Goal: Task Accomplishment & Management: Manage account settings

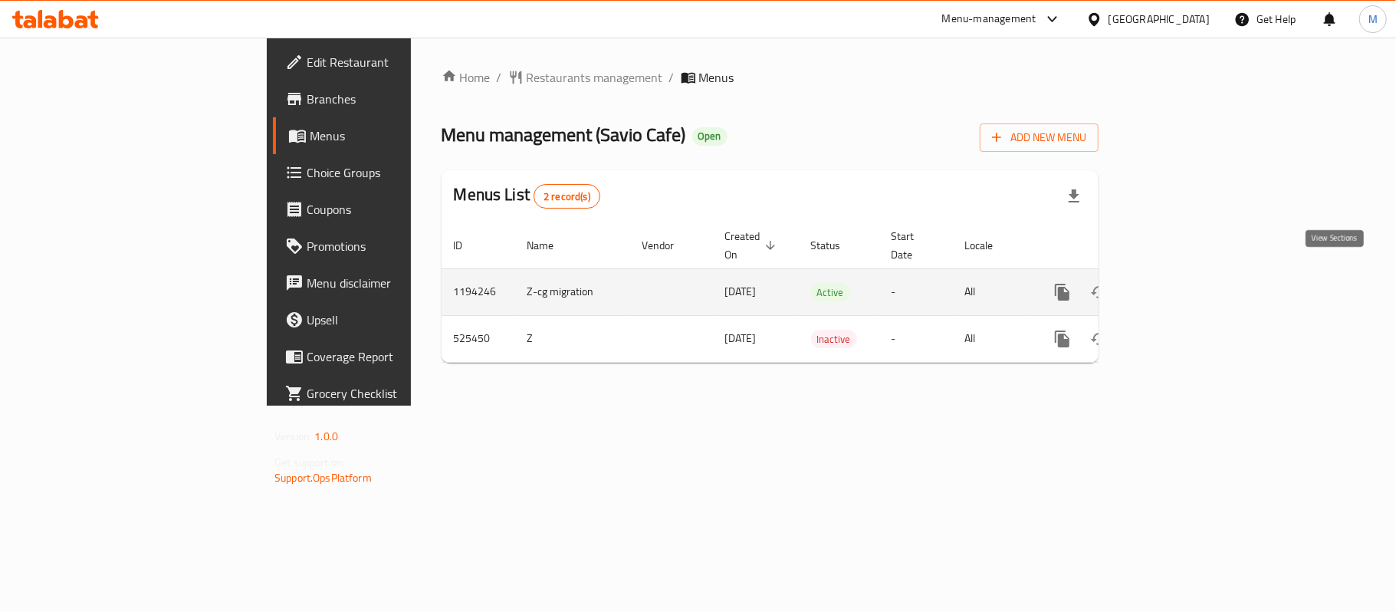
click at [1180, 285] on icon "enhanced table" at bounding box center [1173, 292] width 14 height 14
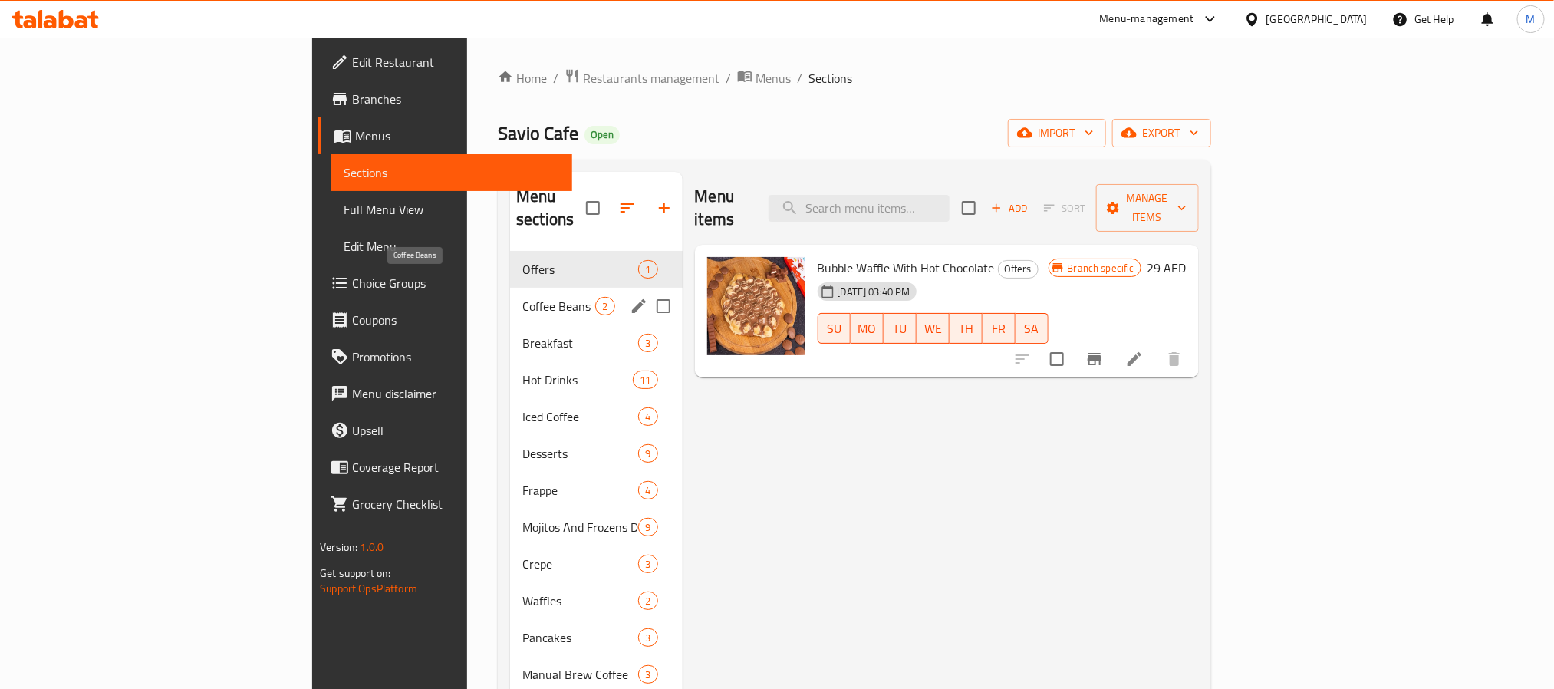
click at [522, 297] on span "Coffee Beans" at bounding box center [558, 306] width 73 height 18
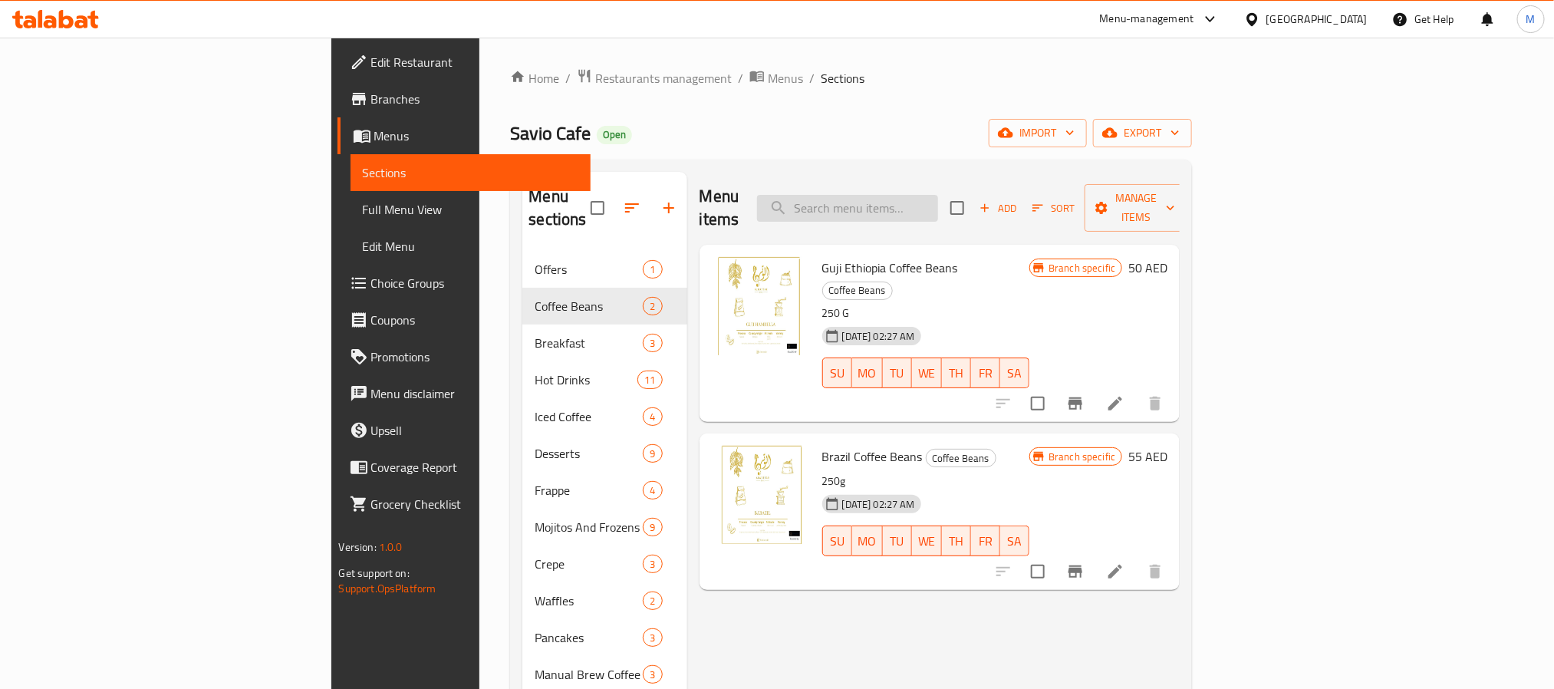
click at [938, 196] on input "search" at bounding box center [847, 208] width 181 height 27
paste input "Acai Smoothie"
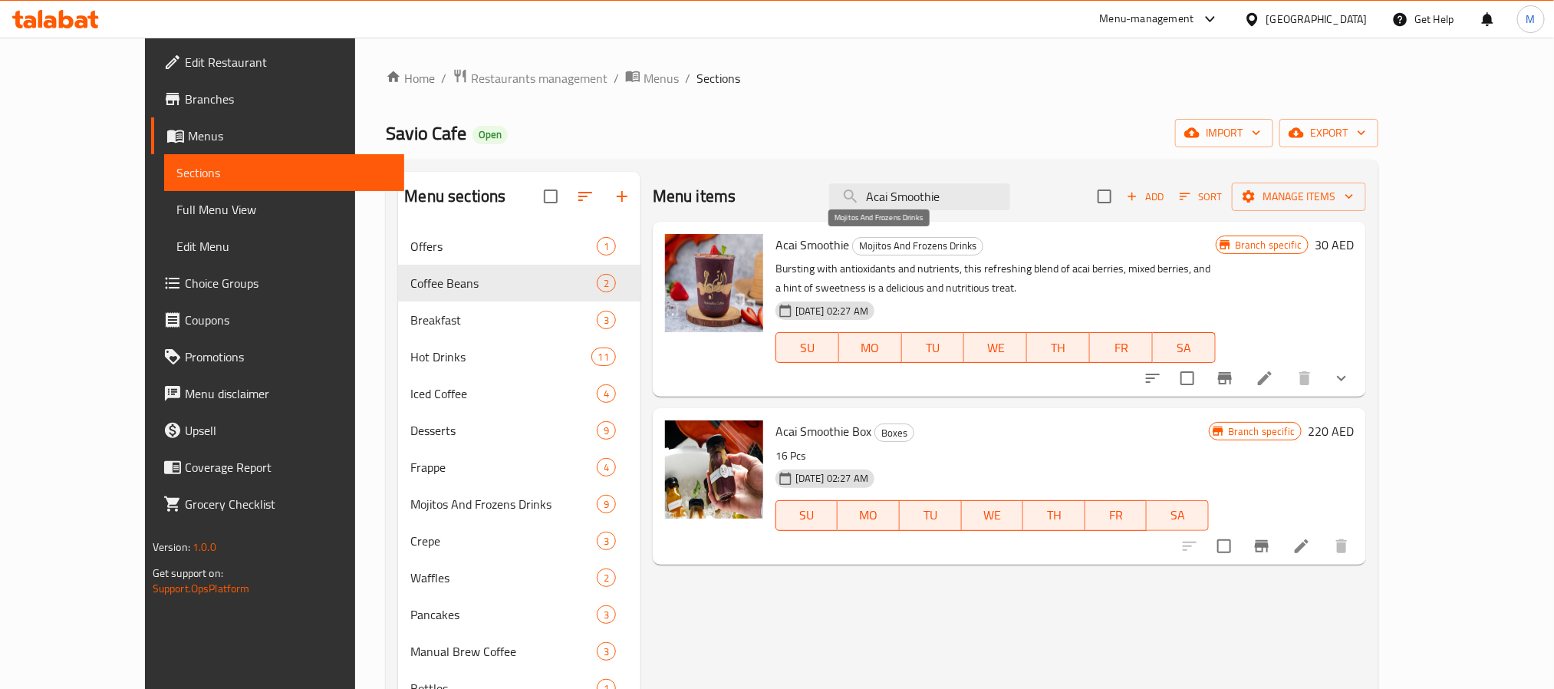
type input "Acai Smoothie"
click at [853, 251] on span "Mojitos And Frozens Drinks" at bounding box center [918, 246] width 130 height 18
copy span "Mojitos And Frozens Drinks"
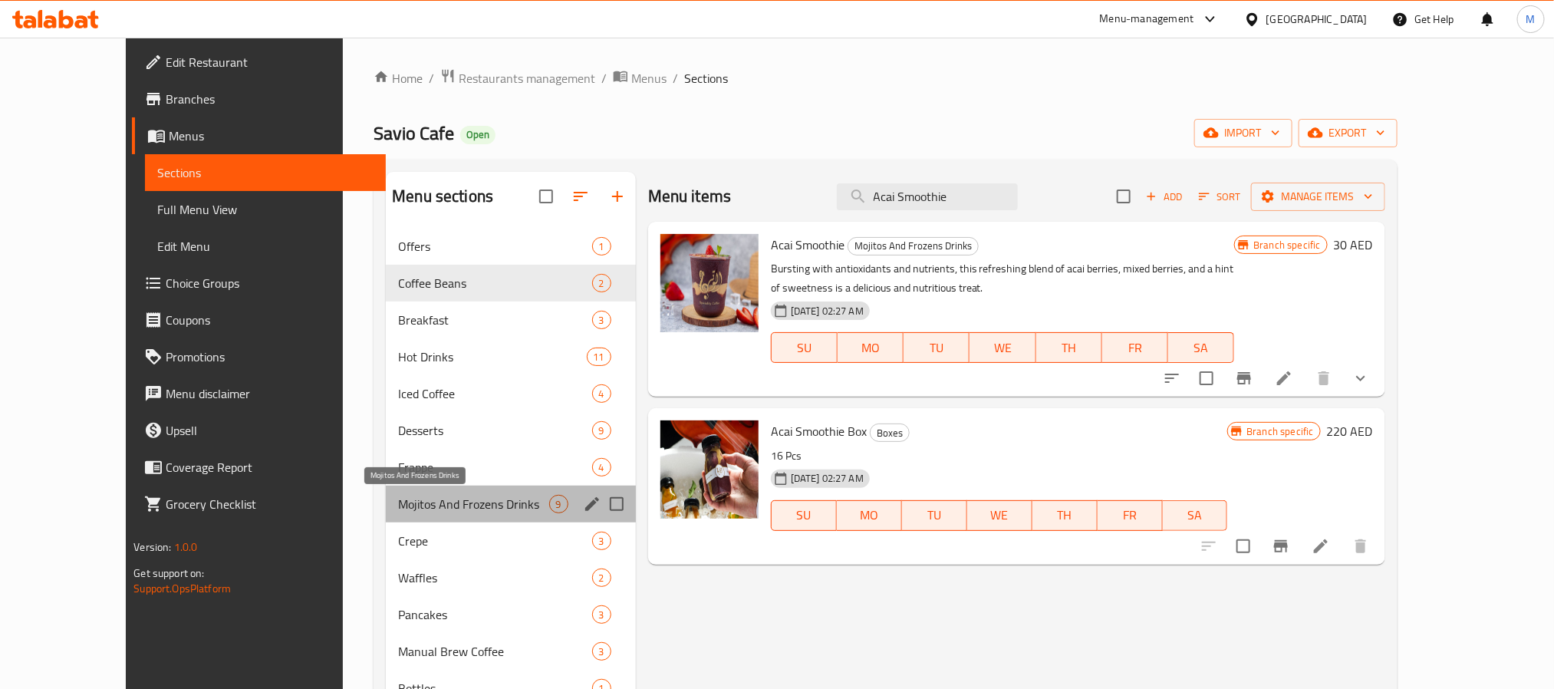
click at [465, 495] on span "Mojitos And Frozens Drinks" at bounding box center [473, 504] width 150 height 18
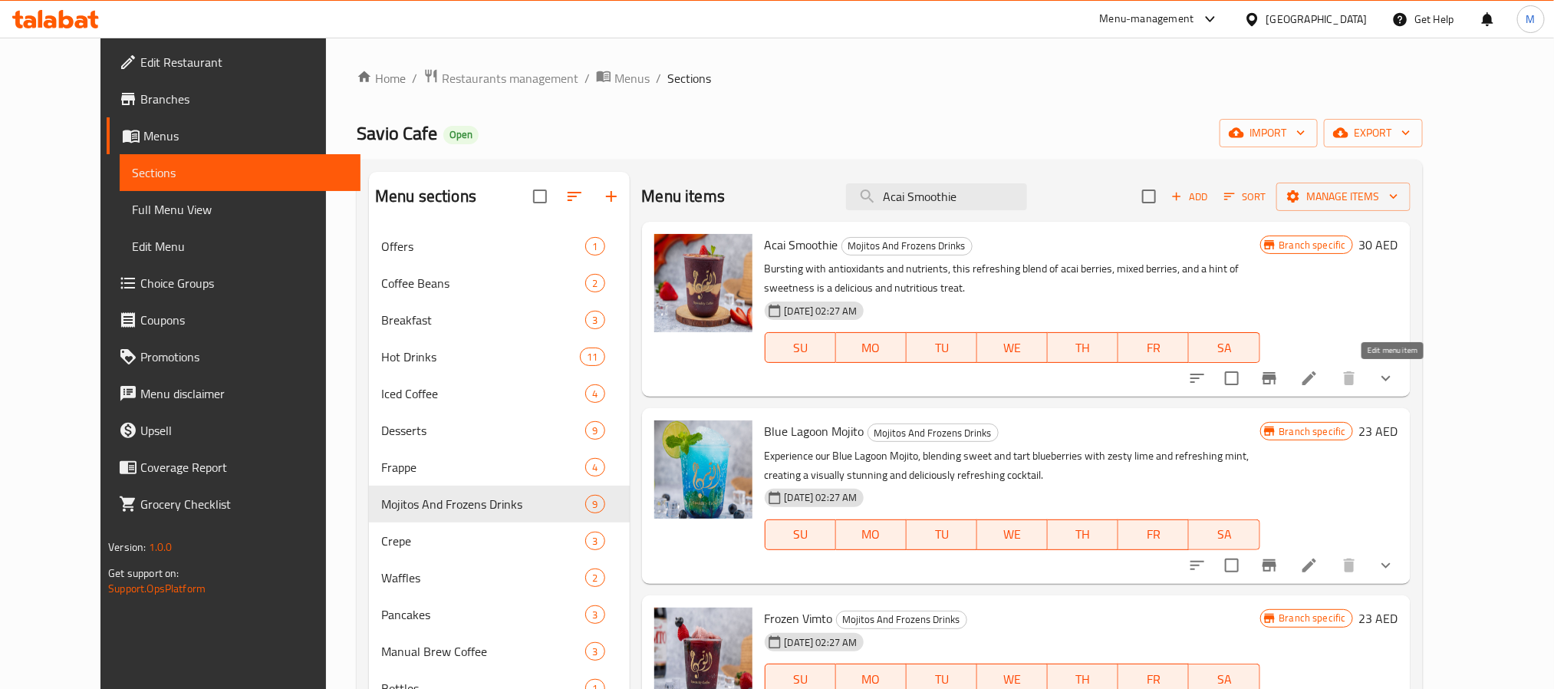
click at [1318, 385] on icon at bounding box center [1309, 378] width 18 height 18
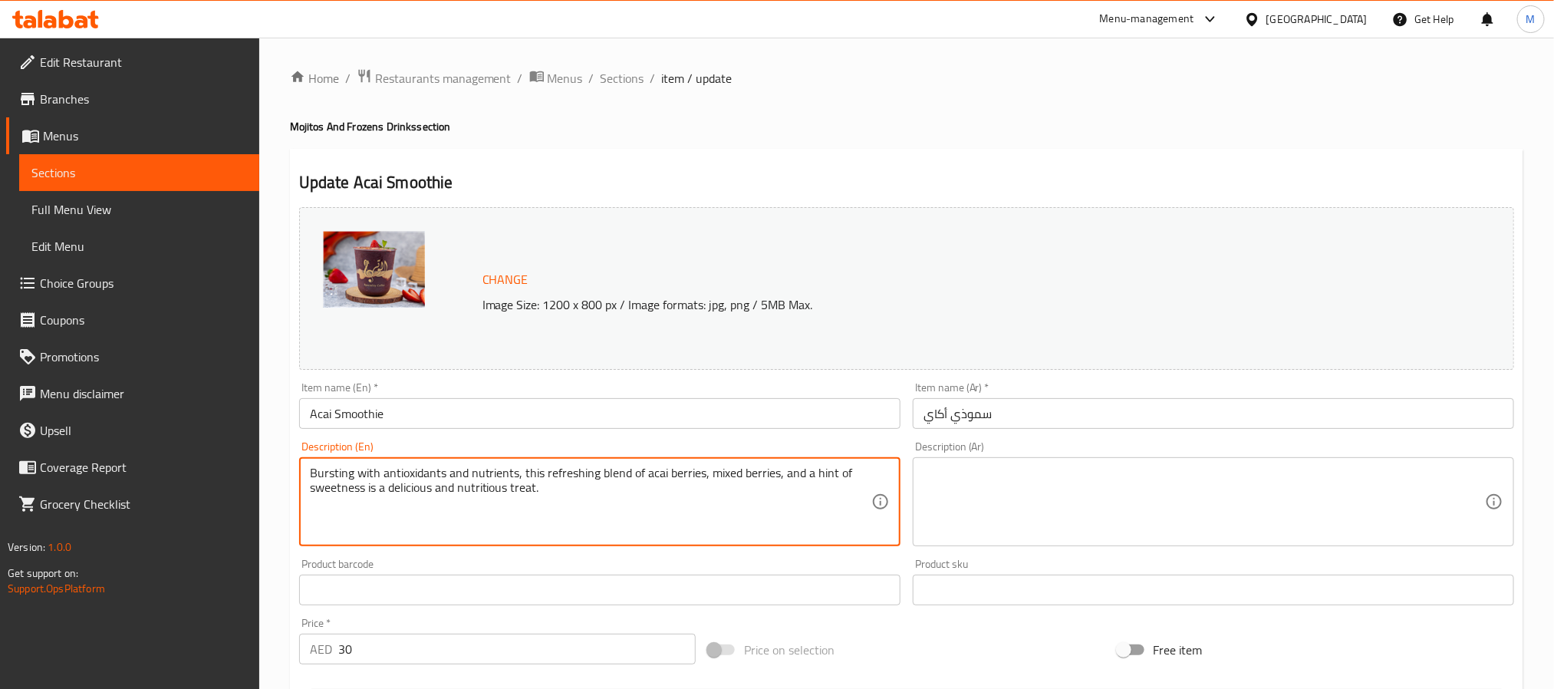
paste textarea "Enjoy our refreshing Acai Smoothie, made with creamy peanut butter and your cho…"
type textarea "Enjoy our refreshing Acai Smoothie, made with creamy peanut butter and your cho…"
click at [1028, 511] on textarea at bounding box center [1203, 501] width 561 height 73
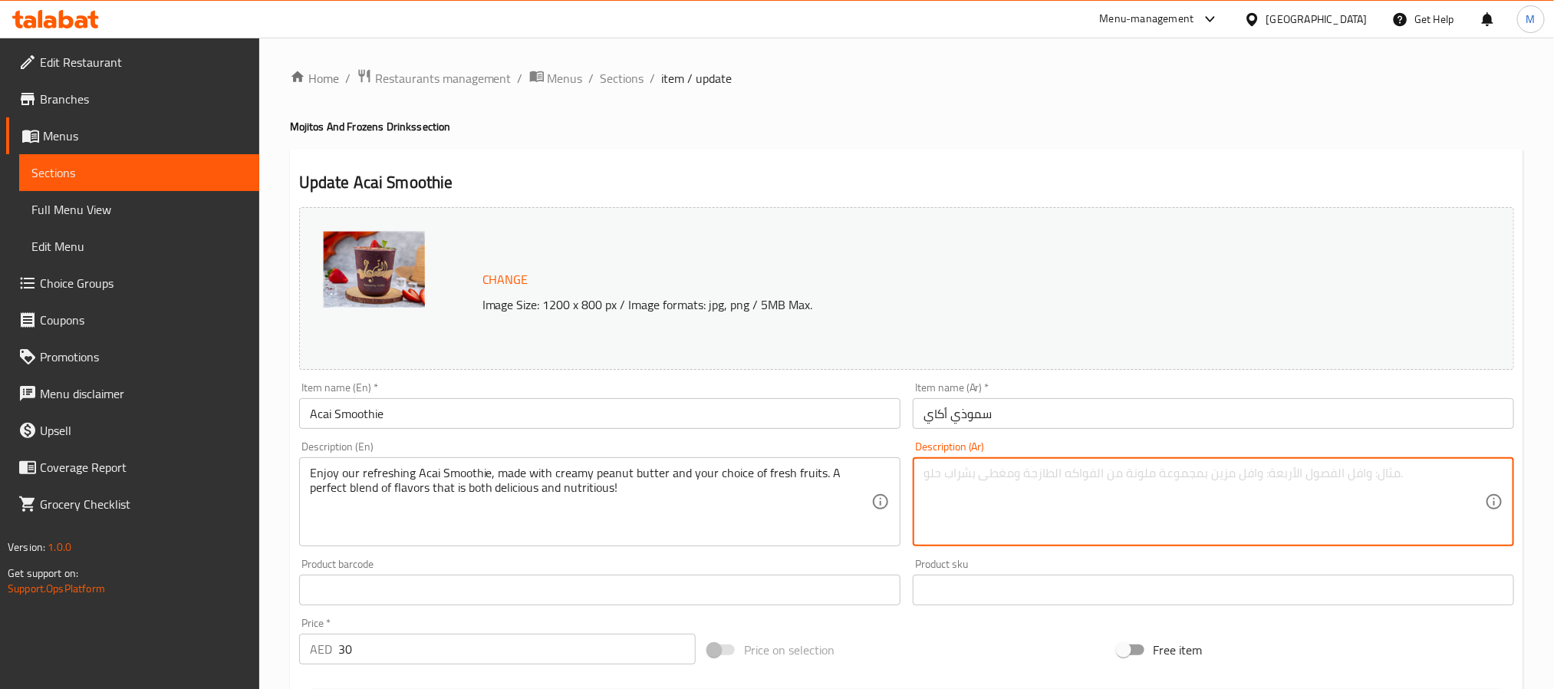
paste textarea "استمتع بعصير الآساي المنعش، المصنوع من زبدة الفول السوداني الكريمية مع اختيارك …"
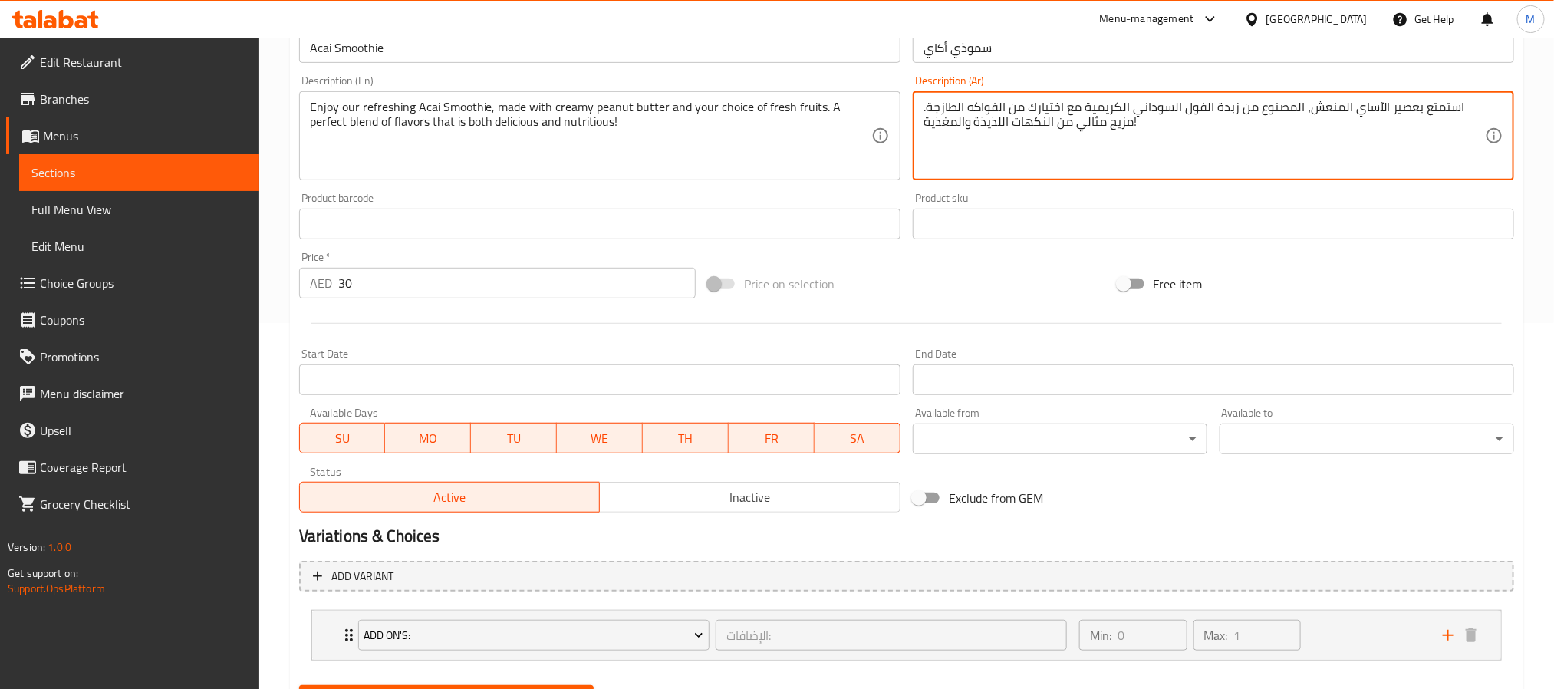
scroll to position [327, 0]
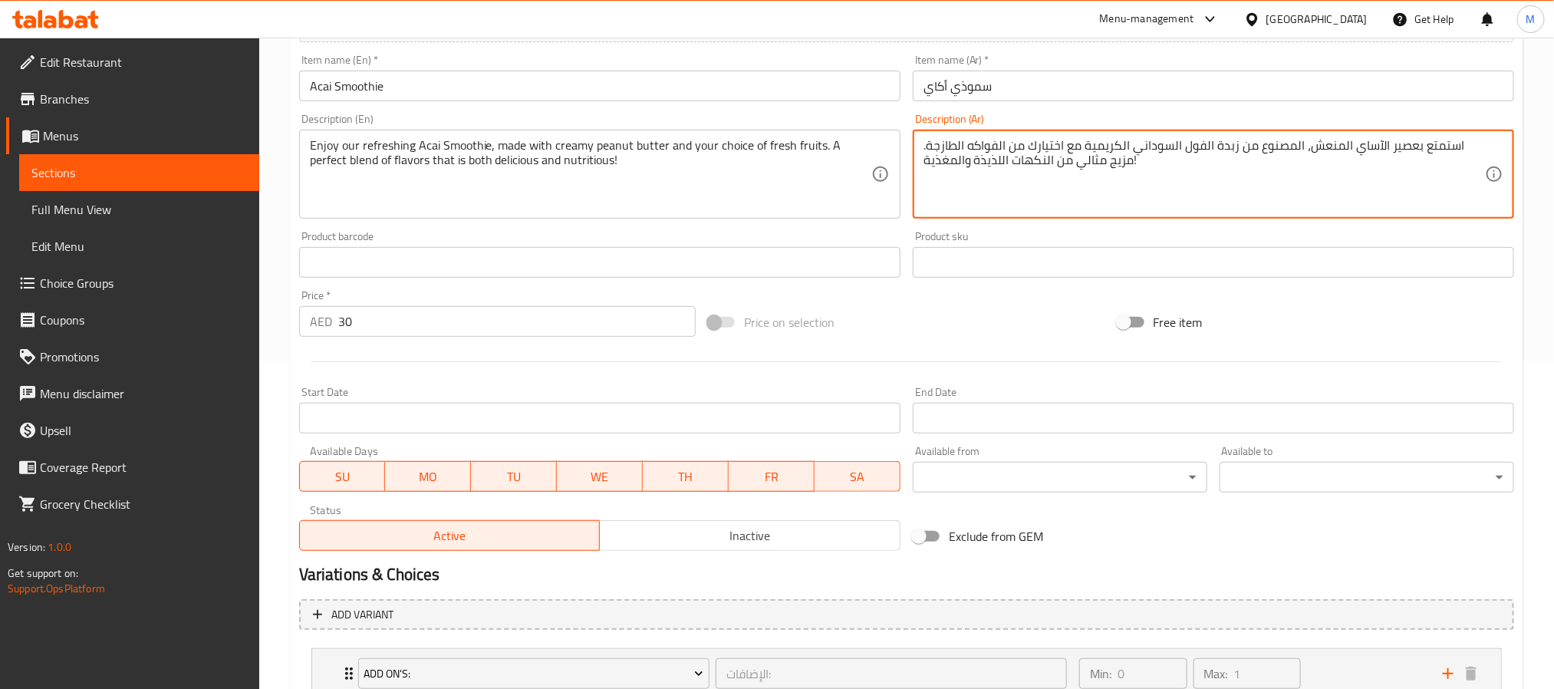
type textarea "استمتع بعصير الآساي المنعش، المصنوع من زبدة الفول السوداني الكريمية مع اختيارك …"
click at [353, 323] on input "30" at bounding box center [516, 321] width 357 height 31
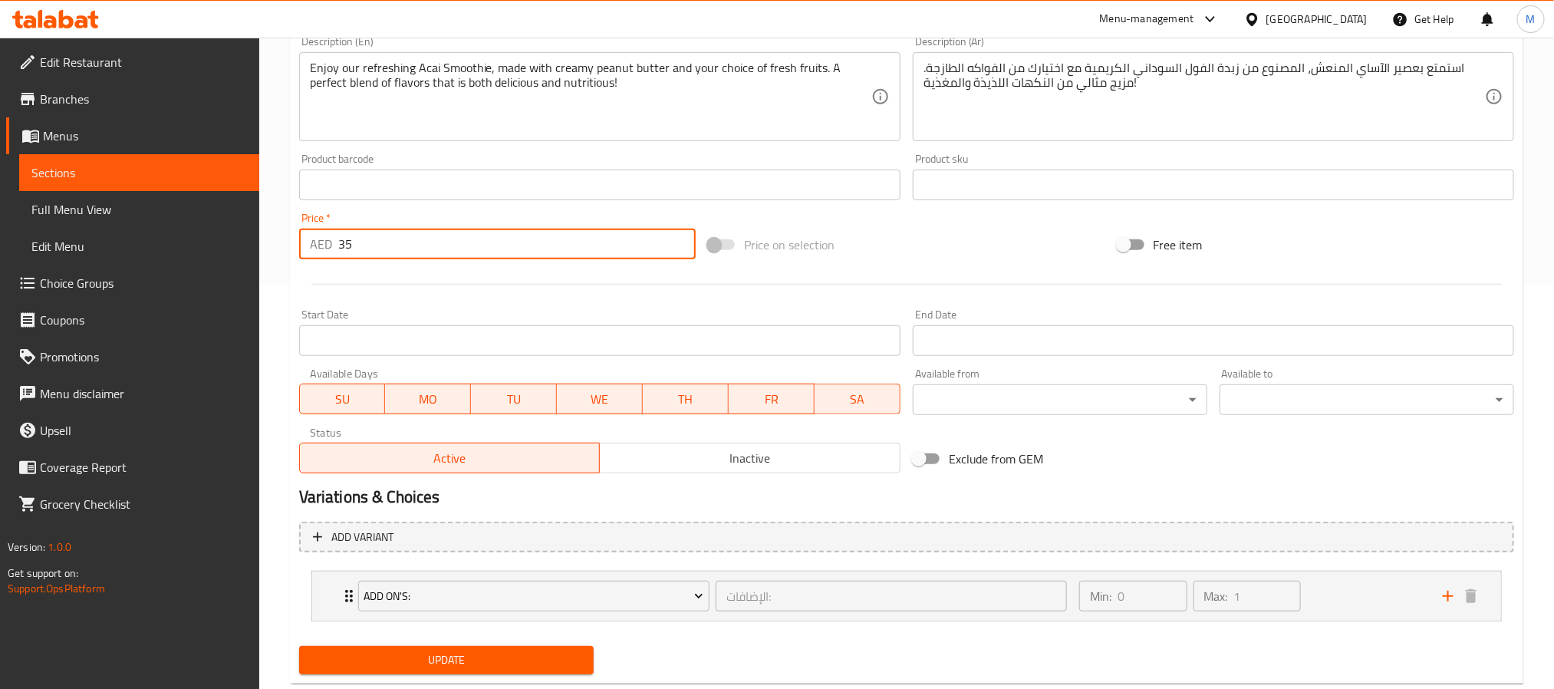
scroll to position [442, 0]
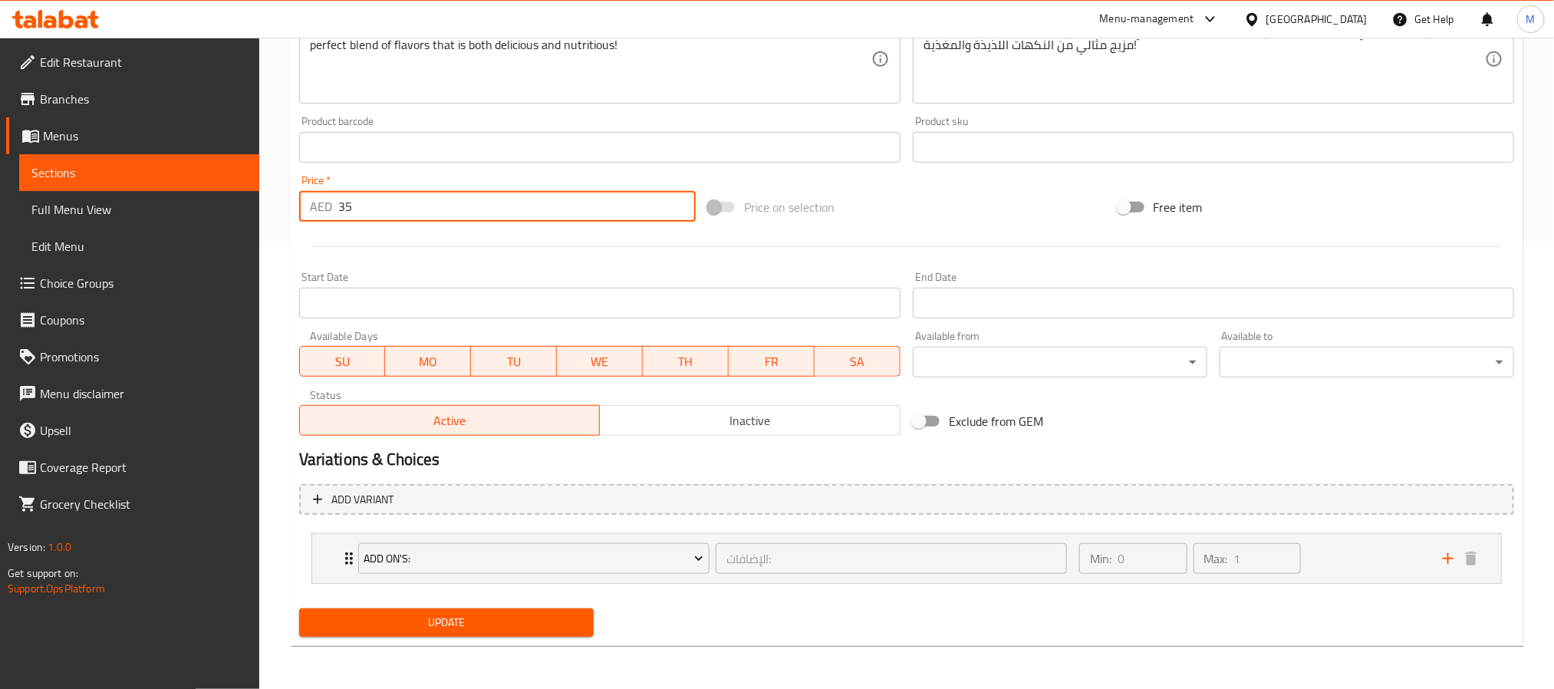
type input "35"
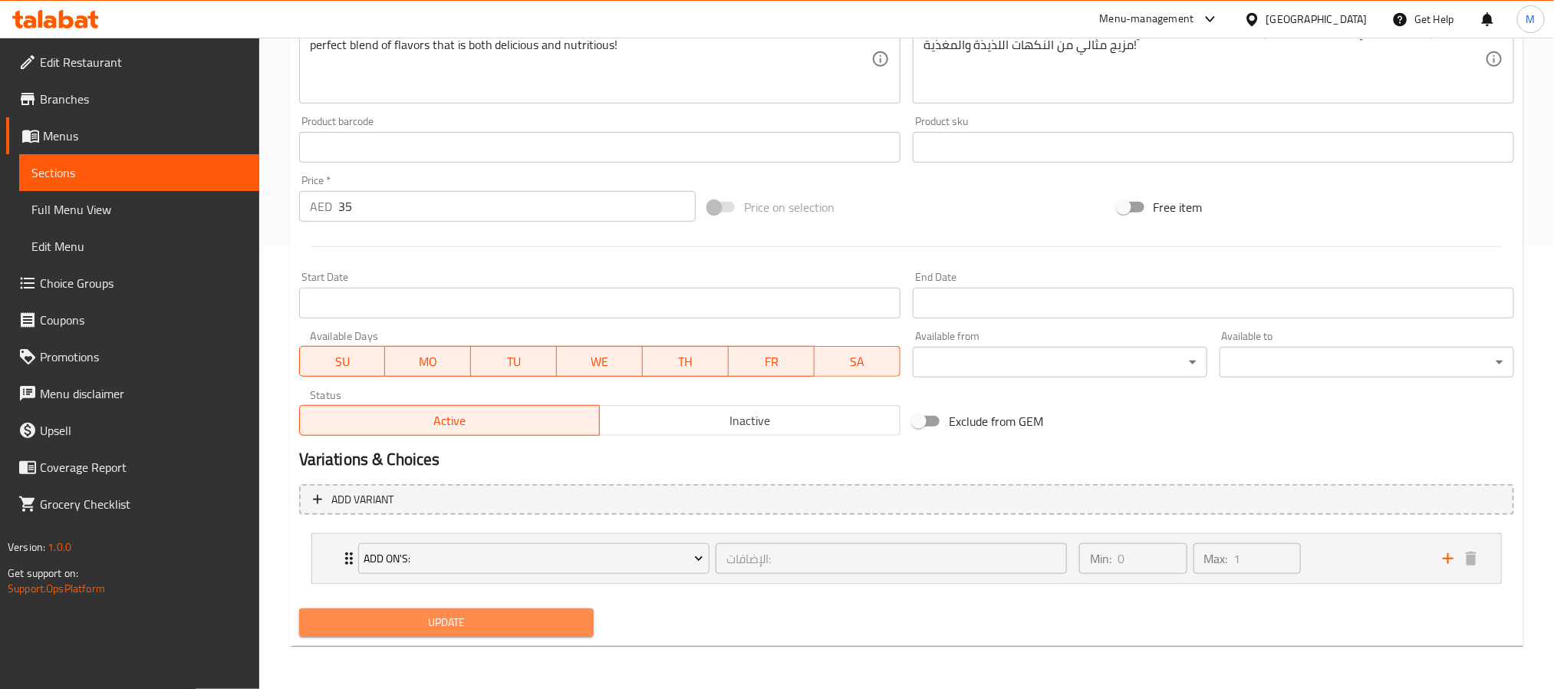
click at [472, 611] on span "Update" at bounding box center [446, 622] width 270 height 19
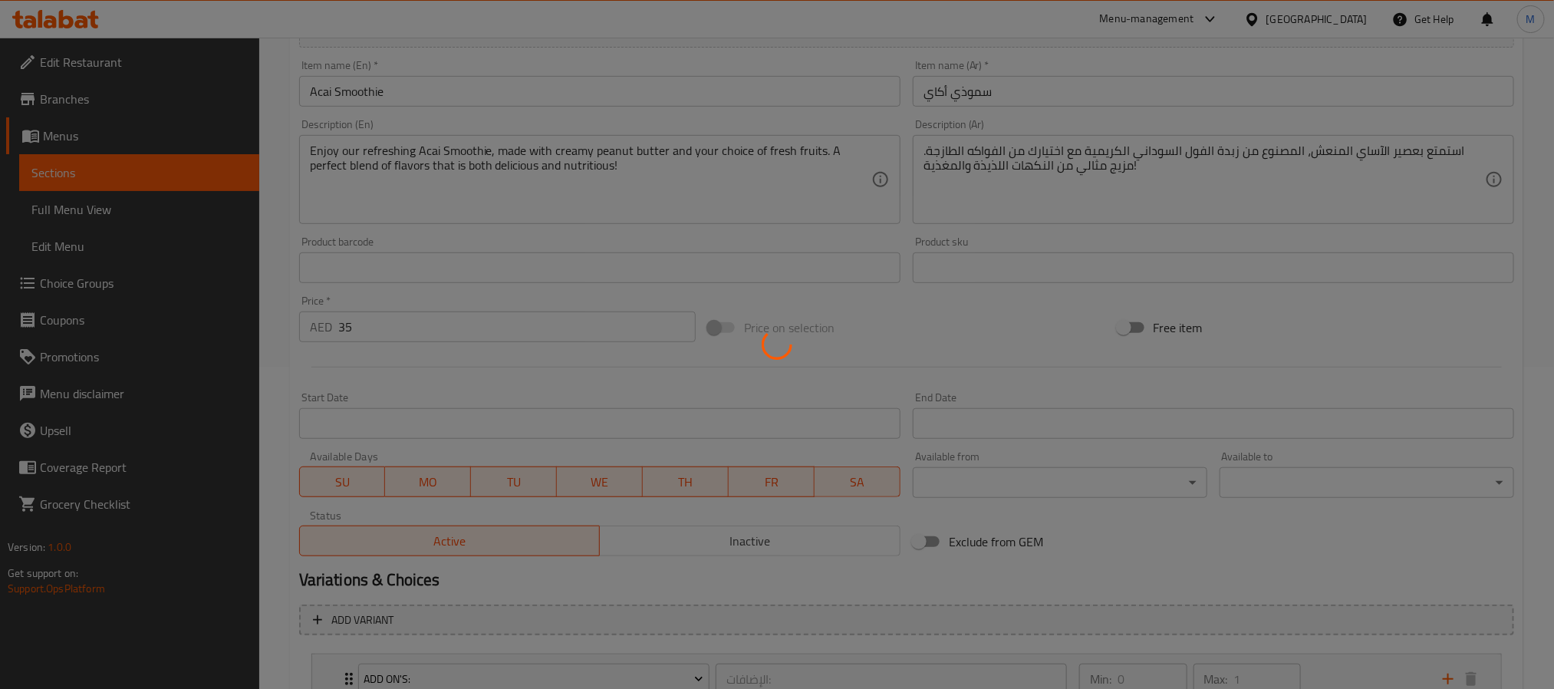
scroll to position [0, 0]
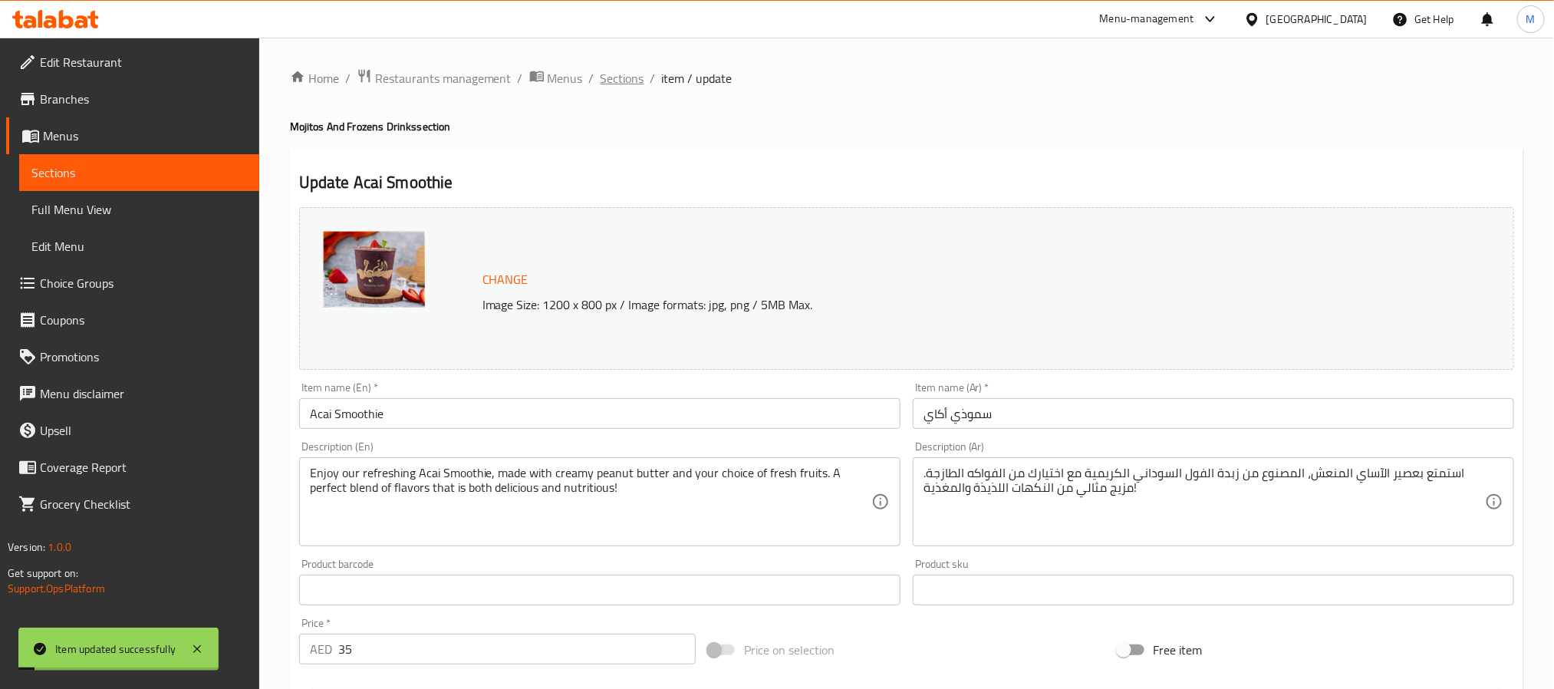
click at [622, 78] on span "Sections" at bounding box center [622, 78] width 44 height 18
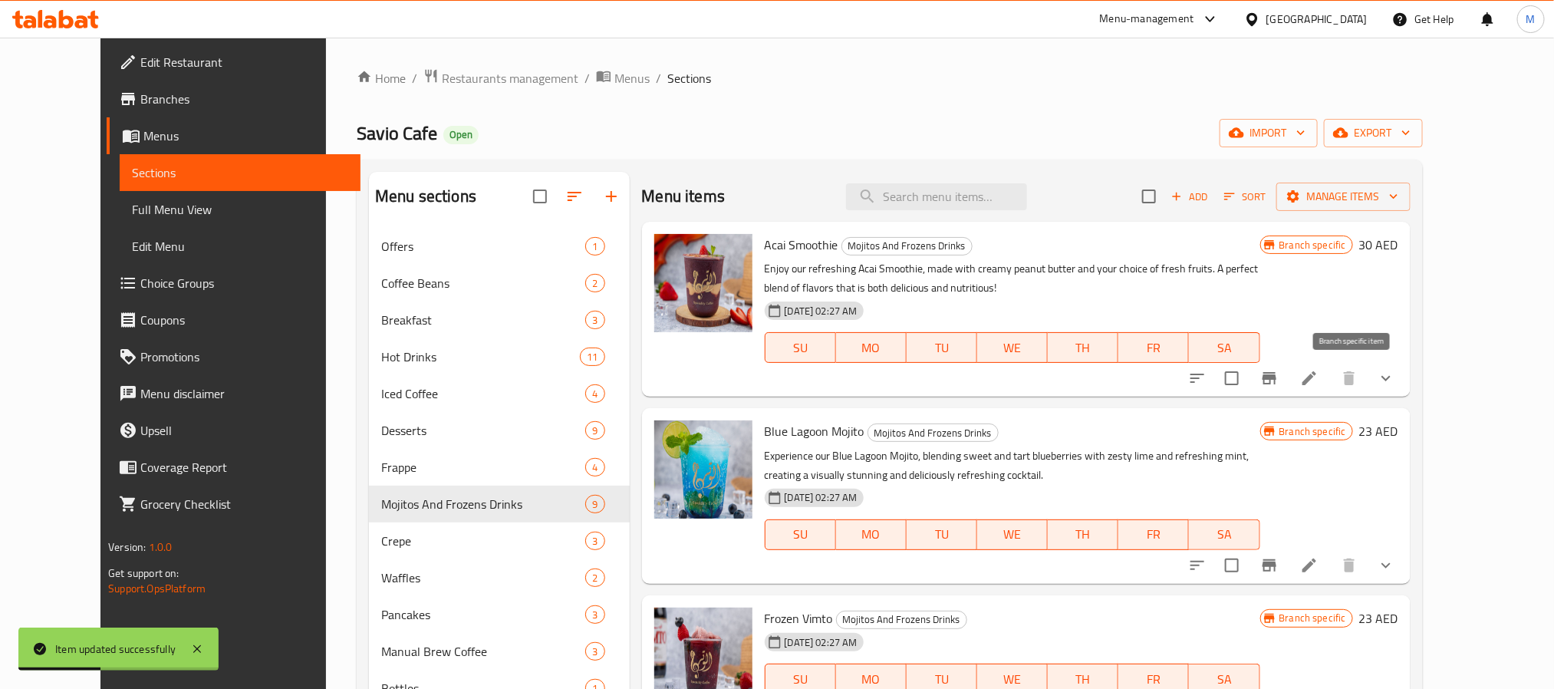
click at [1288, 373] on button "Branch-specific-item" at bounding box center [1269, 378] width 37 height 37
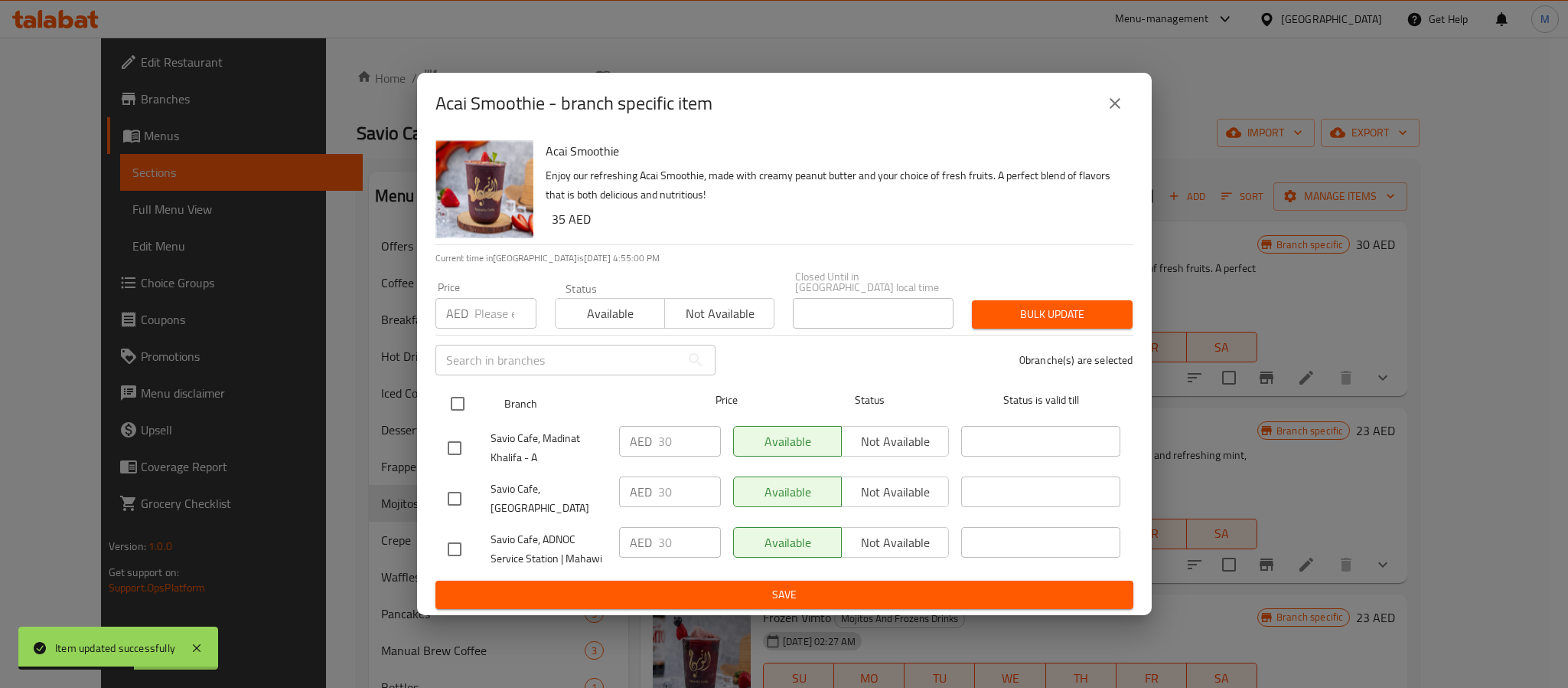
click at [464, 413] on input "checkbox" at bounding box center [457, 403] width 32 height 32
checkbox input "true"
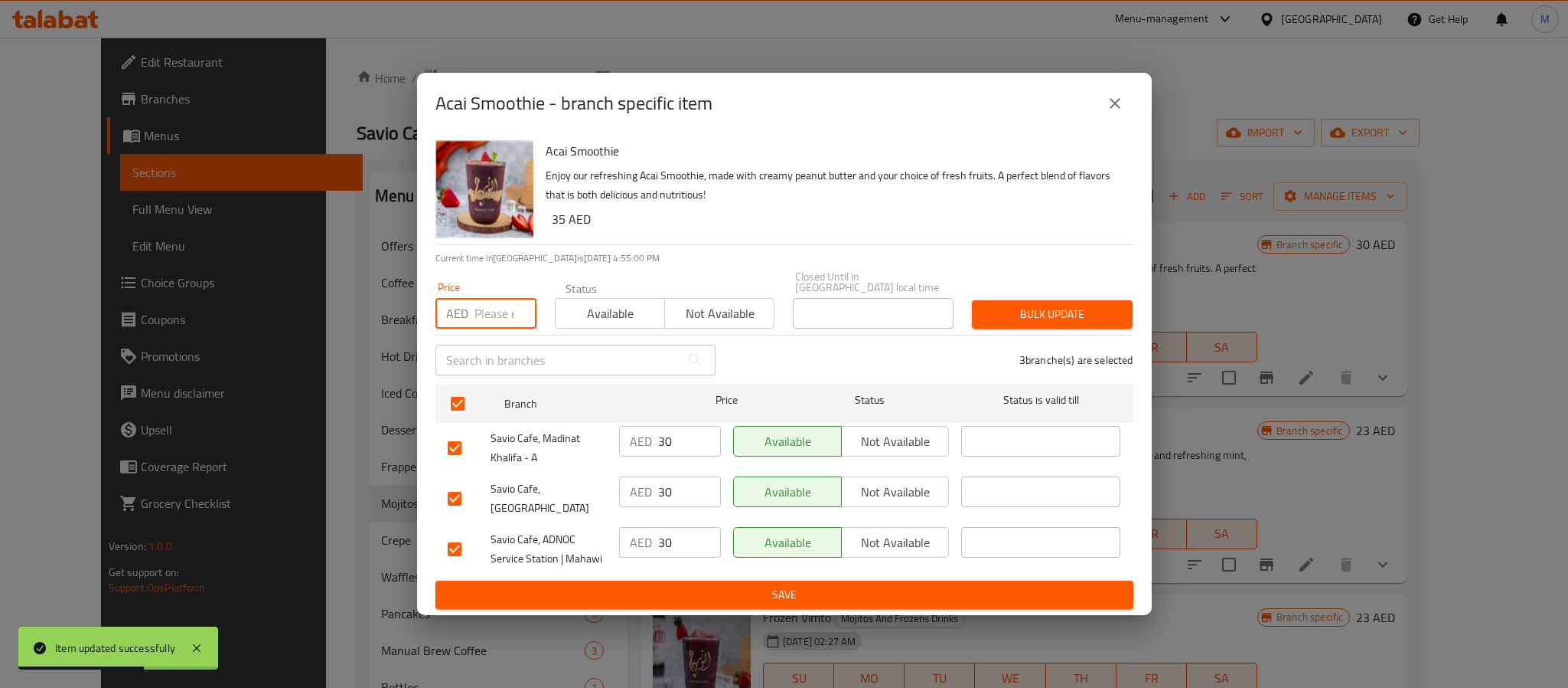
click at [474, 329] on input "number" at bounding box center [505, 313] width 62 height 31
type input "35"
click at [1034, 315] on span "Bulk update" at bounding box center [1052, 314] width 136 height 19
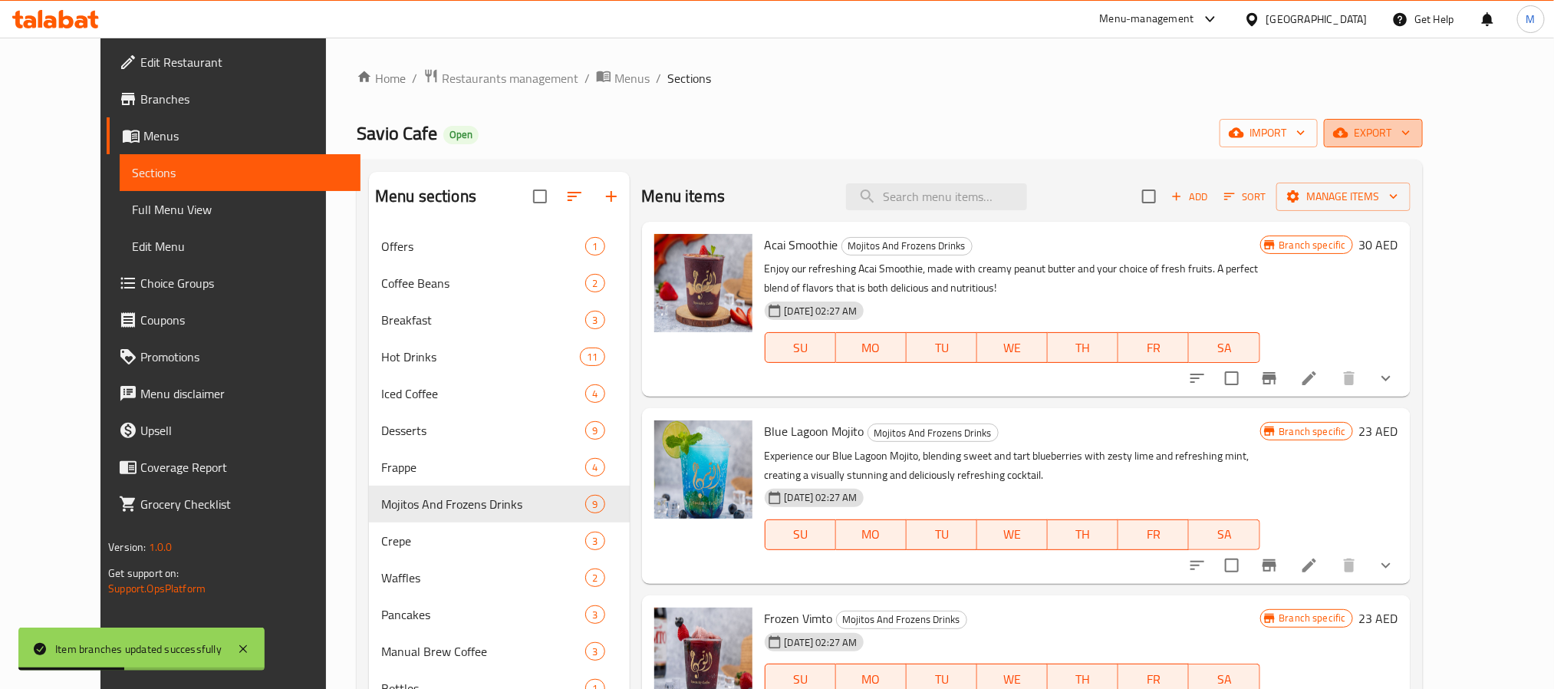
click at [1396, 136] on span "export" at bounding box center [1373, 132] width 74 height 19
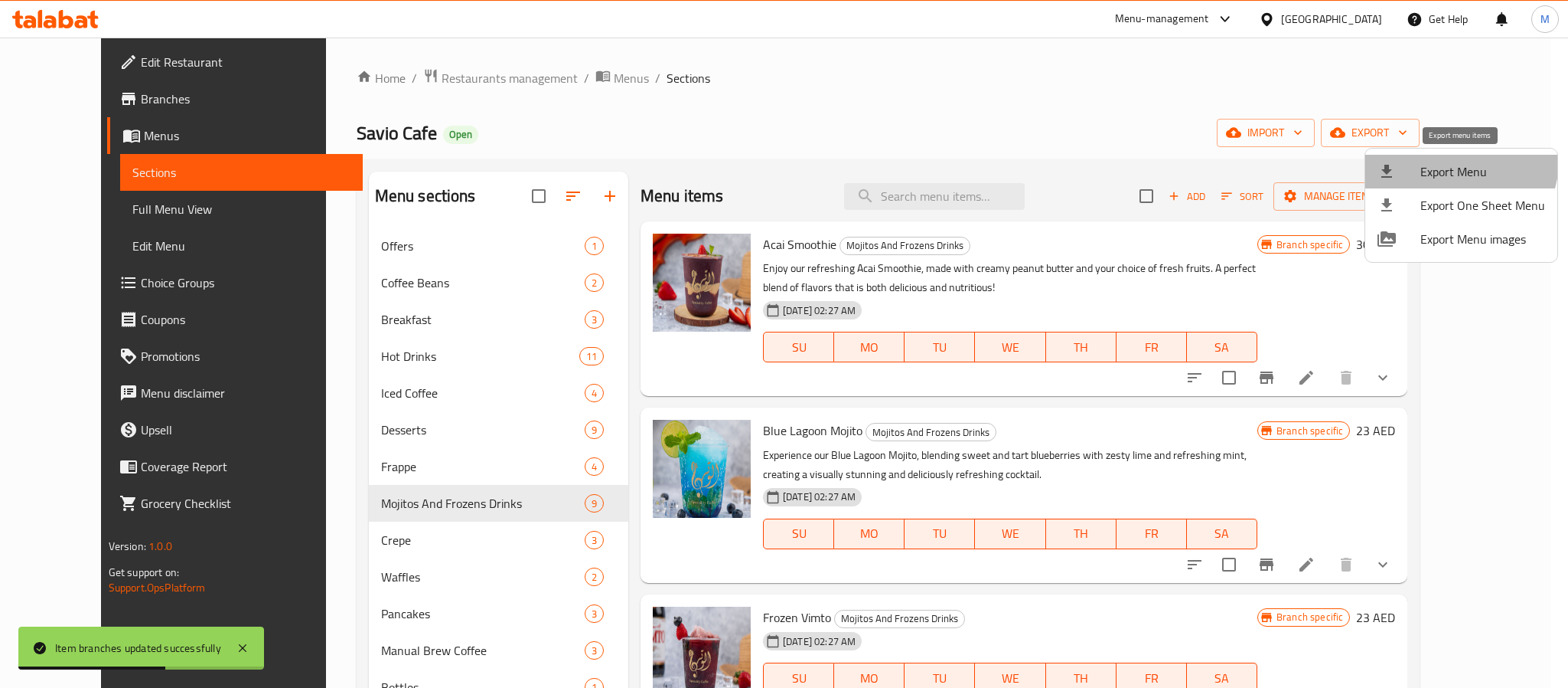
click at [1393, 163] on span "Export Menu" at bounding box center [1482, 172] width 125 height 18
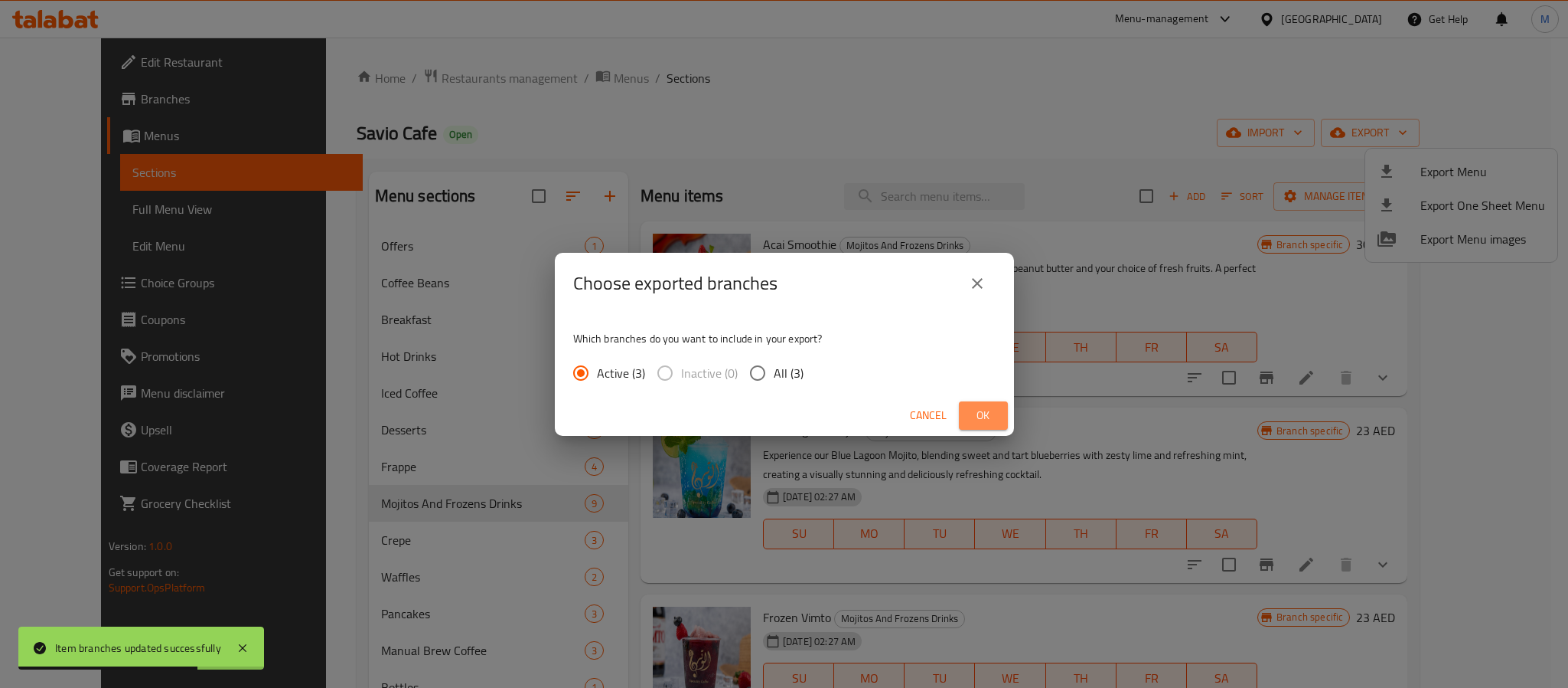
click at [999, 414] on button "Ok" at bounding box center [983, 415] width 49 height 28
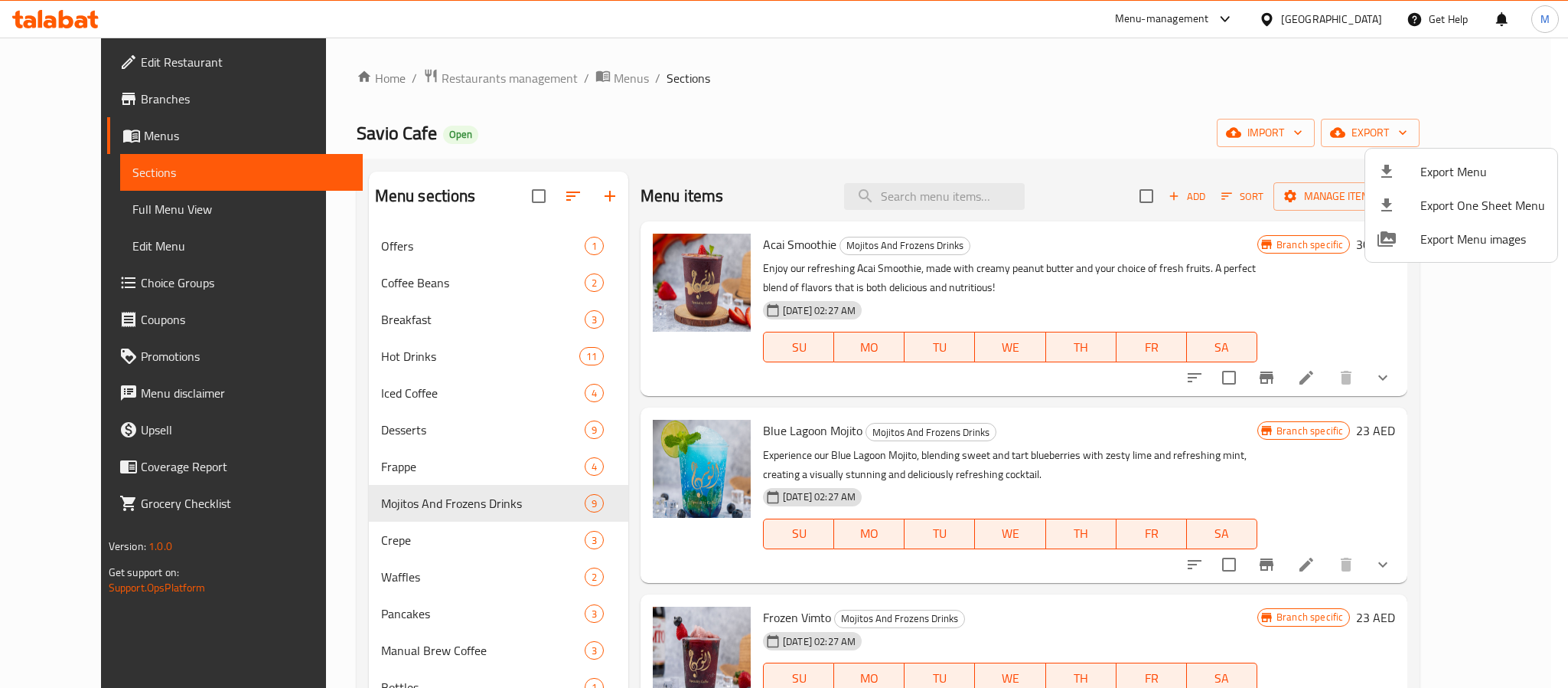
click at [964, 199] on div at bounding box center [784, 344] width 1568 height 688
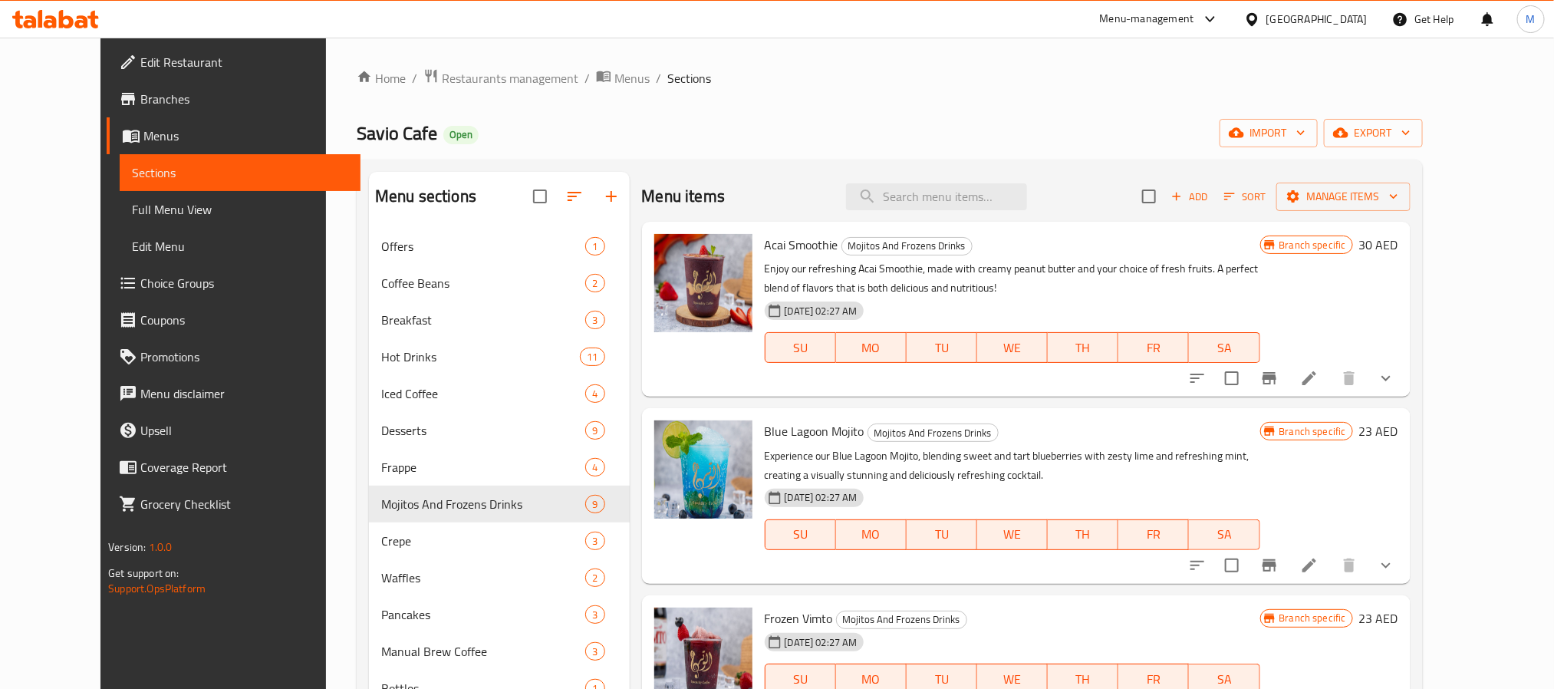
click at [966, 199] on input "search" at bounding box center [936, 196] width 181 height 27
paste input "Peanutella shake"
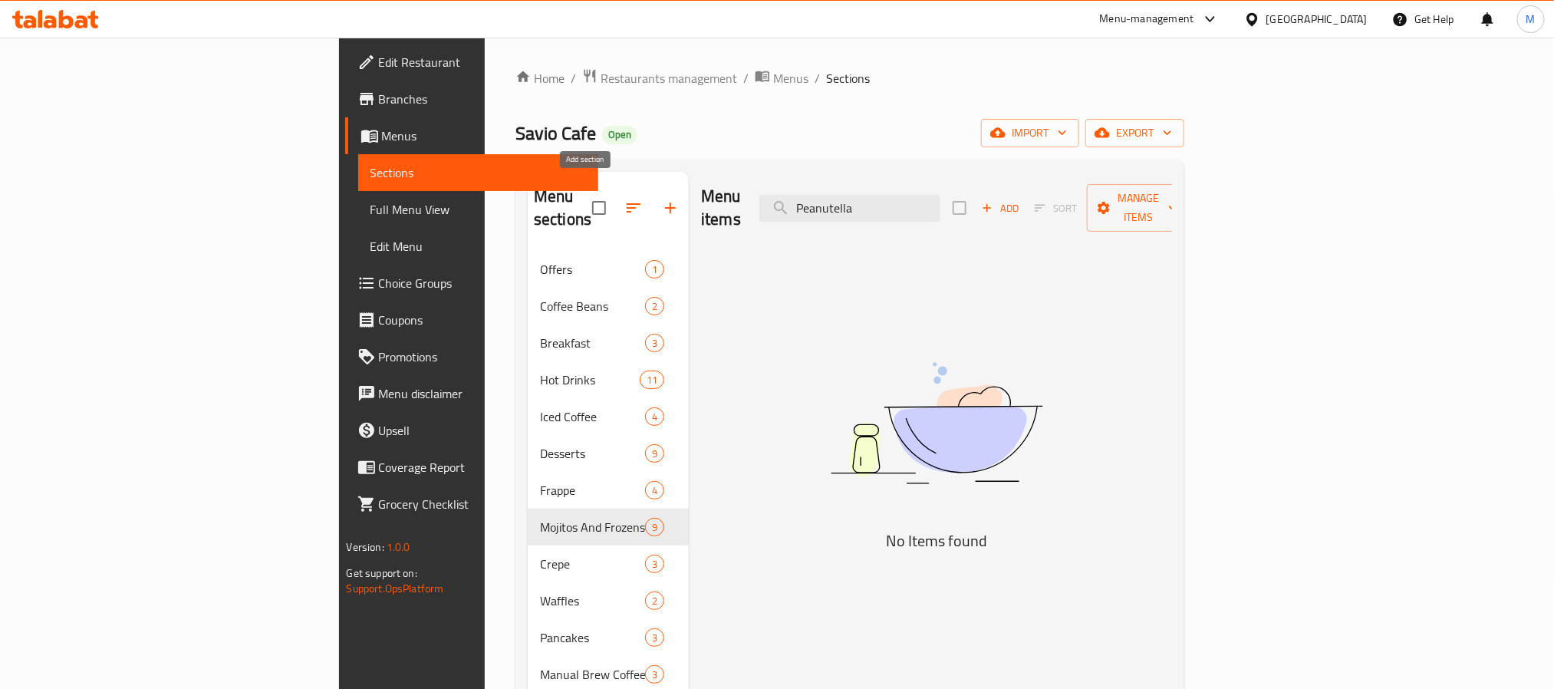
type input "Peanutella"
click at [661, 199] on icon "button" at bounding box center [670, 208] width 18 height 18
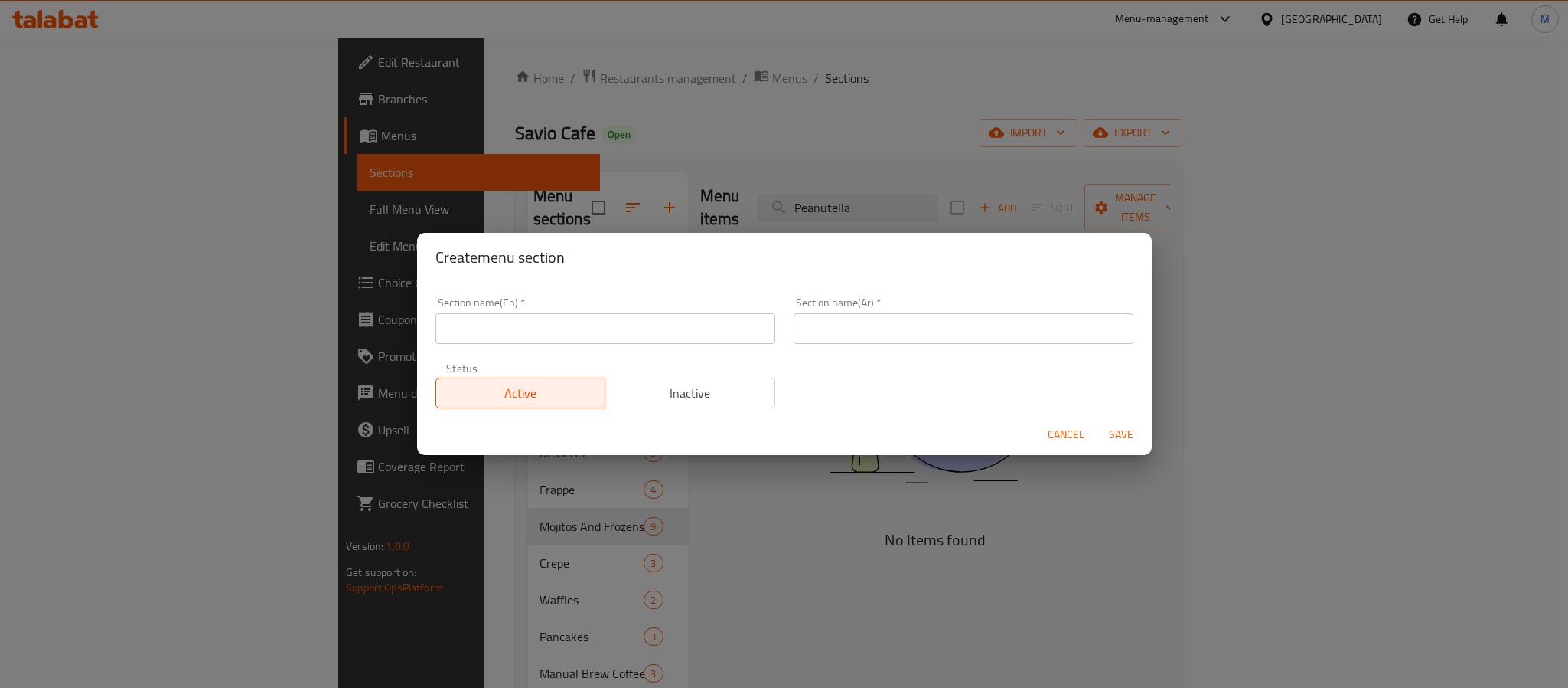
click at [545, 327] on input "text" at bounding box center [605, 329] width 339 height 31
type input "Shakes"
drag, startPoint x: 1134, startPoint y: 435, endPoint x: 1095, endPoint y: 339, distance: 103.6
click at [1095, 339] on form "Section name(En)   * Shakes Section name(En) * Section name(Ar)   * شيكس Sectio…" at bounding box center [784, 367] width 735 height 173
click at [976, 330] on input "شيكس" at bounding box center [963, 329] width 339 height 31
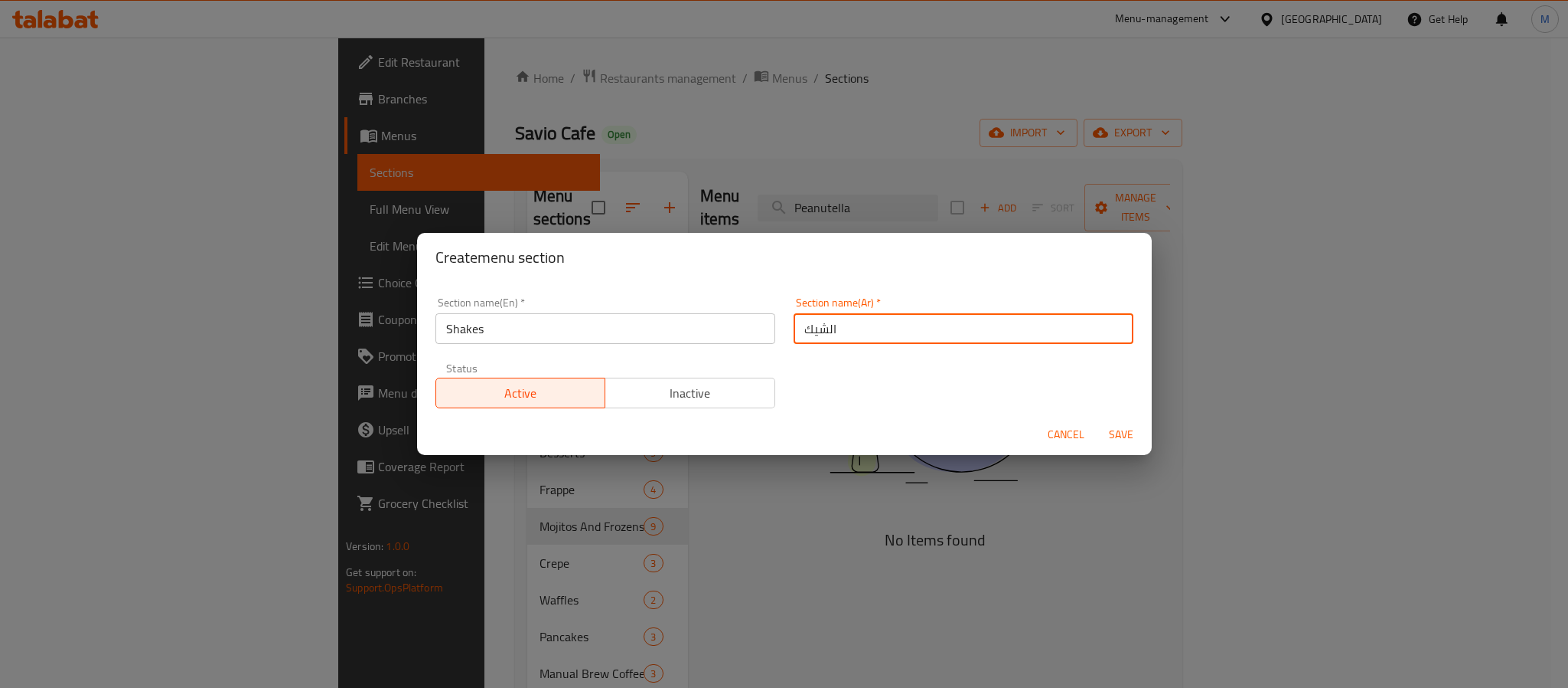
type input "الشيك"
click at [1131, 441] on span "Save" at bounding box center [1121, 434] width 37 height 19
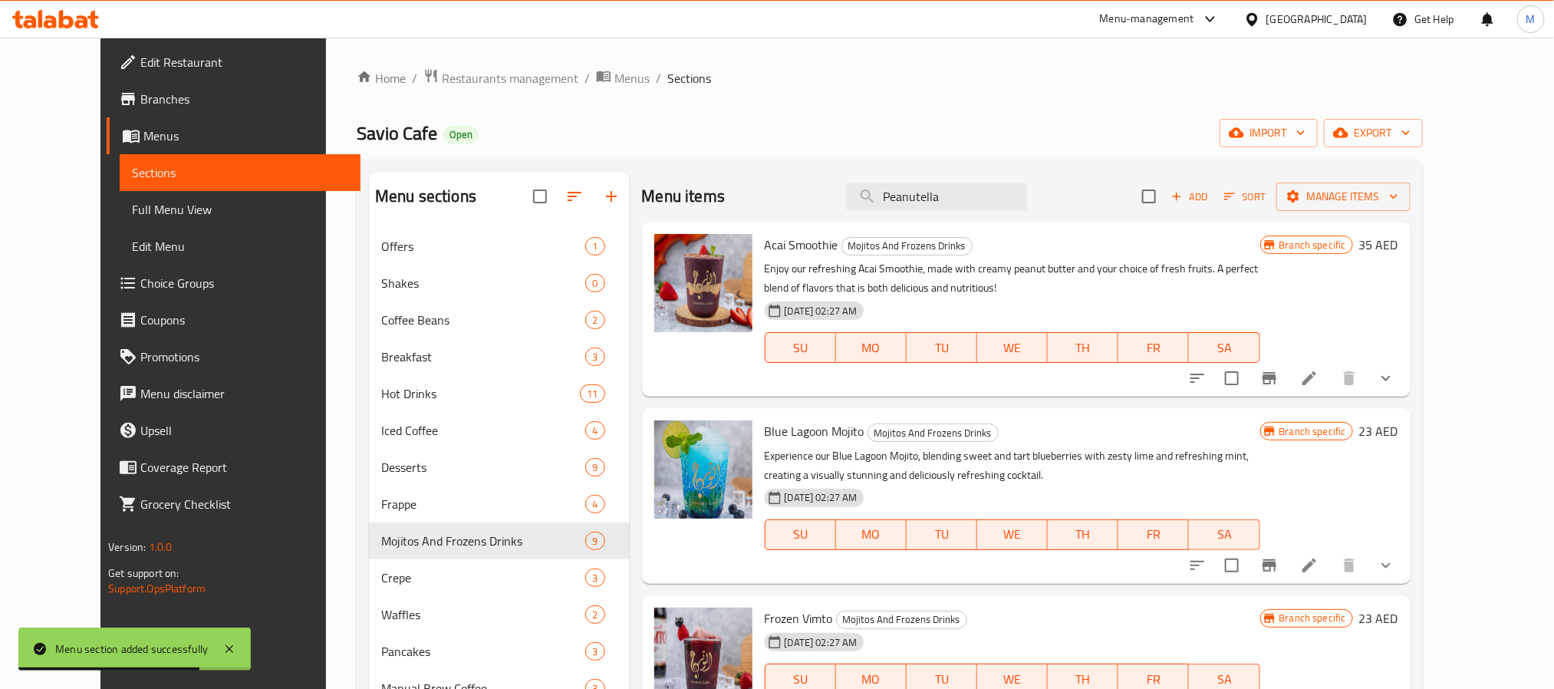
drag, startPoint x: 983, startPoint y: 187, endPoint x: 863, endPoint y: 196, distance: 120.0
click at [863, 196] on div "Menu items Peanutella Add Sort Manage items" at bounding box center [1026, 197] width 768 height 50
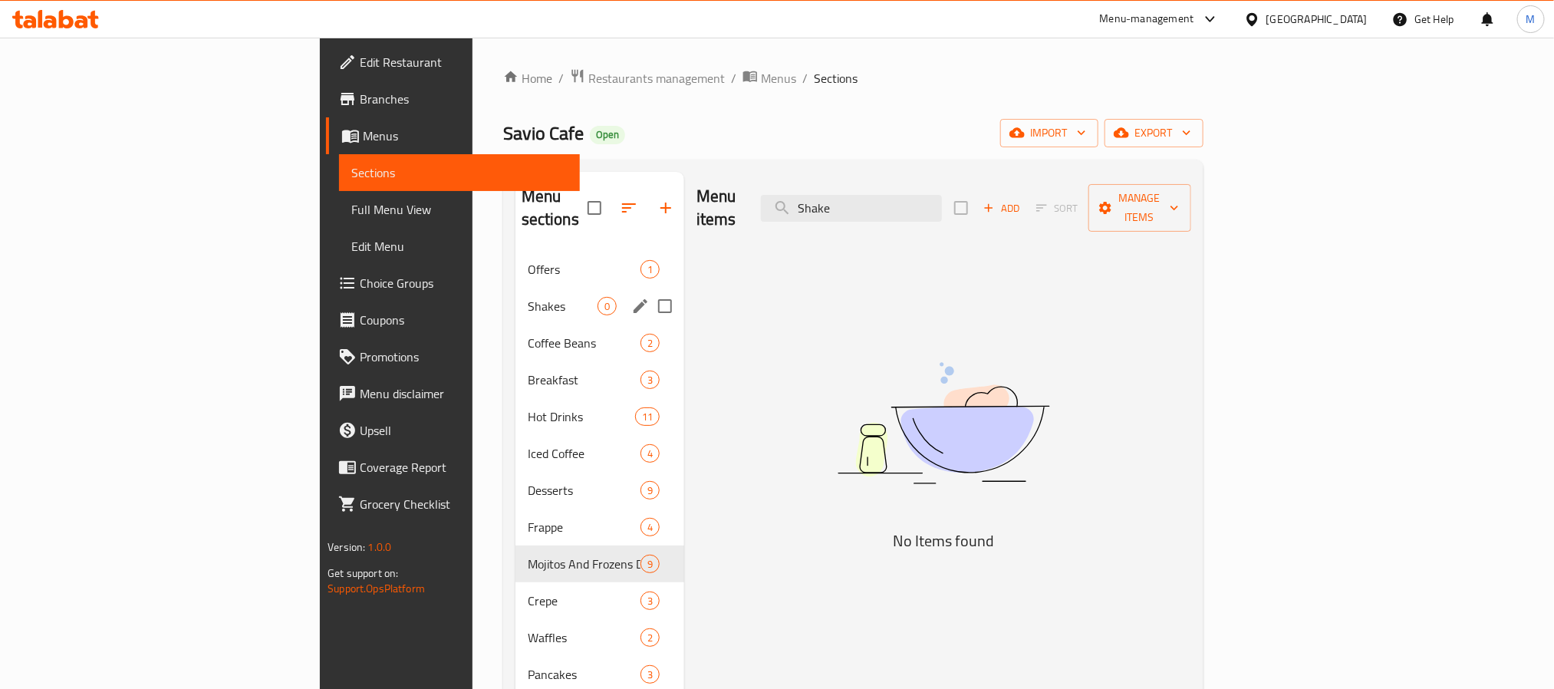
type input "Shake"
click at [515, 293] on div "Shakes 0" at bounding box center [599, 306] width 169 height 37
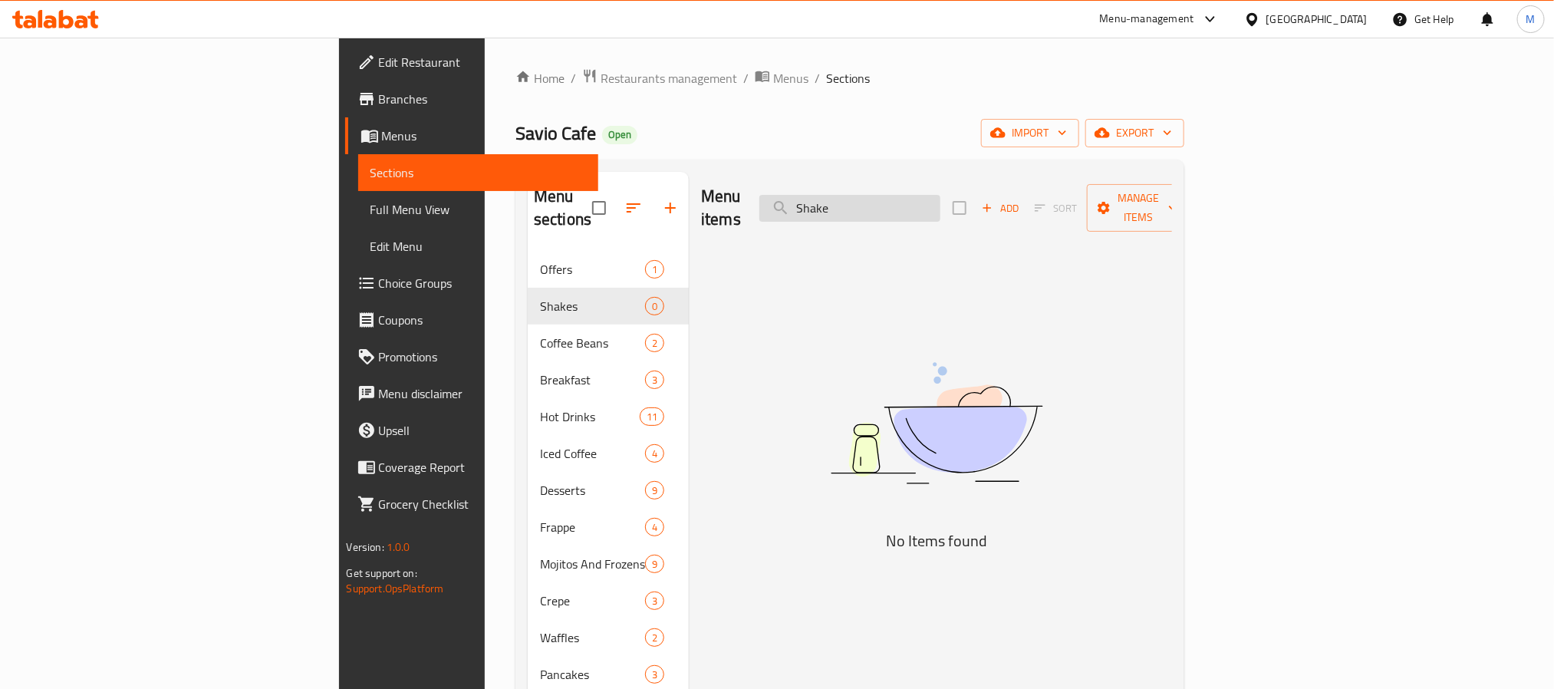
click at [940, 202] on input "Shake" at bounding box center [849, 208] width 181 height 27
click at [1021, 202] on span "Add" at bounding box center [999, 208] width 41 height 18
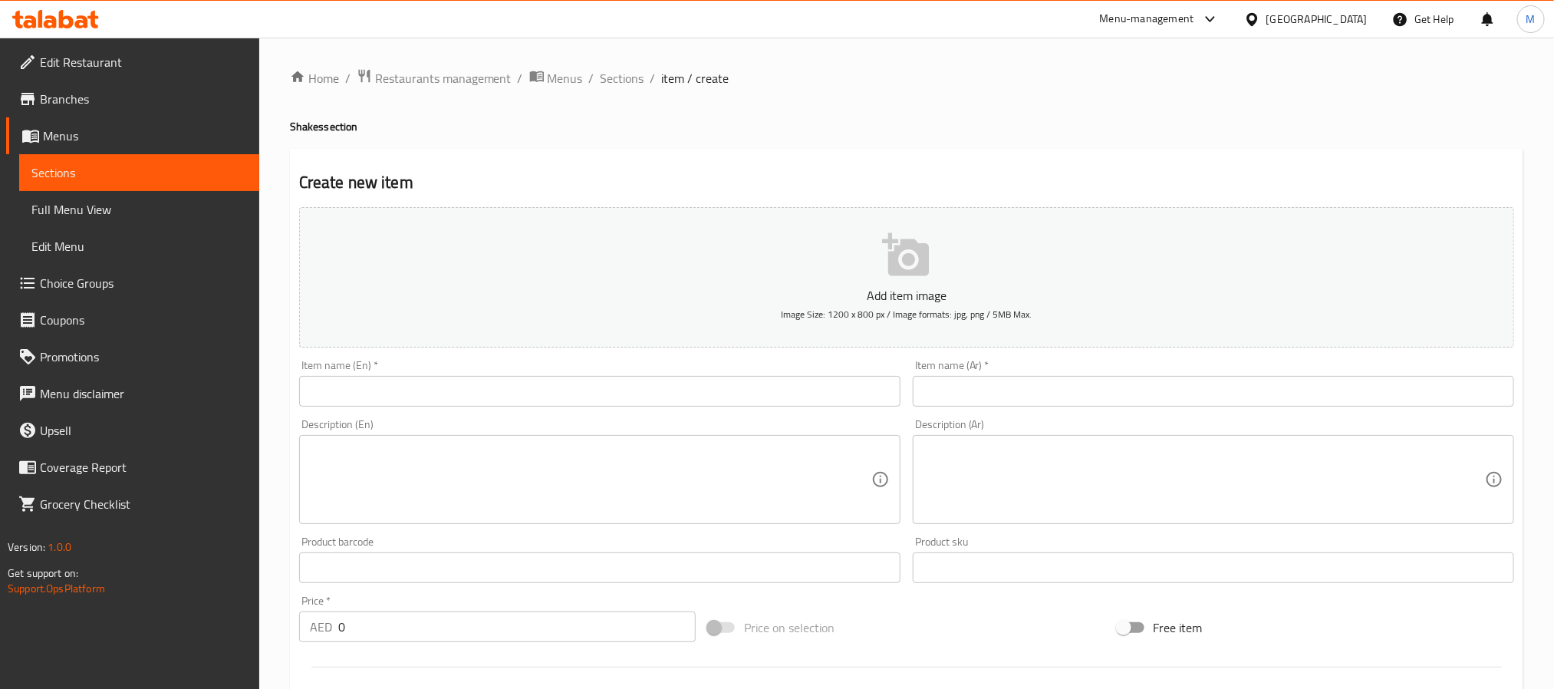
click at [580, 377] on input "text" at bounding box center [599, 391] width 601 height 31
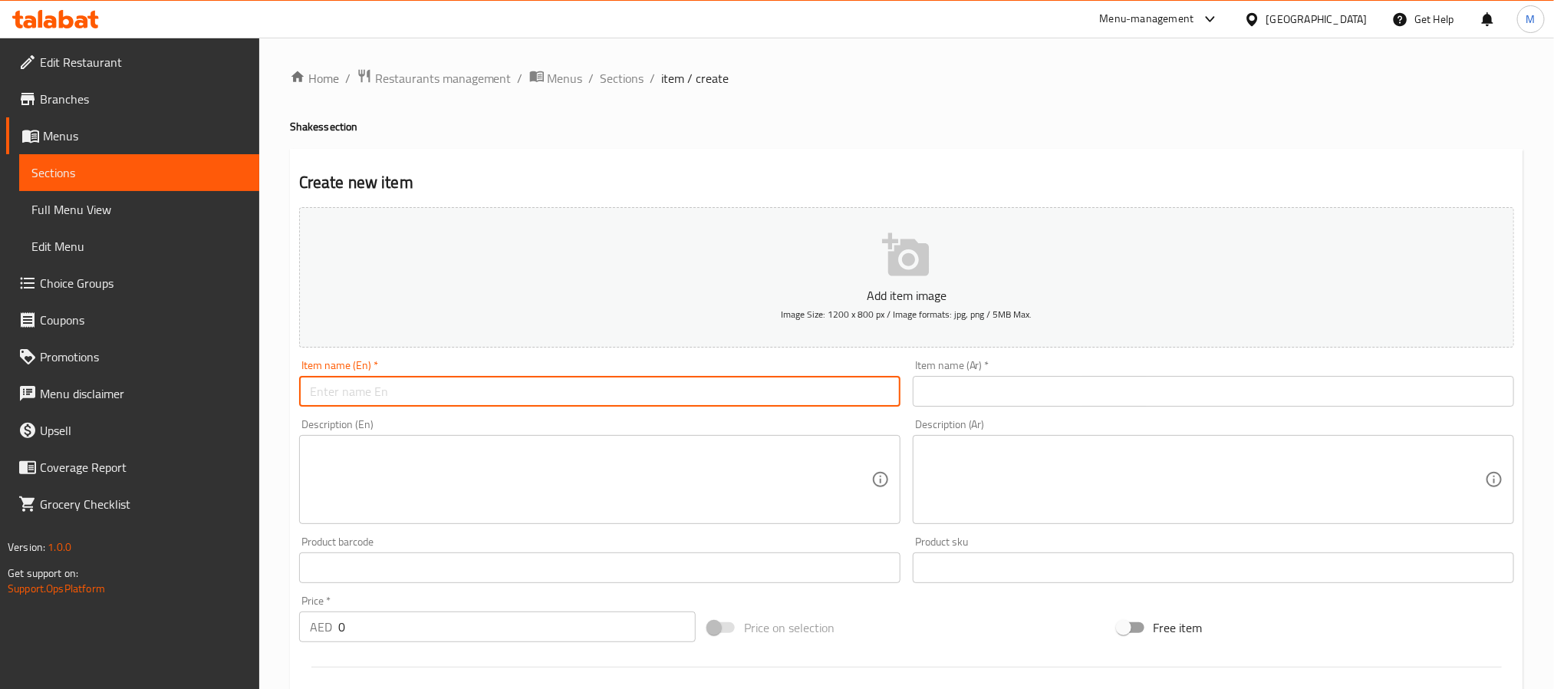
paste input "Peanutella shake"
type input "Peanutella shake"
click at [676, 476] on textarea at bounding box center [590, 479] width 561 height 73
paste textarea "Indulge in our Peanutella Shake, a signature drink crafted with a special recip…"
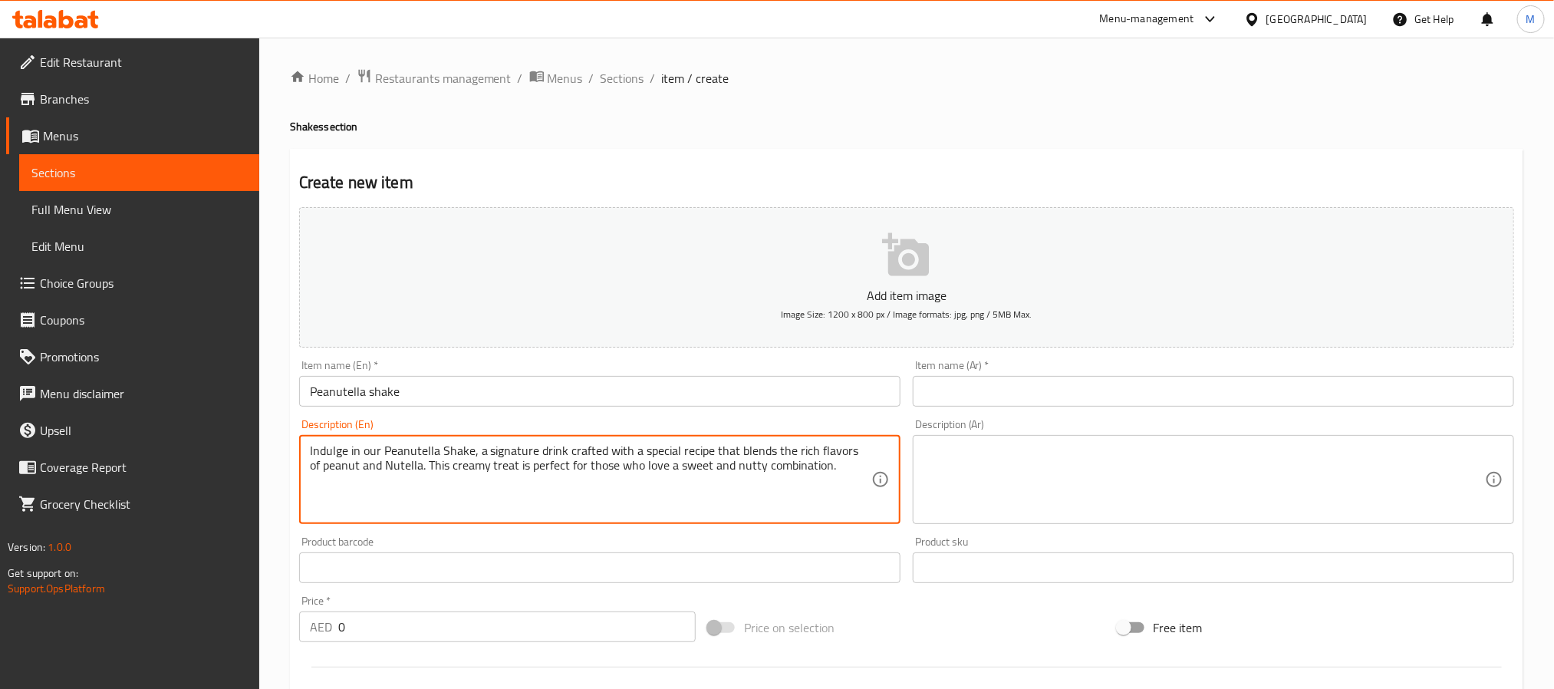
type textarea "Indulge in our Peanutella Shake, a signature drink crafted with a special recip…"
click at [1153, 479] on textarea at bounding box center [1203, 479] width 561 height 73
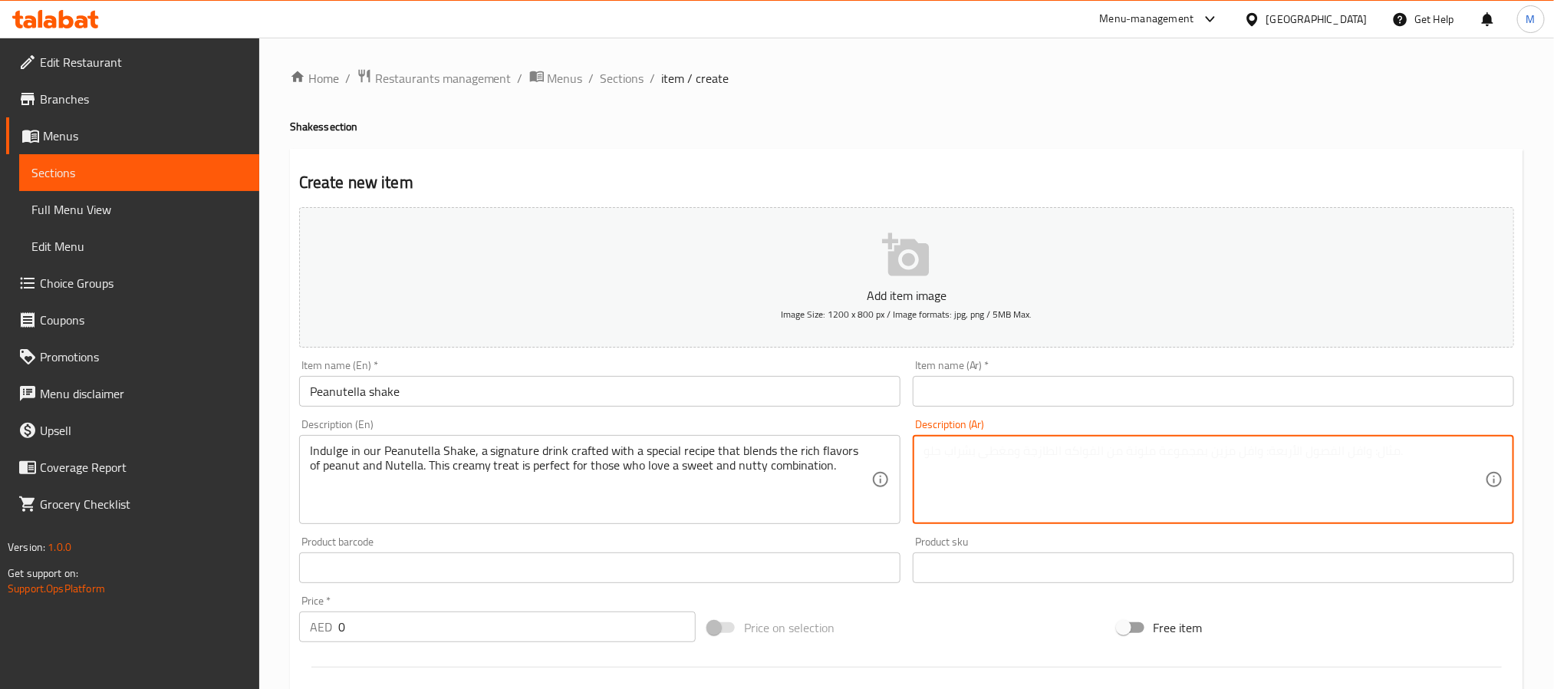
paste textarea "استمتع بميلك شيك الفول السوداني، مشروبنا المميز، المُعدّ بوصفة خاصة تجمع بين نك…"
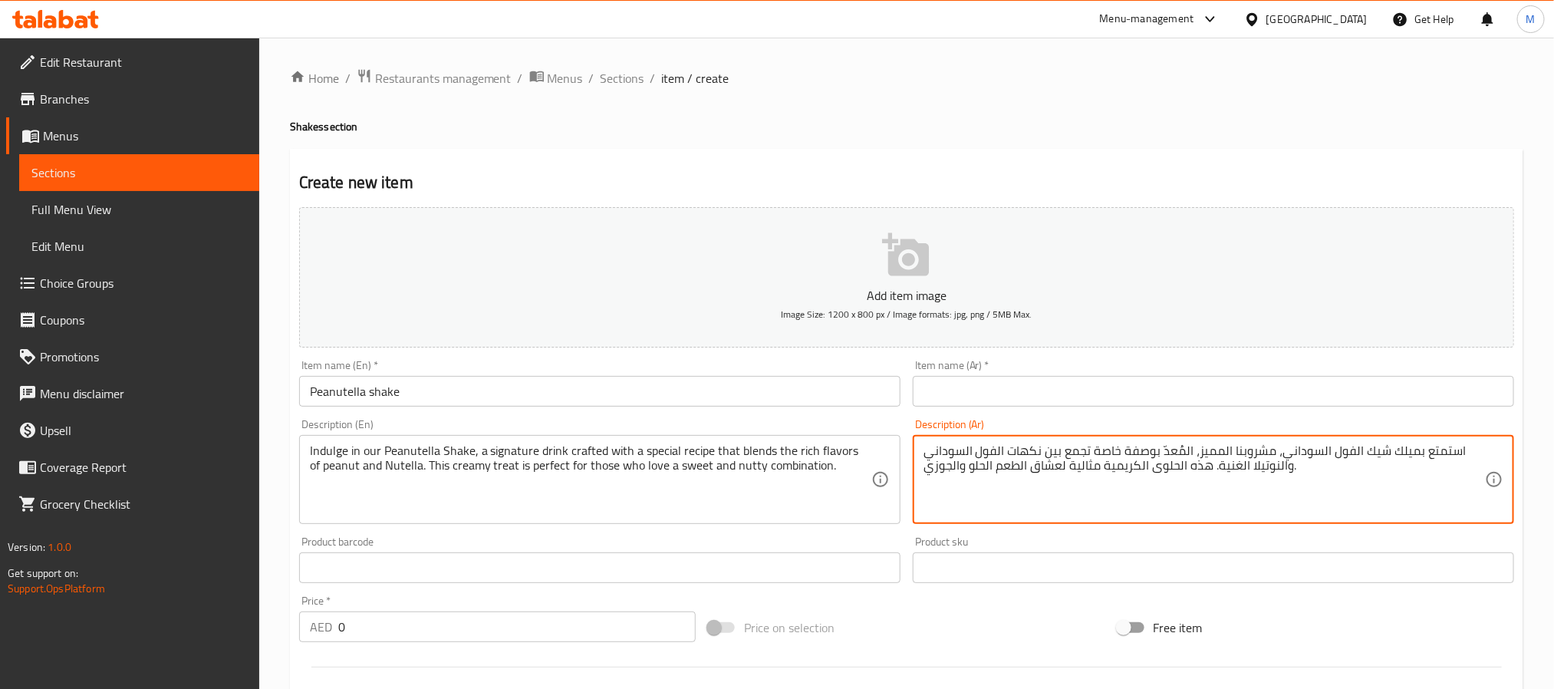
type textarea "استمتع بميلك شيك الفول السوداني، مشروبنا المميز، المُعدّ بوصفة خاصة تجمع بين نك…"
click at [627, 564] on input "text" at bounding box center [599, 567] width 601 height 31
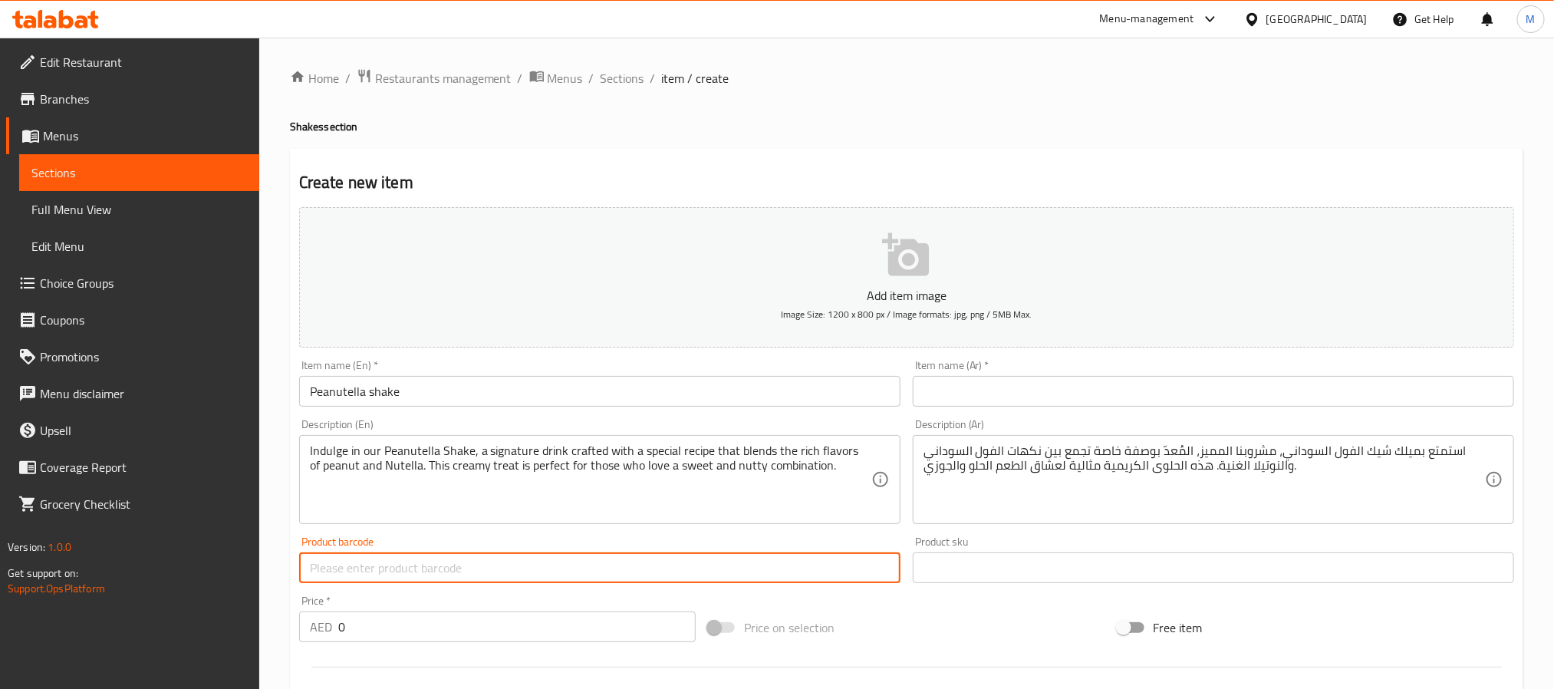
paste input "31"
type input "31"
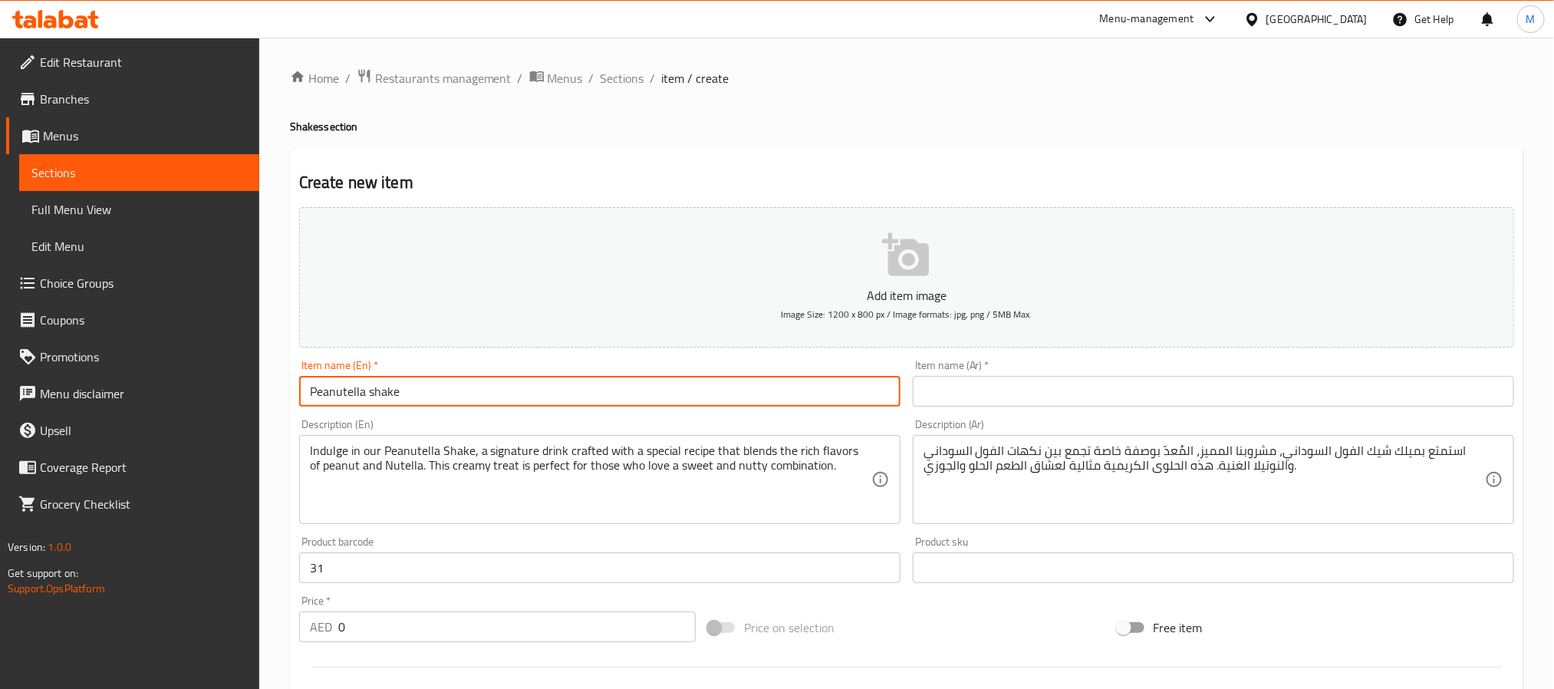
click at [435, 386] on input "Peanutella shake" at bounding box center [599, 391] width 601 height 31
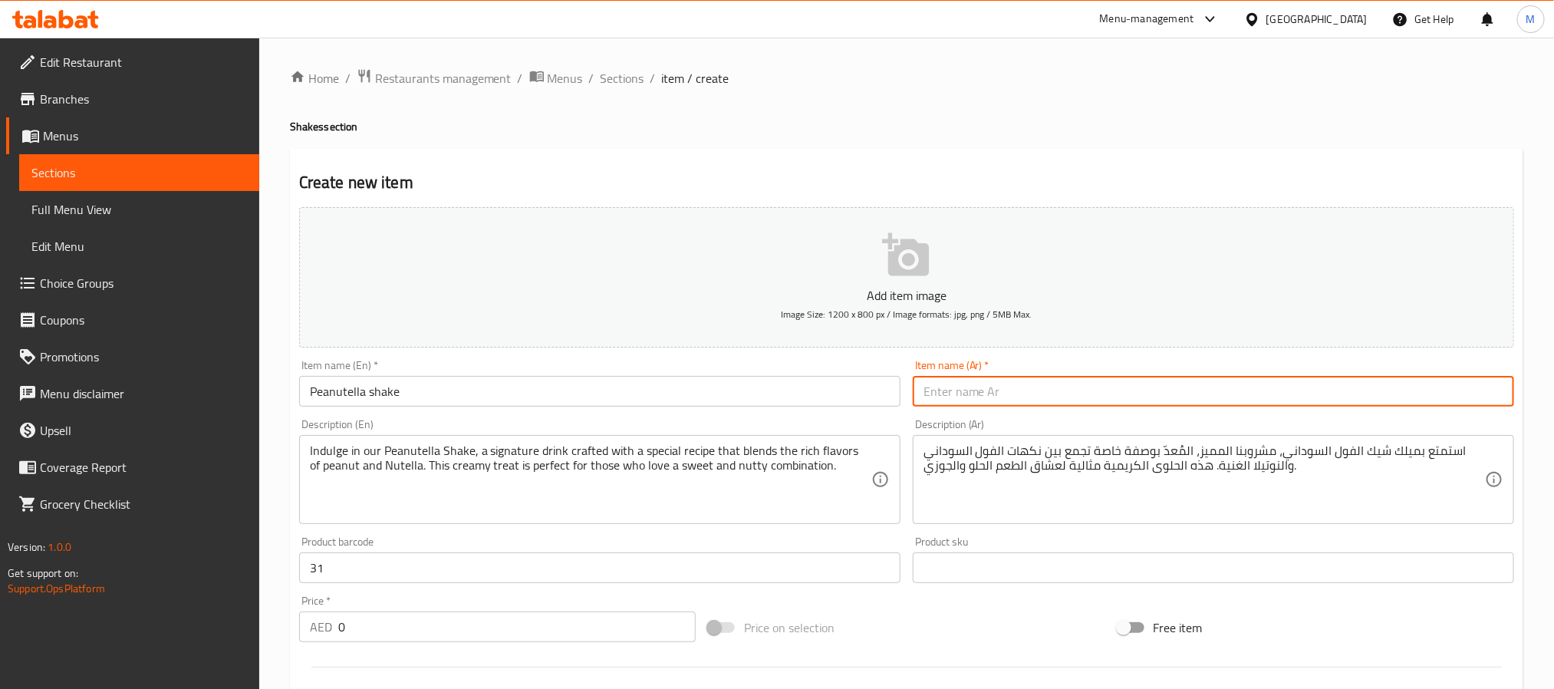
click at [1119, 385] on input "text" at bounding box center [1213, 391] width 601 height 31
paste input "ميلك شيك الفول السوداني"
click at [1116, 389] on input "ميلك شيك الفول السوداني" at bounding box center [1213, 391] width 601 height 31
type input "l"
type input "."
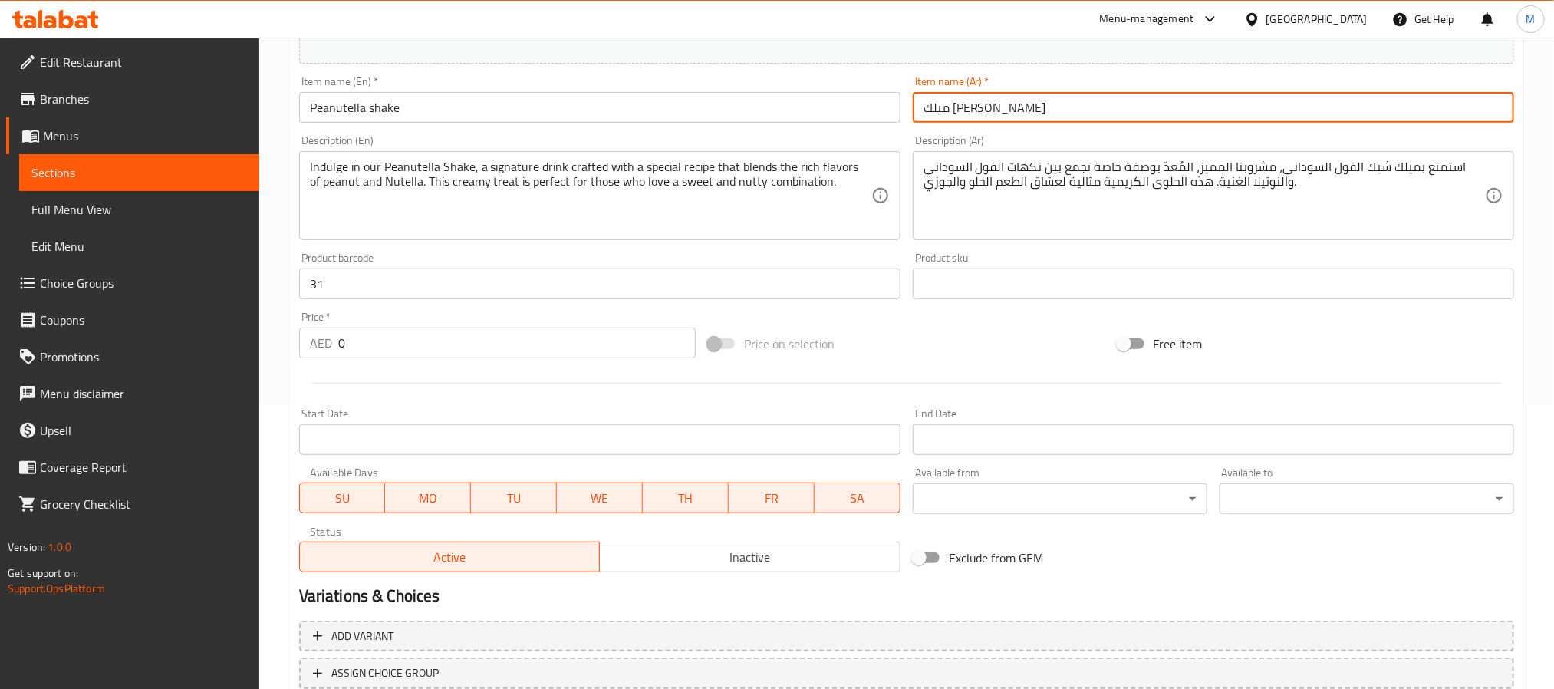
scroll to position [286, 0]
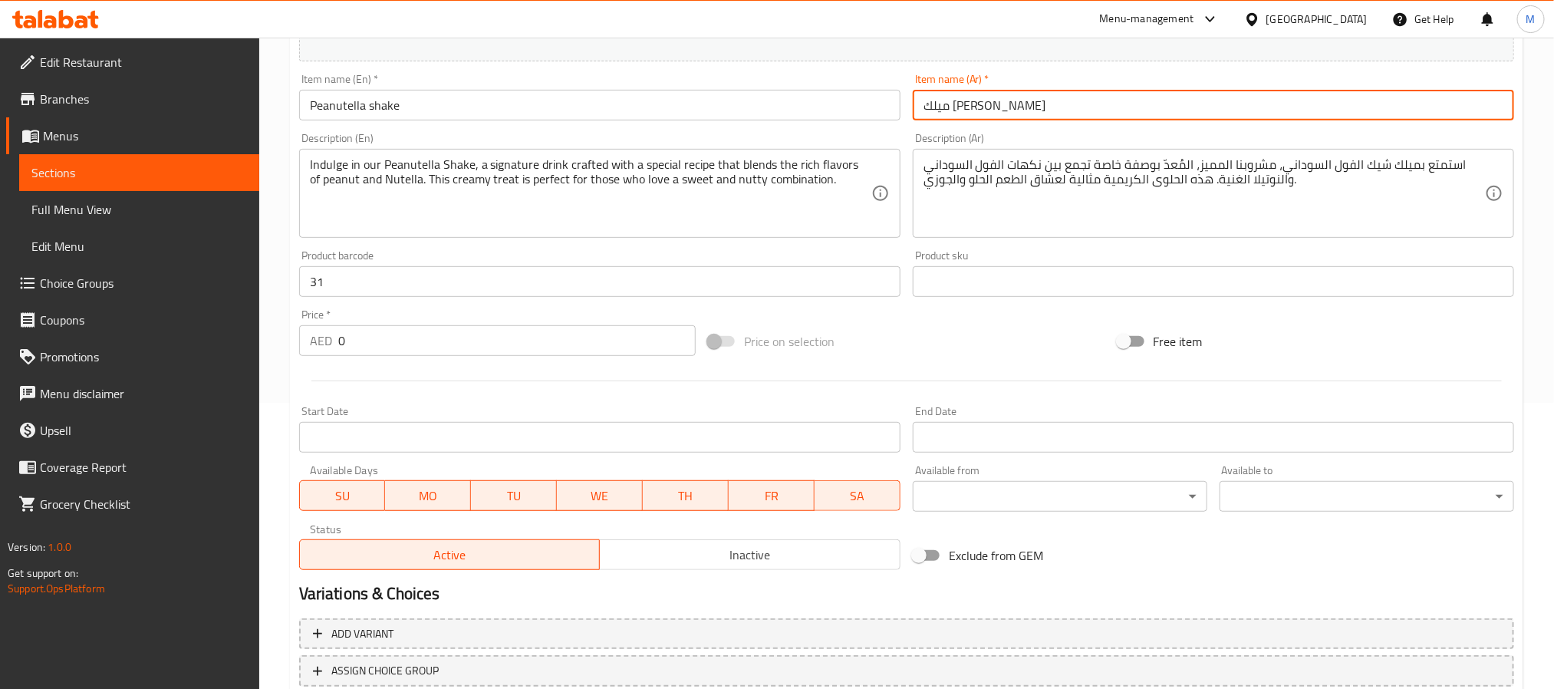
type input "ميلك [PERSON_NAME]"
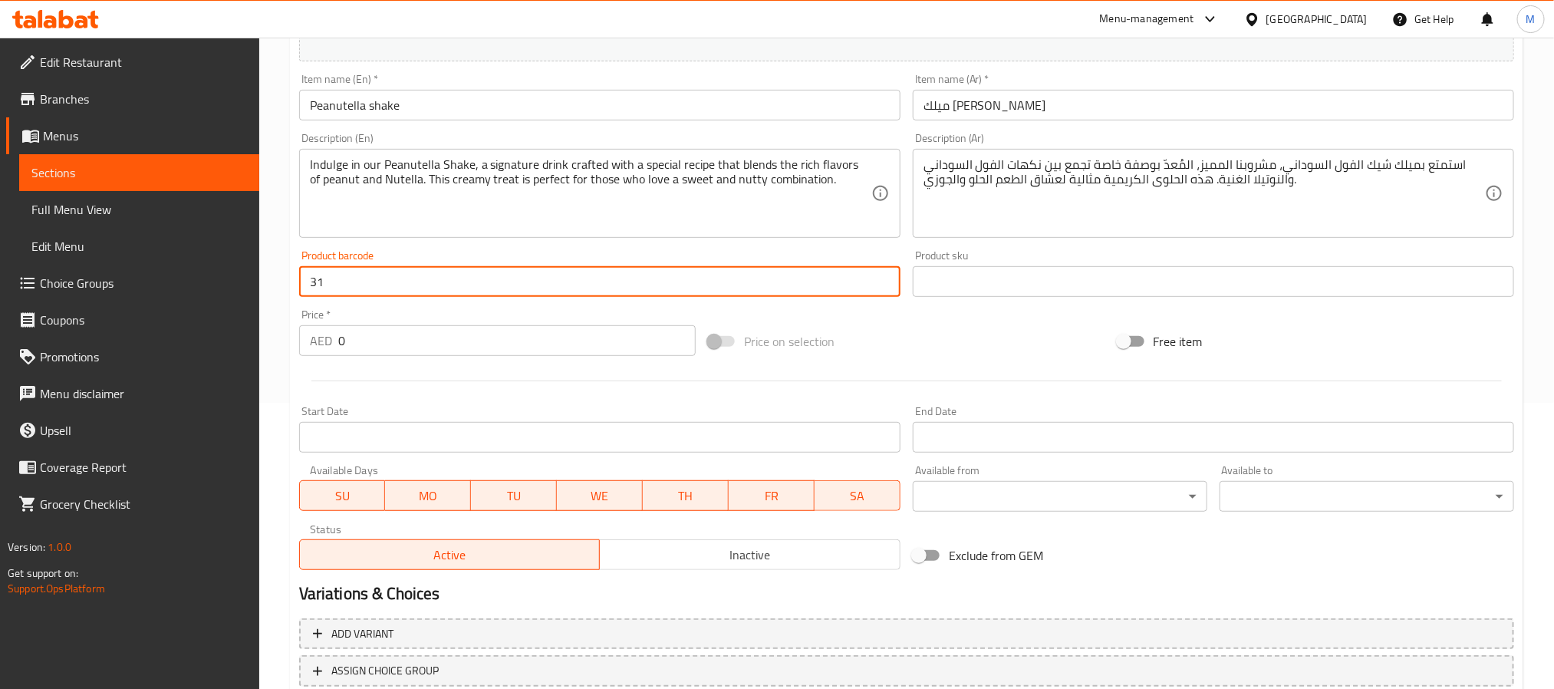
click at [360, 281] on input "31" at bounding box center [599, 281] width 601 height 31
click at [483, 370] on div at bounding box center [906, 381] width 1227 height 38
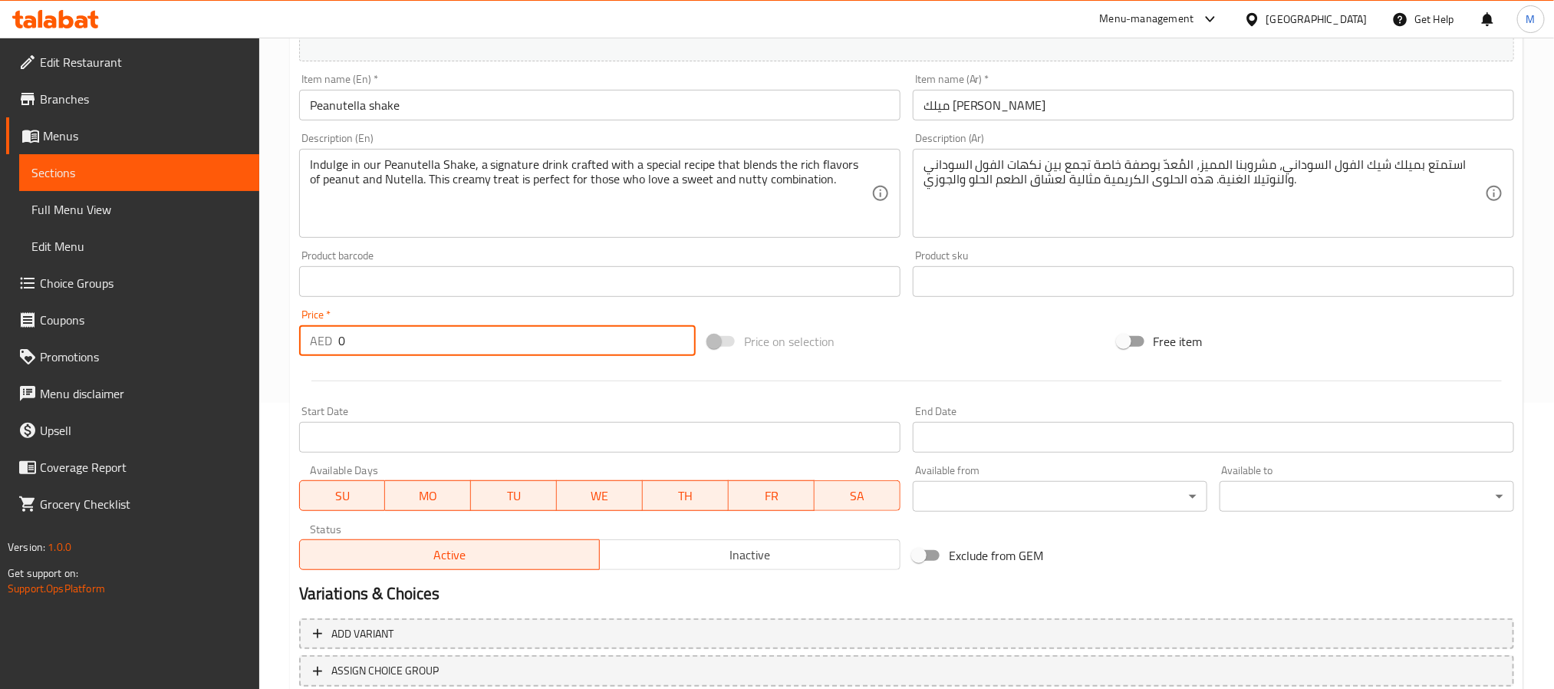
click at [477, 338] on input "0" at bounding box center [516, 340] width 357 height 31
paste input "31"
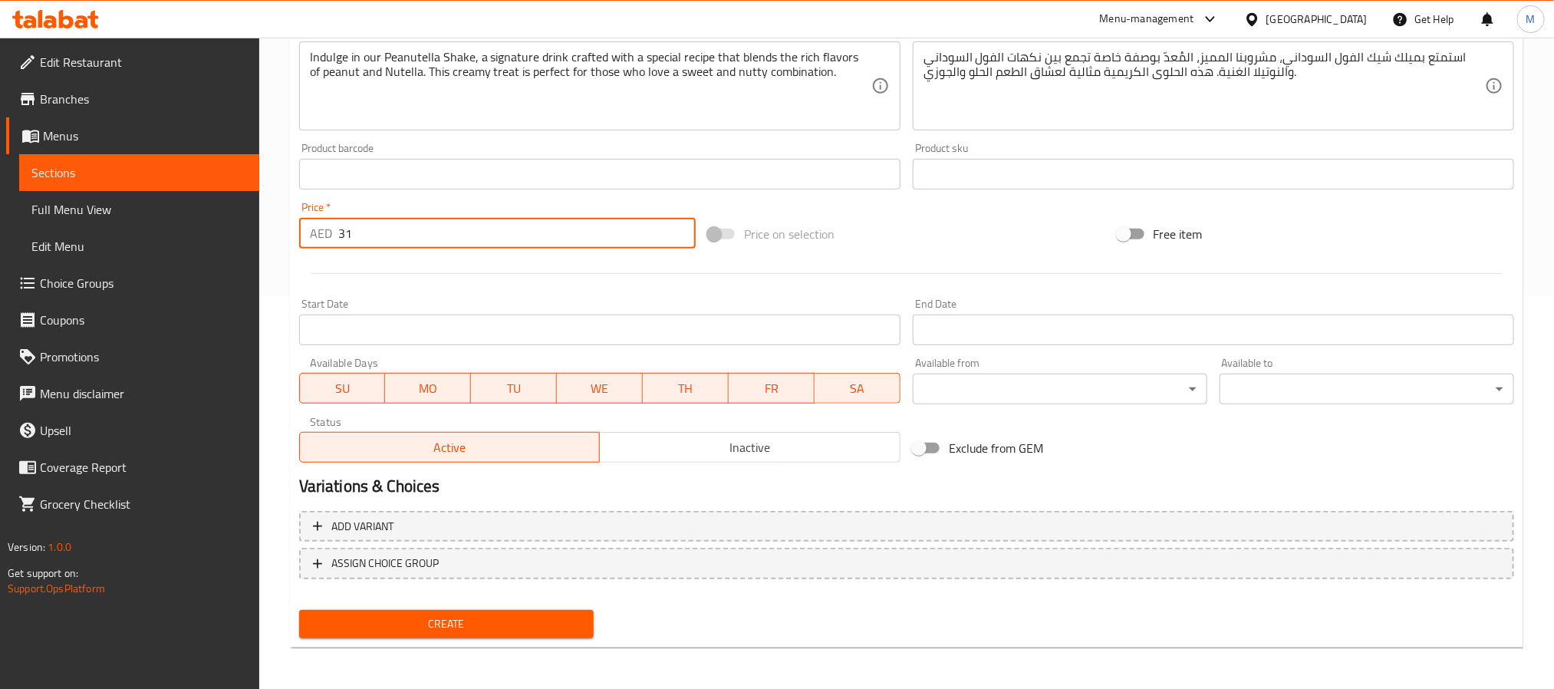
type input "31"
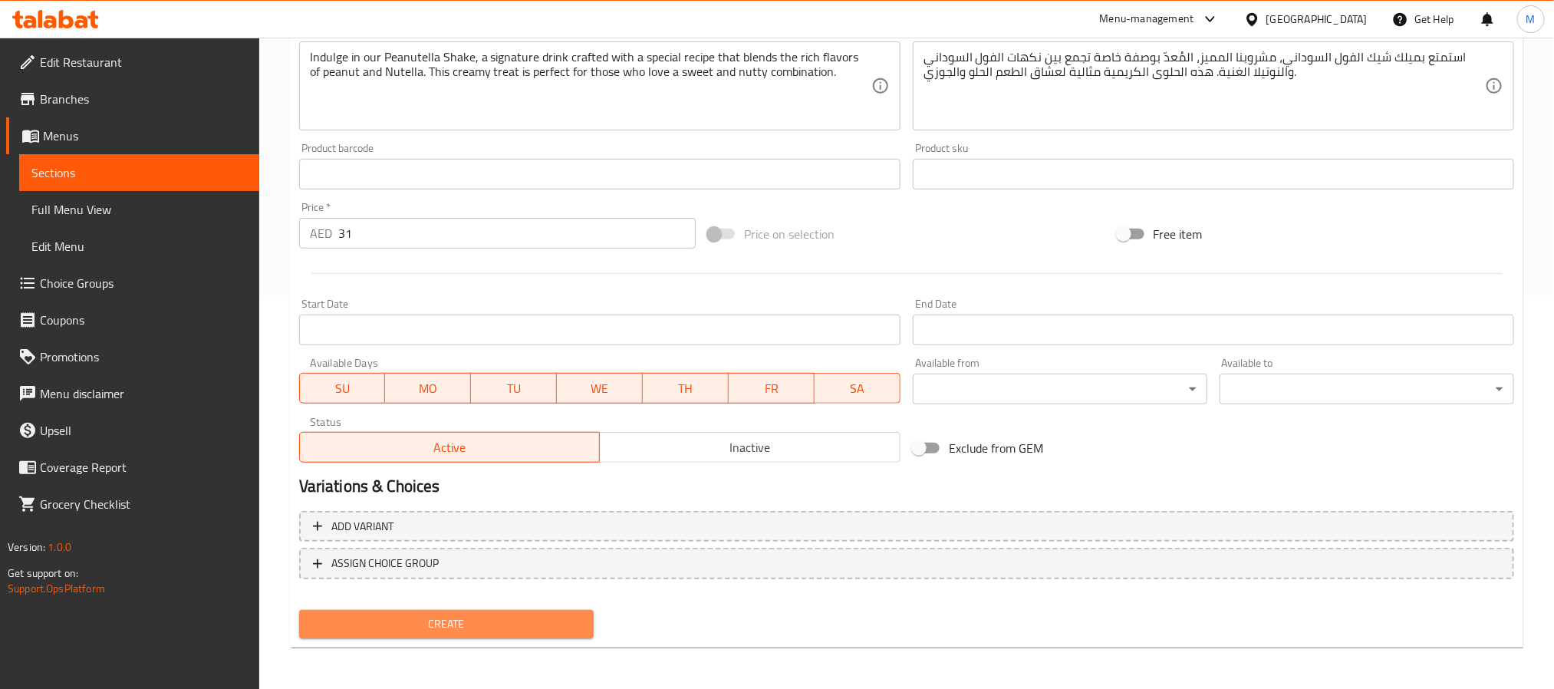
click at [483, 611] on span "Create" at bounding box center [446, 623] width 270 height 19
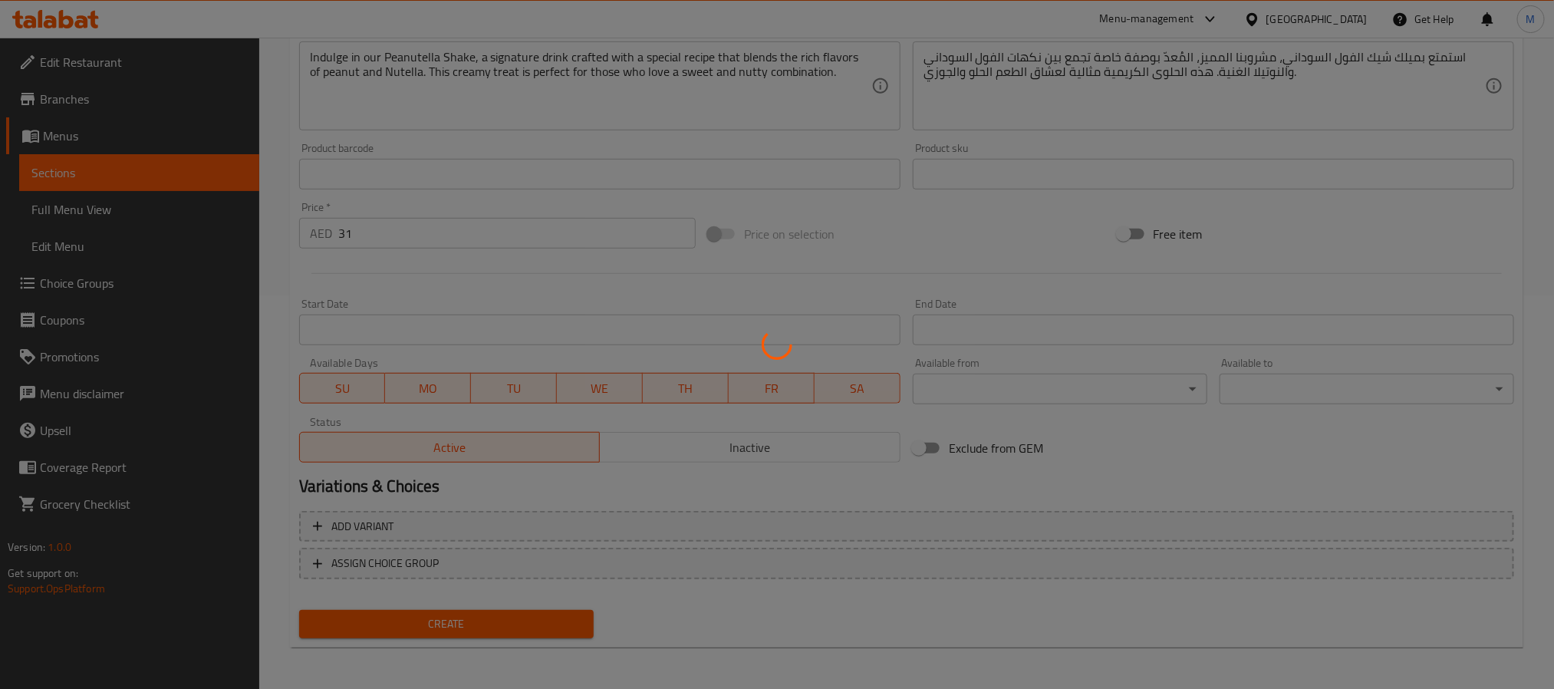
type input "0"
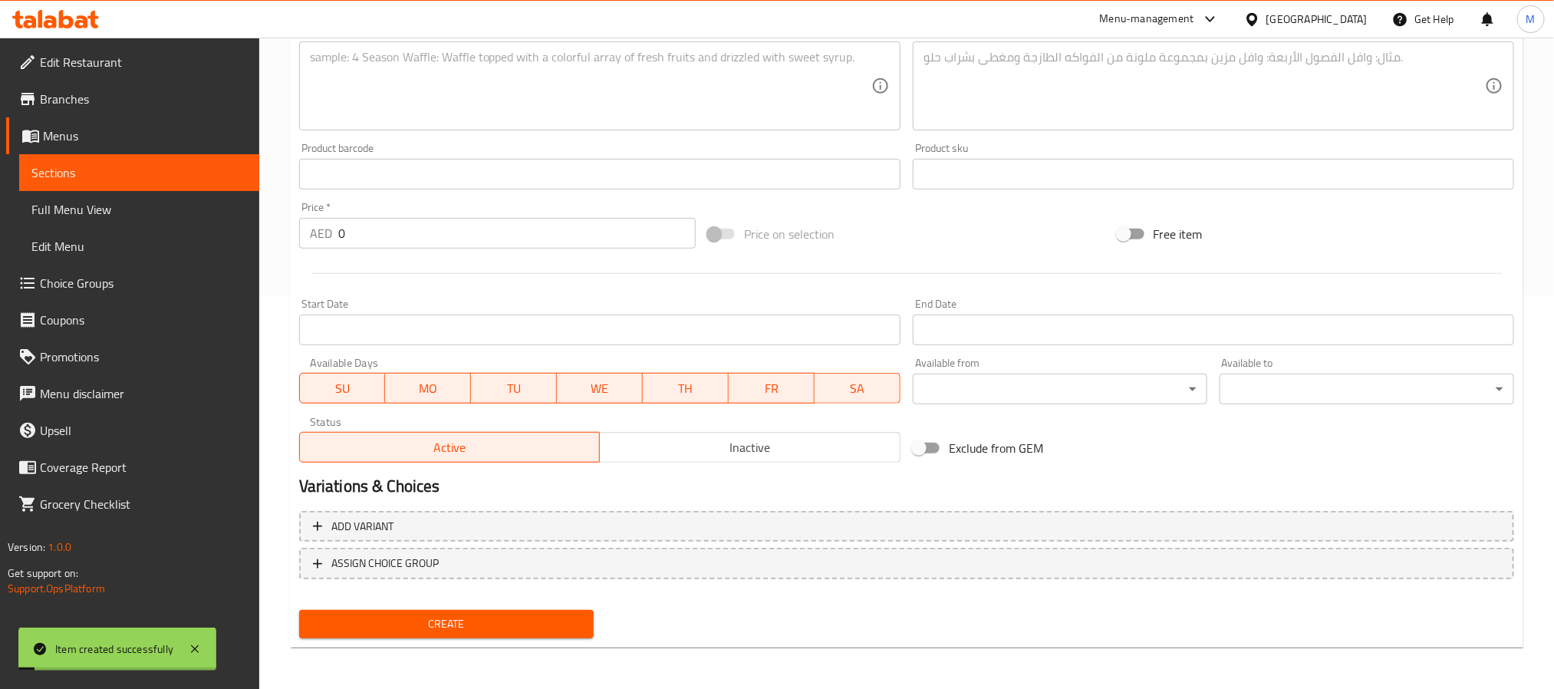
scroll to position [0, 0]
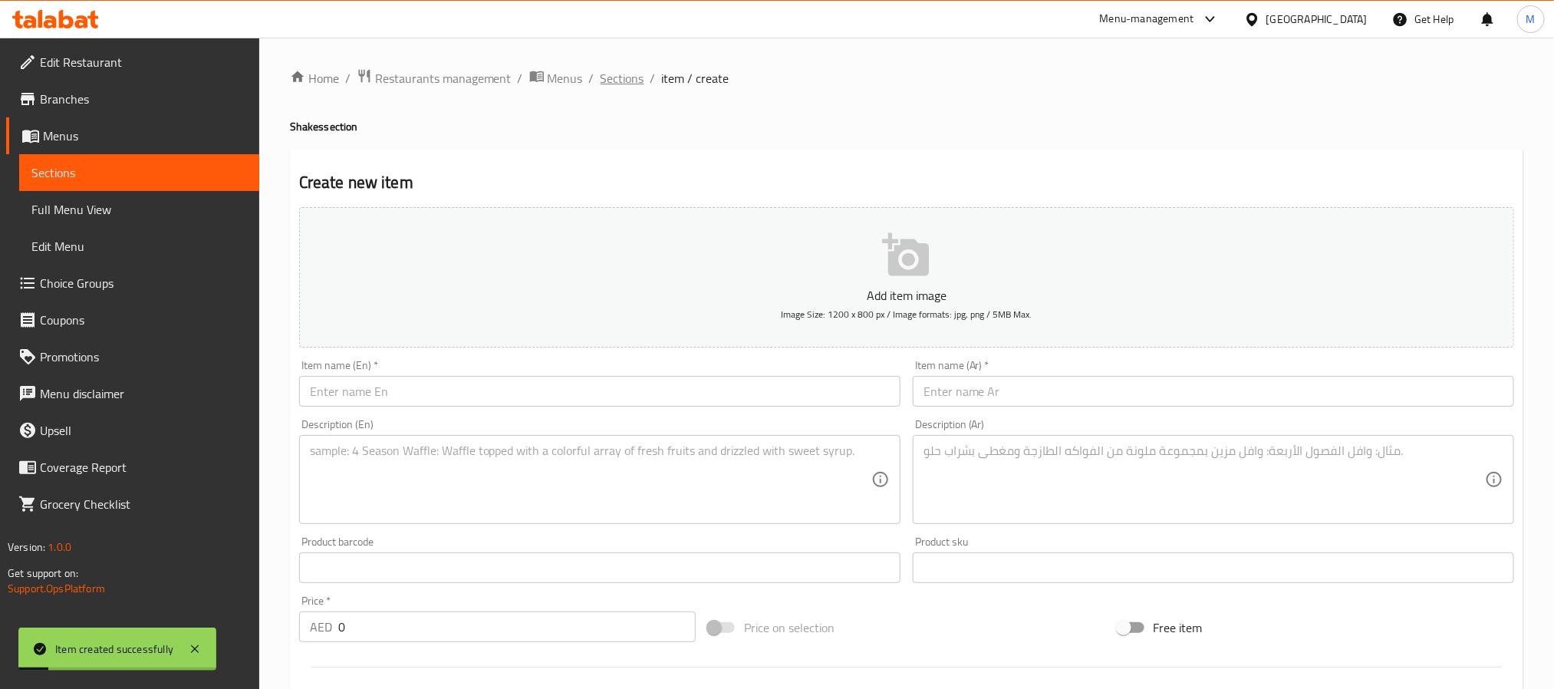
click at [623, 81] on span "Sections" at bounding box center [622, 78] width 44 height 18
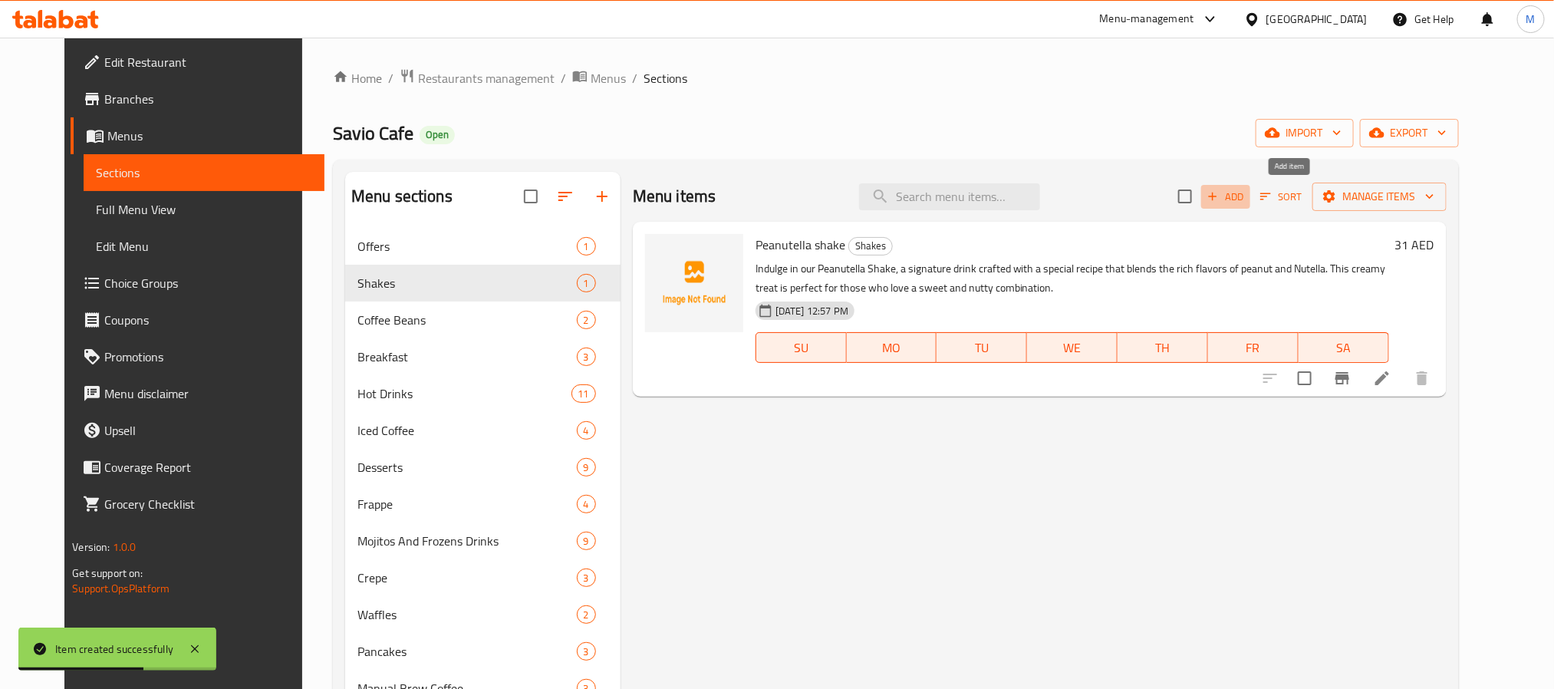
click at [1246, 193] on span "Add" at bounding box center [1225, 197] width 41 height 18
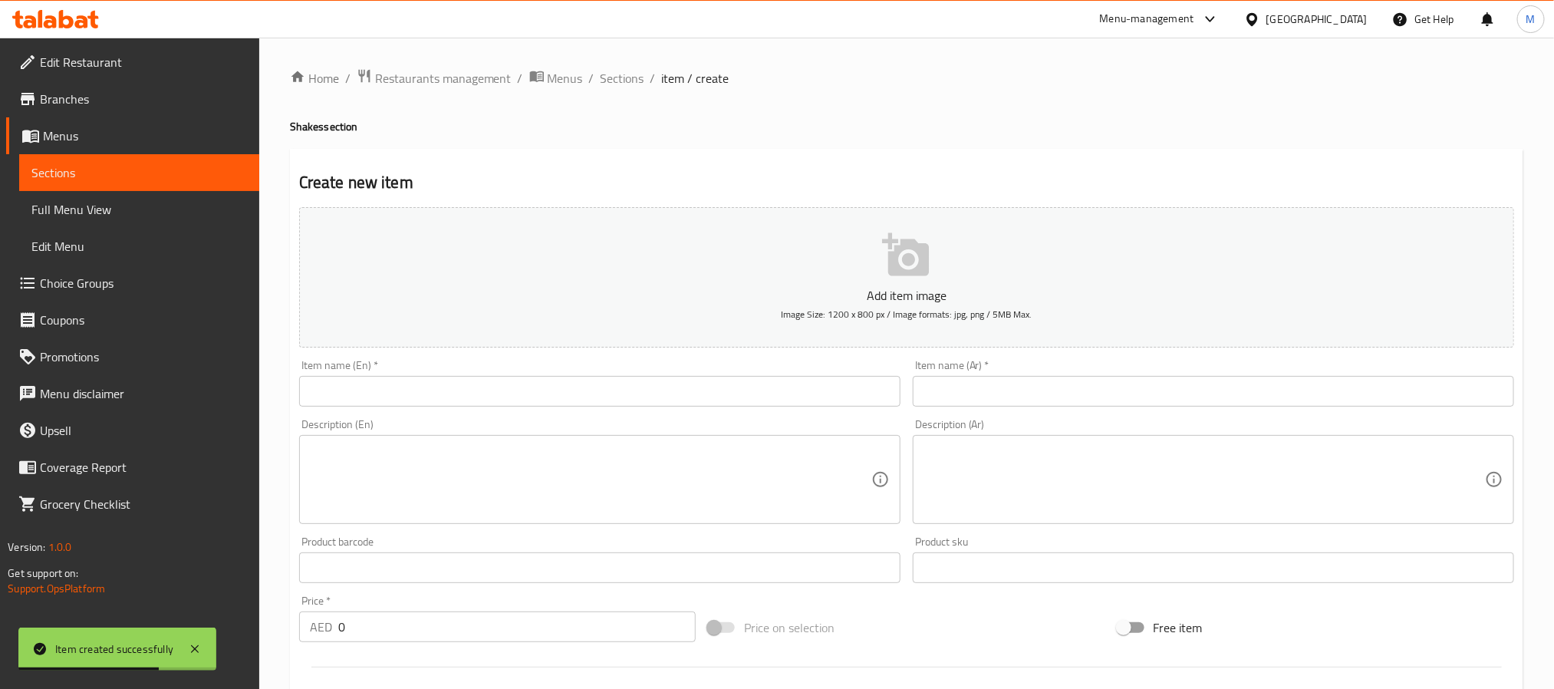
click at [485, 380] on input "text" at bounding box center [599, 391] width 601 height 31
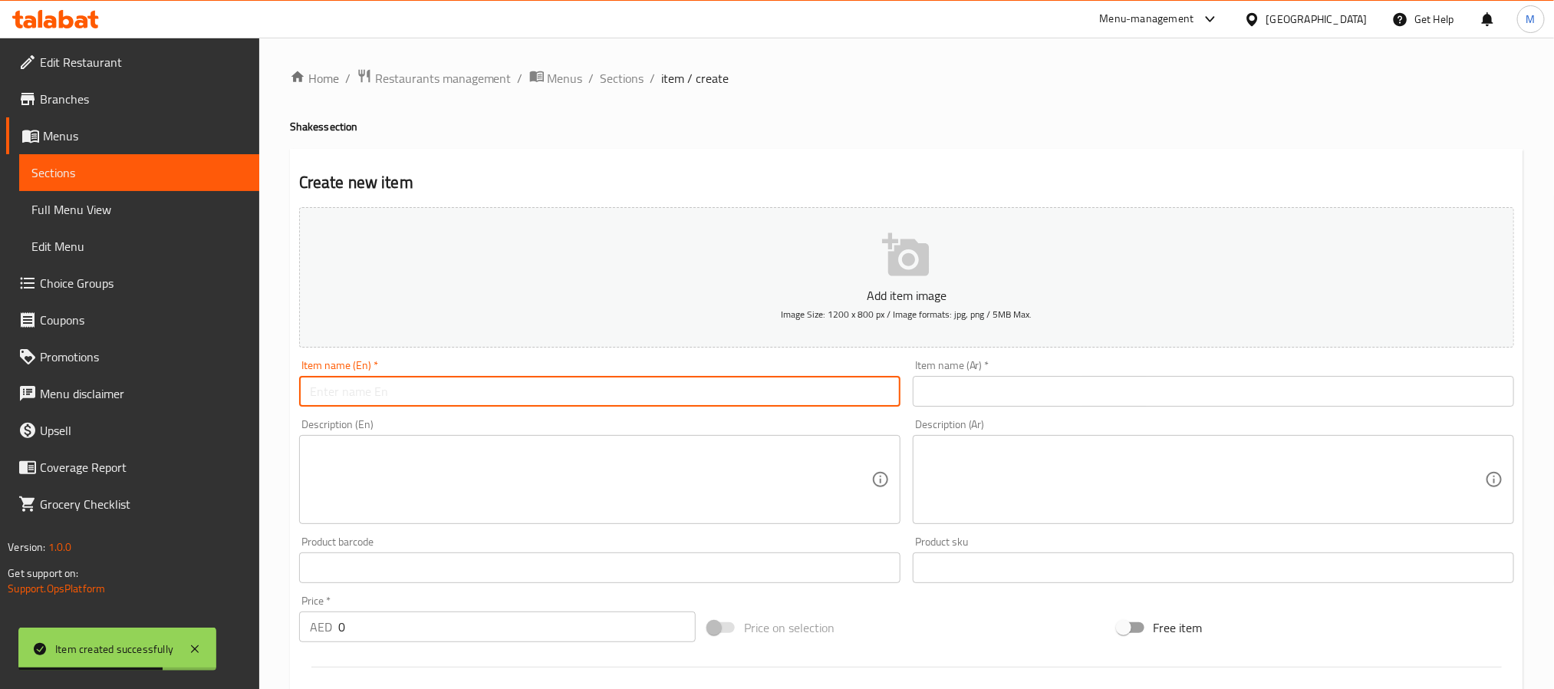
paste input "Pistachio shake"
type input "Pistachio Shake"
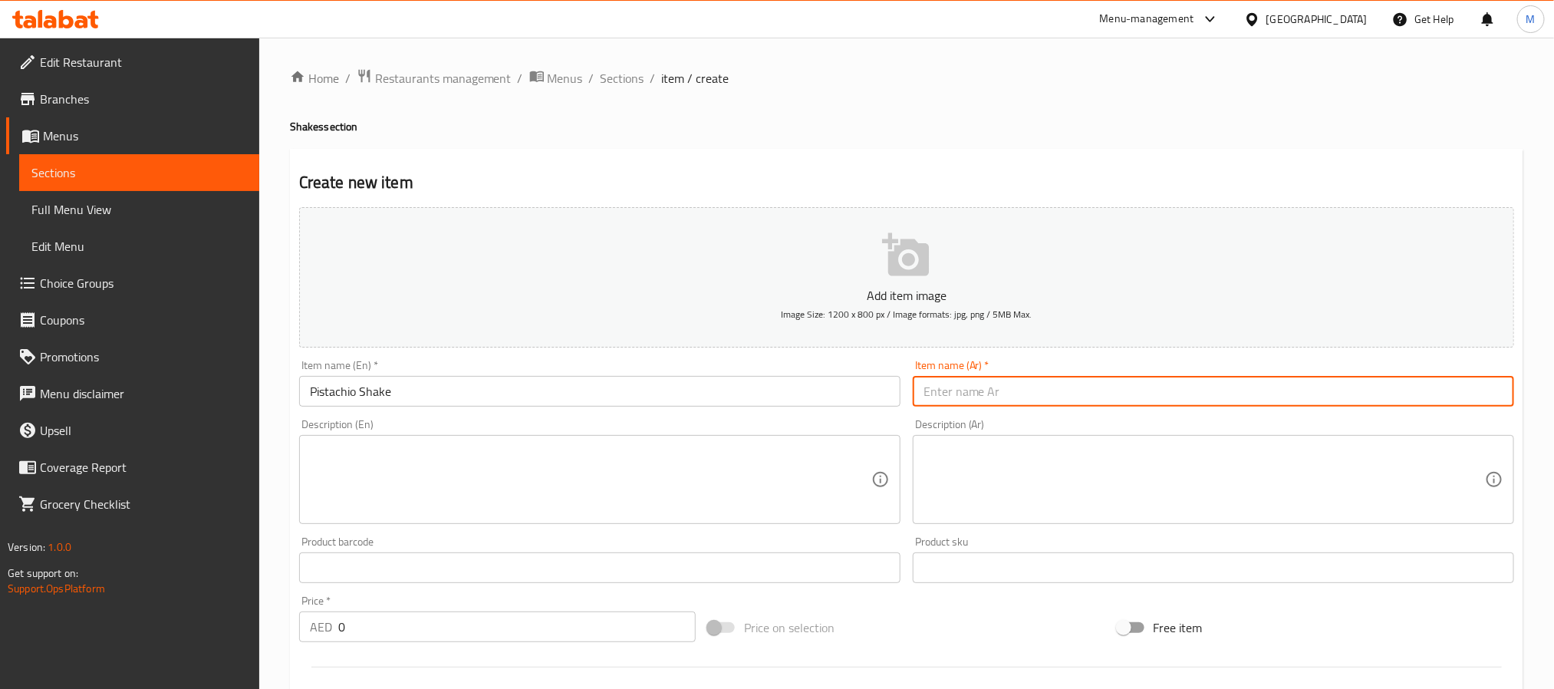
click at [1029, 382] on input "text" at bounding box center [1213, 391] width 601 height 31
paste input "ميلك شيك الفستق"
type input "ميلك شيك الفستق"
click at [621, 484] on textarea at bounding box center [590, 479] width 561 height 73
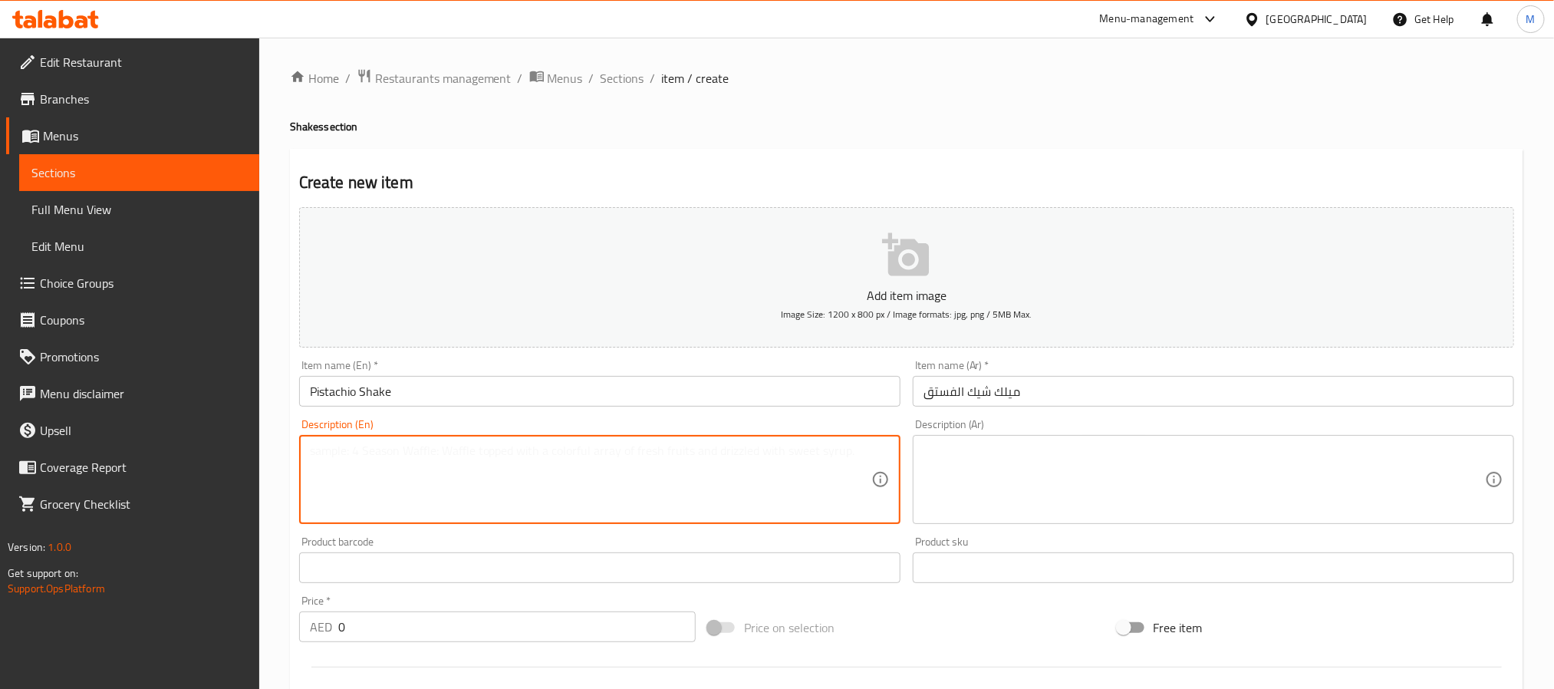
paste textarea "Indulge in our Pistachio Shake, a delightful blend of creamy pistachio frappe. …"
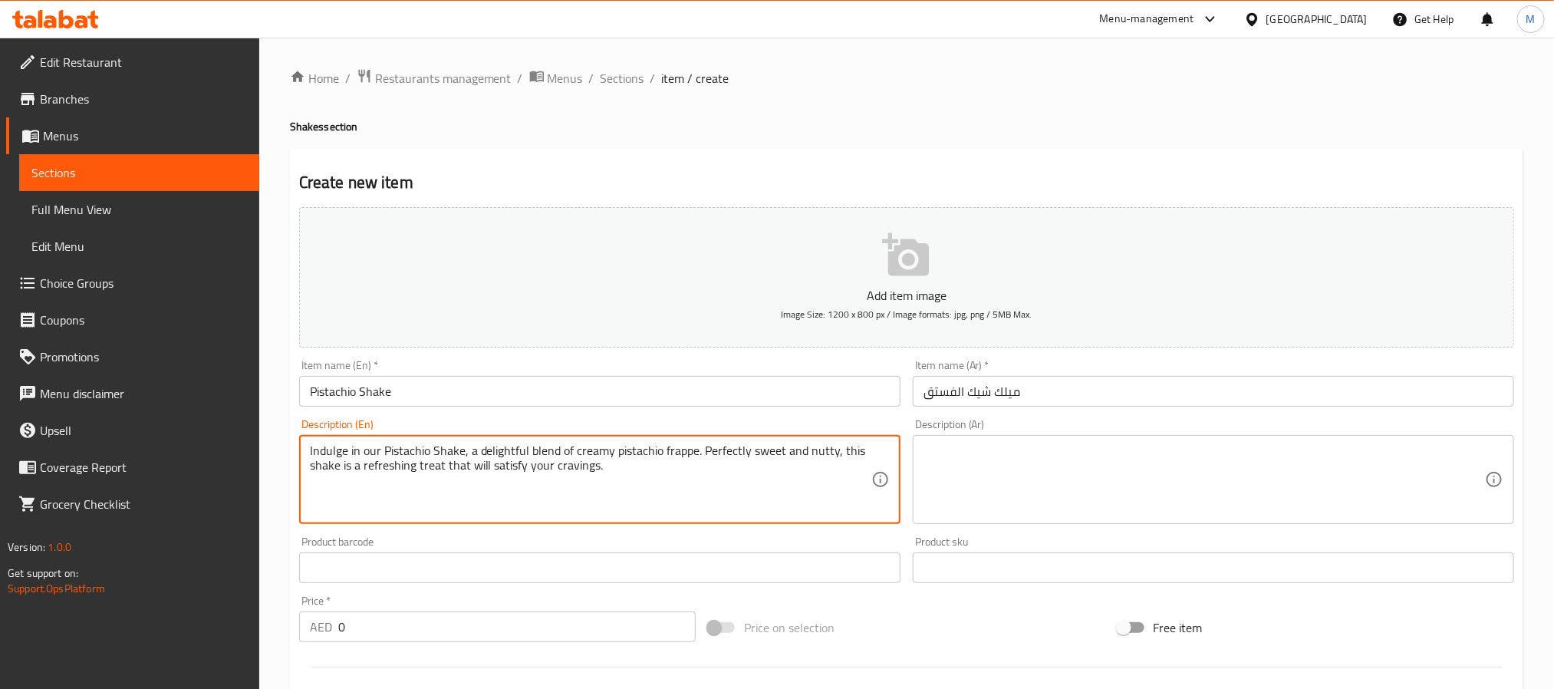
type textarea "Indulge in our Pistachio Shake, a delightful blend of creamy pistachio frappe. …"
click at [981, 468] on textarea at bounding box center [1203, 479] width 561 height 73
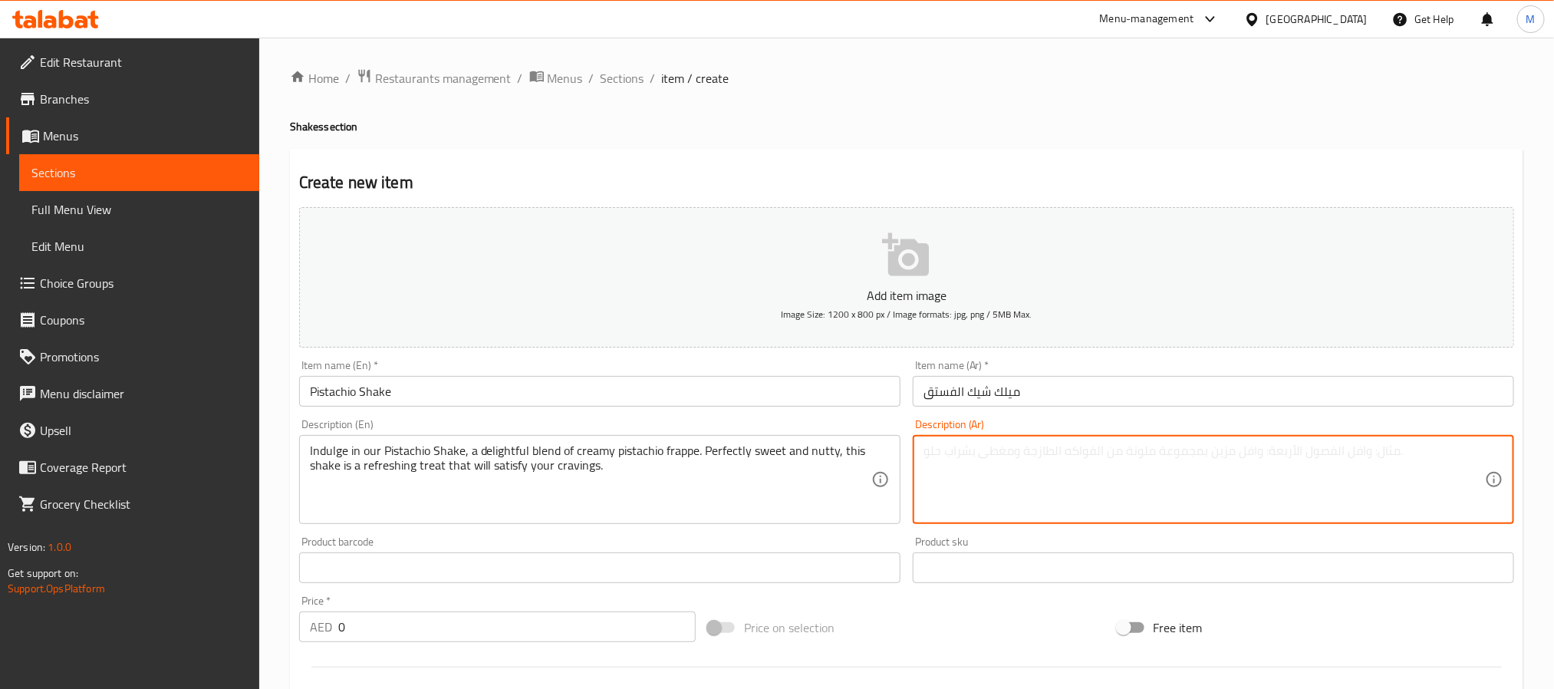
paste textarea "استمتع بميلك شيك الفستق، مزيج رائع من فرابيه الفستق الكريمي. يتميز هذا الميلك ش…"
type textarea "استمتع بميلك شيك الفستق، مزيج رائع من فرابيه الفستق الكريمي. يتميز هذا الميلك ش…"
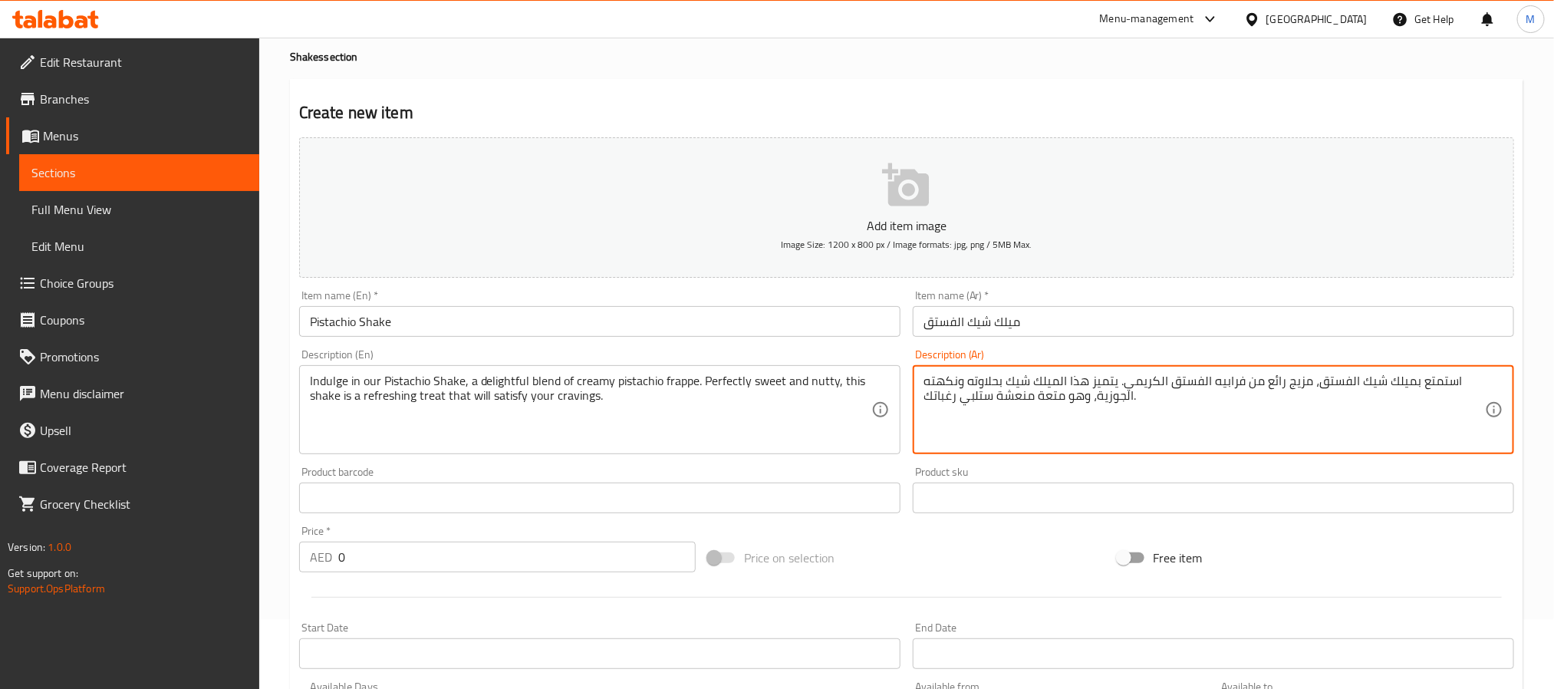
scroll to position [345, 0]
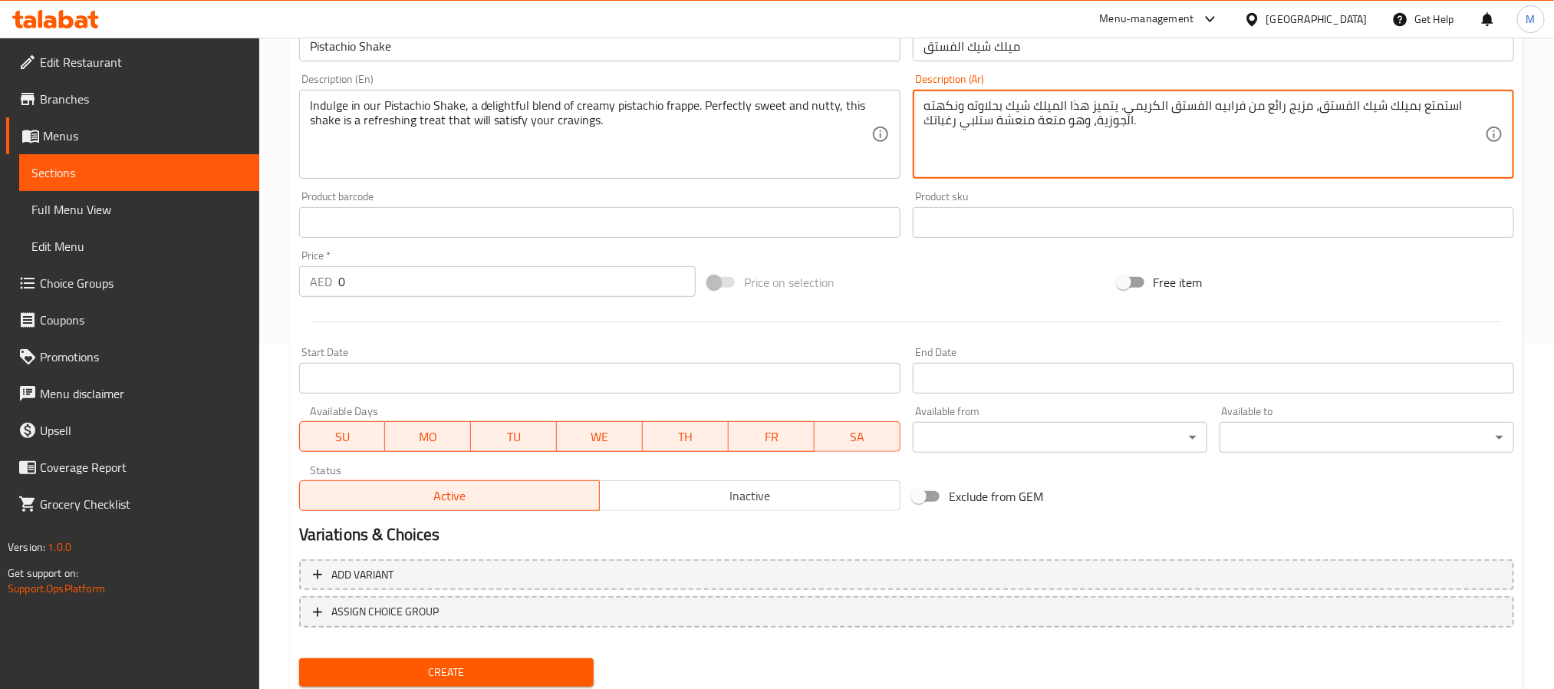
click at [435, 288] on input "0" at bounding box center [516, 281] width 357 height 31
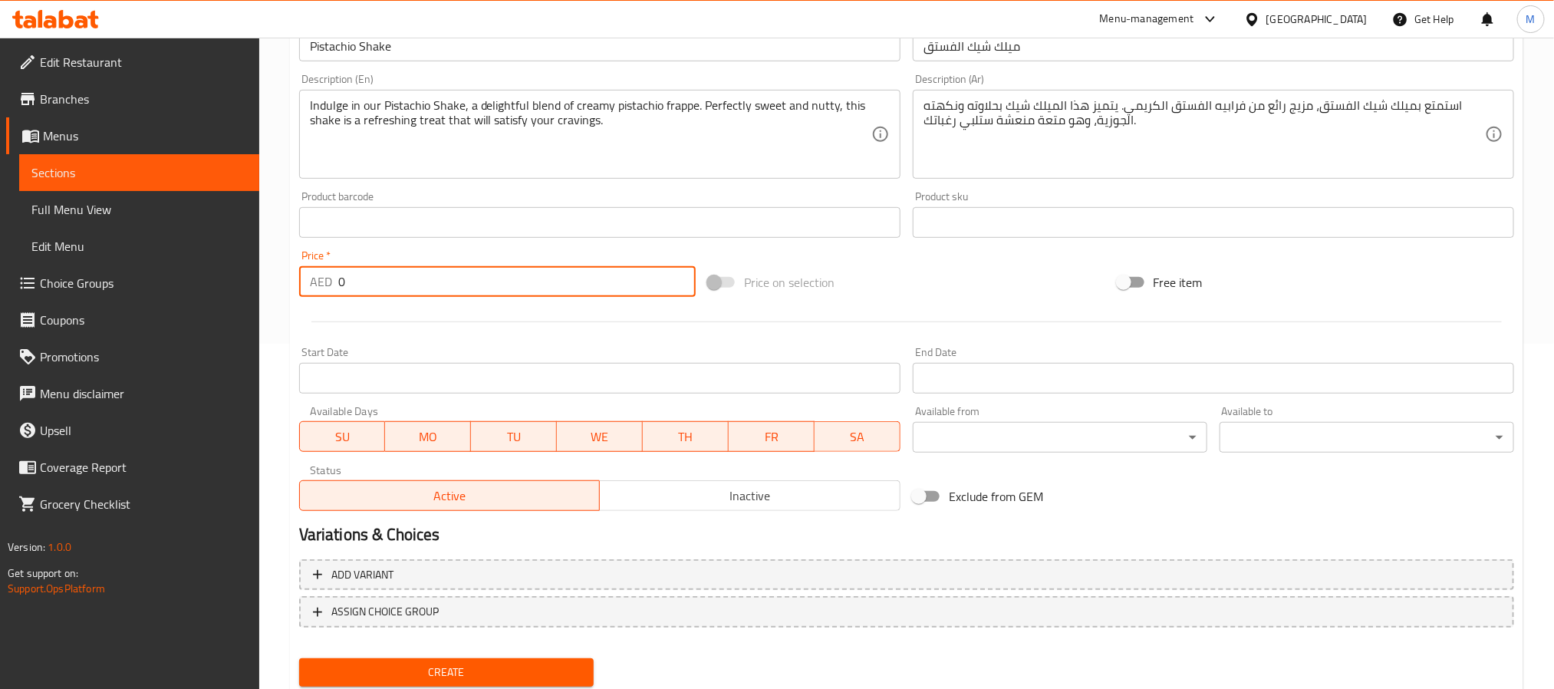
paste input "31"
type input "31"
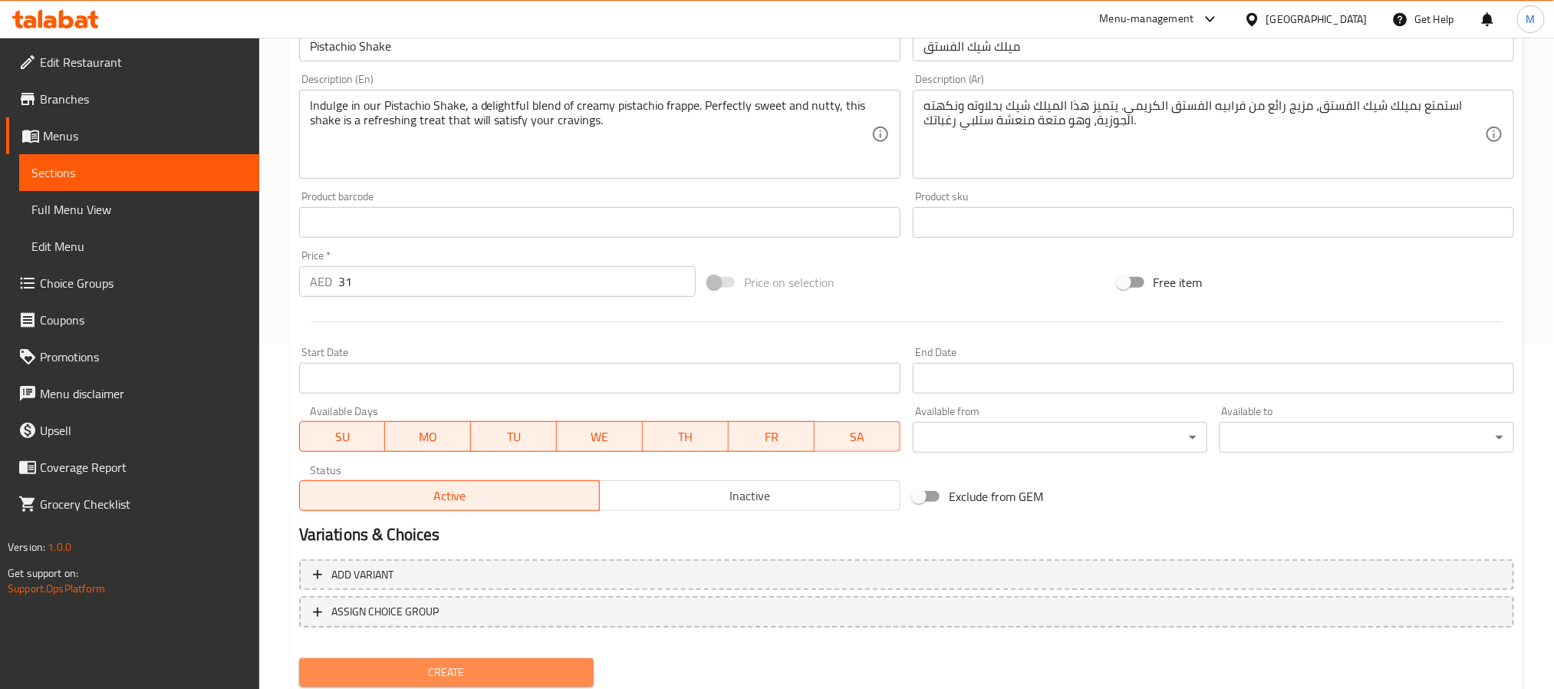
click at [539, 611] on span "Create" at bounding box center [446, 672] width 270 height 19
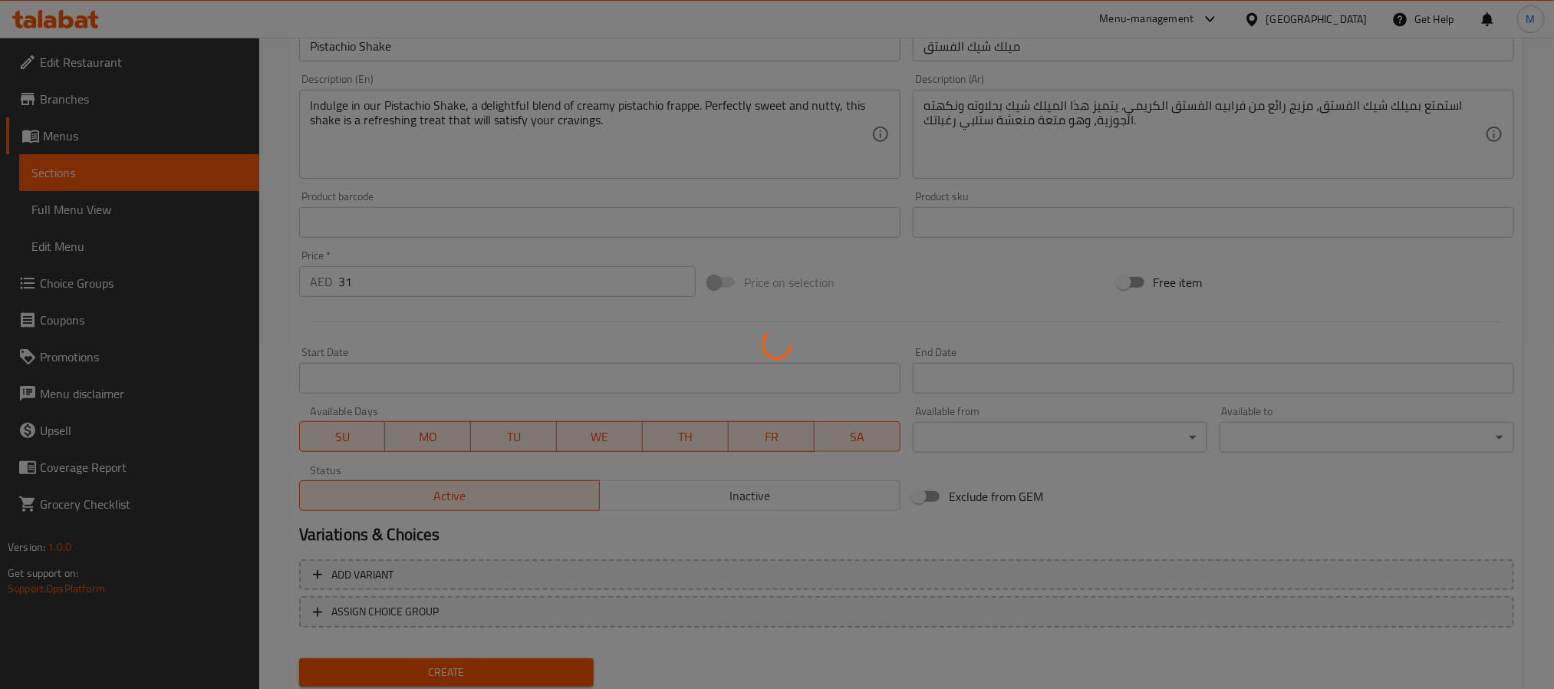
type input "0"
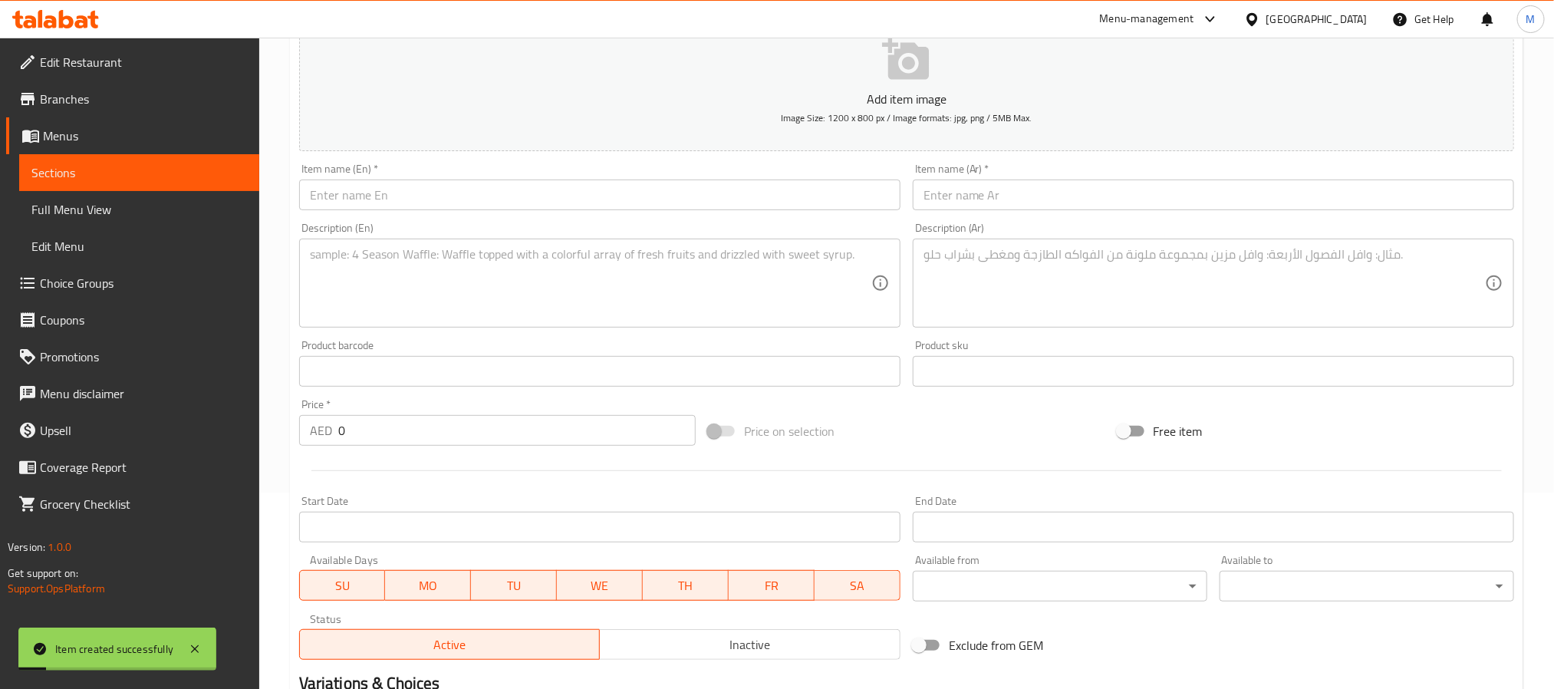
scroll to position [0, 0]
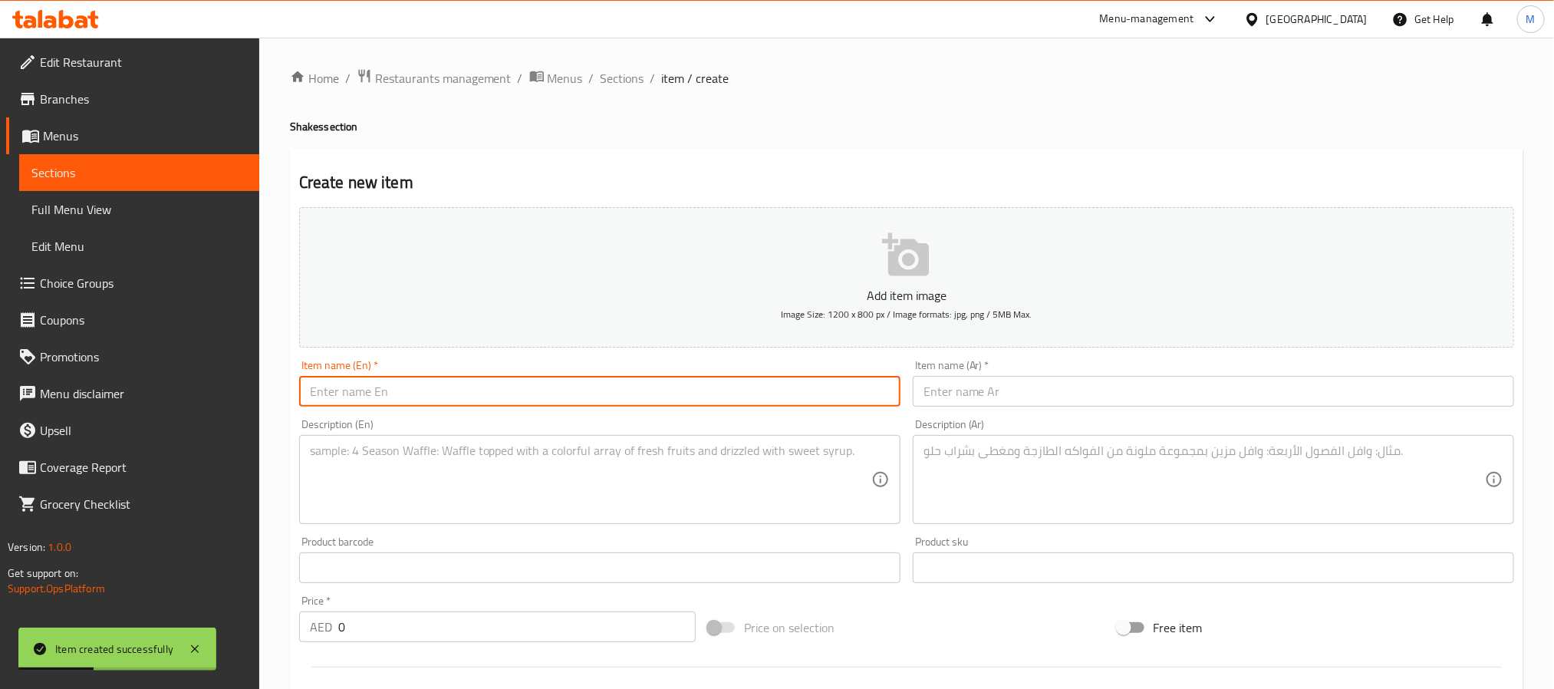
click at [387, 385] on input "text" at bounding box center [599, 391] width 601 height 31
paste input "Chocolate frappe"
type input "Chocolate Frappe"
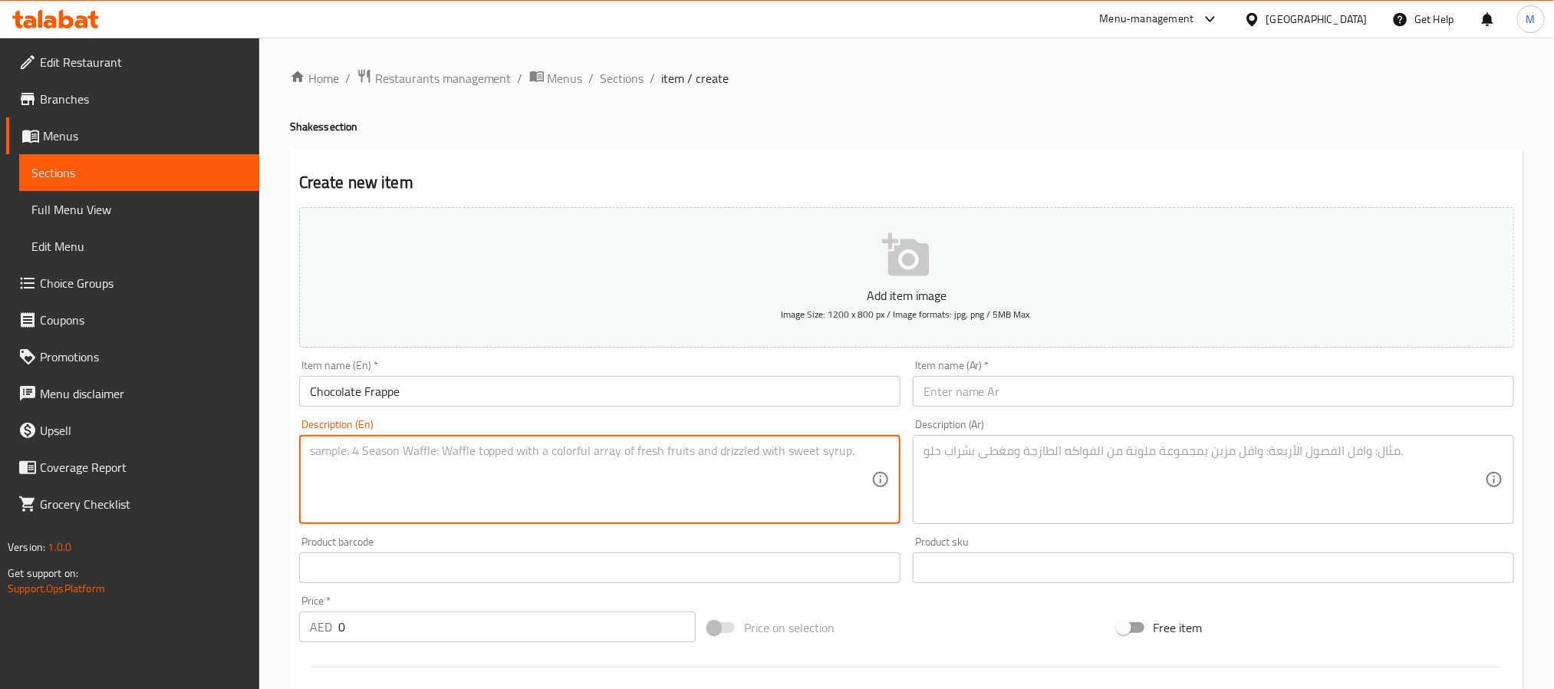
click at [677, 459] on textarea at bounding box center [590, 479] width 561 height 73
paste textarea "Indulge in our rich Chocolate Frappe, a perfectly blended drink that combines s…"
type textarea "Indulge in our rich Chocolate Frappe, a perfectly blended drink that combines s…"
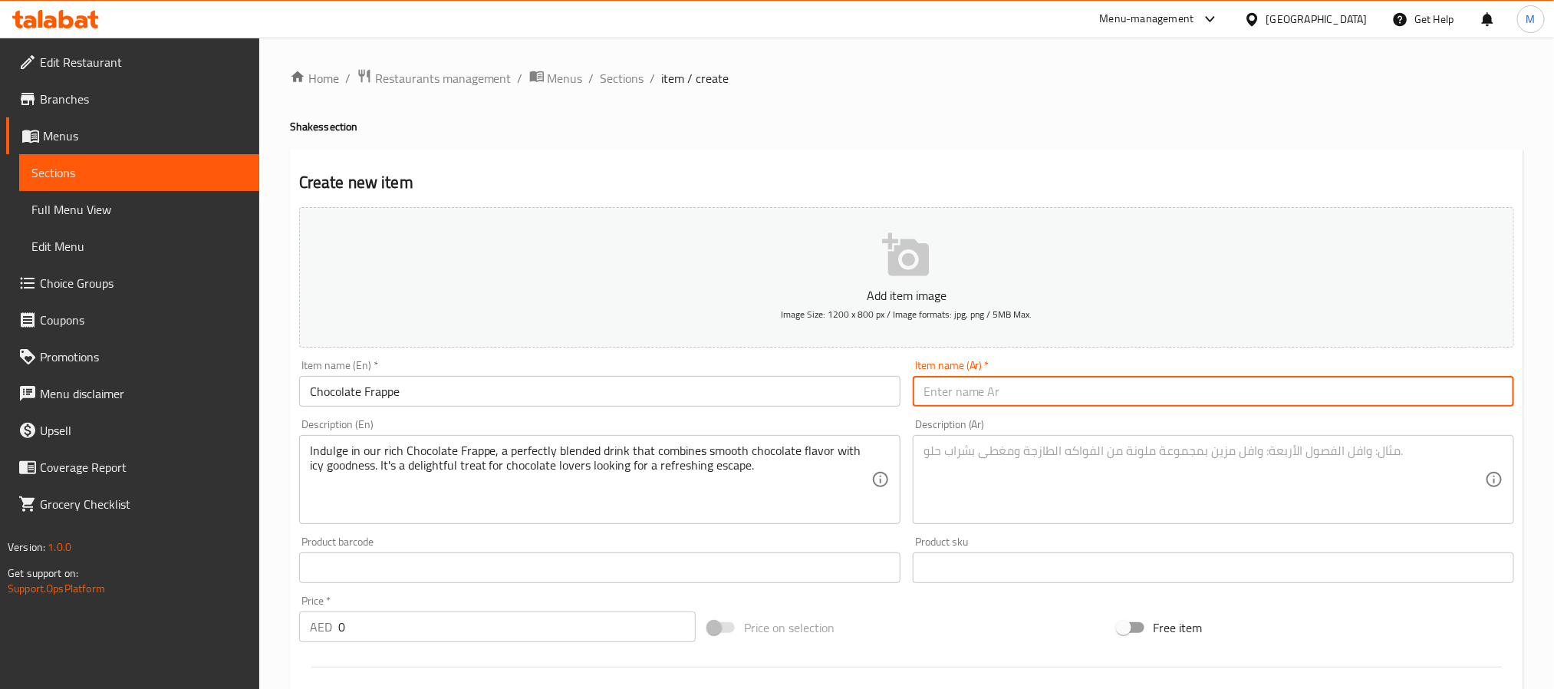
click at [948, 390] on input "text" at bounding box center [1213, 391] width 601 height 31
paste input "فرابيه الشوكولاتة"
type input "فرابيه الشوكولاتة"
click at [1187, 484] on textarea at bounding box center [1203, 479] width 561 height 73
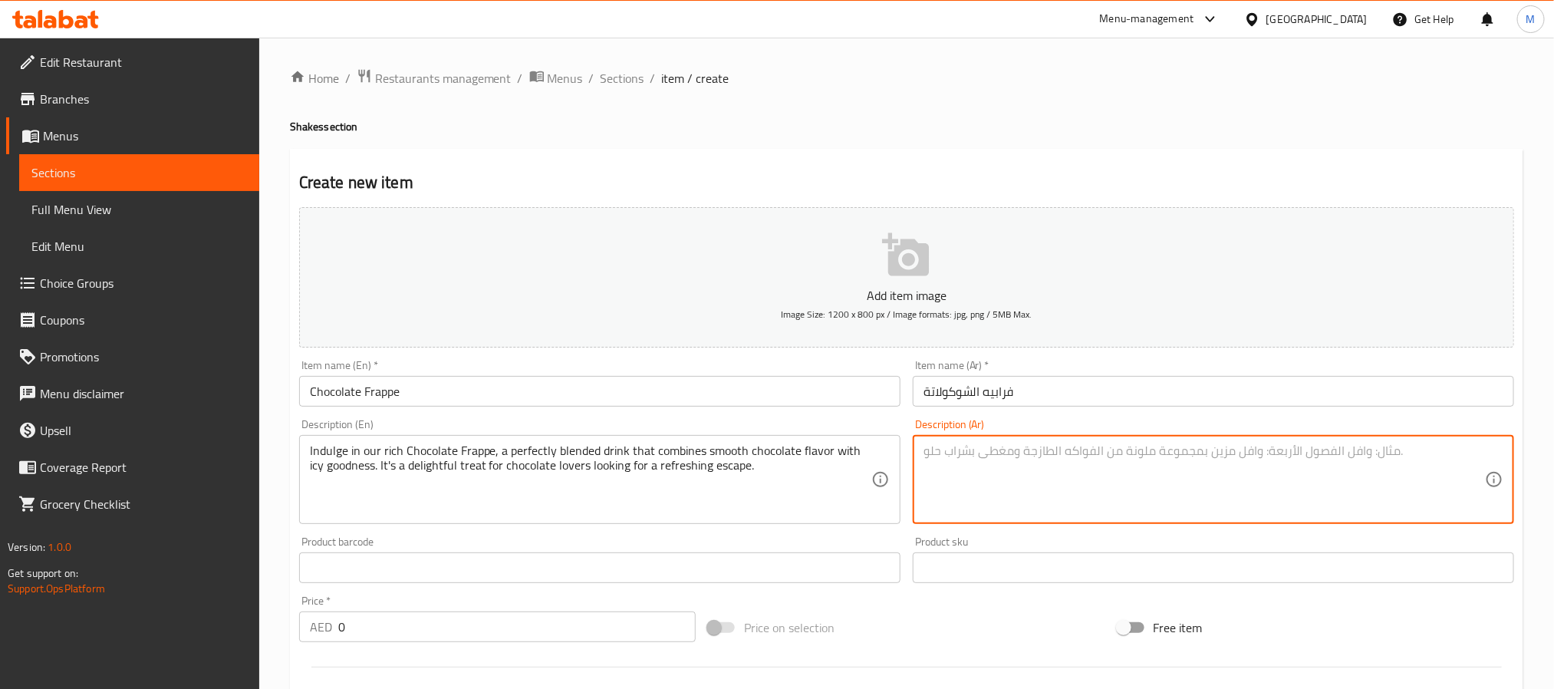
paste textarea "استمتع بمشروب فرابيه الشوكولاتة الغني، مشروب مثالي يجمع بين نكهة الشوكولاتة الن…"
type textarea "استمتع بمشروب فرابيه الشوكولاتة الغني، مشروب مثالي يجمع بين نكهة الشوكولاتة الن…"
click at [488, 611] on input "0" at bounding box center [516, 626] width 357 height 31
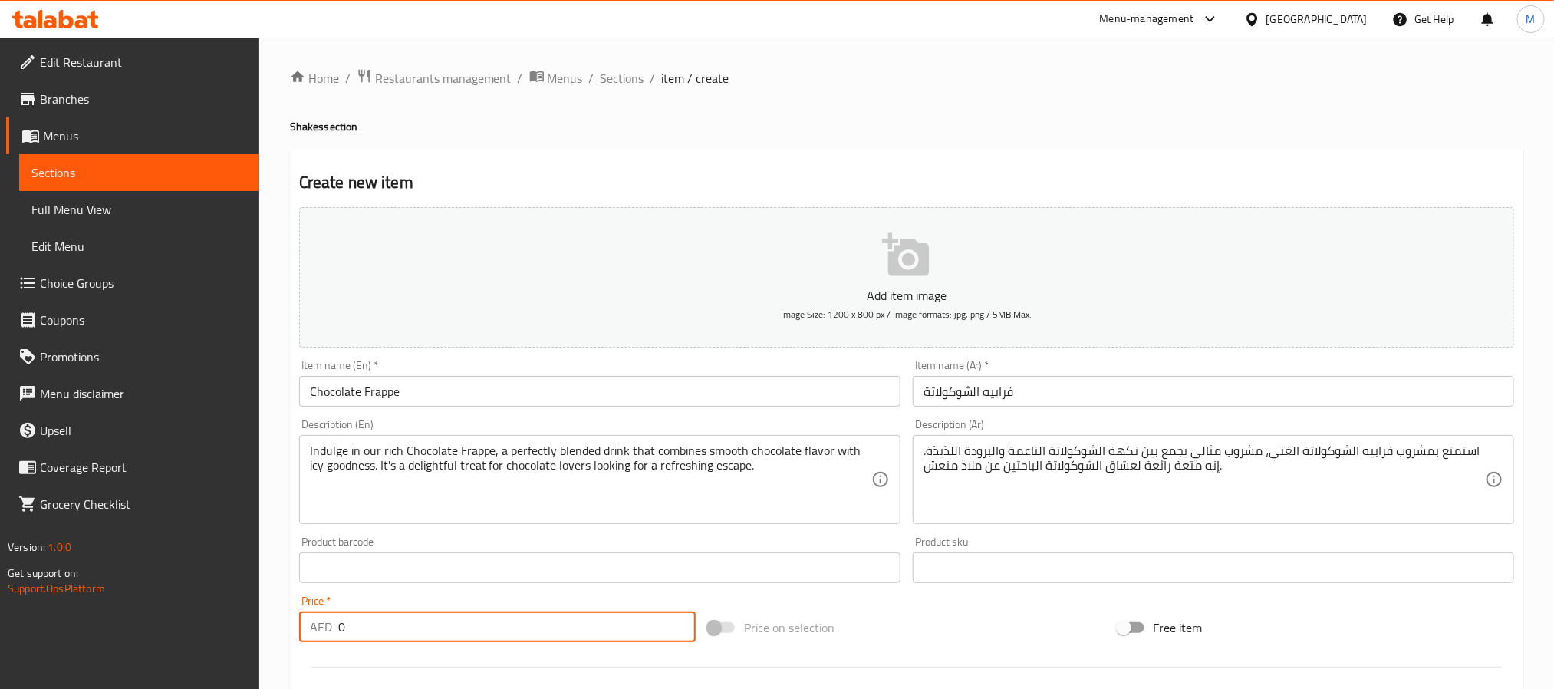
paste input "25"
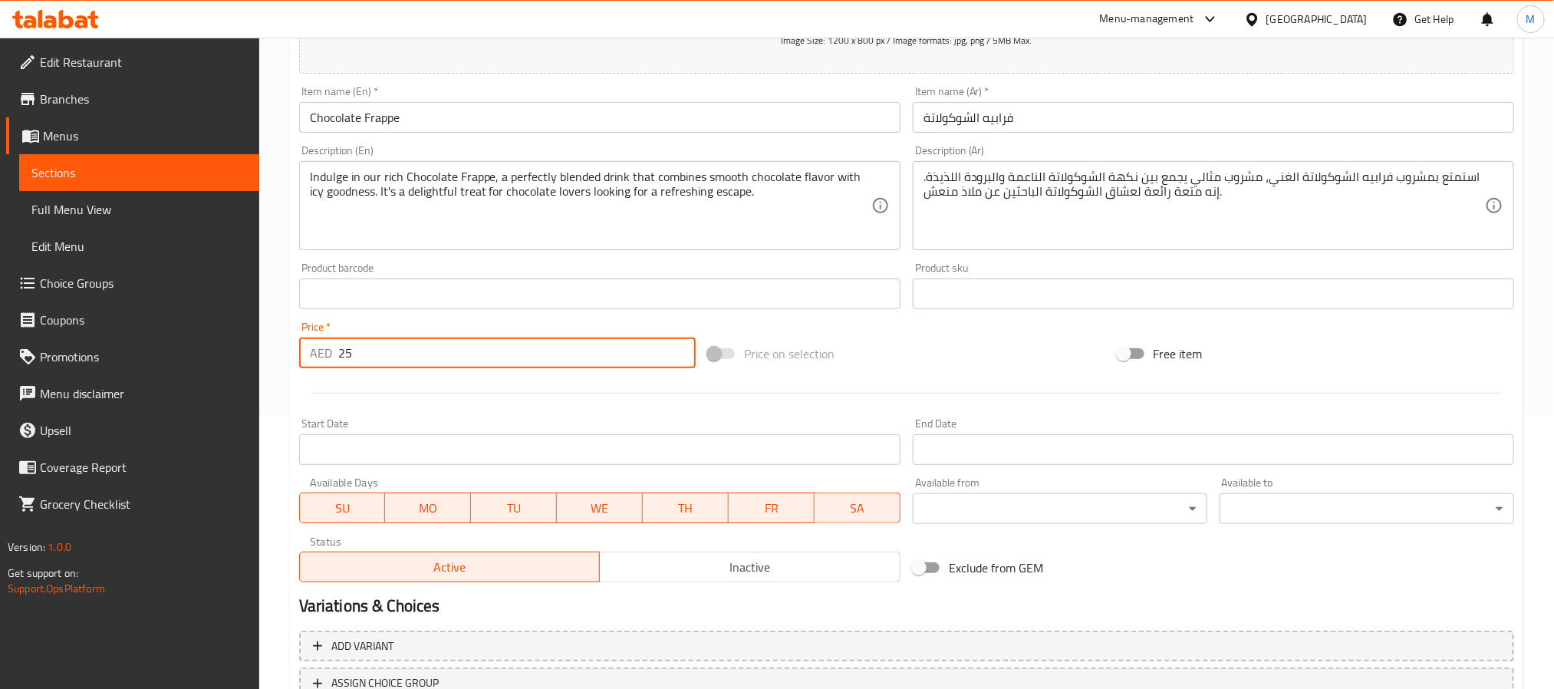
scroll to position [345, 0]
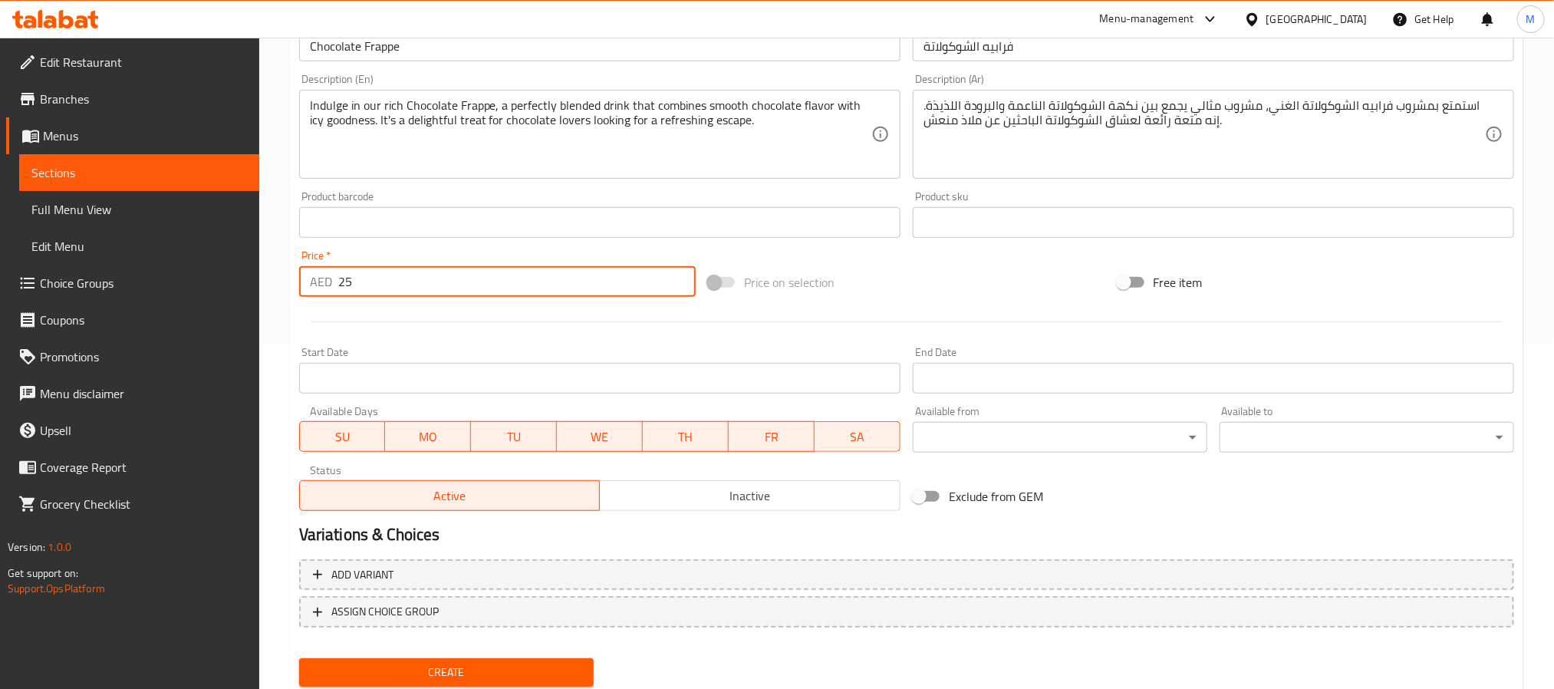
type input "25"
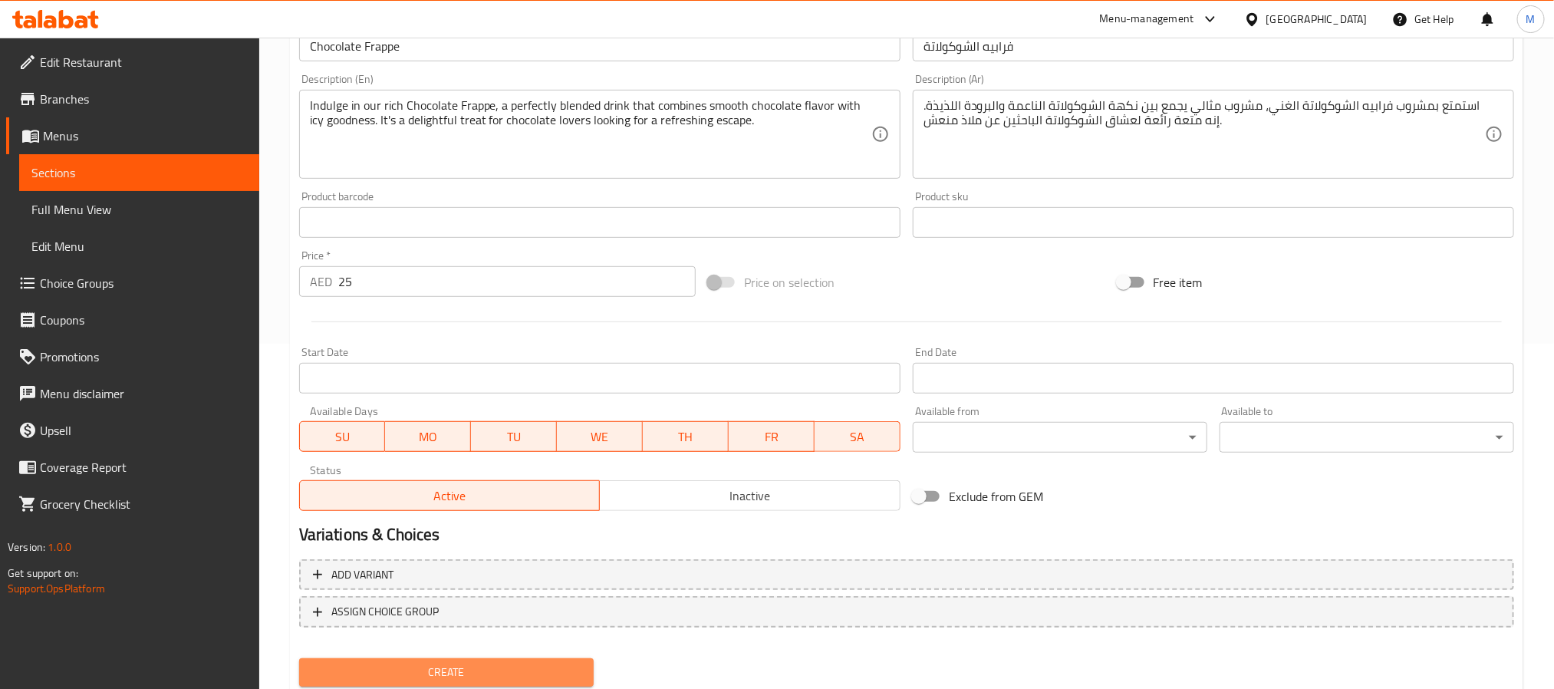
click at [506, 611] on button "Create" at bounding box center [446, 672] width 294 height 28
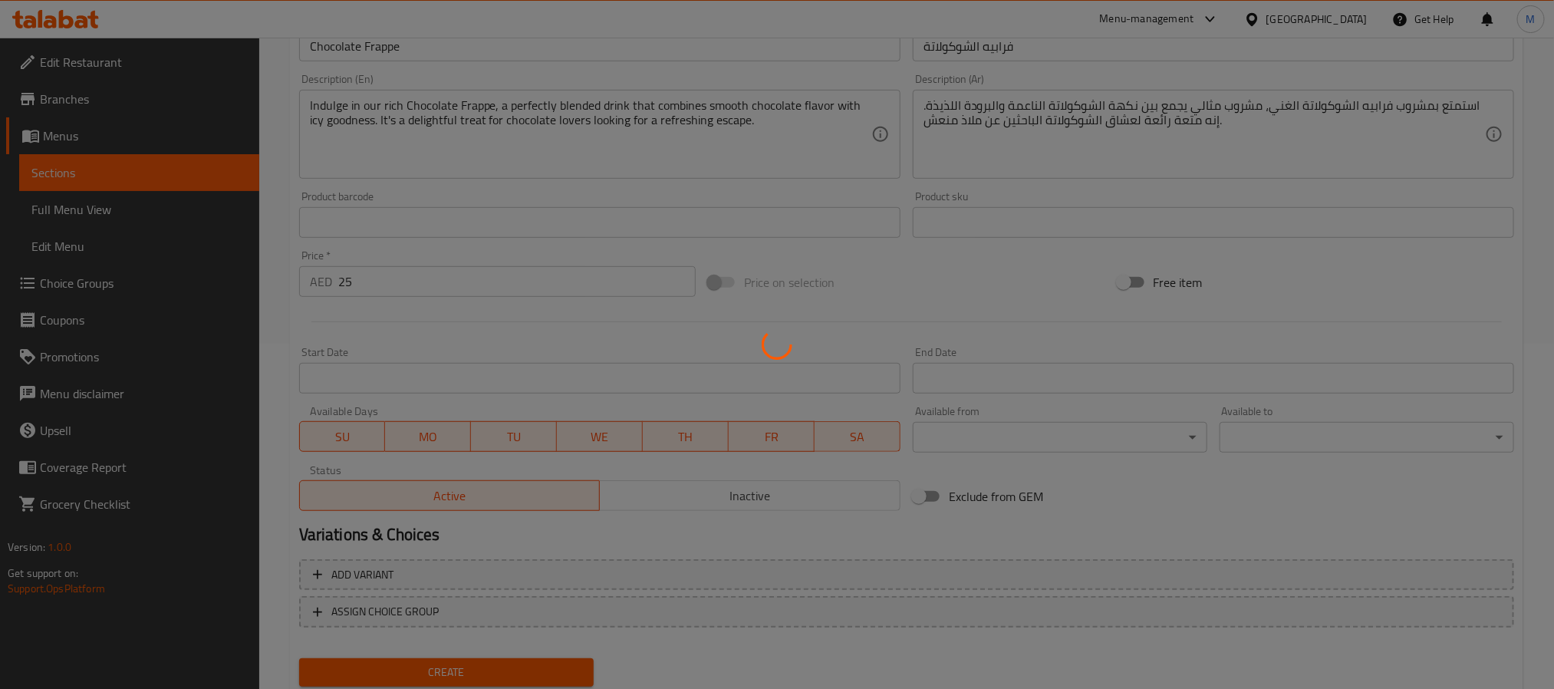
type input "0"
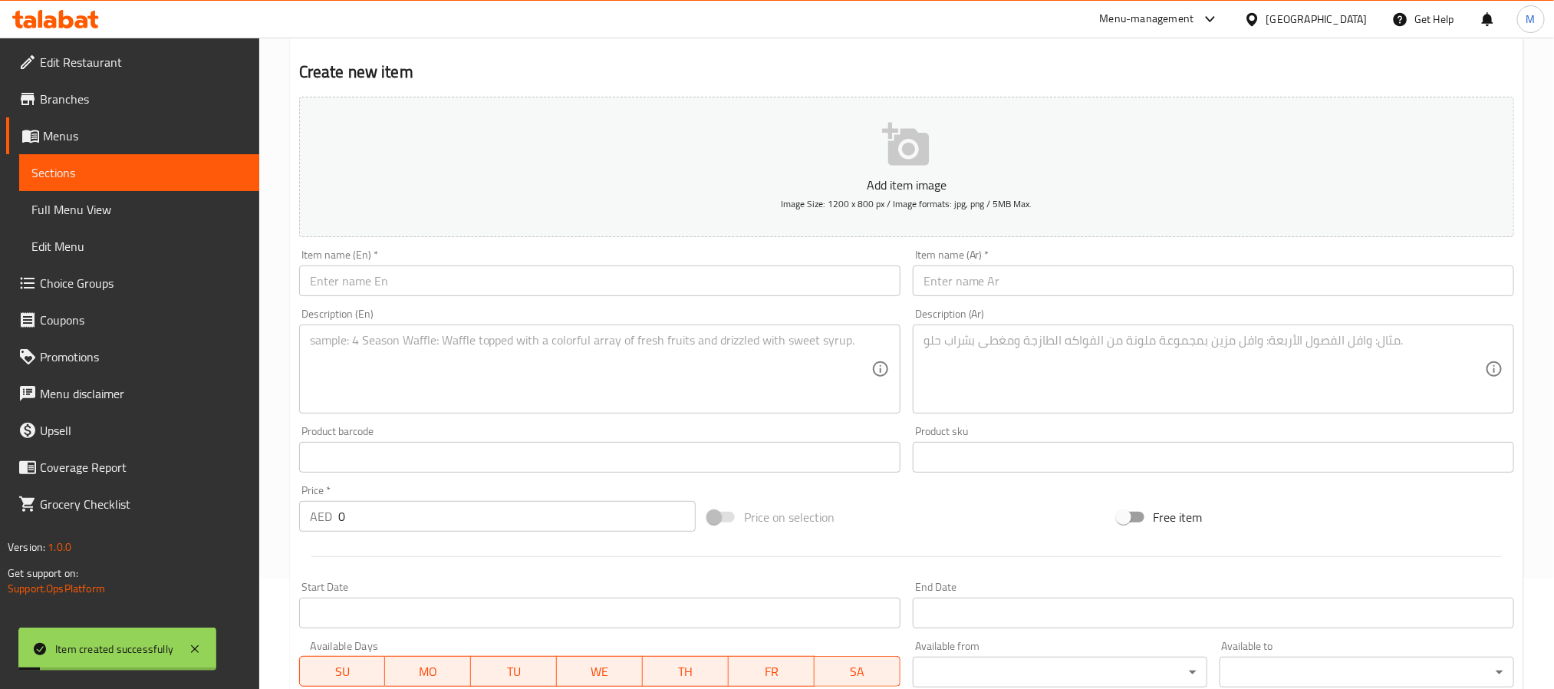
scroll to position [0, 0]
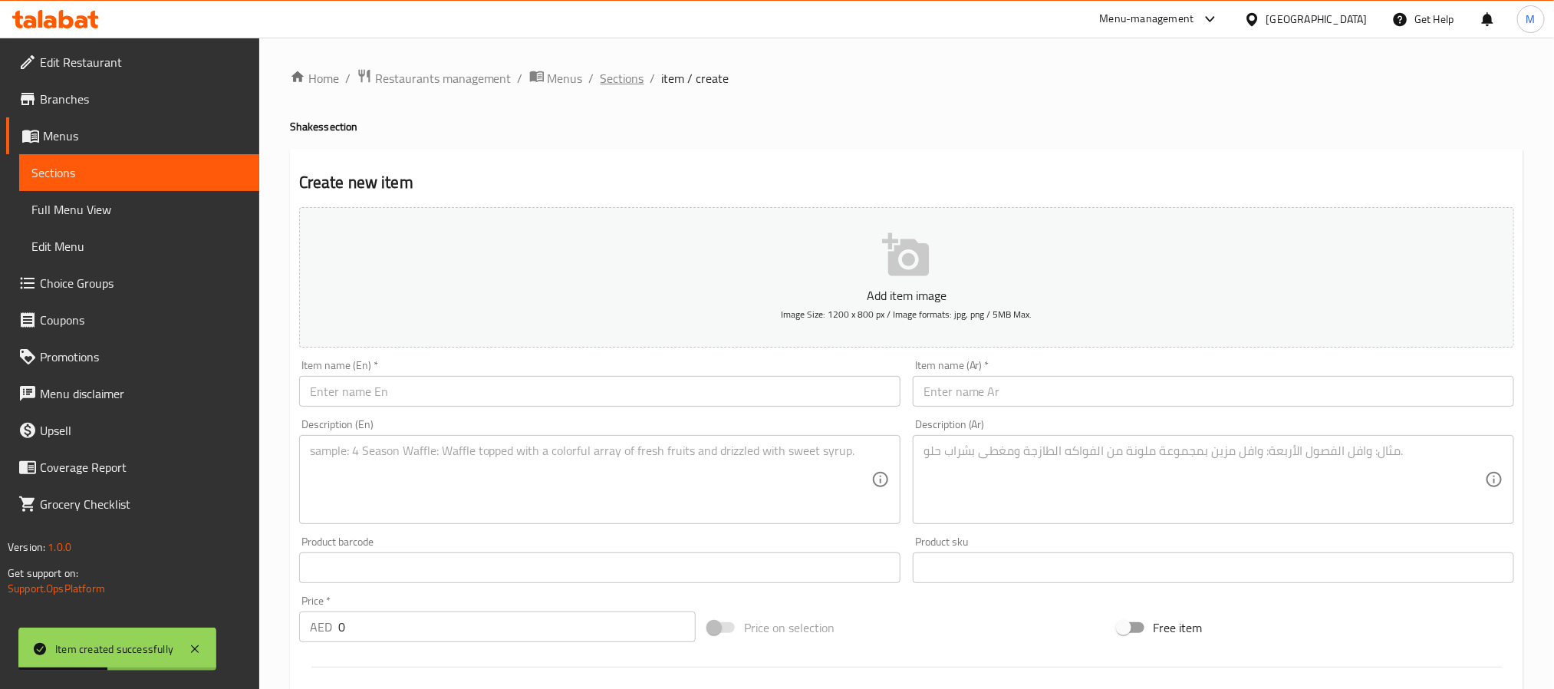
click at [613, 78] on span "Sections" at bounding box center [622, 78] width 44 height 18
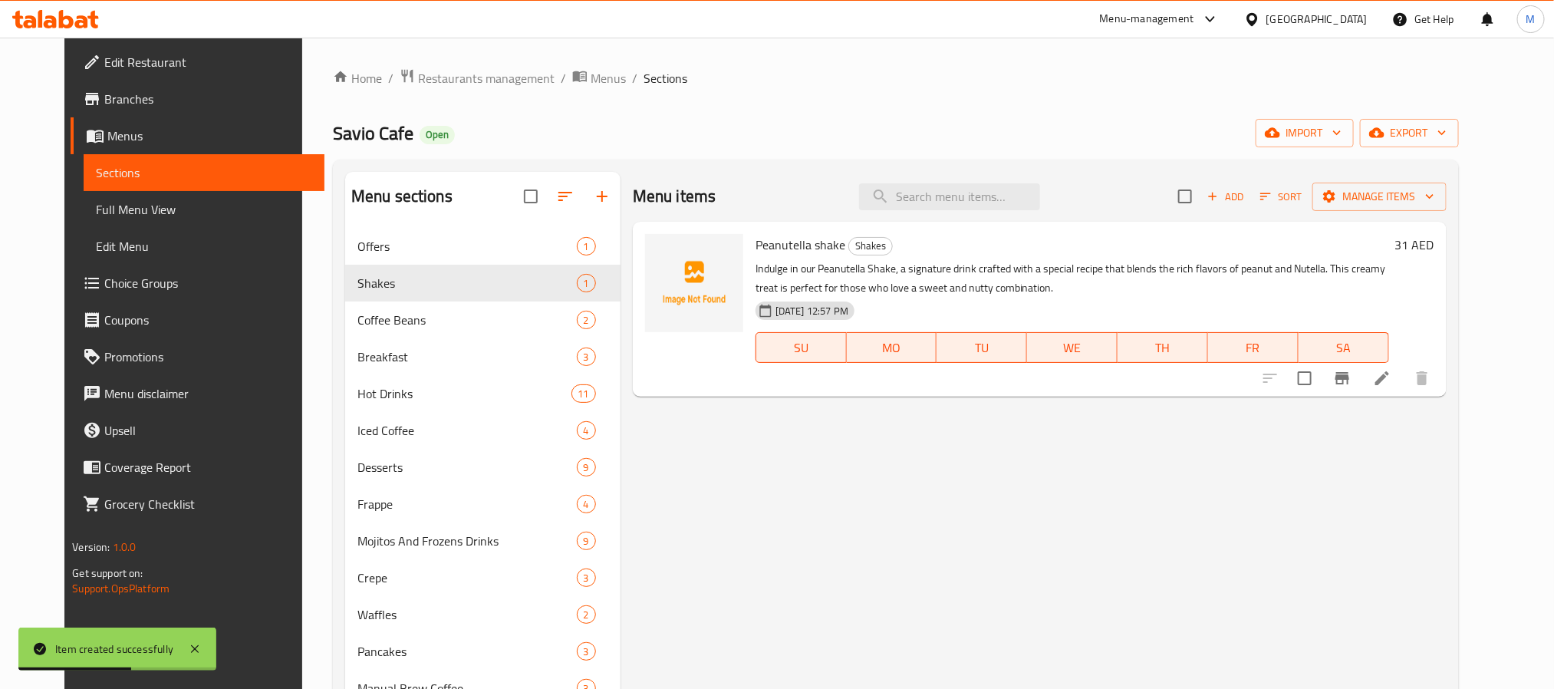
click at [621, 124] on div "Savio Cafe Open import export" at bounding box center [896, 133] width 1126 height 28
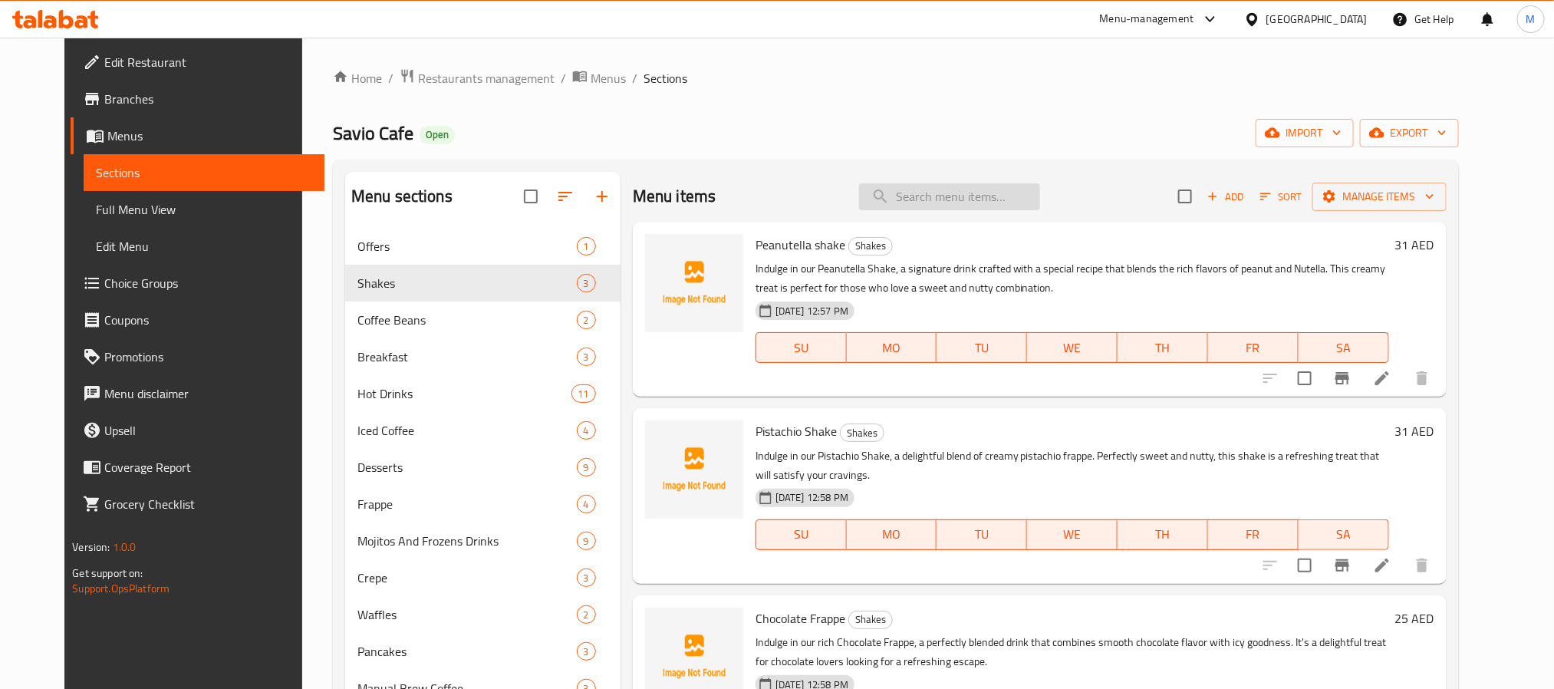
click at [959, 194] on input "search" at bounding box center [949, 196] width 181 height 27
paste input "Colombian juicy melon v60"
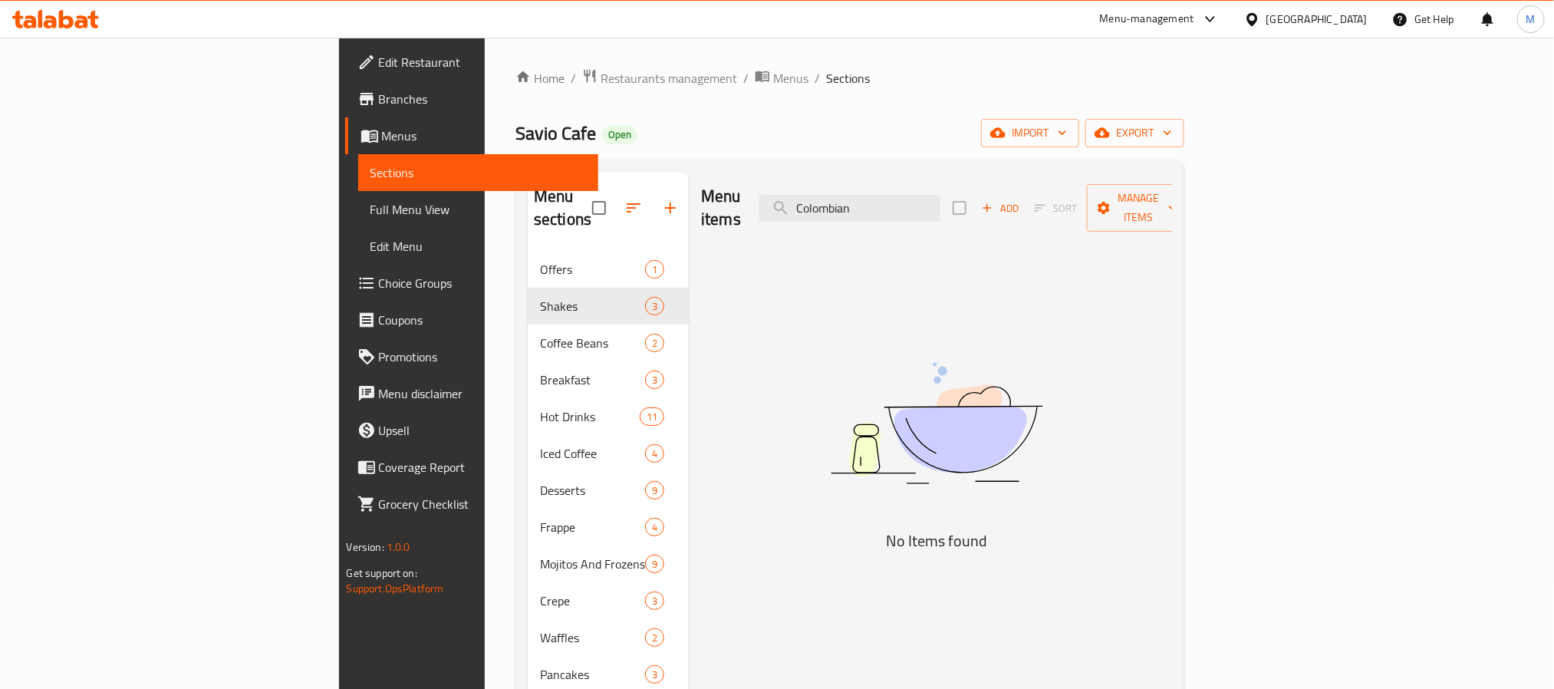
scroll to position [115, 0]
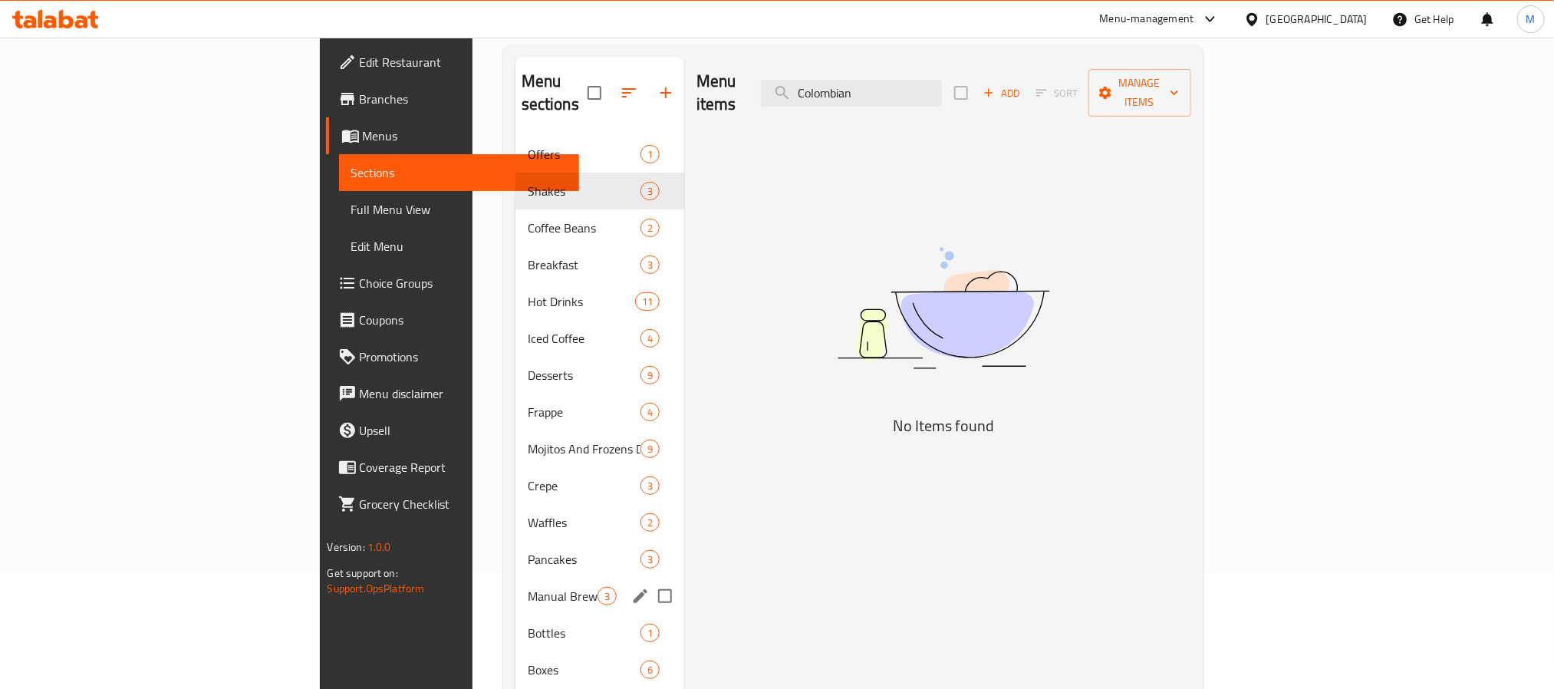
type input "Colombian"
click at [515, 577] on div "Manual Brew Coffee 3" at bounding box center [599, 595] width 169 height 37
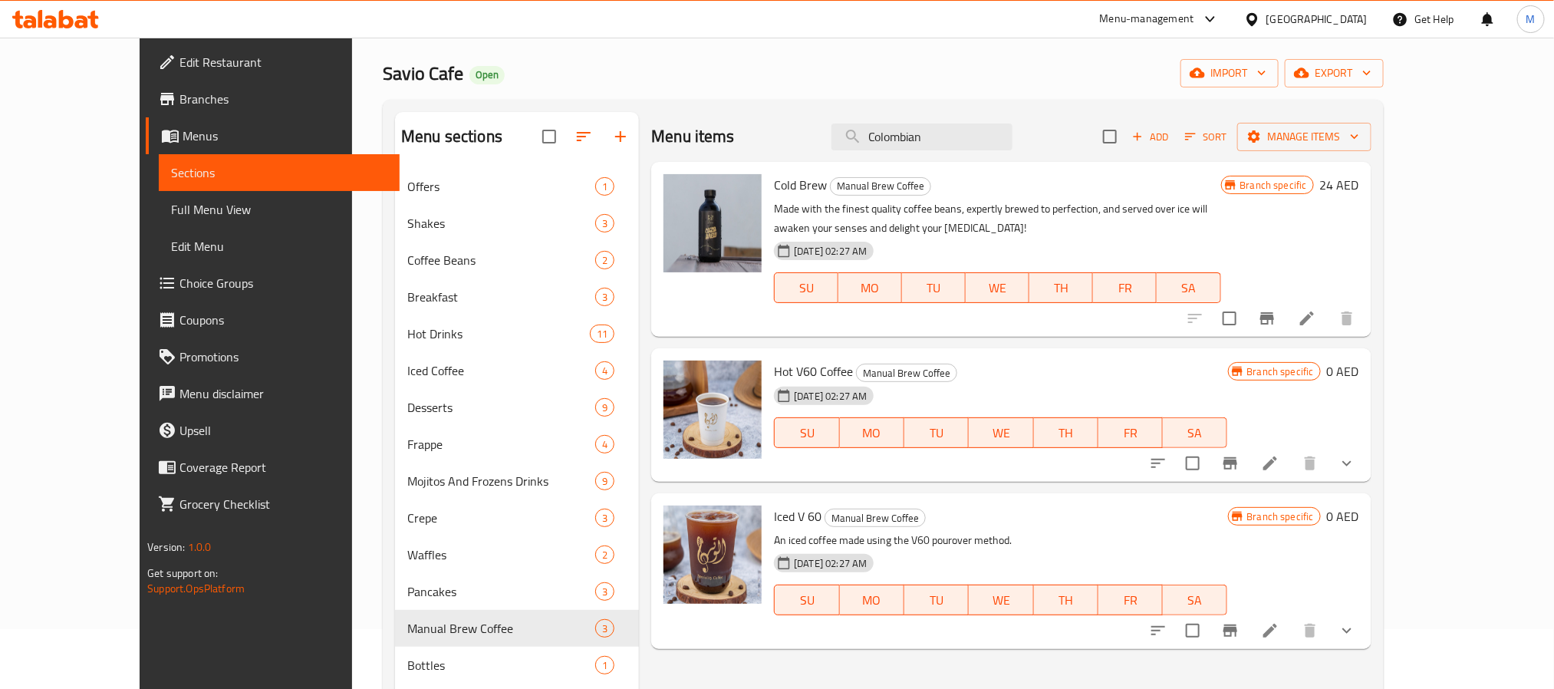
scroll to position [115, 0]
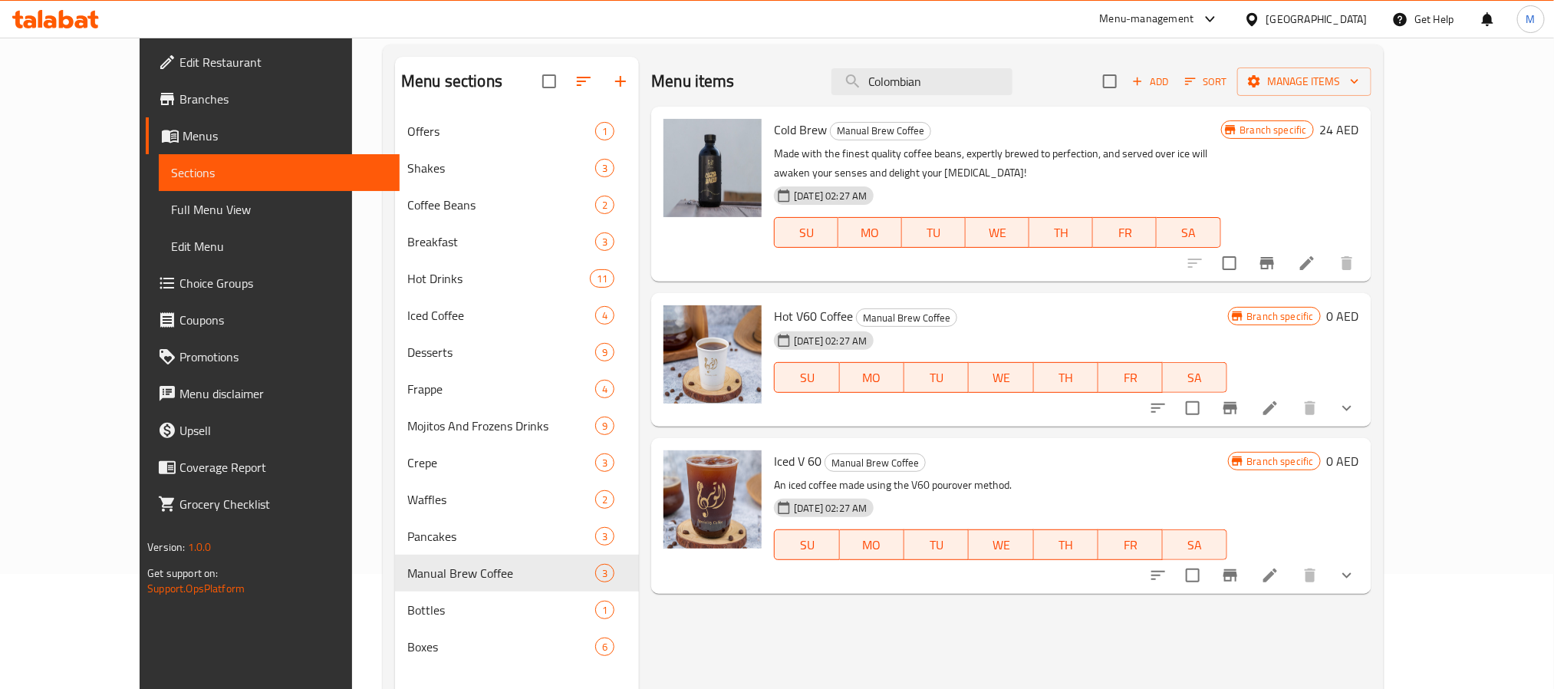
click at [1365, 396] on button "show more" at bounding box center [1346, 408] width 37 height 37
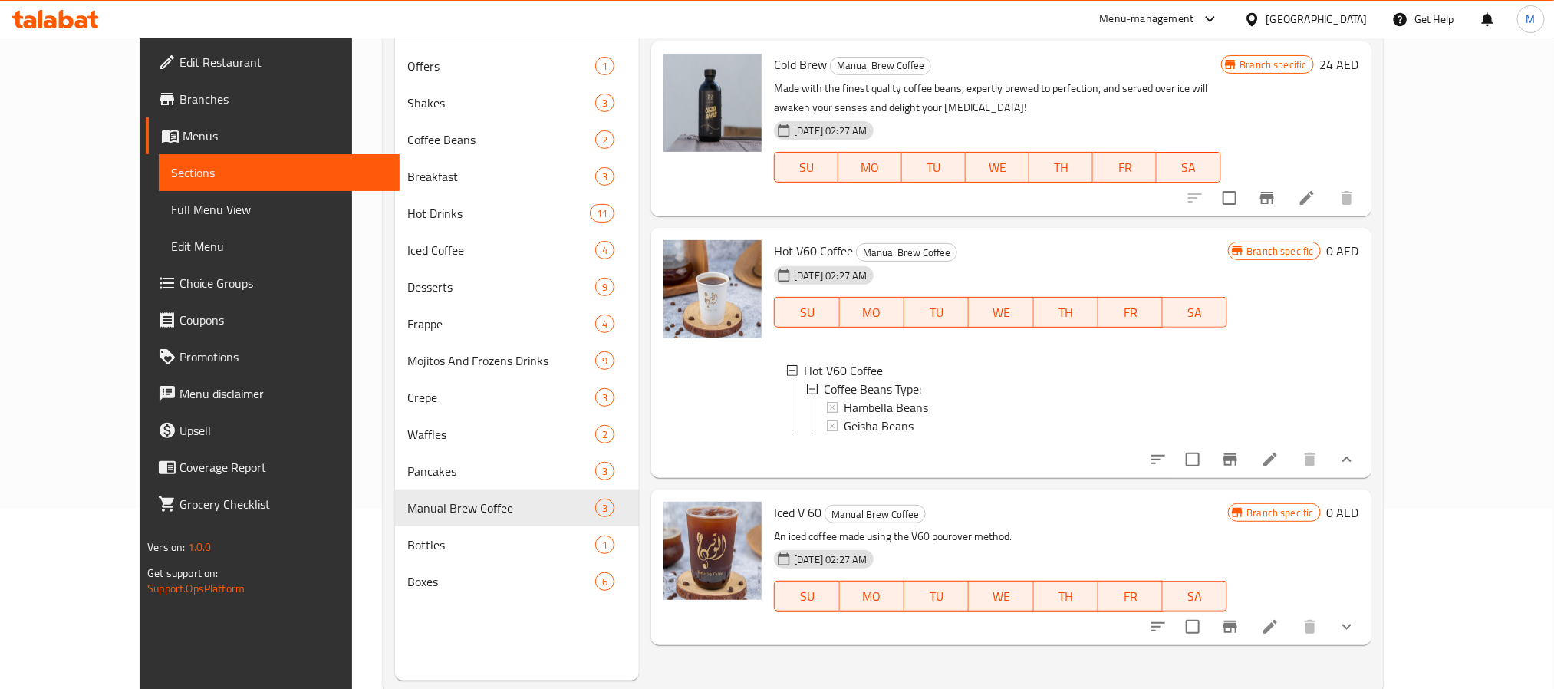
scroll to position [215, 0]
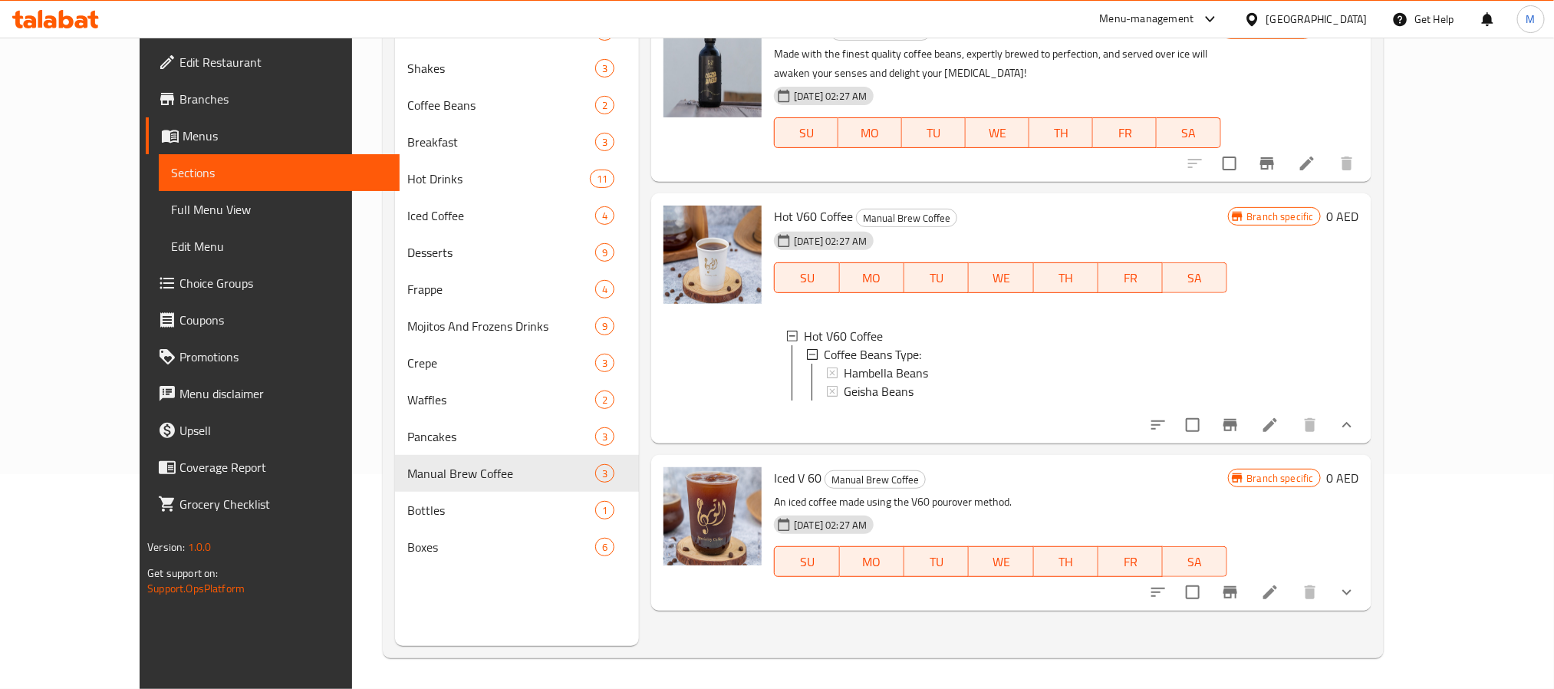
click at [1365, 606] on button "show more" at bounding box center [1346, 592] width 37 height 37
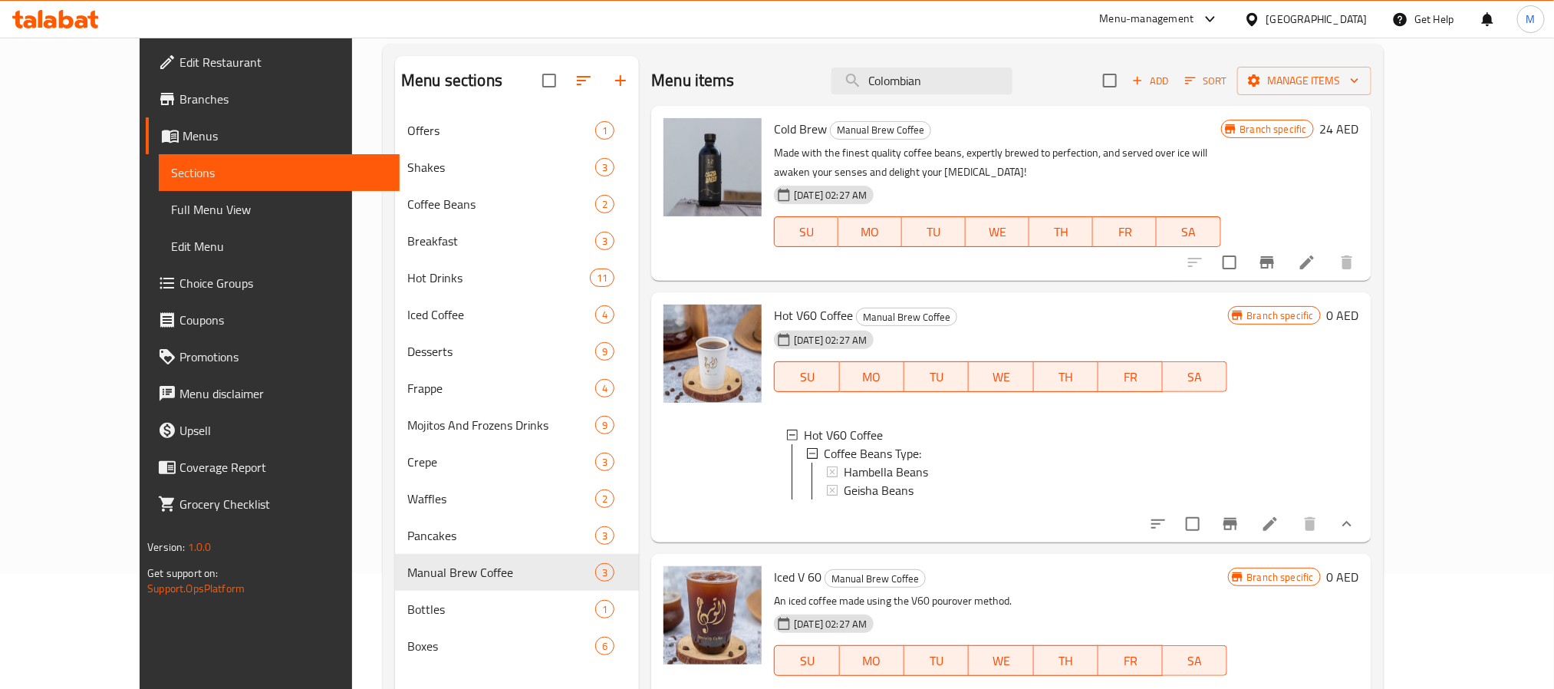
scroll to position [0, 0]
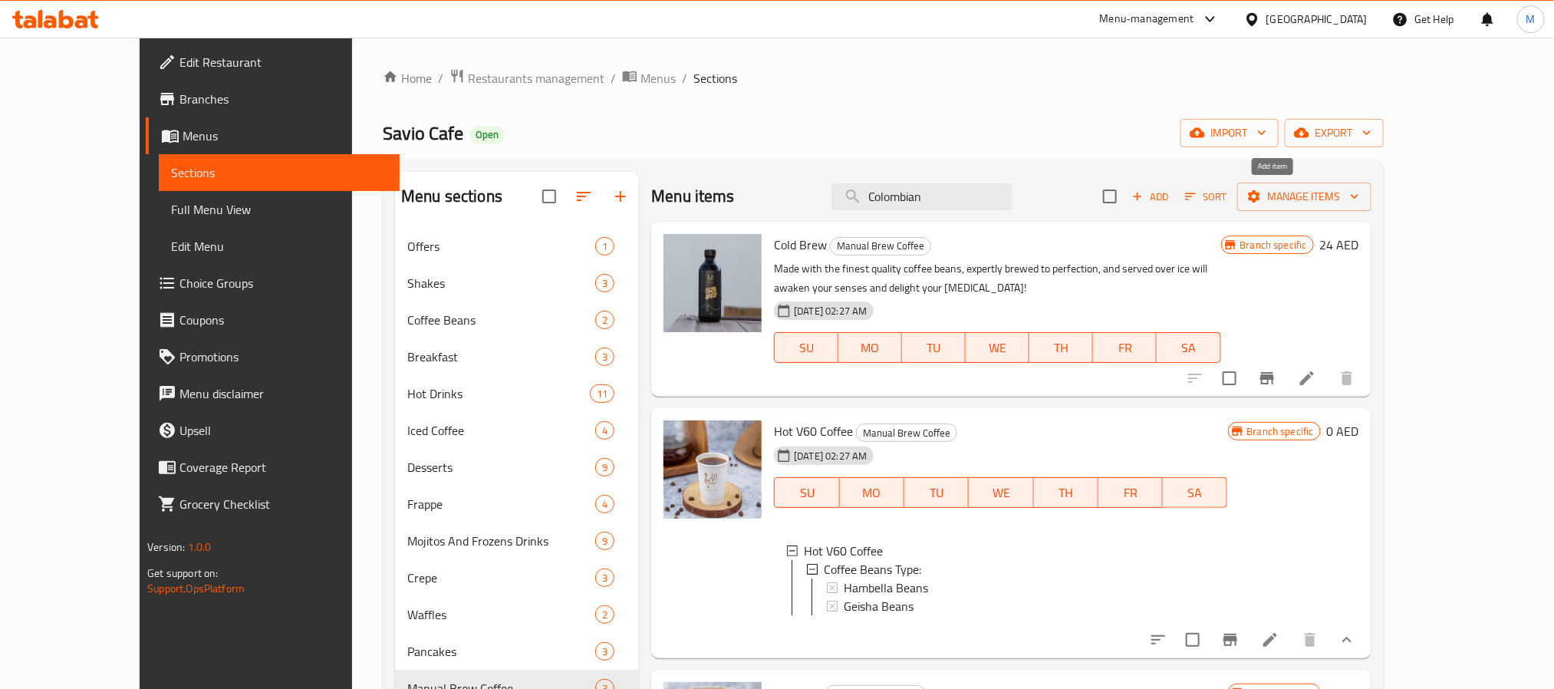
click at [1171, 194] on span "Add" at bounding box center [1150, 197] width 41 height 18
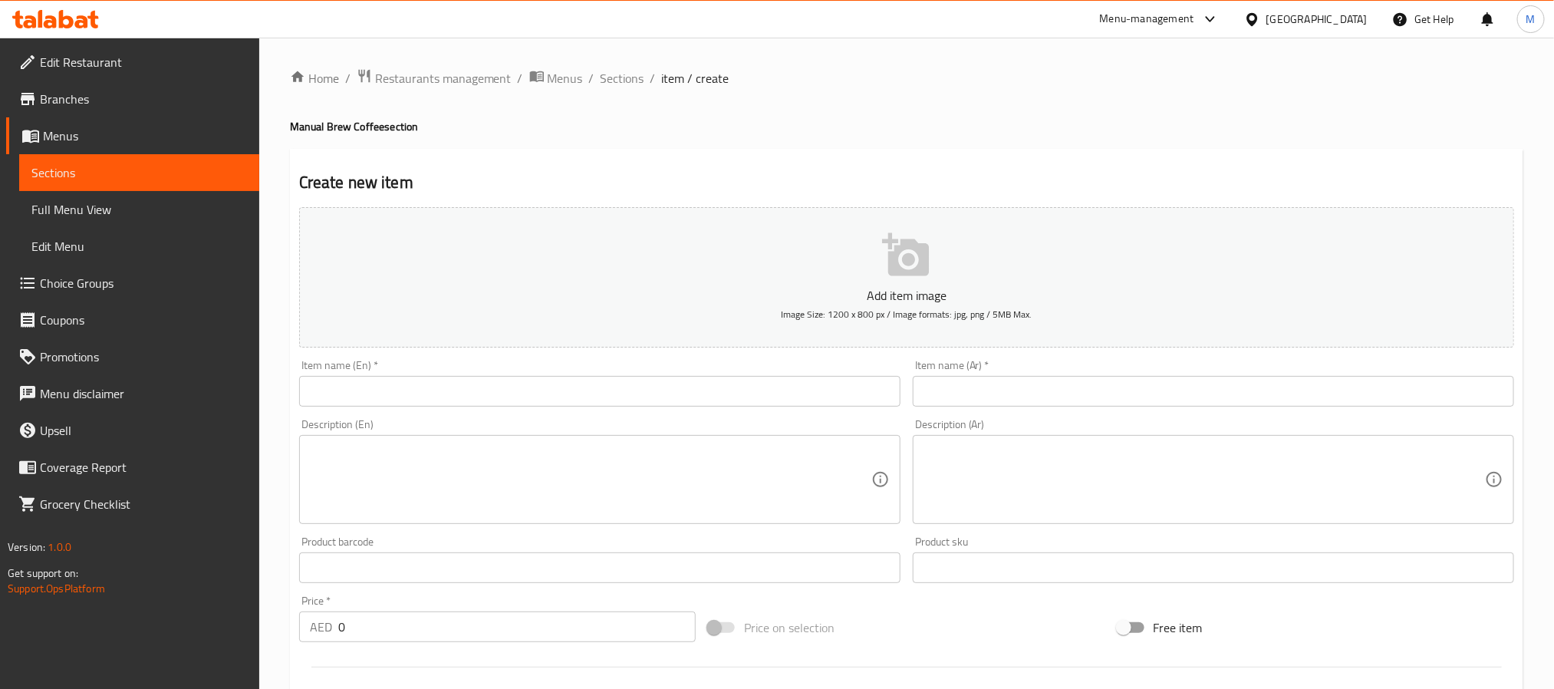
click at [383, 415] on div "Description (En) Description (En)" at bounding box center [599, 471] width 613 height 117
click at [387, 385] on input "text" at bounding box center [599, 391] width 601 height 31
paste input "Colombian juicy melon v60"
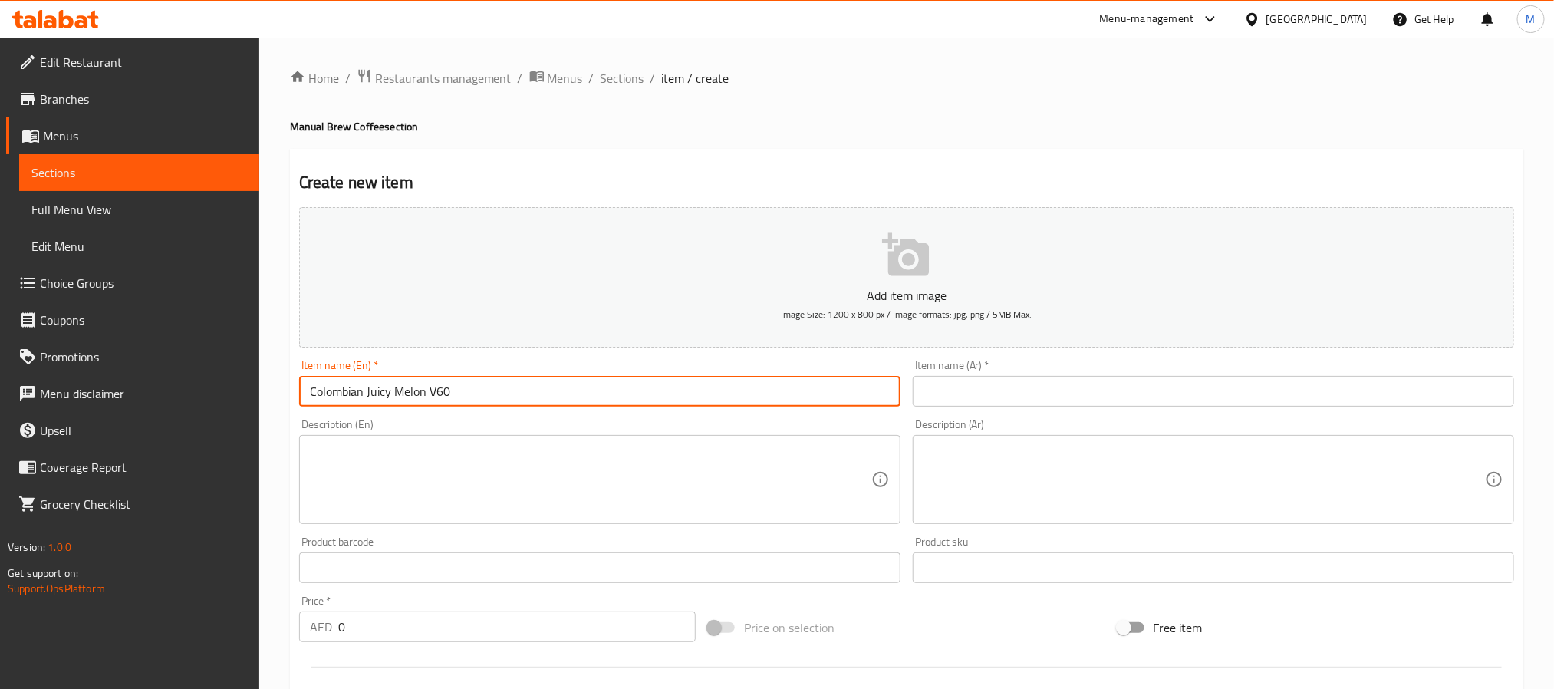
type input "Colombian Juicy Melon V60"
click at [1086, 399] on input "text" at bounding box center [1213, 391] width 601 height 31
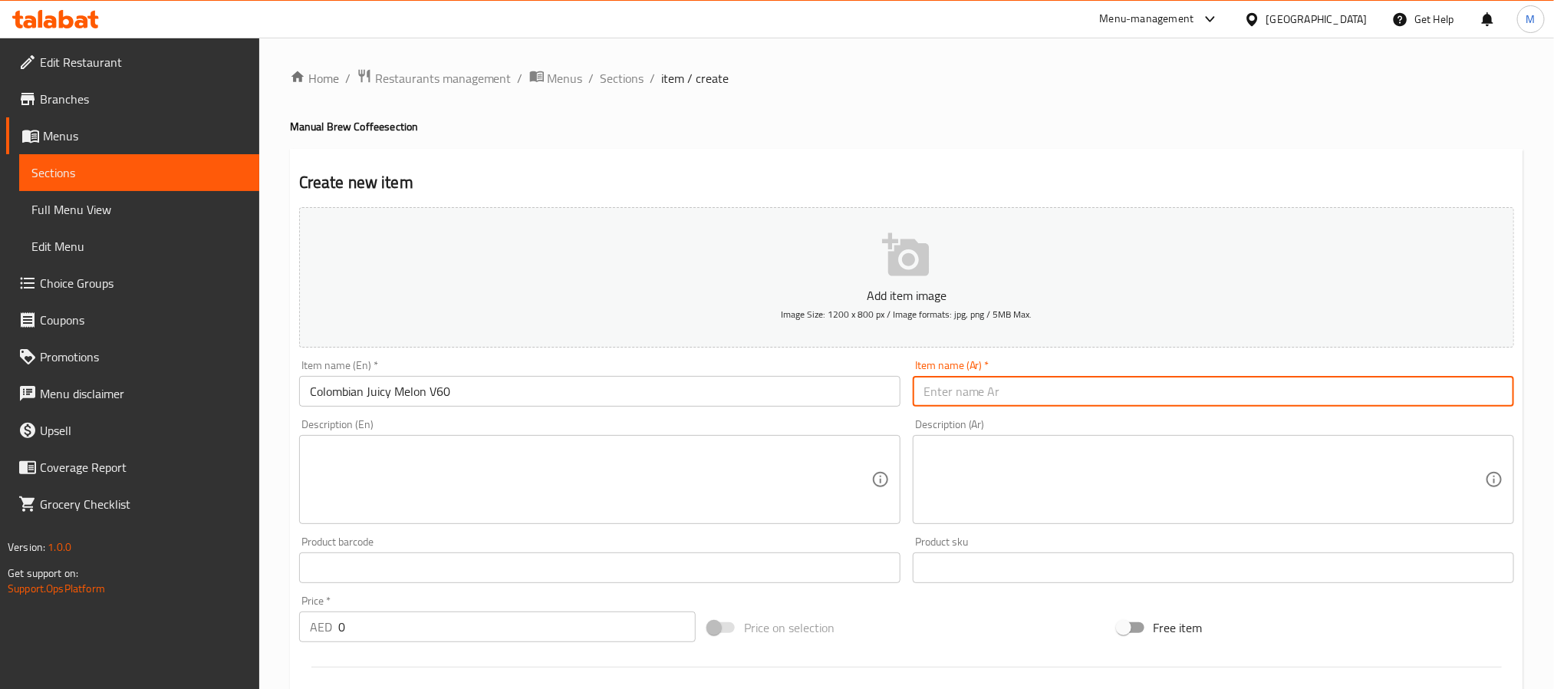
click at [1087, 394] on input "text" at bounding box center [1213, 391] width 601 height 31
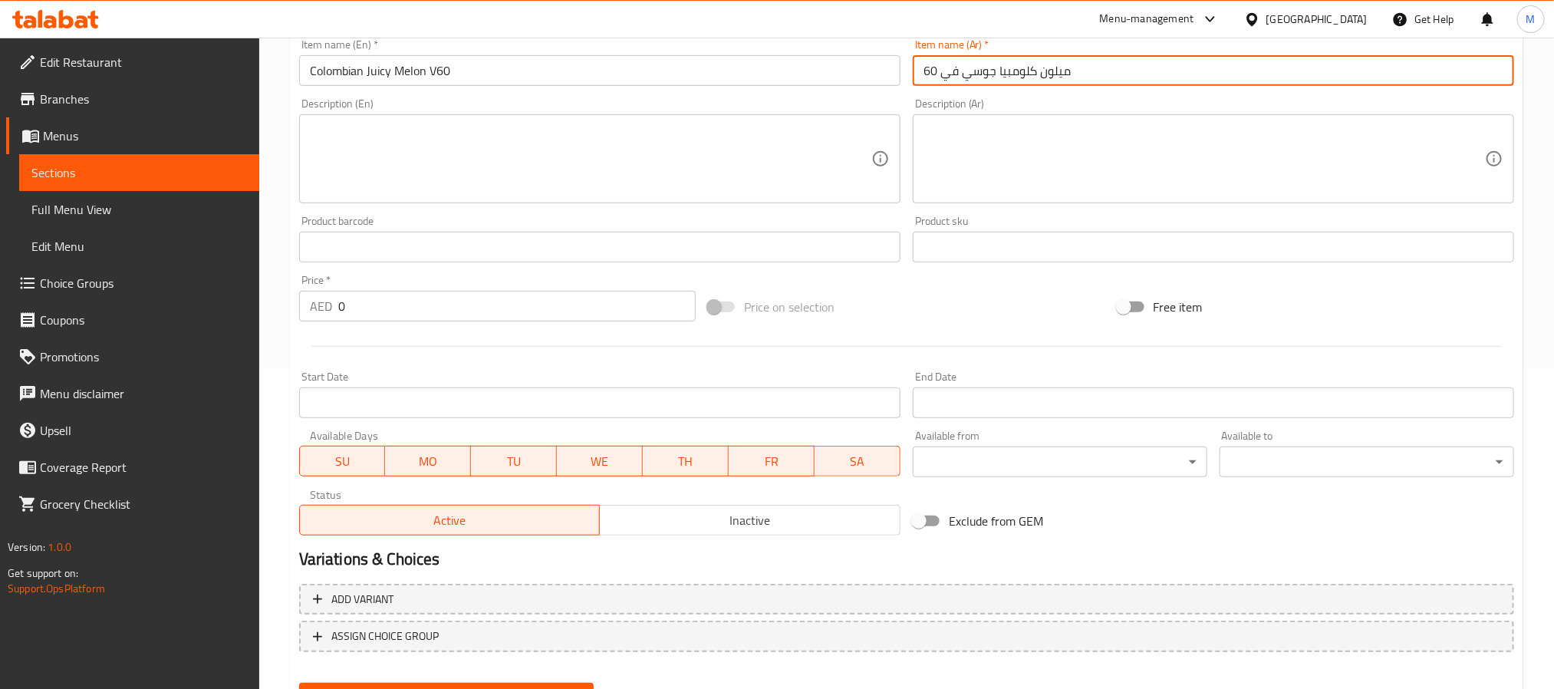
scroll to position [345, 0]
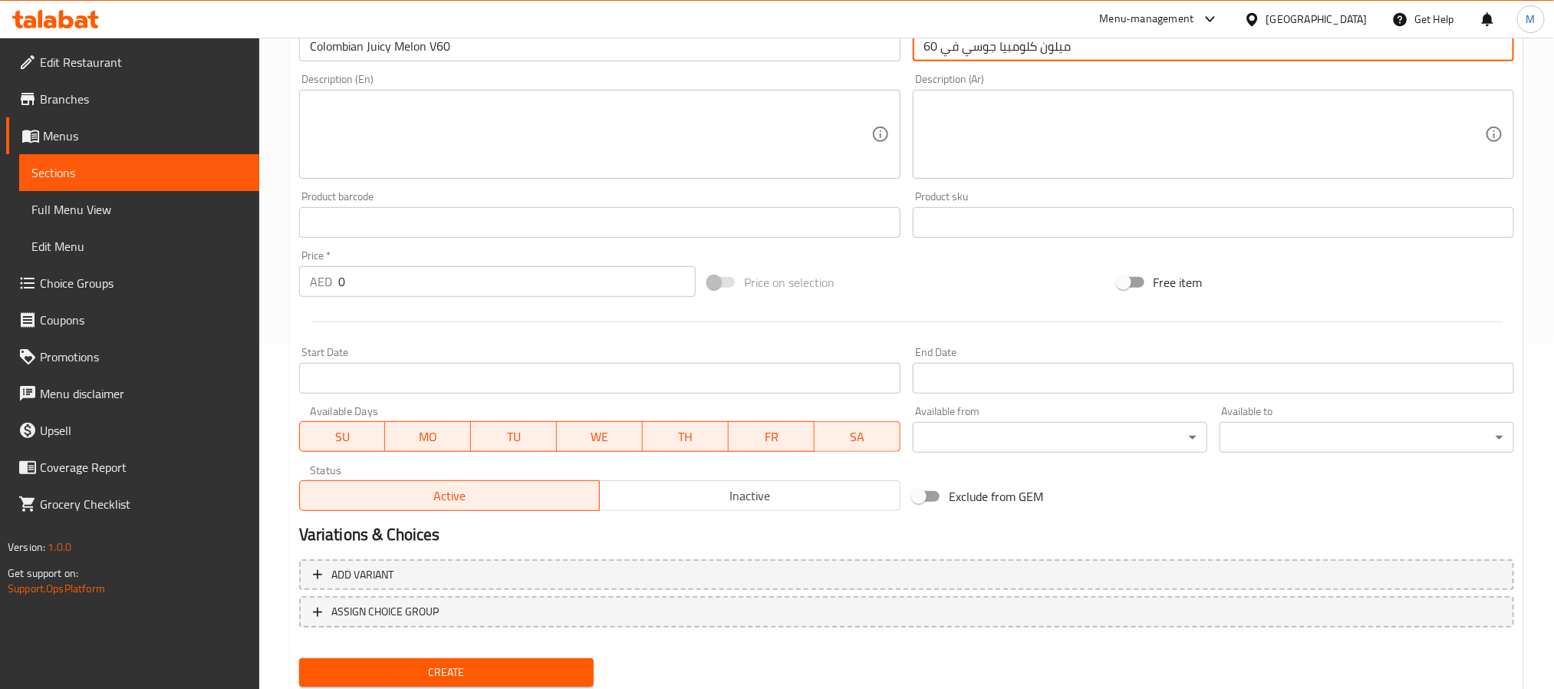
type input "ميلون كلومبيا جوسي في 60"
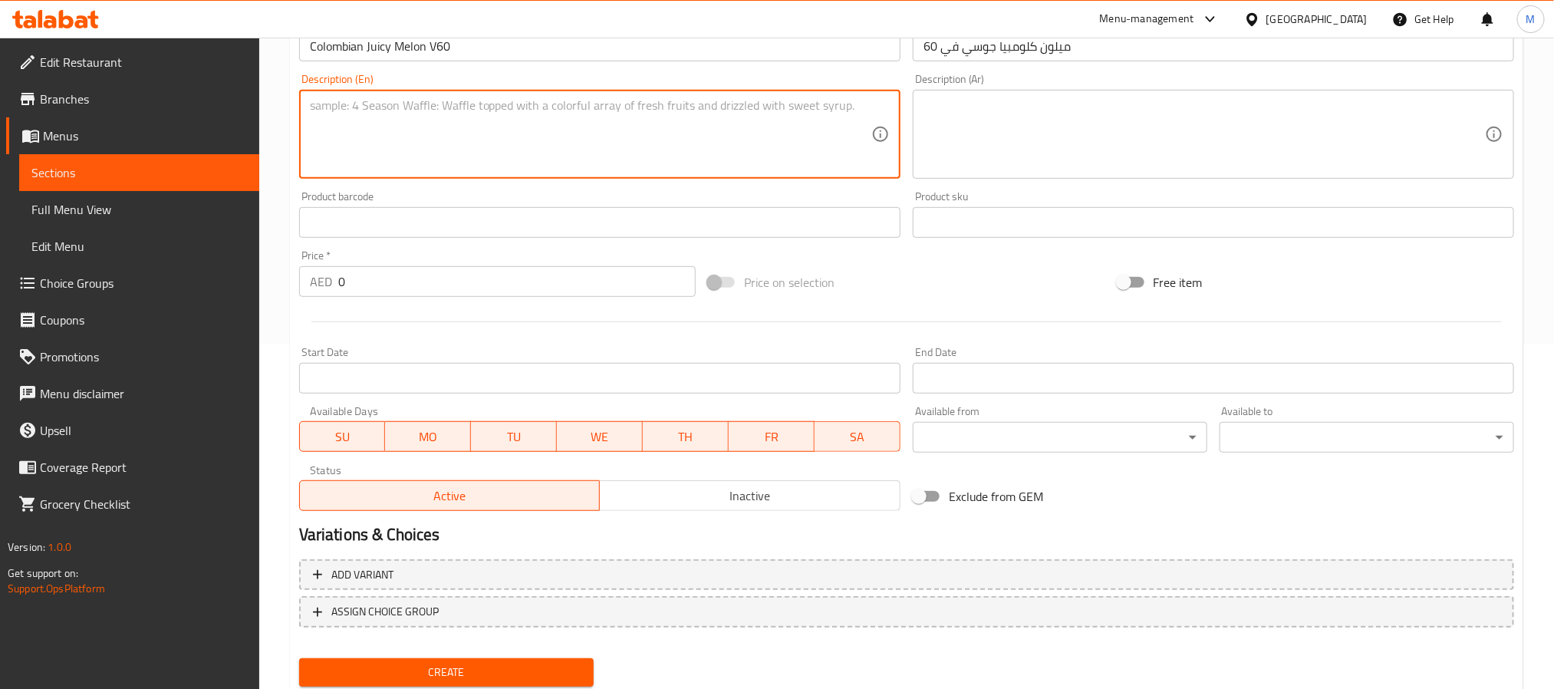
click at [442, 150] on textarea at bounding box center [590, 134] width 561 height 73
paste textarea "Experience the refreshing taste of our Colombian Juicy Melon V60. This delightf…"
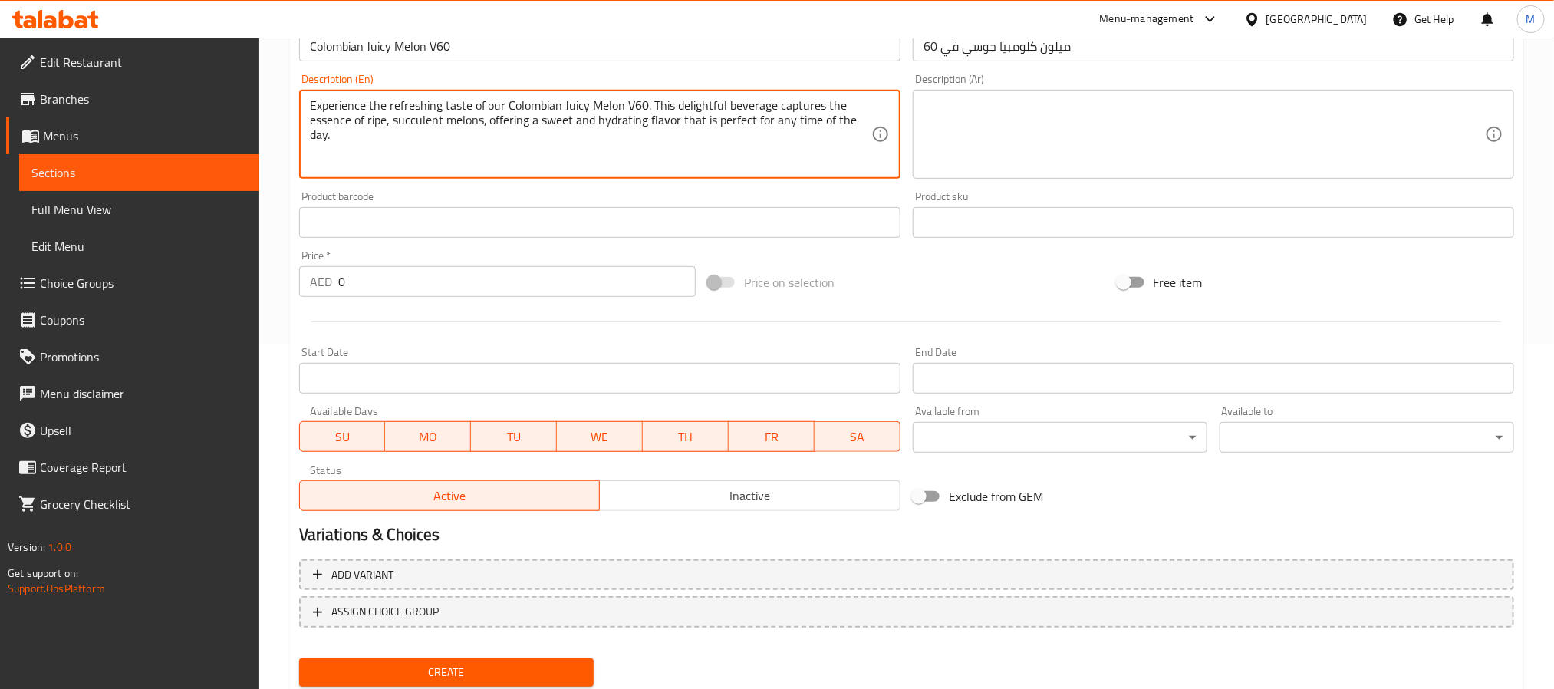
type textarea "Experience the refreshing taste of our Colombian Juicy Melon V60. This delightf…"
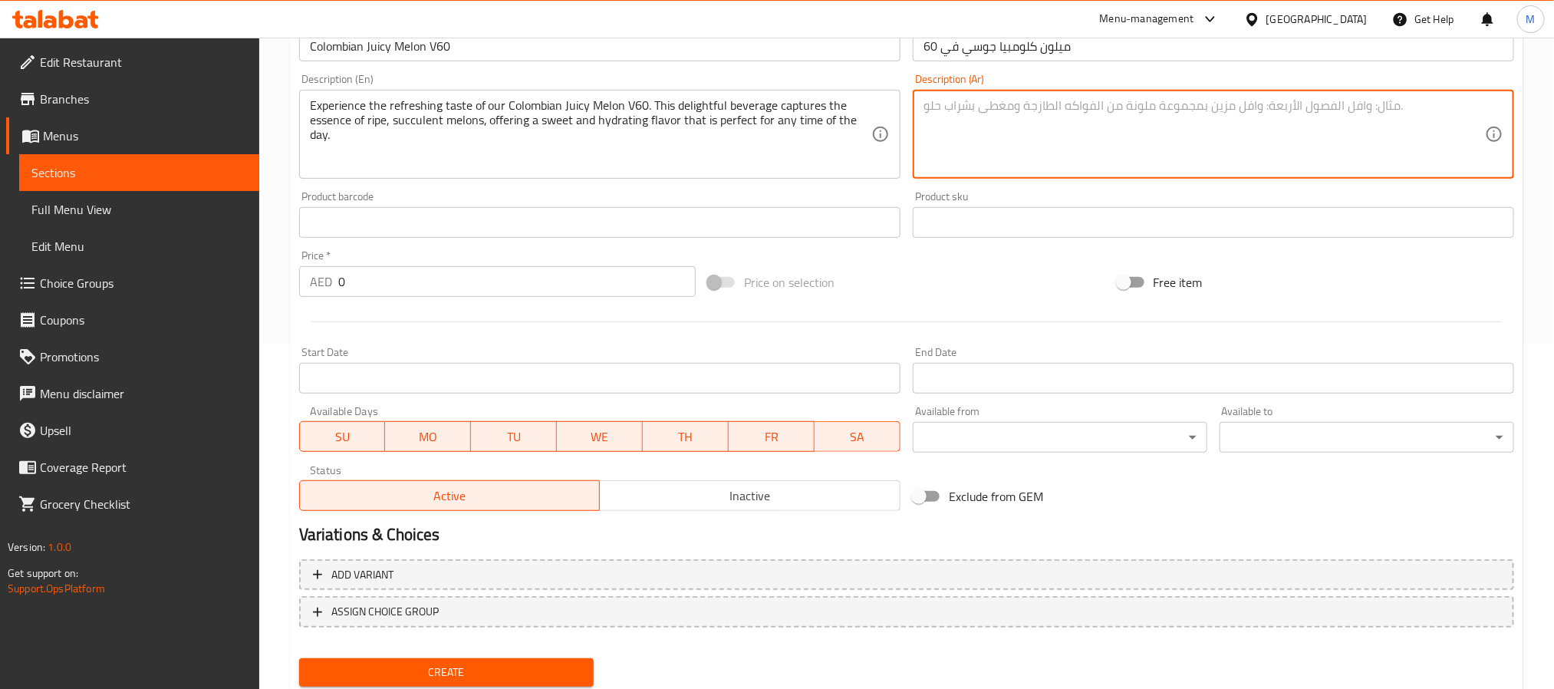
click at [1107, 129] on textarea at bounding box center [1203, 134] width 561 height 73
paste textarea "استمتع بالطعم المنعش لعصير البطيخ الكولومبي V60. يجسد هذا المشروب اللذيذ جوهر ا…"
type textarea "استمتع بالطعم المنعش لعصير البطيخ الكولومبي V60. يجسد هذا المشروب اللذيذ جوهر ا…"
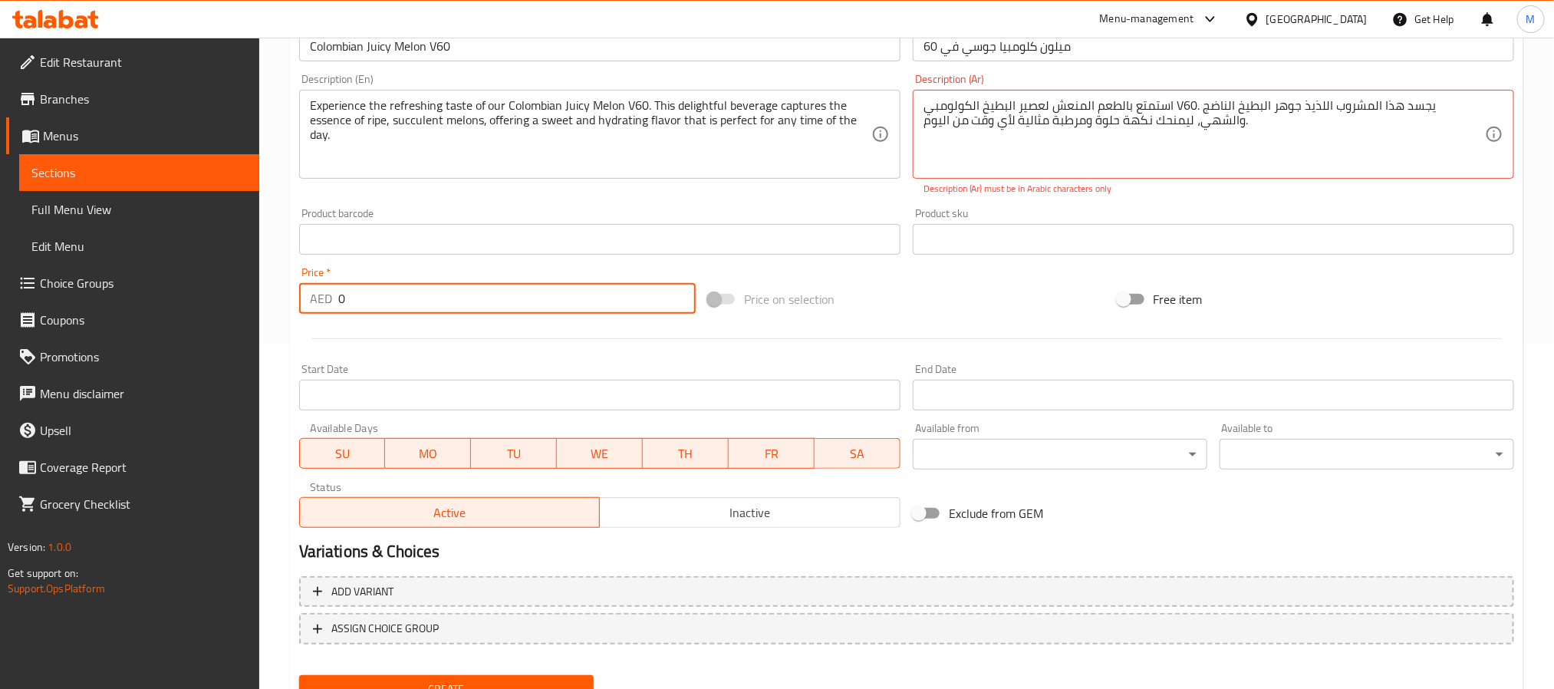
click at [419, 311] on input "0" at bounding box center [516, 298] width 357 height 31
paste input "45"
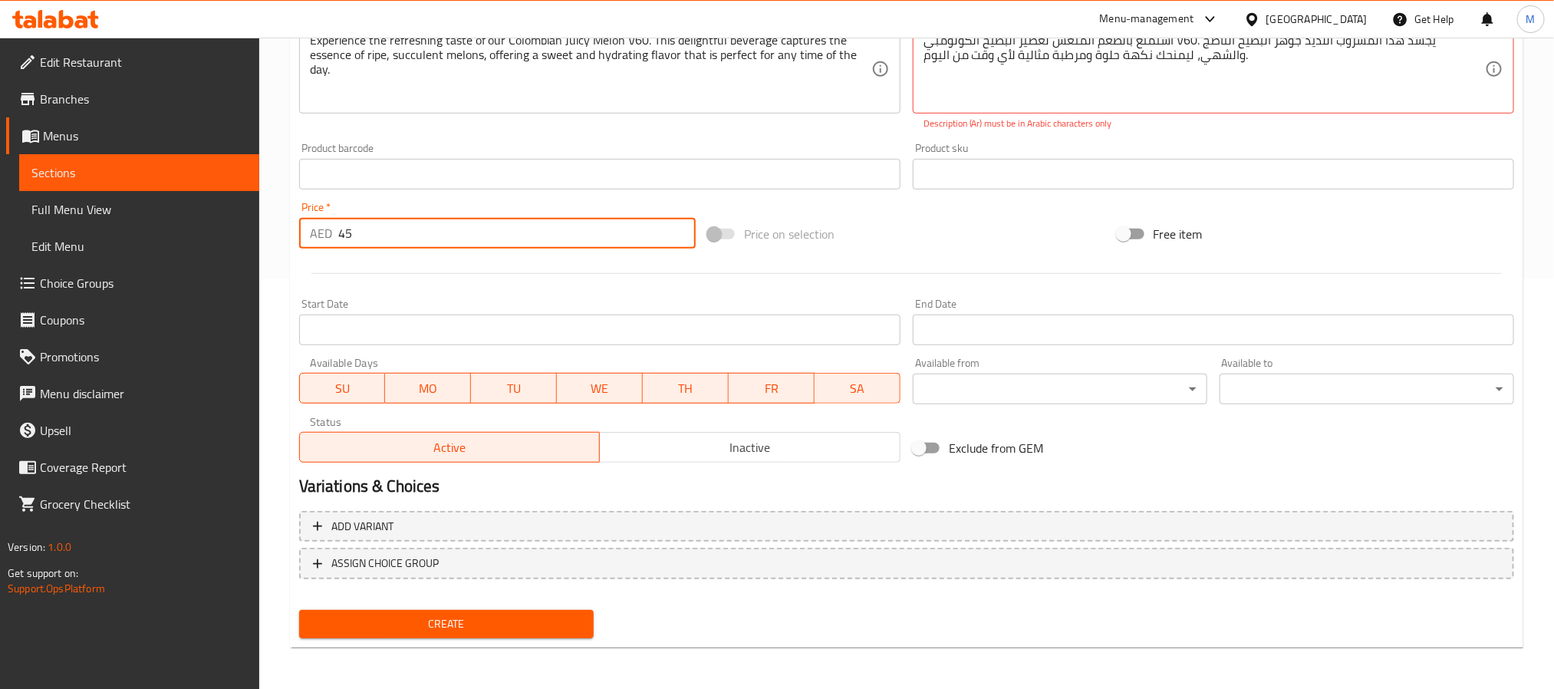
type input "45"
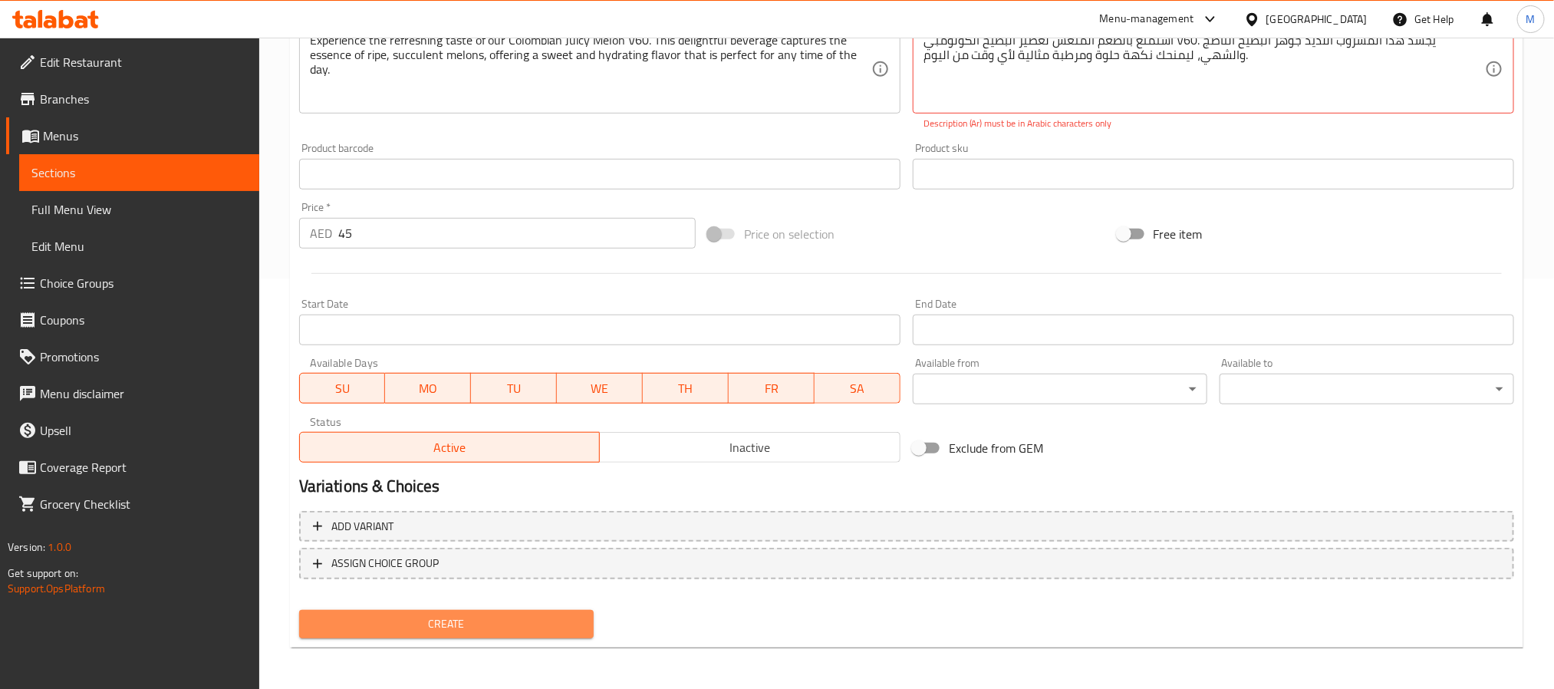
click at [523, 611] on span "Create" at bounding box center [446, 623] width 270 height 19
drag, startPoint x: 459, startPoint y: 617, endPoint x: 950, endPoint y: 490, distance: 507.6
click at [948, 490] on div "Add item image Image Size: 1200 x 800 px / Image formats: jpg, png / 5MB Max. I…" at bounding box center [906, 217] width 1227 height 853
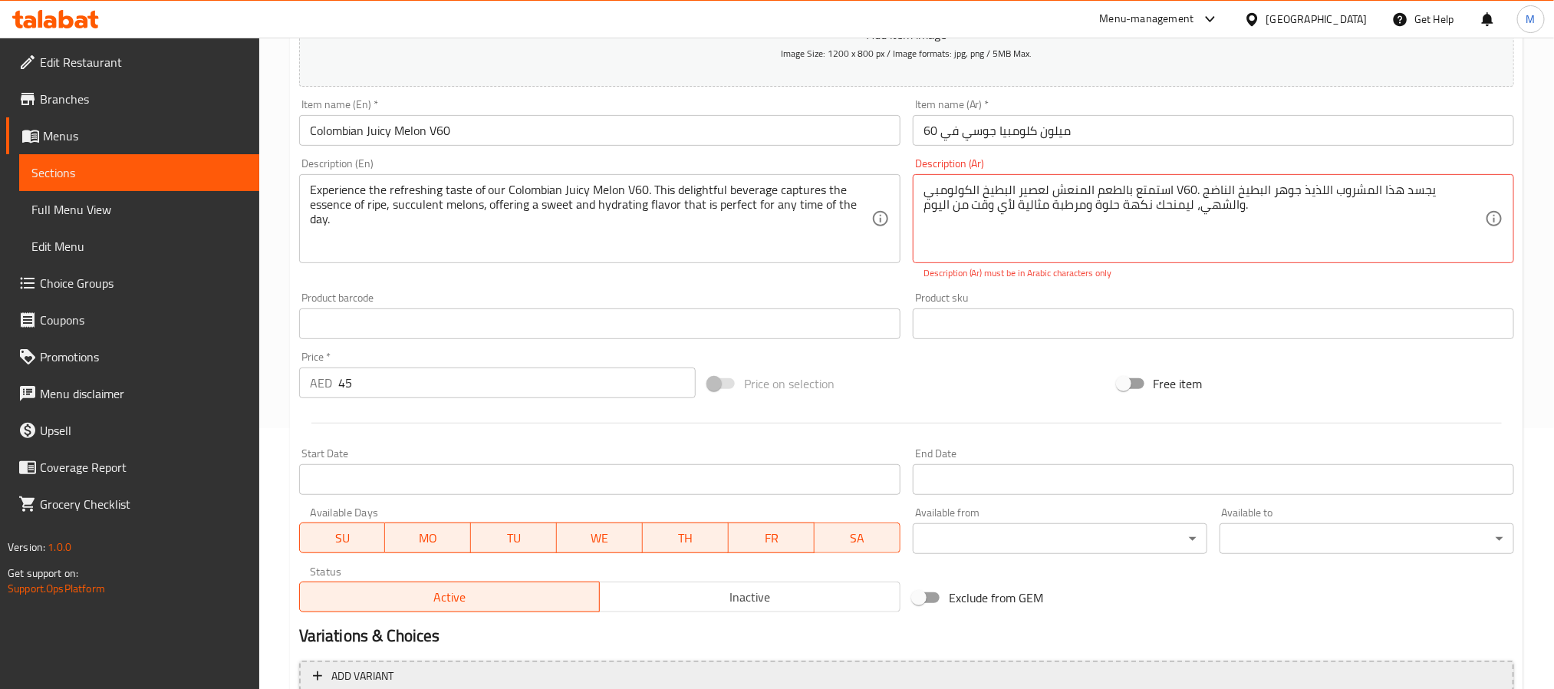
scroll to position [180, 0]
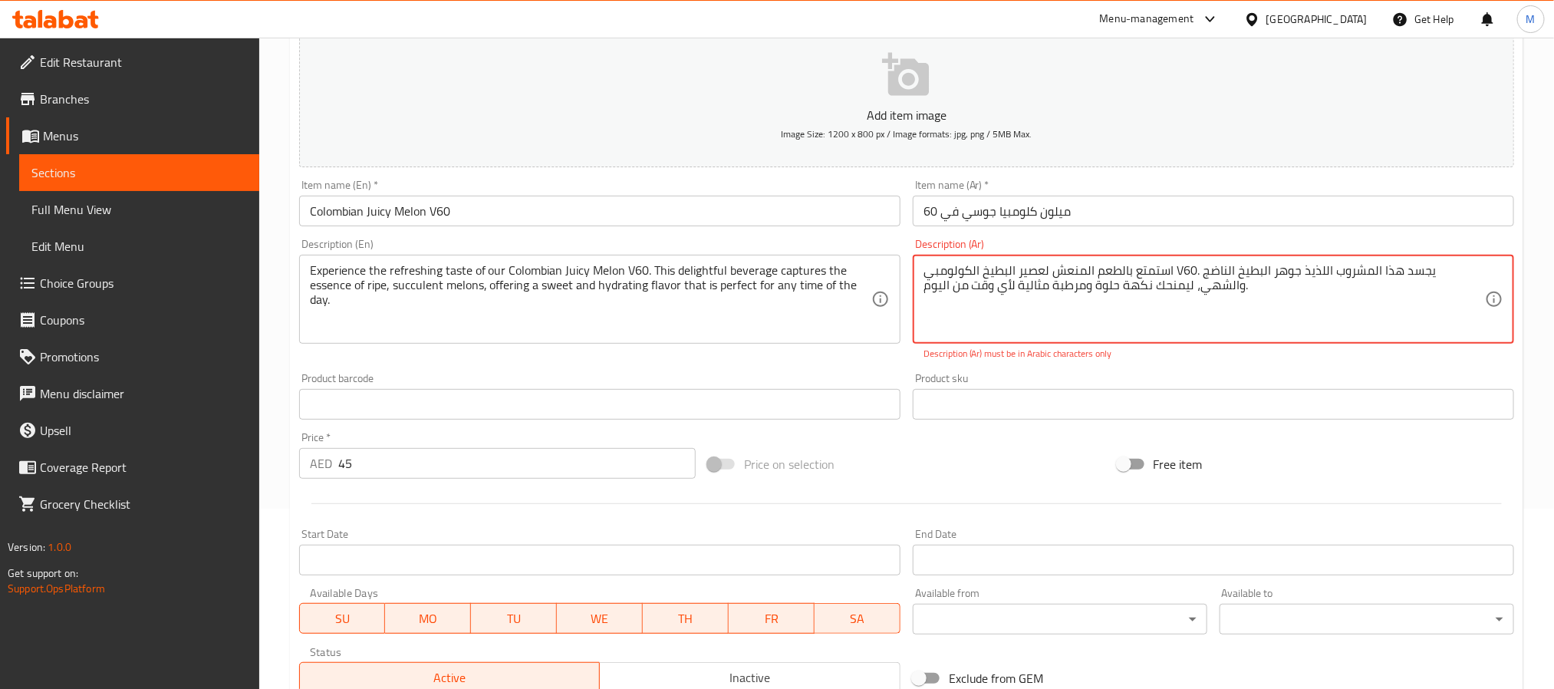
drag, startPoint x: 1194, startPoint y: 268, endPoint x: 1176, endPoint y: 269, distance: 17.7
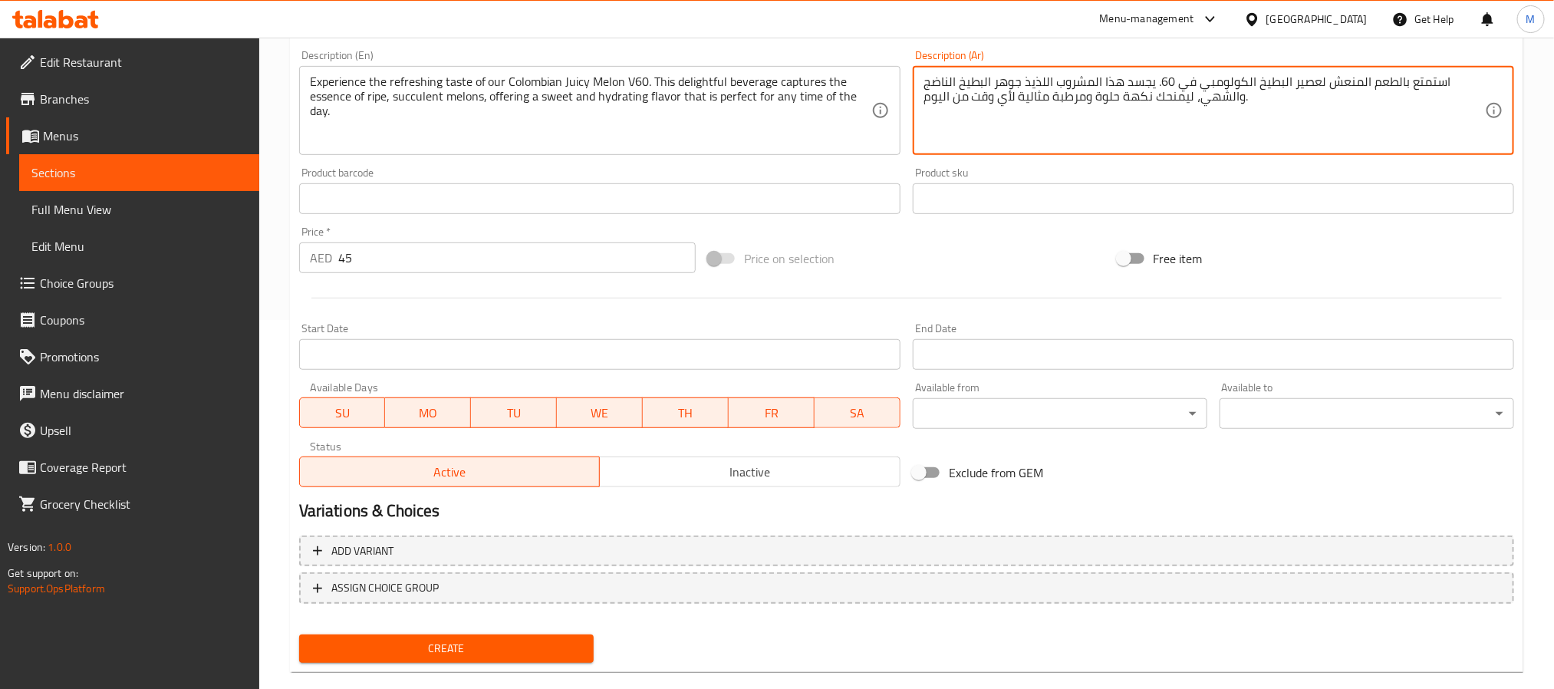
scroll to position [393, 0]
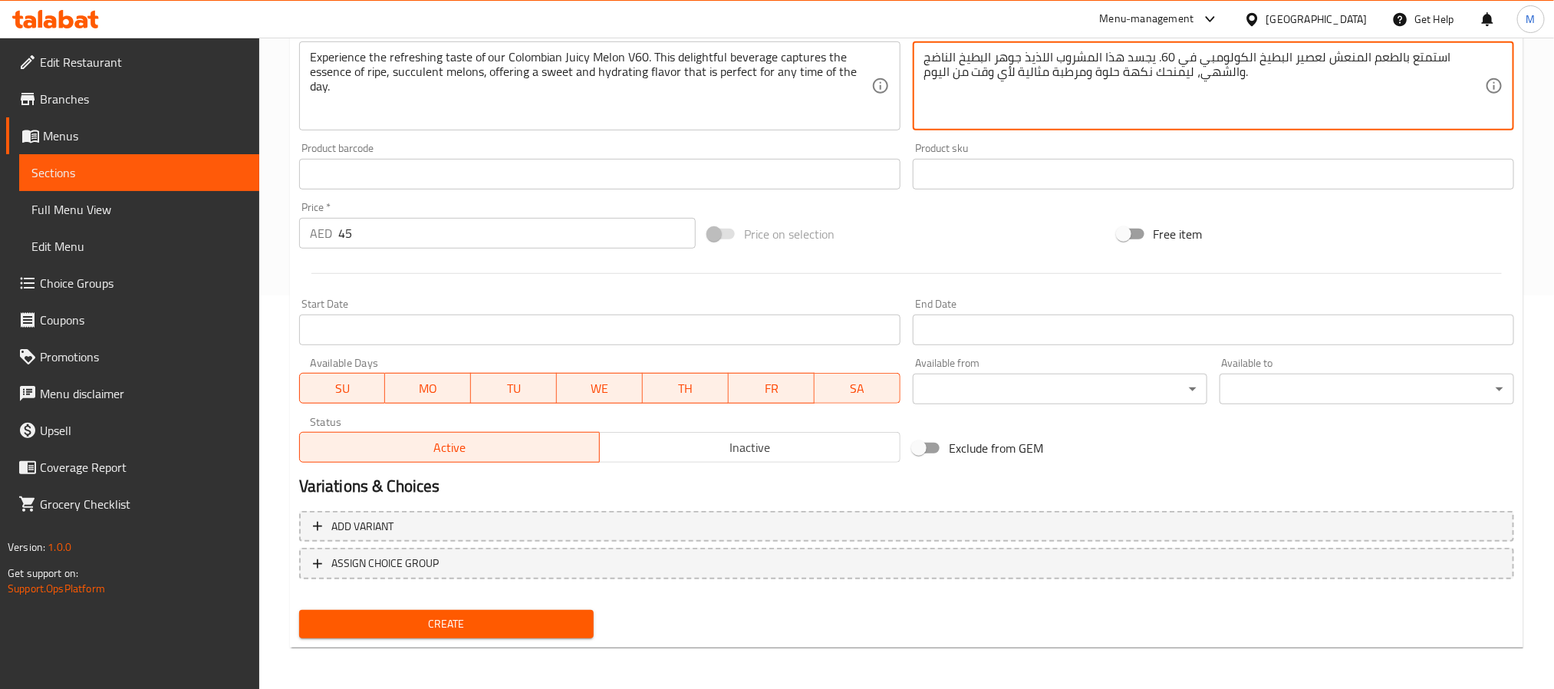
type textarea "استمتع بالطعم المنعش لعصير البطيخ الكولومبي في 60. يجسد هذا المشروب اللذيذ جوهر…"
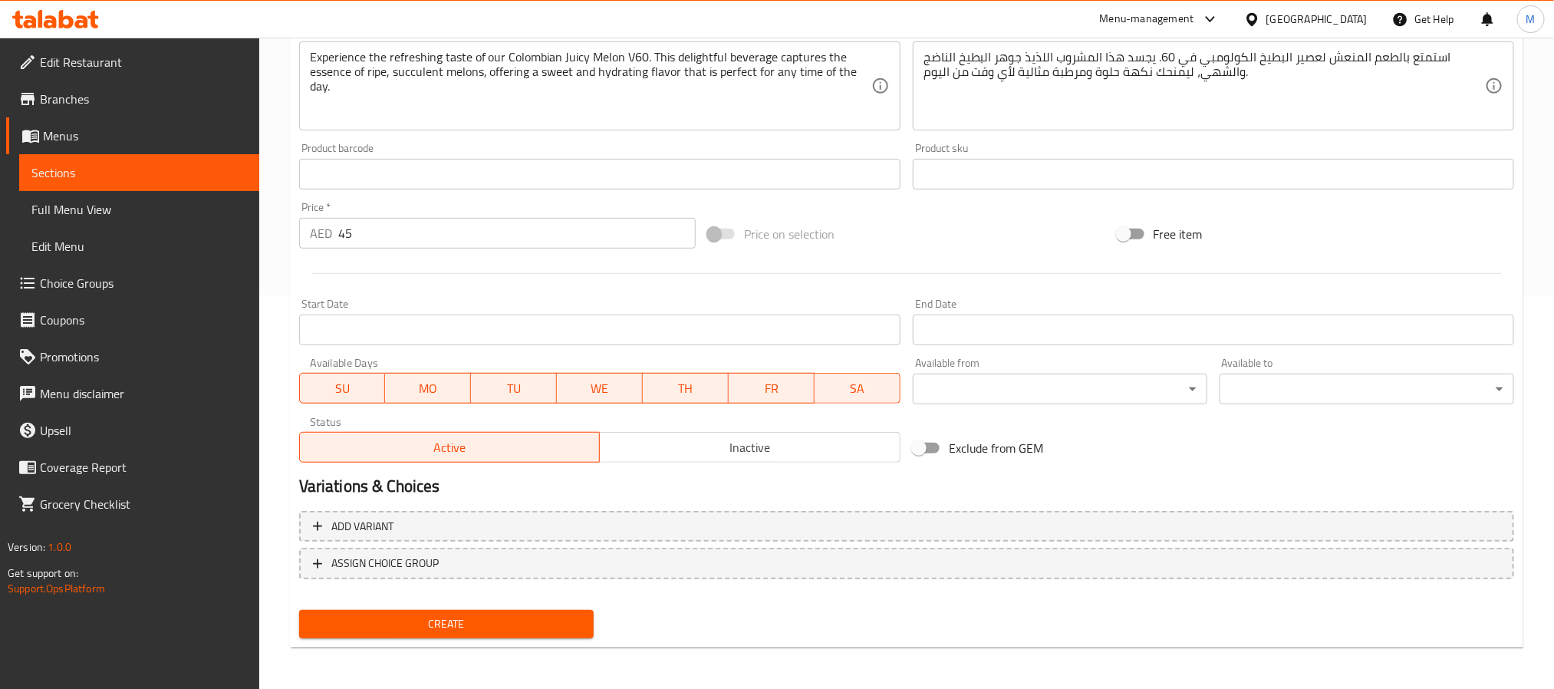
click at [497, 604] on div "Create" at bounding box center [446, 624] width 307 height 41
click at [493, 610] on button "Create" at bounding box center [446, 624] width 294 height 28
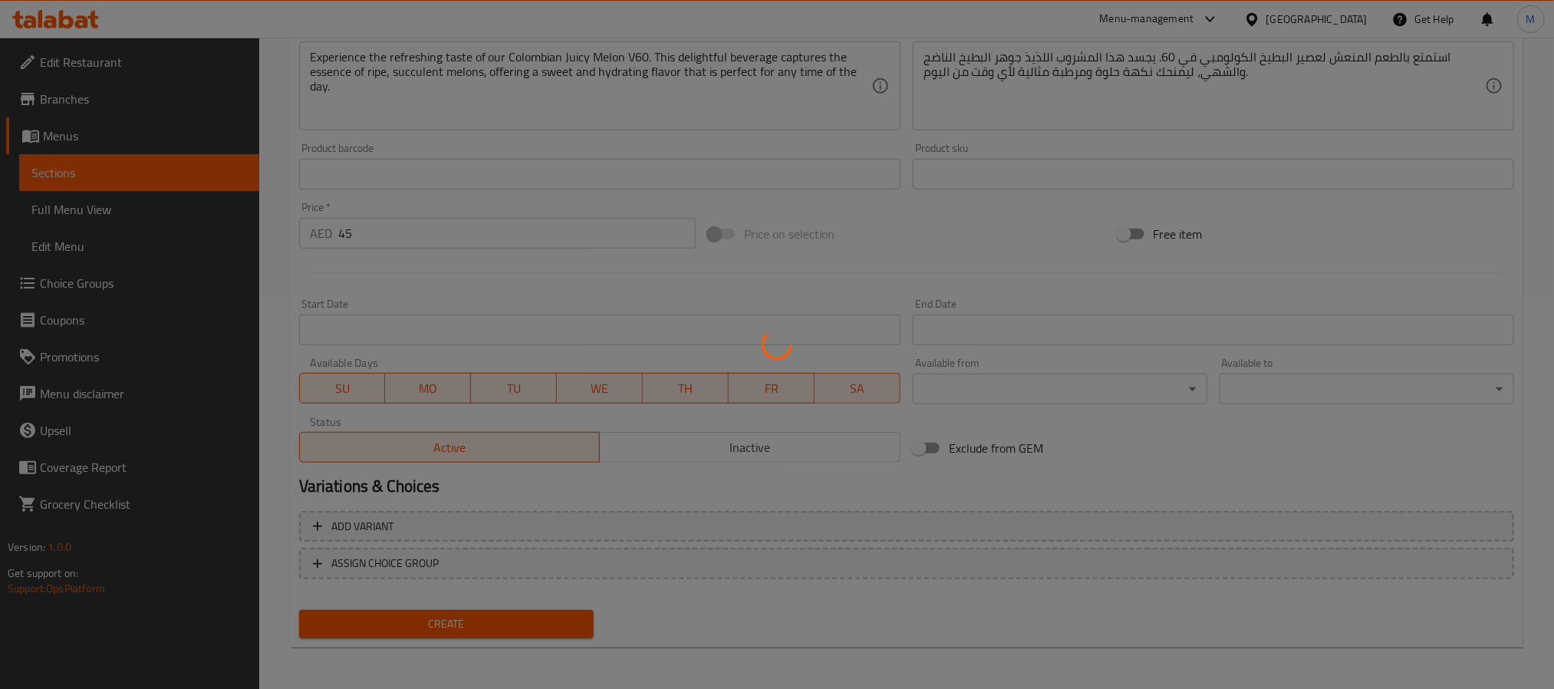
type input "0"
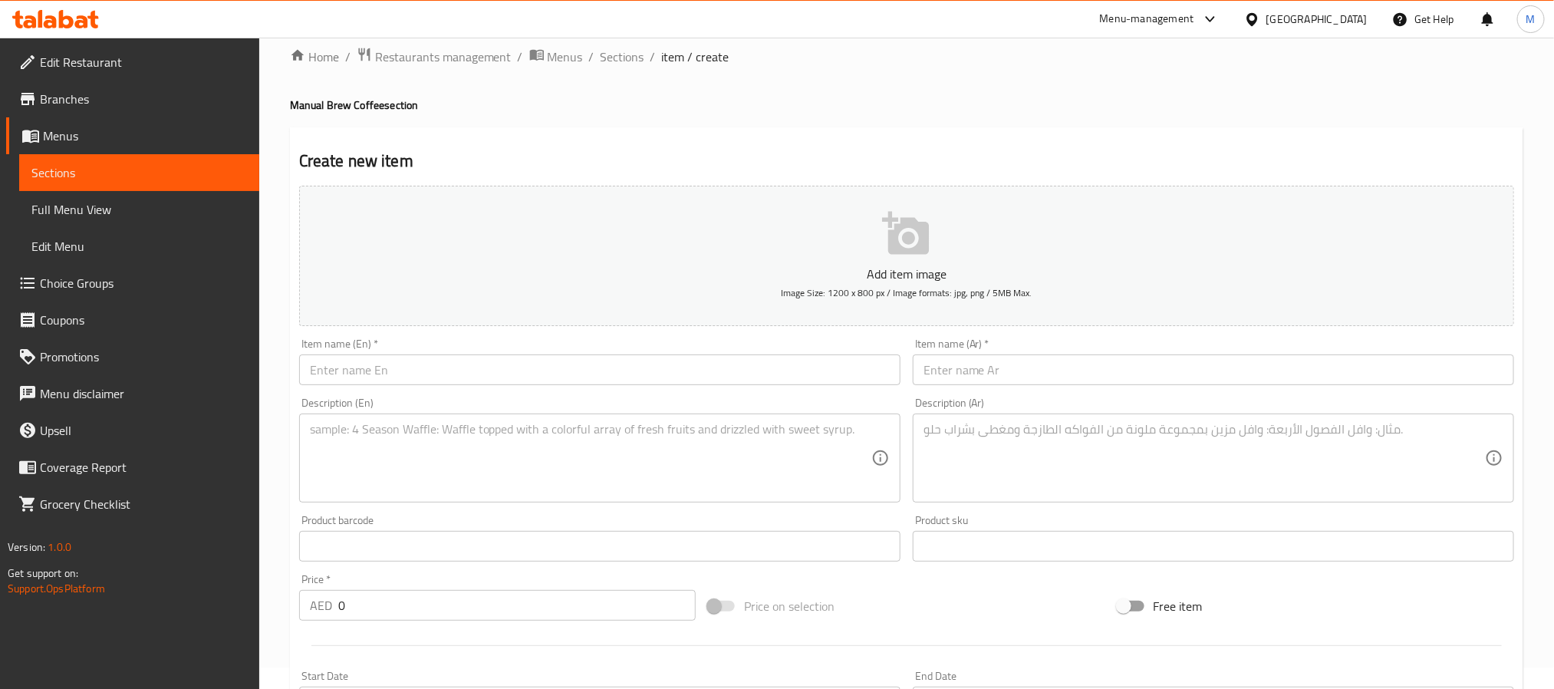
scroll to position [0, 0]
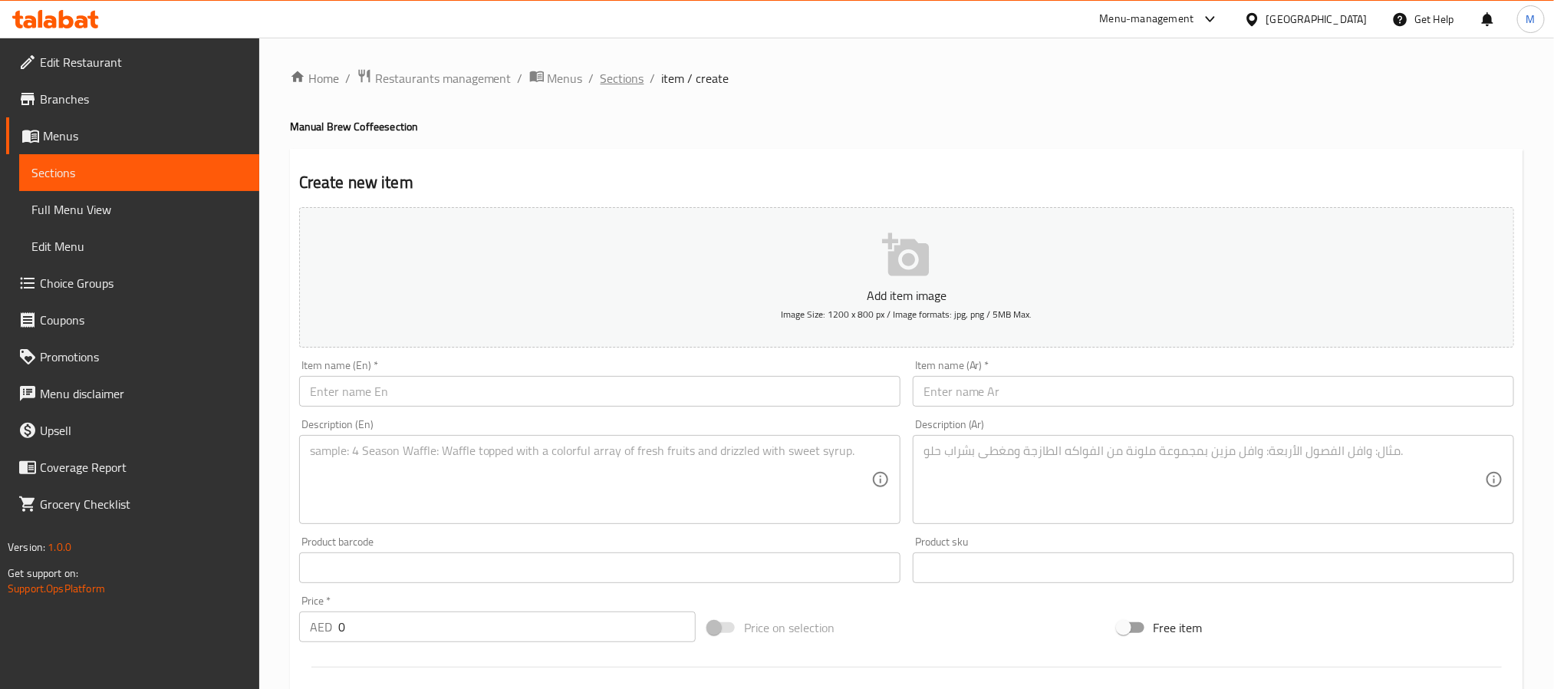
click at [619, 76] on span "Sections" at bounding box center [622, 78] width 44 height 18
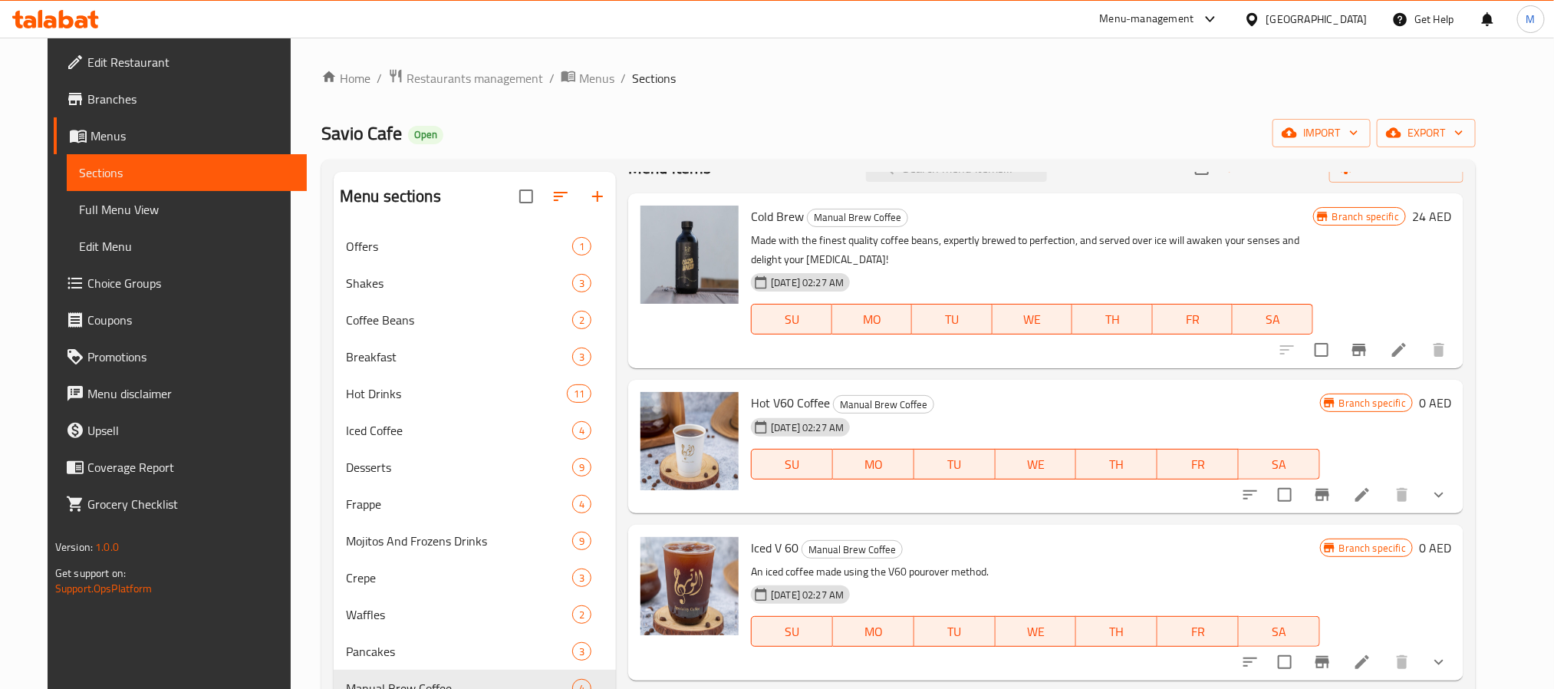
scroll to position [35, 0]
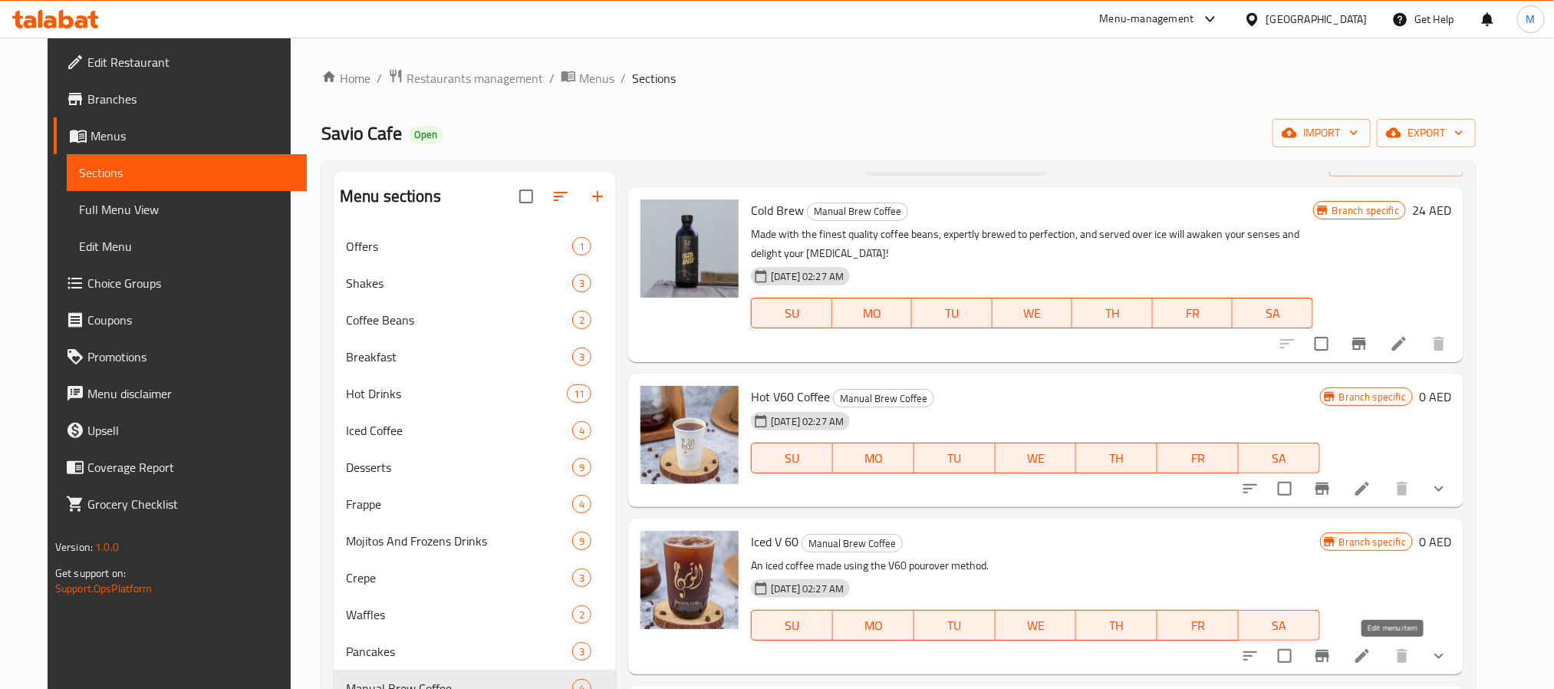
click at [1371, 611] on icon at bounding box center [1362, 655] width 18 height 18
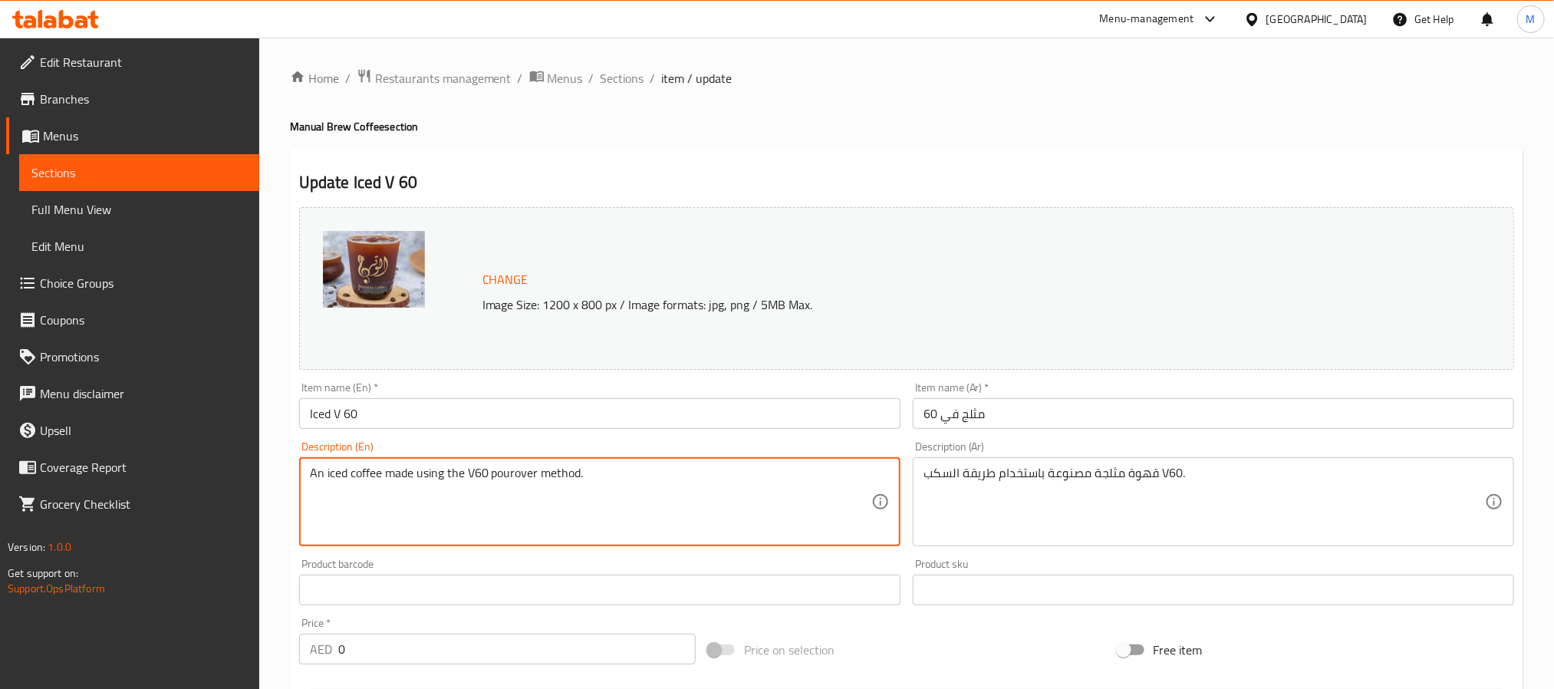
paste textarea "Enjoy the refreshing taste of our Iced V60, brewed with your choice of high-qua…"
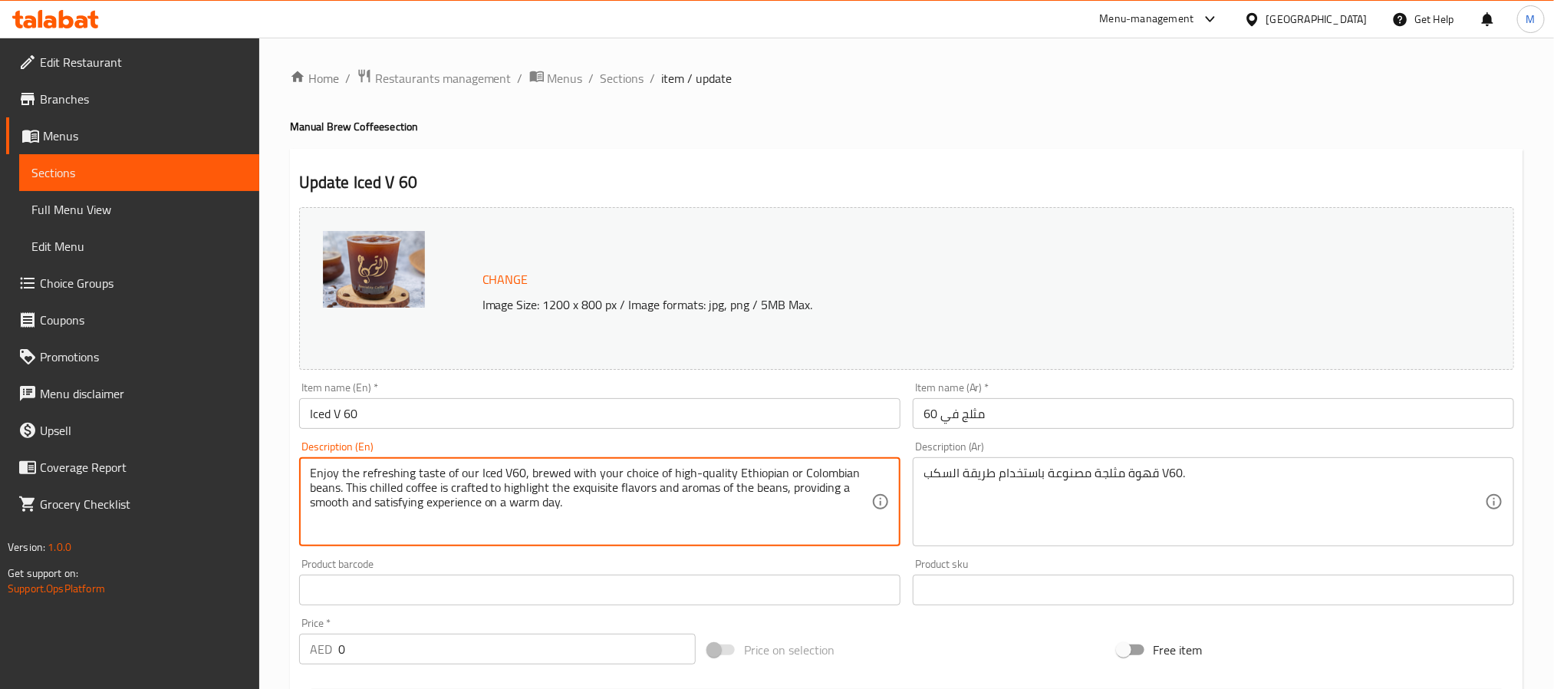
type textarea "Enjoy the refreshing taste of our Iced V60, brewed with your choice of high-qua…"
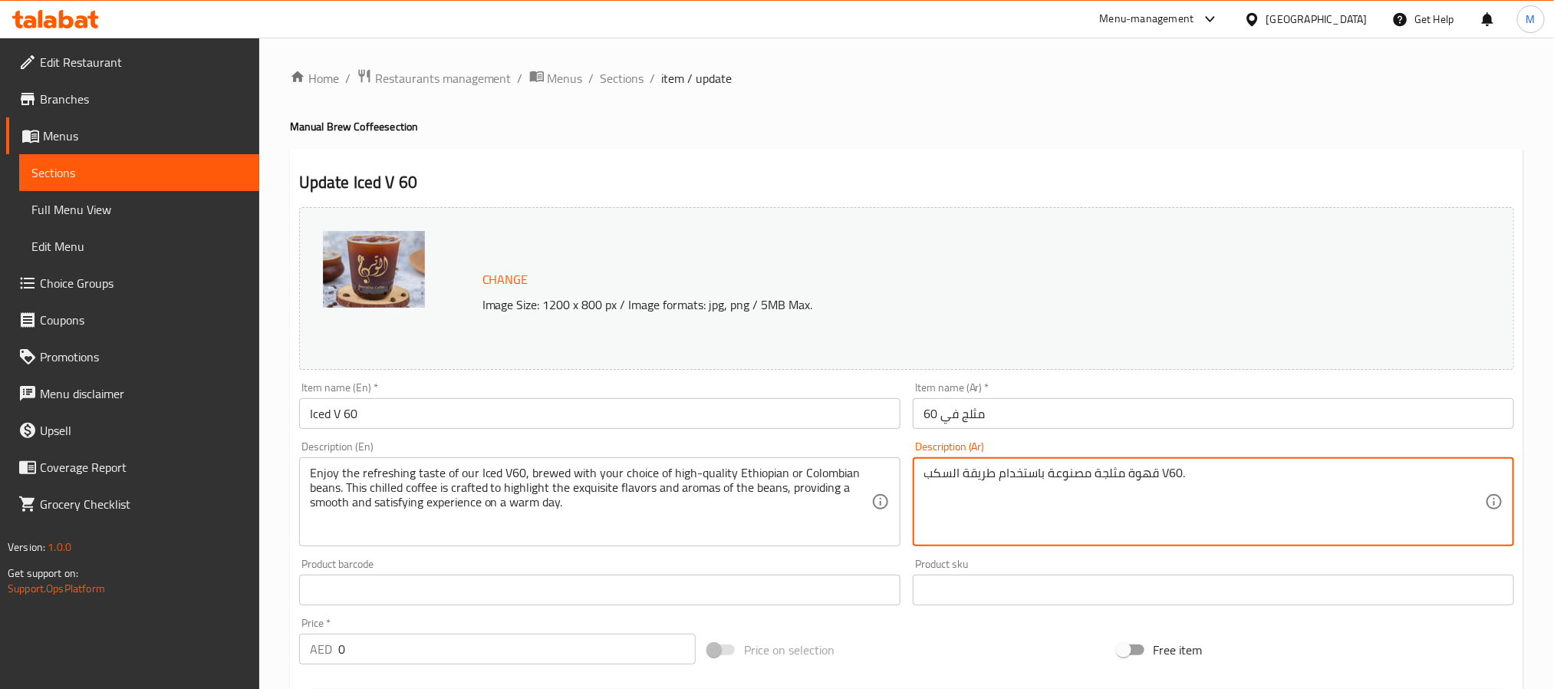
paste textarea "استمتع بالطعم المنعش لقهوة V60 المثلجة، المُحضّرة من اختيارك من حبوب البن الإثي…"
drag, startPoint x: 1104, startPoint y: 472, endPoint x: 1088, endPoint y: 472, distance: 16.1
click at [1088, 472] on textarea "استمتع بالطعم المنعش لقهوة V60 المثلجة، المُحضّرة من اختيارك من حبوب البن الإثي…" at bounding box center [1203, 501] width 561 height 73
type textarea "استمتع بالطعم المنعش لقهوة في 60 المثلجة، المُحضّرة من اختيارك من حبوب البن الإ…"
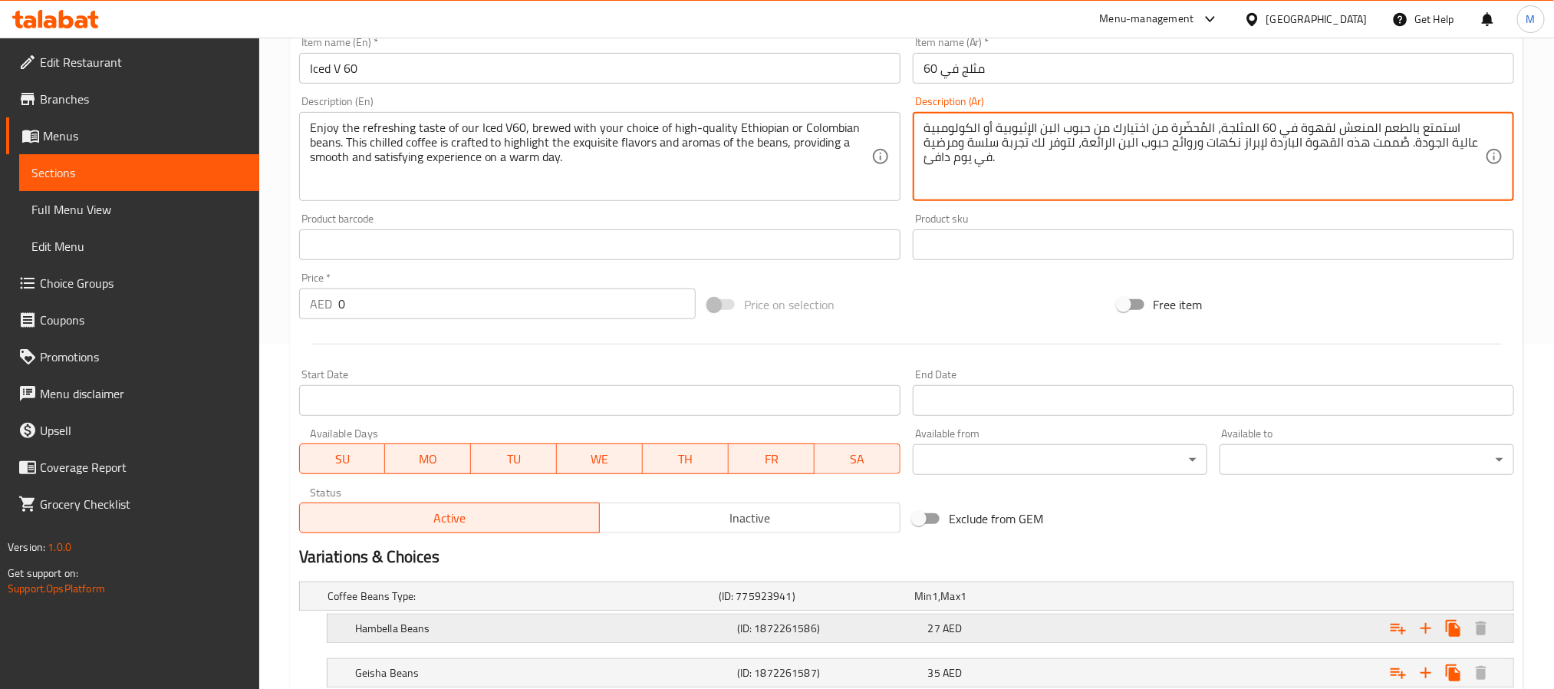
scroll to position [453, 0]
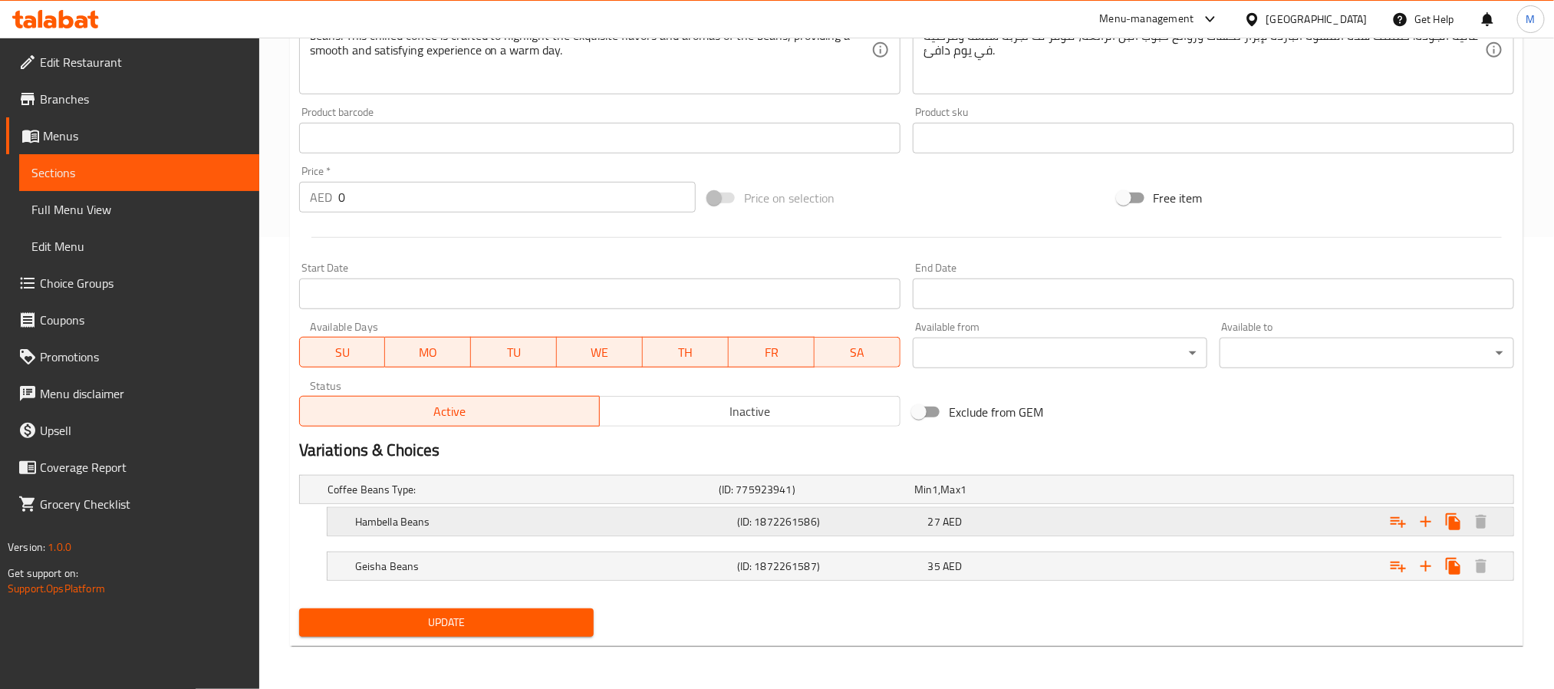
click at [488, 497] on h5 "Hambella Beans" at bounding box center [519, 489] width 385 height 15
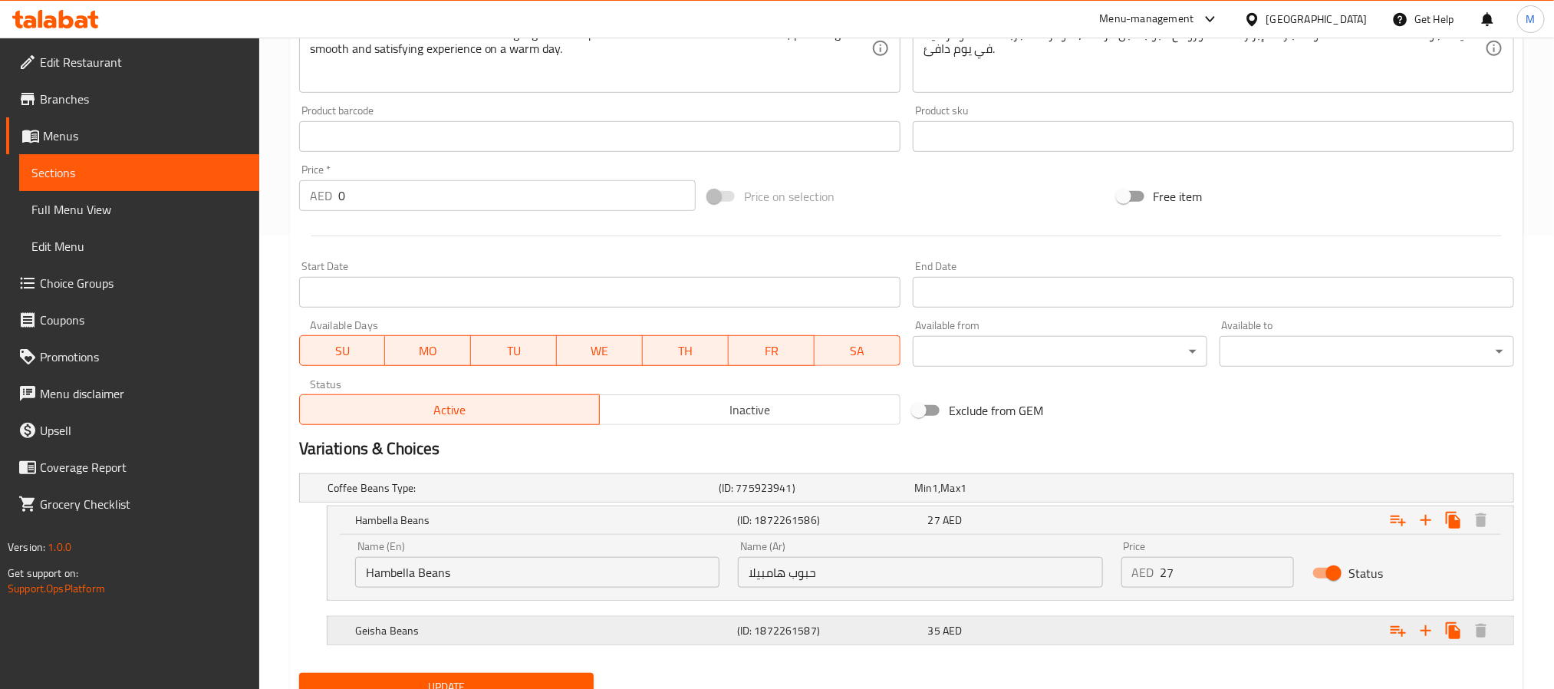
click at [486, 505] on div "Geisha Beans (ID: 1872261587) 35 AED" at bounding box center [910, 488] width 1173 height 34
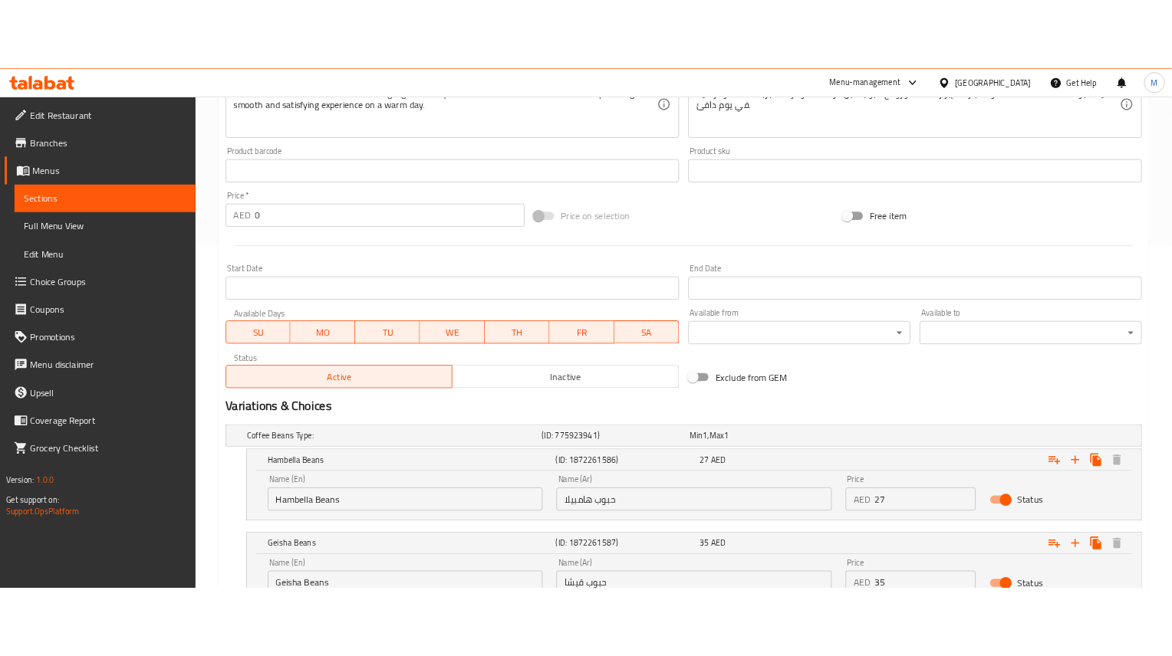
scroll to position [568, 0]
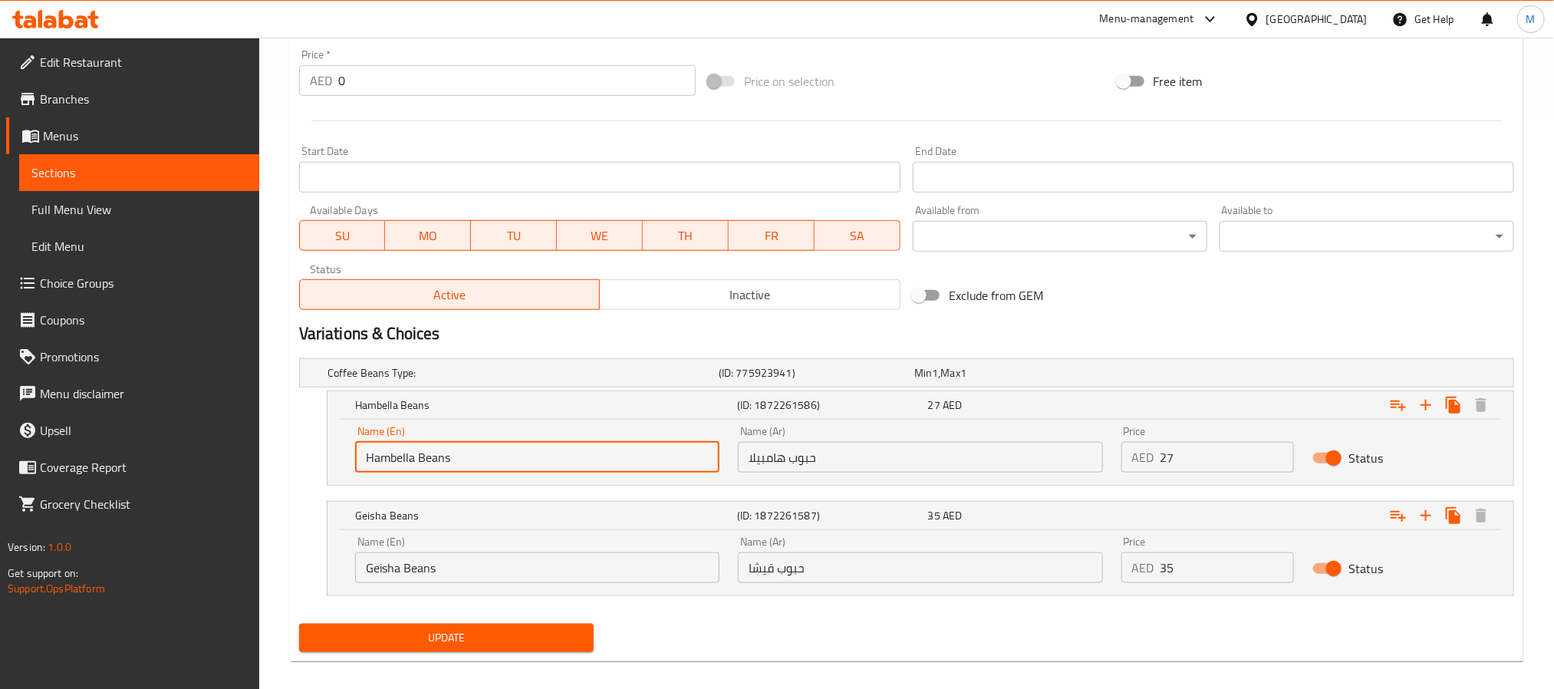
click at [518, 469] on input "Hambella Beans" at bounding box center [537, 457] width 364 height 31
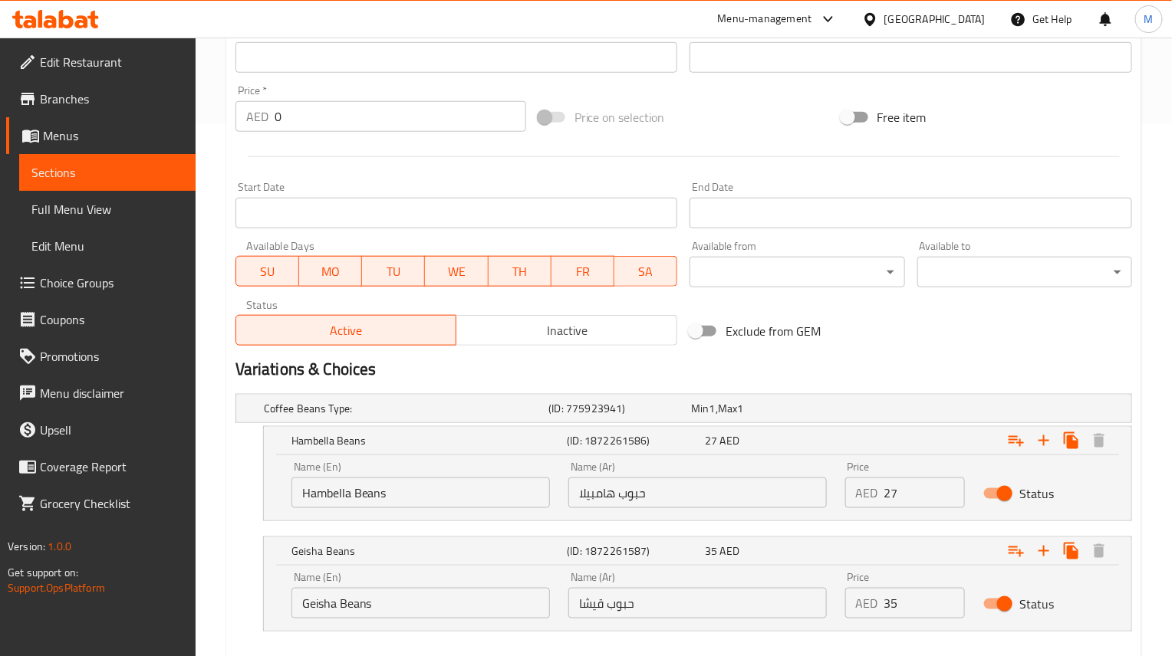
scroll to position [617, 0]
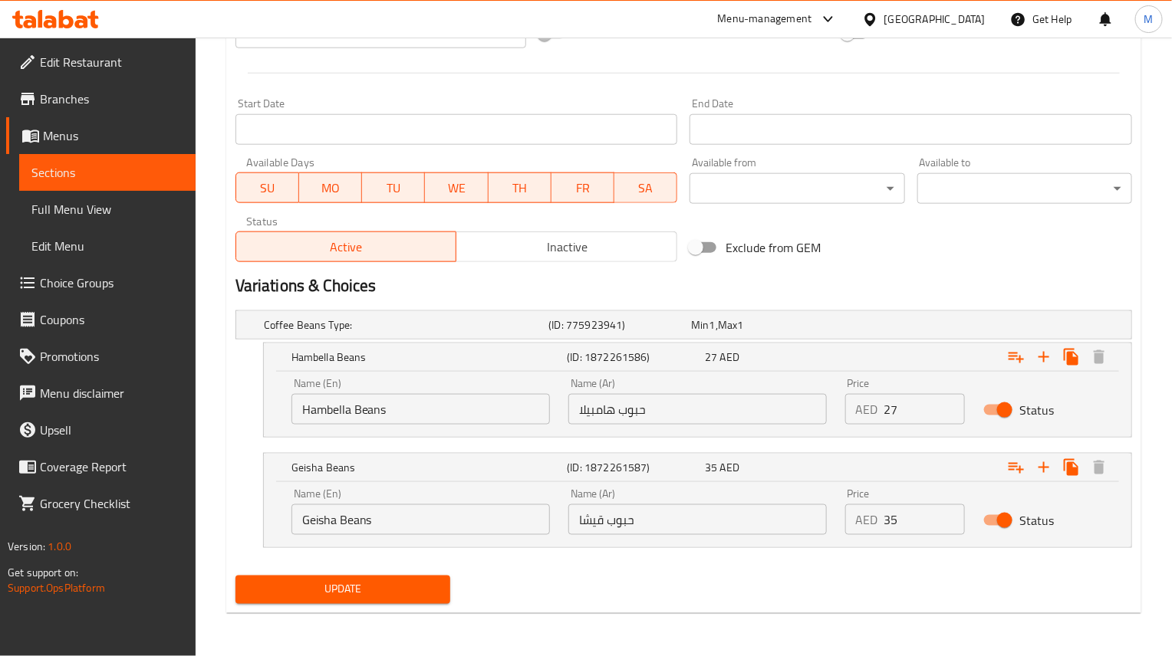
click at [413, 398] on input "Hambella Beans" at bounding box center [420, 409] width 258 height 31
click at [456, 545] on div "Name (En) Geisha Beans Name (En) Name (Ar) حبوب قيشا Name (Ar) Price AED 35 Pri…" at bounding box center [697, 514] width 867 height 65
click at [442, 534] on input "Geisha Beans" at bounding box center [420, 520] width 258 height 31
click at [362, 580] on span "Update" at bounding box center [343, 589] width 190 height 19
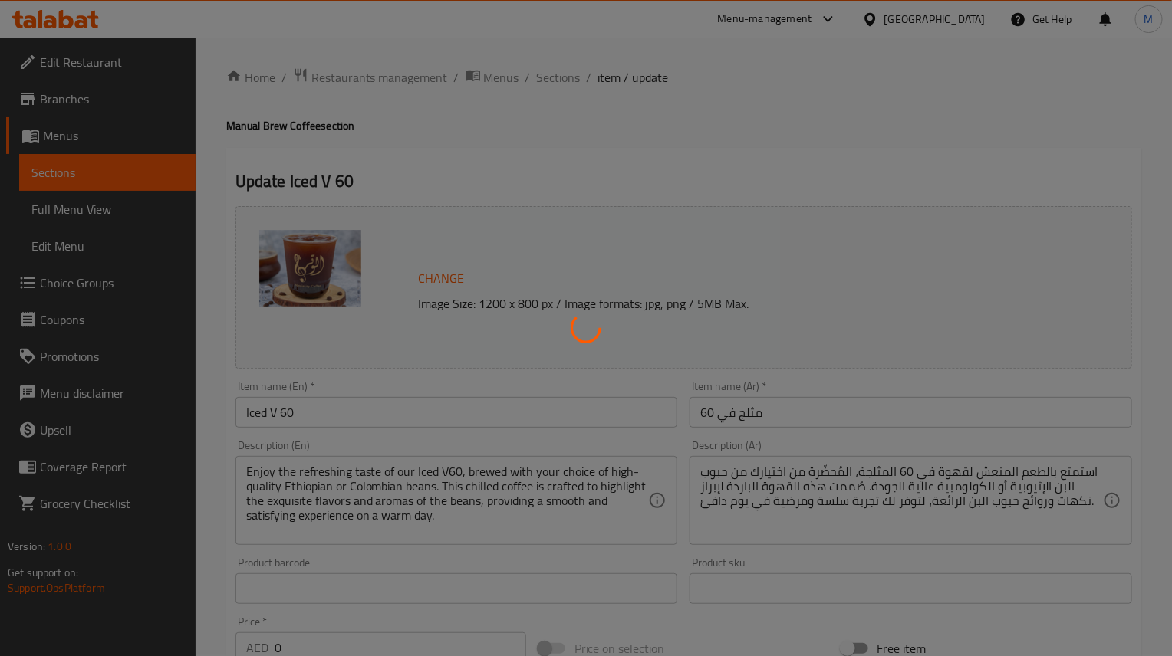
scroll to position [0, 0]
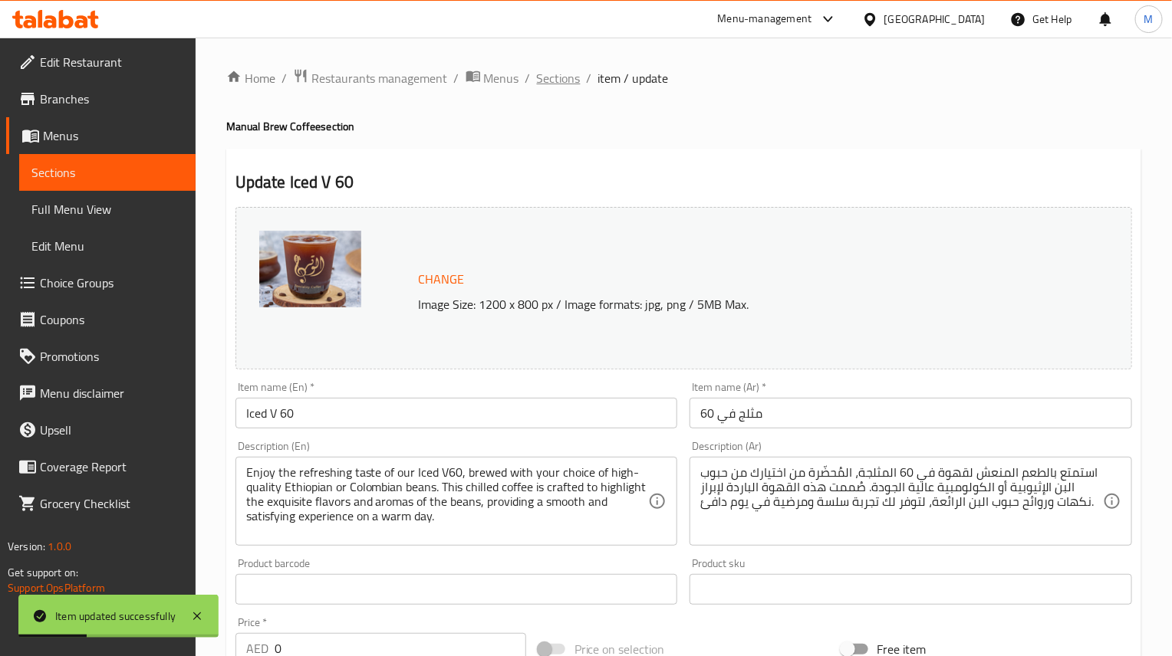
click at [546, 87] on span "Sections" at bounding box center [559, 78] width 44 height 18
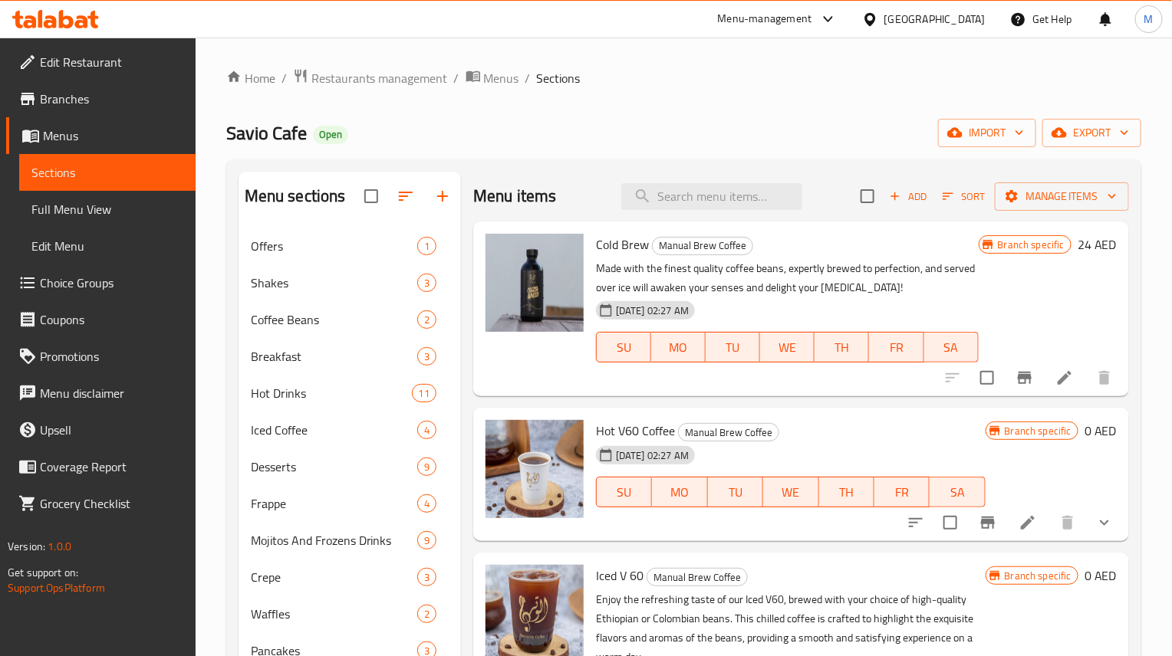
click at [1055, 377] on icon at bounding box center [1064, 378] width 18 height 18
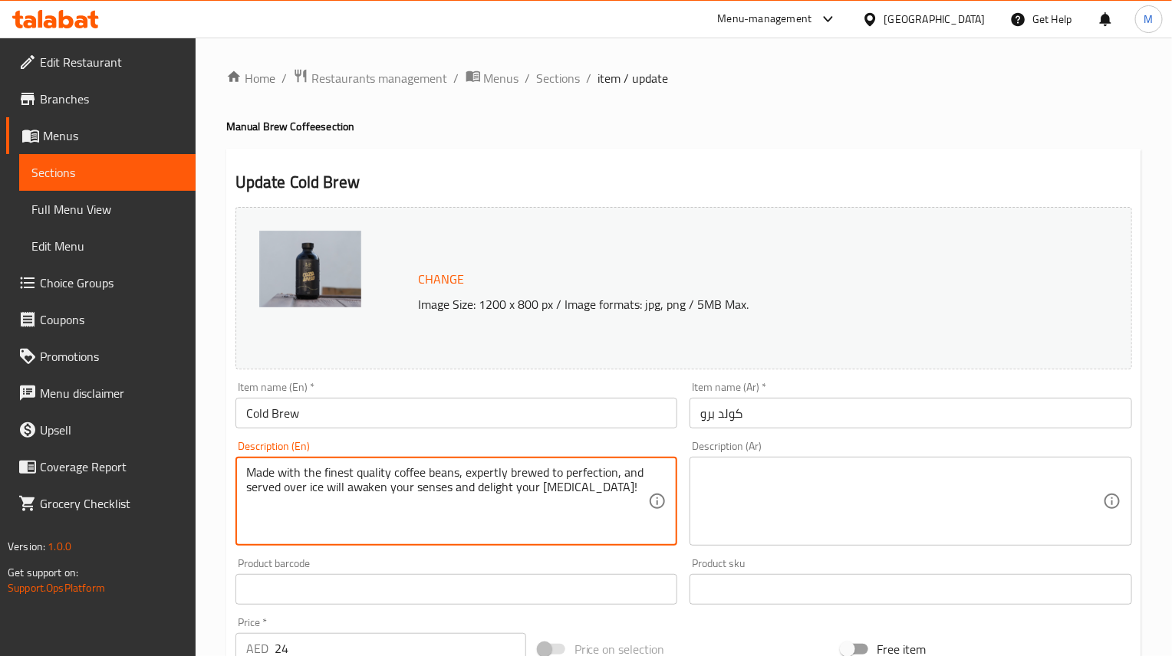
paste textarea "Enjoy our refreshing Cold Brew, crafted from premium Ethiopian beans for a smoo…"
type textarea "Enjoy our refreshing Cold Brew, crafted from premium Ethiopian beans for a smoo…"
click at [790, 541] on div "Description (Ar)" at bounding box center [910, 501] width 442 height 89
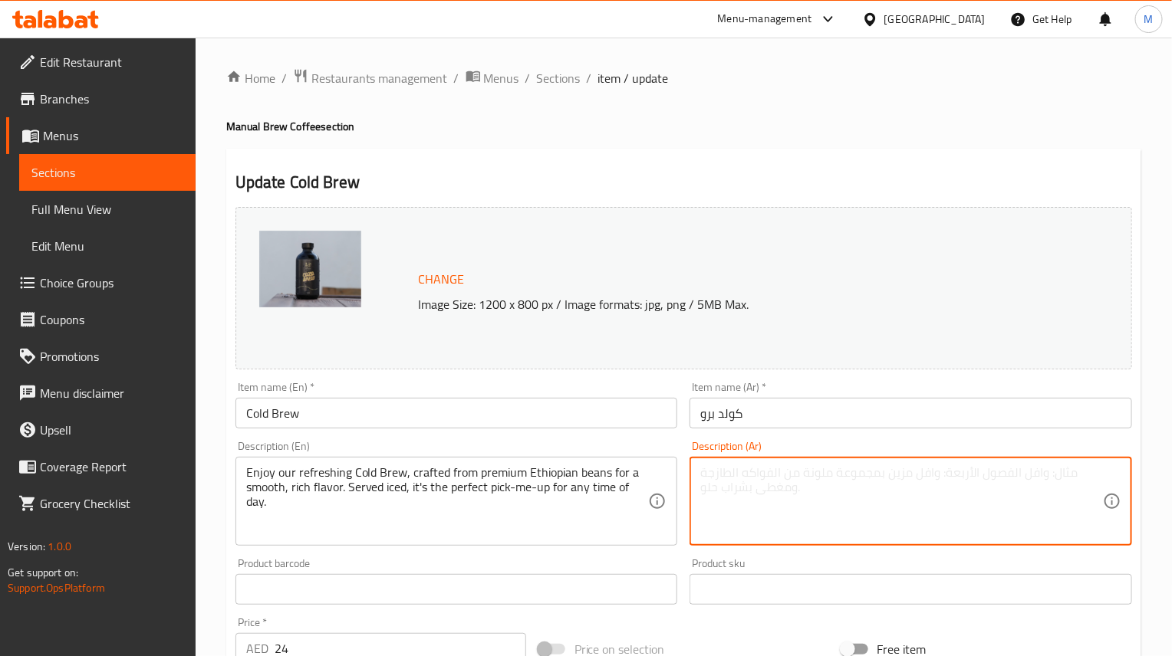
paste textarea "استمتع بقهوتنا الباردة المنعشة، المصنوعة من حبوب إثيوبية فاخرة لنكهة غنية وناعم…"
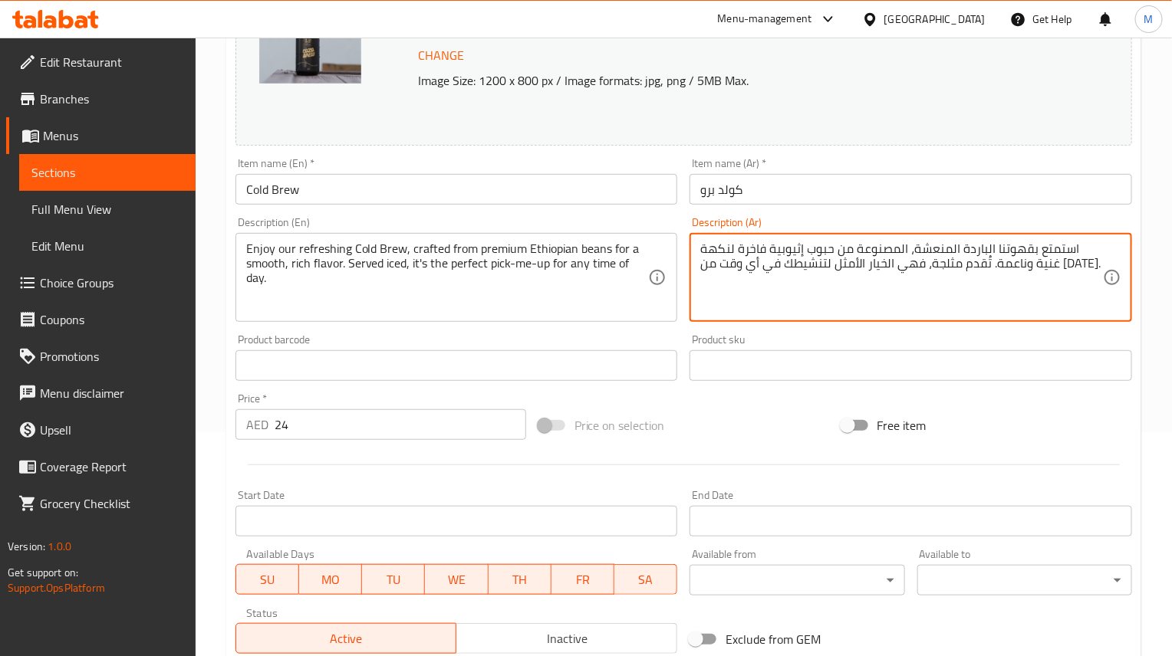
scroll to position [230, 0]
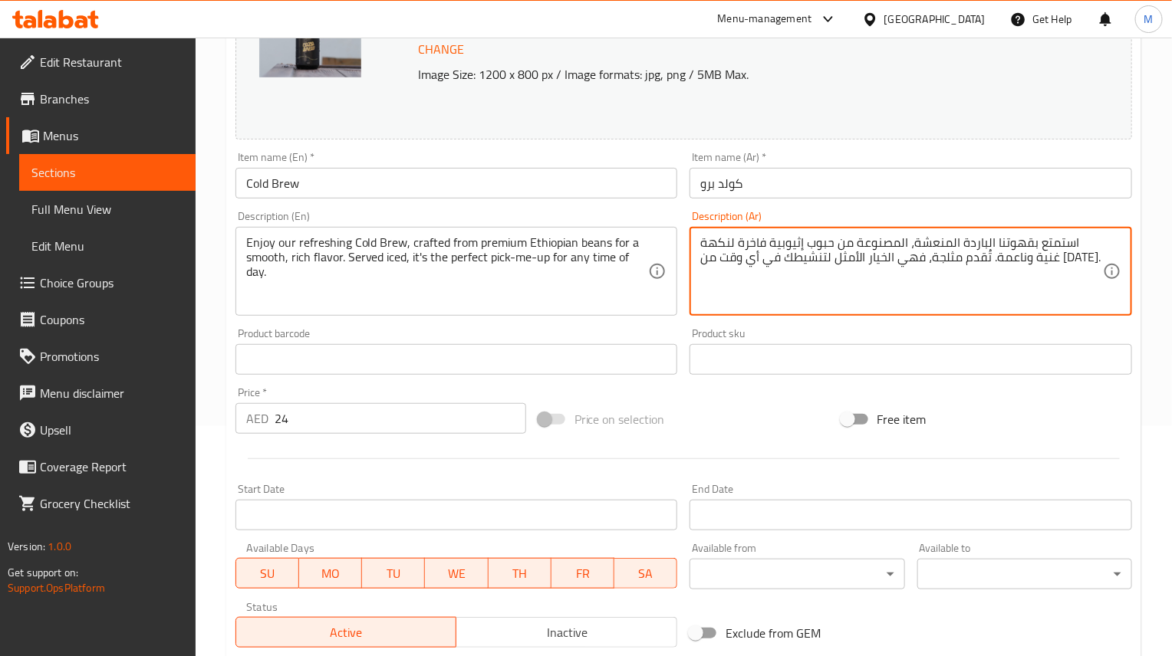
type textarea "استمتع بقهوتنا الباردة المنعشة، المصنوعة من حبوب إثيوبية فاخرة لنكهة غنية وناعم…"
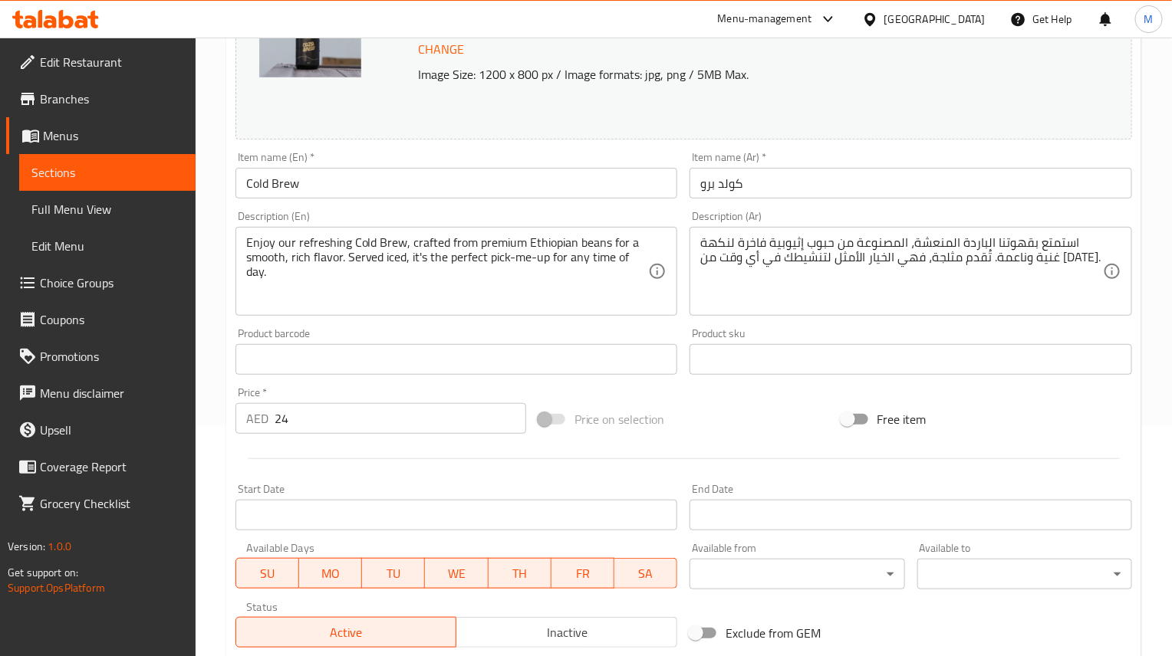
click at [336, 415] on input "24" at bounding box center [401, 418] width 252 height 31
paste input "5"
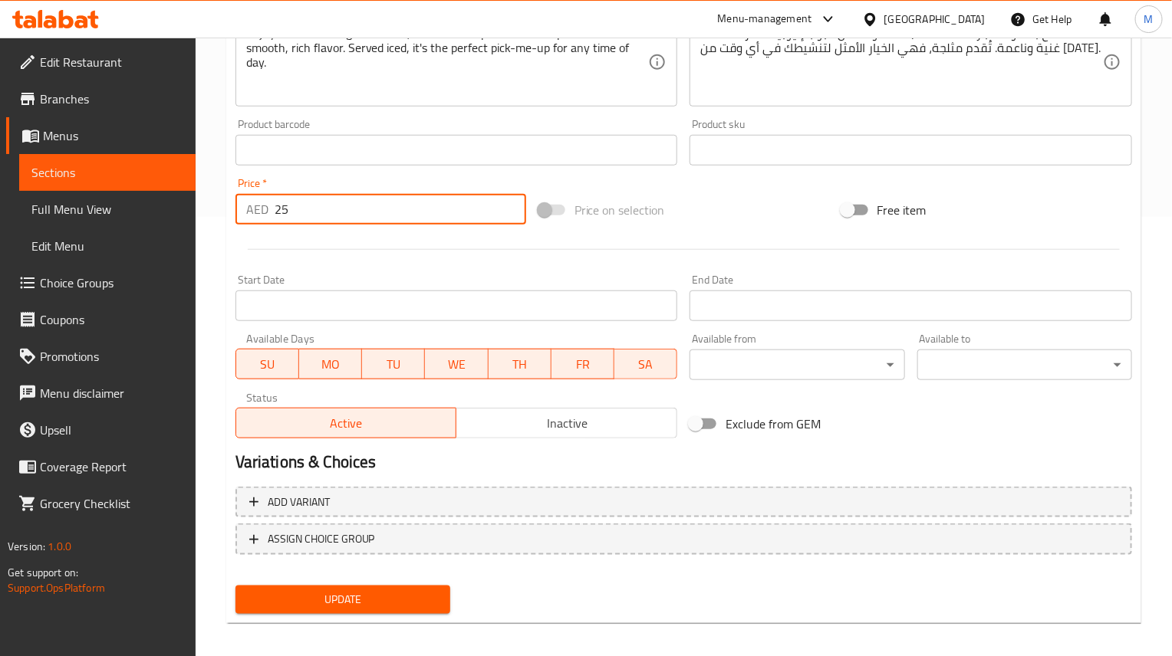
scroll to position [447, 0]
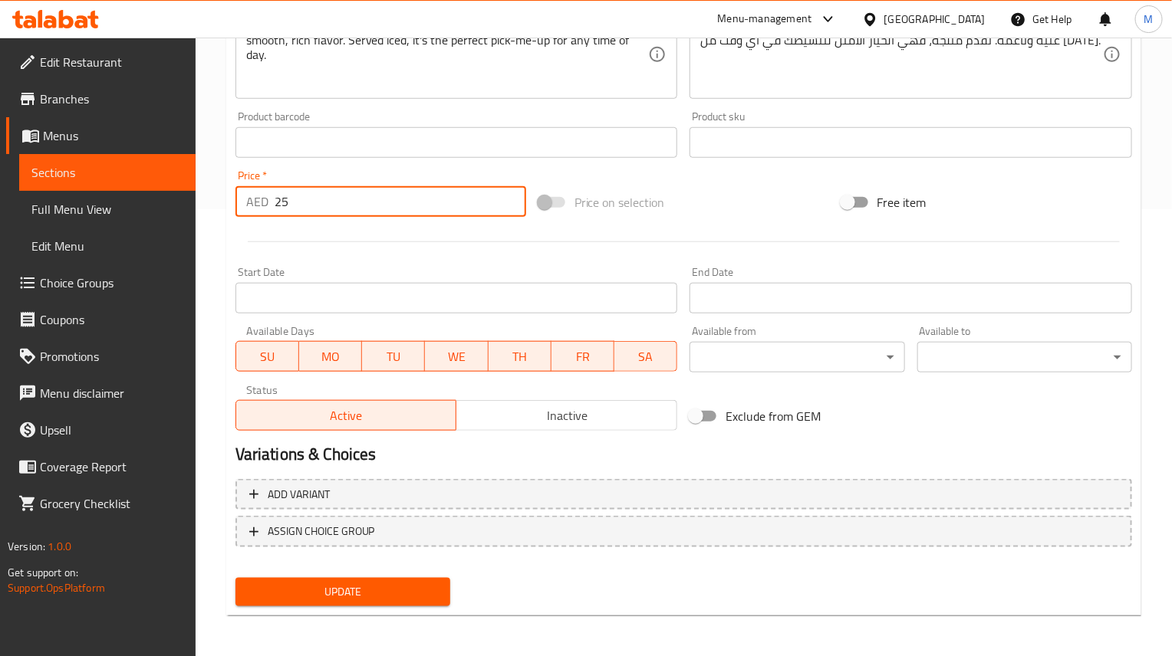
type input "25"
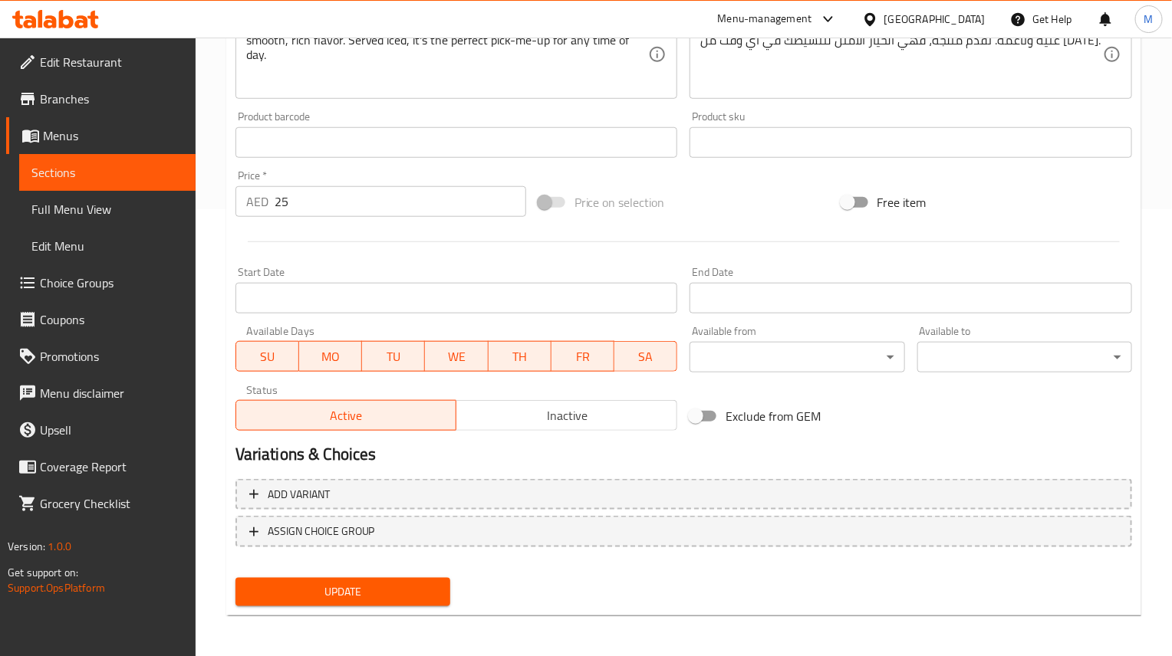
click at [394, 567] on div "Add variant ASSIGN CHOICE GROUP" at bounding box center [683, 523] width 909 height 100
click at [403, 587] on span "Update" at bounding box center [343, 592] width 190 height 19
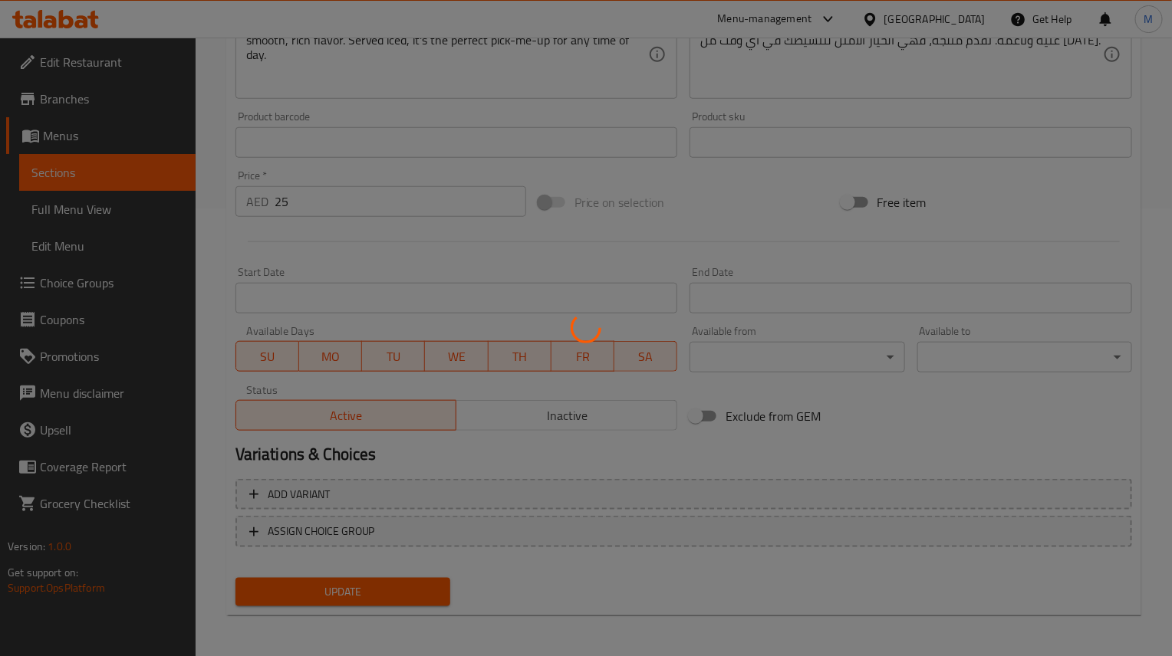
scroll to position [0, 0]
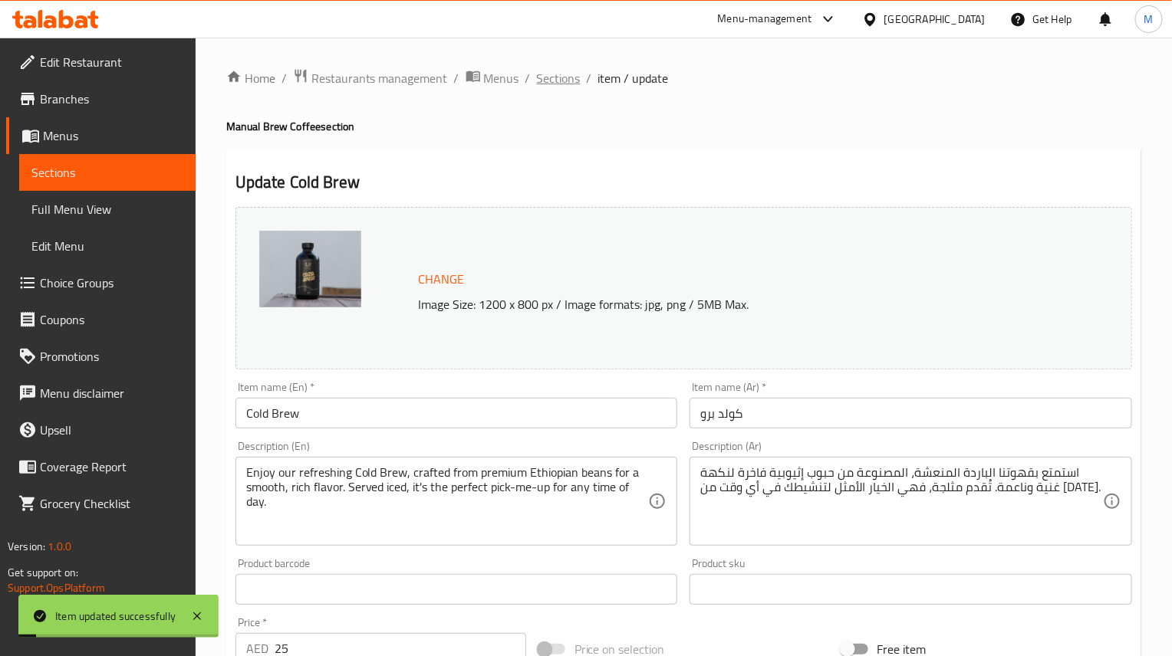
click at [560, 84] on span "Sections" at bounding box center [559, 78] width 44 height 18
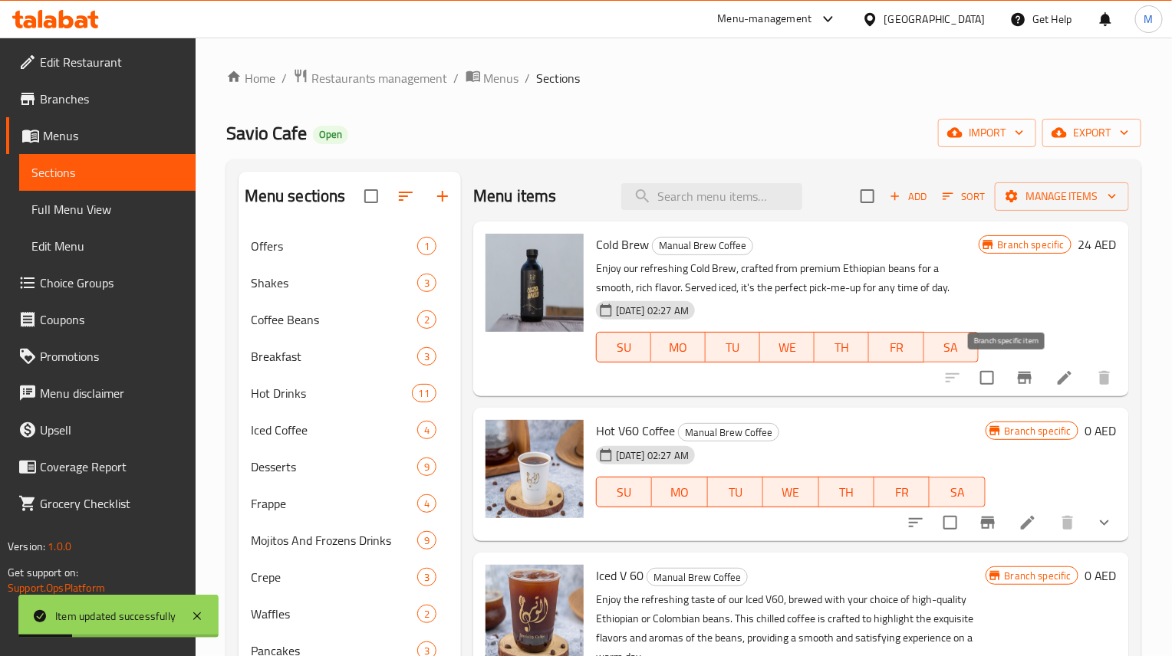
click at [1015, 385] on icon "Branch-specific-item" at bounding box center [1024, 378] width 18 height 18
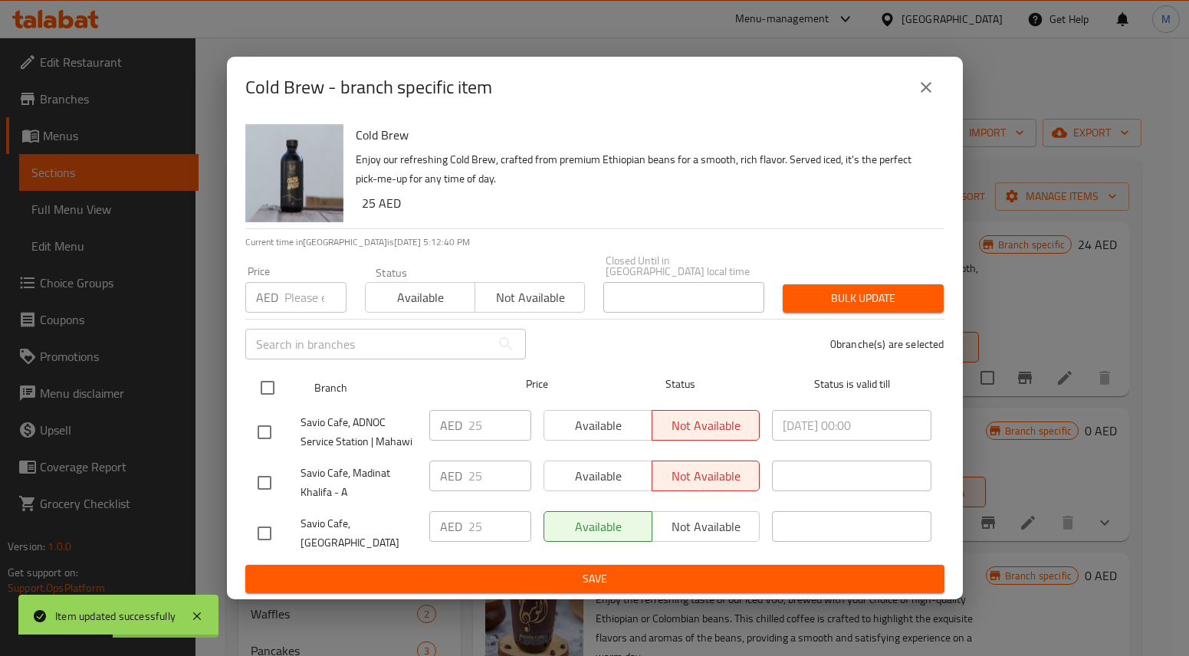
click at [271, 396] on input "checkbox" at bounding box center [268, 388] width 32 height 32
checkbox input "true"
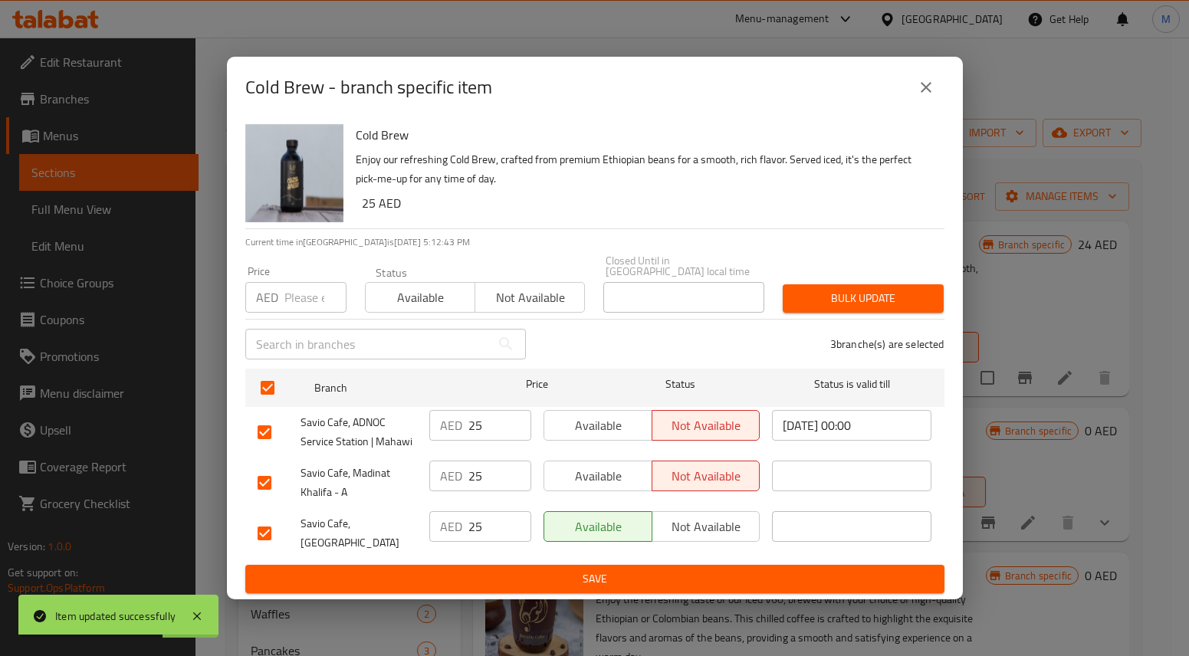
click at [923, 93] on icon "close" at bounding box center [926, 87] width 11 height 11
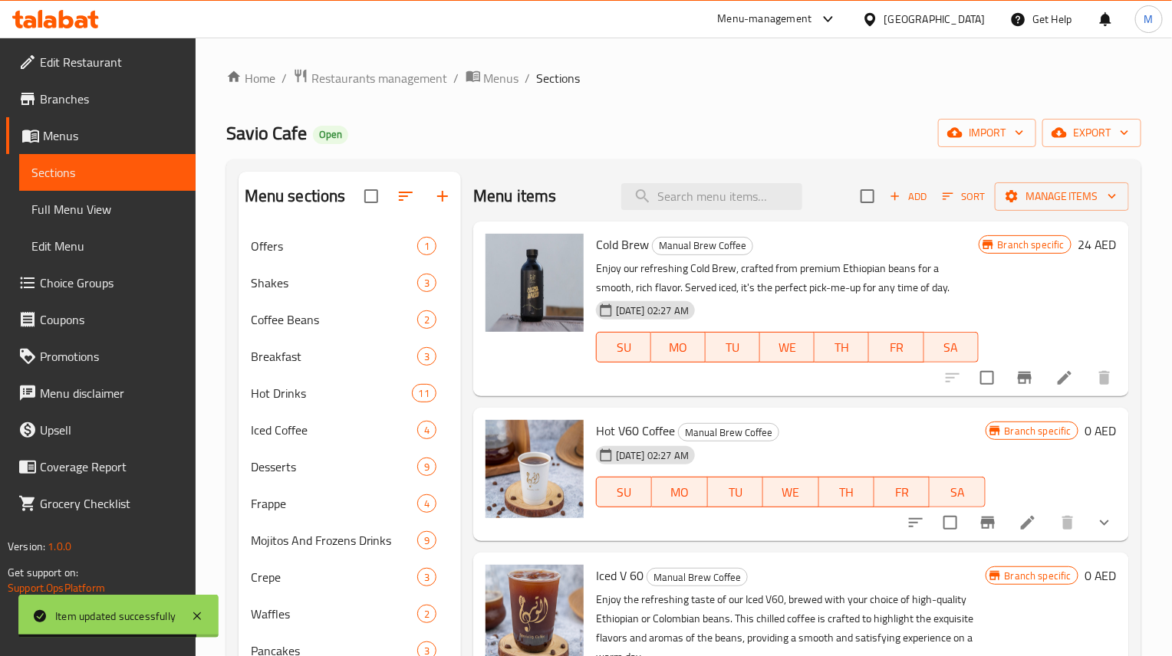
click at [1077, 246] on h6 "24 AED" at bounding box center [1096, 244] width 39 height 21
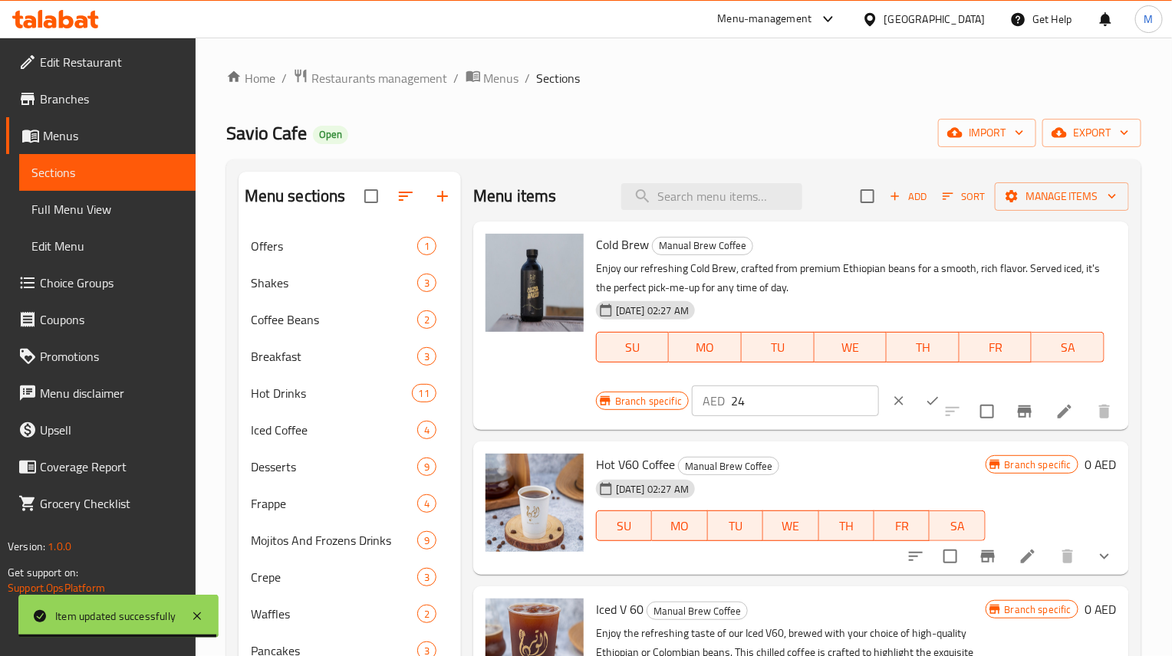
click at [743, 401] on input "24" at bounding box center [805, 401] width 148 height 31
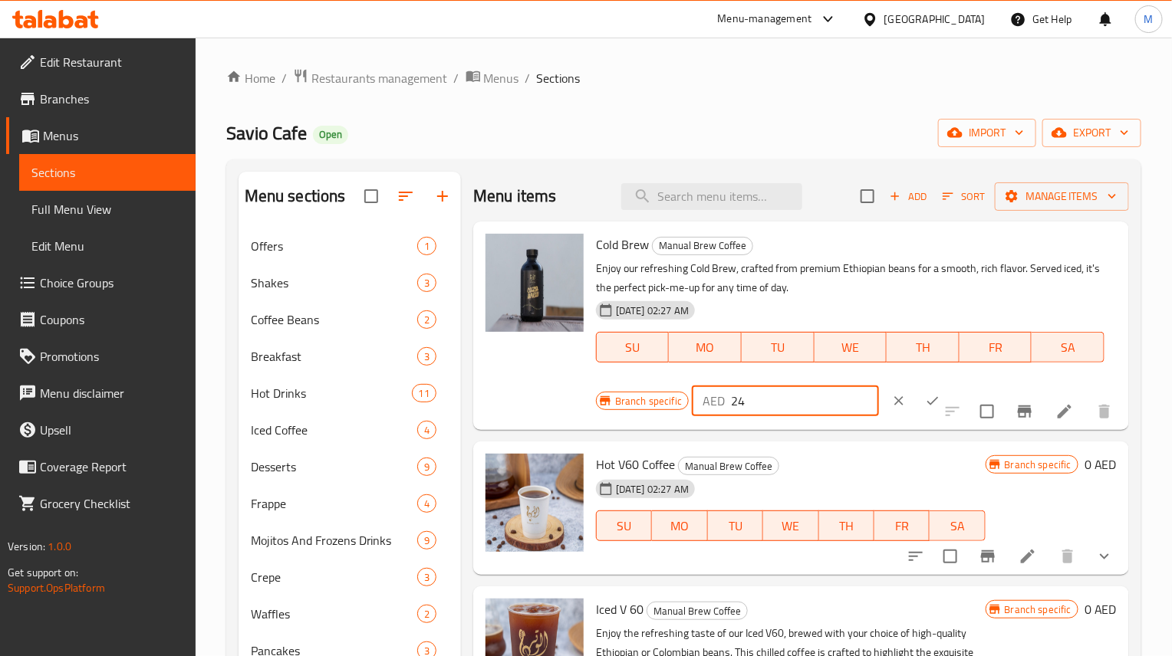
paste input "5"
type input "25"
click at [925, 406] on icon "ok" at bounding box center [932, 400] width 15 height 15
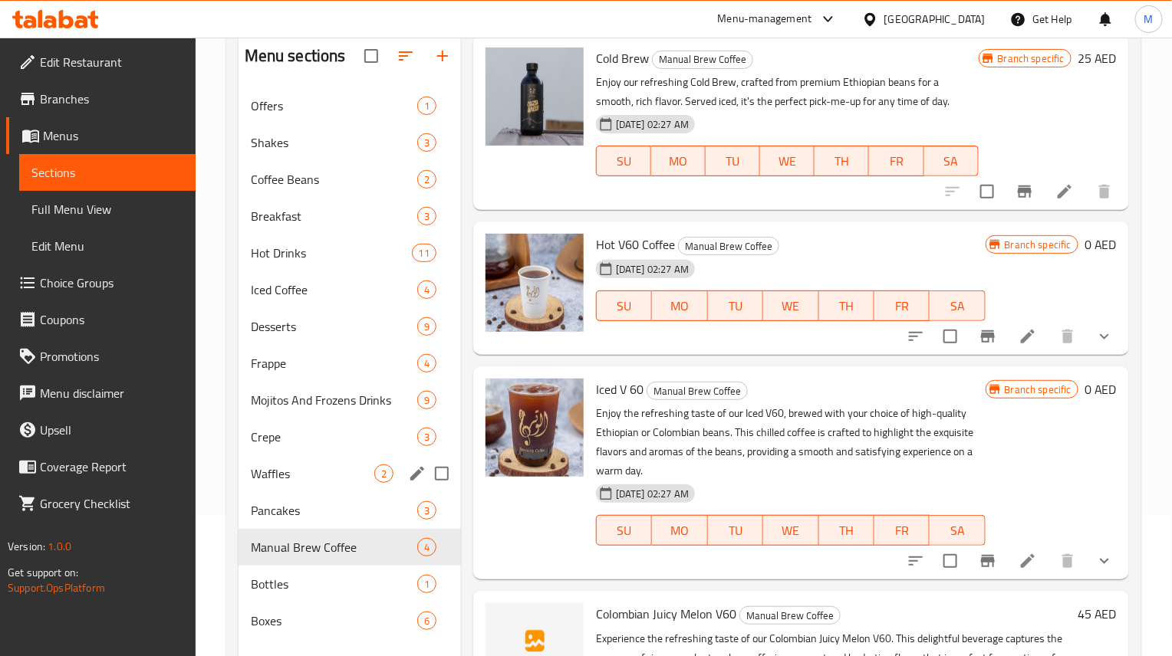
scroll to position [100, 0]
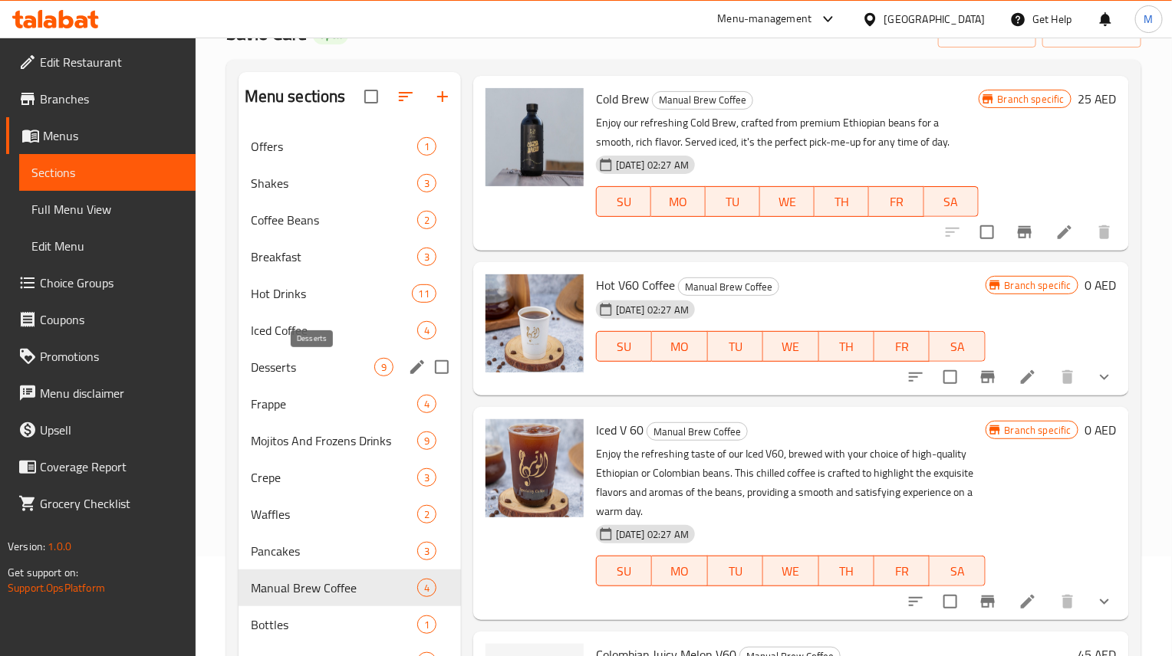
click at [291, 366] on span "Desserts" at bounding box center [312, 367] width 123 height 18
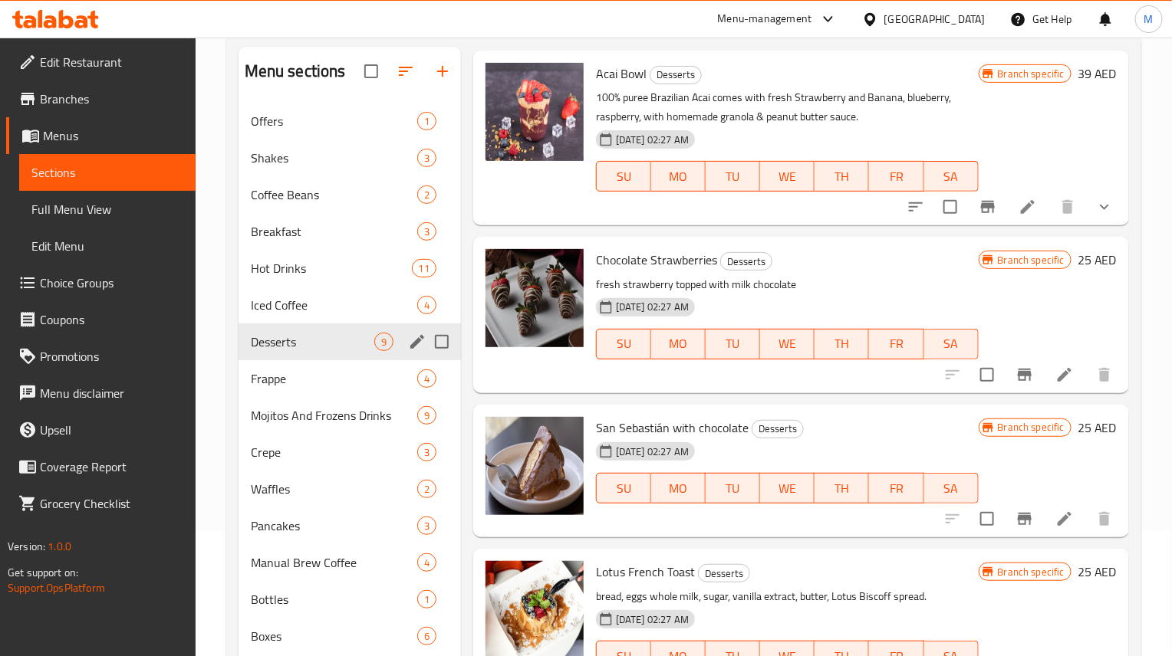
scroll to position [100, 0]
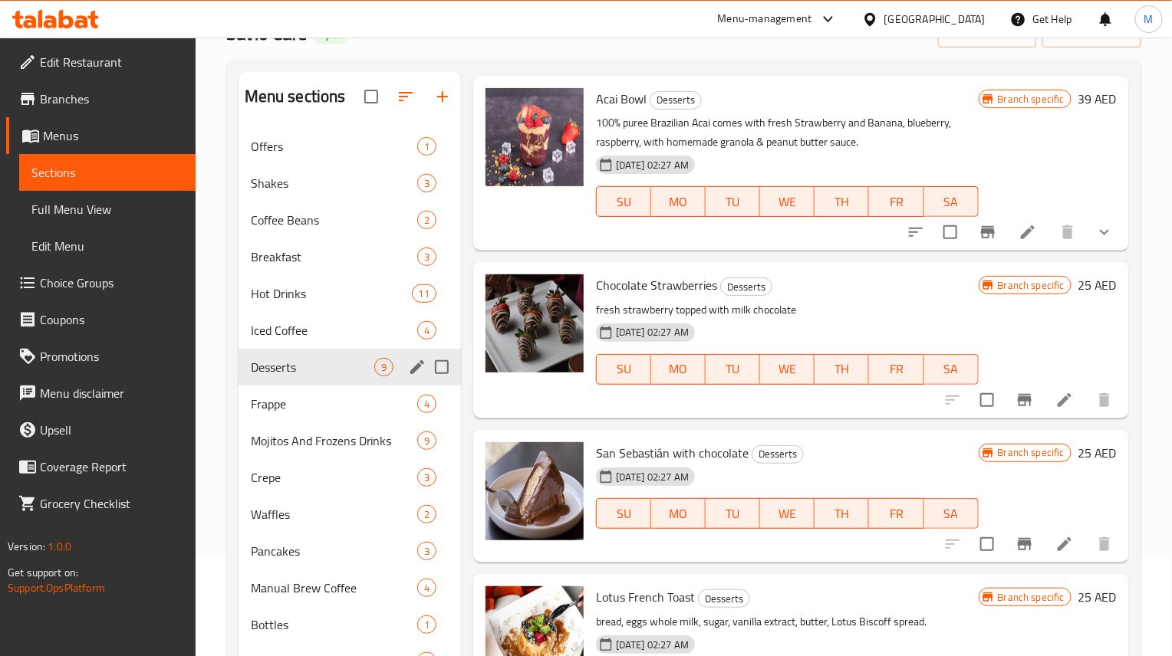
click at [302, 355] on div "Desserts 9" at bounding box center [349, 367] width 222 height 37
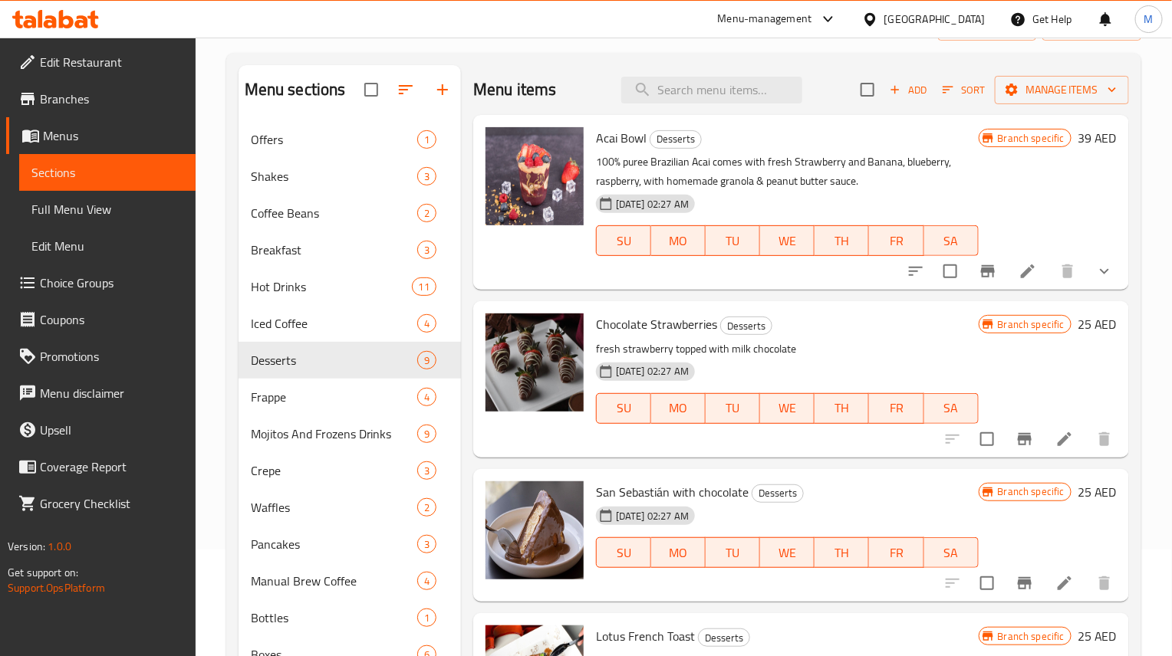
scroll to position [0, 0]
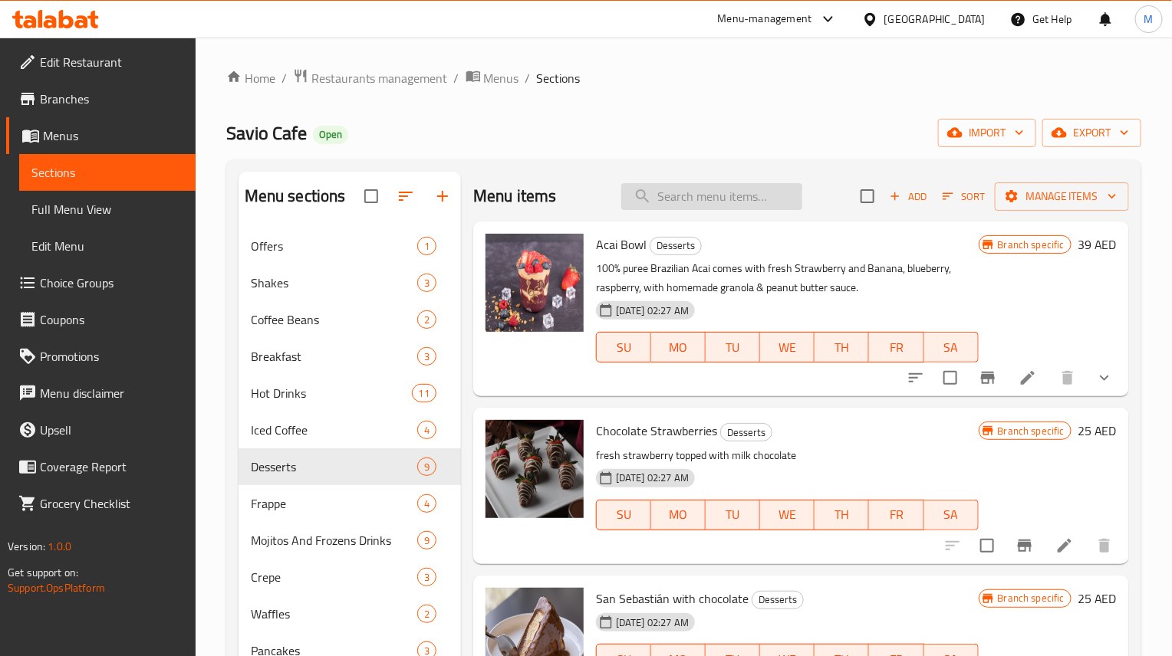
click at [712, 192] on input "search" at bounding box center [711, 196] width 181 height 27
paste input "Choco truffles bites"
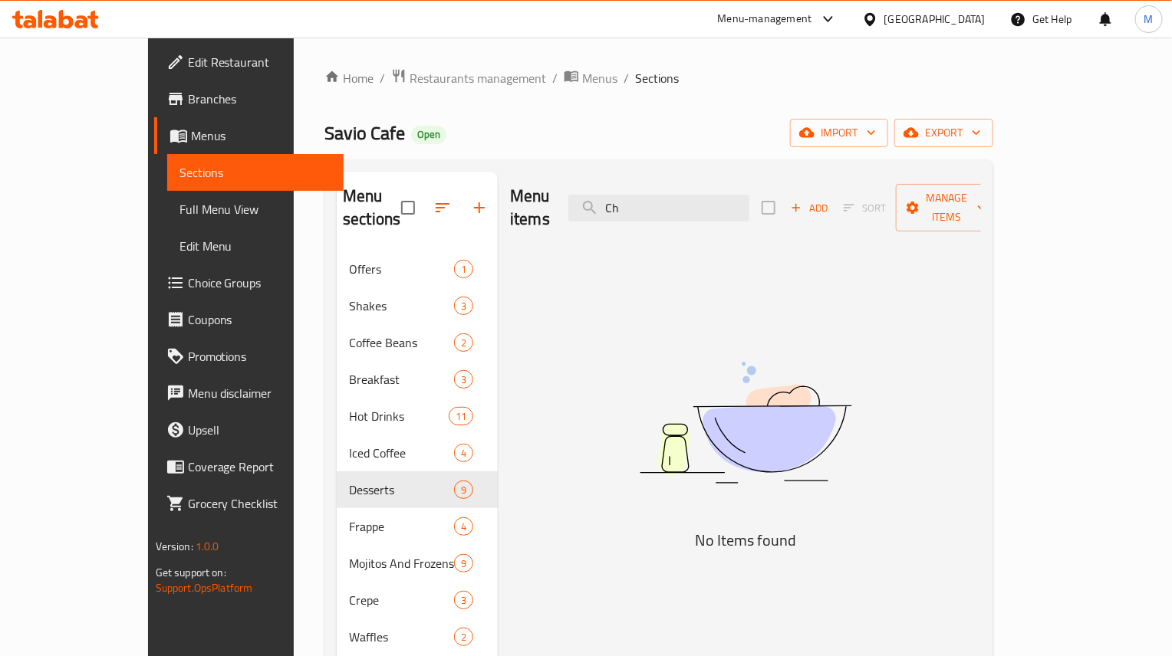
type input "C"
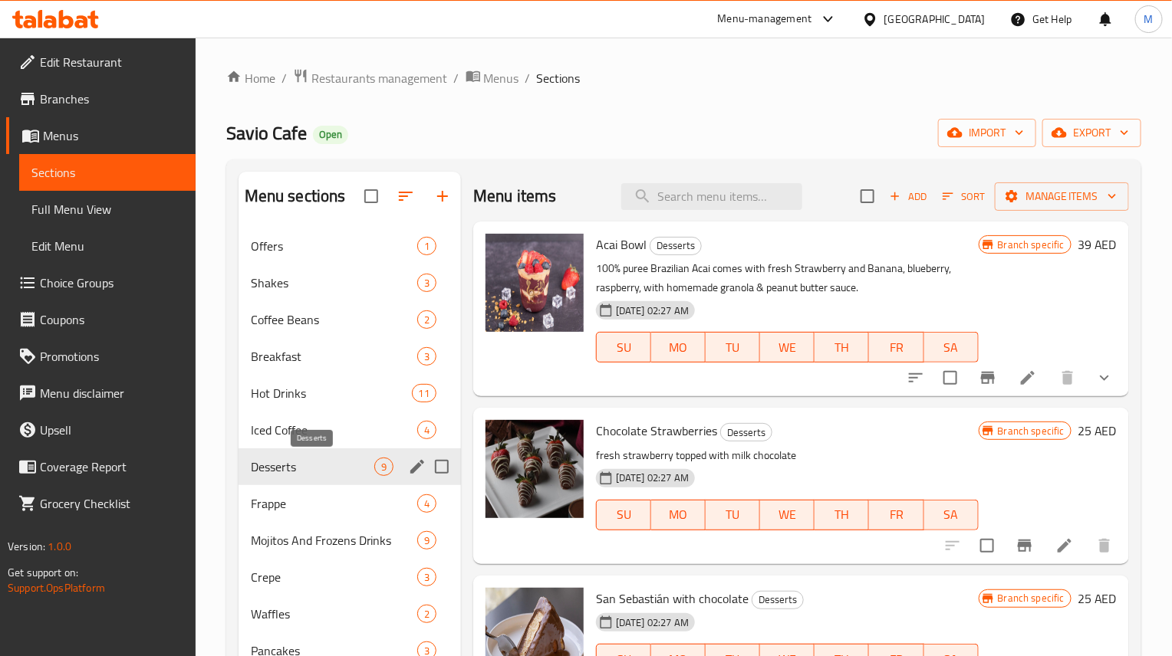
click at [300, 468] on span "Desserts" at bounding box center [312, 467] width 123 height 18
click at [907, 198] on span "Add" at bounding box center [907, 197] width 41 height 18
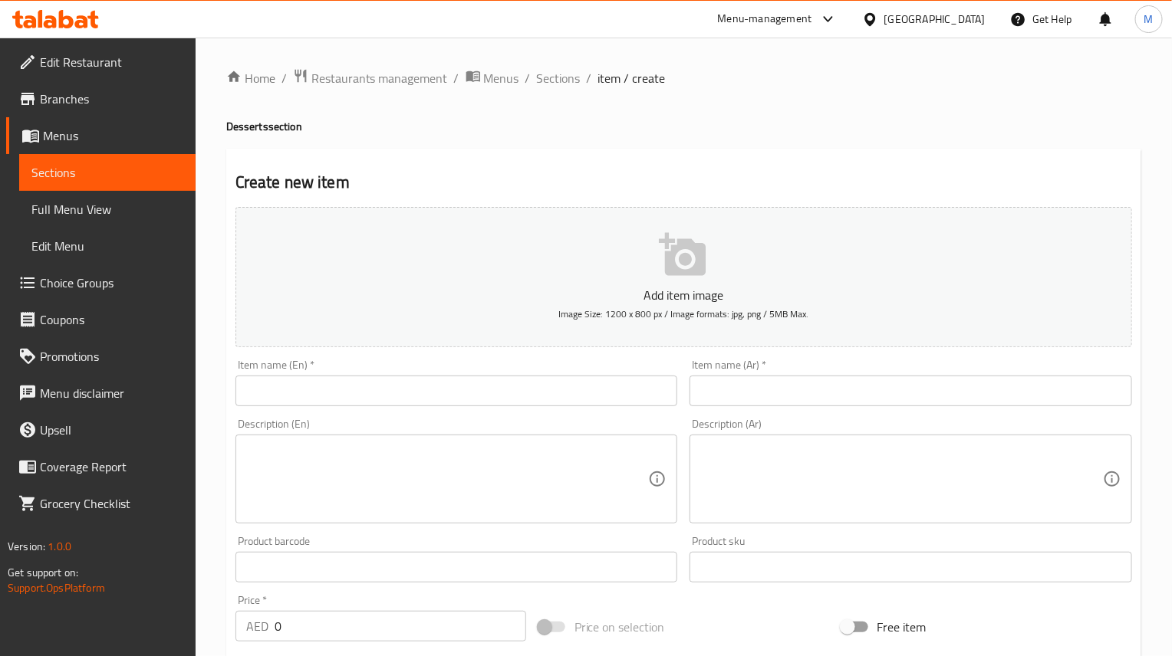
click at [330, 399] on input "text" at bounding box center [456, 391] width 442 height 31
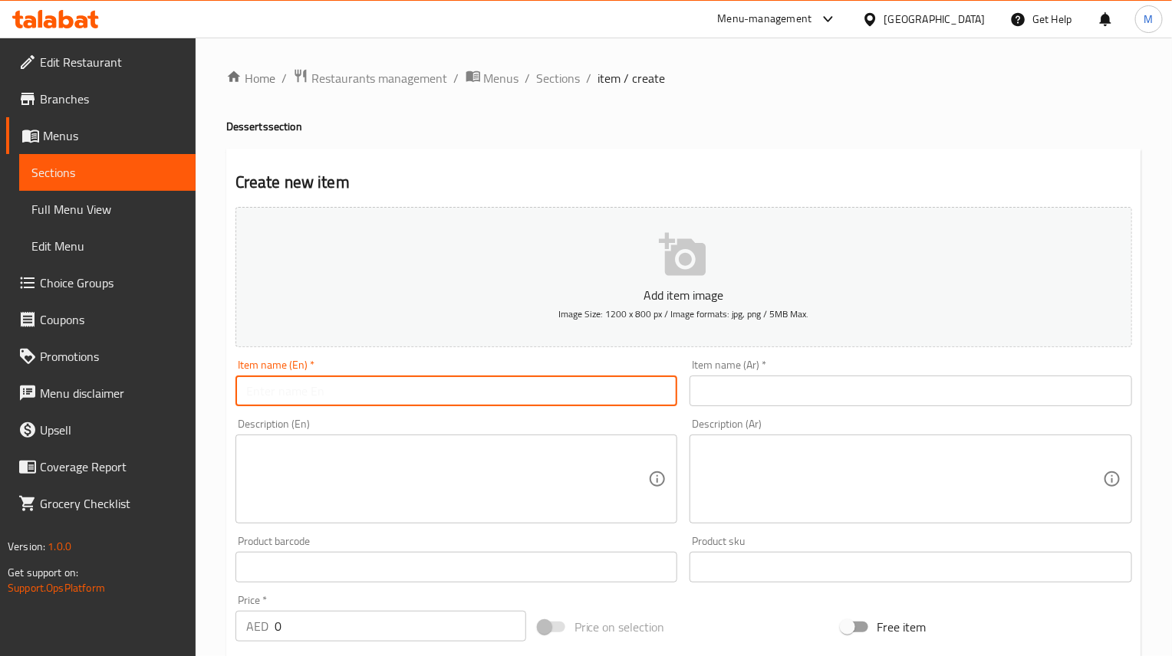
paste input "Choco truffles bites"
type input "Choco Truffles Bites"
click at [764, 384] on input "text" at bounding box center [910, 391] width 442 height 31
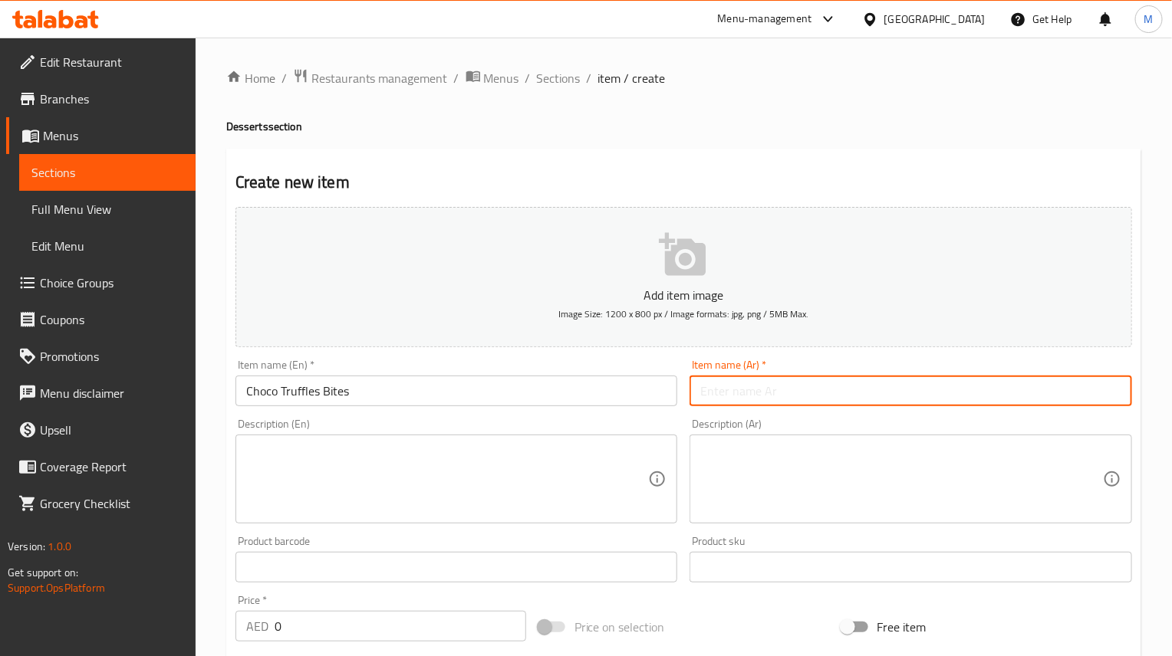
paste input "قطع الشوكولاتة بالترافل"
type input "قطع الشوكولاتة بالترافل"
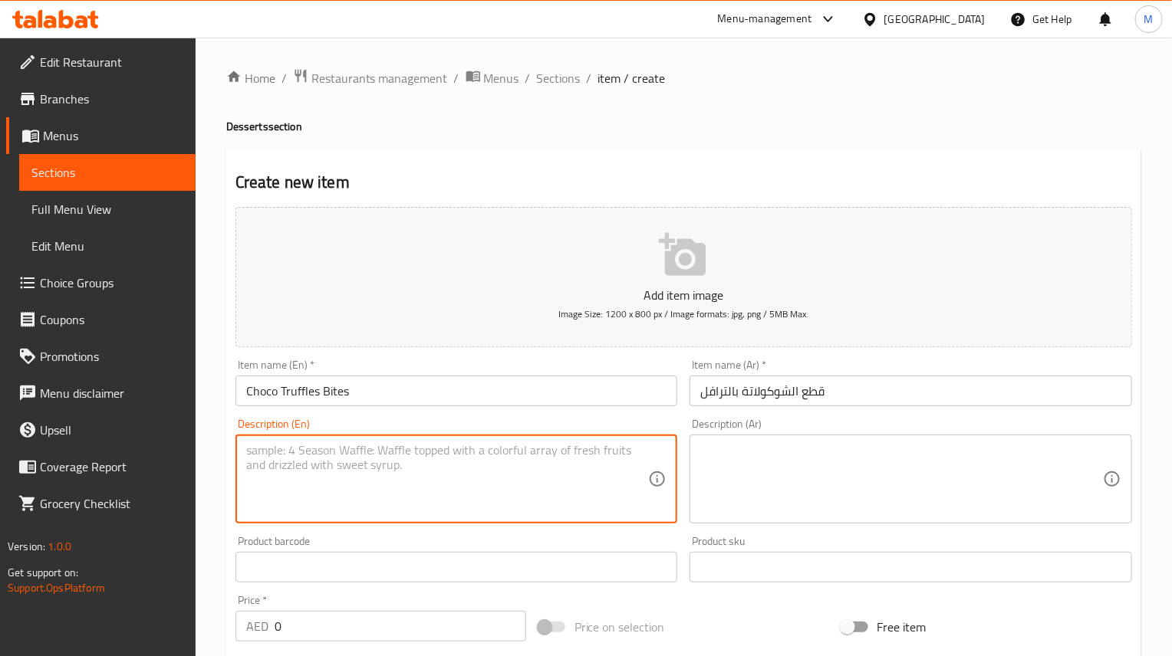
click at [469, 472] on textarea at bounding box center [447, 479] width 403 height 73
paste textarea "Indulge in our Choco Truffles Bites, featuring a delightful set of 6 bite-sized…"
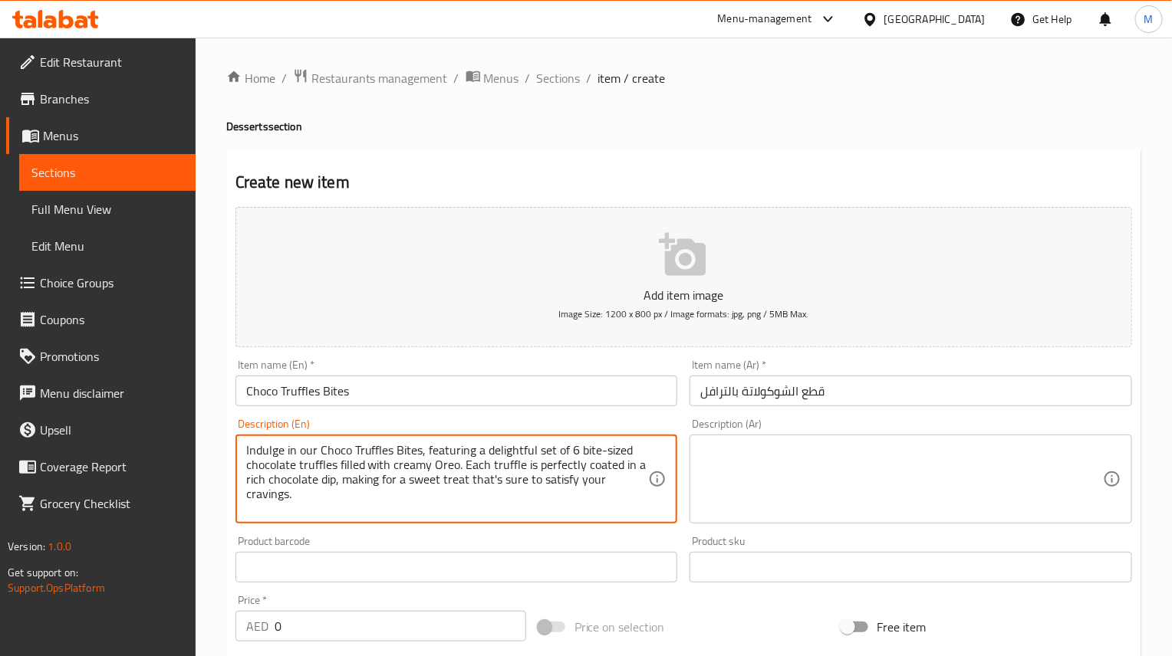
type textarea "Indulge in our Choco Truffles Bites, featuring a delightful set of 6 bite-sized…"
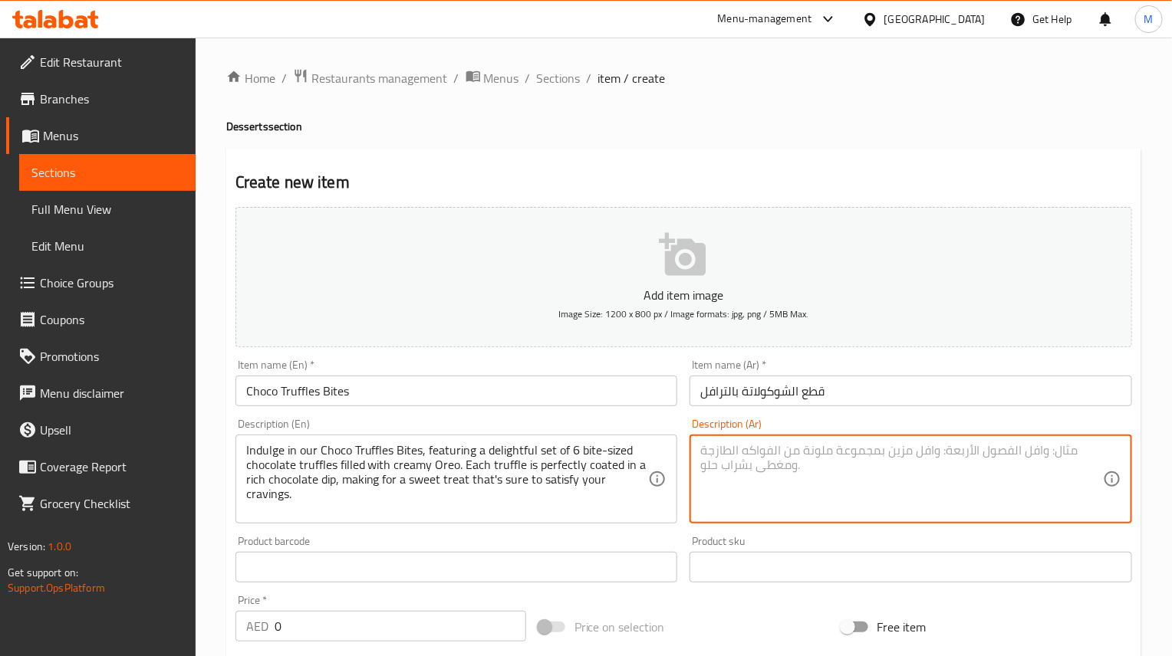
click at [836, 479] on textarea at bounding box center [901, 479] width 403 height 73
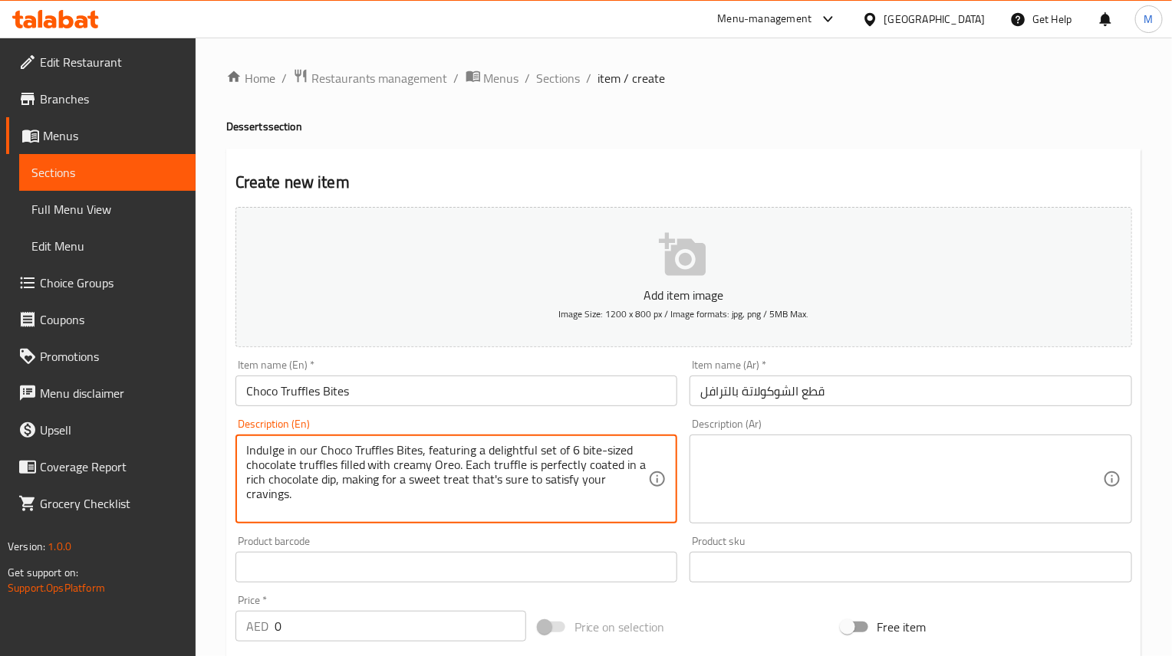
click at [807, 499] on textarea at bounding box center [901, 479] width 403 height 73
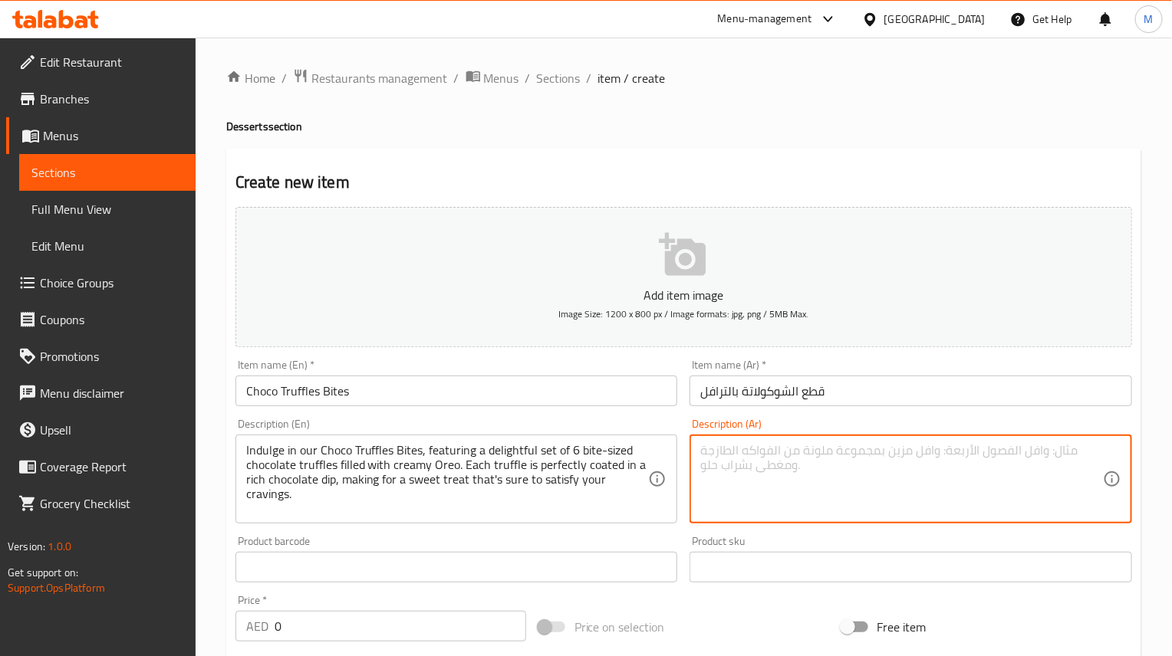
paste textarea "استمتعوا بتشكيلة رائعة من قطع ترافل الشوكولاتة، المكونة من ست قطع صغيرة محشوة ب…"
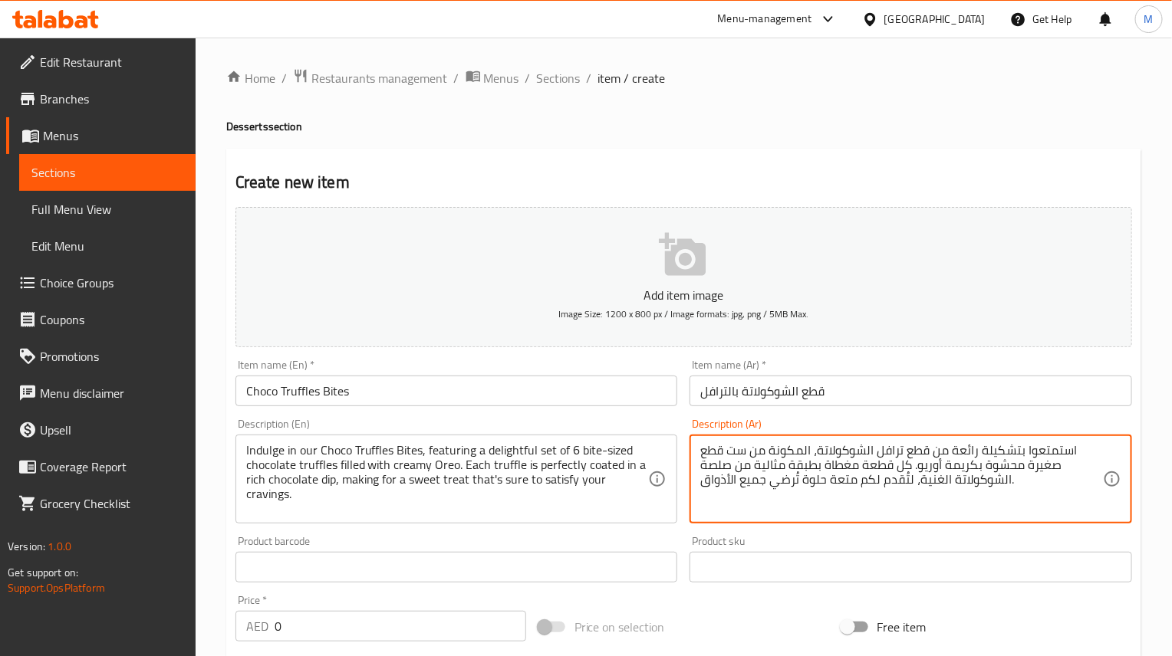
type textarea "استمتعوا بتشكيلة رائعة من قطع ترافل الشوكولاتة، المكونة من ست قطع صغيرة محشوة ب…"
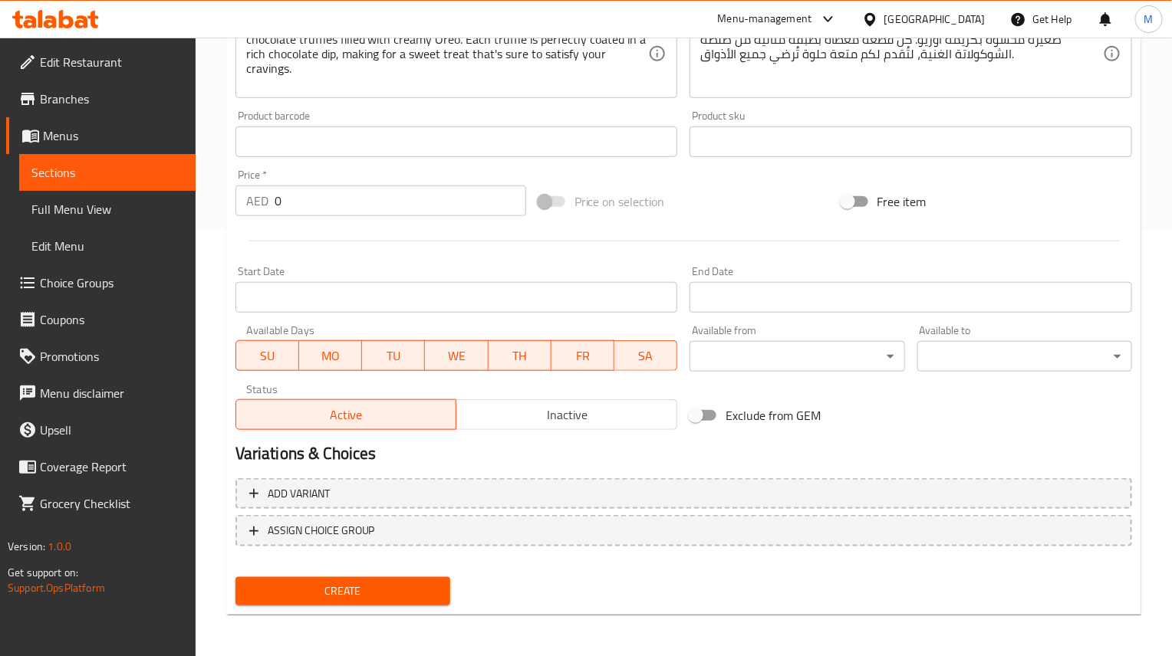
scroll to position [311, 0]
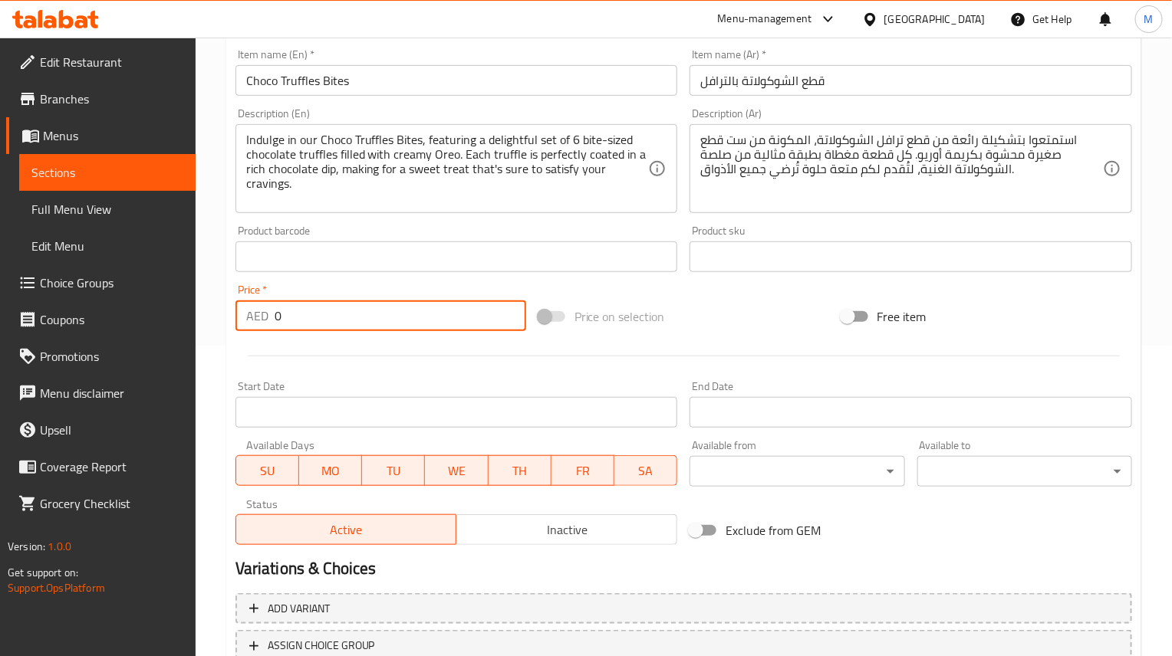
click at [405, 327] on input "0" at bounding box center [401, 316] width 252 height 31
paste input "27"
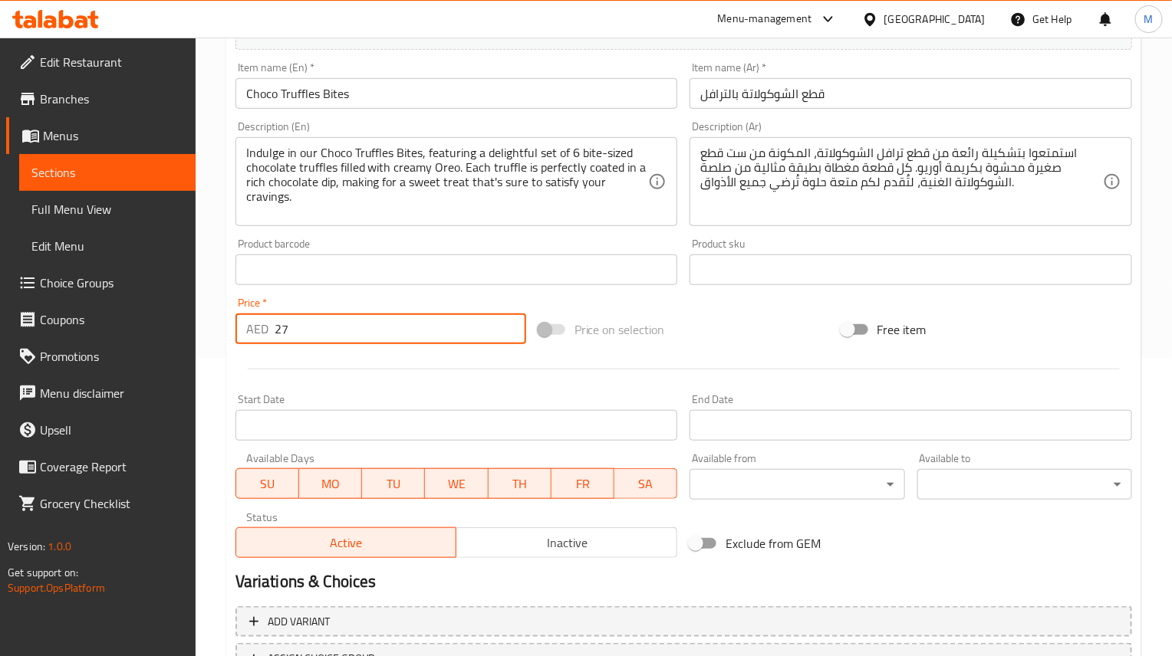
scroll to position [426, 0]
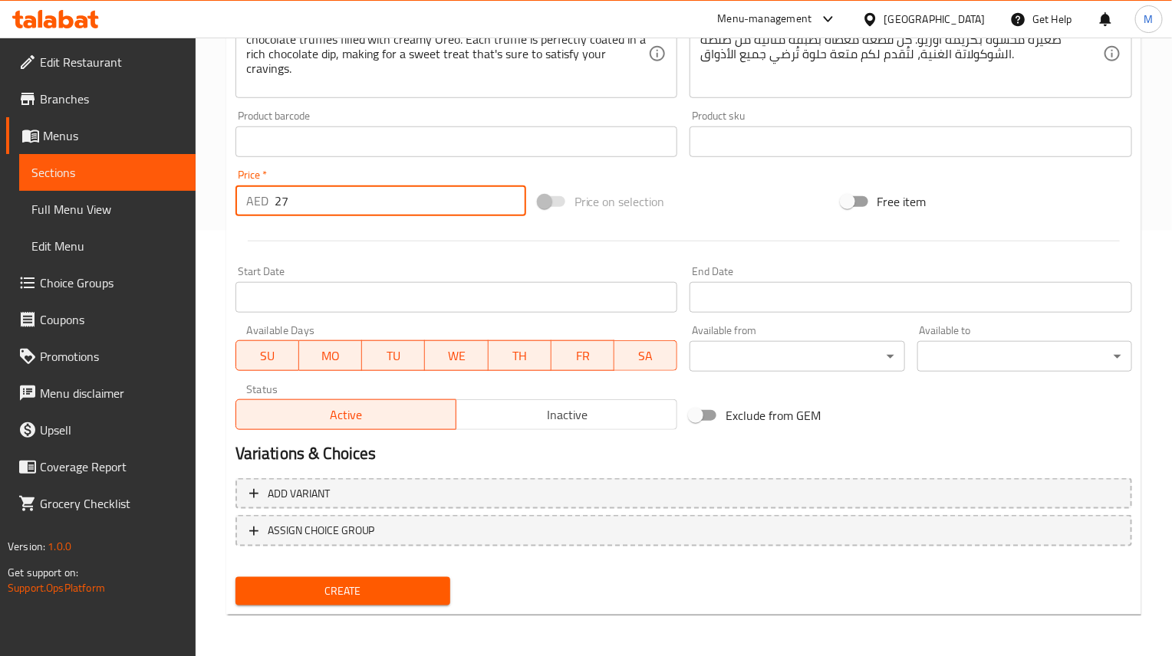
type input "27"
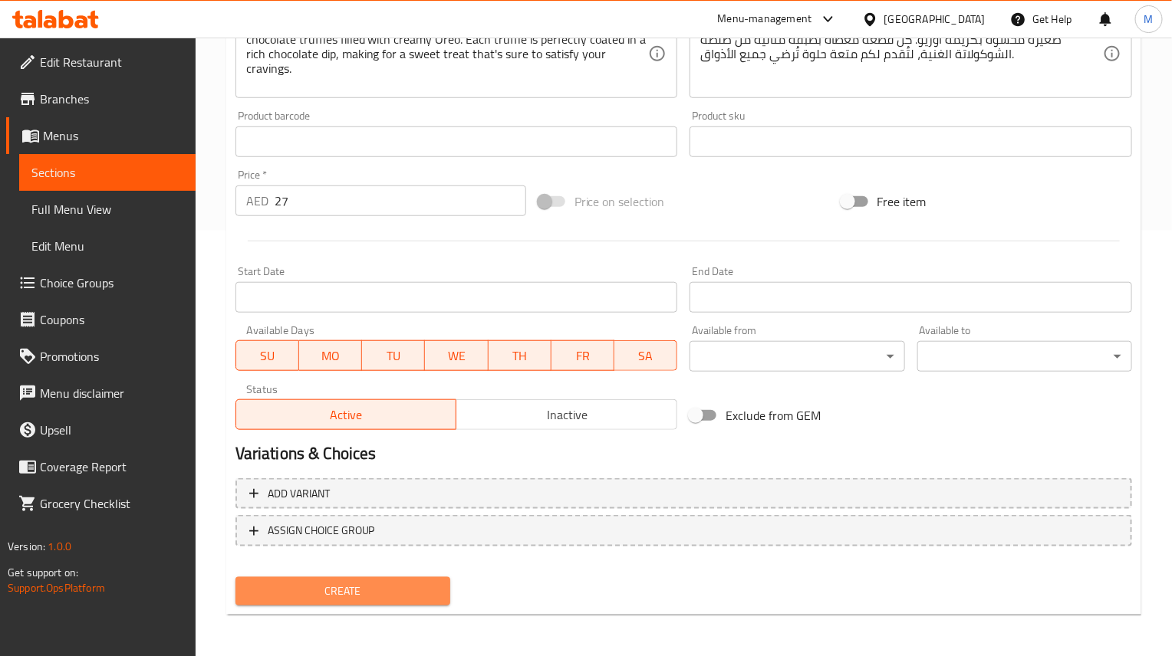
click at [417, 587] on span "Create" at bounding box center [343, 591] width 190 height 19
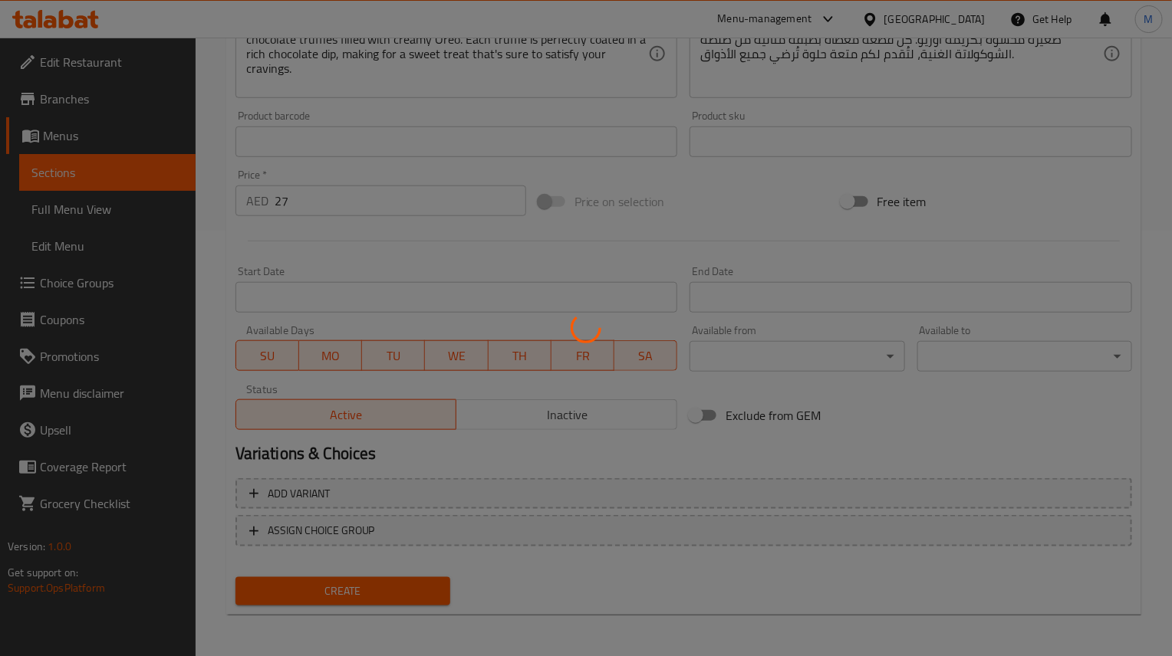
type input "0"
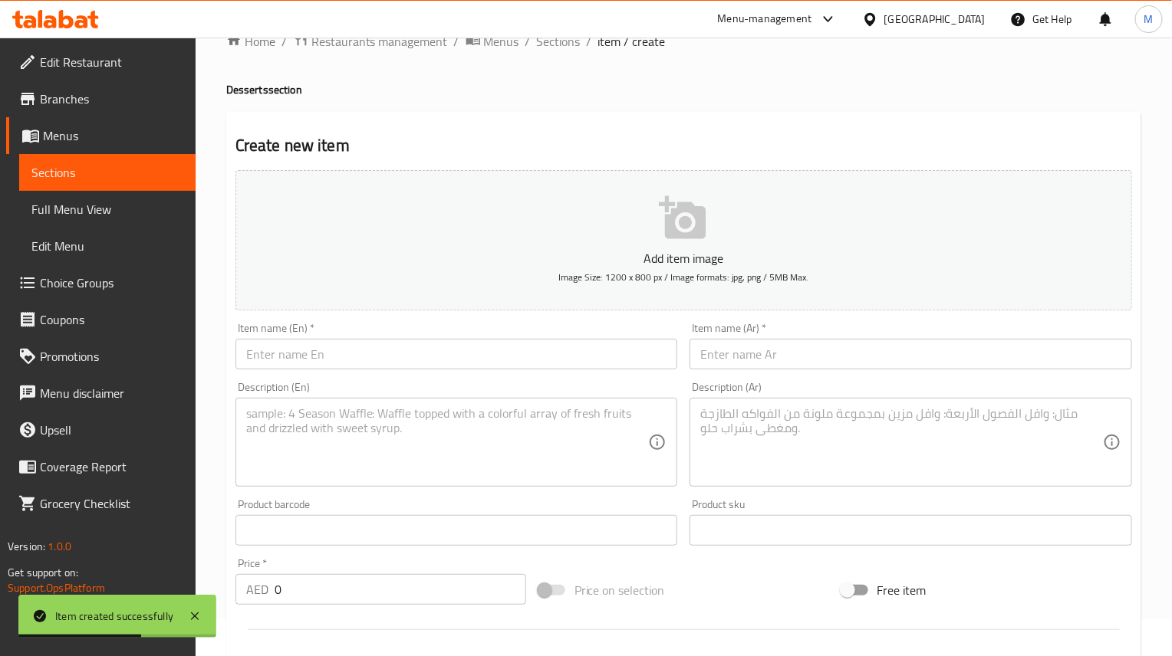
scroll to position [0, 0]
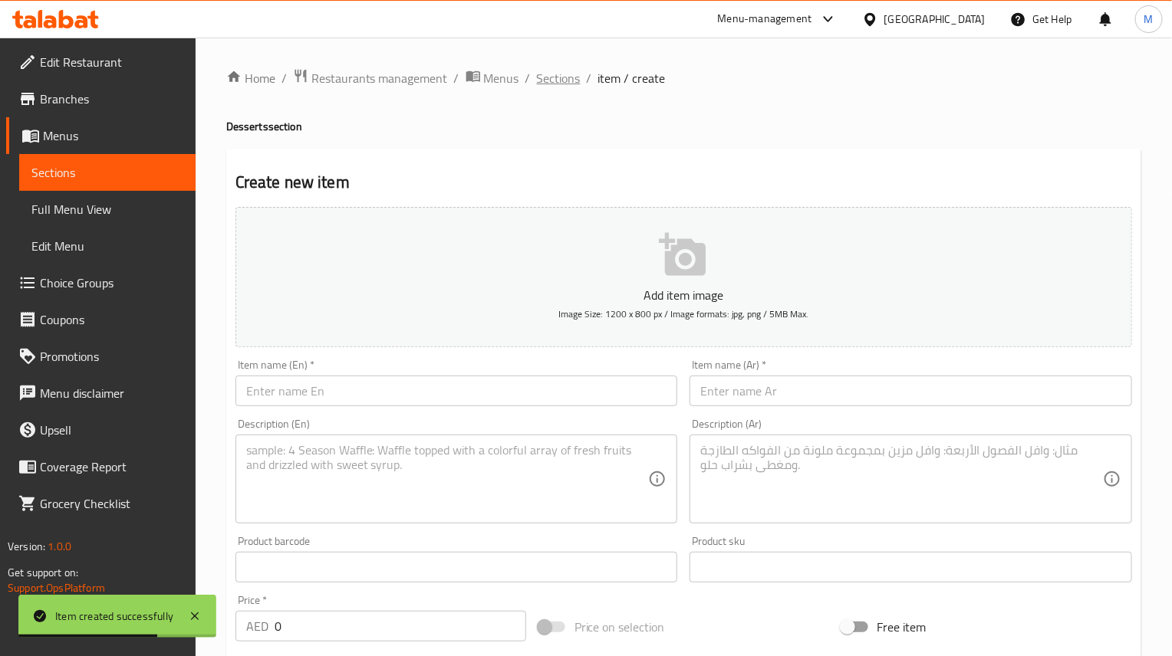
click at [551, 79] on span "Sections" at bounding box center [559, 78] width 44 height 18
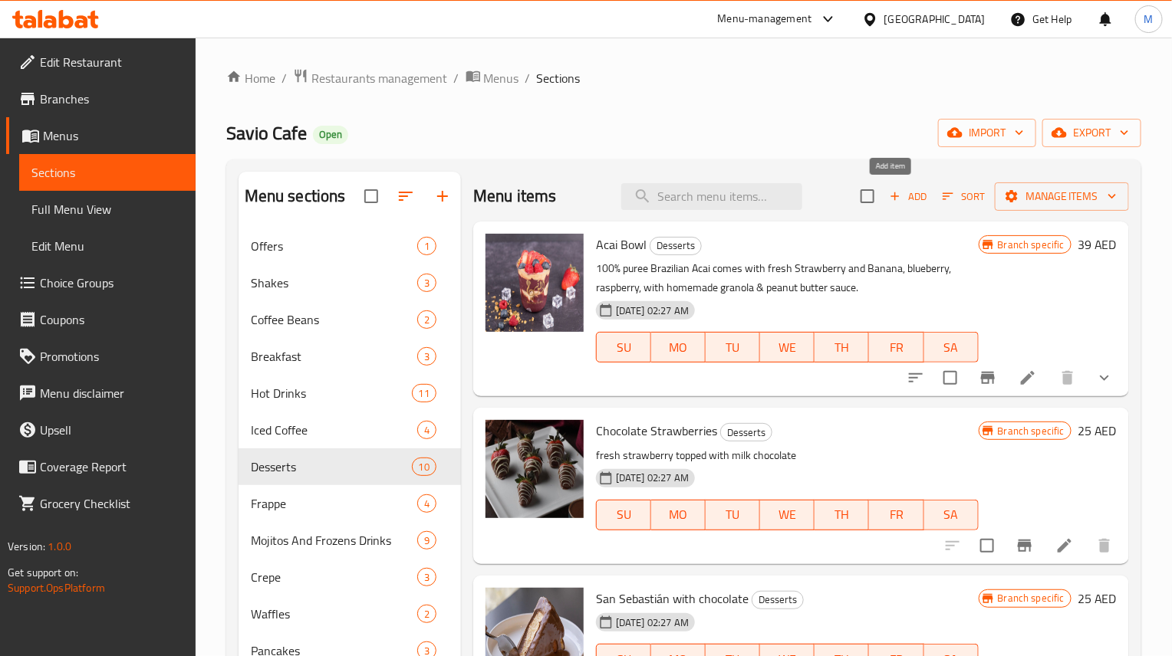
click at [909, 203] on span "Add" at bounding box center [907, 197] width 41 height 18
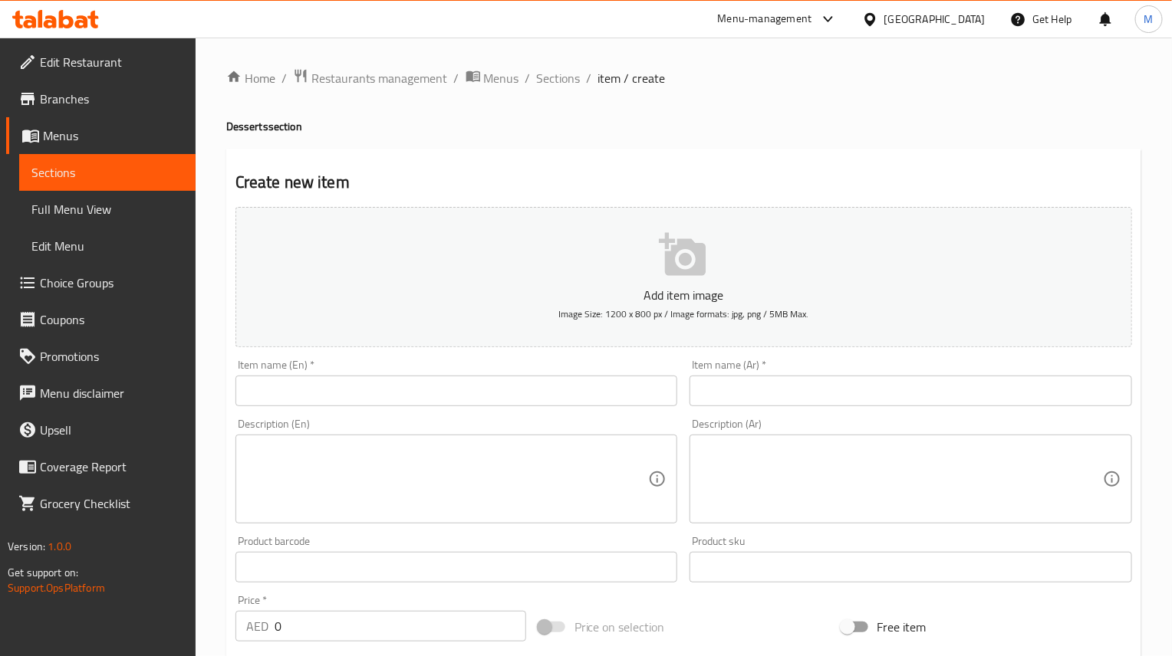
click at [323, 385] on input "text" at bounding box center [456, 391] width 442 height 31
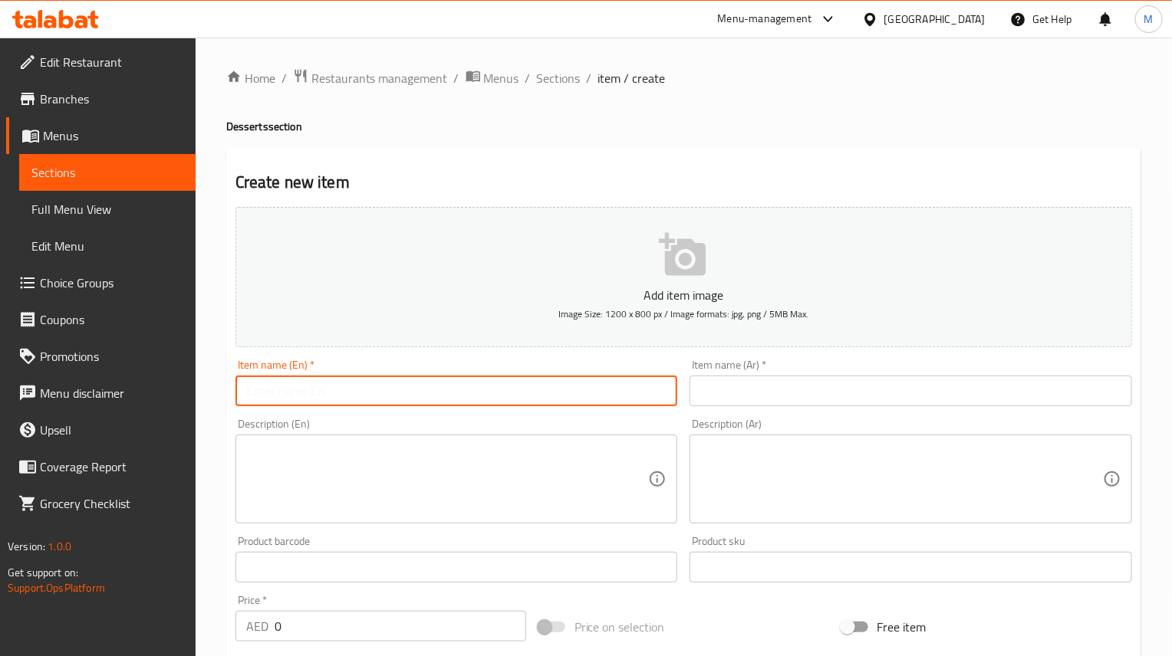
paste input "Brownie luxe"
type input "Brownie Luxe"
click at [873, 401] on input "text" at bounding box center [910, 391] width 442 height 31
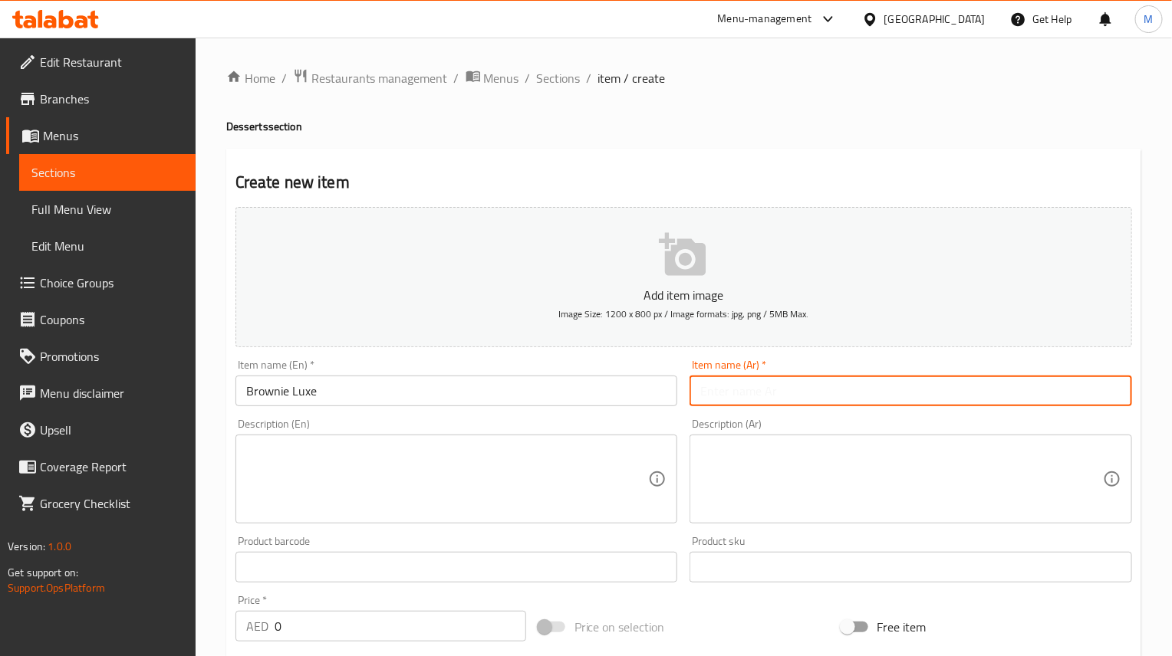
paste input "براوني لوكس"
type input "براوني لوكس"
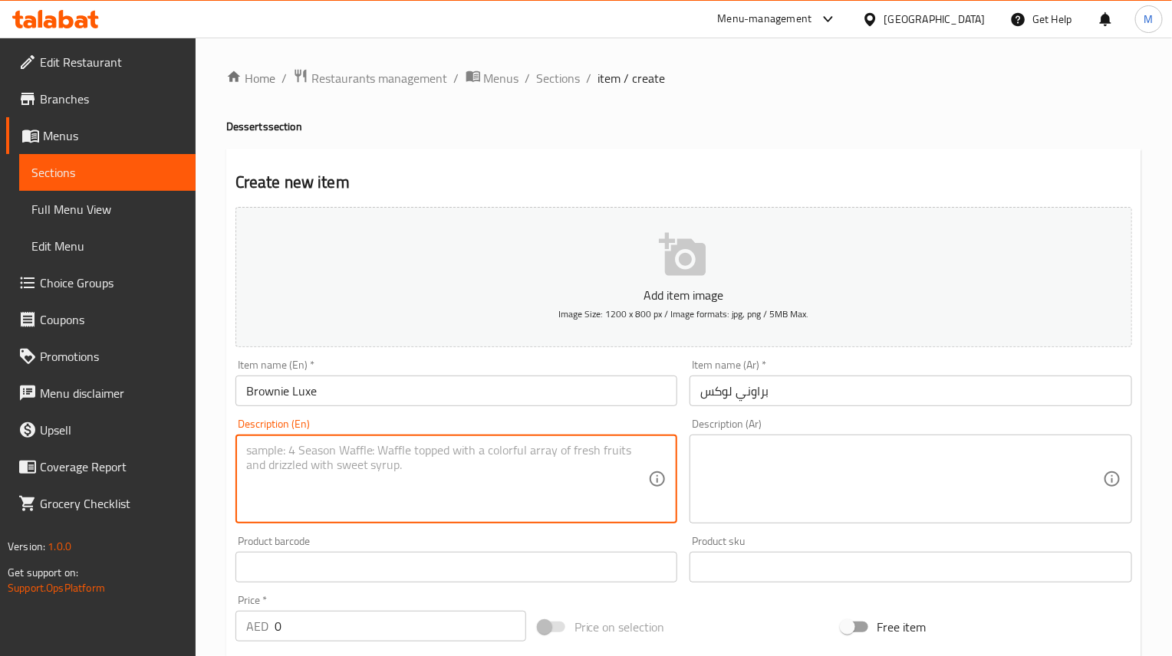
click at [371, 460] on textarea at bounding box center [447, 479] width 403 height 73
paste textarea "Indulge in our Brownie Luxe, a rich chocolate brownie topped with a scoop of cr…"
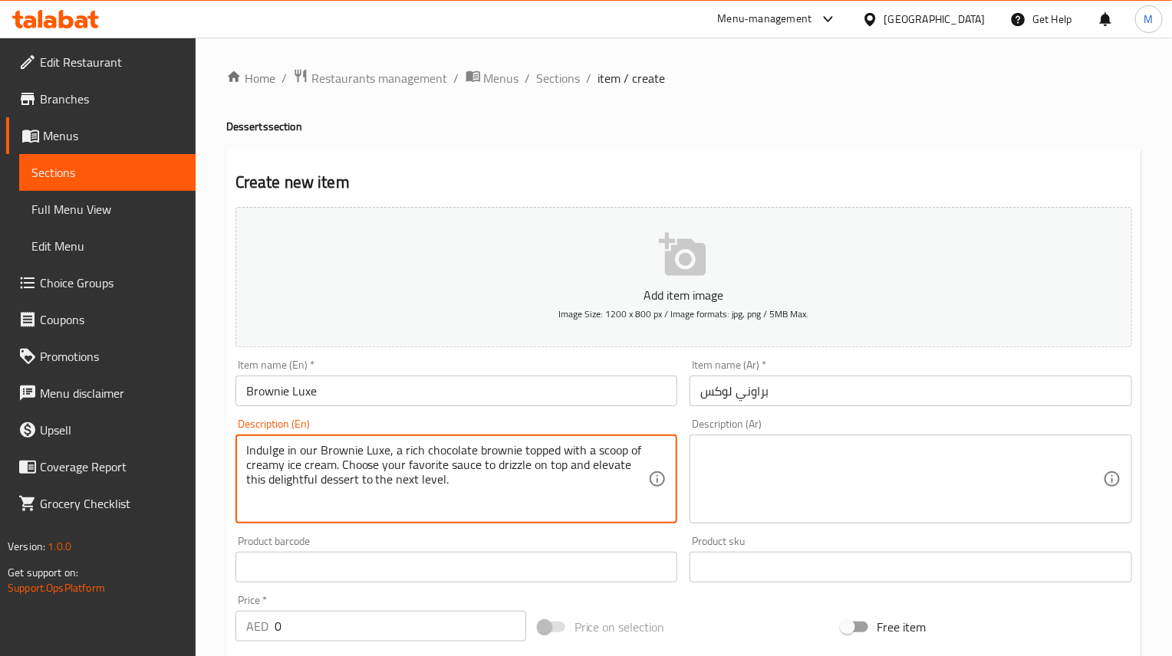
type textarea "Indulge in our Brownie Luxe, a rich chocolate brownie topped with a scoop of cr…"
click at [807, 488] on textarea at bounding box center [901, 479] width 403 height 73
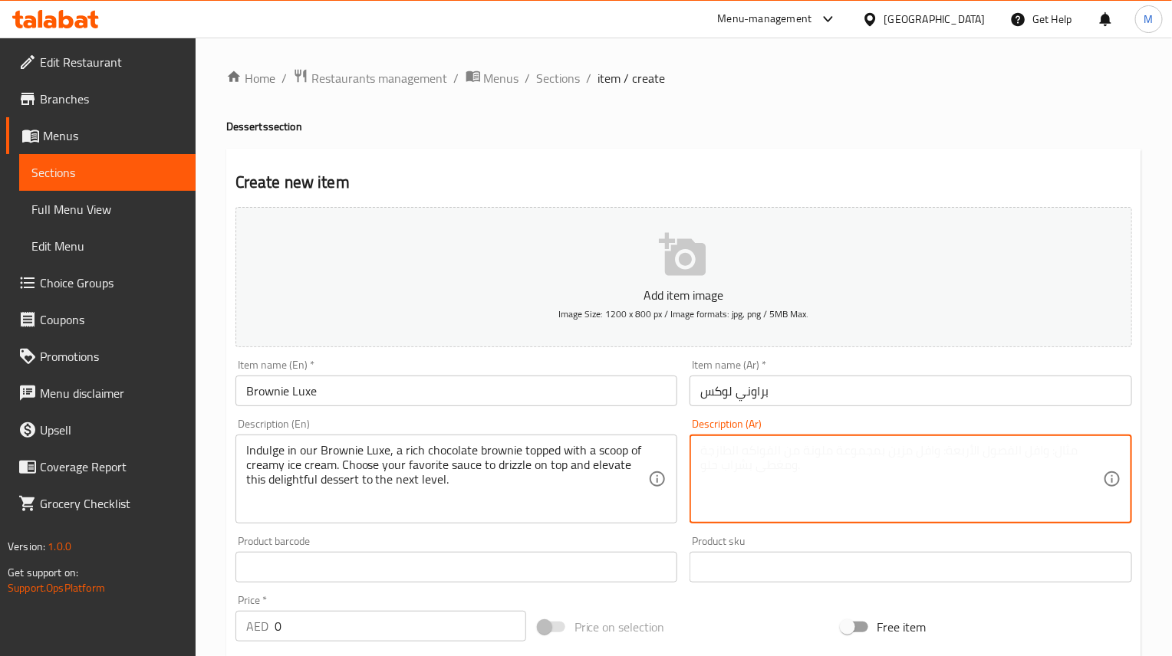
paste textarea "استمتع ب[PERSON_NAME]، براوني شوكولاتة غنيّ، يعلوه مغرفة من الآيس [PERSON_NAME]…"
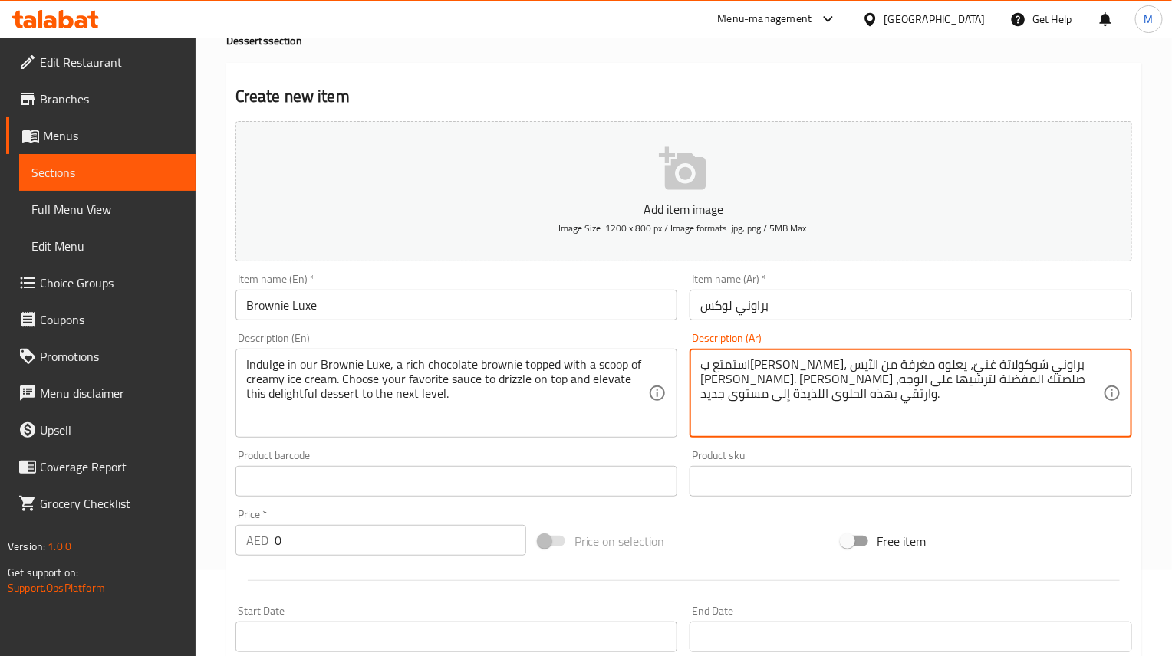
scroll to position [230, 0]
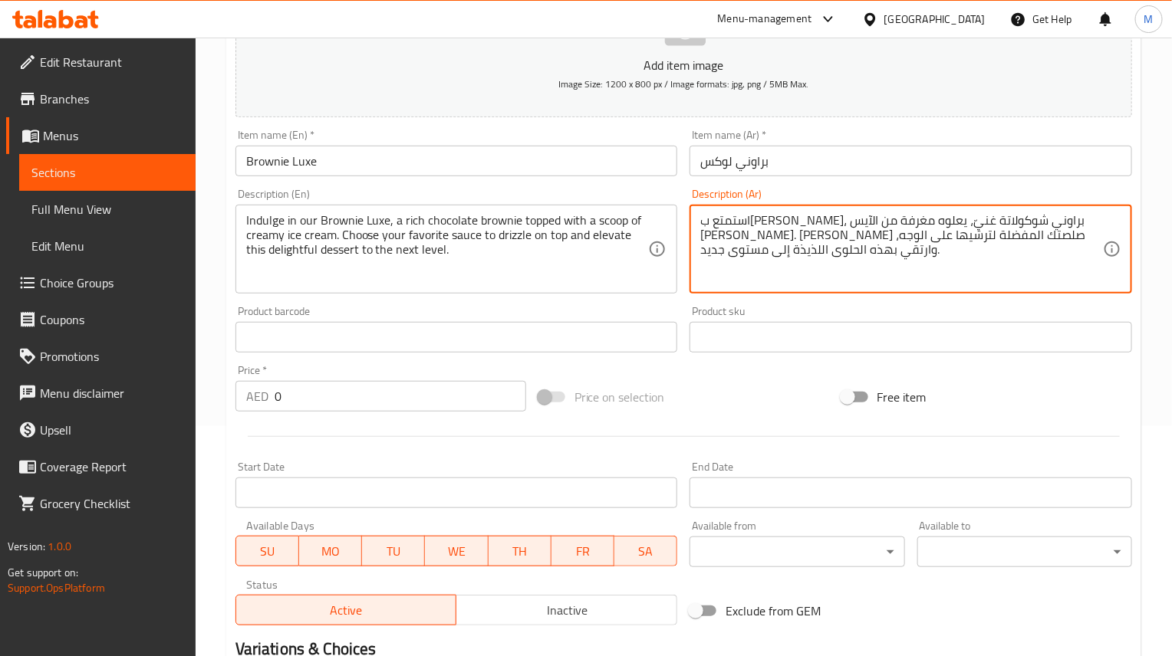
type textarea "استمتع ب[PERSON_NAME]، براوني شوكولاتة غنيّ، يعلوه مغرفة من الآيس [PERSON_NAME]…"
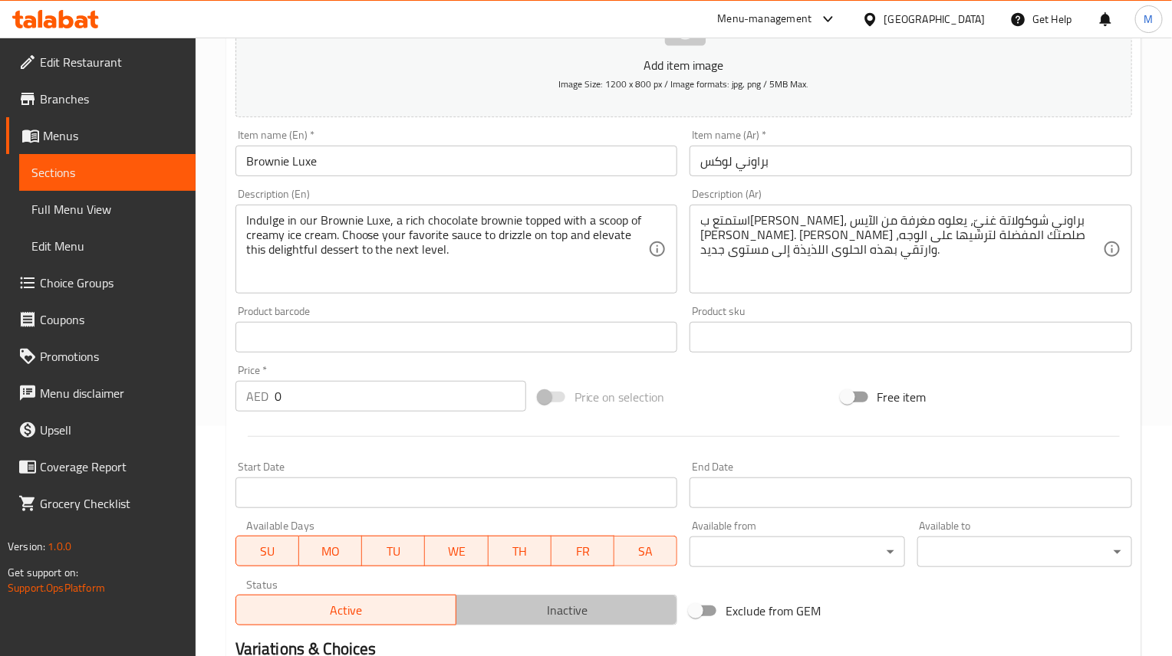
click at [557, 608] on span "Inactive" at bounding box center [566, 611] width 209 height 22
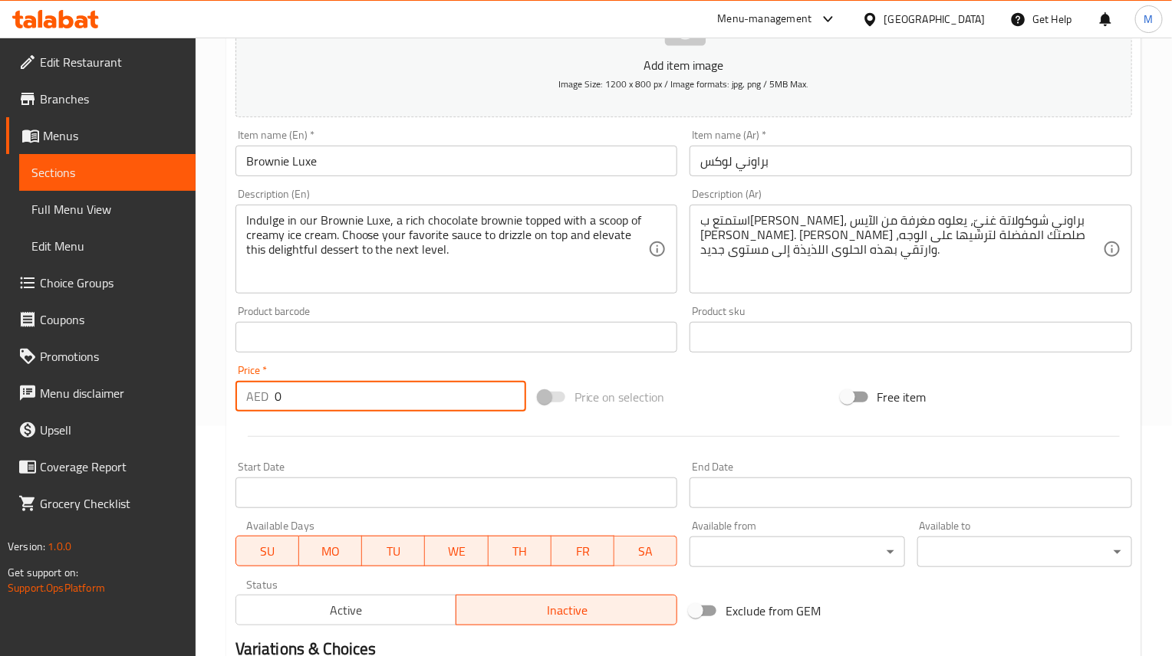
click at [415, 393] on input "0" at bounding box center [401, 396] width 252 height 31
paste input "25"
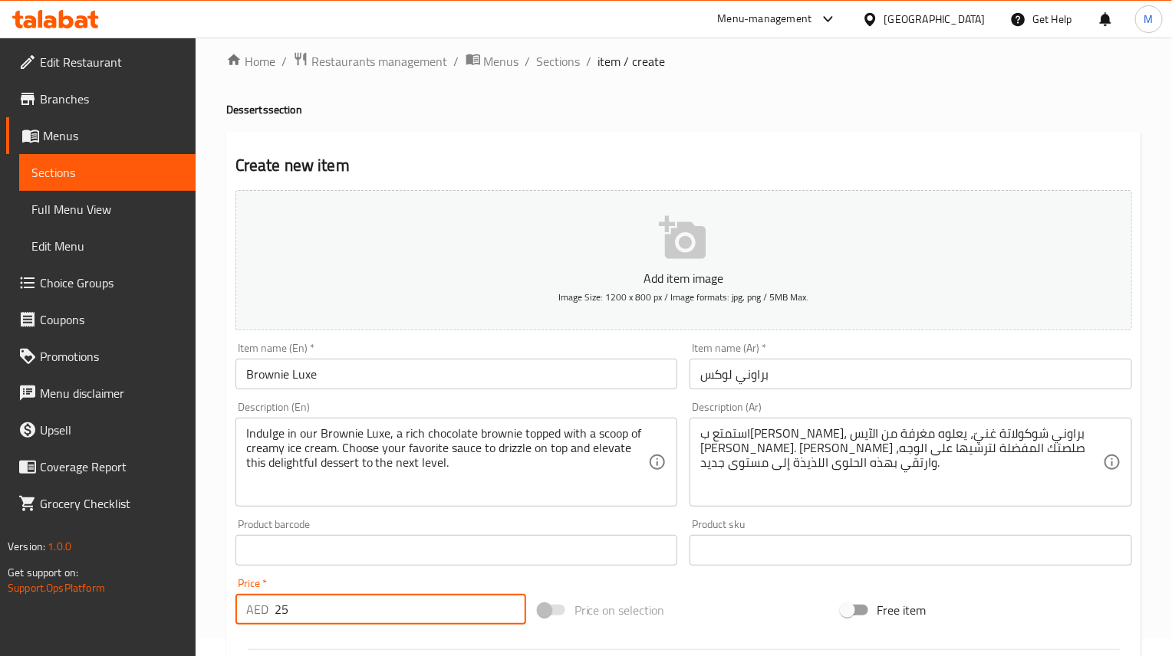
scroll to position [0, 0]
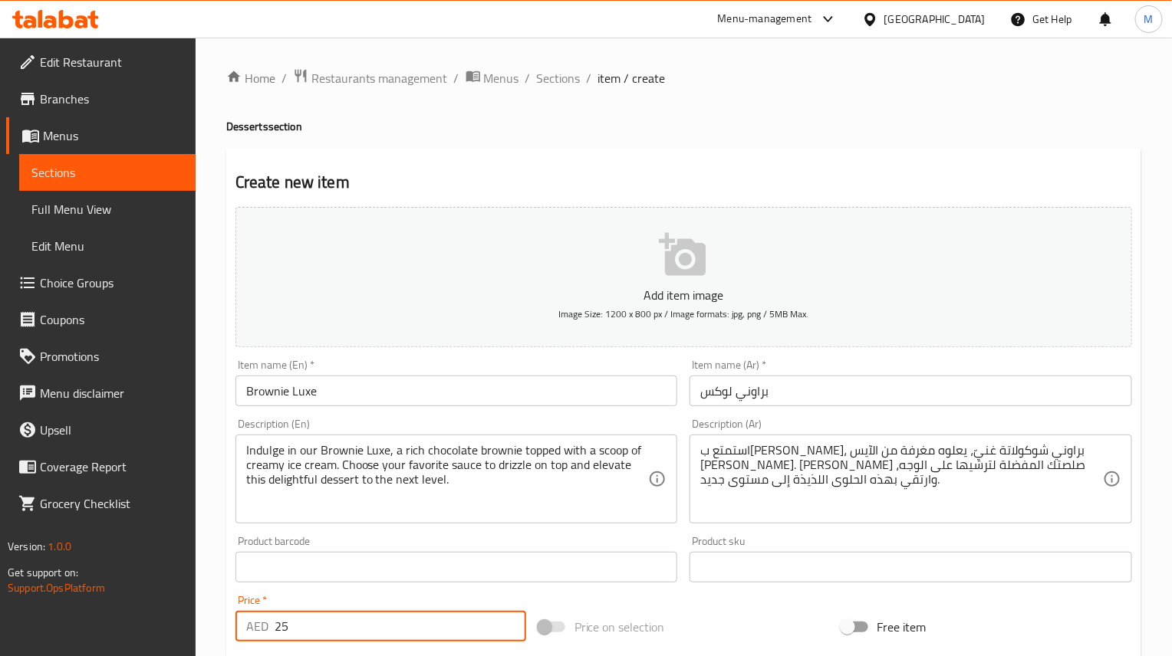
type input "25"
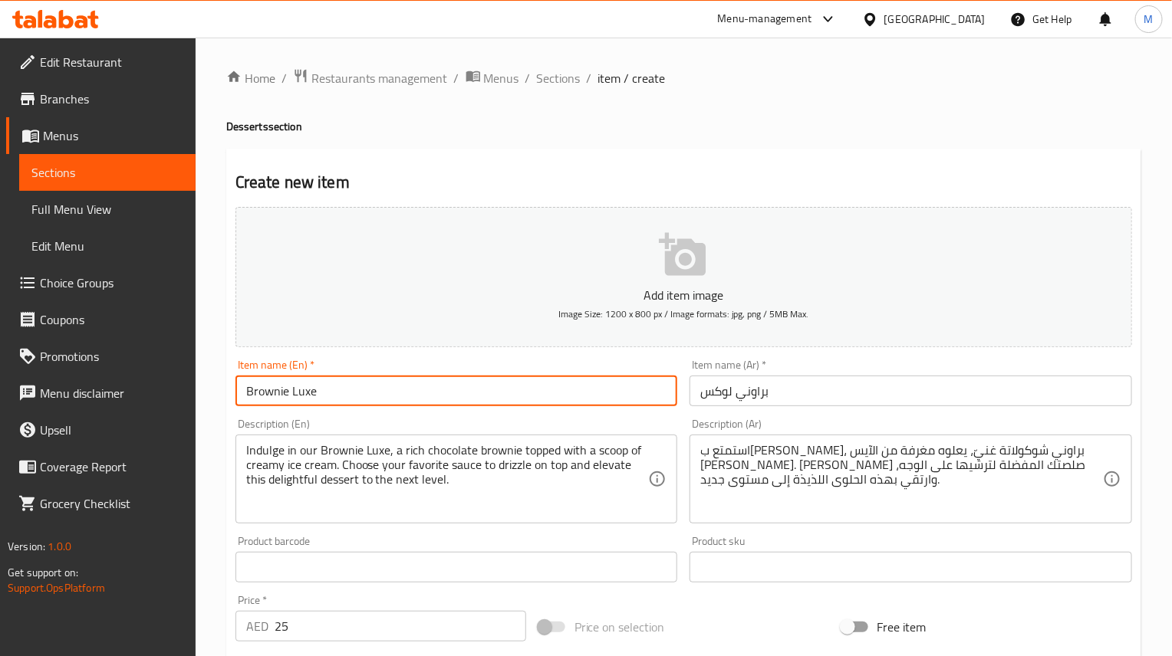
click at [350, 390] on input "Brownie Luxe" at bounding box center [456, 391] width 442 height 31
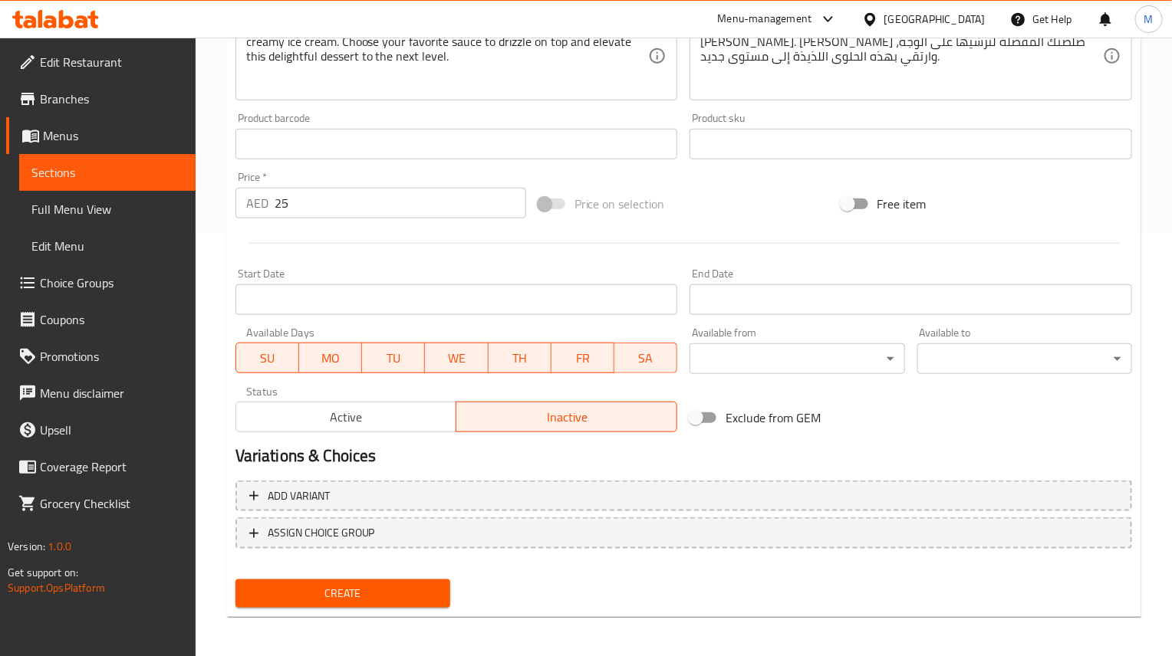
scroll to position [426, 0]
click at [405, 575] on div "Create" at bounding box center [342, 591] width 227 height 41
click at [389, 580] on button "Create" at bounding box center [342, 591] width 215 height 28
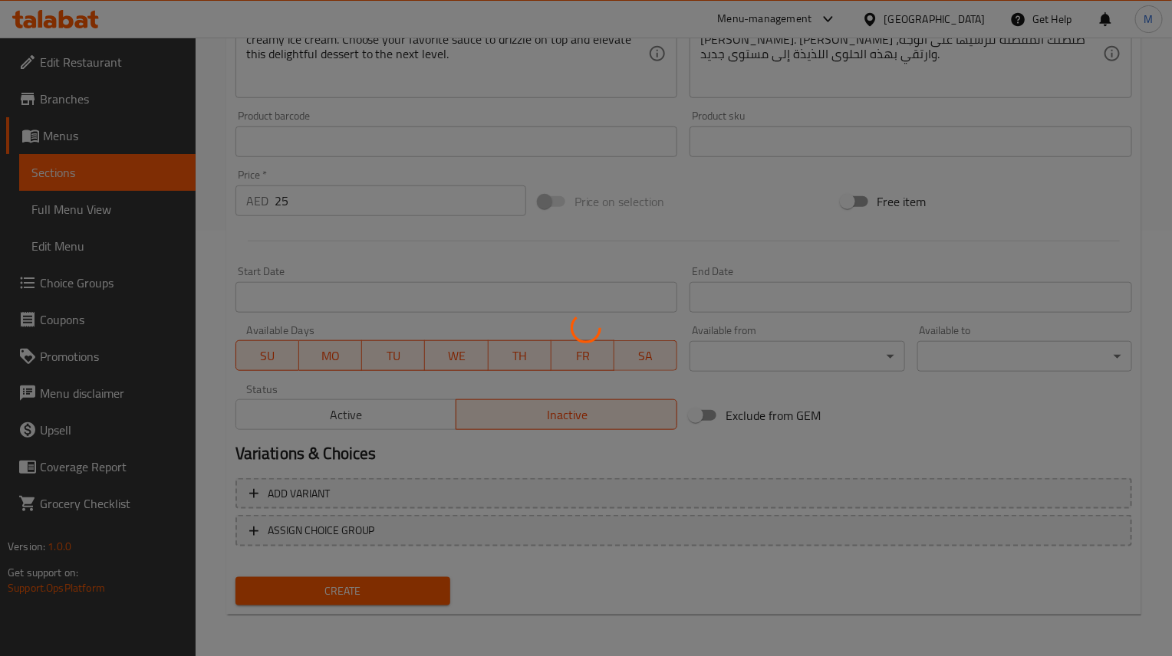
type input "0"
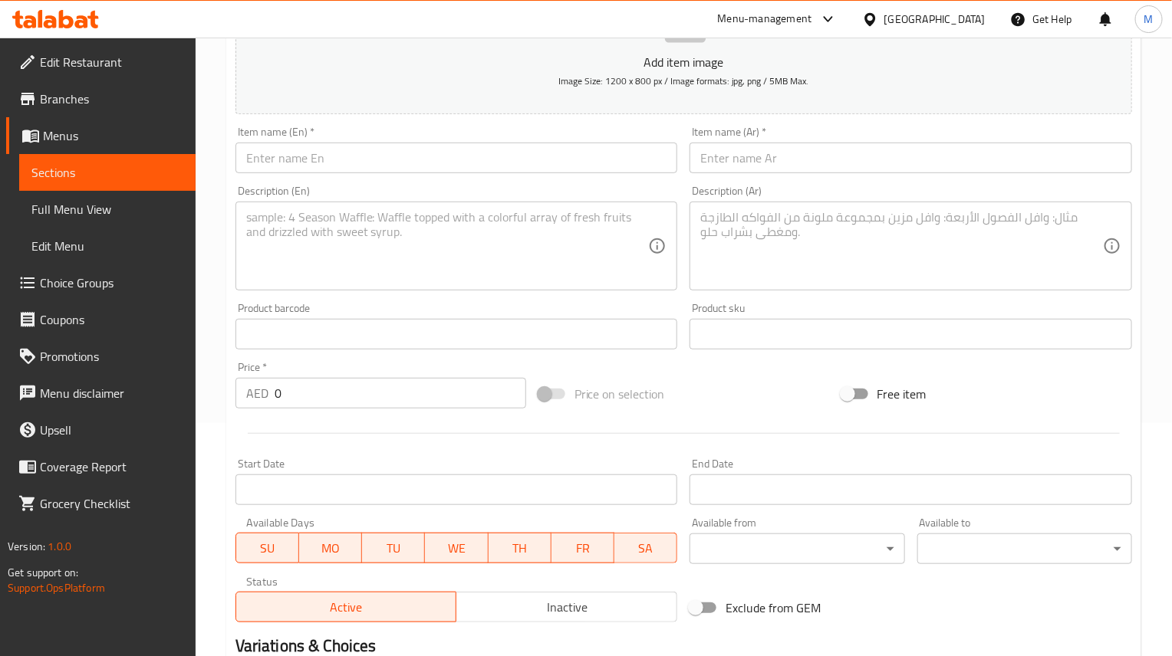
scroll to position [0, 0]
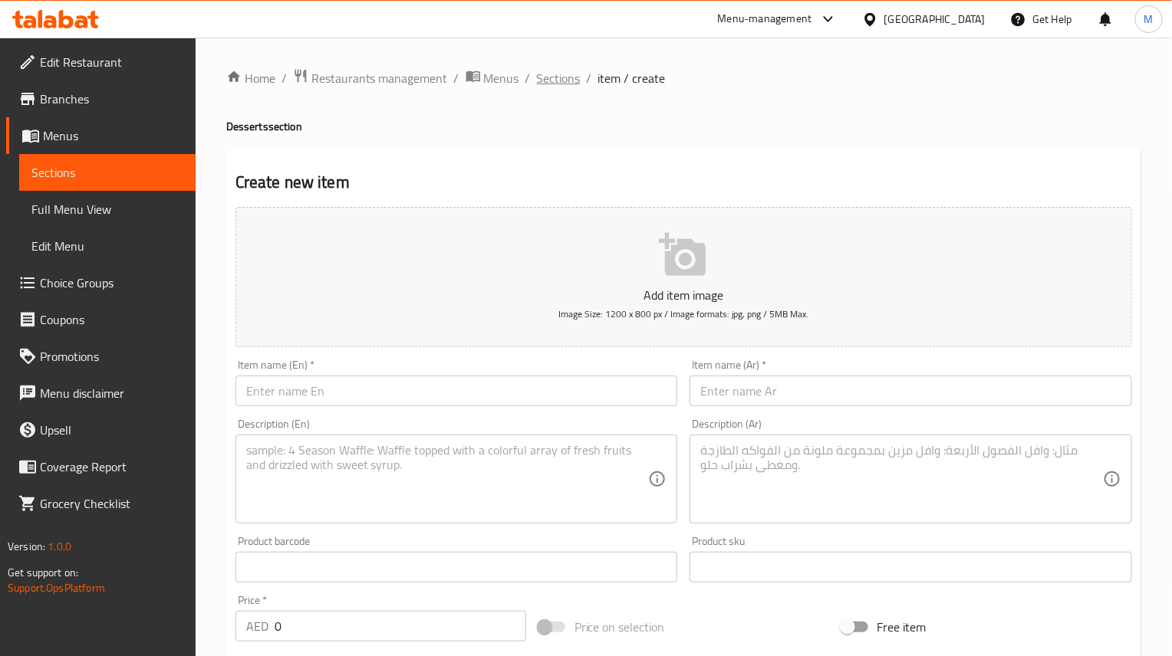
click at [564, 74] on span "Sections" at bounding box center [559, 78] width 44 height 18
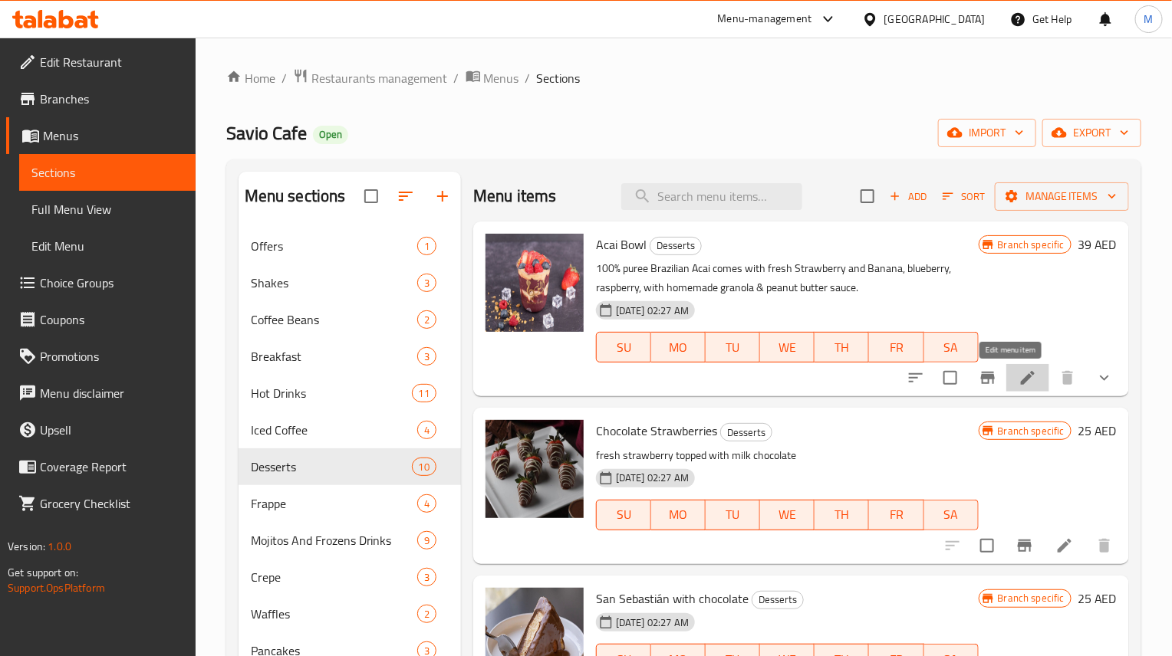
click at [1021, 383] on icon at bounding box center [1028, 378] width 14 height 14
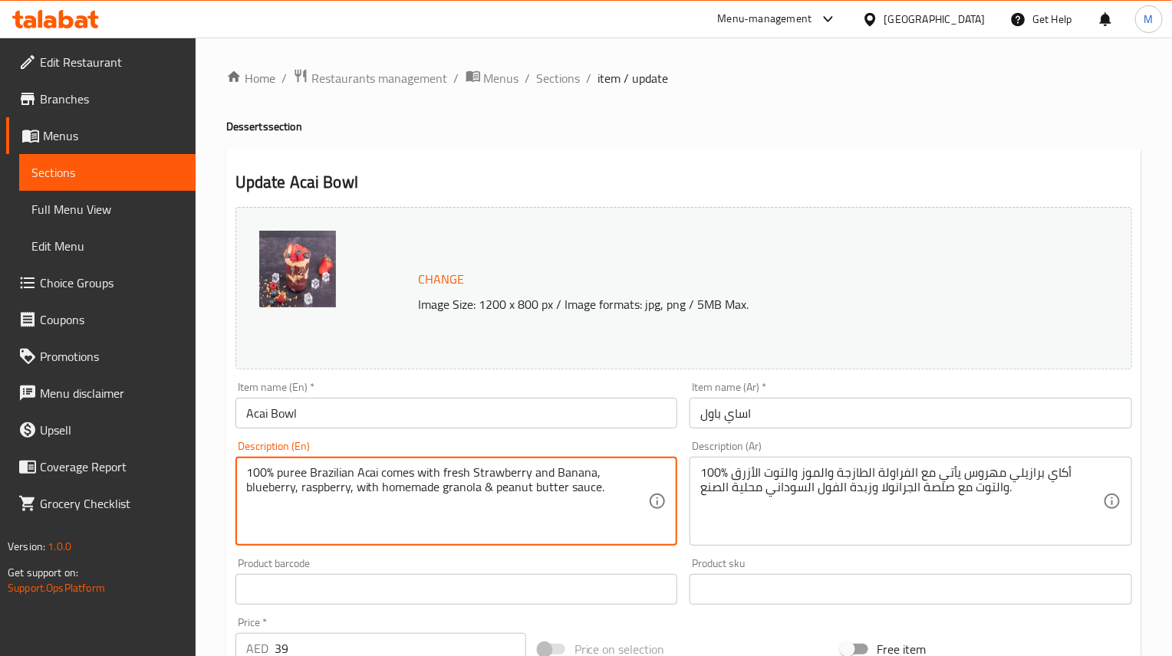
paste textarea "Savor our refreshing Acai Bowl, a vibrant blend of nutrient-rich acai berries s…"
type textarea "Savor our refreshing Acai Bowl, a vibrant blend of nutrient-rich acai berries s…"
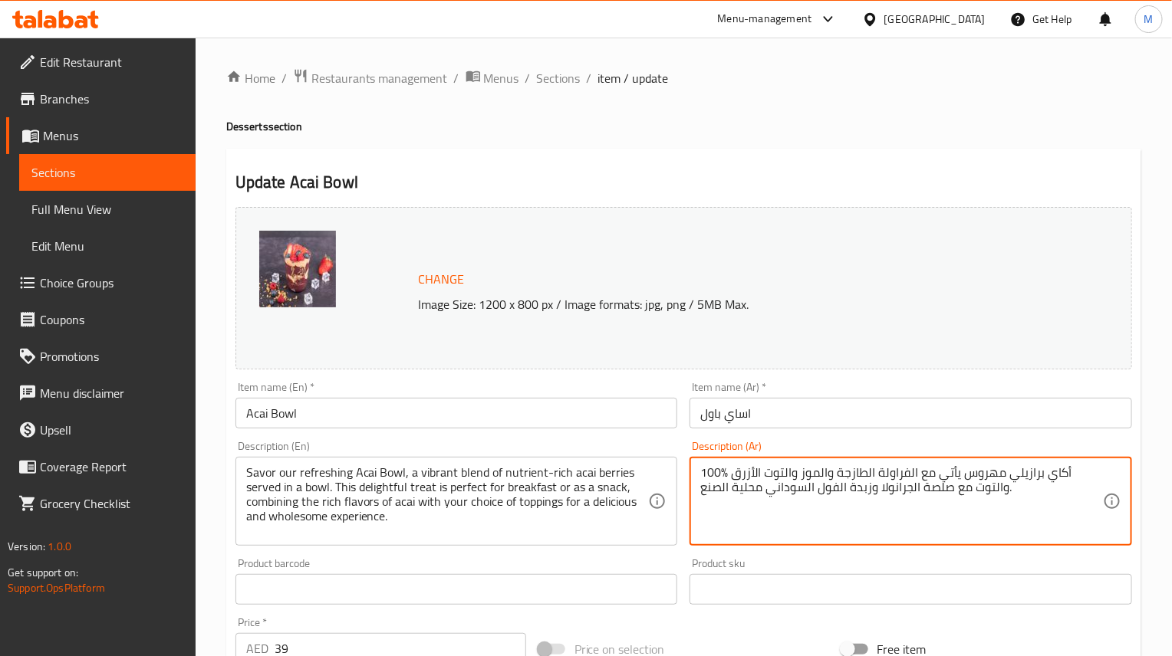
paste textarea "استمتع بطبق الآساي المنعش، مزيجٌ غنيٌّ من توت الآساي الغني بالعناصر الغذائية، ي…"
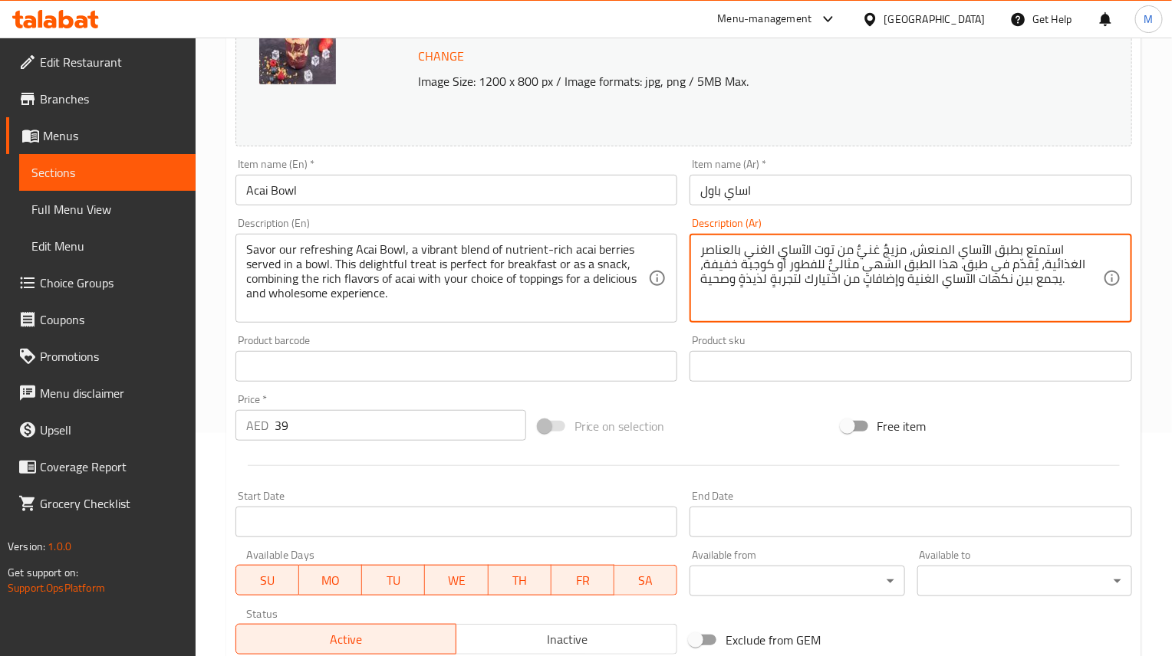
scroll to position [230, 0]
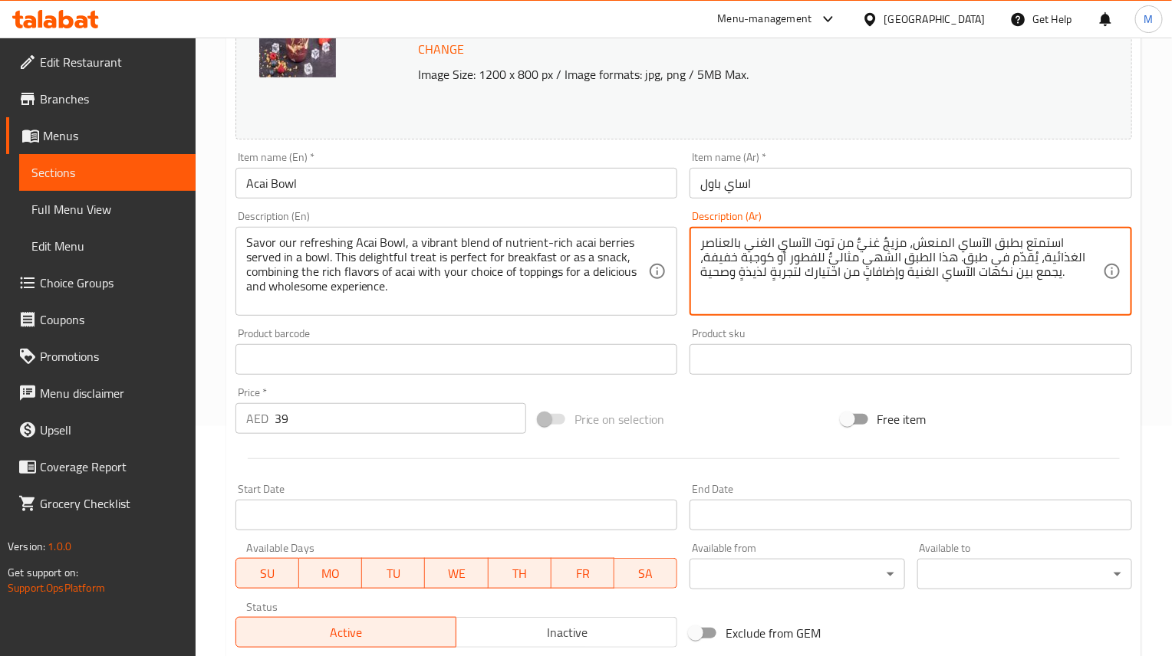
type textarea "استمتع بطبق الآساي المنعش، مزيجٌ غنيٌّ من توت الآساي الغني بالعناصر الغذائية، ي…"
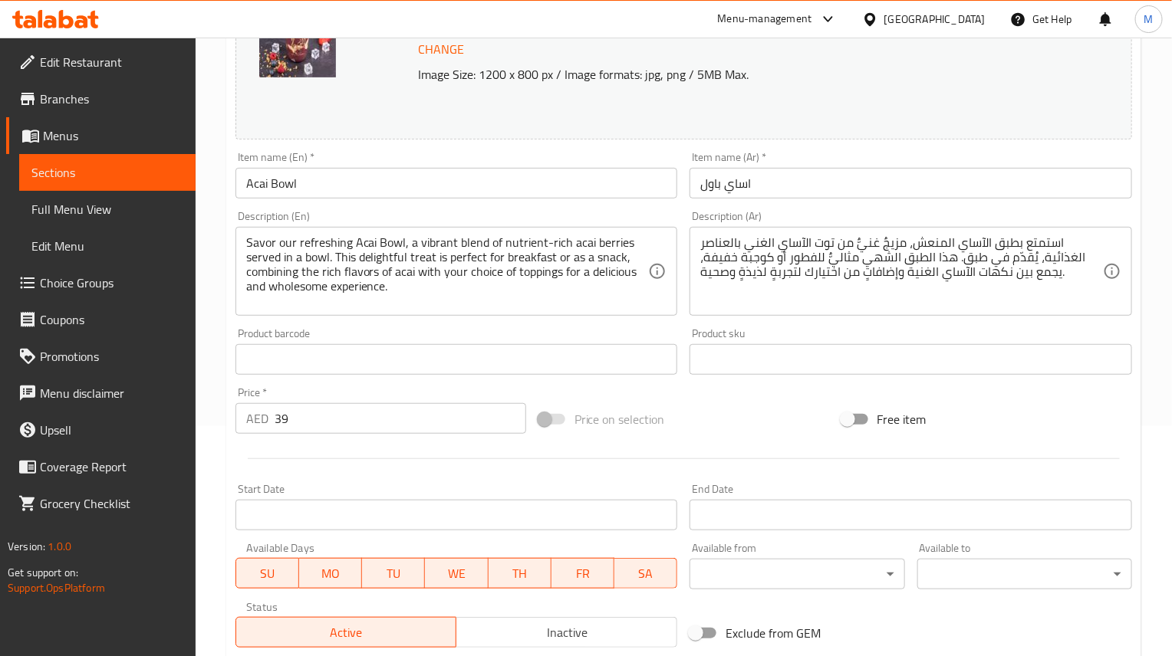
click at [417, 406] on input "39" at bounding box center [401, 418] width 252 height 31
paste input "42"
type input "42"
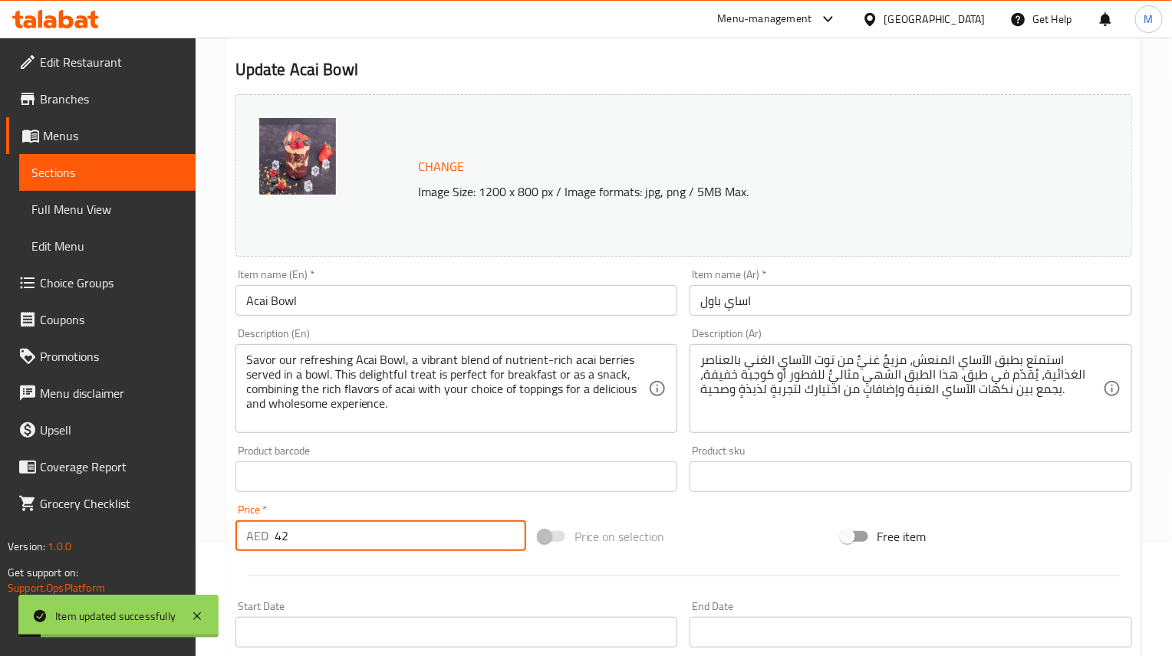
scroll to position [0, 0]
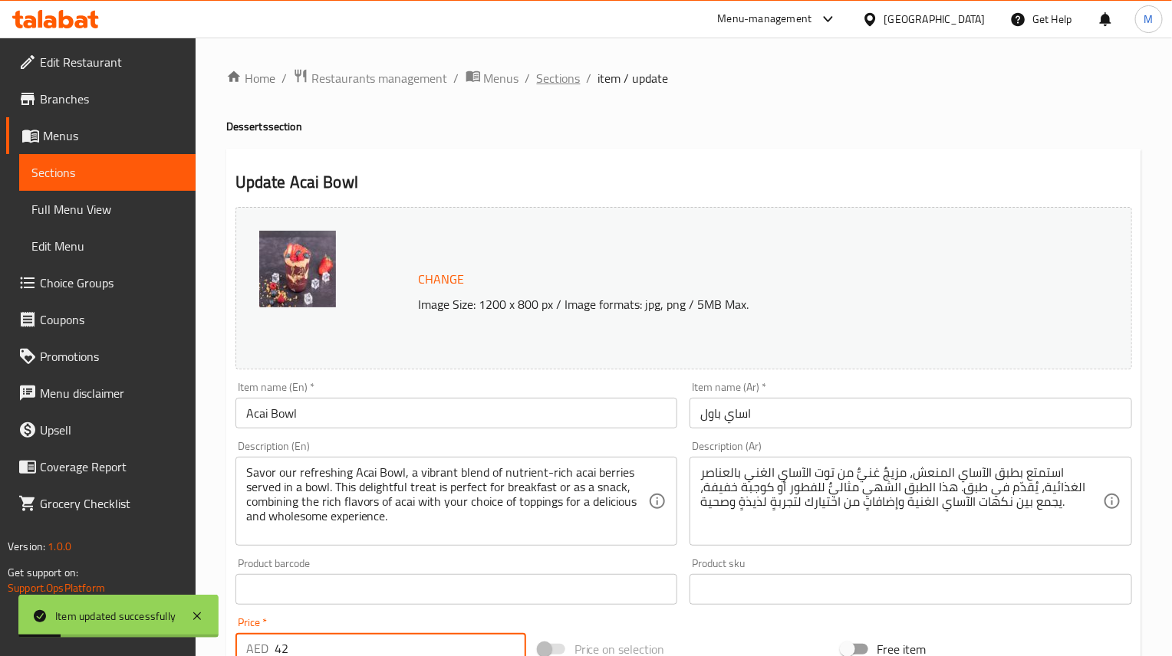
click at [552, 78] on span "Sections" at bounding box center [559, 78] width 44 height 18
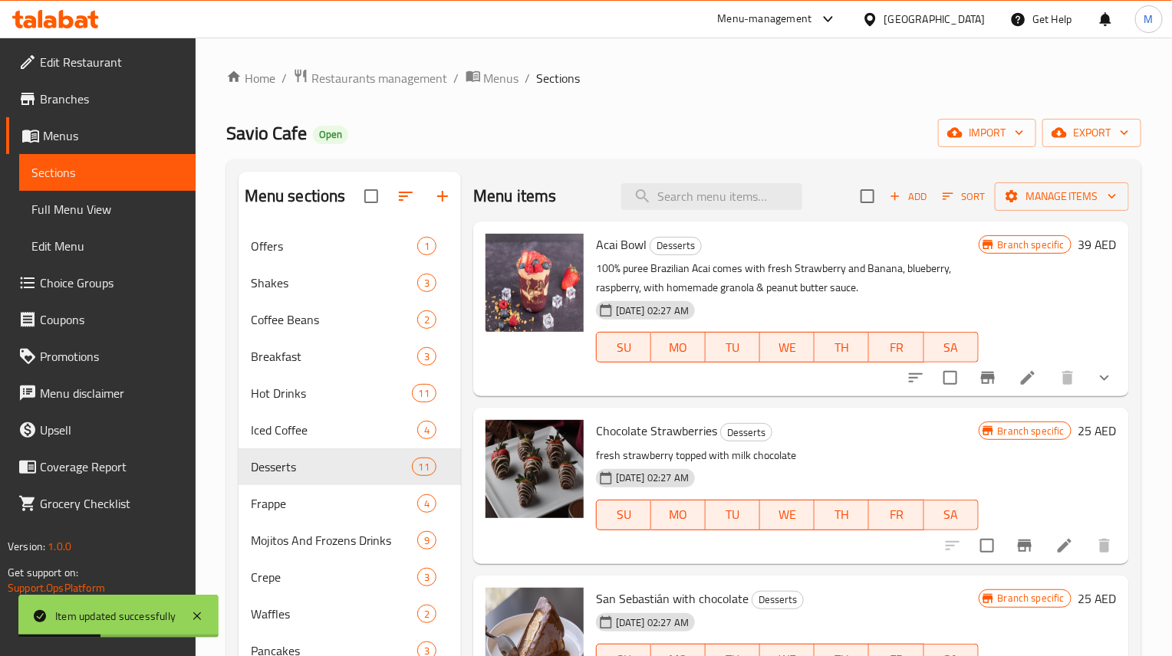
click at [1077, 244] on h6 "39 AED" at bounding box center [1096, 244] width 39 height 21
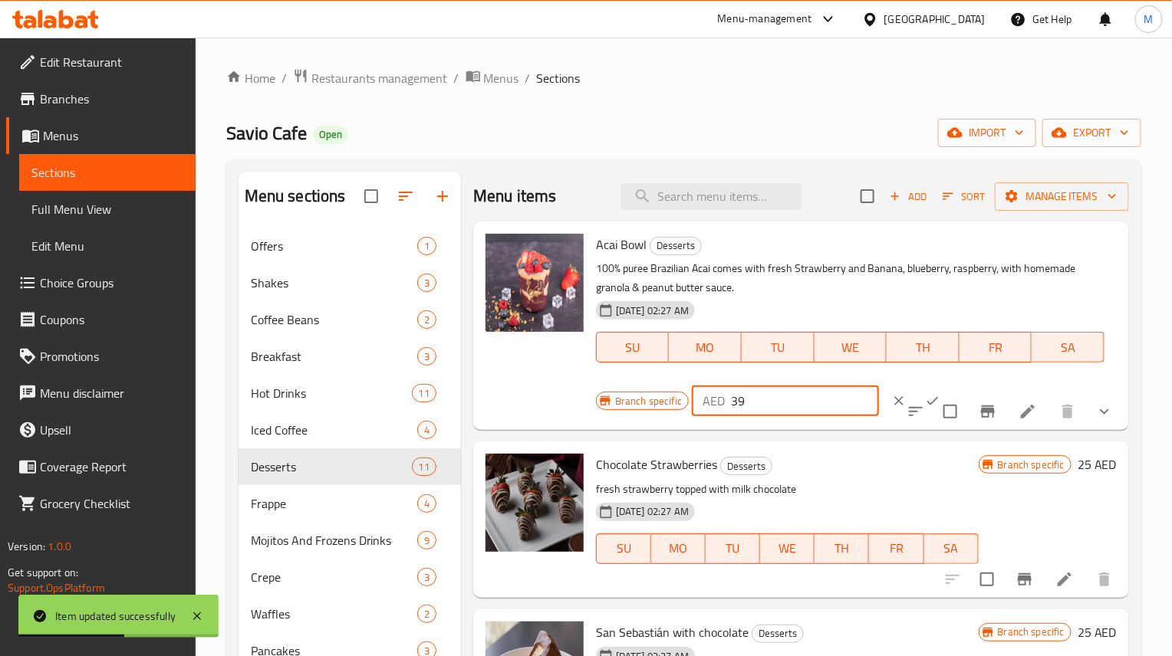
click at [762, 396] on input "39" at bounding box center [805, 401] width 148 height 31
paste input "42"
type input "42"
click at [854, 294] on p "100% puree Brazilian Acai comes with fresh Strawberry and Banana, blueberry, ra…" at bounding box center [850, 278] width 508 height 38
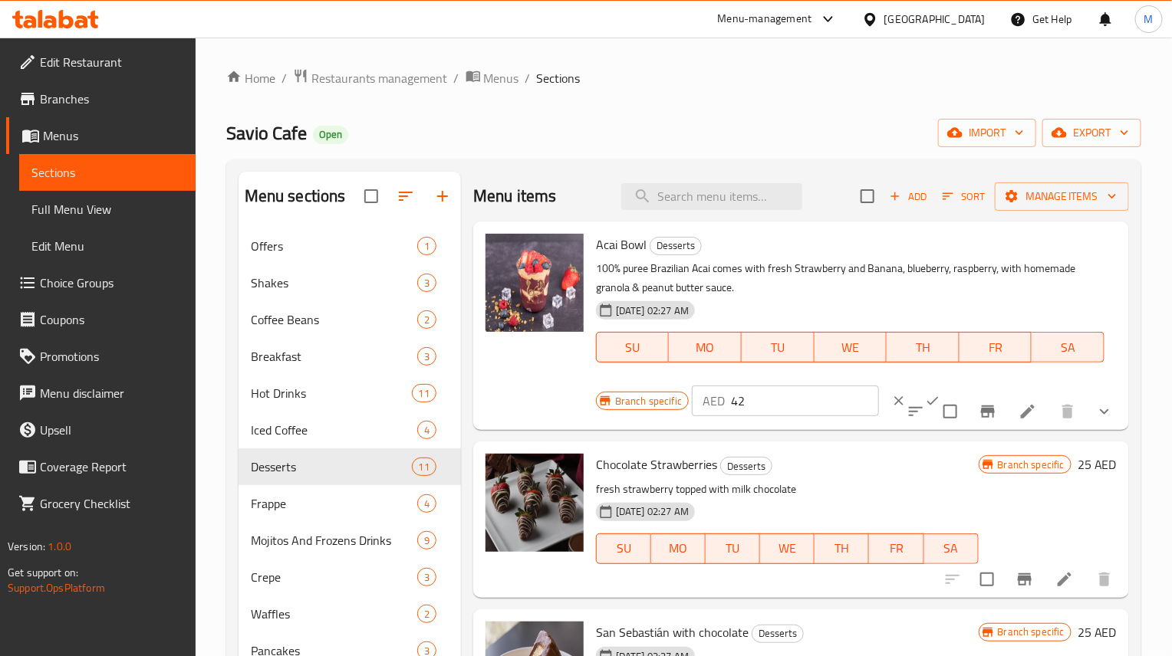
click at [854, 294] on p "100% puree Brazilian Acai comes with fresh Strawberry and Banana, blueberry, ra…" at bounding box center [850, 278] width 508 height 38
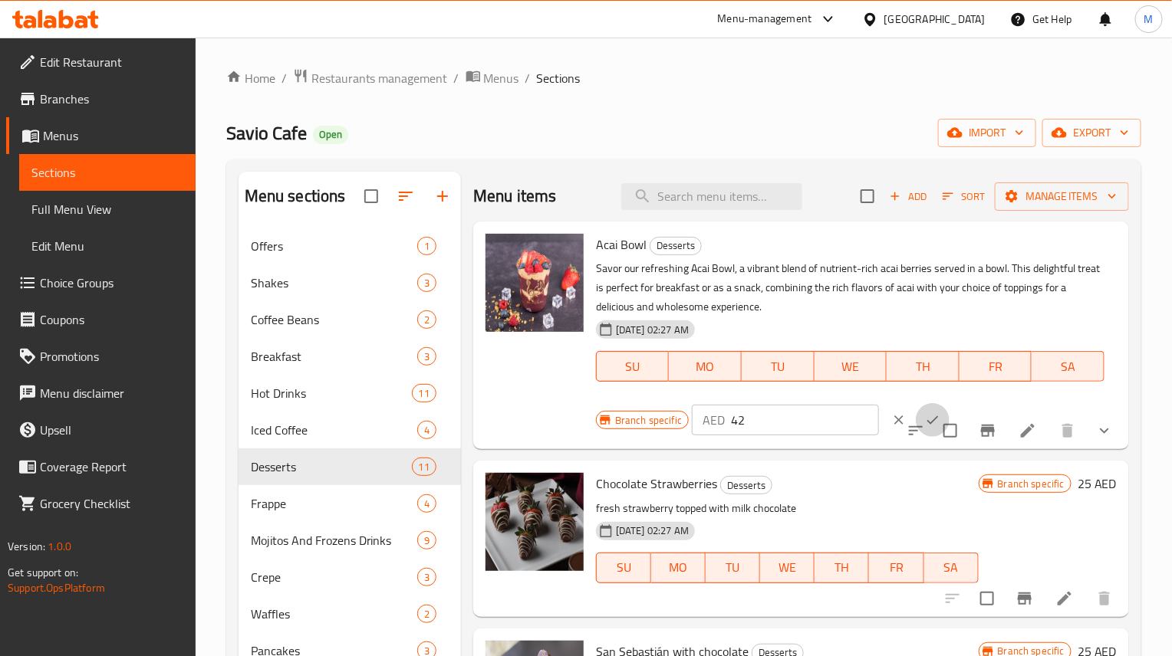
click at [925, 414] on icon "ok" at bounding box center [932, 420] width 15 height 15
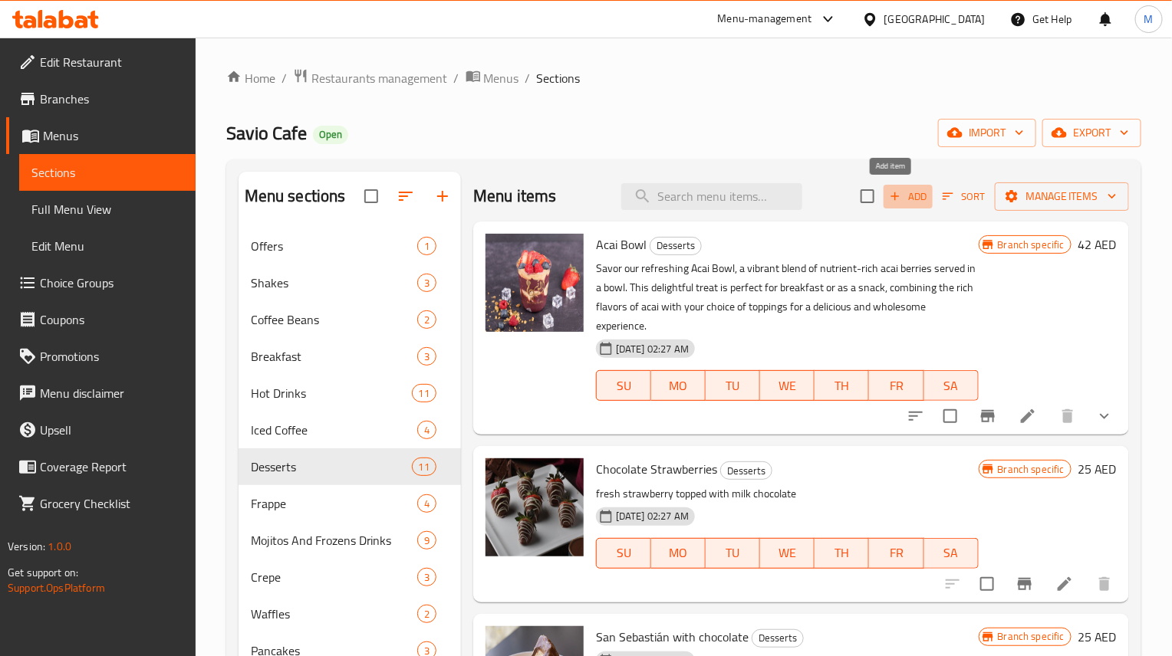
click at [902, 202] on span "Add" at bounding box center [907, 197] width 41 height 18
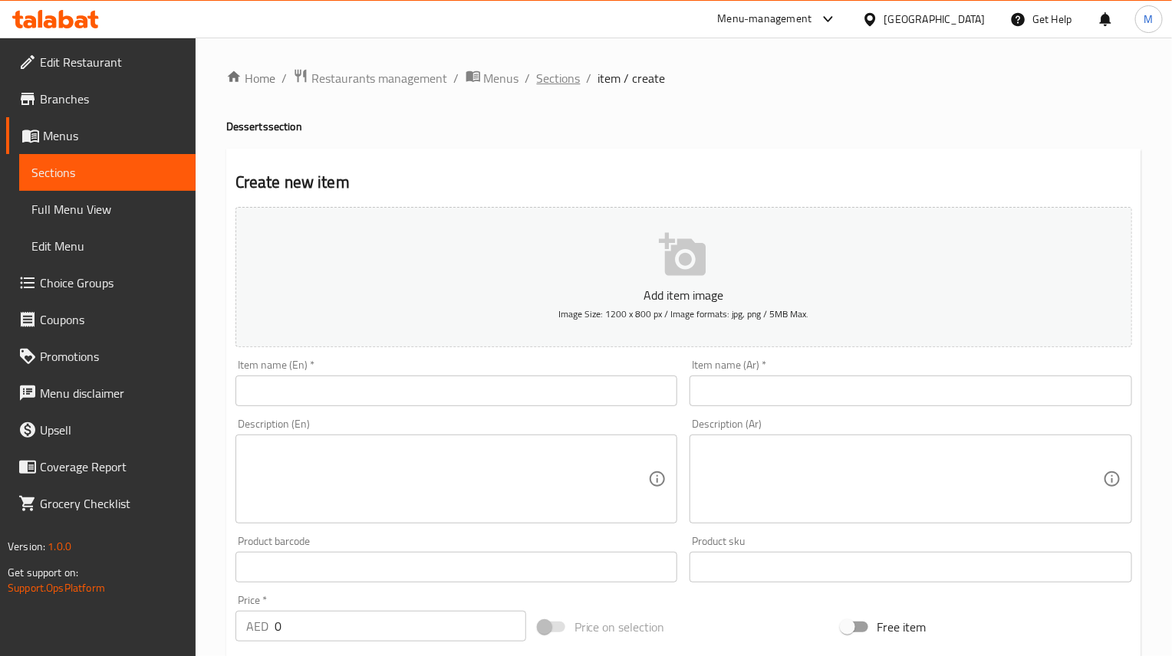
click at [550, 81] on span "Sections" at bounding box center [559, 78] width 44 height 18
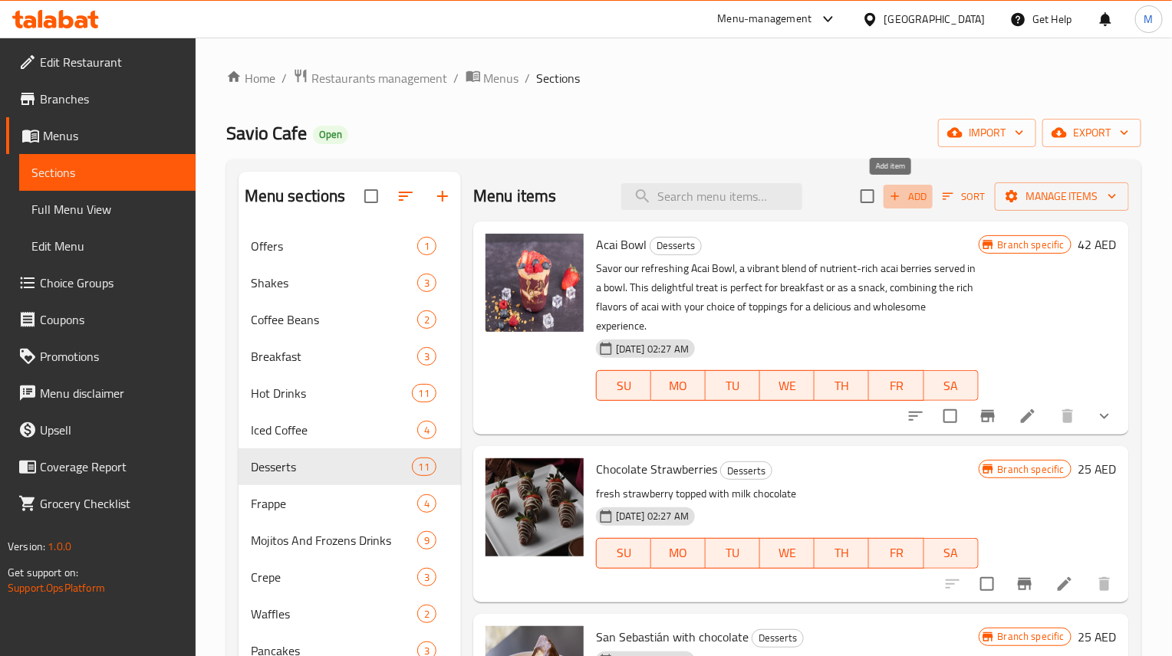
click at [909, 193] on span "Add" at bounding box center [907, 197] width 41 height 18
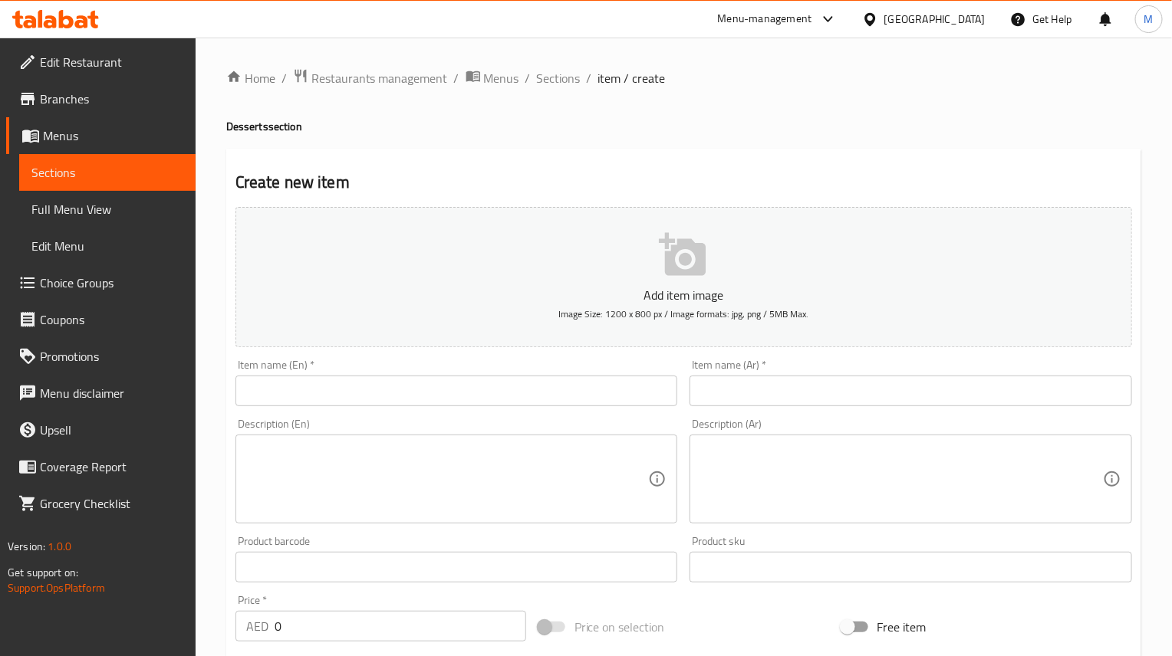
click at [391, 394] on input "text" at bounding box center [456, 391] width 442 height 31
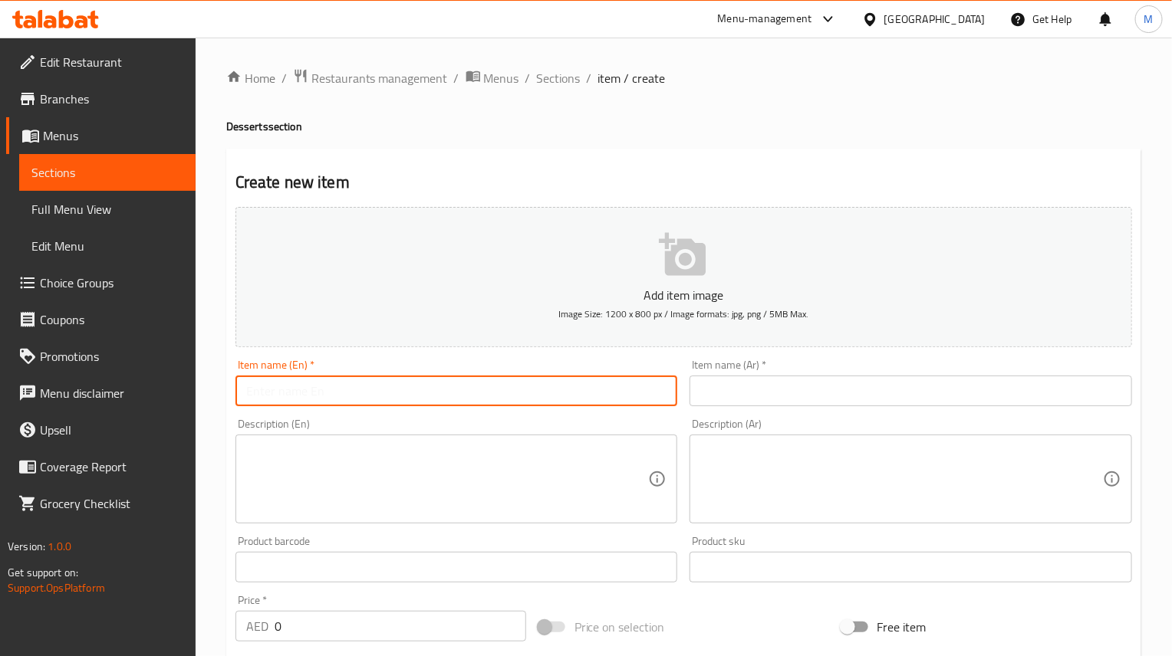
paste input "[GEOGRAPHIC_DATA]"
type input "[GEOGRAPHIC_DATA]"
click at [794, 398] on input "text" at bounding box center [910, 391] width 442 height 31
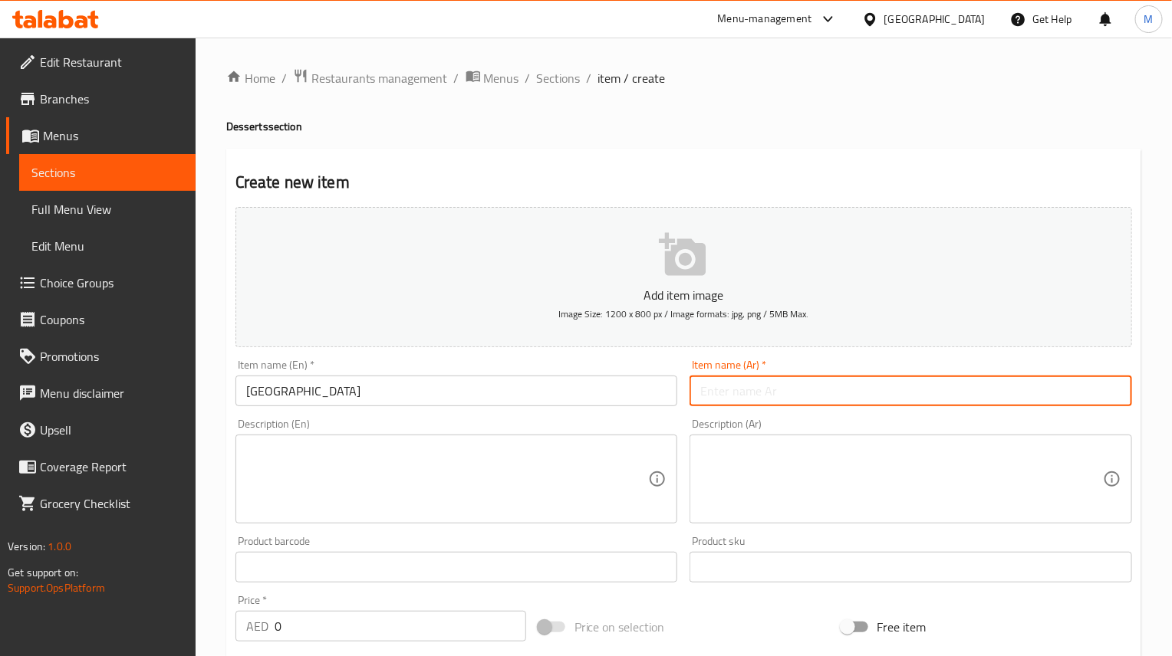
paste input "ال[GEOGRAPHIC_DATA]"
type input "ال[GEOGRAPHIC_DATA]"
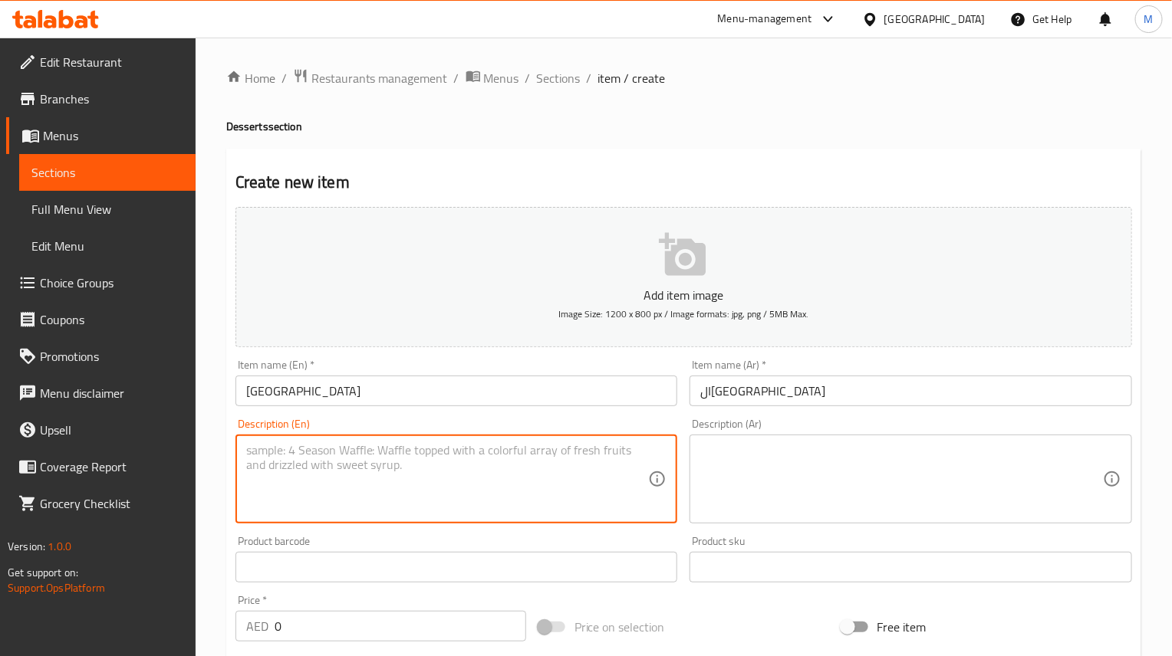
click at [459, 486] on textarea at bounding box center [447, 479] width 403 height 73
paste textarea "Indulge in our [GEOGRAPHIC_DATA], a delightful coconut flavor cake that transpo…"
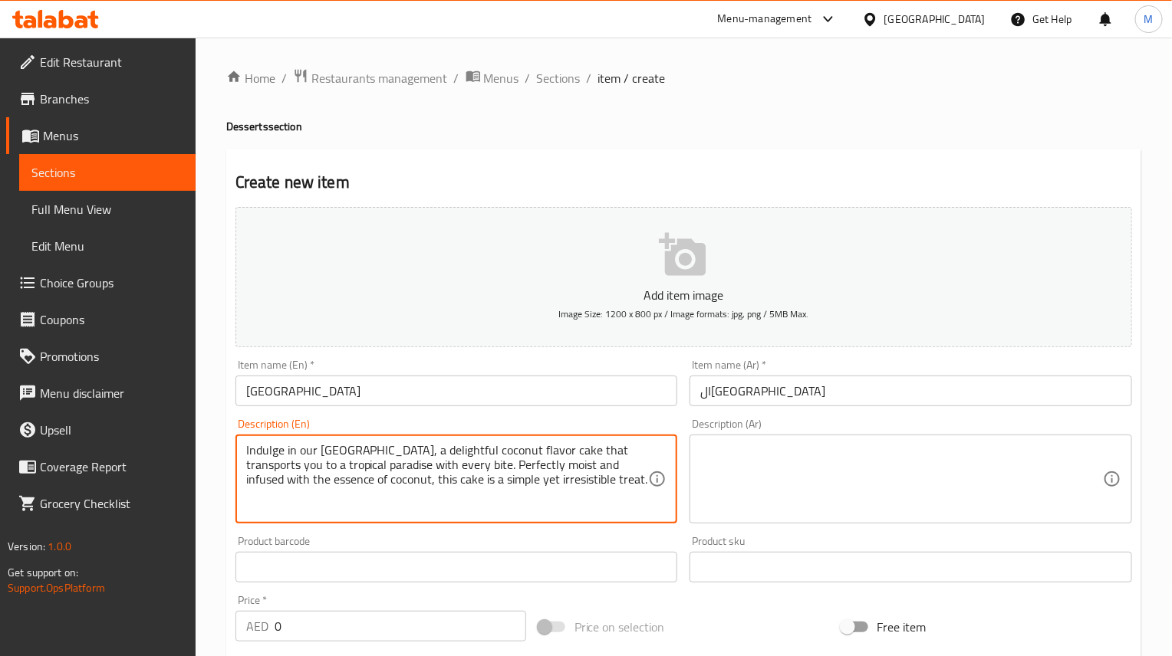
type textarea "Indulge in our [GEOGRAPHIC_DATA], a delightful coconut flavor cake that transpo…"
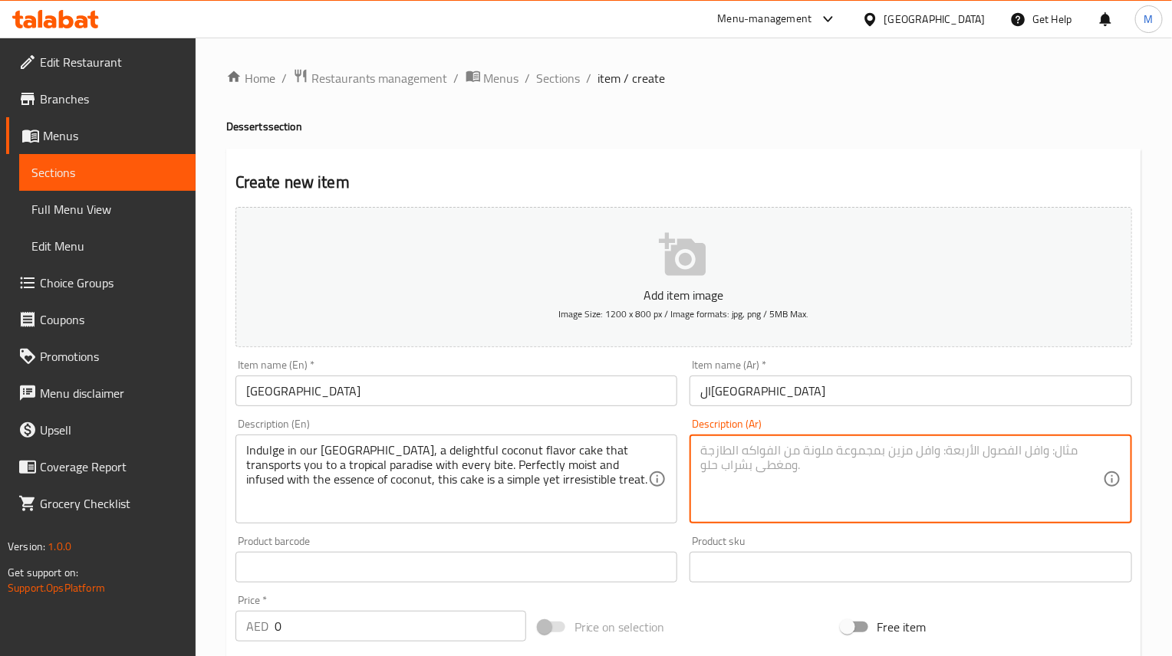
click at [750, 497] on textarea at bounding box center [901, 479] width 403 height 73
paste textarea "استمتعوا بجزيرة وايت، كعكة جوز الهند اللذيذة التي تنقلكم إلى جنة استوائية مع كل…"
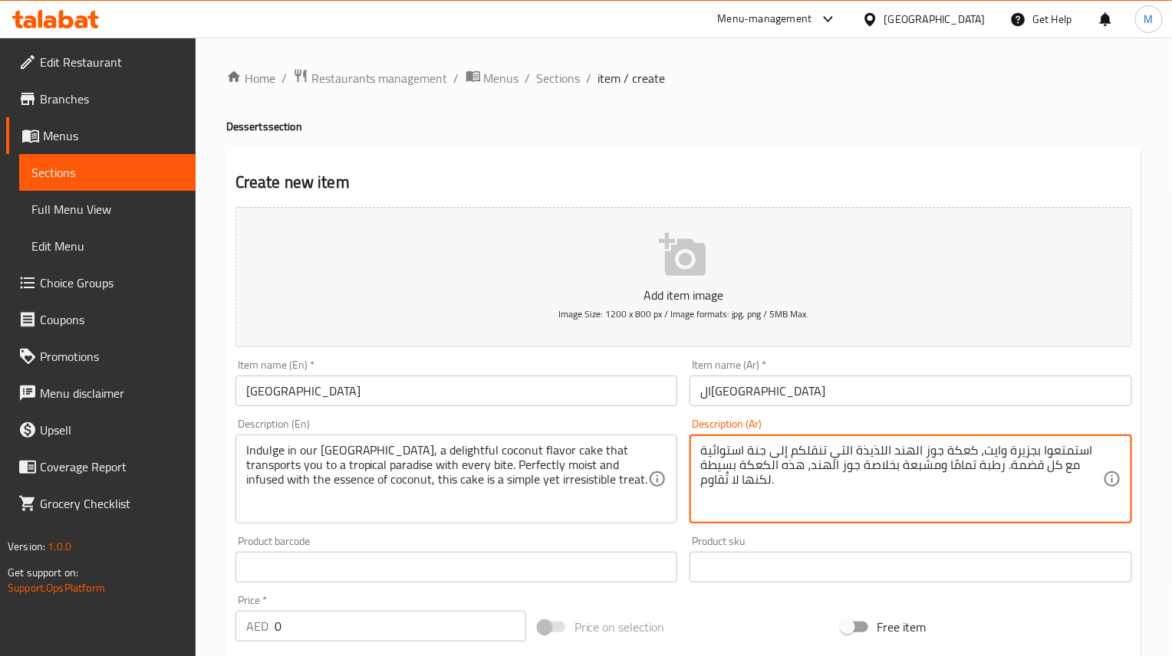
type textarea "استمتعوا بجزيرة وايت، كعكة جوز الهند اللذيذة التي تنقلكم إلى جنة استوائية مع كل…"
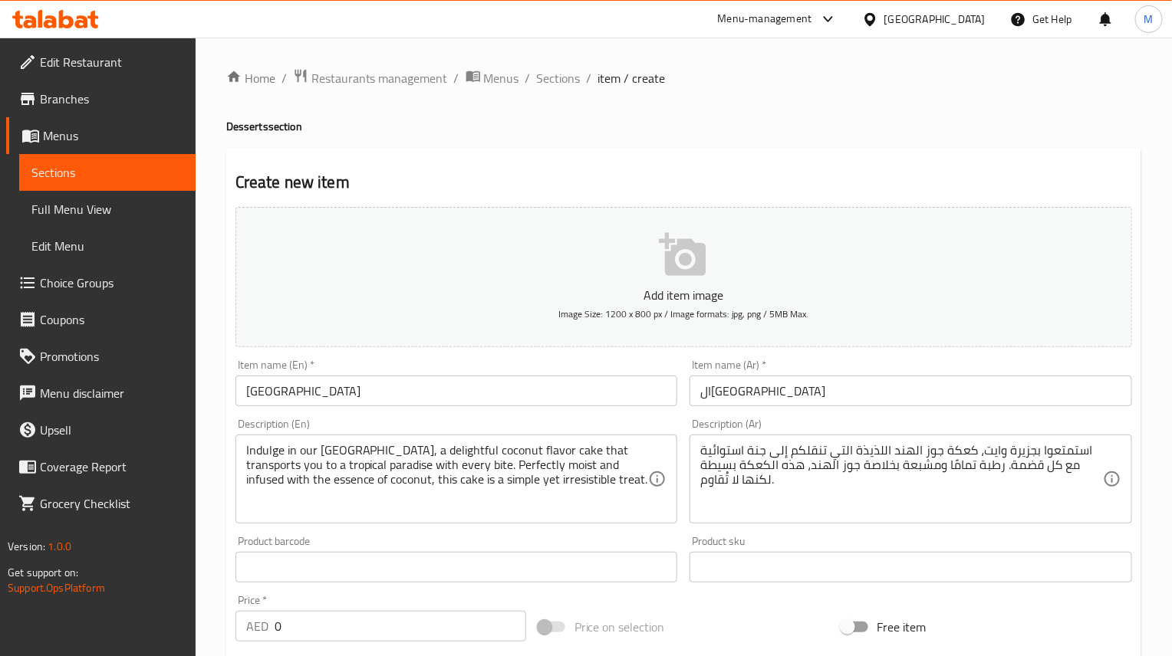
click at [385, 611] on input "0" at bounding box center [401, 626] width 252 height 31
paste input "32"
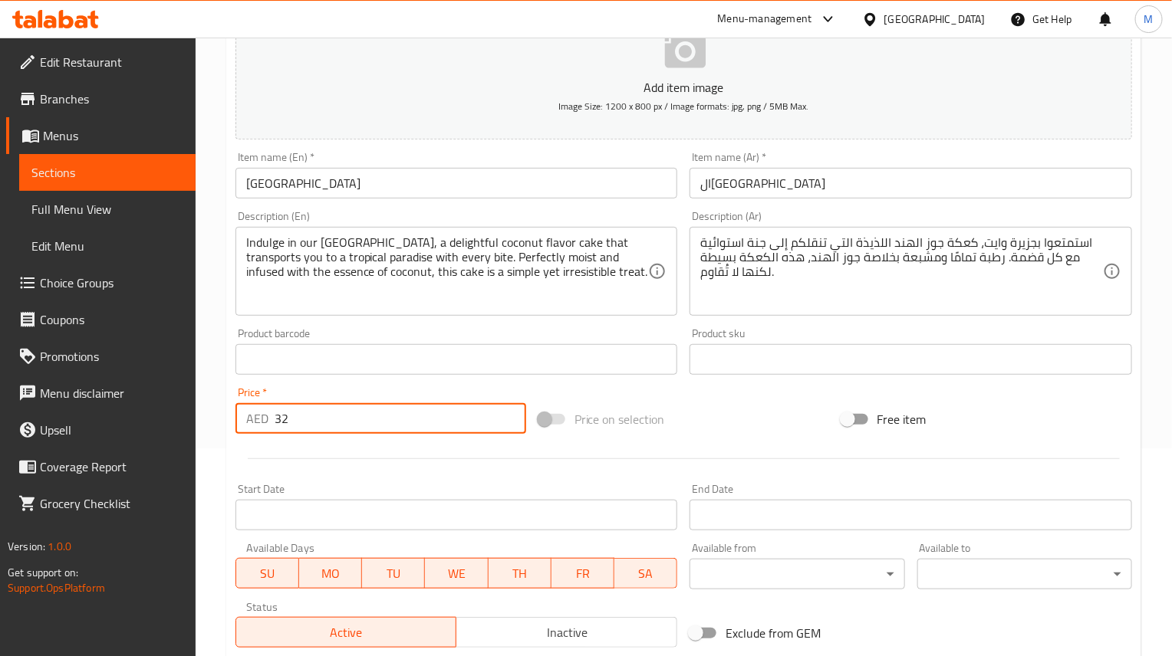
scroll to position [230, 0]
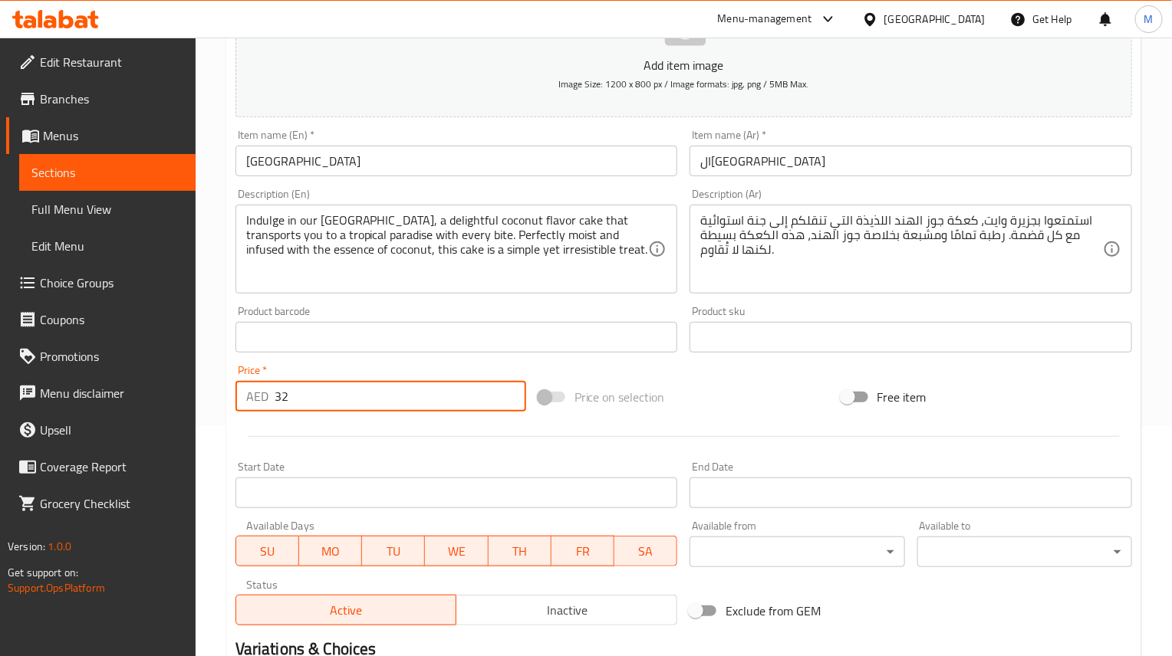
type input "32"
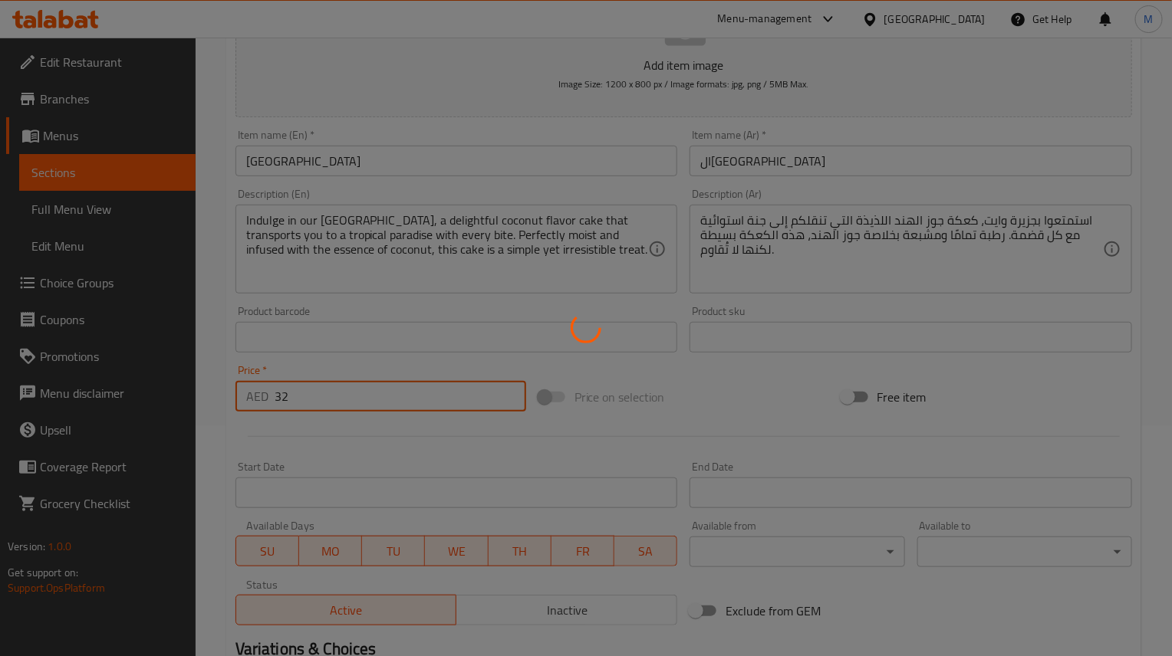
type input "0"
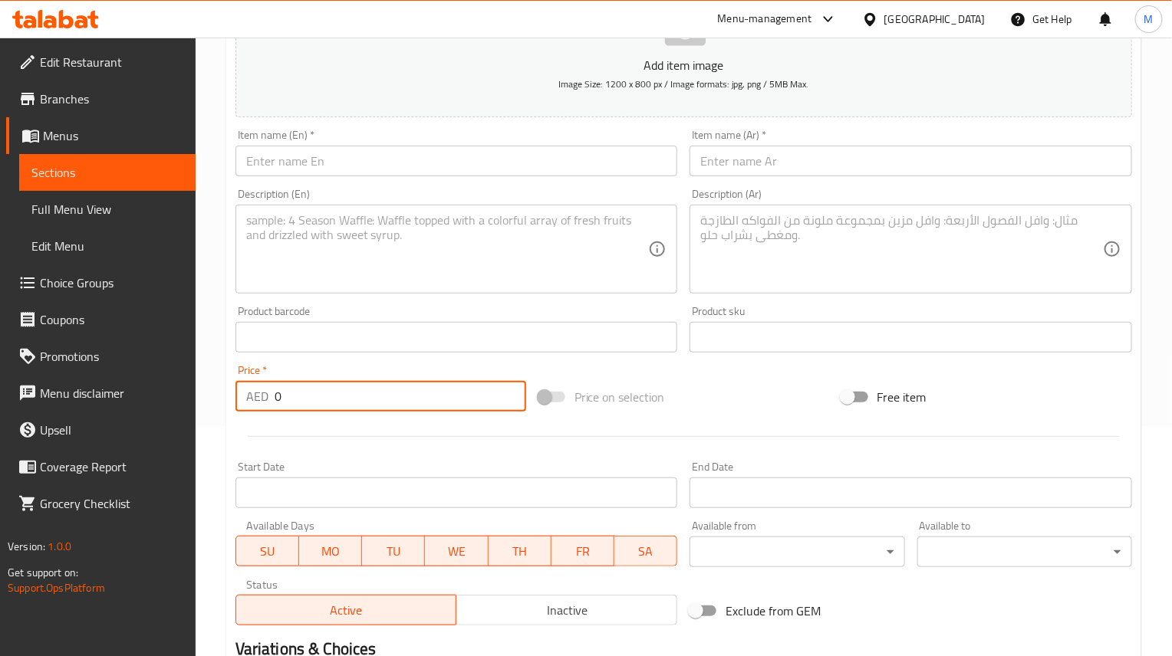
scroll to position [0, 0]
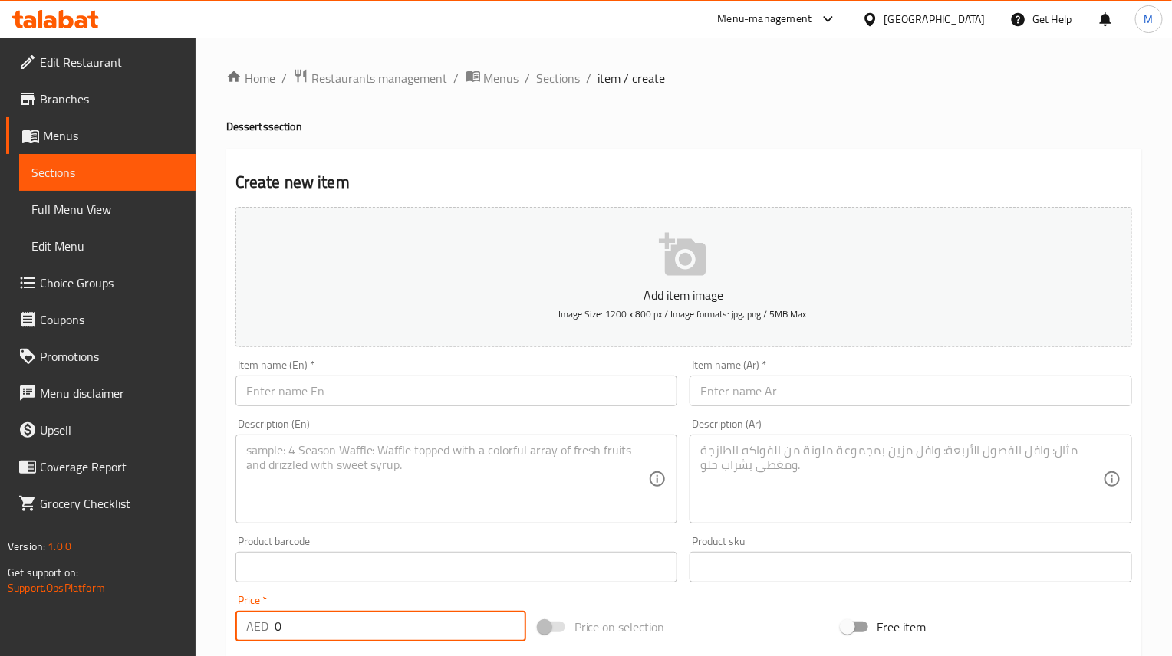
click at [559, 87] on span "Sections" at bounding box center [559, 78] width 44 height 18
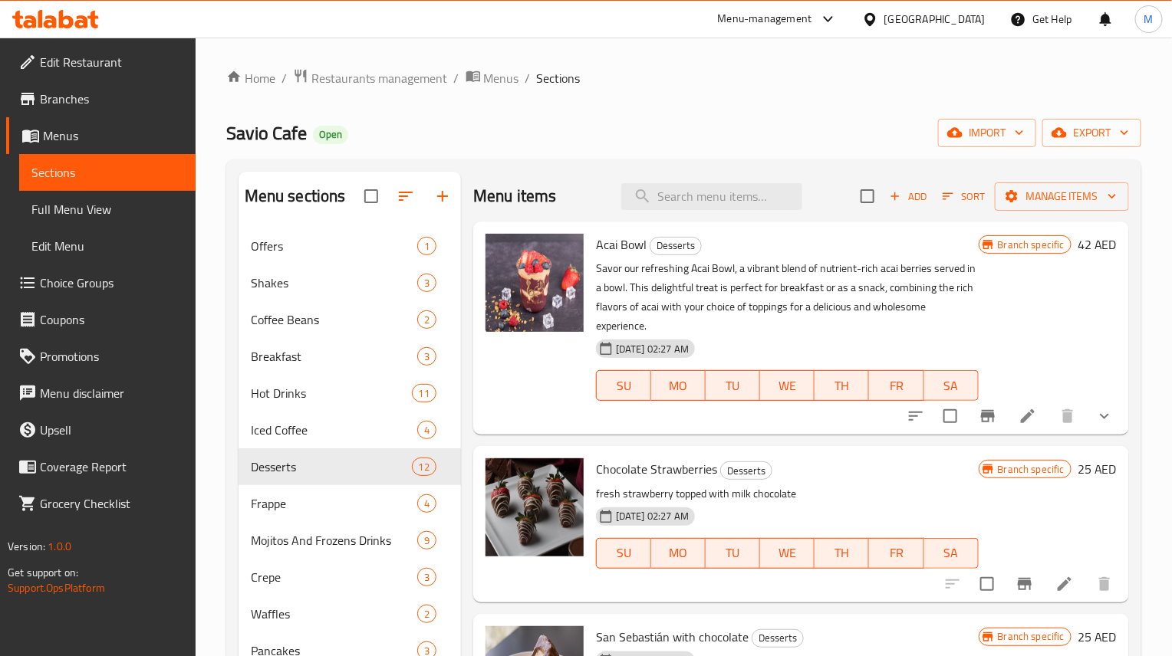
click at [684, 162] on div "Menu sections Offers 1 Shakes 3 Coffee Beans 2 Breakfast 3 Hot Drinks 11 Iced C…" at bounding box center [683, 500] width 915 height 681
click at [696, 201] on input "search" at bounding box center [711, 196] width 181 height 27
paste input "Strawchoco bites"
type input "Strawchoco bites"
click at [896, 196] on span "Add" at bounding box center [907, 197] width 41 height 18
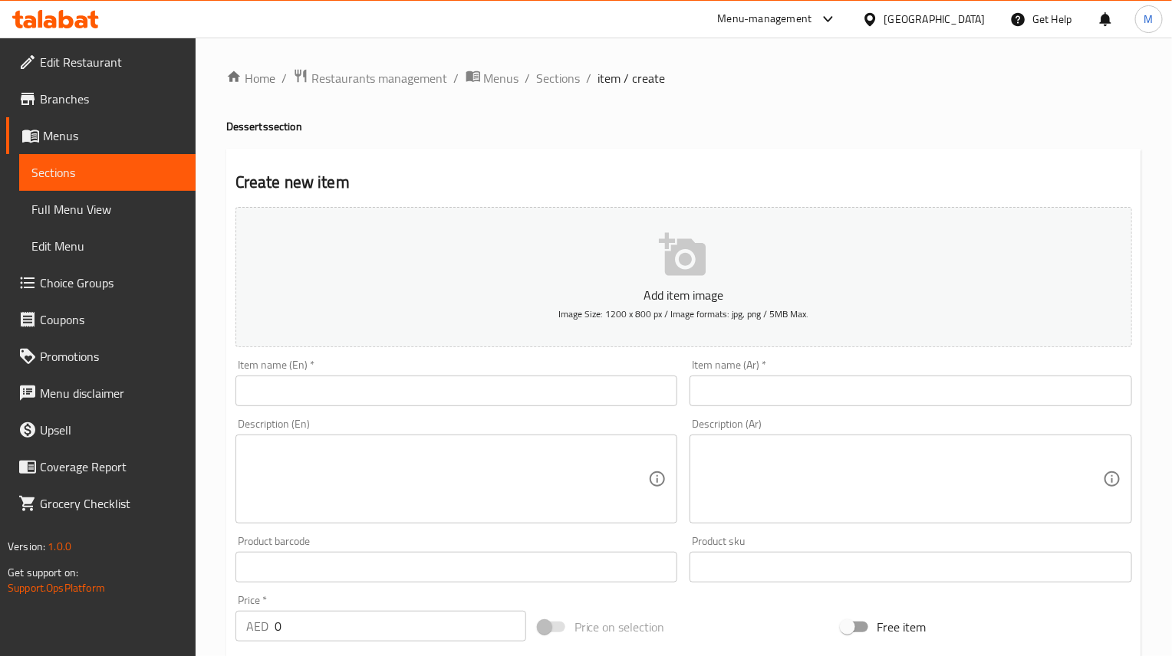
click at [745, 399] on input "text" at bounding box center [910, 391] width 442 height 31
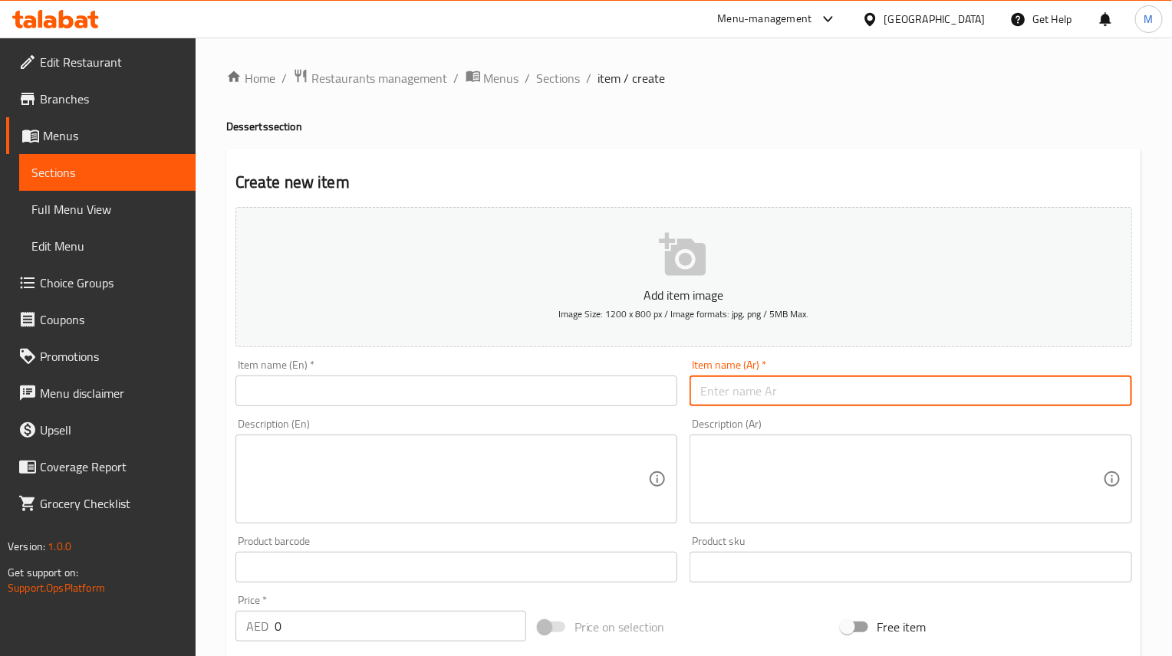
paste input "لقيمات الفراولة والشوكولاتة"
type input "لقيمات الفراولة والشوكولاتة"
click at [318, 387] on input "text" at bounding box center [456, 391] width 442 height 31
paste input "Strawchoco bites"
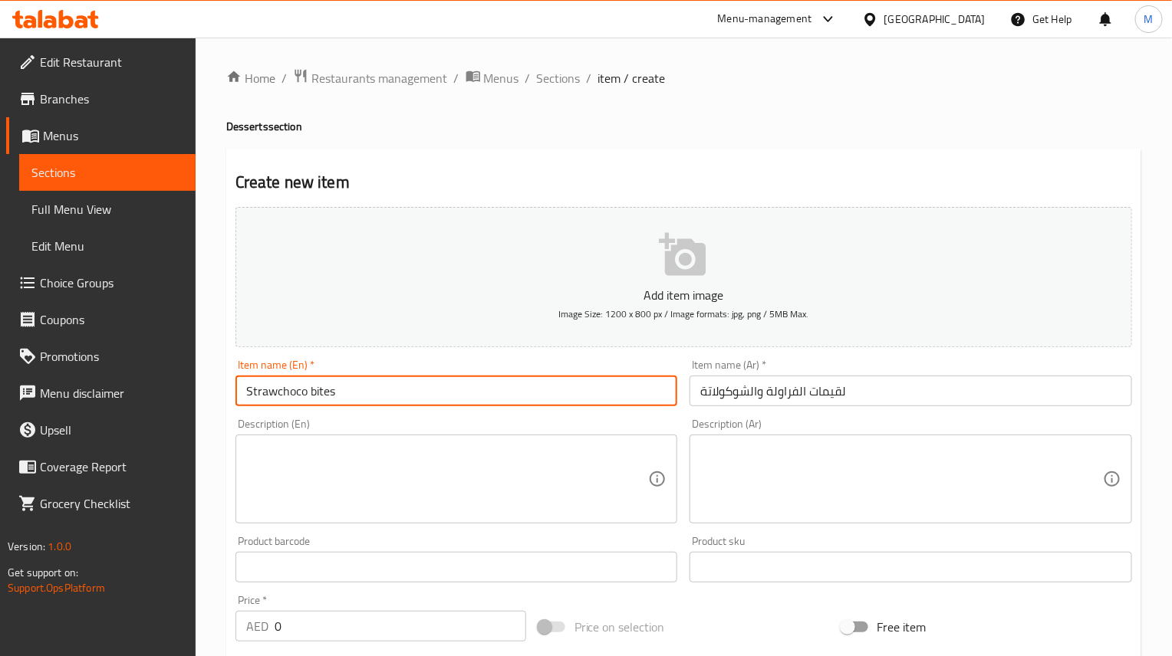
click at [277, 396] on input "Strawchoco bites" at bounding box center [456, 391] width 442 height 31
type input "Straw Choco Bites"
click at [937, 408] on div "Item name (Ar)   * لقيمات الفراولة والشوكولاتة Item name (Ar) *" at bounding box center [910, 383] width 455 height 59
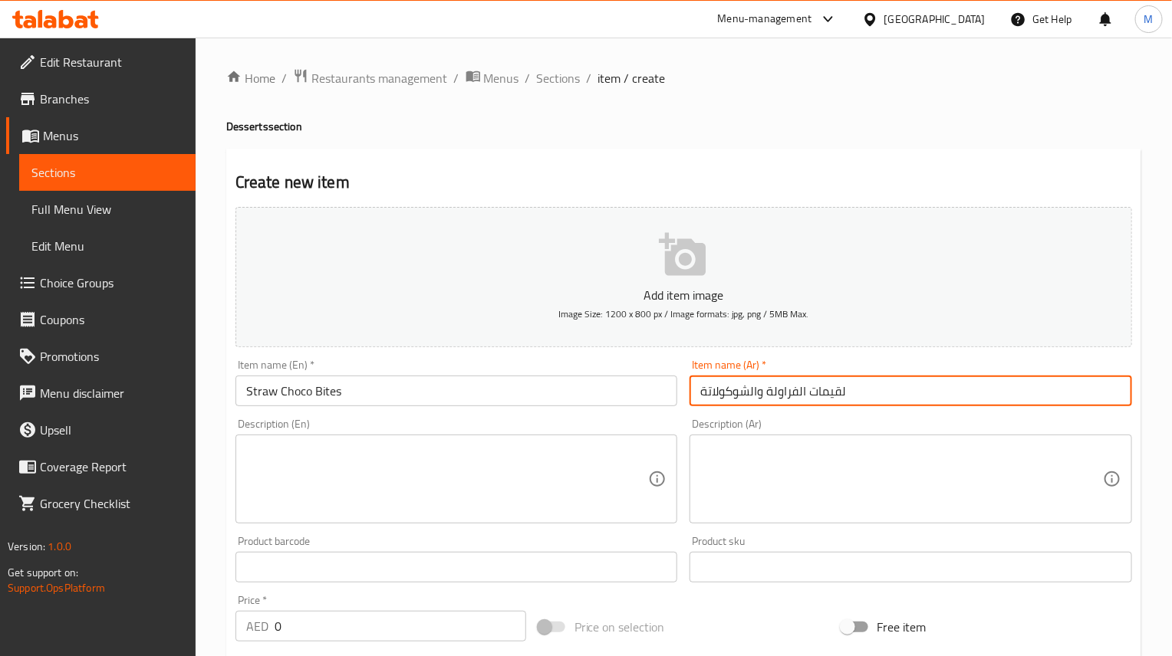
click at [923, 399] on input "لقيمات الفراولة والشوكولاتة" at bounding box center [910, 391] width 442 height 31
type input "f"
type input "بايتس الشوكولاتة بالفراولة"
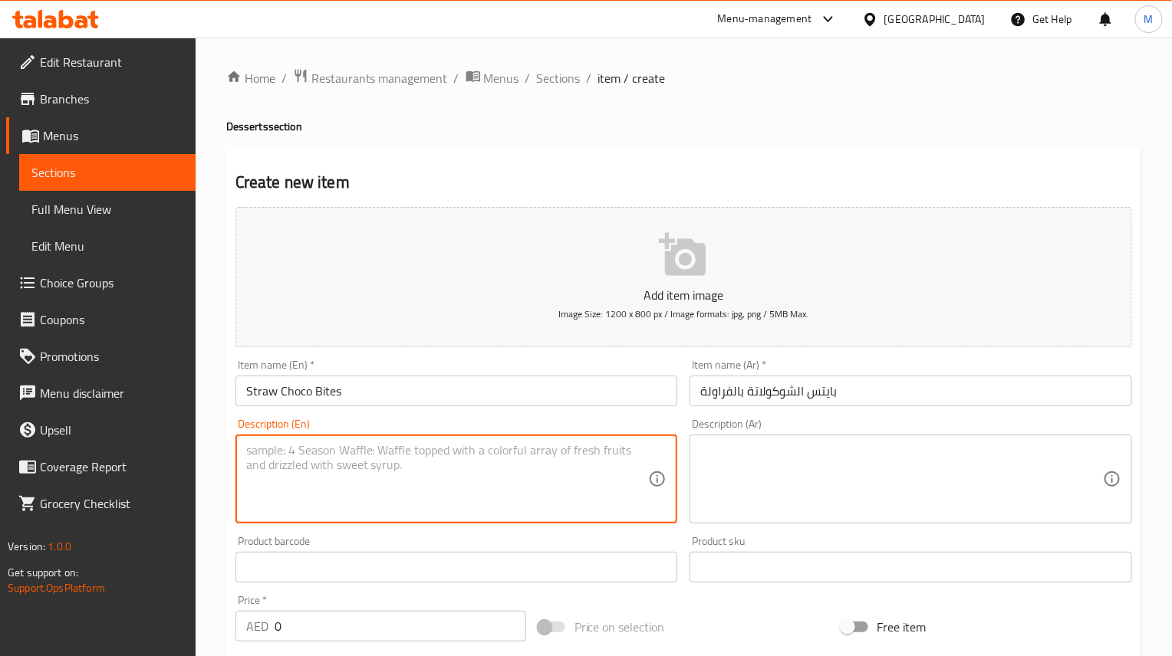
click at [407, 488] on textarea at bounding box center [447, 479] width 403 height 73
paste textarea "Indulge in our Strawchoco Bites, featuring six fresh strawberries delicately di…"
type textarea "Indulge in our Strawchoco Bites, featuring six fresh strawberries delicately di…"
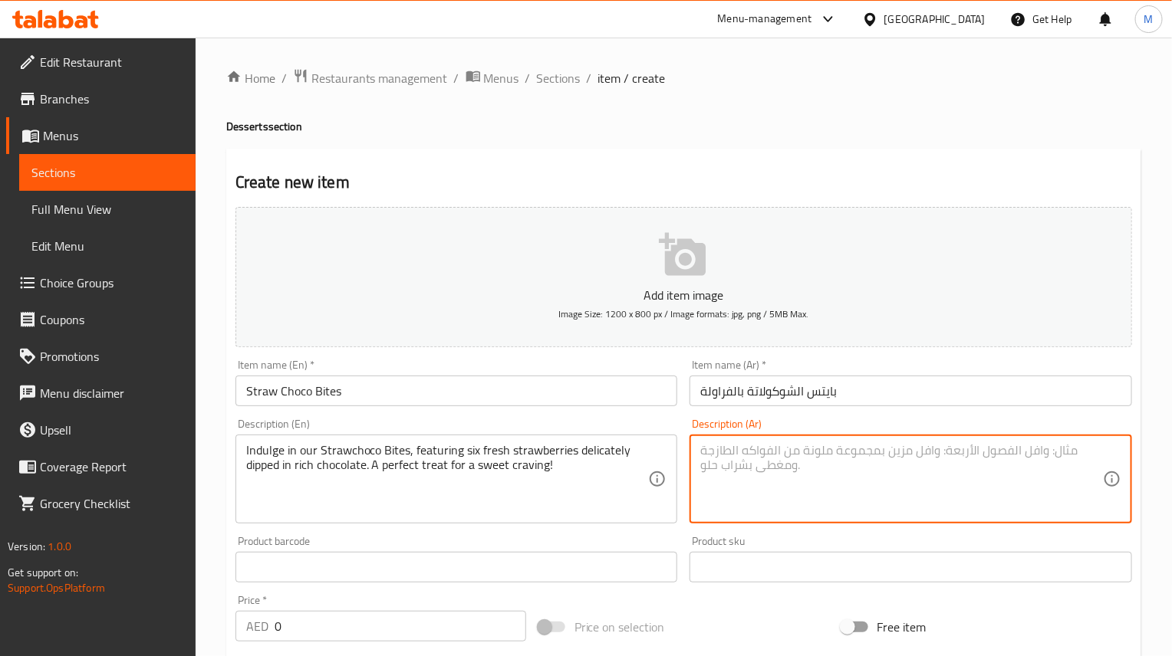
click at [850, 507] on textarea at bounding box center [901, 479] width 403 height 73
paste textarea "استمتعوا بحلوى ستروشوكو بايتس، المكونة من ست حبات فراولة طازجة مغموسة بطبقة رقي…"
drag, startPoint x: 973, startPoint y: 453, endPoint x: 886, endPoint y: 456, distance: 86.7
click at [886, 456] on textarea "استمتعوا بحلوى ستروشوكو بايتس، المكونة من ست حبات فراولة طازجة مغموسة بطبقة رقي…" at bounding box center [901, 479] width 403 height 73
type textarea "استمتعوا بحلوى ستروشوكو بايتس، المكونة من ست حبات فراولة طازجة مغموسة بطبقة رقي…"
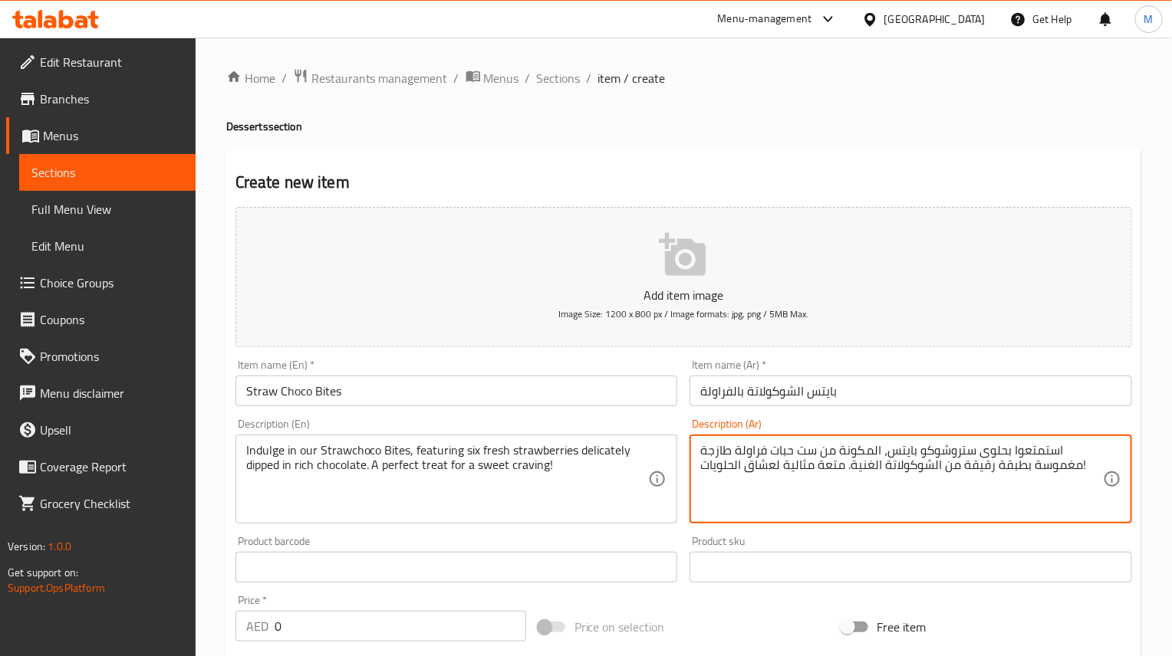
click at [886, 392] on input "بايتس الشوكولاتة بالفراولة" at bounding box center [910, 391] width 442 height 31
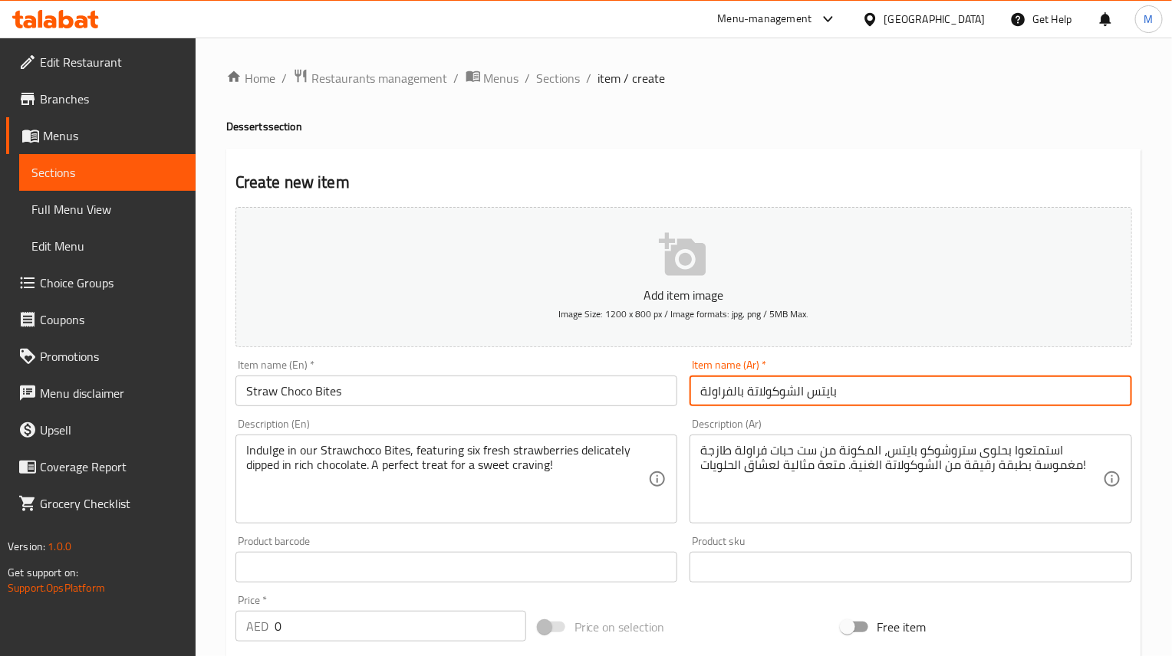
paste input "[PERSON_NAME]"
type input "ستروشوكو بايتس"
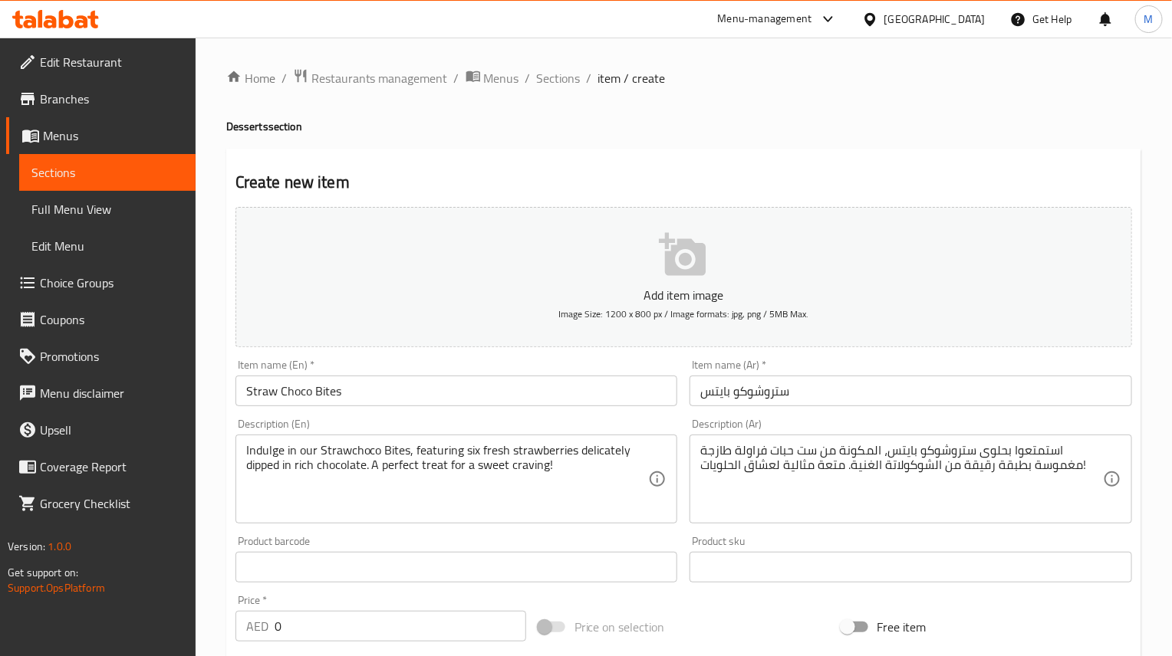
click at [332, 611] on input "0" at bounding box center [401, 626] width 252 height 31
paste input "25"
type input "25"
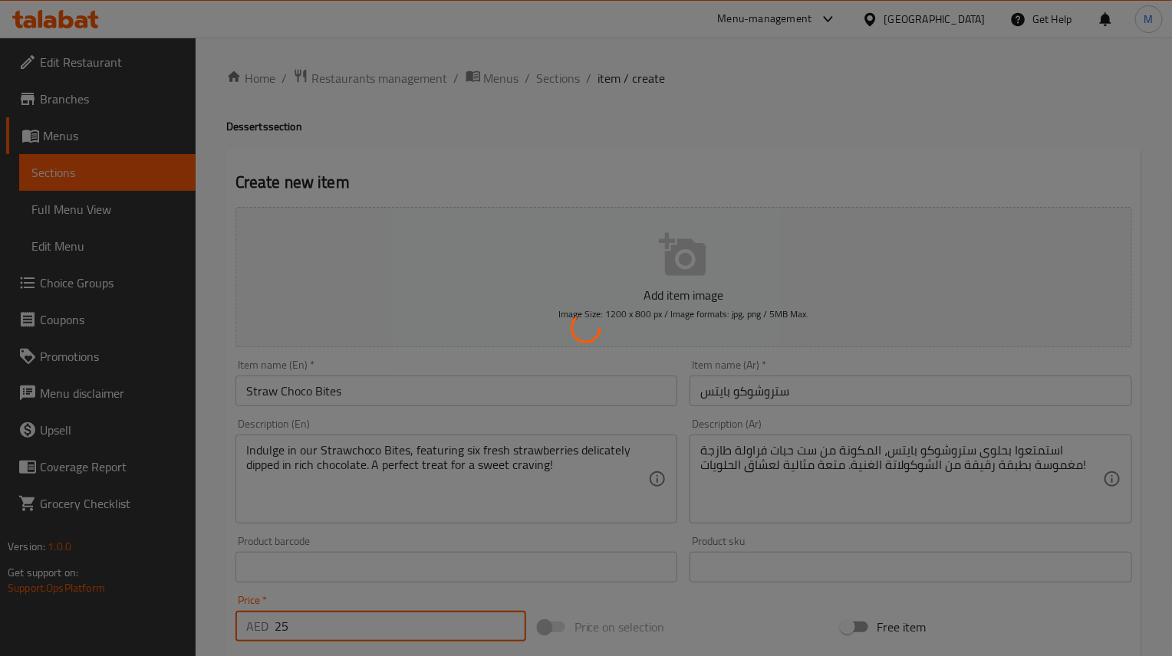
type input "0"
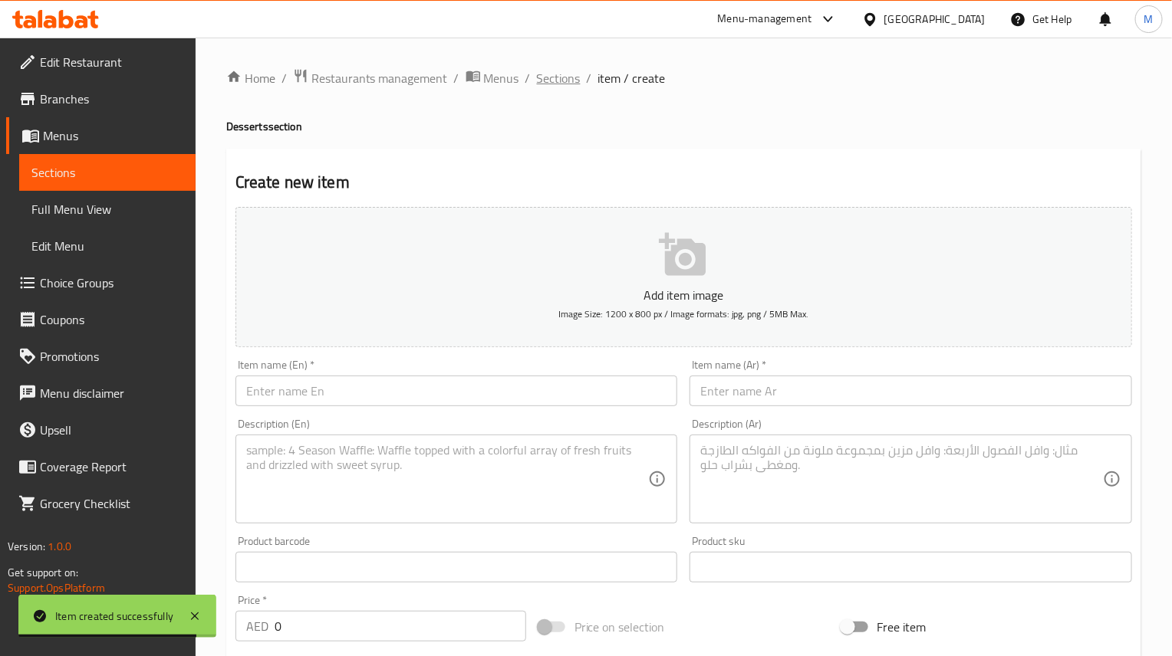
click at [571, 87] on span "Sections" at bounding box center [559, 78] width 44 height 18
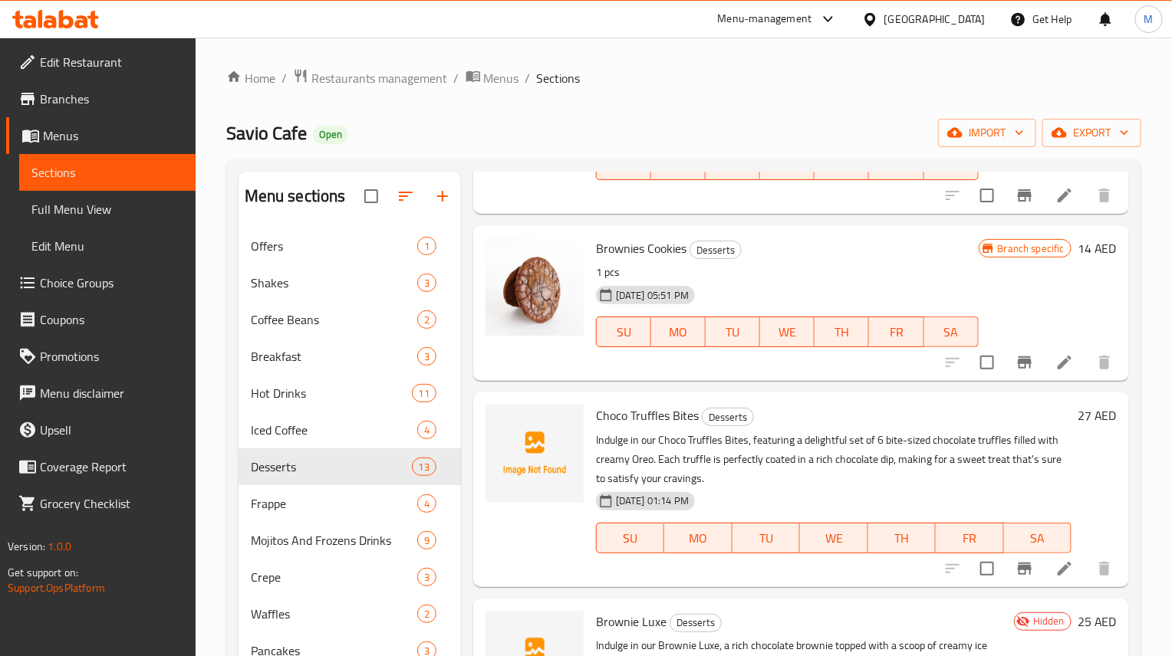
scroll to position [1380, 0]
click at [1055, 366] on icon at bounding box center [1064, 365] width 18 height 18
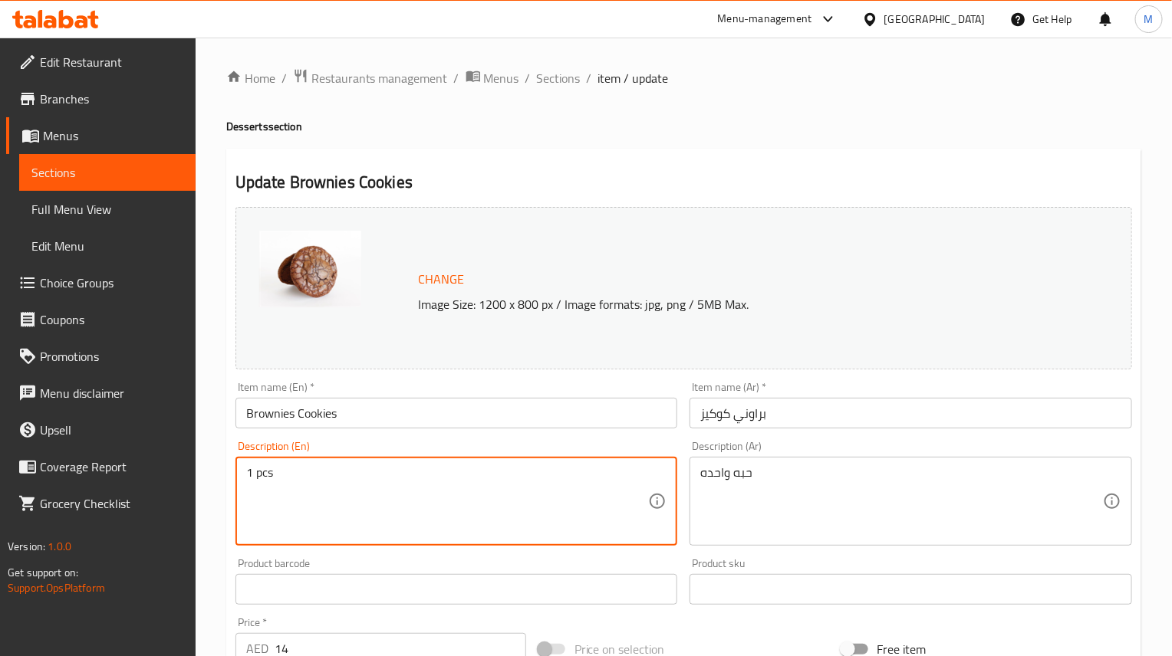
paste textarea "Indulge in our delicious chocolate cookies, available with your choice of toppi…"
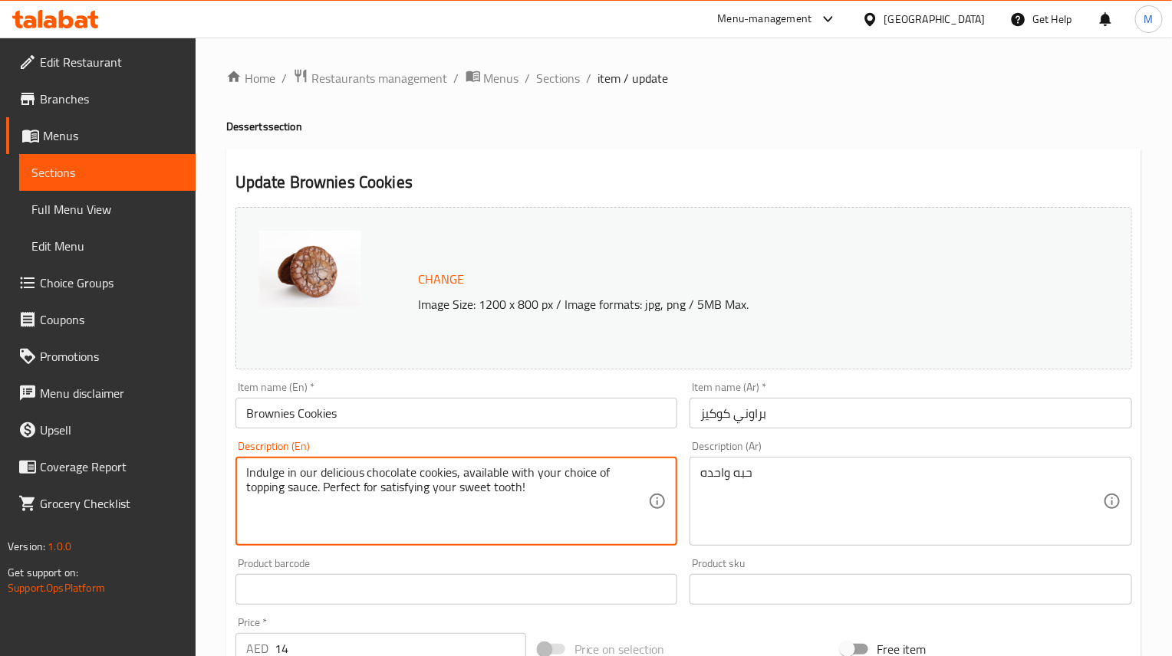
type textarea "Indulge in our delicious chocolate cookies, available with your choice of toppi…"
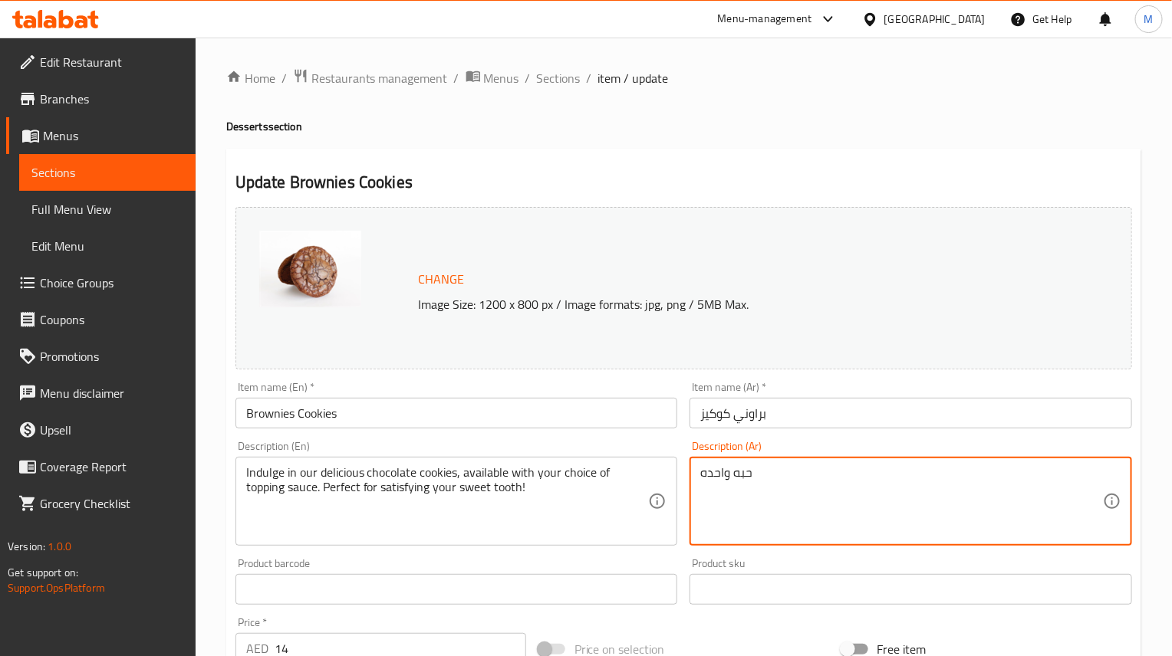
paste textarea "ستمتعوا بكوكيز الشوكولاتة اللذيذة [PERSON_NAME]، مع صلصة التزيين التي تختارونها…"
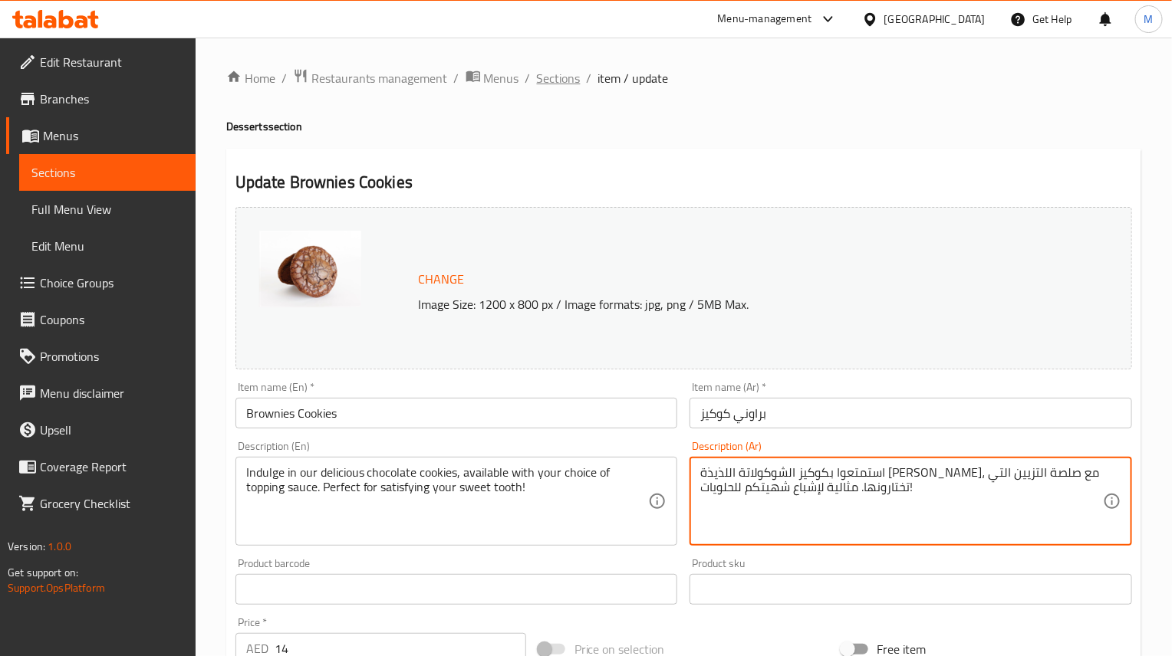
type textarea "استمتعوا بكوكيز الشوكولاتة اللذيذة [PERSON_NAME]، مع صلصة التزيين التي تختارونه…"
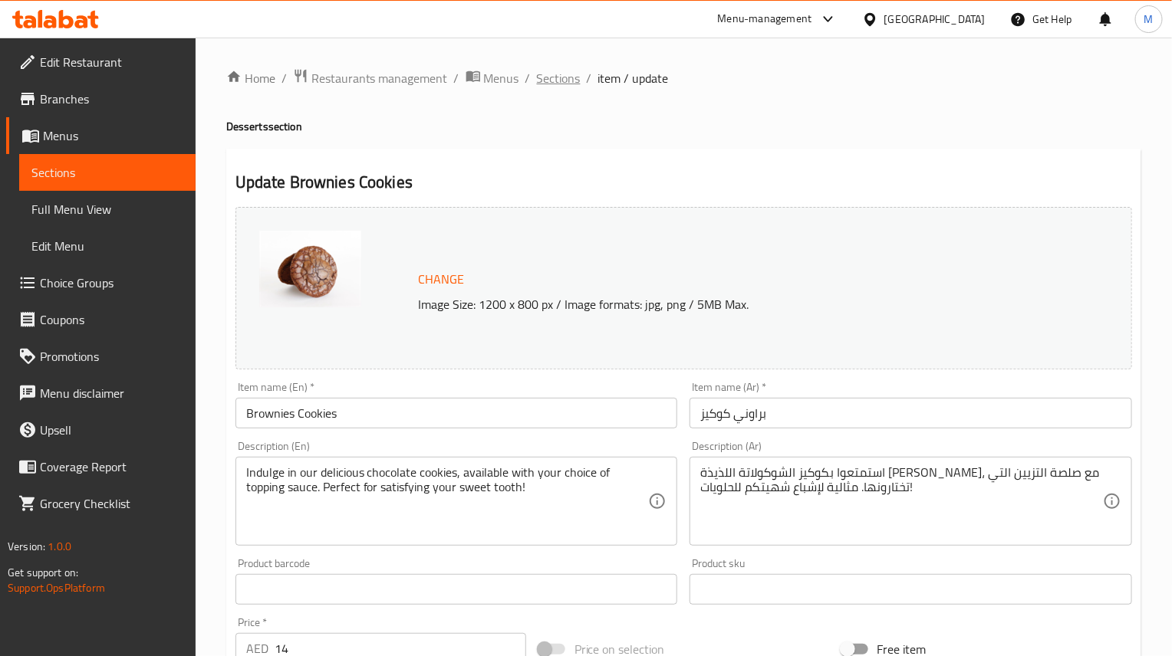
click at [546, 81] on span "Sections" at bounding box center [559, 78] width 44 height 18
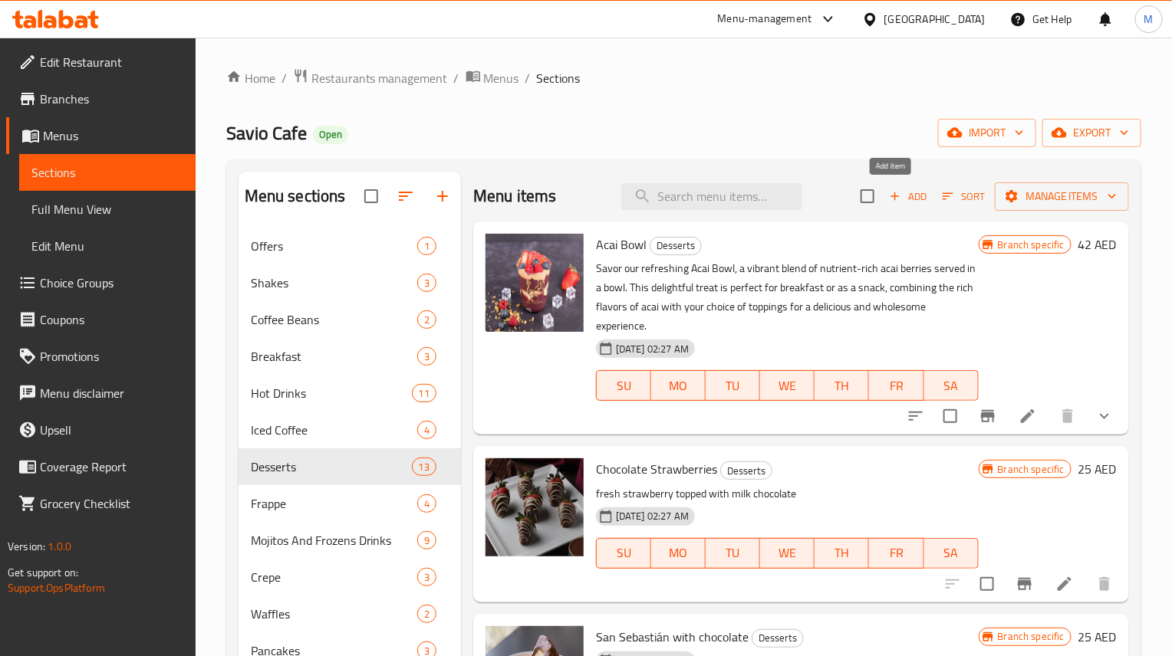
click at [893, 196] on span "Add" at bounding box center [907, 197] width 41 height 18
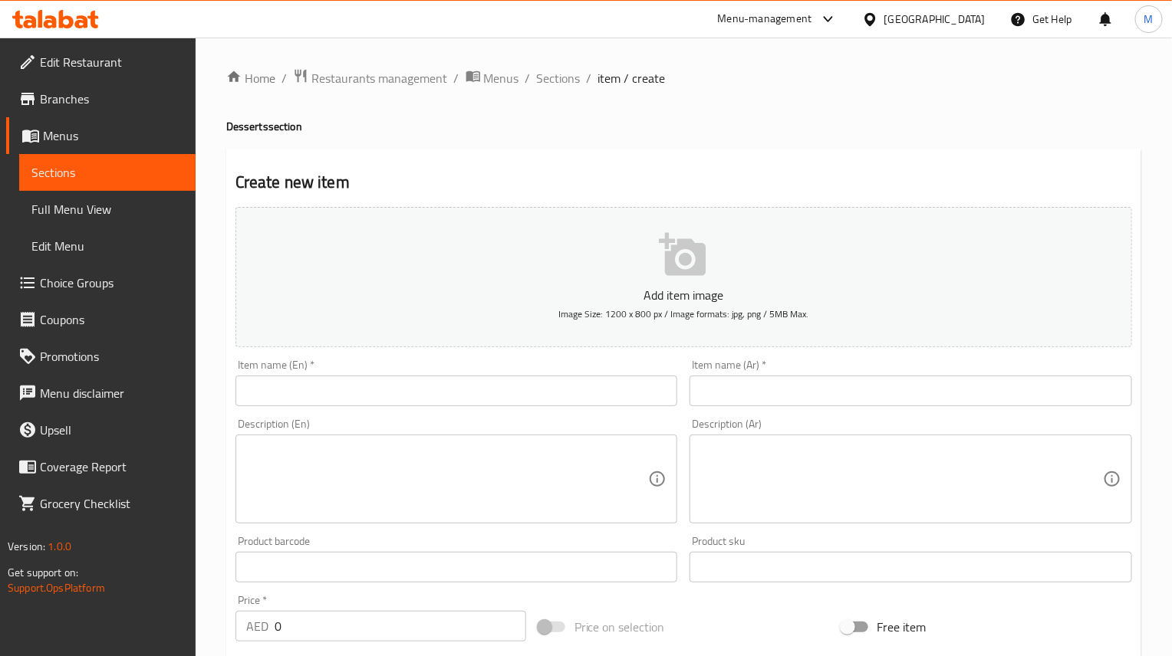
click at [376, 474] on textarea at bounding box center [447, 479] width 403 height 73
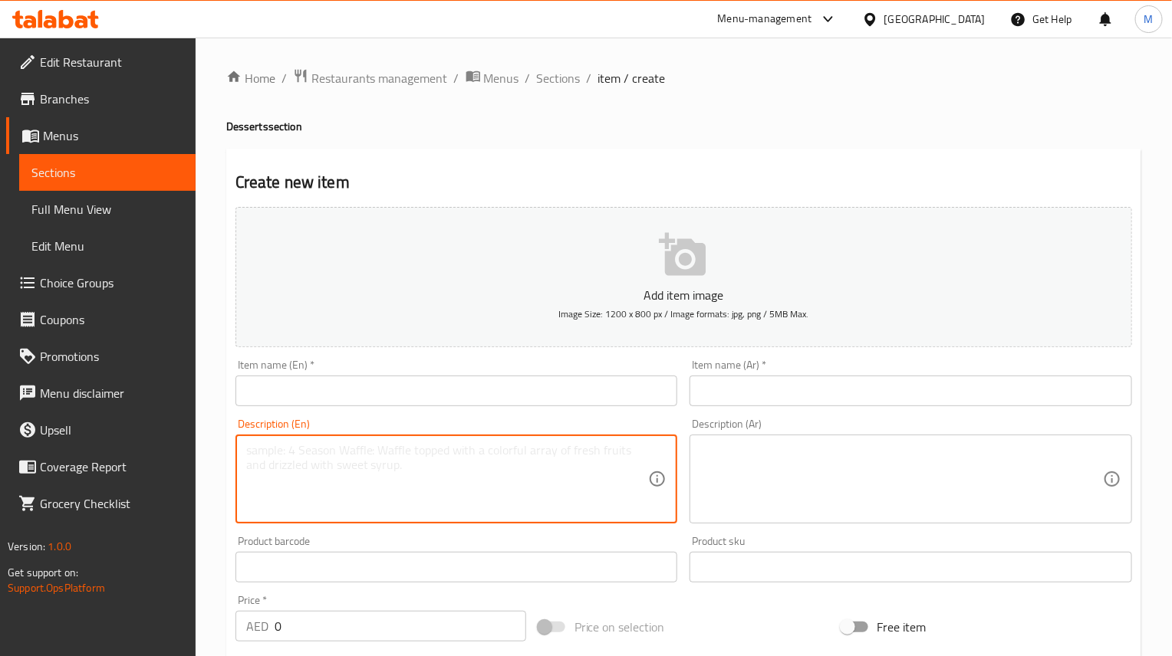
paste textarea "استمتعوا بكوكيز الشوكولاتة اللذيذة [PERSON_NAME]، مع صلصة التزيين التي تختارونه…"
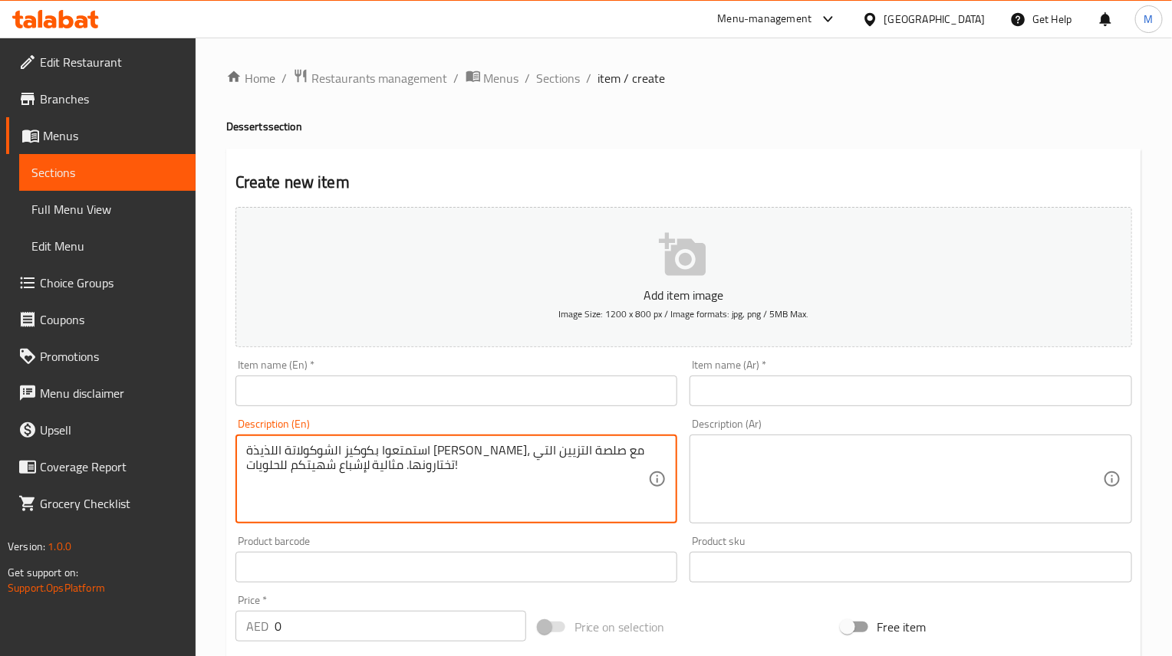
type textarea "استمتعوا بكوكيز الشوكولاتة اللذيذة [PERSON_NAME]، مع صلصة التزيين التي تختارونه…"
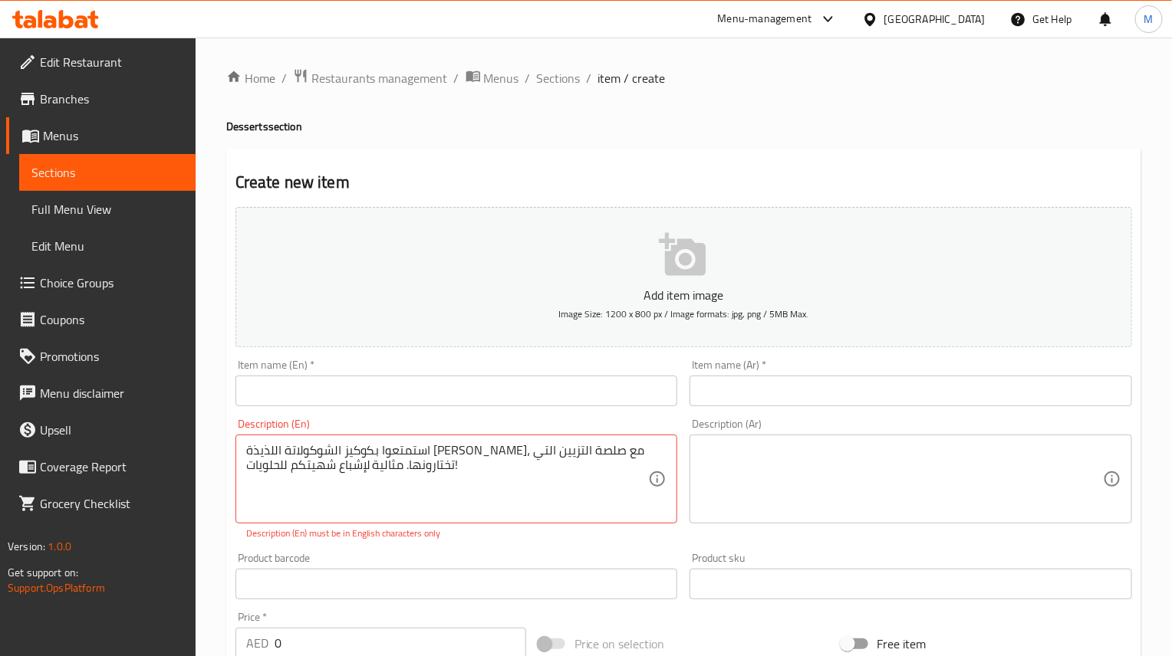
click at [341, 400] on input "text" at bounding box center [456, 391] width 442 height 31
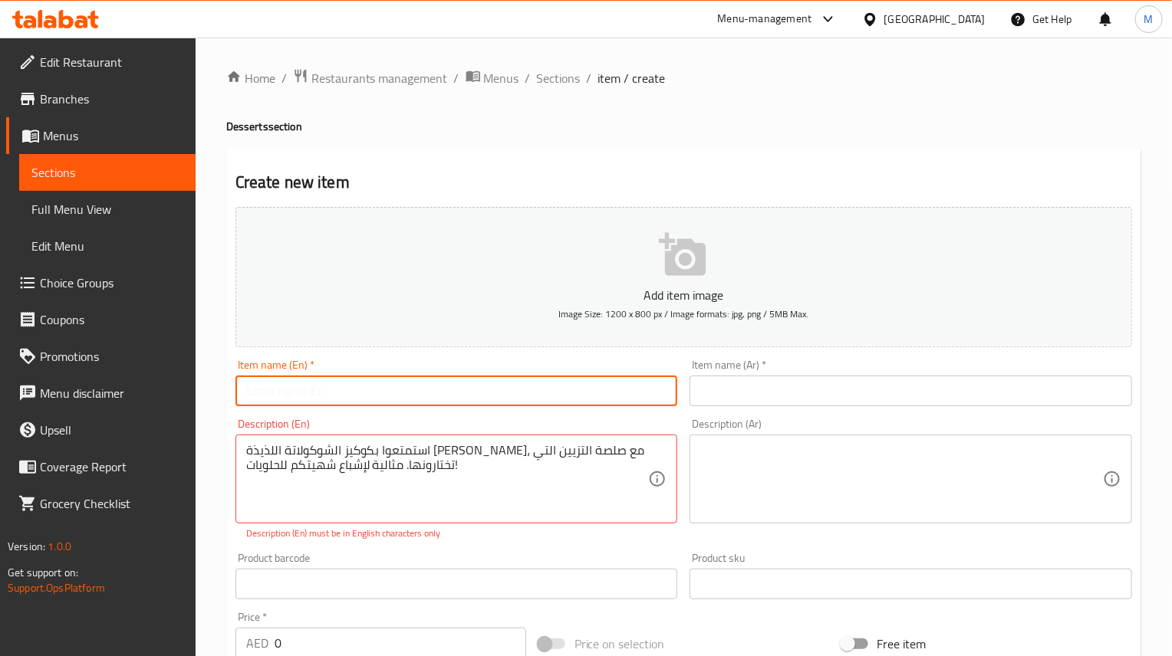
paste input "Cookies"
type input "Cookies"
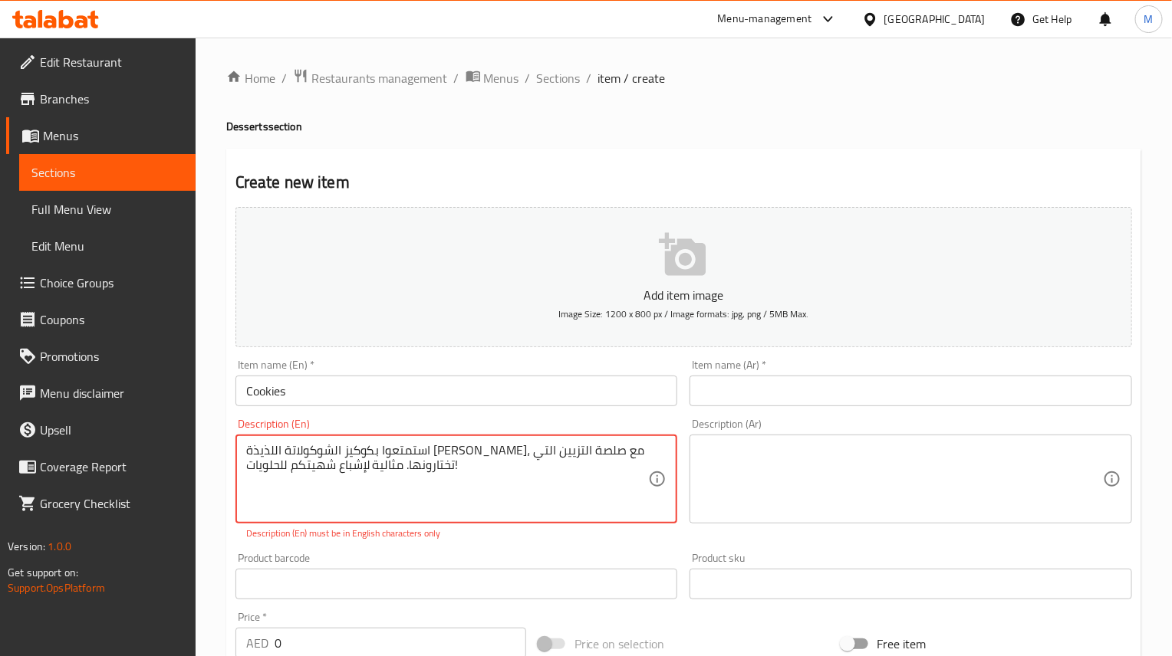
click at [807, 477] on textarea at bounding box center [901, 479] width 403 height 73
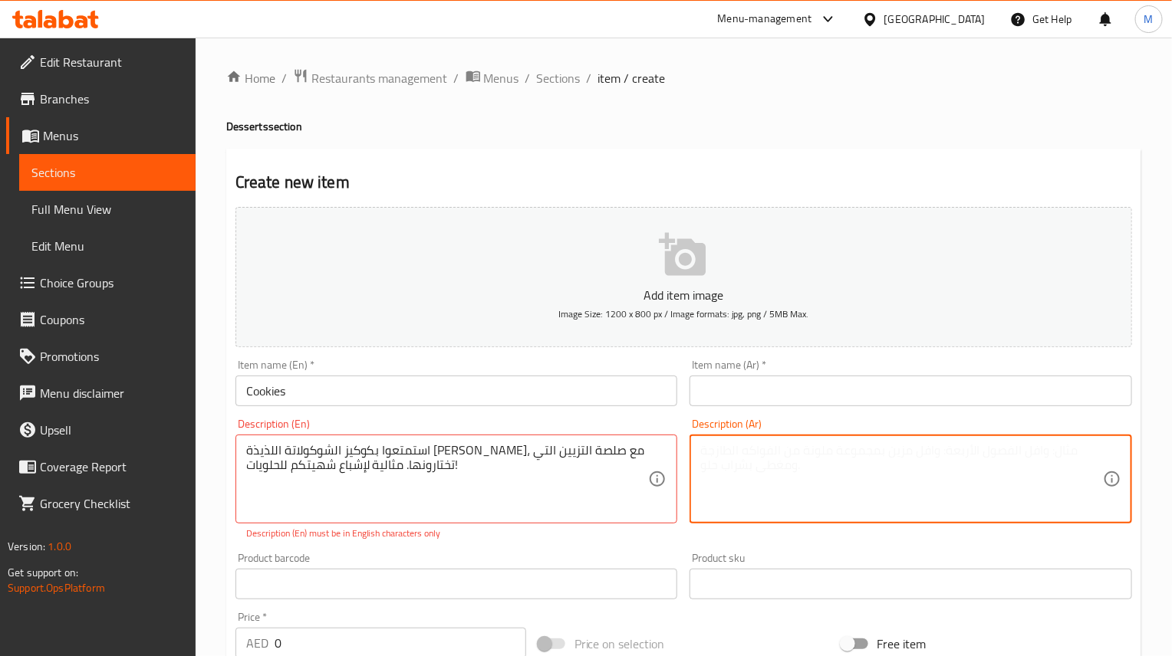
paste textarea "استمتعوا بكوكيز الشوكولاتة اللذيذة [PERSON_NAME]، مع صلصة التزيين التي تختارونه…"
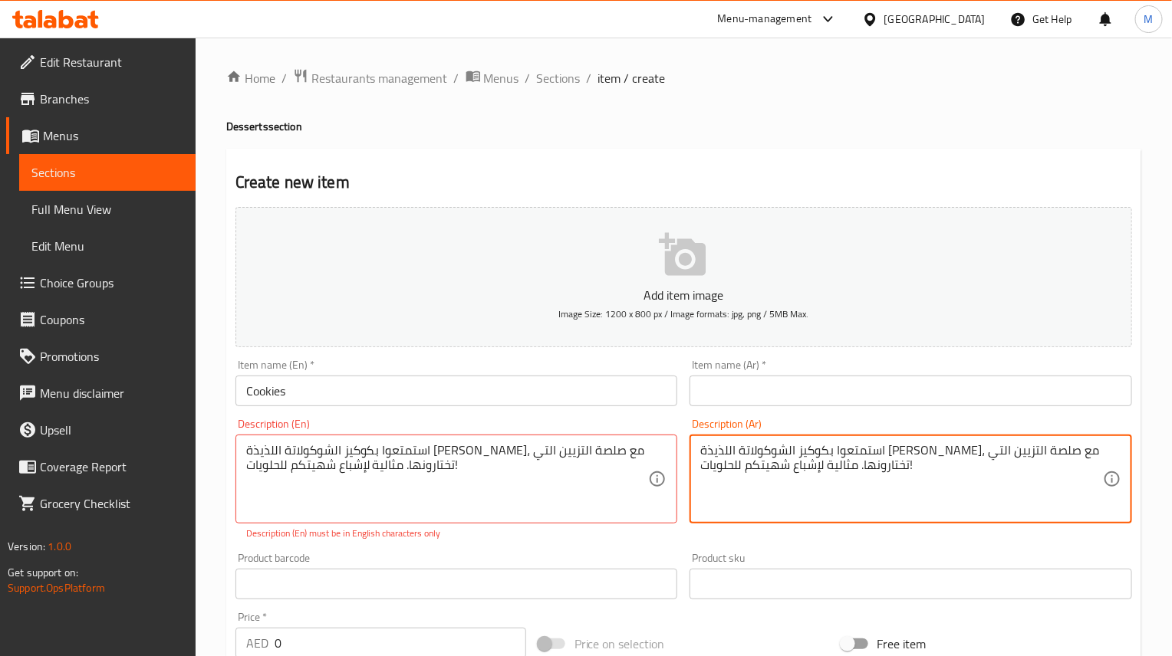
type textarea "استمتعوا بكوكيز الشوكولاتة اللذيذة [PERSON_NAME]، مع صلصة التزيين التي تختارونه…"
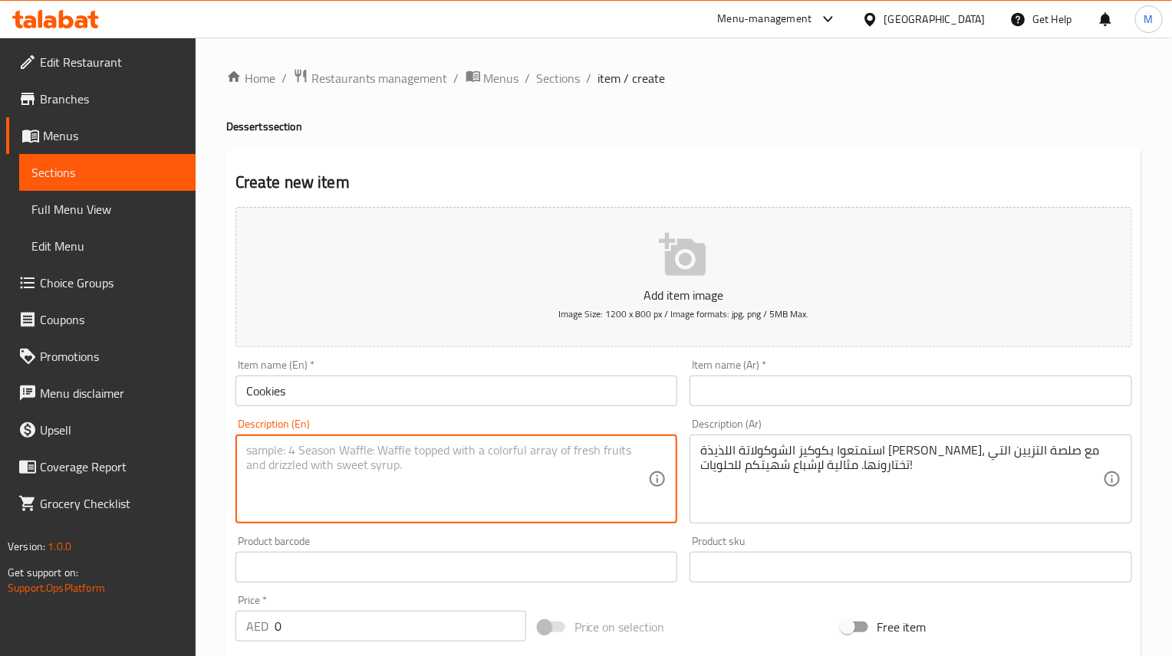
click at [350, 454] on textarea at bounding box center [447, 479] width 403 height 73
paste textarea "Indulge in our delicious chocolate cookies, available with your choice of toppi…"
type textarea "Indulge in our delicious chocolate cookies, available with your choice of toppi…"
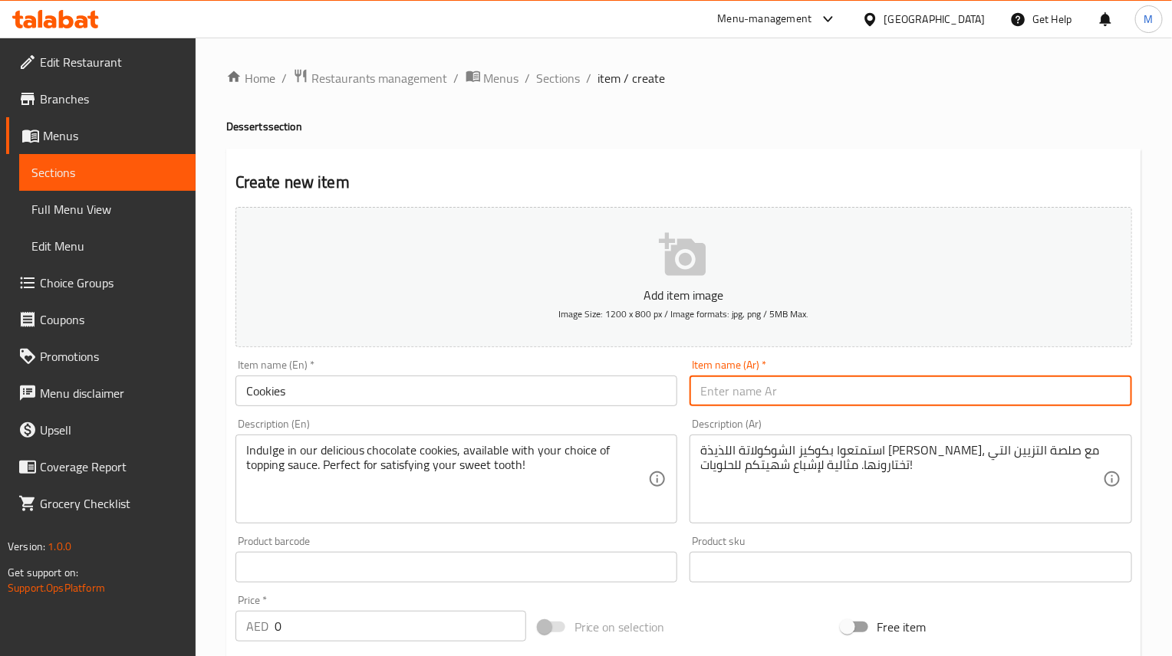
click at [743, 376] on input "text" at bounding box center [910, 391] width 442 height 31
type input "كوكيز"
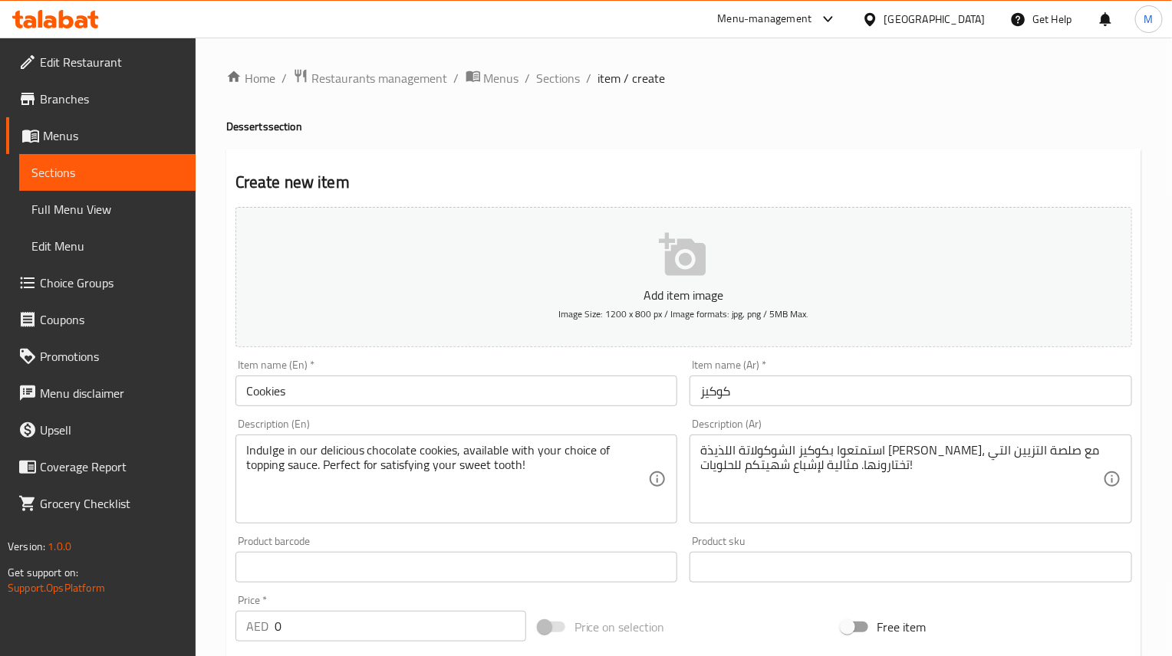
click at [348, 611] on input "0" at bounding box center [401, 626] width 252 height 31
paste input "15"
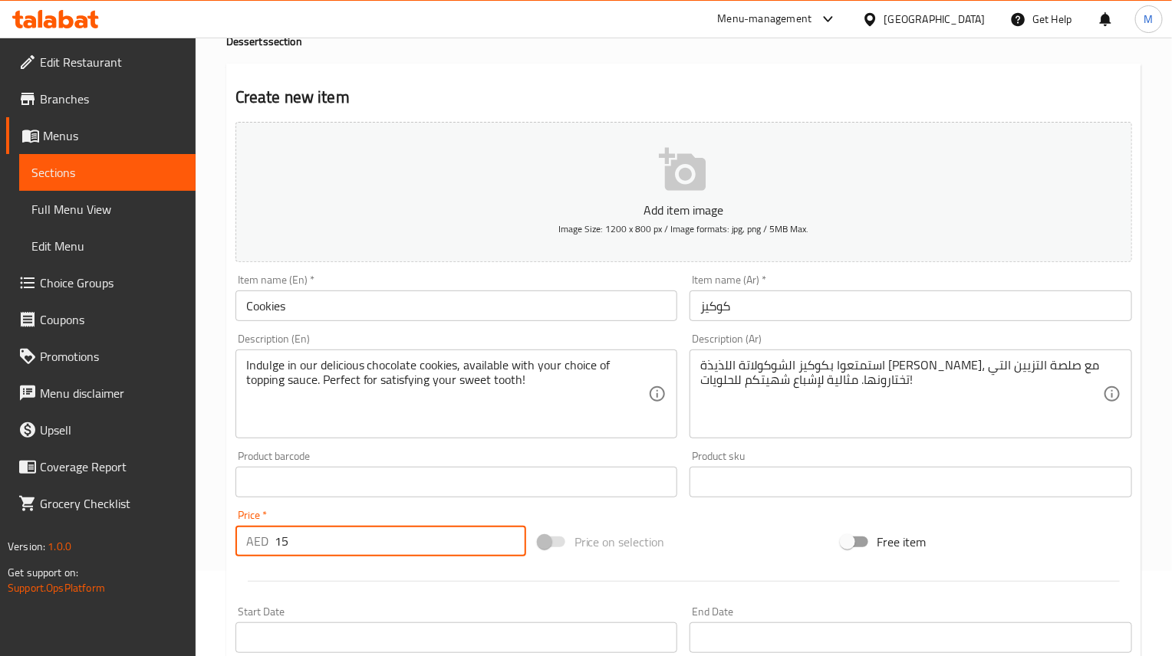
scroll to position [230, 0]
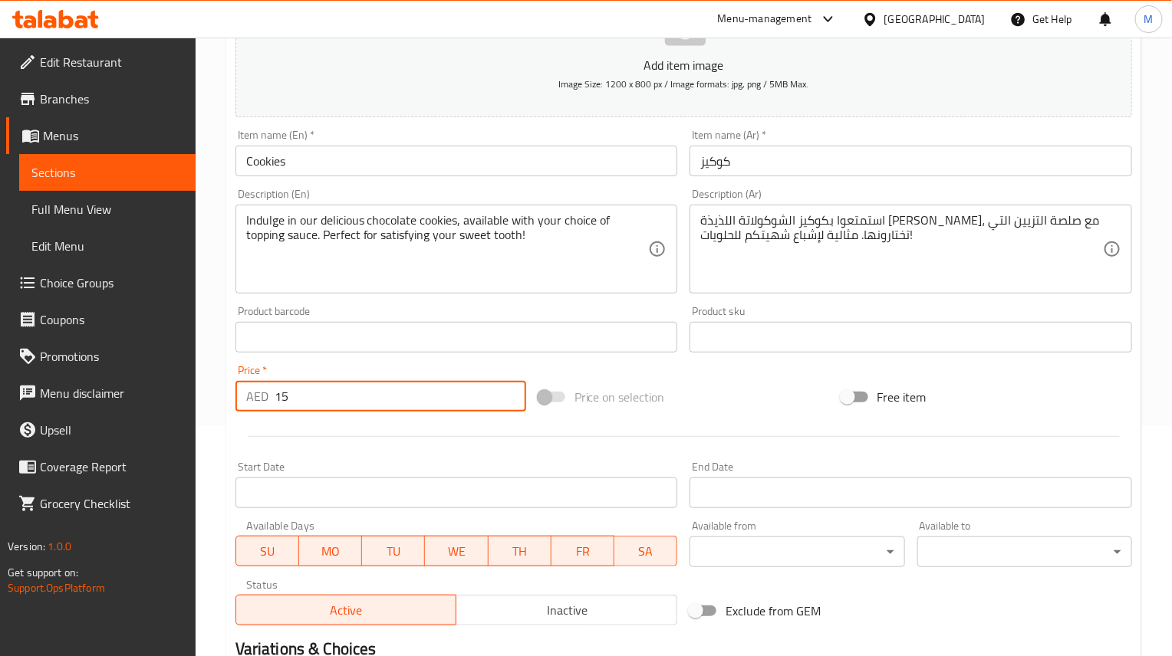
type input "15"
click at [557, 592] on div "Active Inactive" at bounding box center [456, 603] width 442 height 46
click at [564, 601] on span "Inactive" at bounding box center [566, 611] width 209 height 22
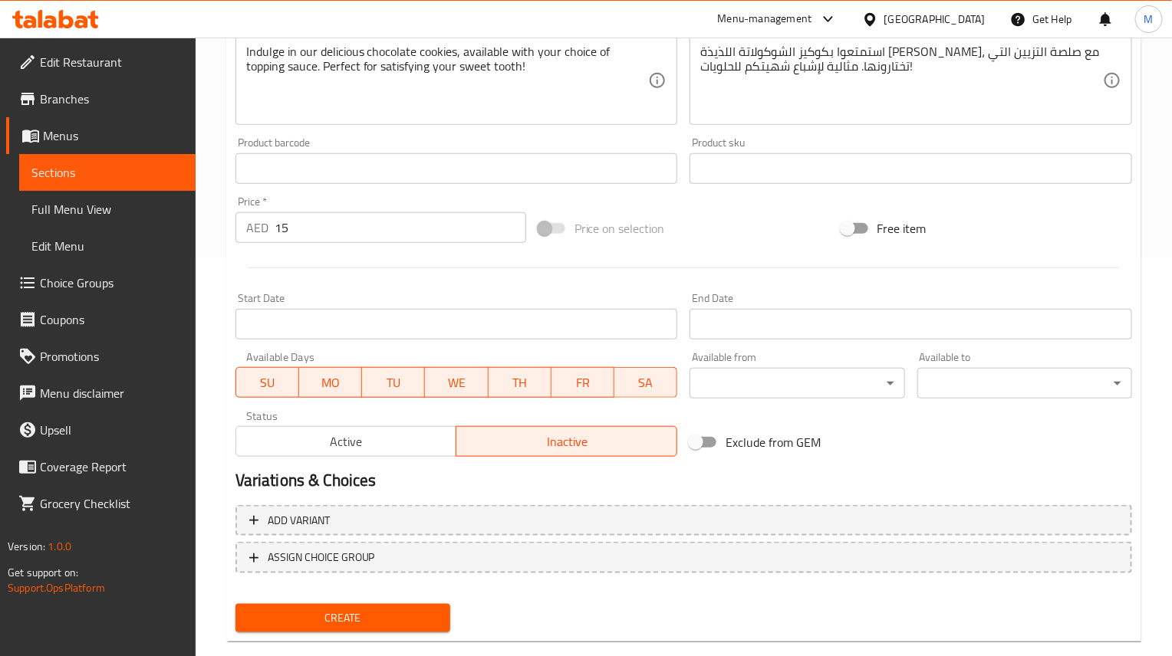
scroll to position [426, 0]
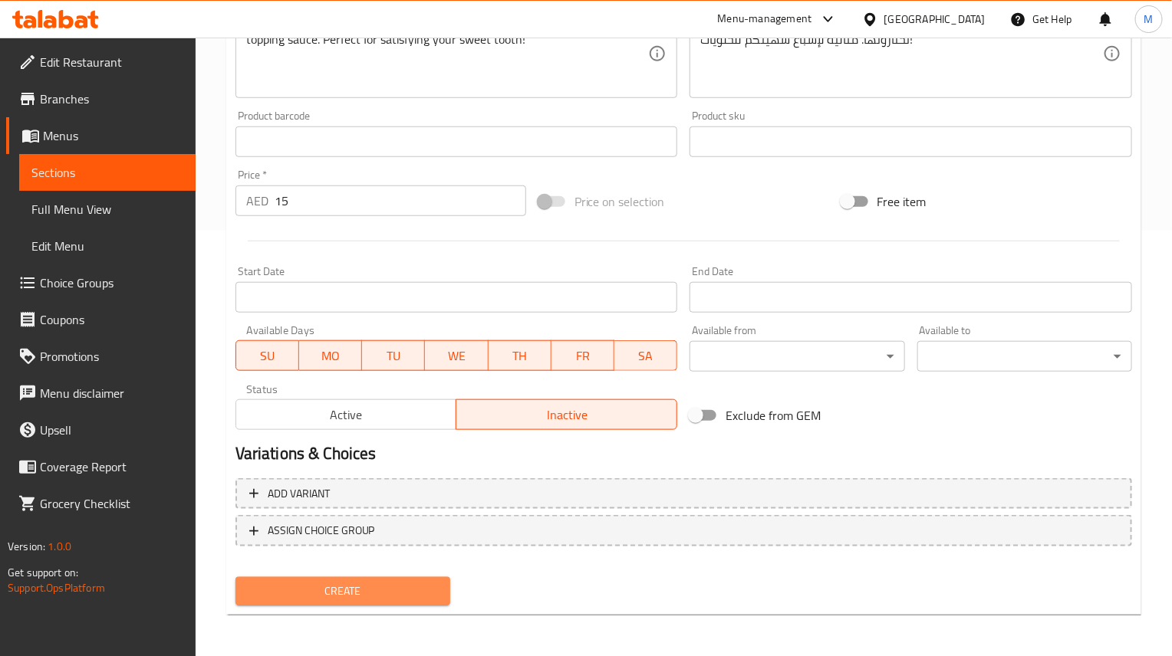
click at [378, 587] on span "Create" at bounding box center [343, 591] width 190 height 19
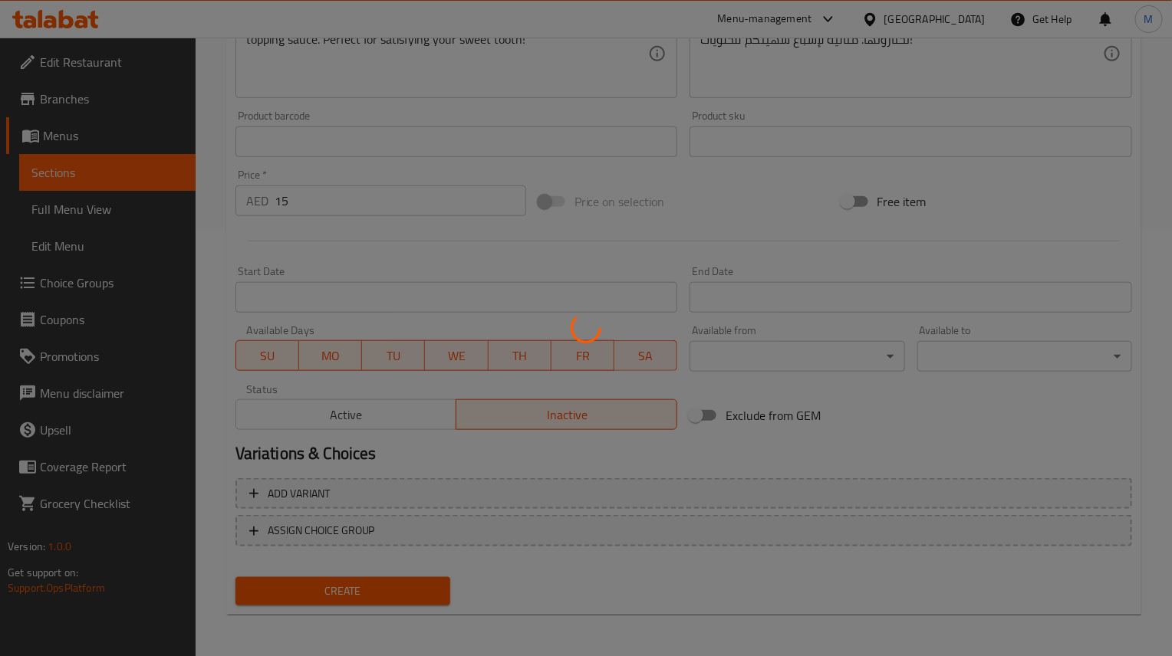
type input "0"
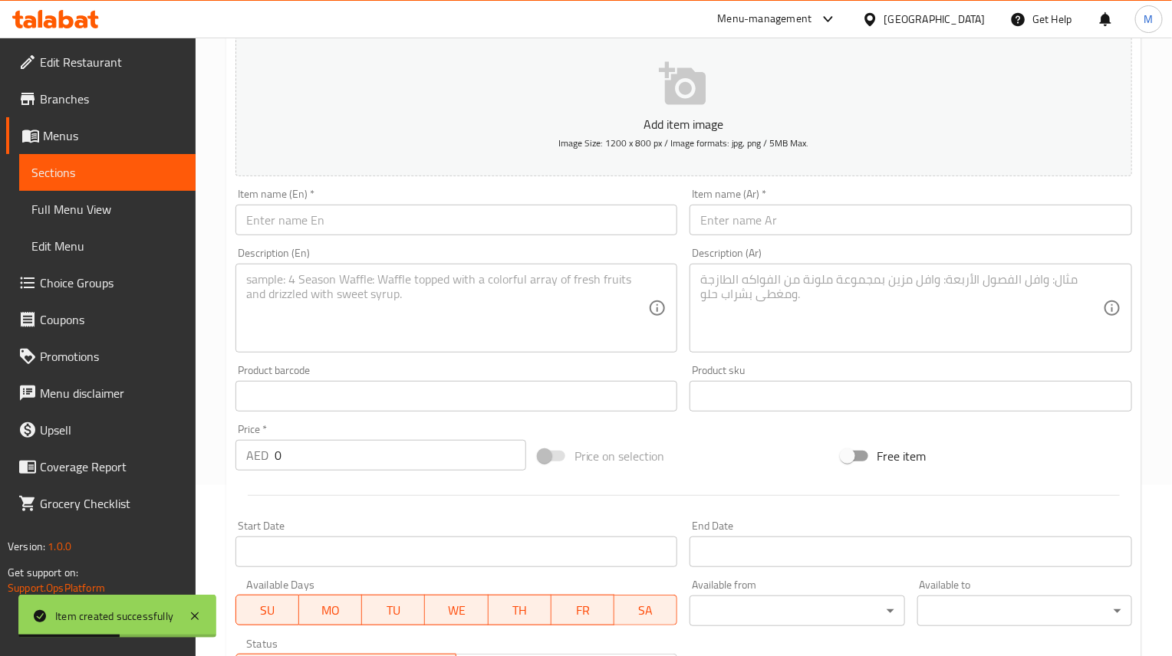
scroll to position [0, 0]
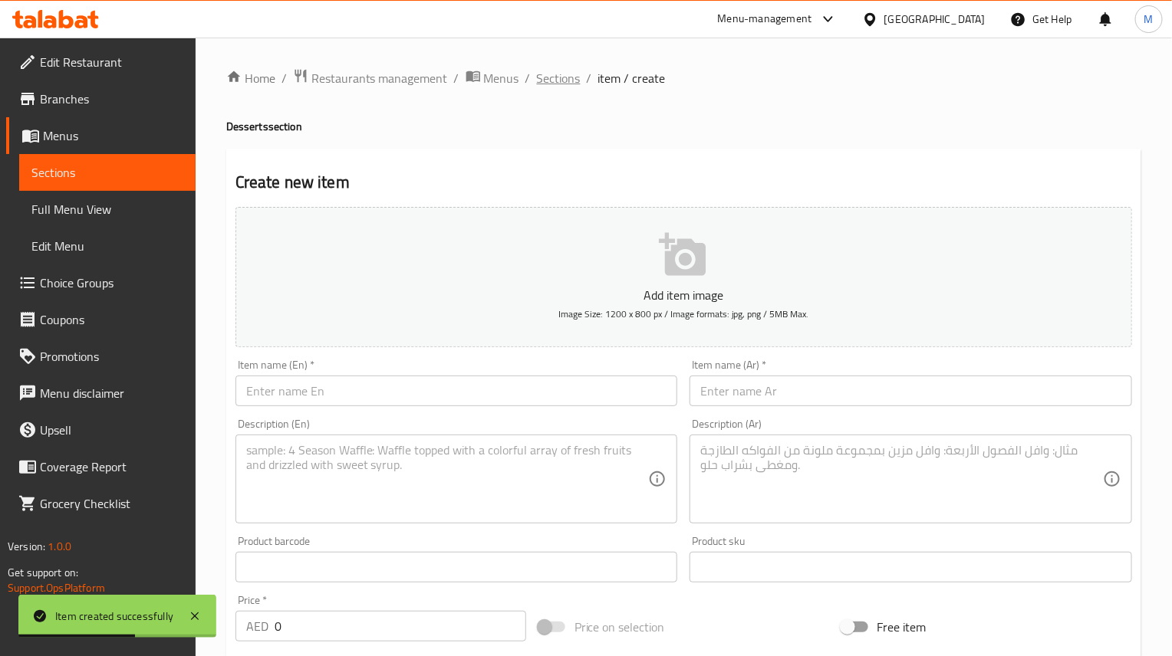
click at [537, 69] on span "Sections" at bounding box center [559, 78] width 44 height 18
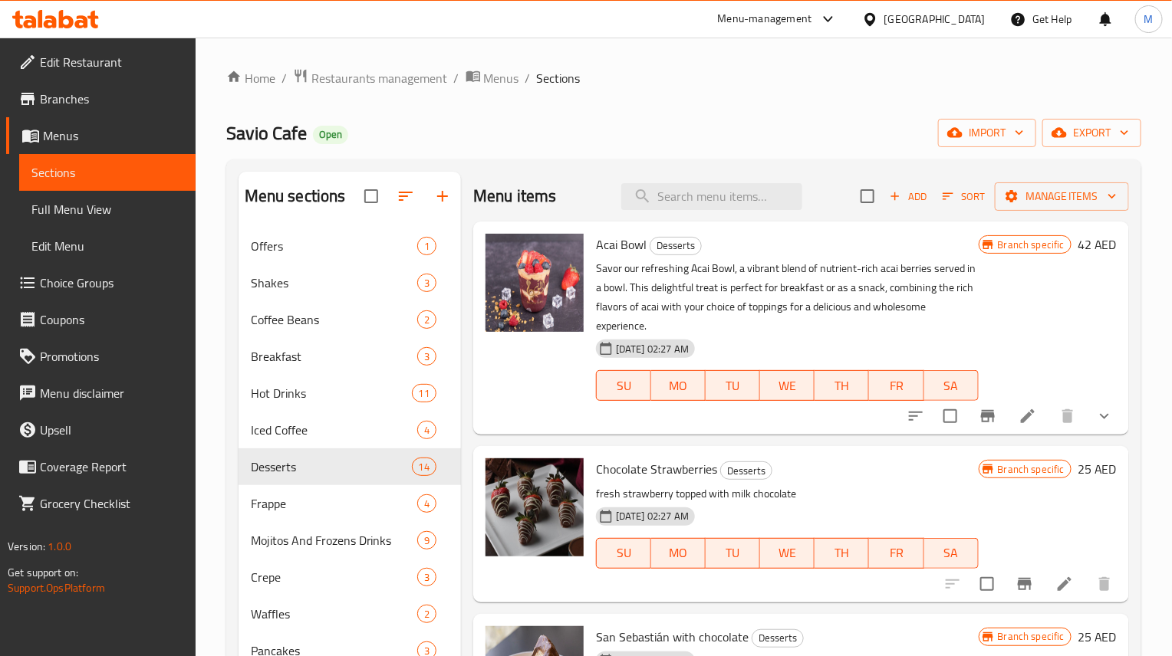
click at [900, 194] on span "Add" at bounding box center [907, 197] width 41 height 18
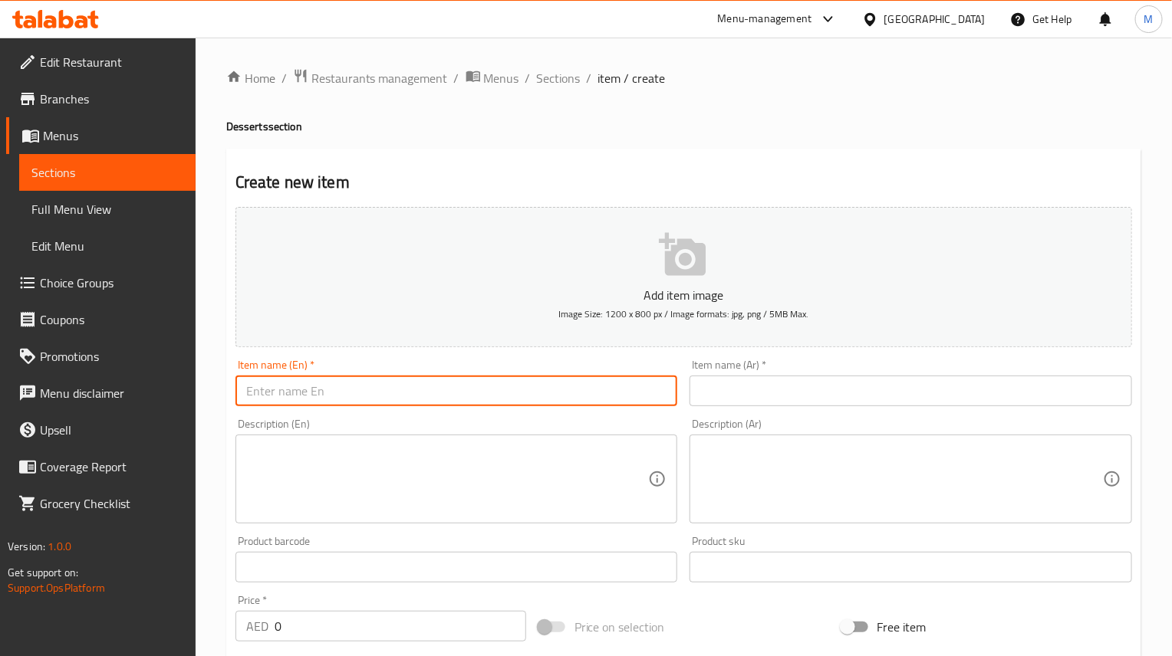
click at [331, 390] on input "text" at bounding box center [456, 391] width 442 height 31
paste input "Asseda"
type input "Asseda"
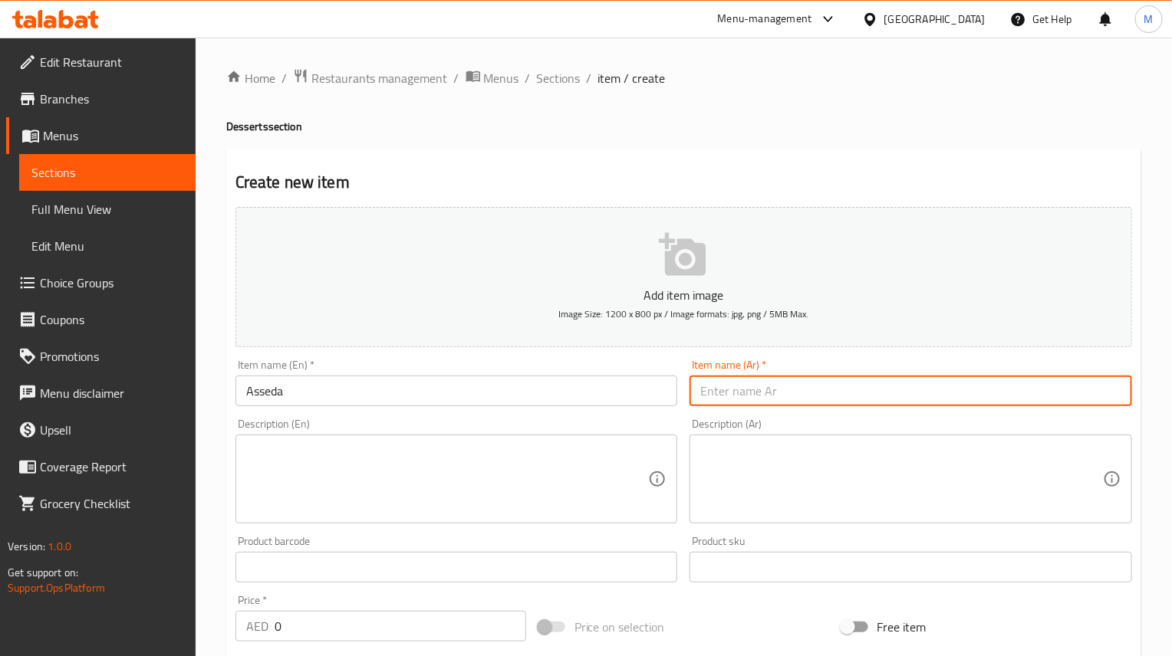
click at [745, 383] on input "text" at bounding box center [910, 391] width 442 height 31
paste input "أسيدا"
type input "أسيدا"
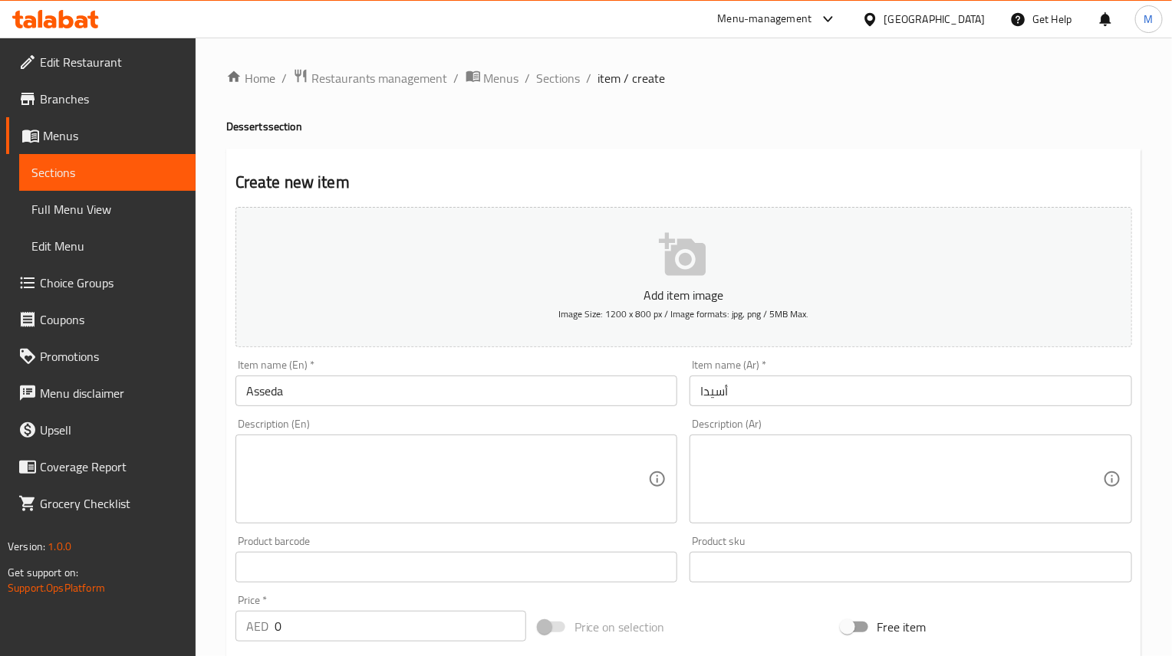
click at [347, 453] on textarea at bounding box center [447, 479] width 403 height 73
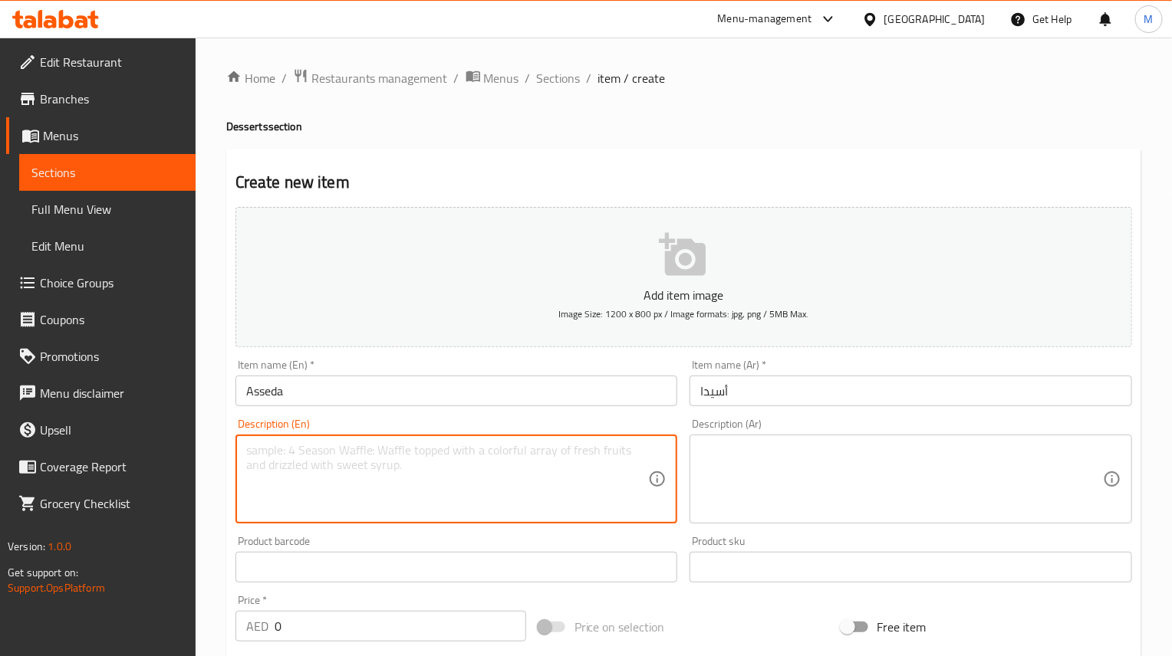
paste textarea "Enjoy our freshly baked Asseda, served with a delightful special sauce on the s…"
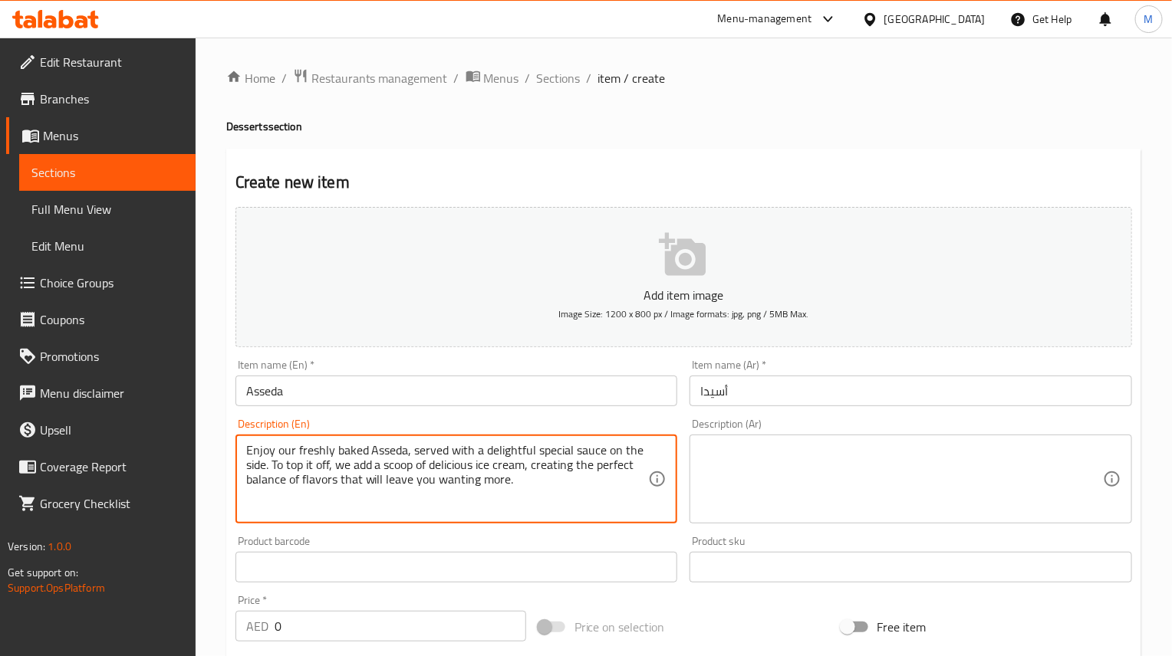
type textarea "Enjoy our freshly baked Asseda, served with a delightful special sauce on the s…"
click at [759, 477] on textarea at bounding box center [901, 479] width 403 height 73
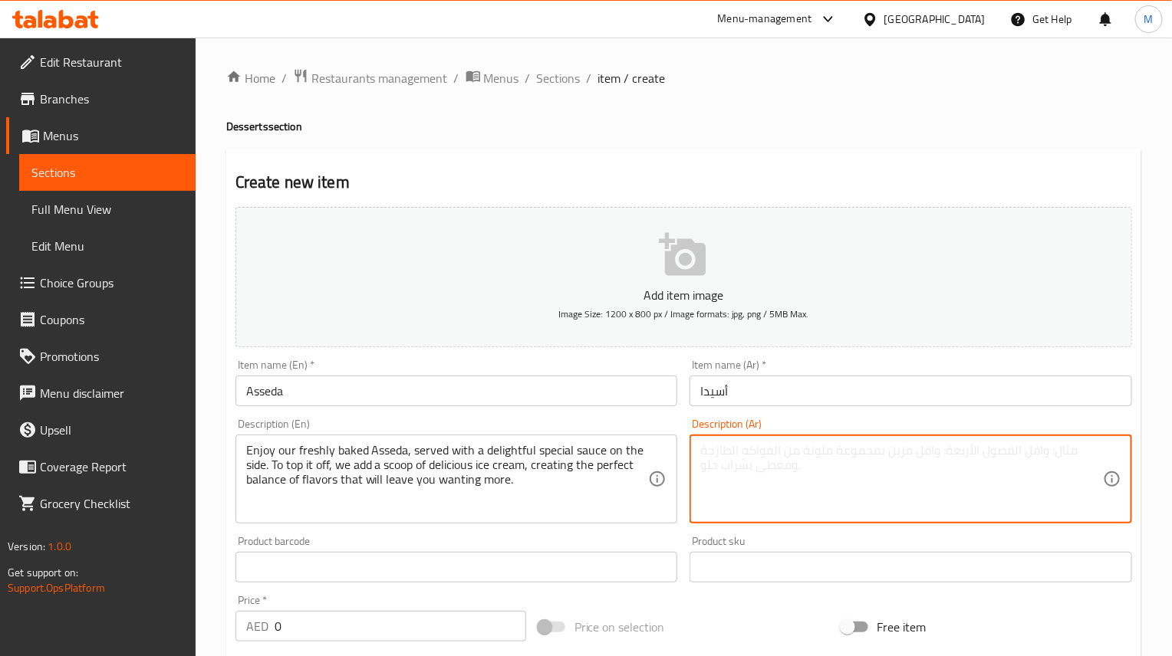
paste textarea "استمتعوا بطبق أسيدة طازج، يُقدم مع صلصة خاصة لذيذة. ولإضافة لمسة مميزة، نضيف مغ…"
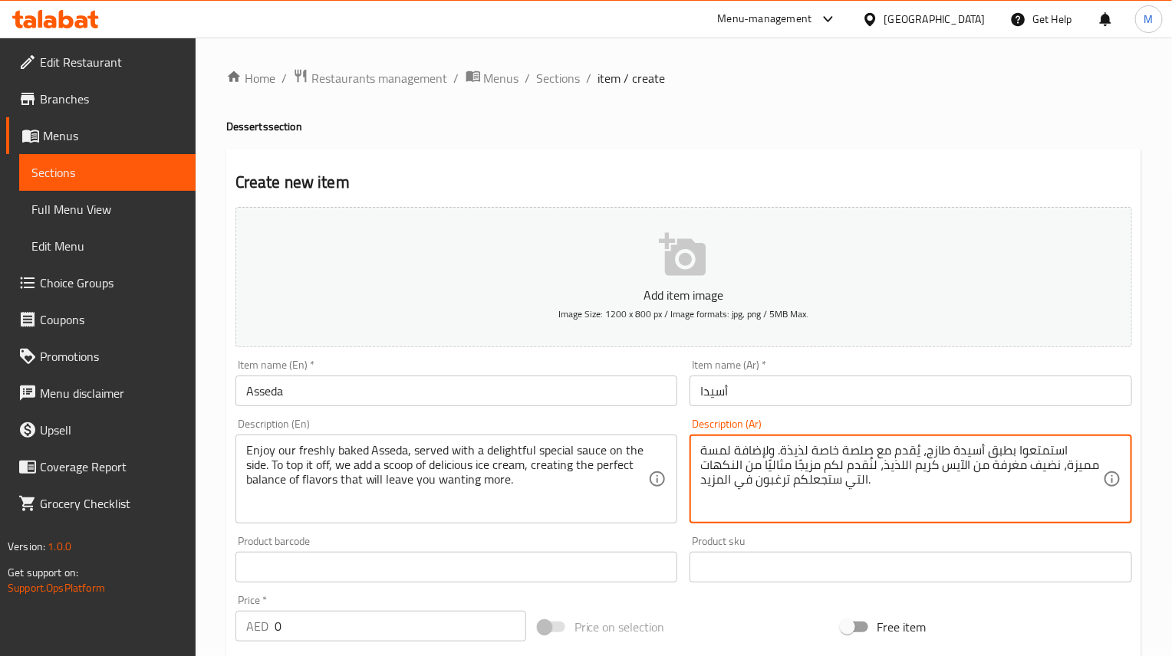
type textarea "استمتعوا بطبق أسيدة طازج، يُقدم مع صلصة خاصة لذيذة. ولإضافة لمسة مميزة، نضيف مغ…"
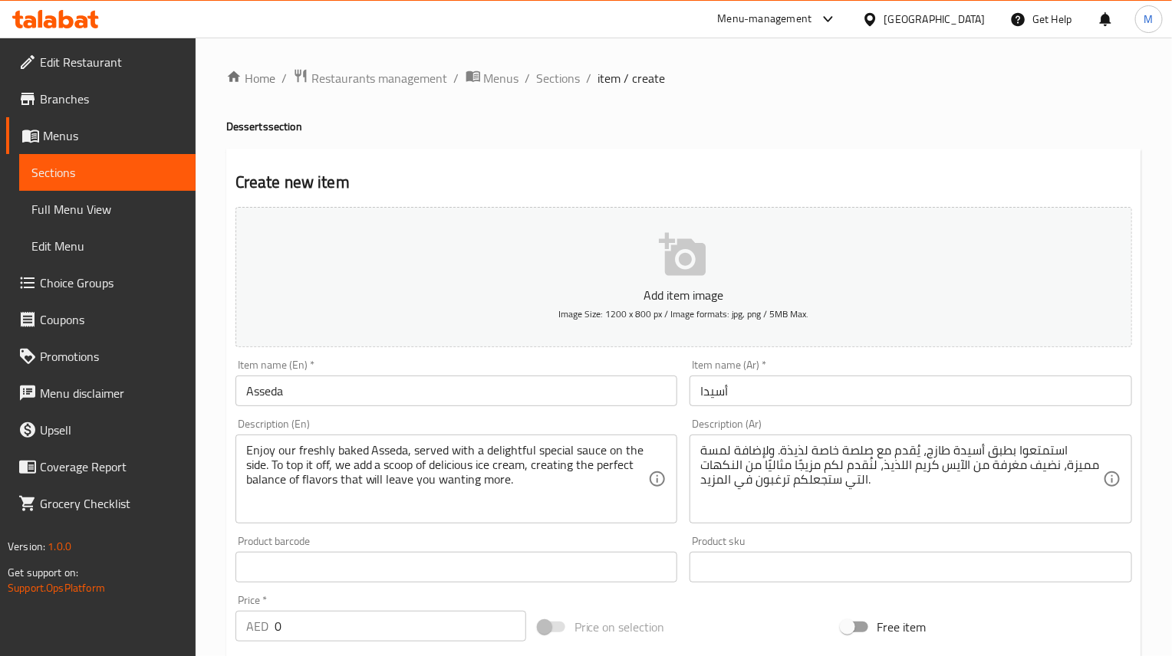
click at [331, 611] on input "0" at bounding box center [401, 626] width 252 height 31
paste input "35"
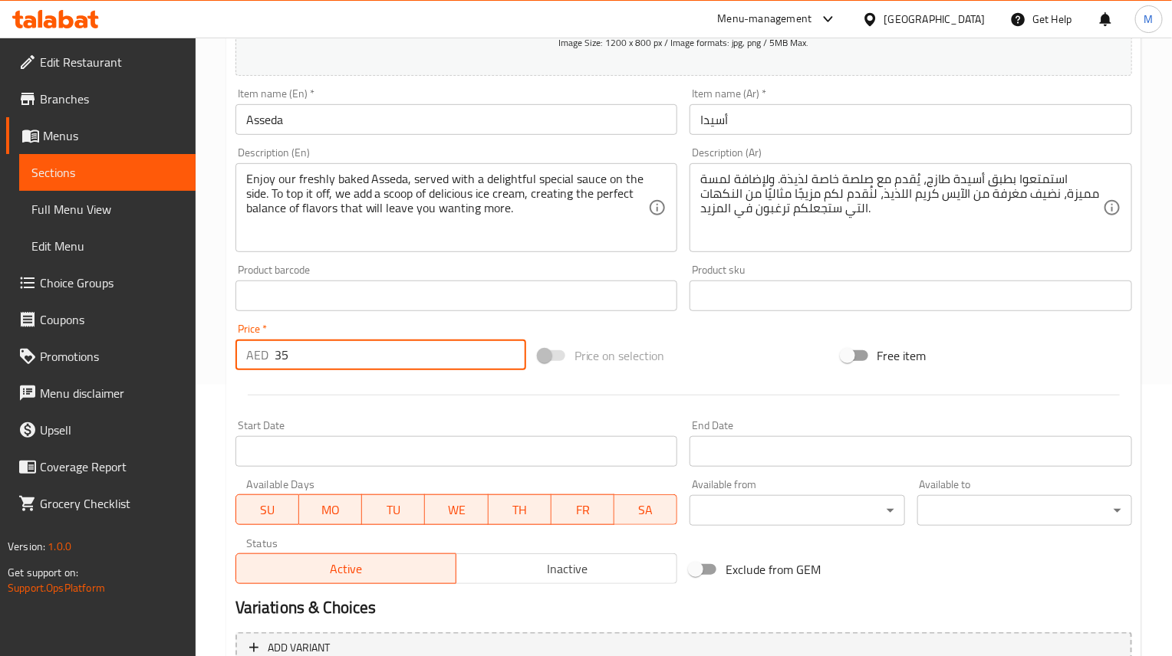
scroll to position [426, 0]
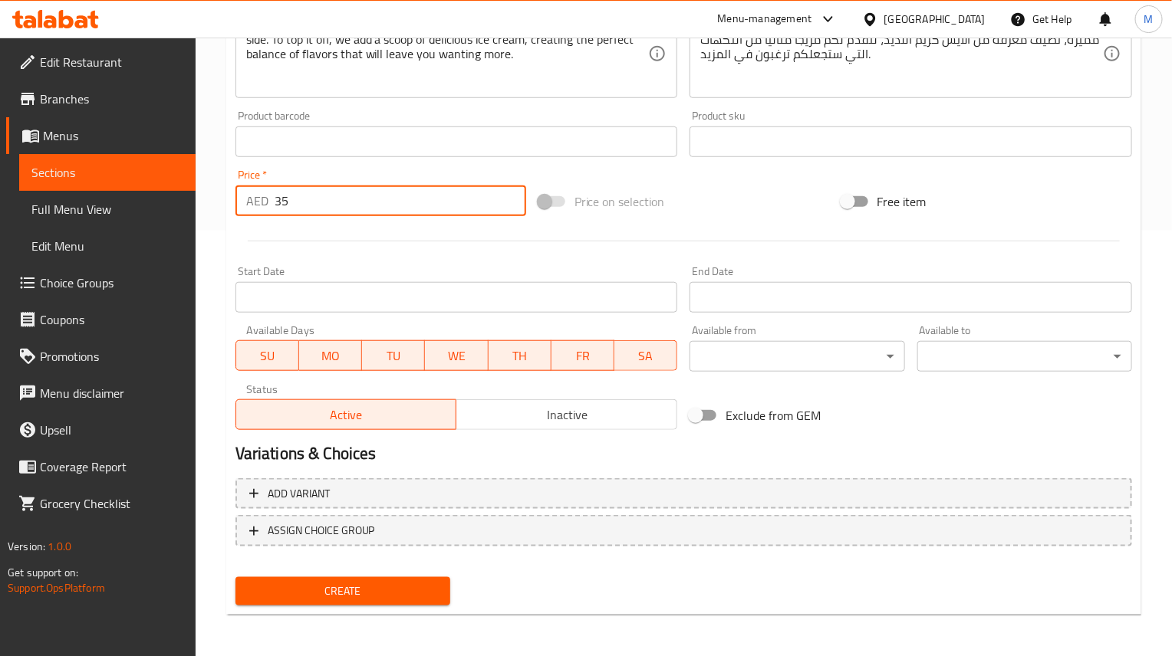
type input "35"
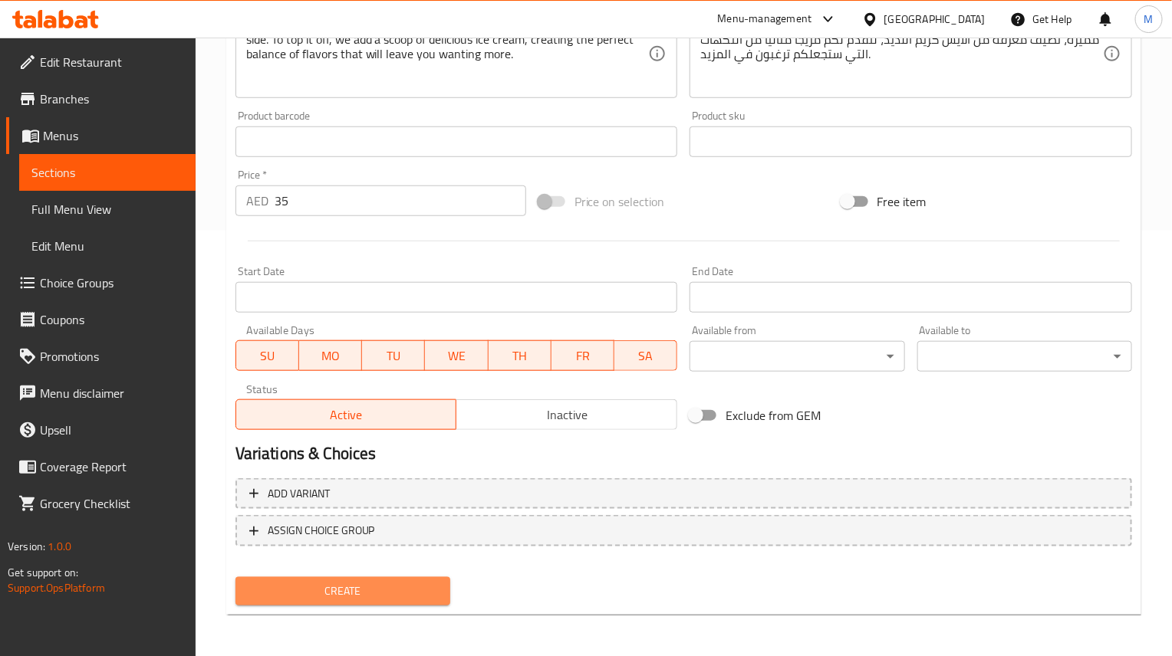
click at [340, 583] on span "Create" at bounding box center [343, 591] width 190 height 19
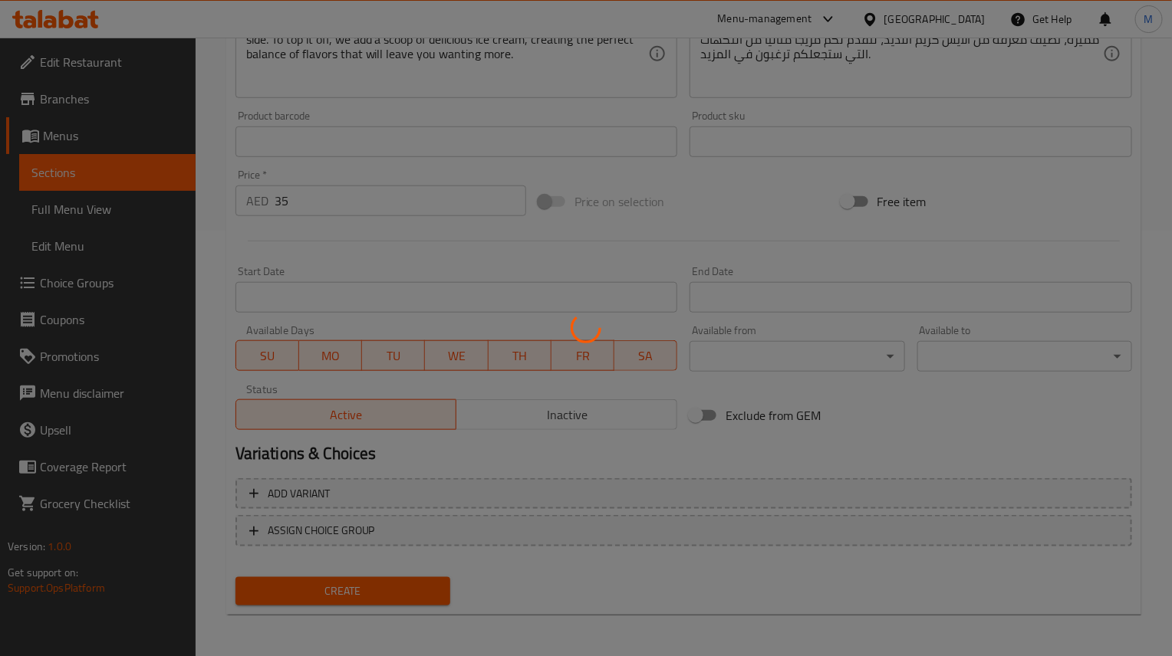
type input "0"
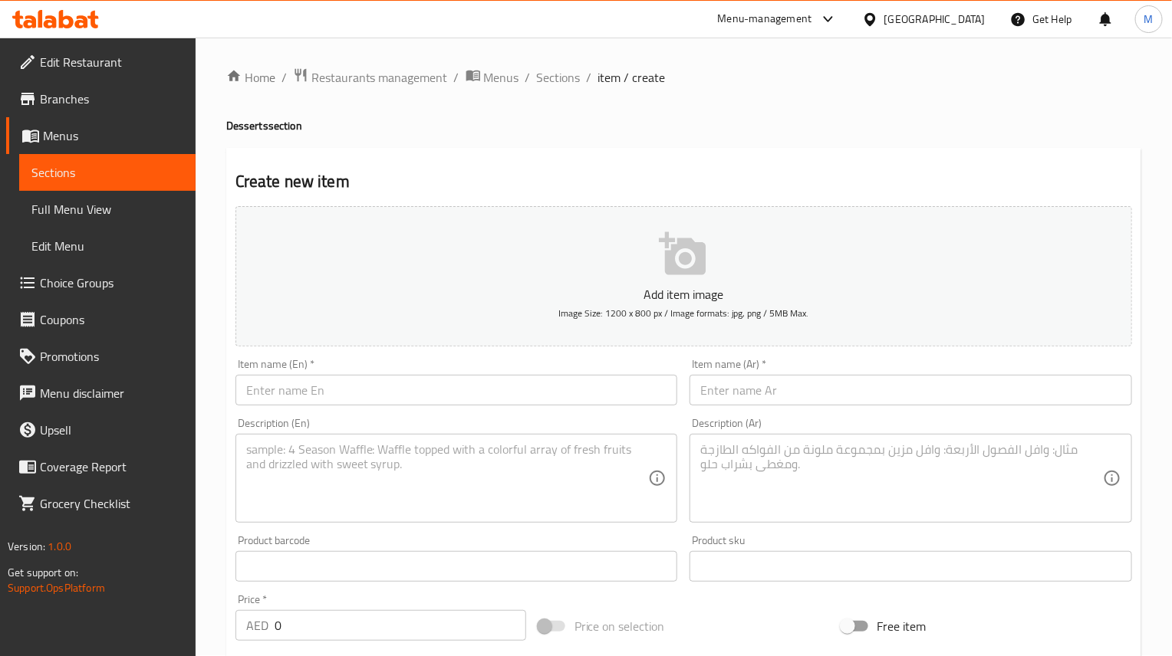
scroll to position [0, 0]
click at [543, 81] on span "Sections" at bounding box center [559, 78] width 44 height 18
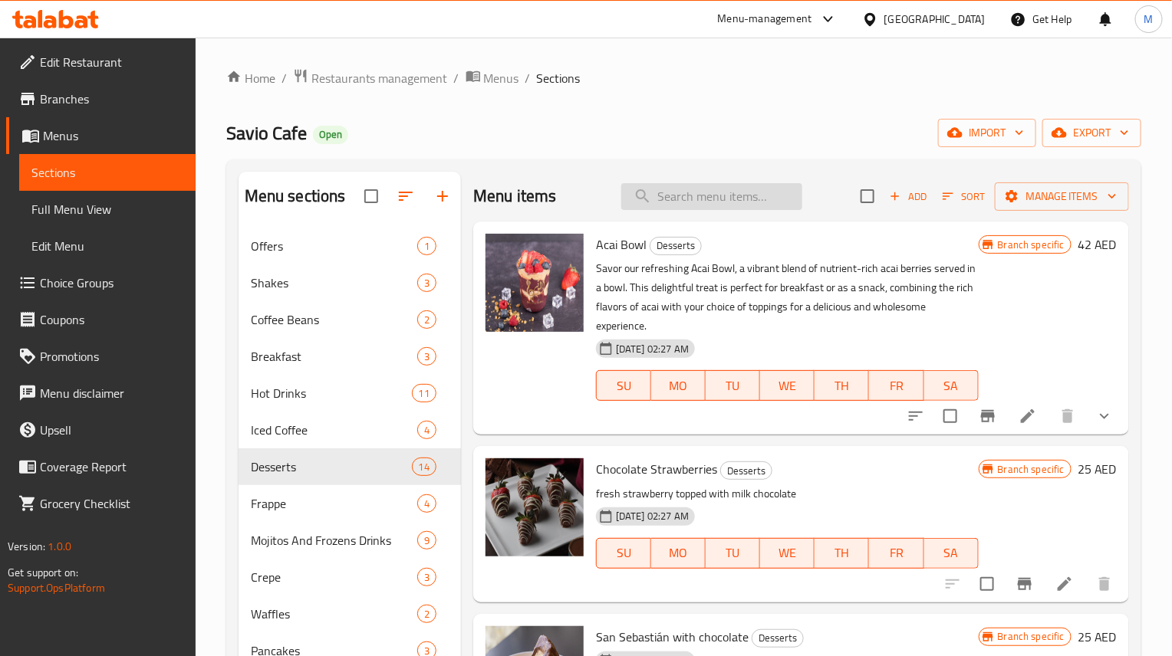
click at [760, 198] on input "search" at bounding box center [711, 196] width 181 height 27
paste input "Crepe"
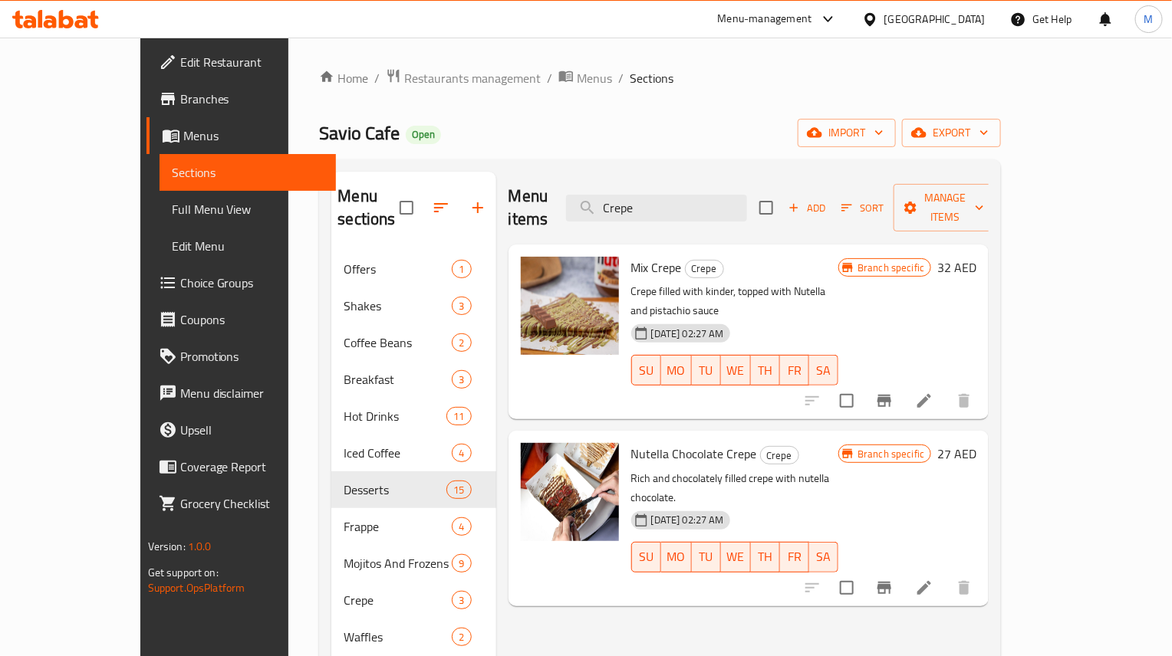
type input "Crepe"
click at [946, 574] on li at bounding box center [924, 588] width 43 height 28
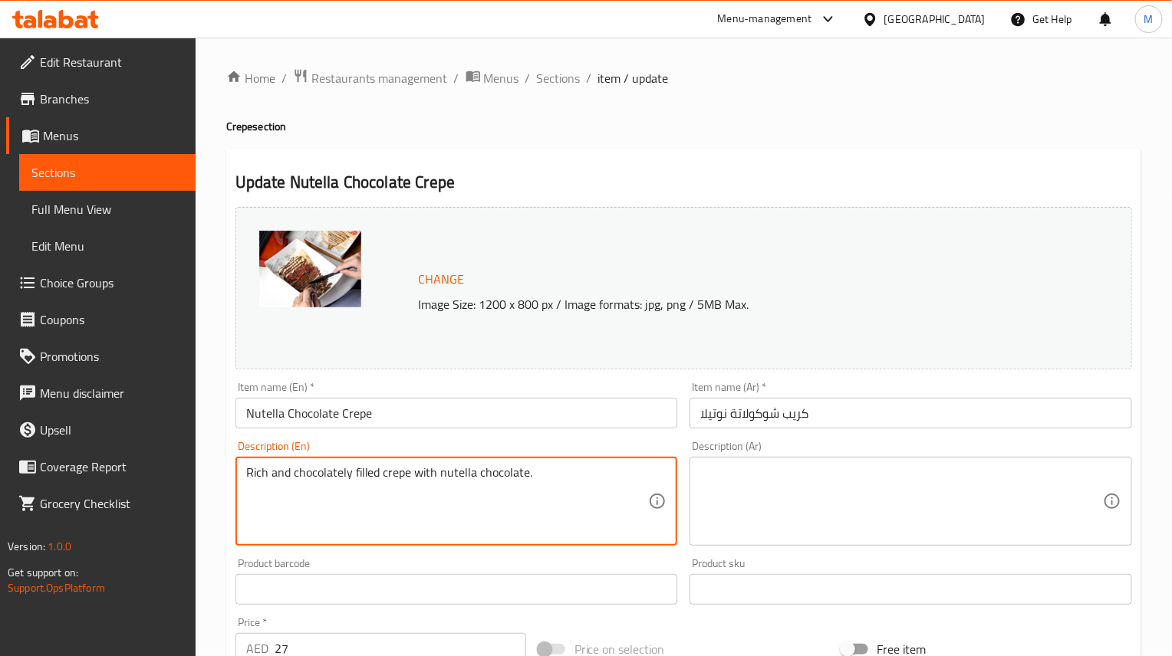
paste textarea "Loremips Dolo (si) Ametcons Adipiscinge (se) Doei Temp (in) Utla Etdoloremag (a…"
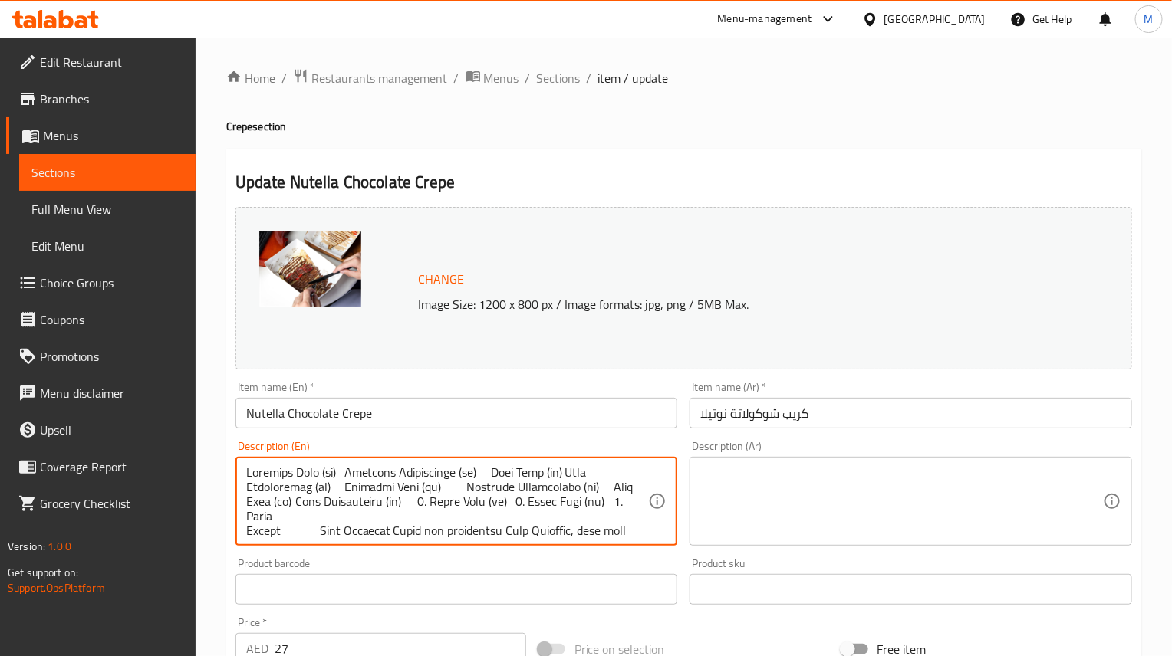
scroll to position [4042, 0]
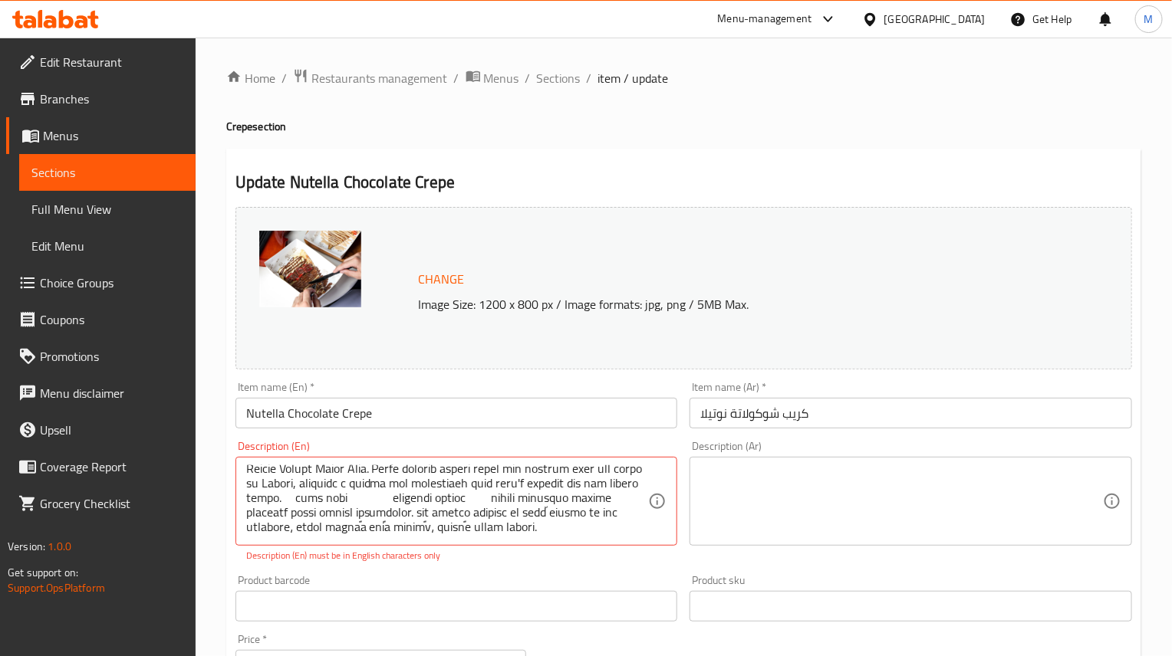
click at [396, 490] on textarea at bounding box center [447, 501] width 403 height 73
paste textarea "Indulge in our delightful Nutella crepe, a soft and thin pancake generously fil…"
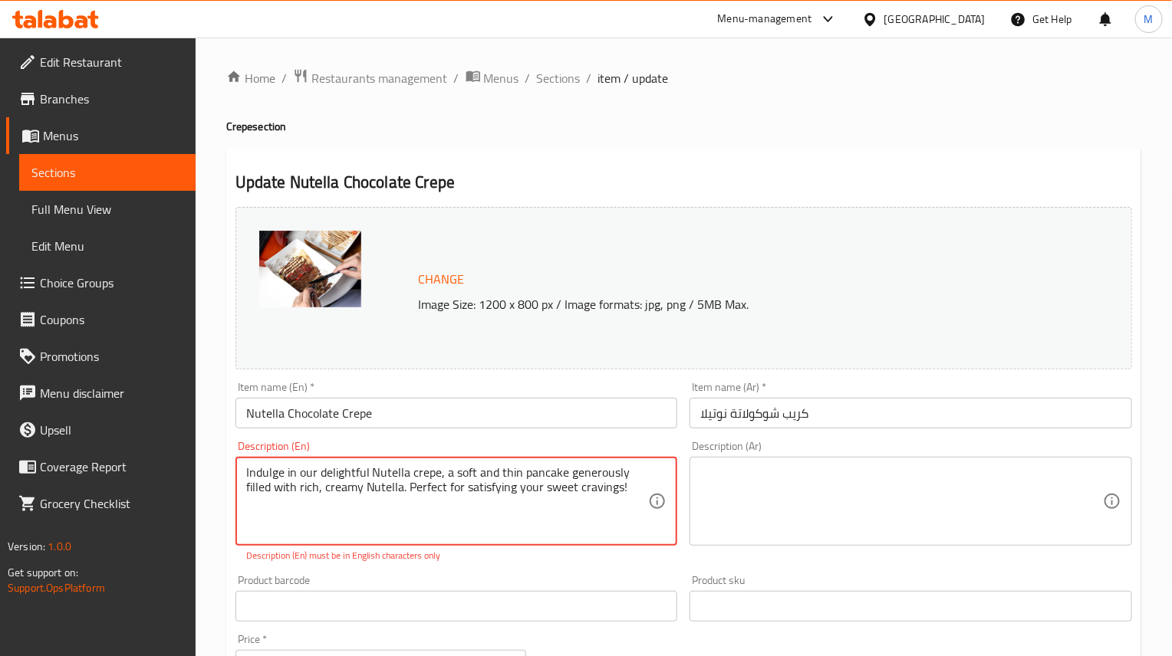
scroll to position [0, 0]
type textarea "Indulge in our delightful Nutella crepe, a soft and thin pancake generously fil…"
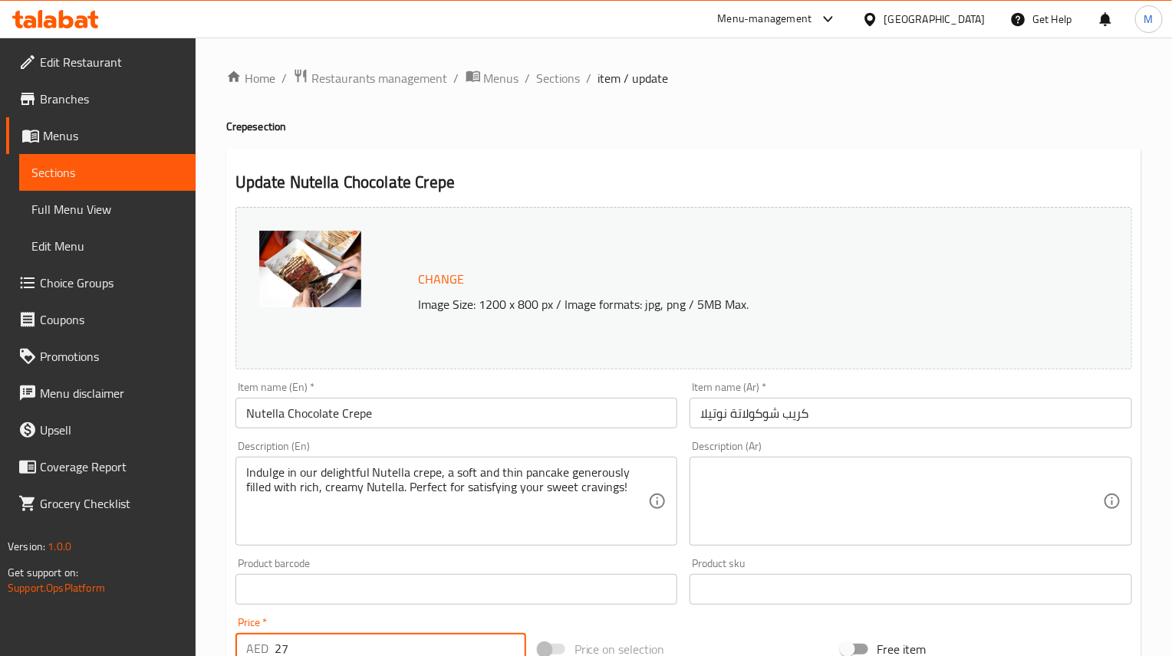
click at [317, 611] on input "27" at bounding box center [401, 648] width 252 height 31
paste input "5"
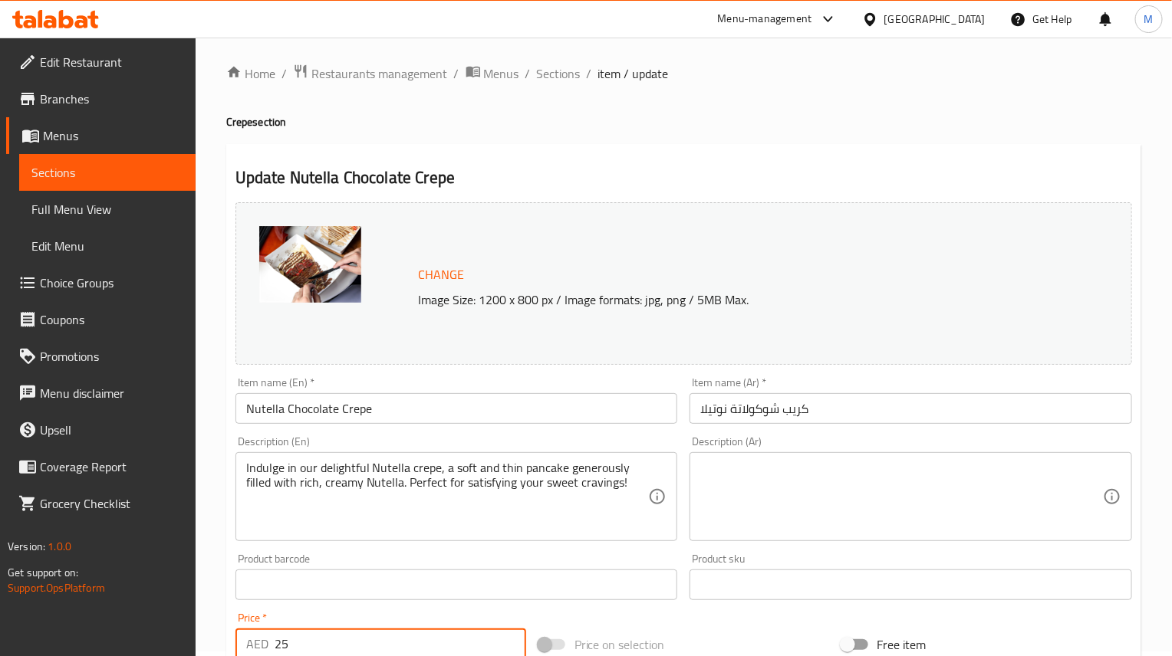
type input "25"
click at [208, 479] on div "Home / Restaurants management / Menus / Sections / item / update Crepe section …" at bounding box center [684, 567] width 976 height 1068
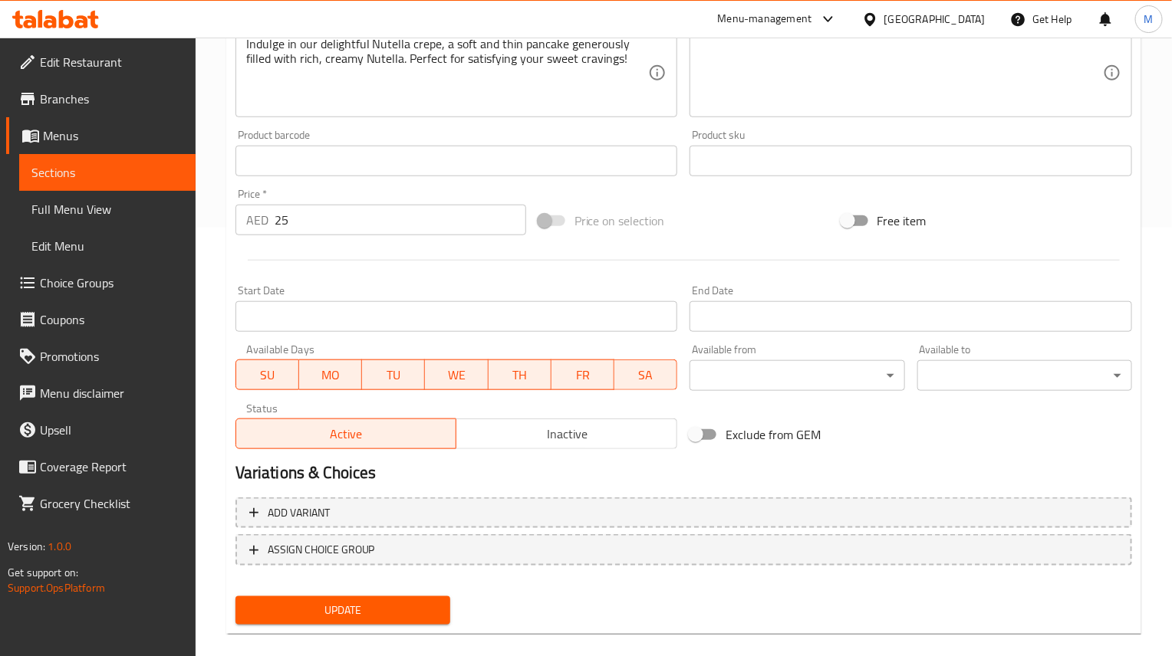
scroll to position [447, 0]
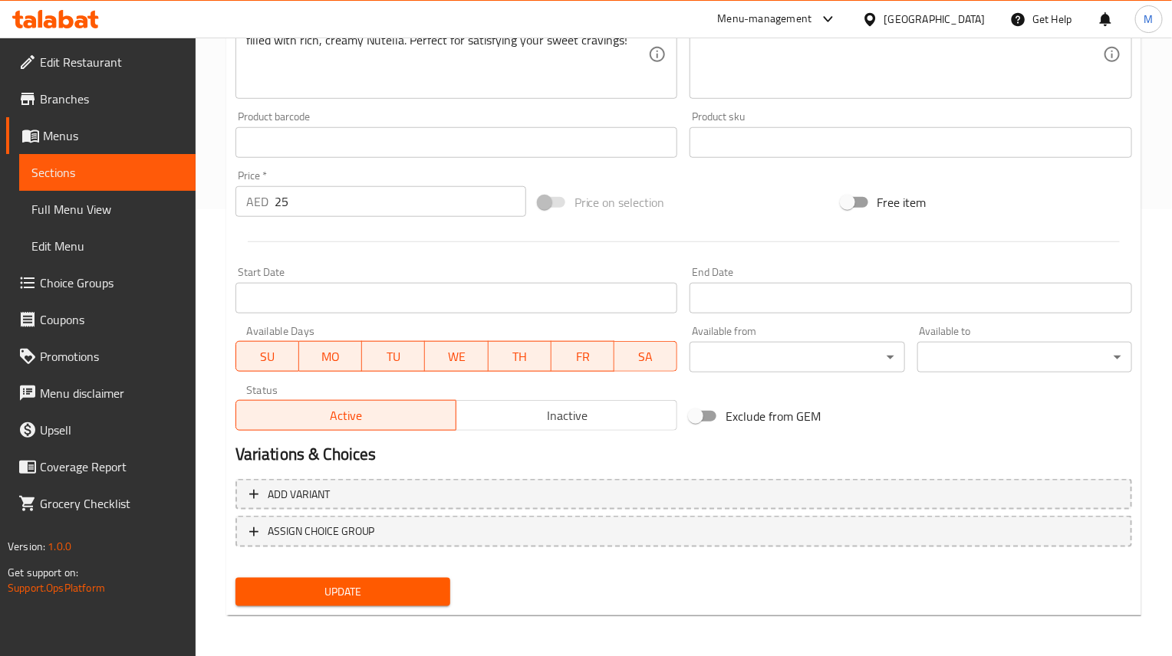
click at [313, 578] on button "Update" at bounding box center [342, 592] width 215 height 28
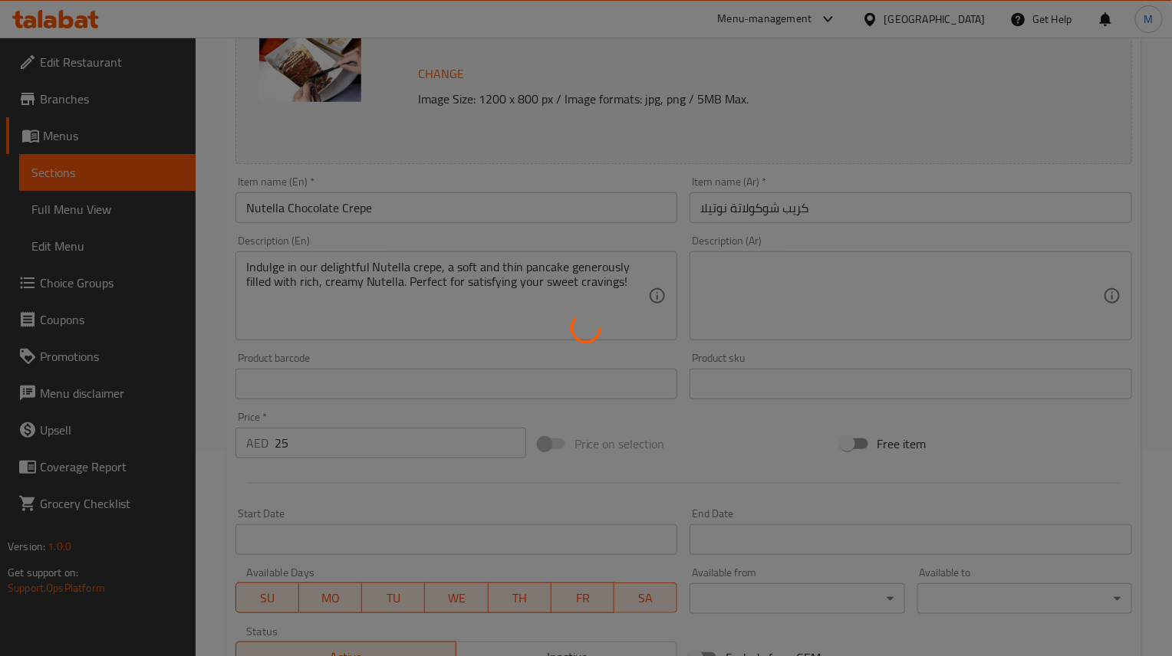
scroll to position [0, 0]
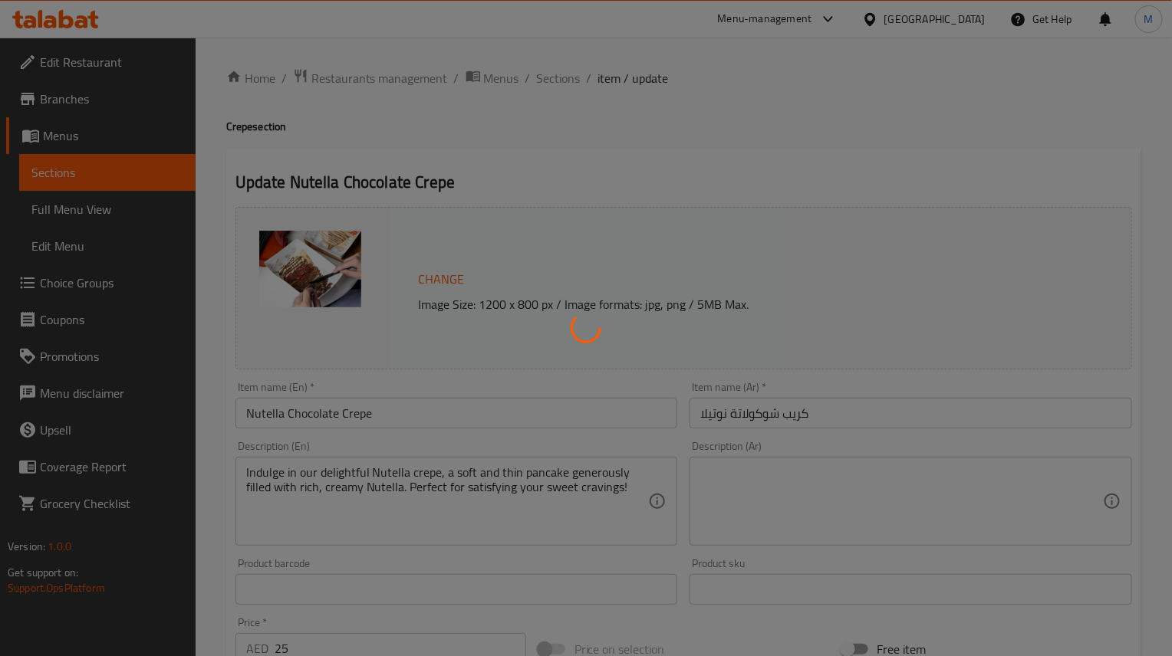
click at [564, 77] on div at bounding box center [586, 328] width 1172 height 656
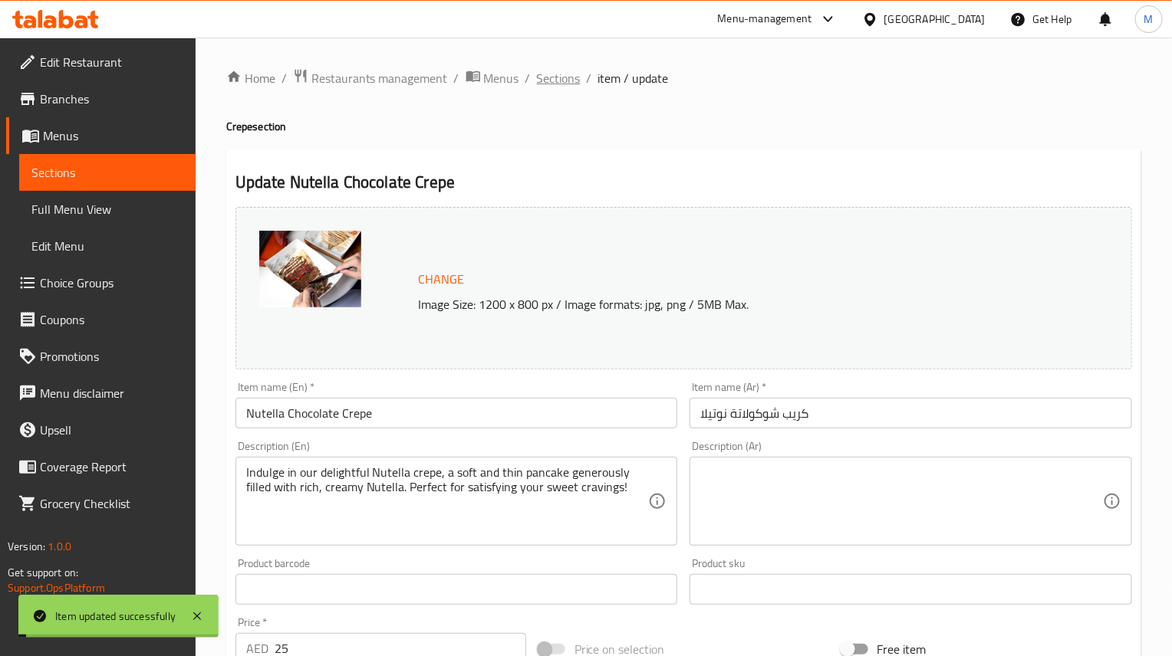
click at [564, 77] on span "Sections" at bounding box center [559, 78] width 44 height 18
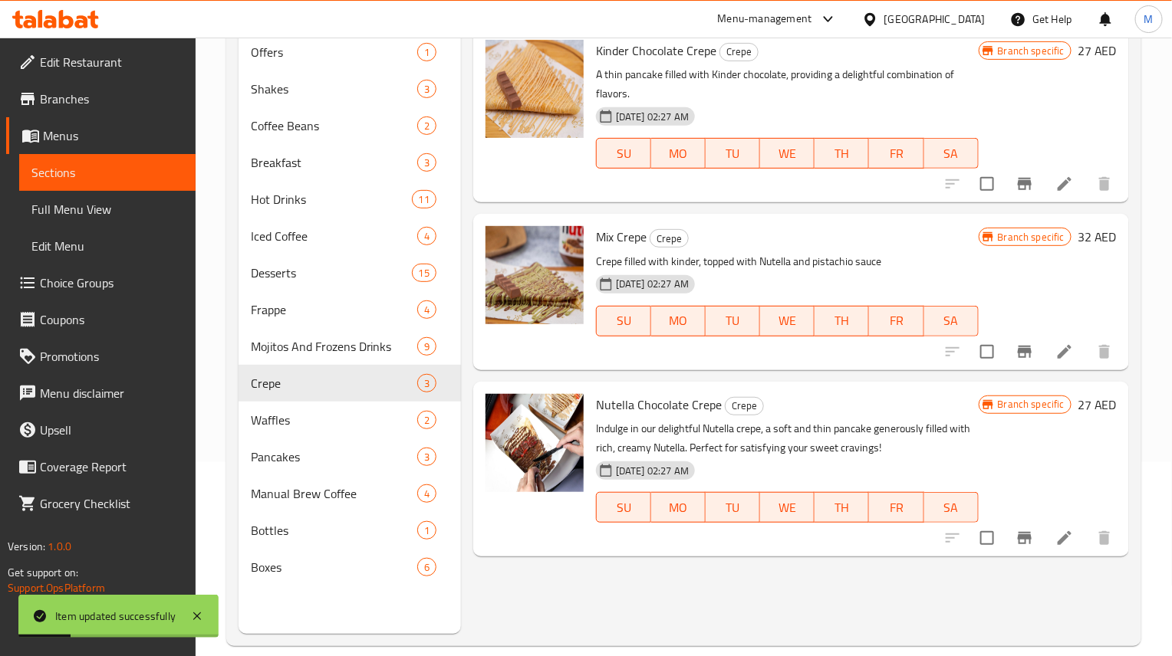
scroll to position [215, 0]
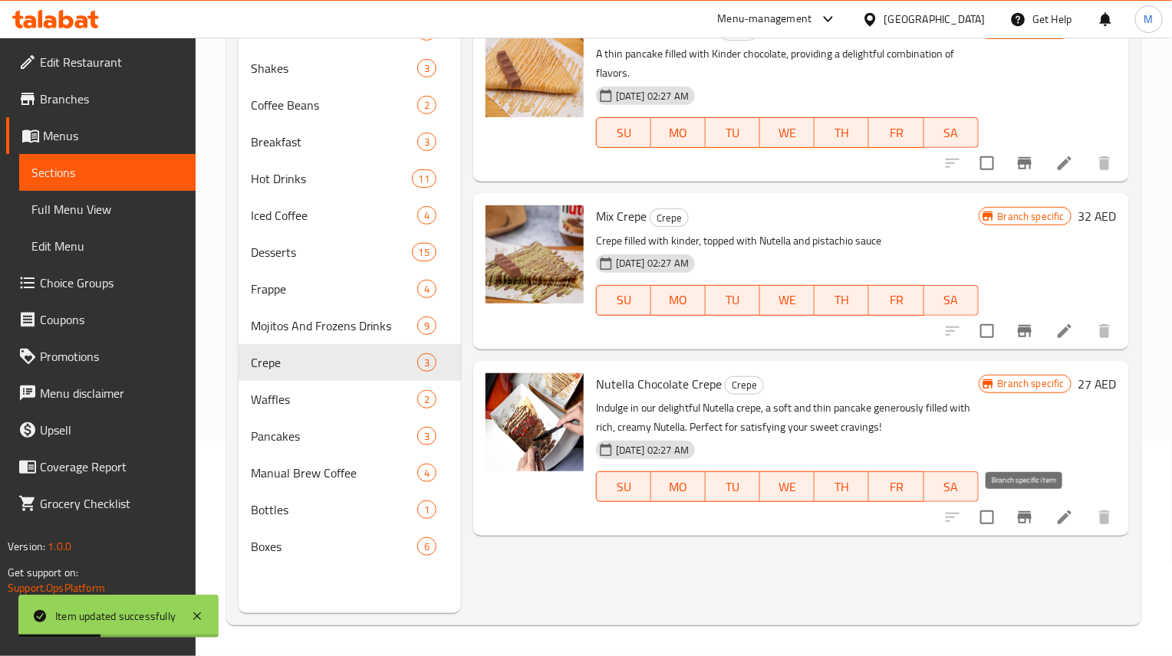
click at [1033, 520] on icon "Branch-specific-item" at bounding box center [1024, 517] width 18 height 18
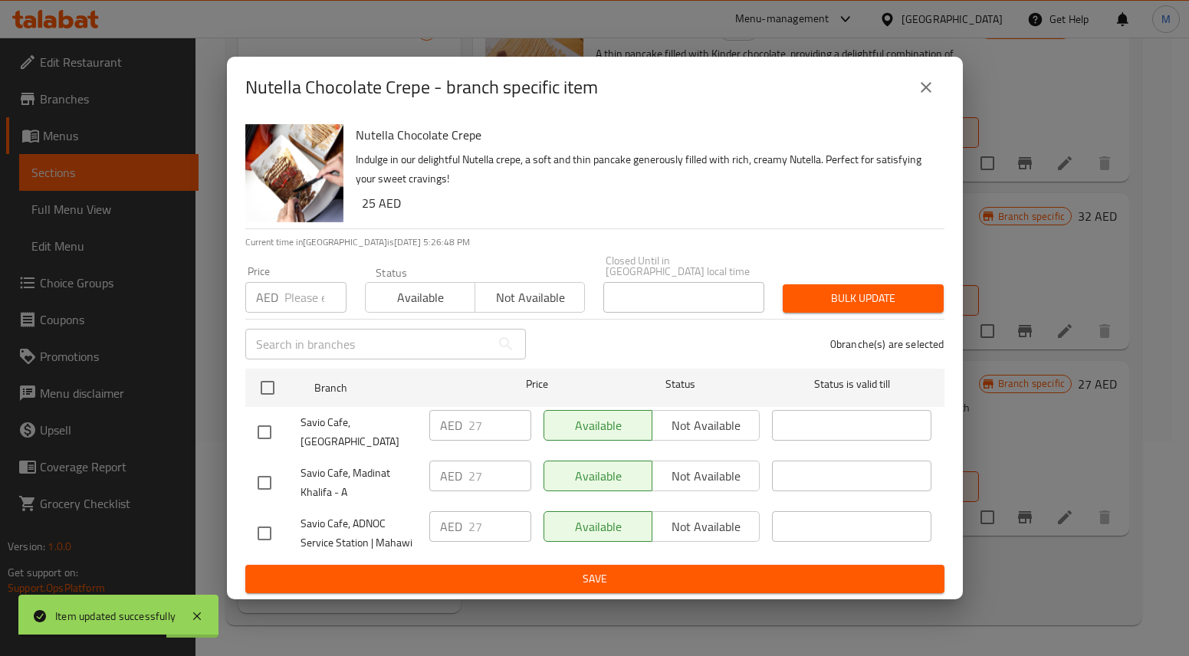
click at [286, 322] on div "Price AED Price" at bounding box center [296, 289] width 120 height 65
click at [291, 308] on input "number" at bounding box center [315, 297] width 62 height 31
paste input "25"
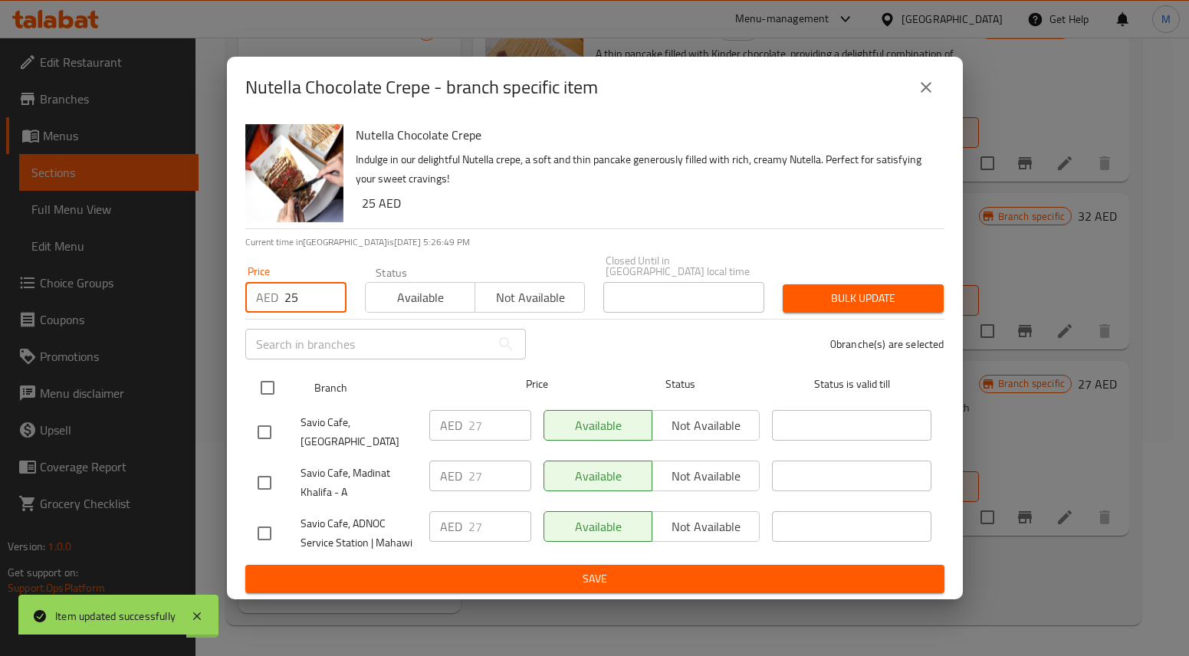
type input "25"
click at [267, 391] on input "checkbox" at bounding box center [268, 388] width 32 height 32
checkbox input "true"
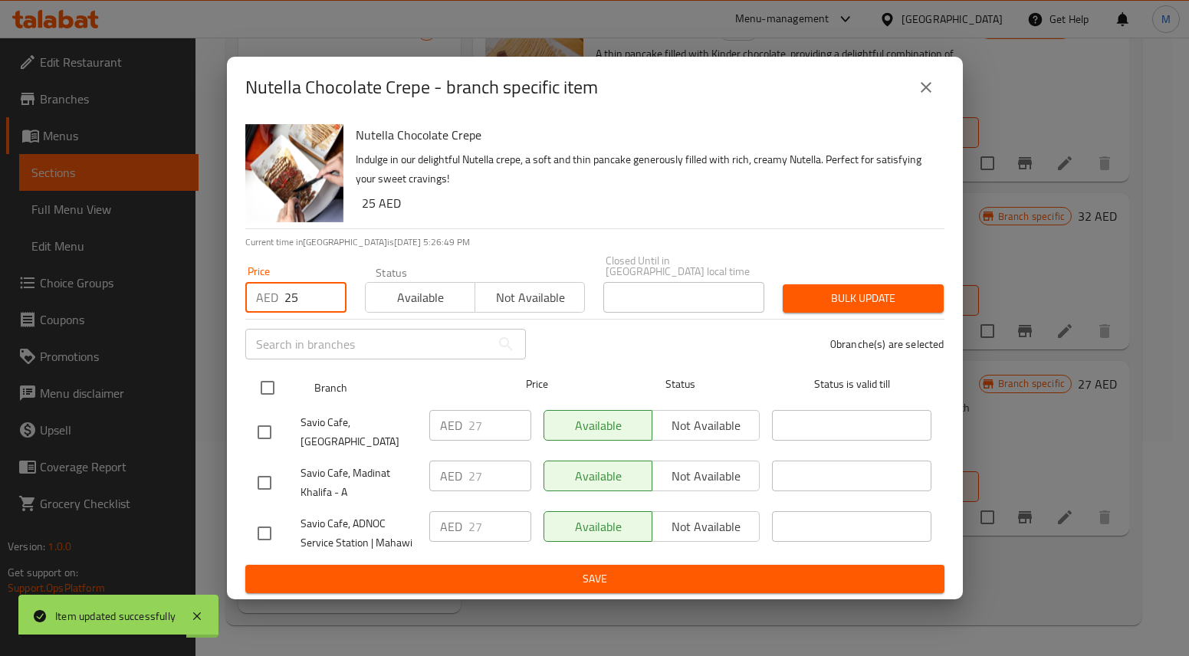
checkbox input "true"
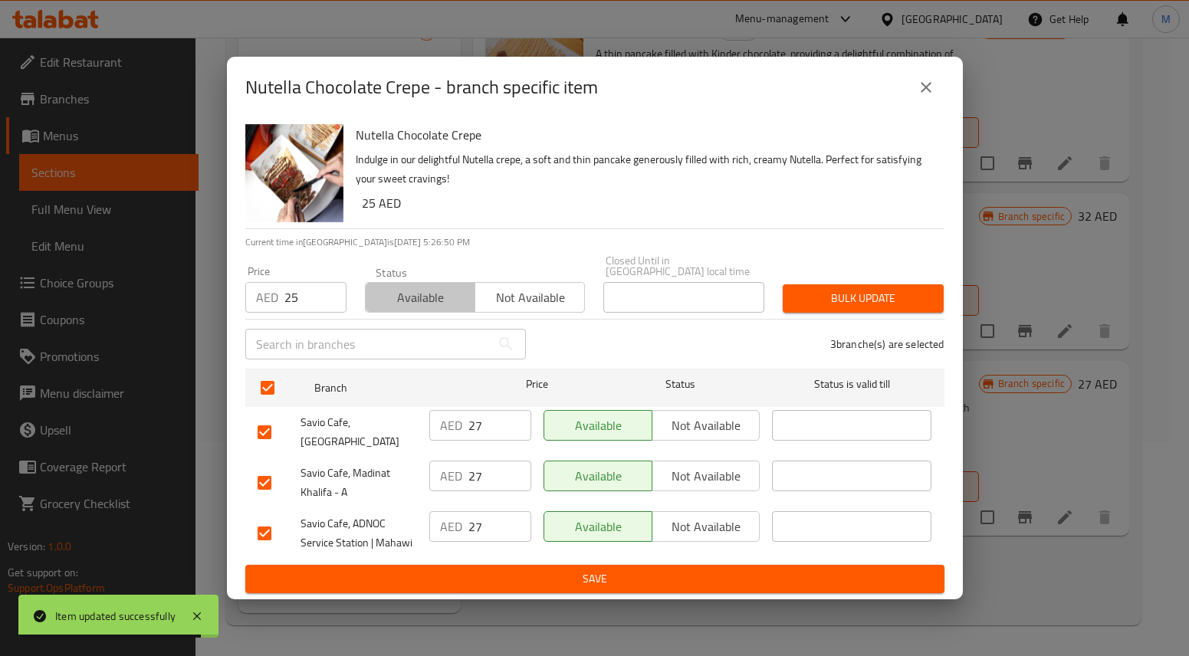
click at [403, 304] on span "Available" at bounding box center [420, 298] width 97 height 22
click at [801, 301] on span "Bulk update" at bounding box center [863, 298] width 136 height 19
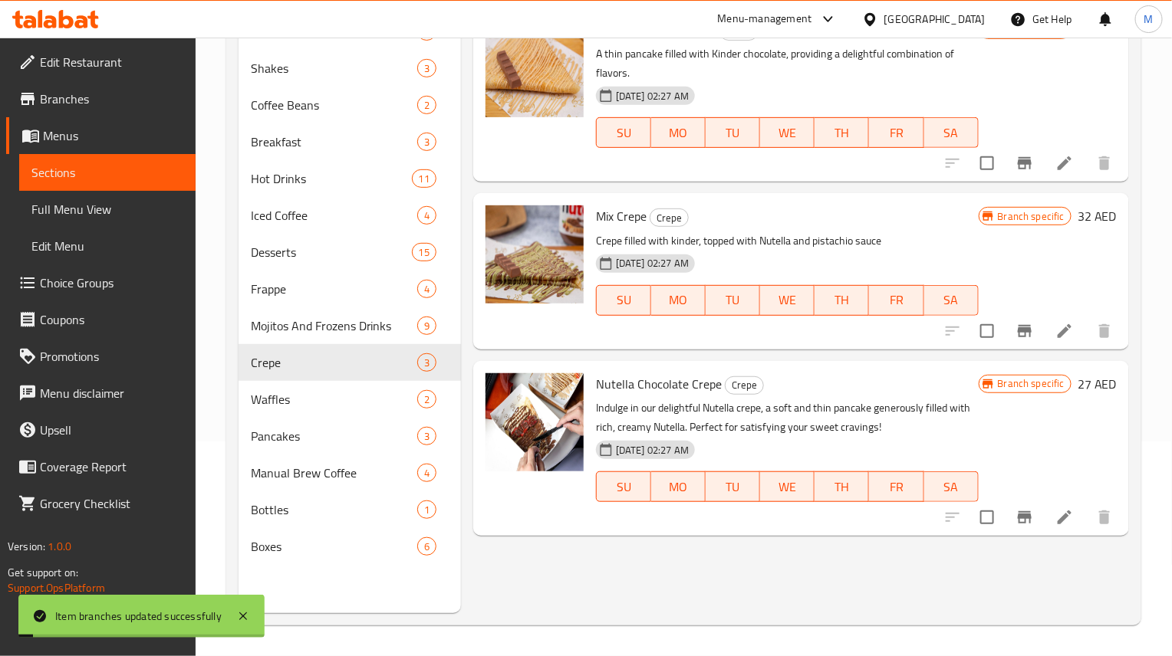
click at [992, 560] on div "Menu items Add Sort Manage items Kinder Chocolate Crepe Crepe A thin pancake fi…" at bounding box center [795, 285] width 668 height 656
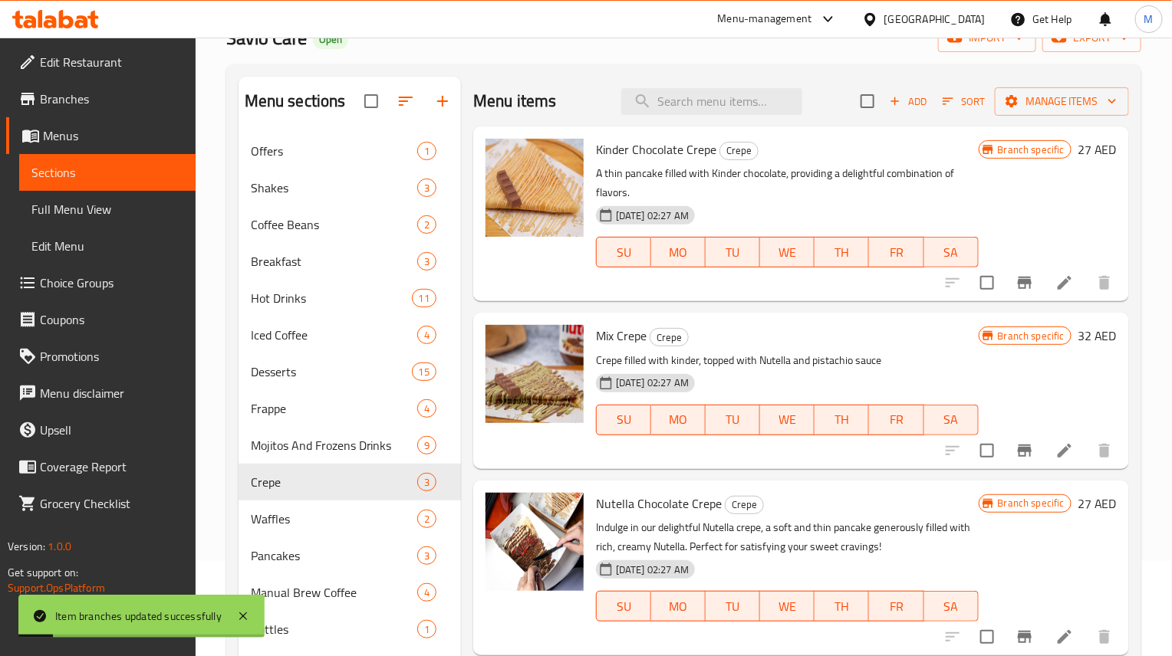
scroll to position [0, 0]
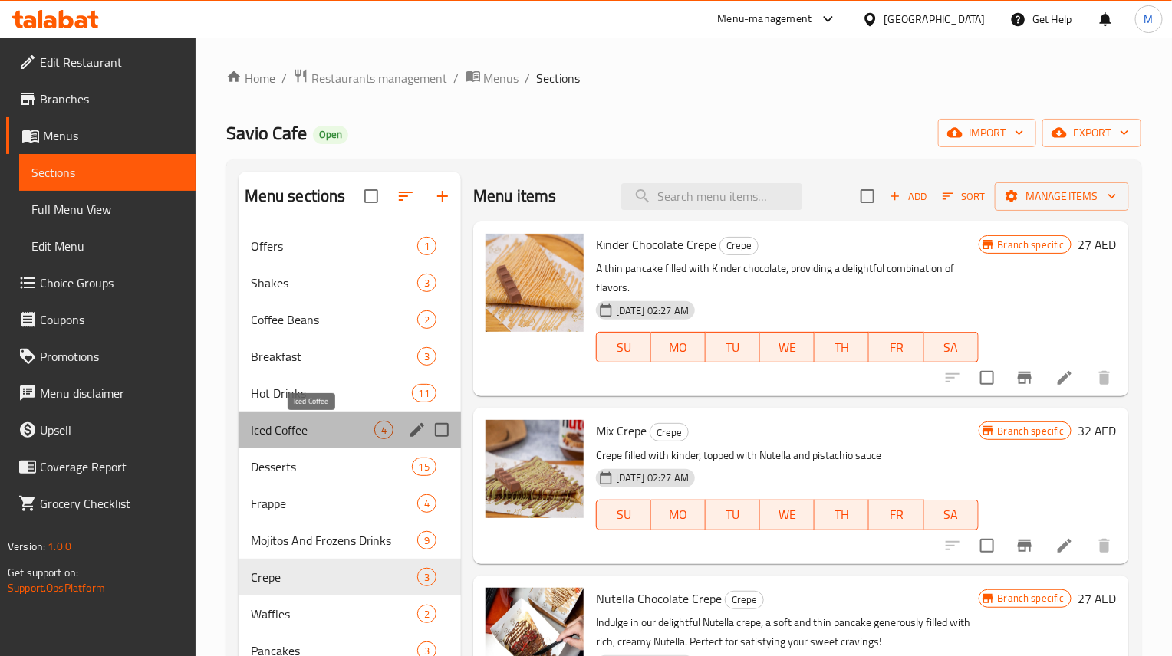
click at [276, 422] on span "Iced Coffee" at bounding box center [312, 430] width 123 height 18
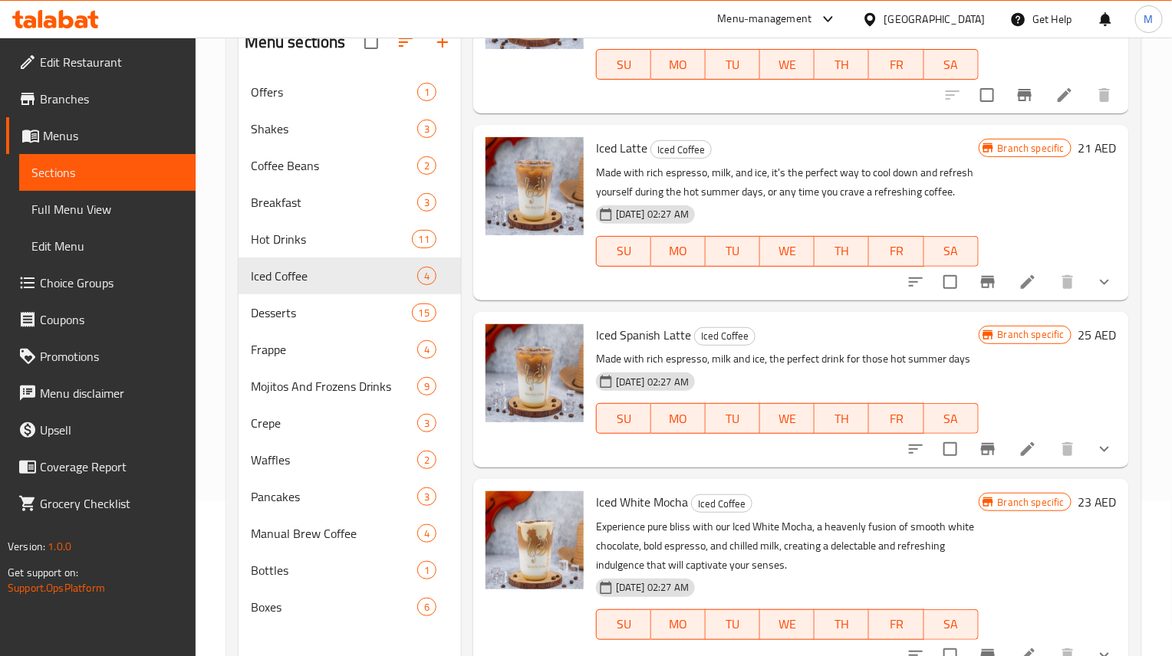
scroll to position [215, 0]
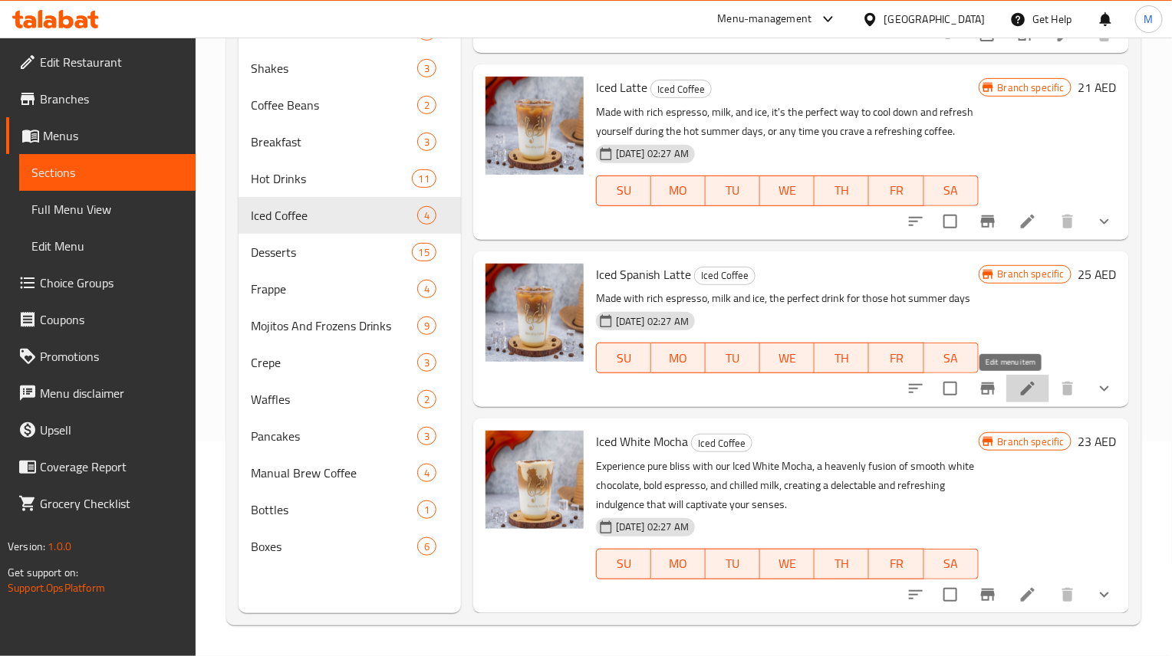
click at [1018, 393] on icon at bounding box center [1027, 389] width 18 height 18
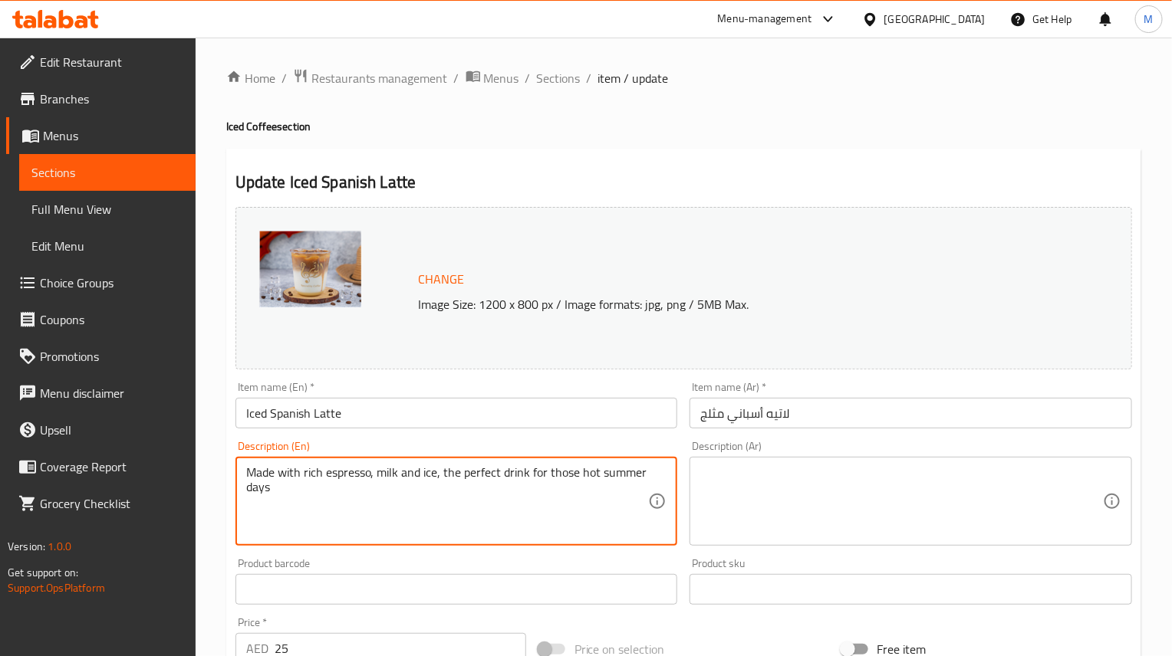
paste textarea "Enjoy our Iced Spanish, a refreshing iced Spanish latte coffee that blends rich…"
type textarea "Enjoy our Iced Spanish, a refreshing iced Spanish latte coffee that blends rich…"
click at [857, 518] on textarea at bounding box center [901, 501] width 403 height 73
paste textarea "استمتع بقهوة لاتيه إسبانية مثلجة منعشة، تجمع بين الإسبريسو الغني ولمسة من الحلا…"
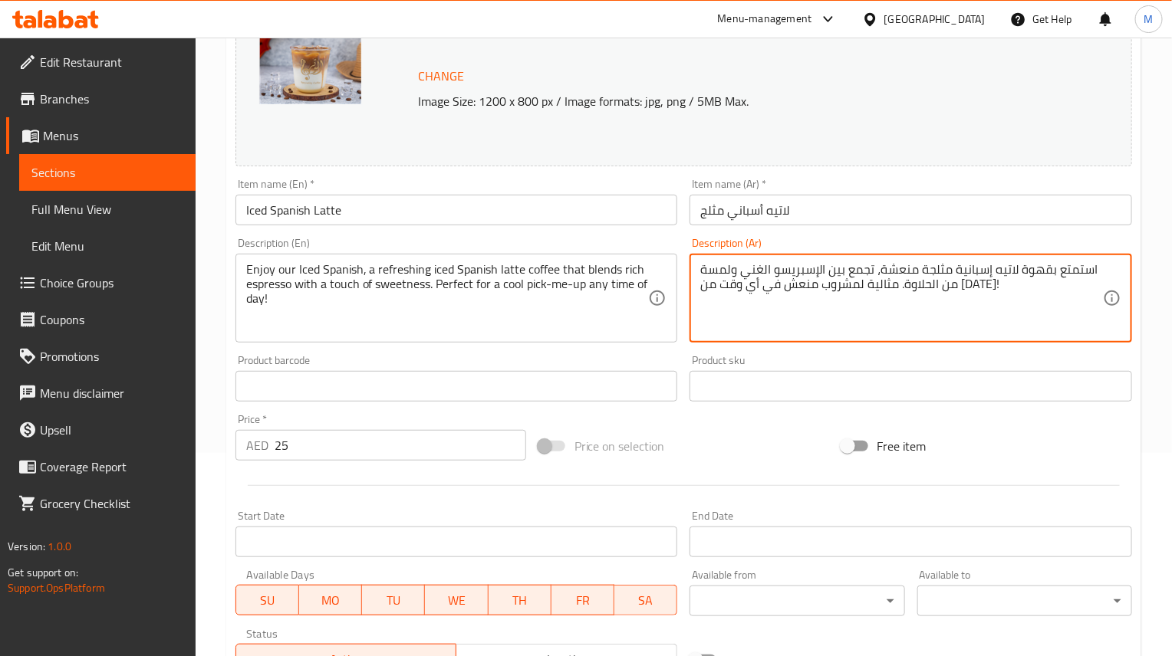
scroll to position [230, 0]
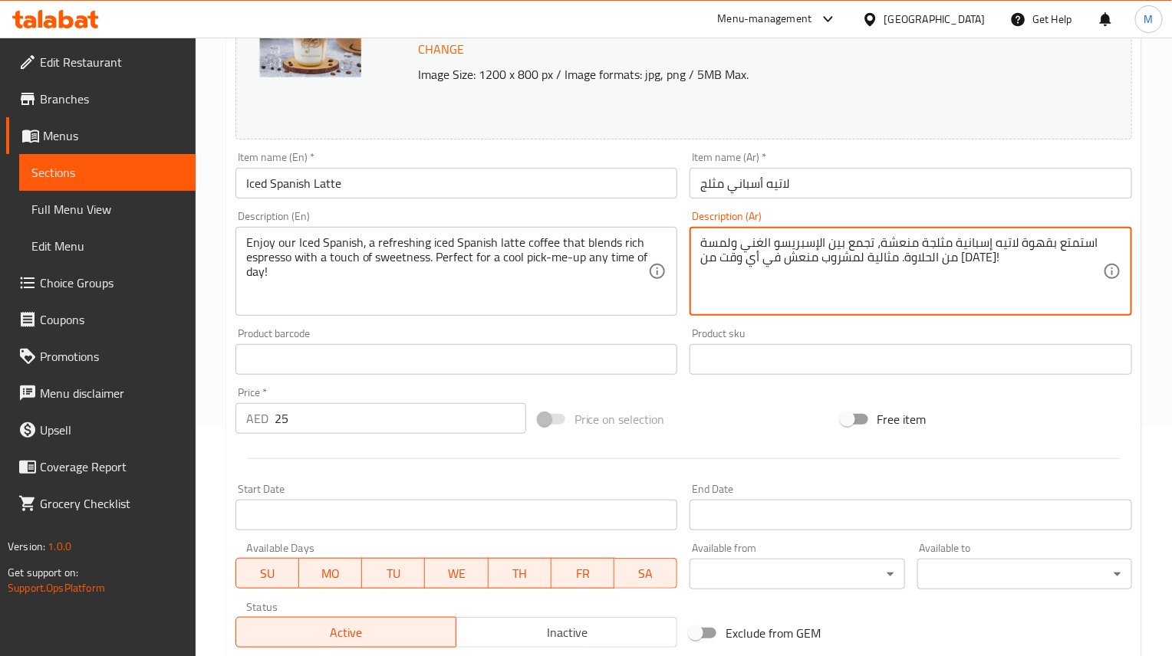
type textarea "استمتع بقهوة لاتيه إسبانية مثلجة منعشة، تجمع بين الإسبريسو الغني ولمسة من الحلا…"
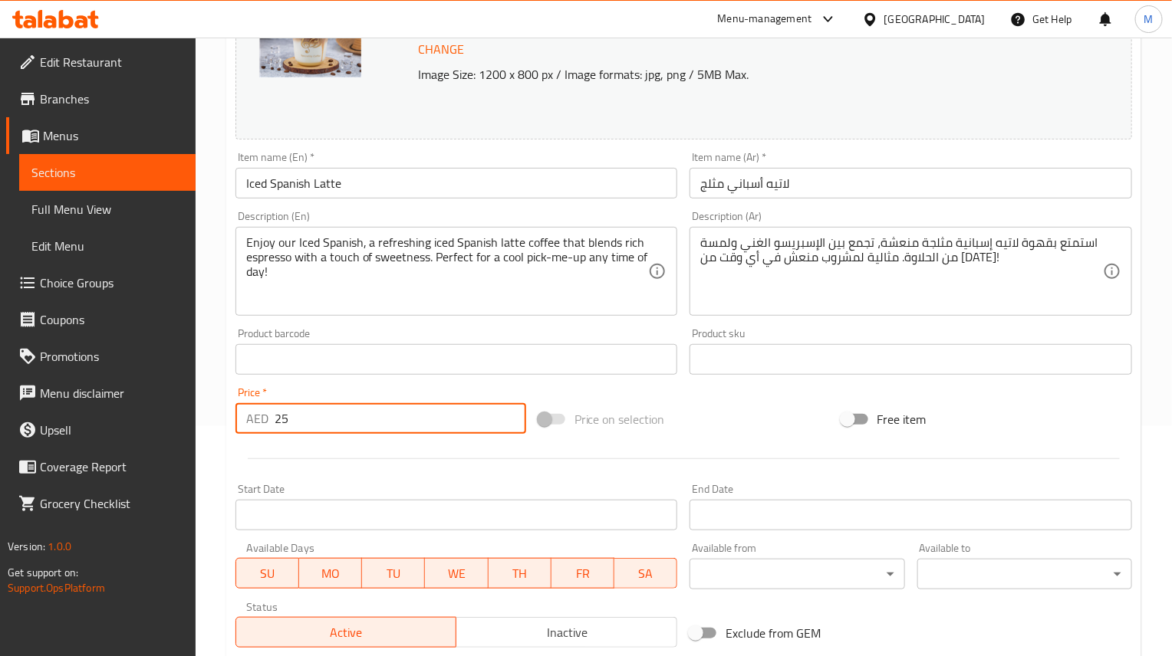
click at [433, 415] on input "25" at bounding box center [401, 418] width 252 height 31
paste input "6"
type input "26"
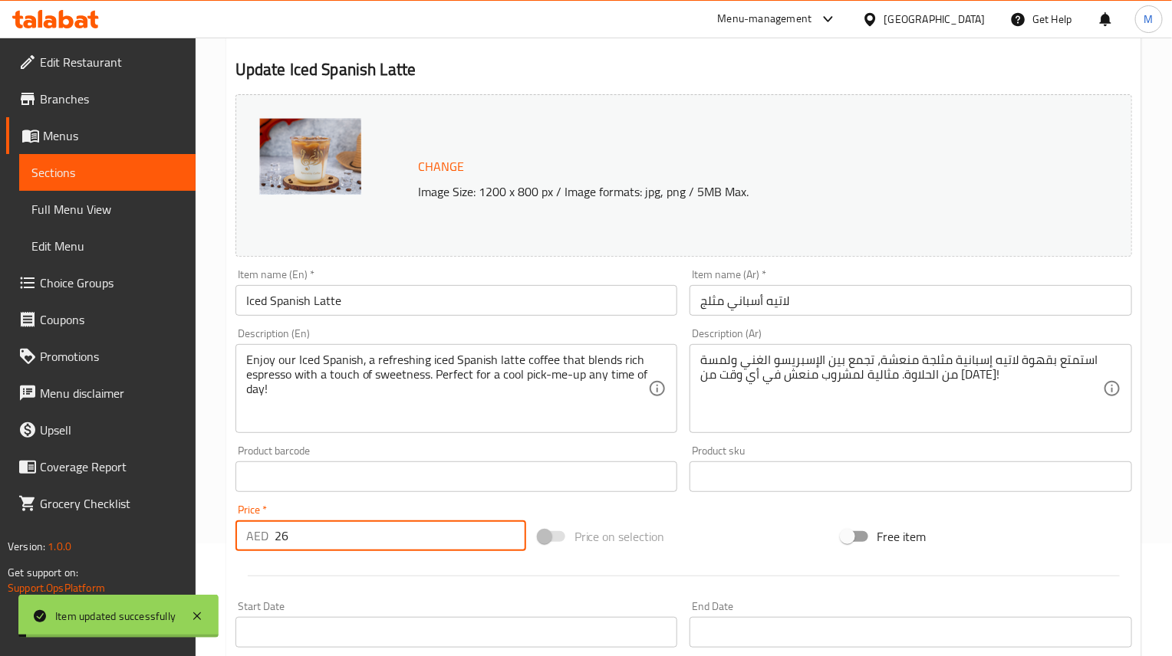
scroll to position [0, 0]
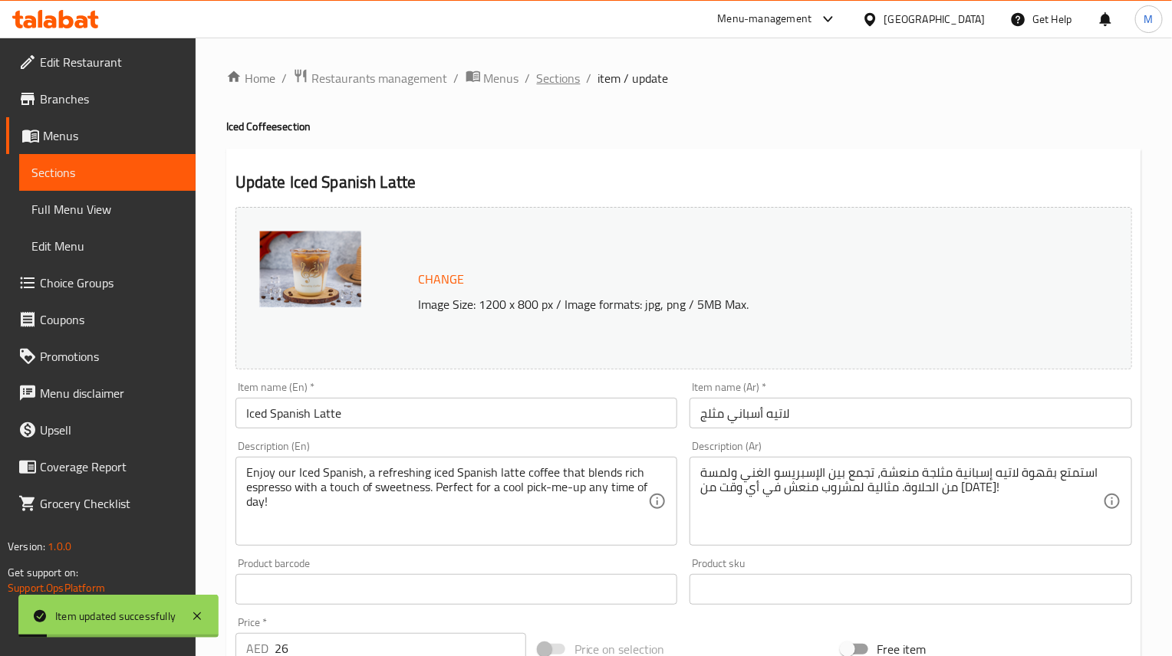
click at [571, 71] on span "Sections" at bounding box center [559, 78] width 44 height 18
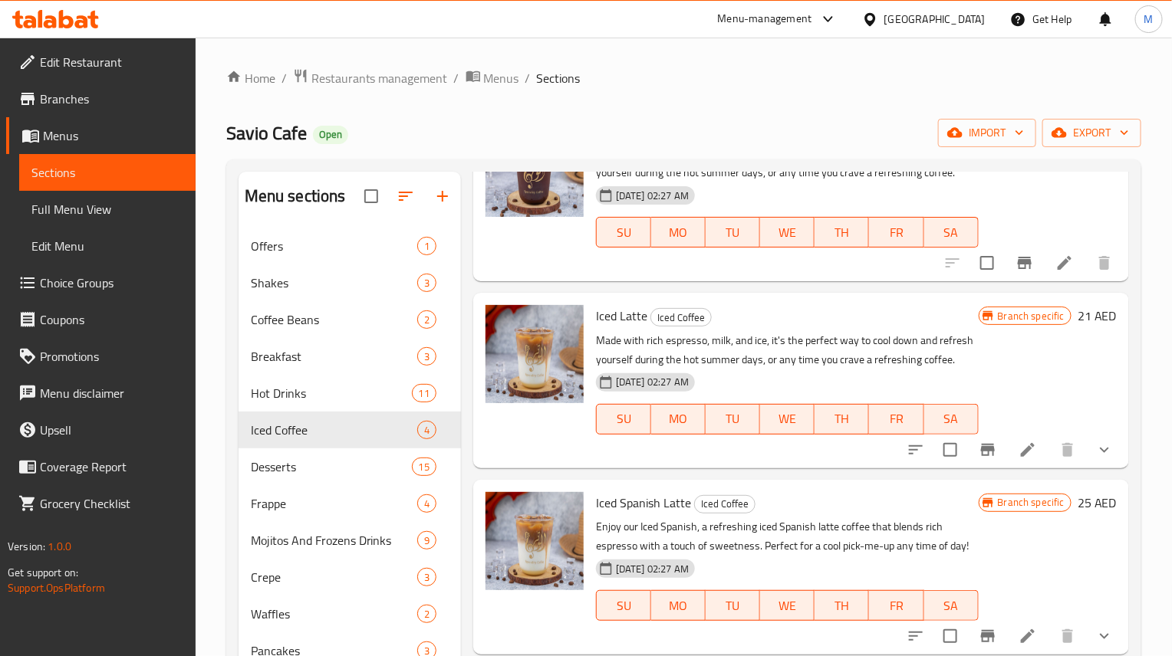
scroll to position [185, 0]
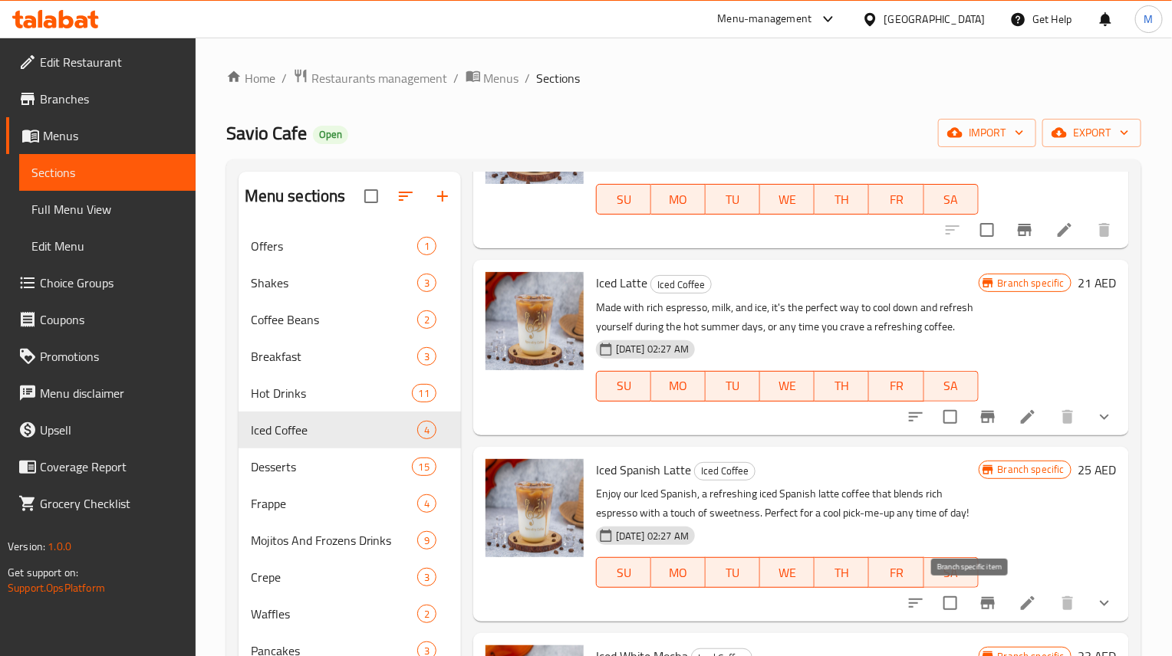
click at [980, 597] on icon "Branch-specific-item" at bounding box center [987, 603] width 18 height 18
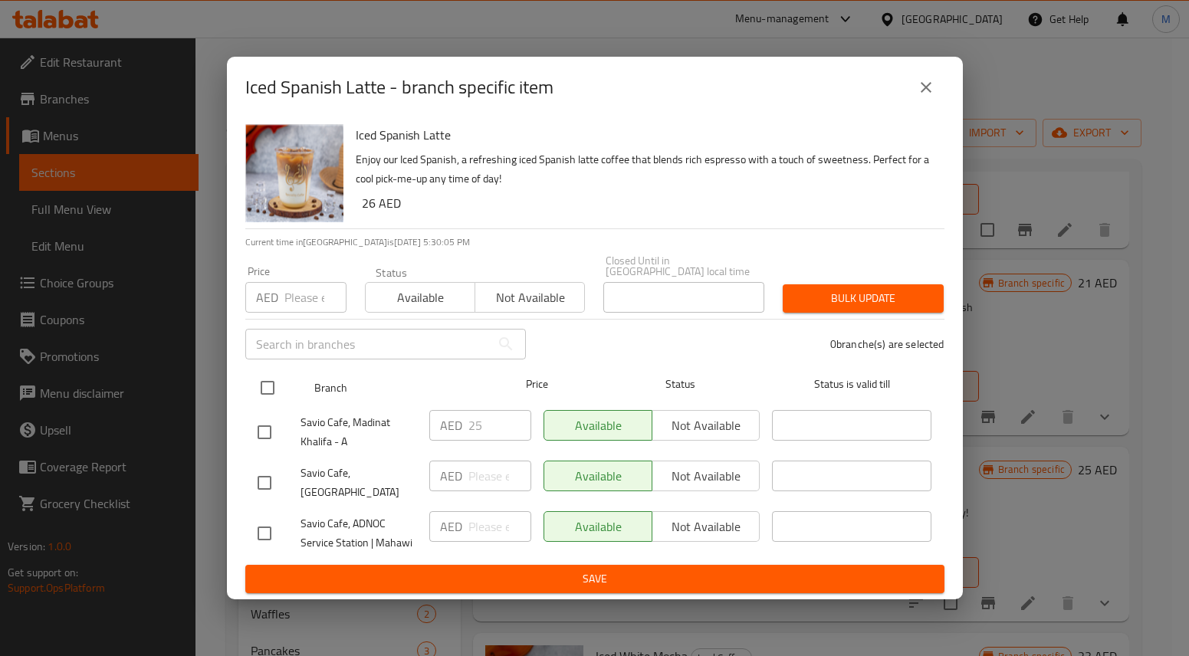
click at [281, 398] on input "checkbox" at bounding box center [268, 388] width 32 height 32
checkbox input "true"
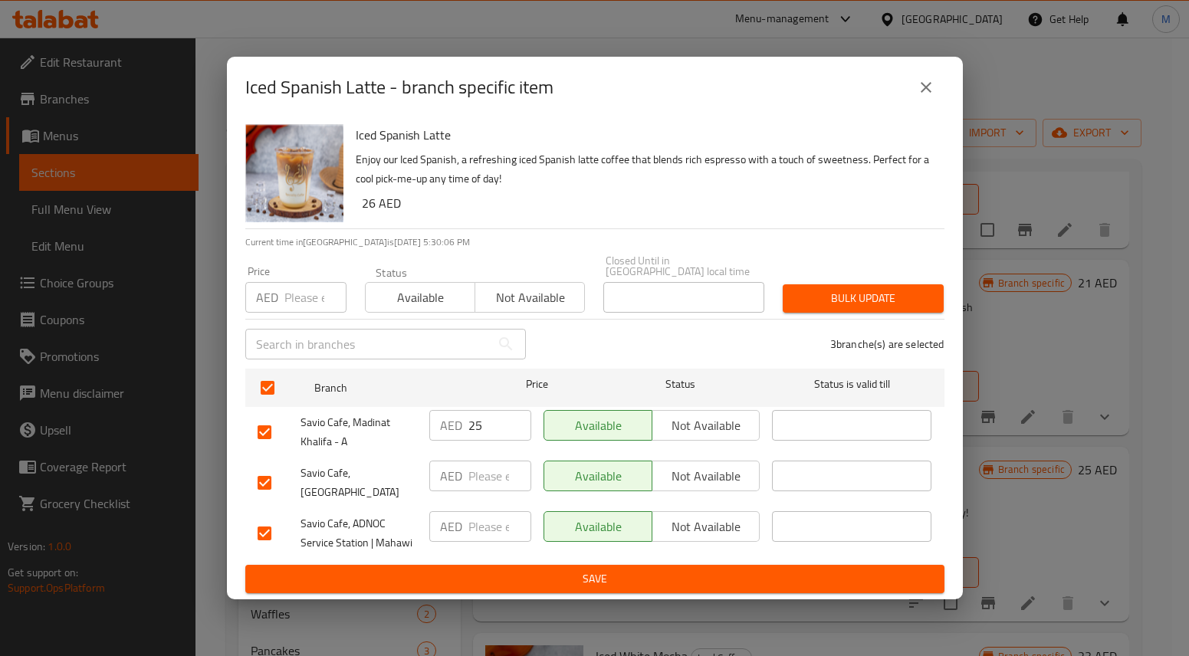
click at [297, 299] on input "number" at bounding box center [315, 297] width 62 height 31
paste input "26"
type input "26"
click at [400, 300] on span "Available" at bounding box center [420, 298] width 97 height 22
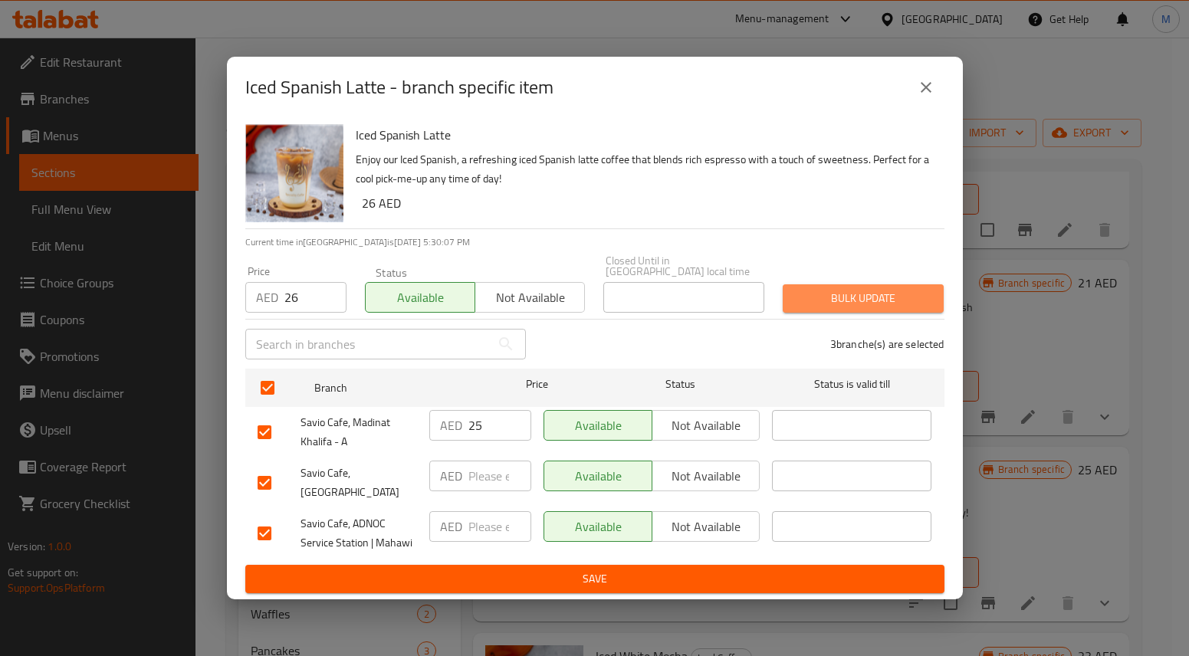
click at [881, 313] on button "Bulk update" at bounding box center [863, 298] width 161 height 28
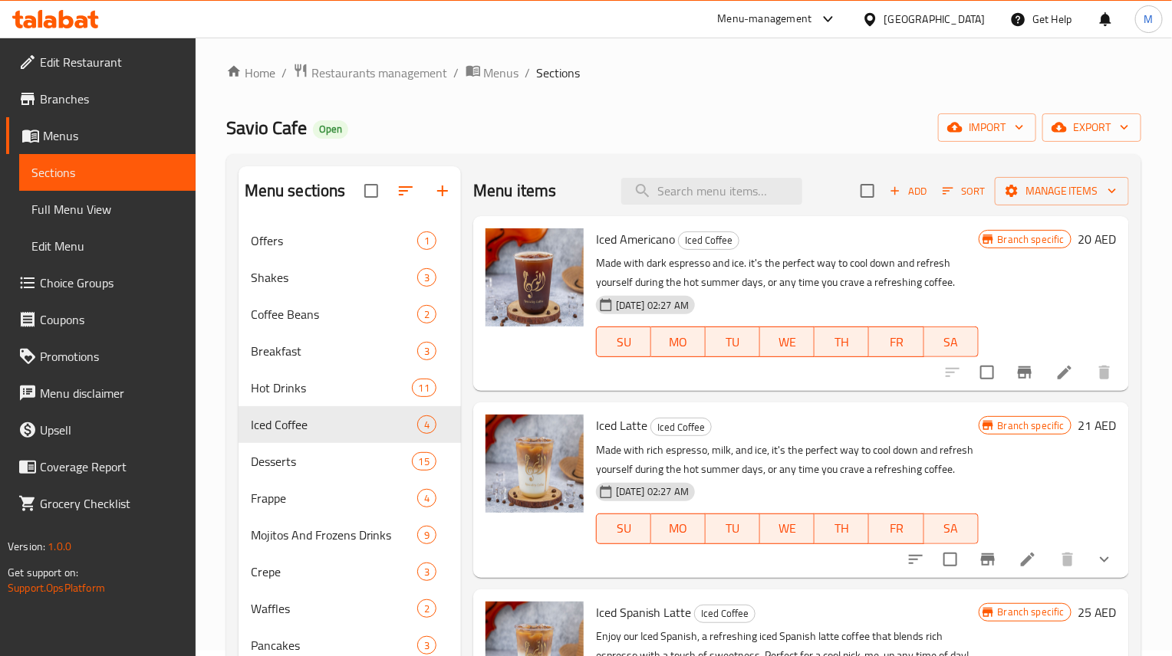
scroll to position [0, 0]
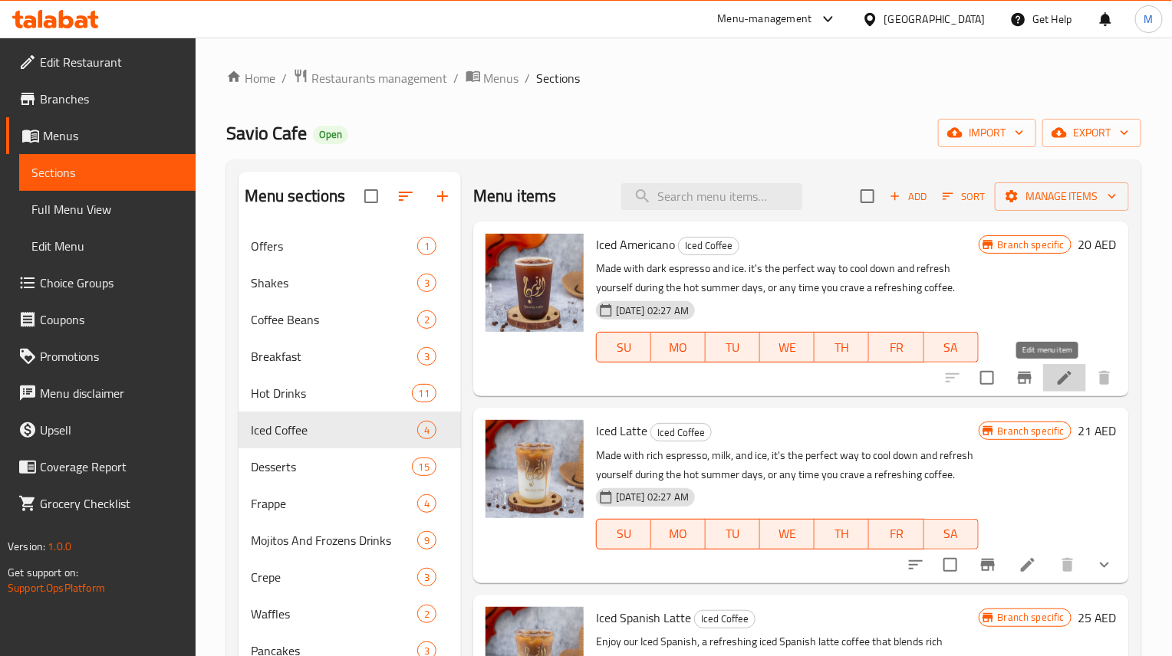
click at [1055, 377] on icon at bounding box center [1064, 378] width 18 height 18
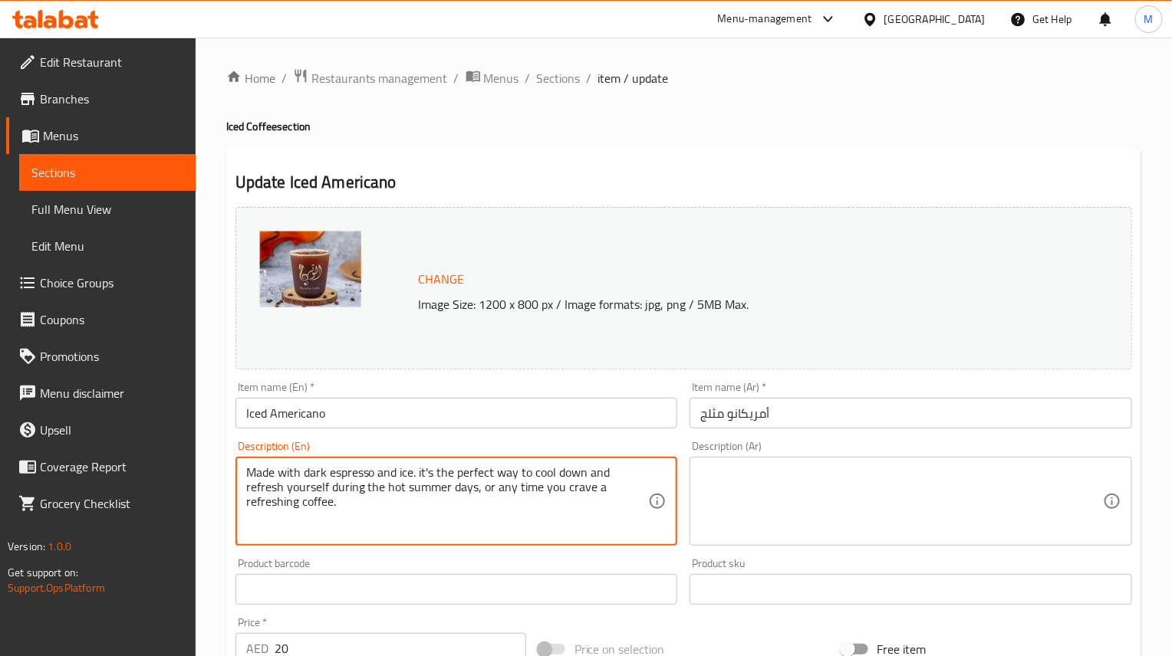
paste textarea "Enjoy our refreshing Iced Americano, a perfect blend of rich espresso and chill…"
type textarea "Enjoy our refreshing Iced Americano, a perfect blend of rich espresso and chill…"
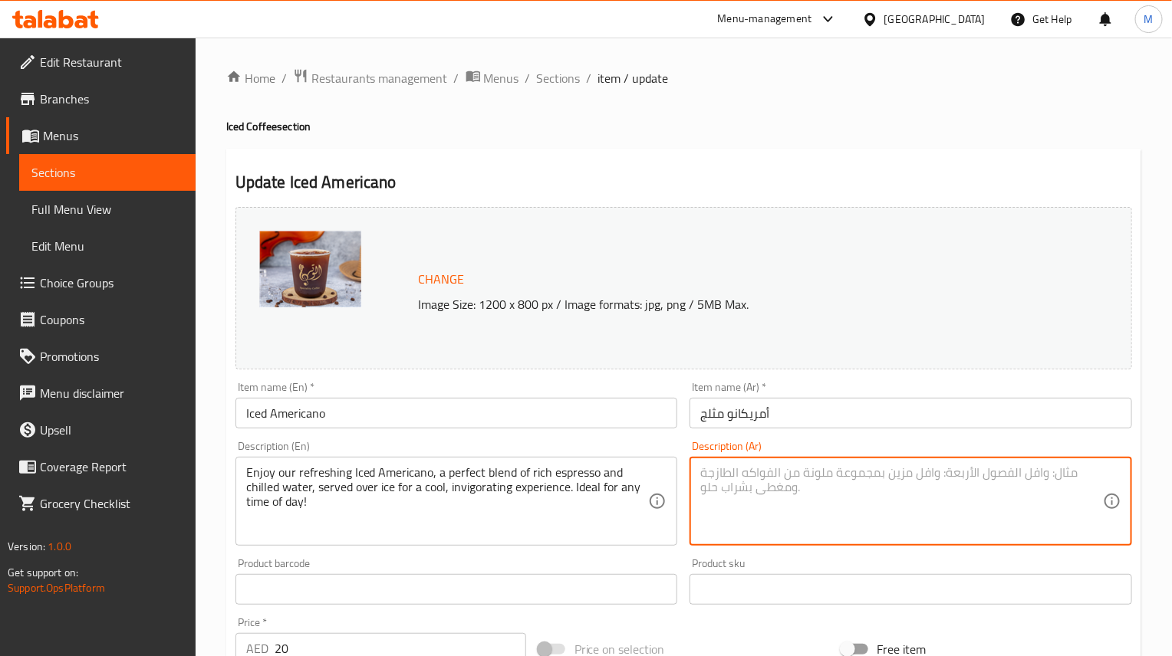
click at [798, 507] on textarea at bounding box center [901, 501] width 403 height 73
paste textarea "استمتع بمشروبنا المثلج المنعش من أمريكانو، مزيج مثالي من الإسبريسو الغني والماء…"
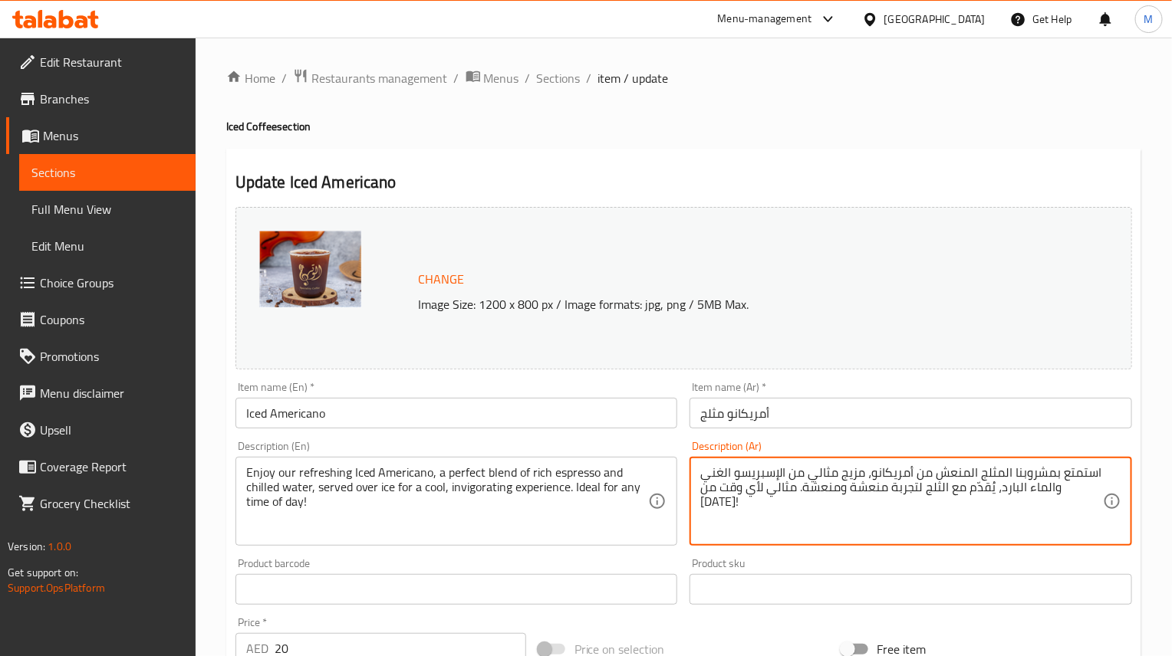
type textarea "استمتع بمشروبنا المثلج المنعش من أمريكانو، مزيج مثالي من الإسبريسو الغني والماء…"
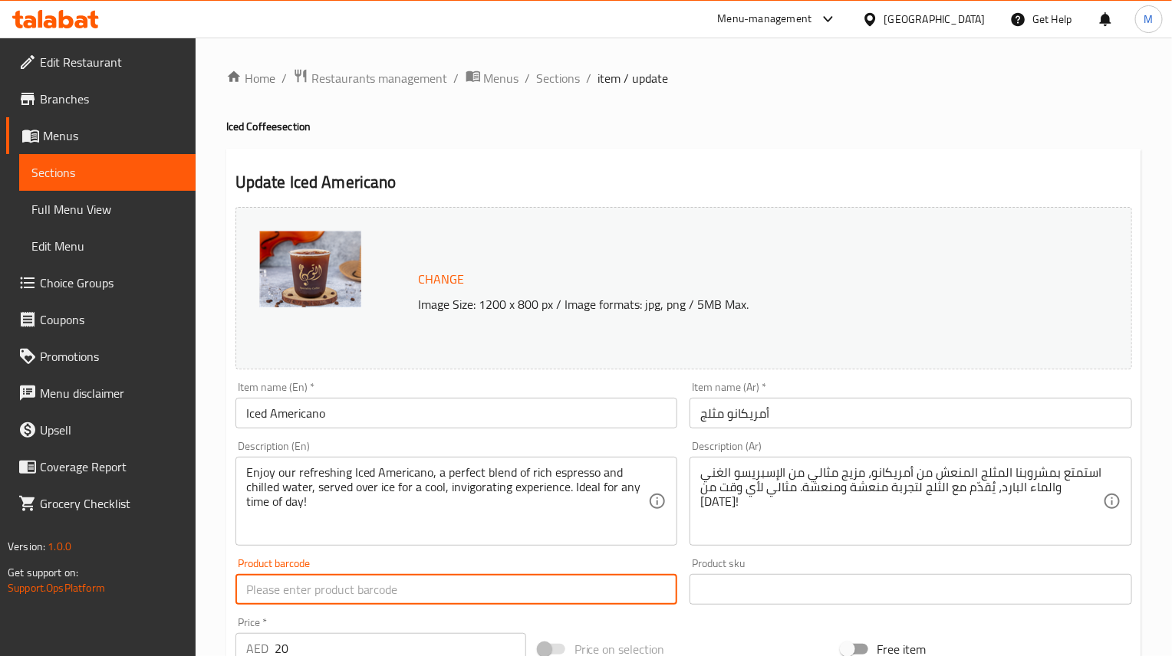
click at [433, 587] on input "text" at bounding box center [456, 589] width 442 height 31
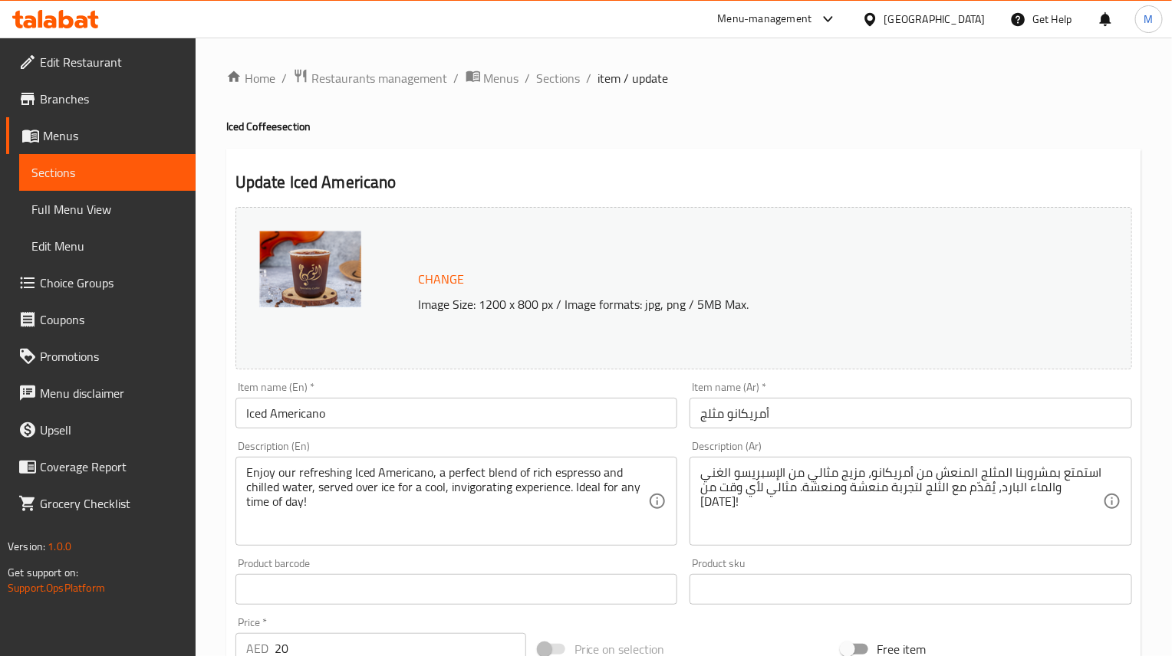
click at [327, 564] on div "Product barcode Product barcode" at bounding box center [456, 581] width 442 height 47
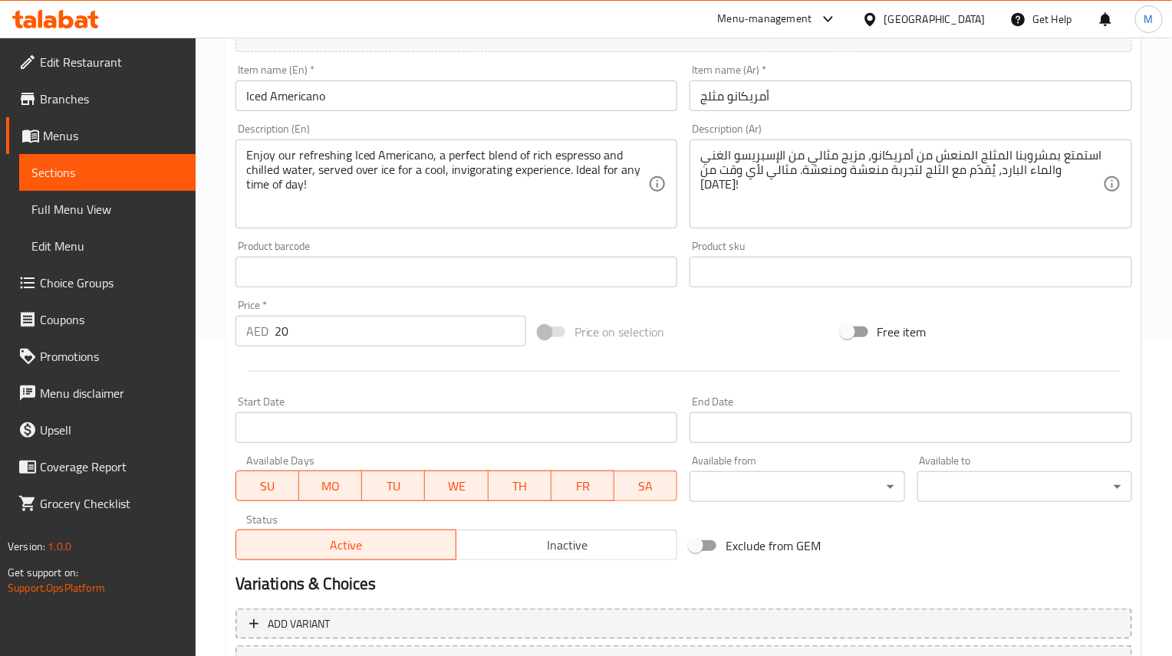
scroll to position [447, 0]
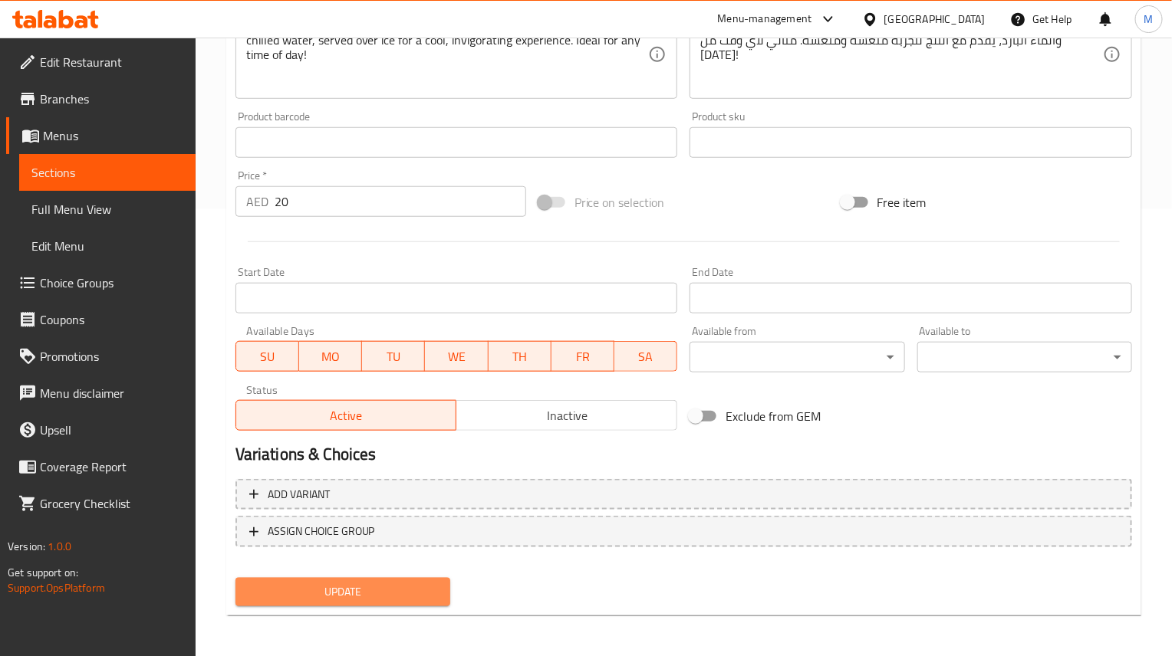
click at [391, 594] on span "Update" at bounding box center [343, 592] width 190 height 19
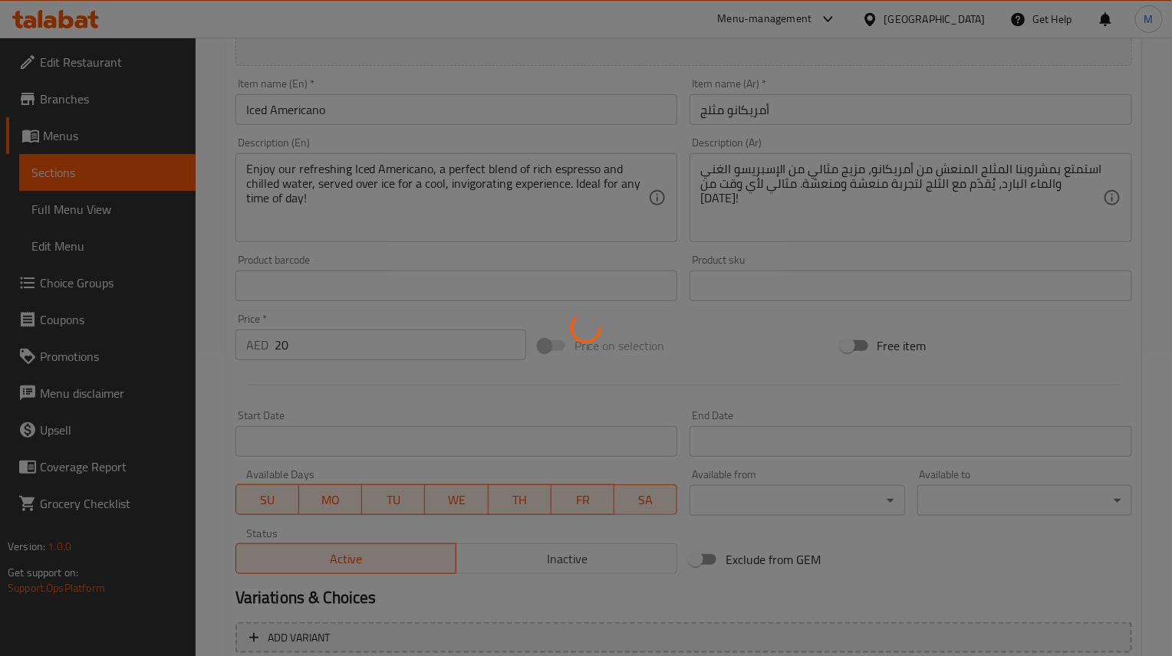
scroll to position [0, 0]
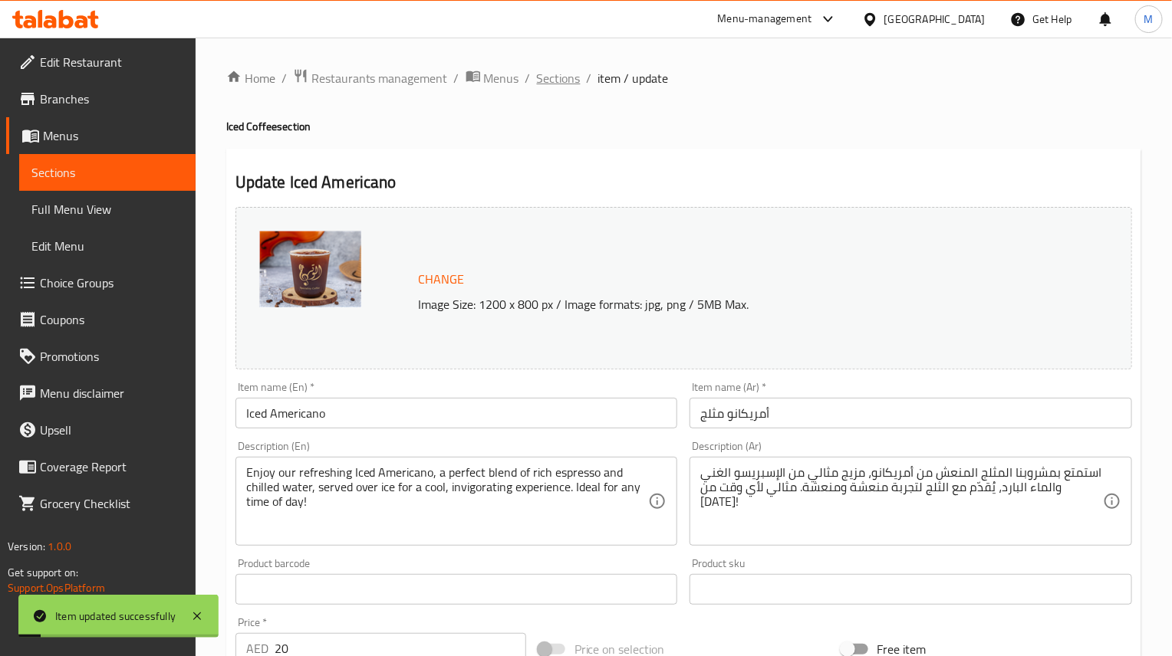
click at [557, 87] on span "Sections" at bounding box center [559, 78] width 44 height 18
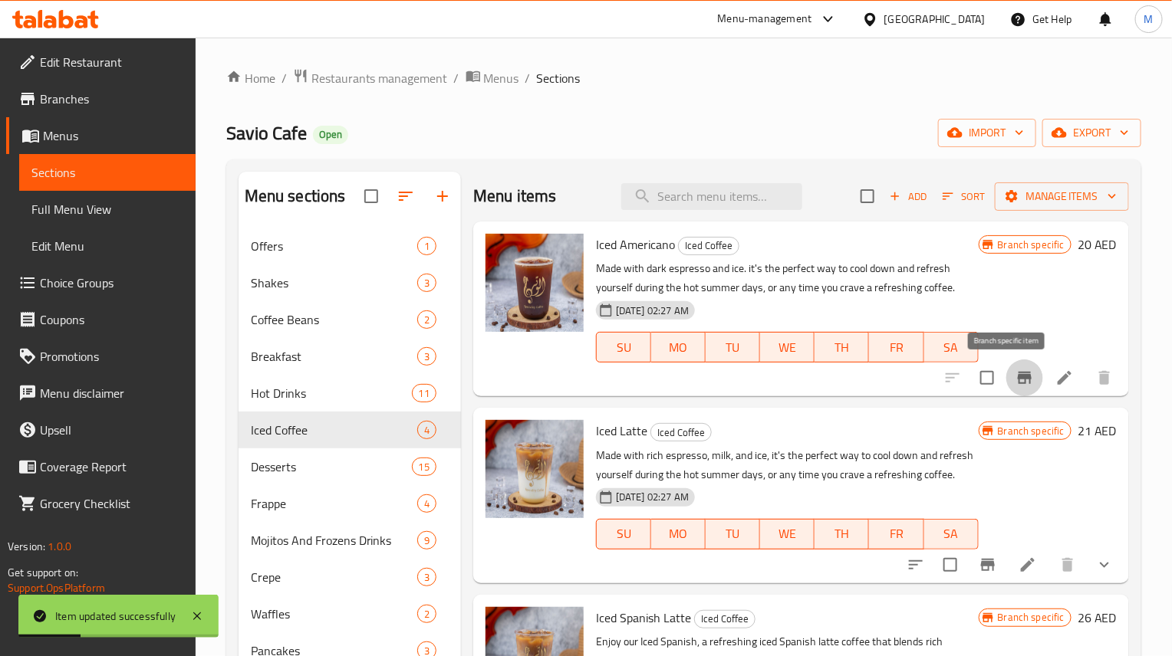
click at [1015, 376] on icon "Branch-specific-item" at bounding box center [1024, 378] width 18 height 18
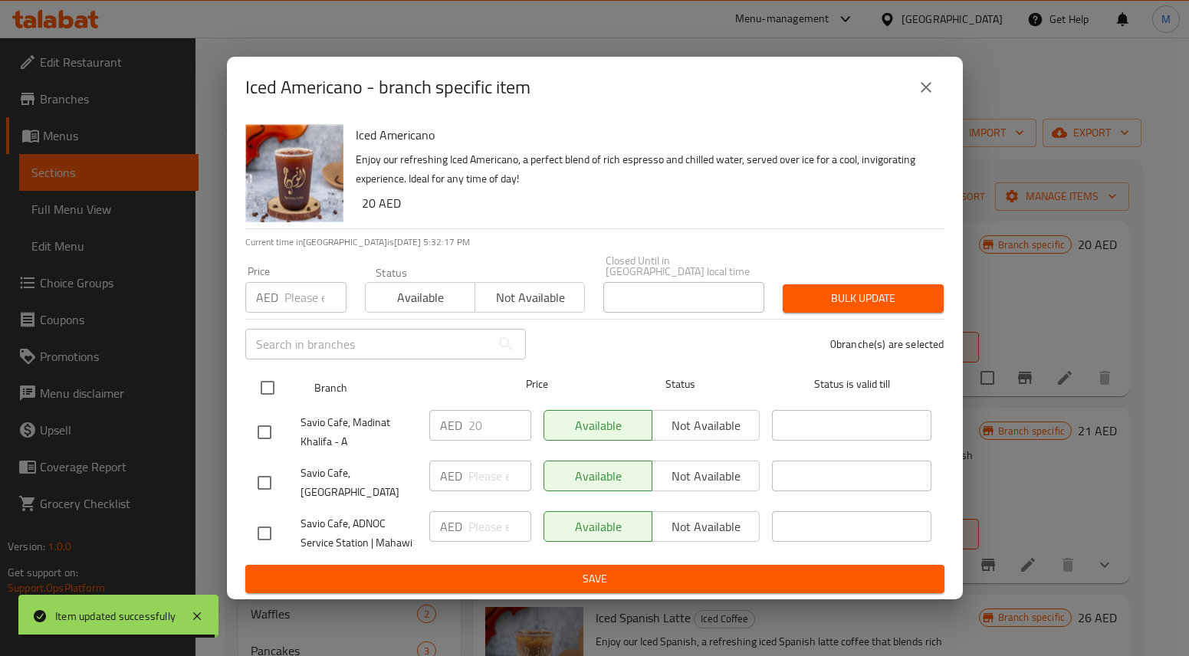
click at [265, 403] on input "checkbox" at bounding box center [268, 388] width 32 height 32
checkbox input "true"
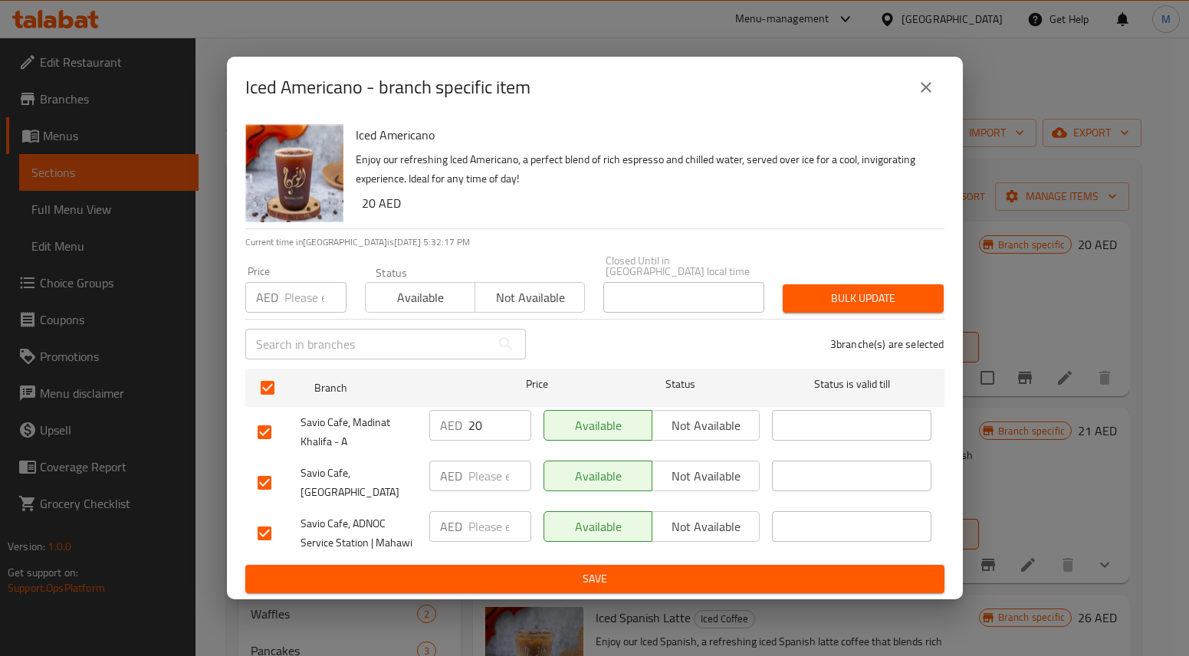
click at [288, 313] on input "number" at bounding box center [315, 297] width 62 height 31
paste input "20"
type input "20"
click at [401, 309] on span "Available" at bounding box center [420, 298] width 97 height 22
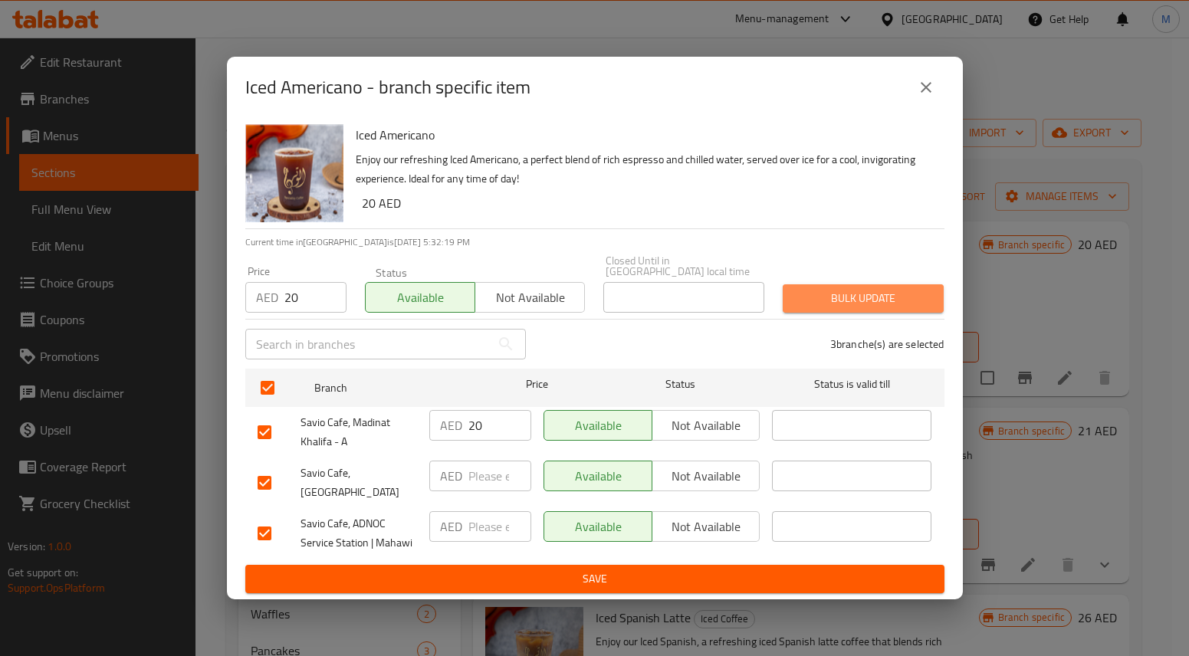
click at [831, 295] on span "Bulk update" at bounding box center [863, 298] width 136 height 19
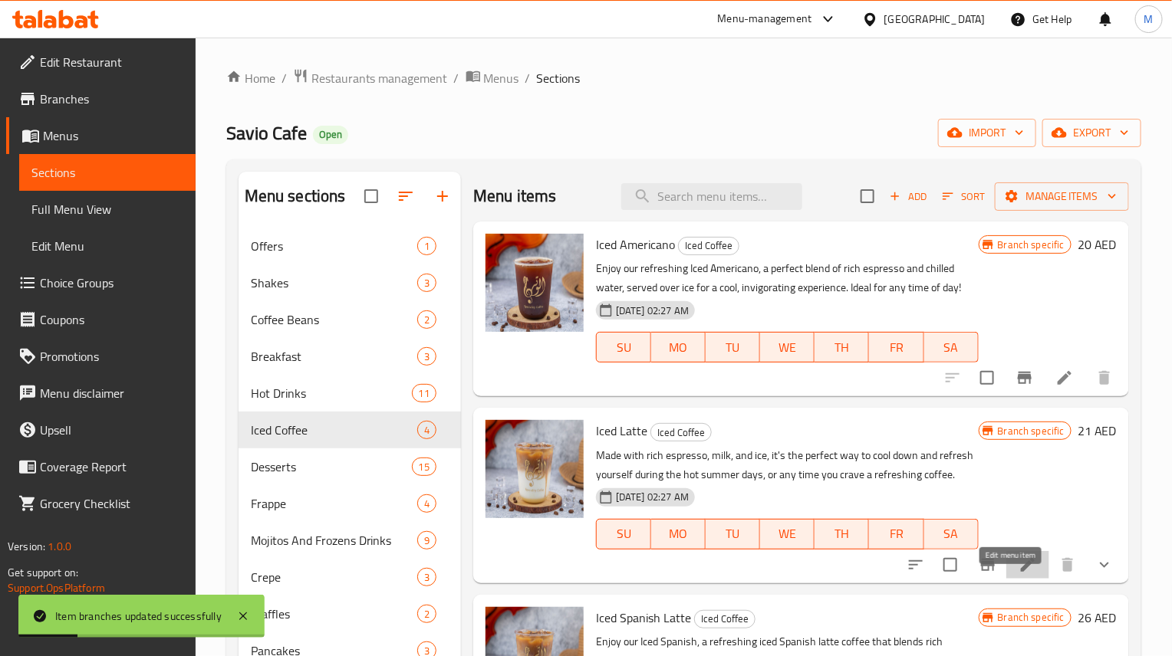
click at [1018, 574] on icon at bounding box center [1027, 565] width 18 height 18
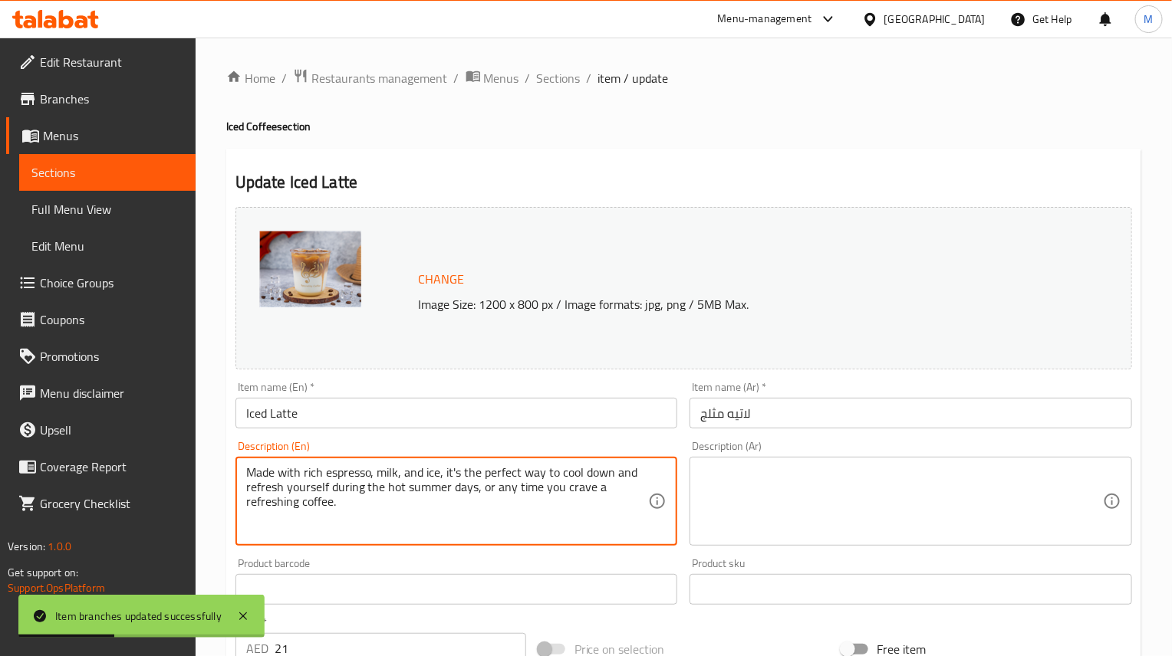
paste textarea "Enjoy our refreshing Iced Latte, a perfect blend of chilled coffee and creamy m…"
type textarea "Enjoy our refreshing Iced Latte, a perfect blend of chilled coffee and creamy m…"
click at [767, 502] on textarea at bounding box center [901, 501] width 403 height 73
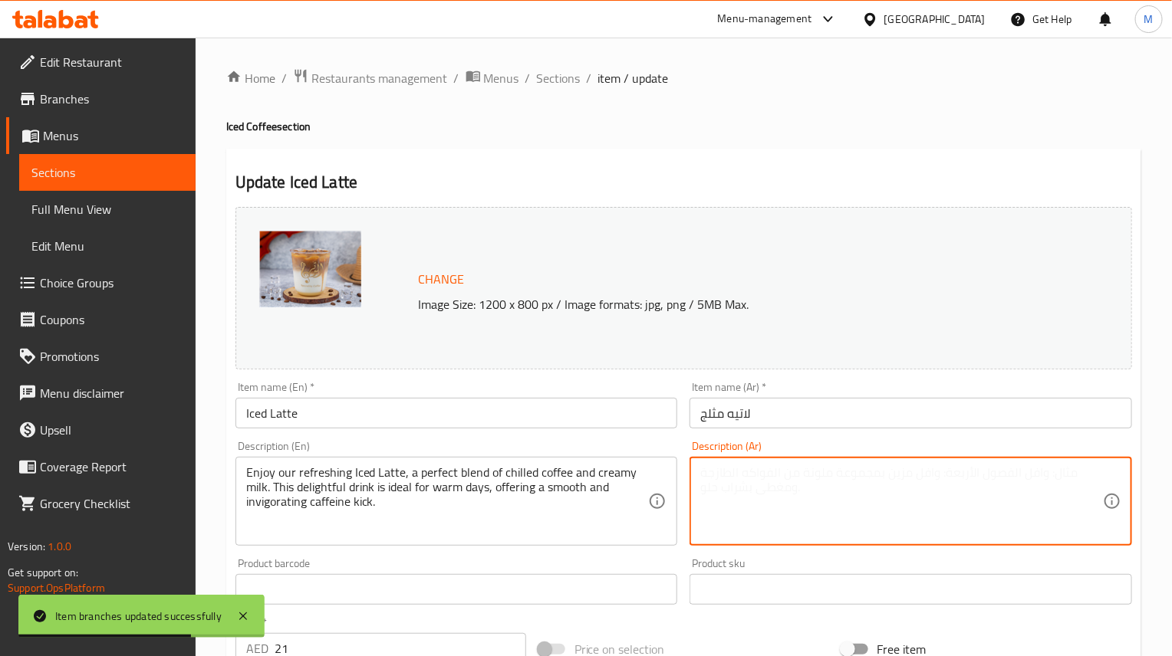
paste textarea "استمتع بمشروب لاتيه مثلج منعش، مزيج مثالي من القهوة المثلجة والحليب الكريمي. هذ…"
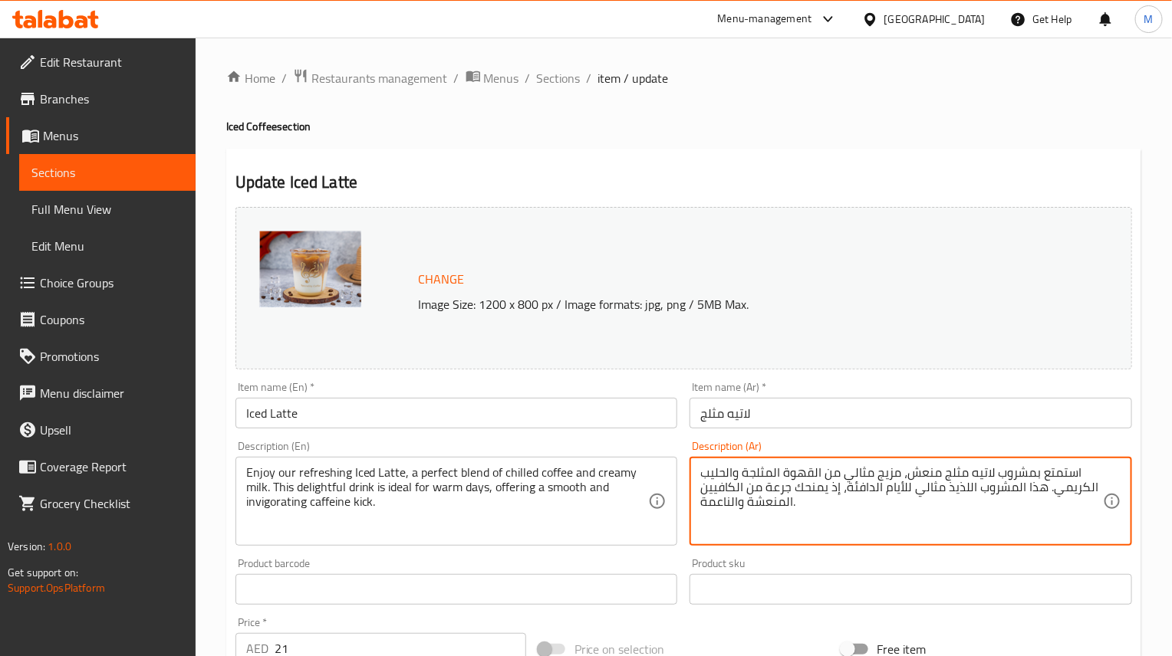
type textarea "استمتع بمشروب لاتيه مثلج منعش، مزيج مثالي من القهوة المثلجة والحليب الكريمي. هذ…"
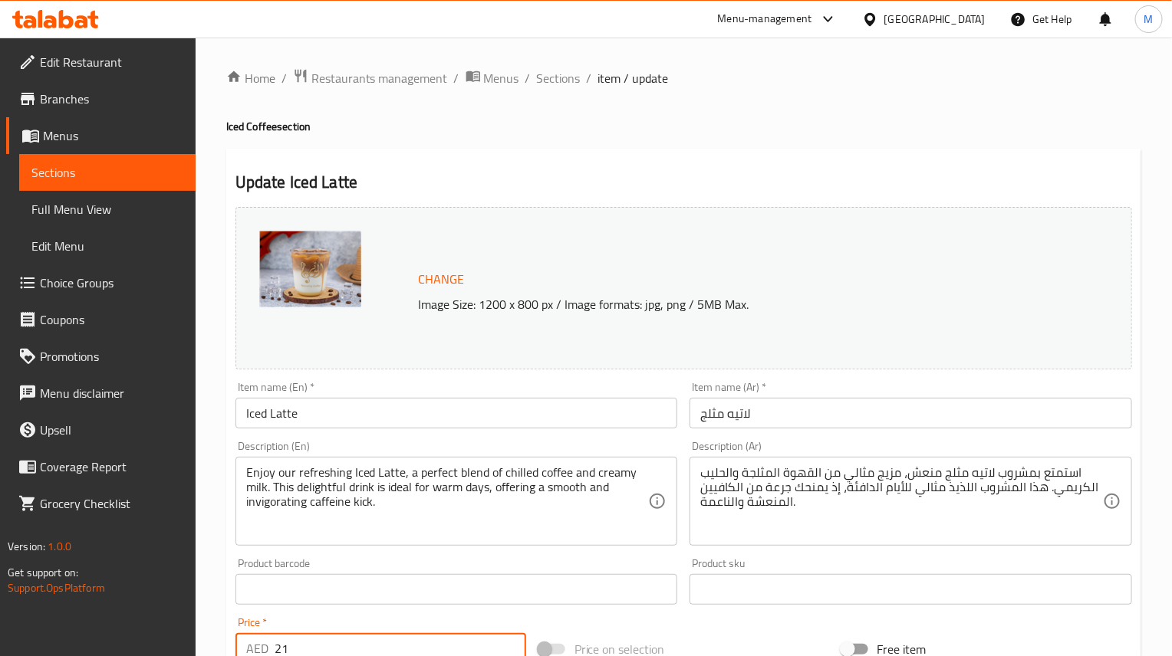
click at [308, 611] on input "21" at bounding box center [401, 648] width 252 height 31
paste input "3"
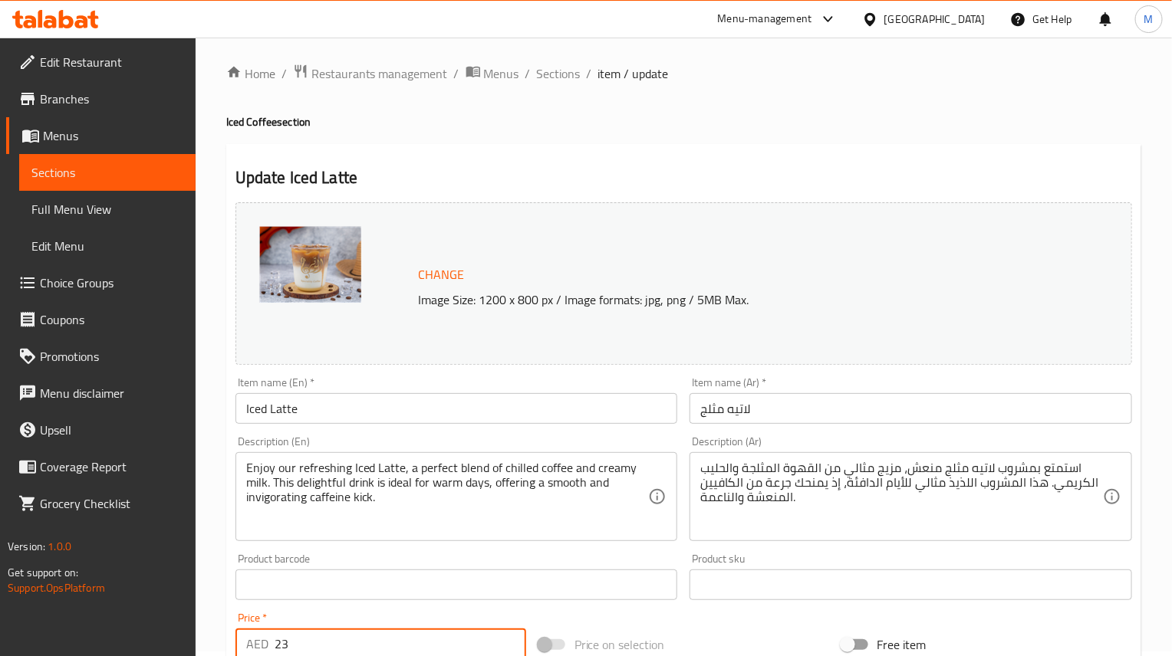
type input "23"
click at [212, 578] on div "Home / Restaurants management / Menus / Sections / item / update Iced Coffee se…" at bounding box center [684, 580] width 976 height 1094
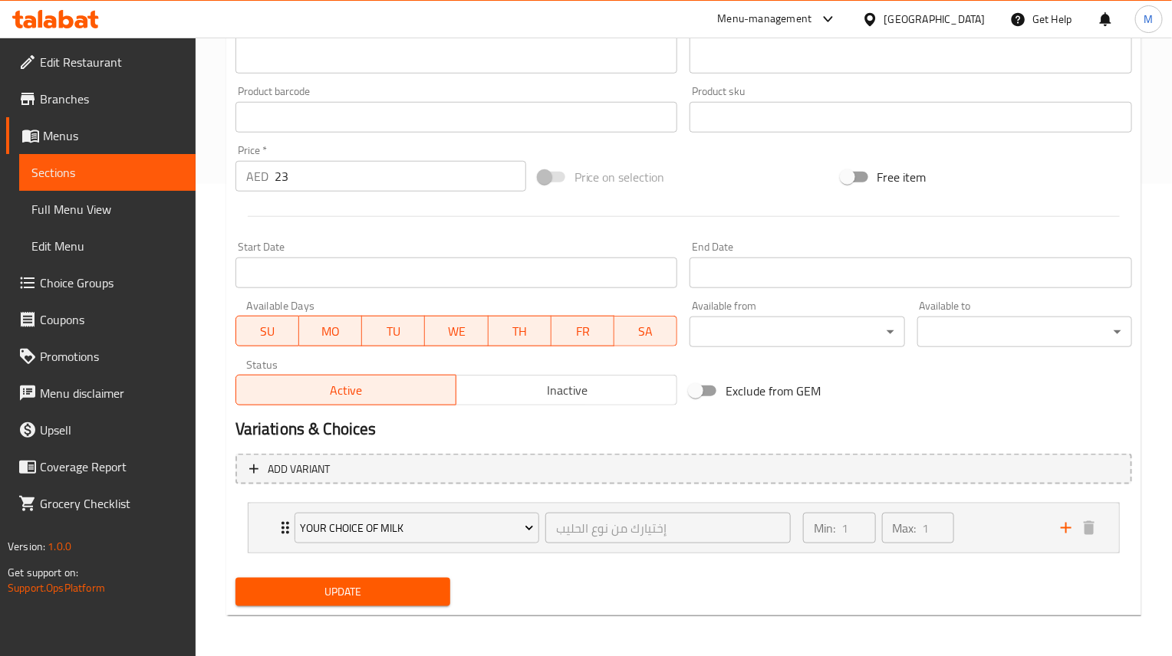
scroll to position [475, 0]
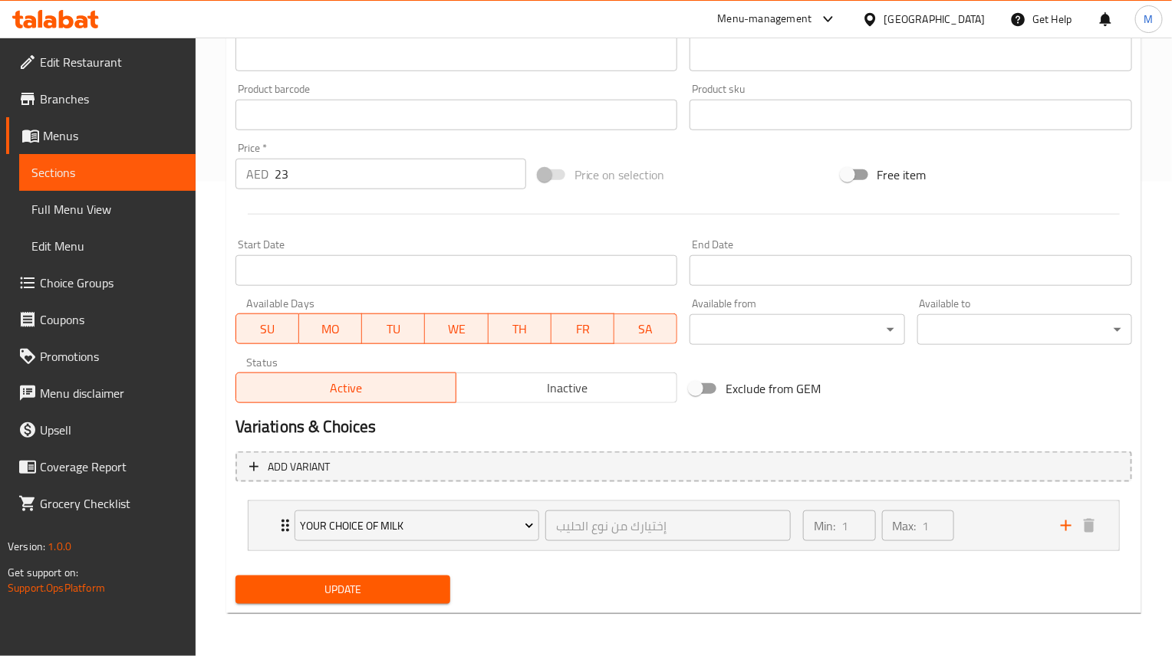
click at [387, 571] on div "Update" at bounding box center [342, 590] width 227 height 41
click at [385, 587] on span "Update" at bounding box center [343, 589] width 190 height 19
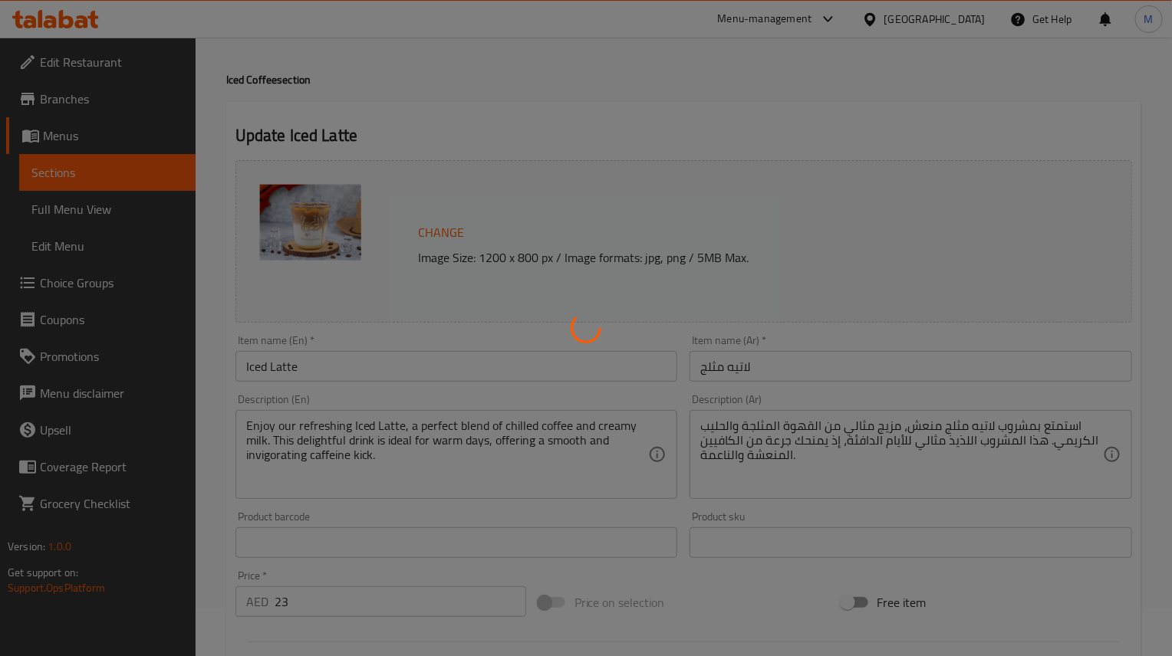
scroll to position [0, 0]
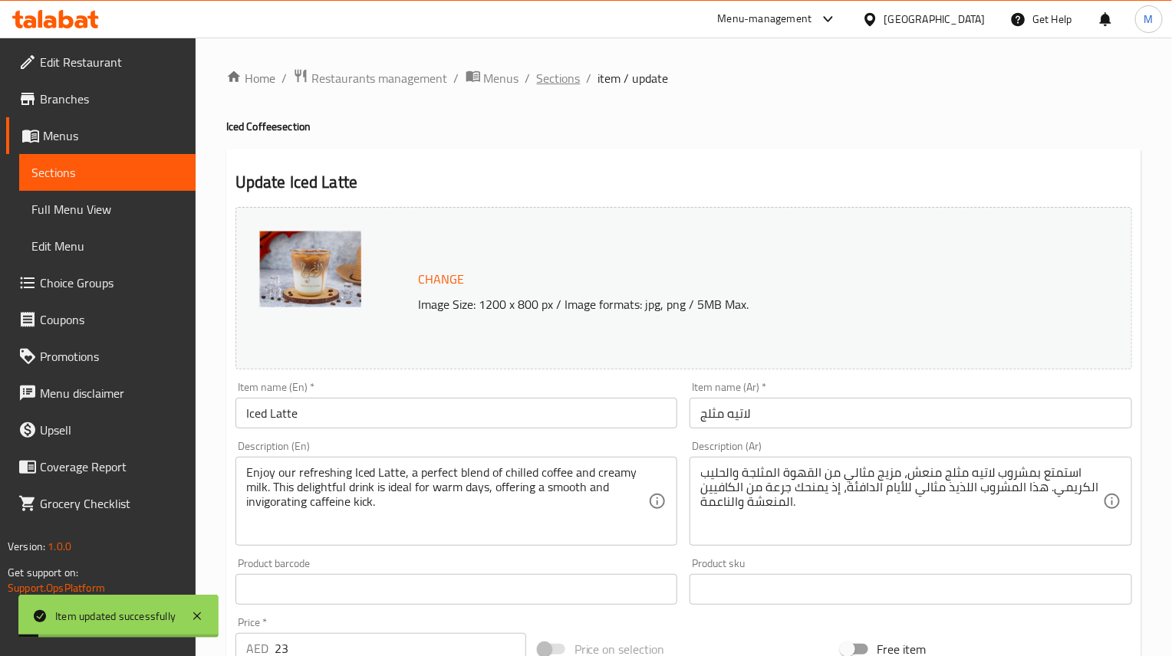
click at [564, 77] on span "Sections" at bounding box center [559, 78] width 44 height 18
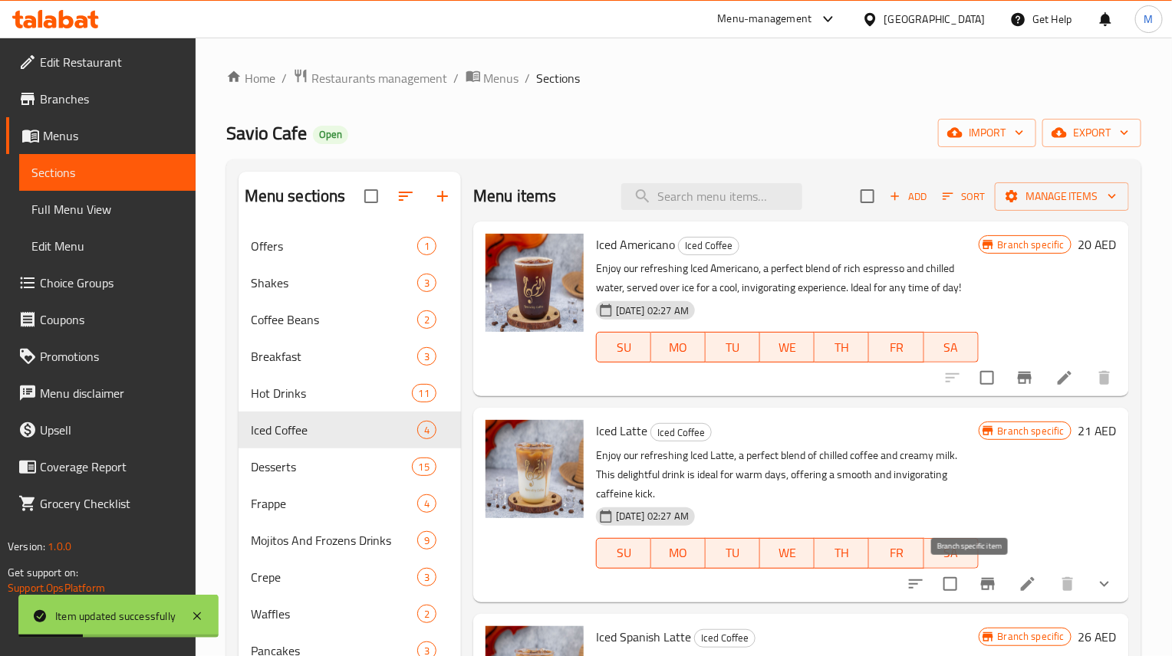
click at [978, 577] on icon "Branch-specific-item" at bounding box center [987, 584] width 18 height 18
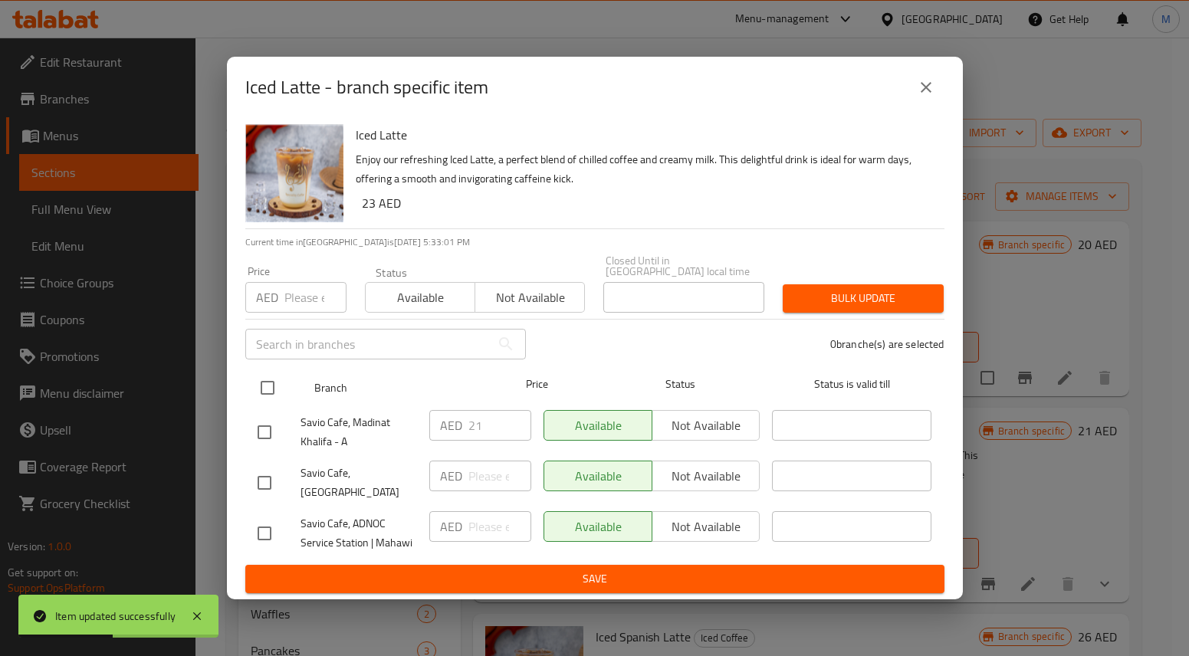
click at [252, 385] on input "checkbox" at bounding box center [268, 388] width 32 height 32
checkbox input "true"
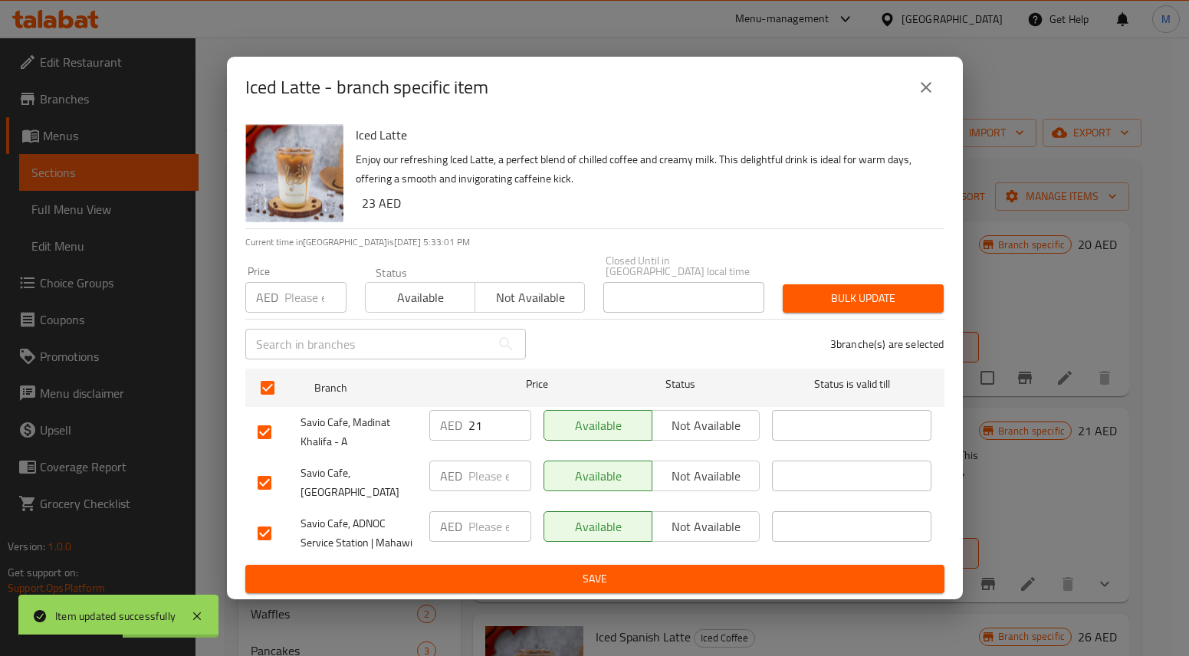
click at [300, 311] on input "number" at bounding box center [315, 297] width 62 height 31
paste input "23"
type input "23"
click at [852, 302] on span "Bulk update" at bounding box center [863, 298] width 136 height 19
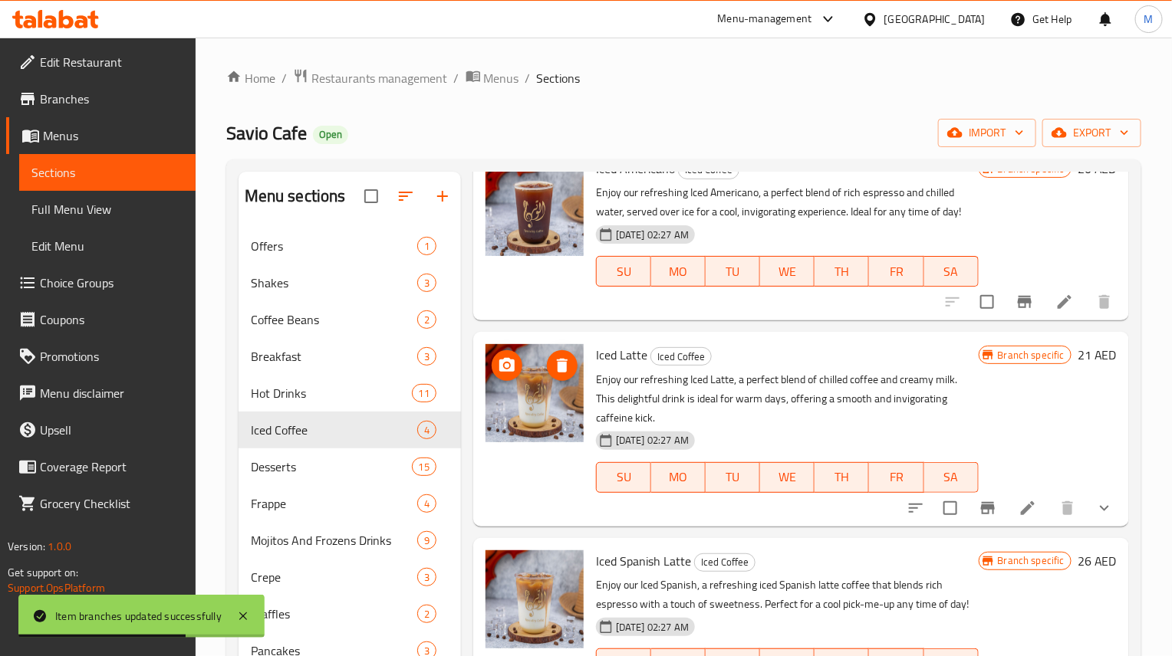
scroll to position [185, 0]
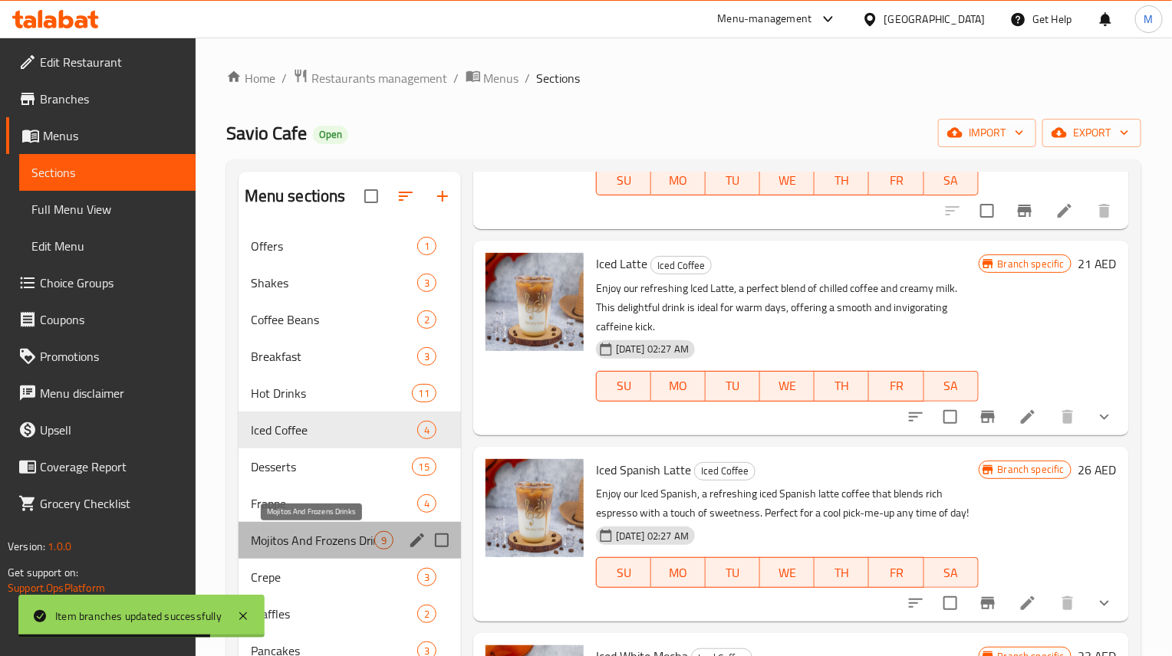
click at [346, 550] on span "Mojitos And Frozens Drinks" at bounding box center [312, 540] width 123 height 18
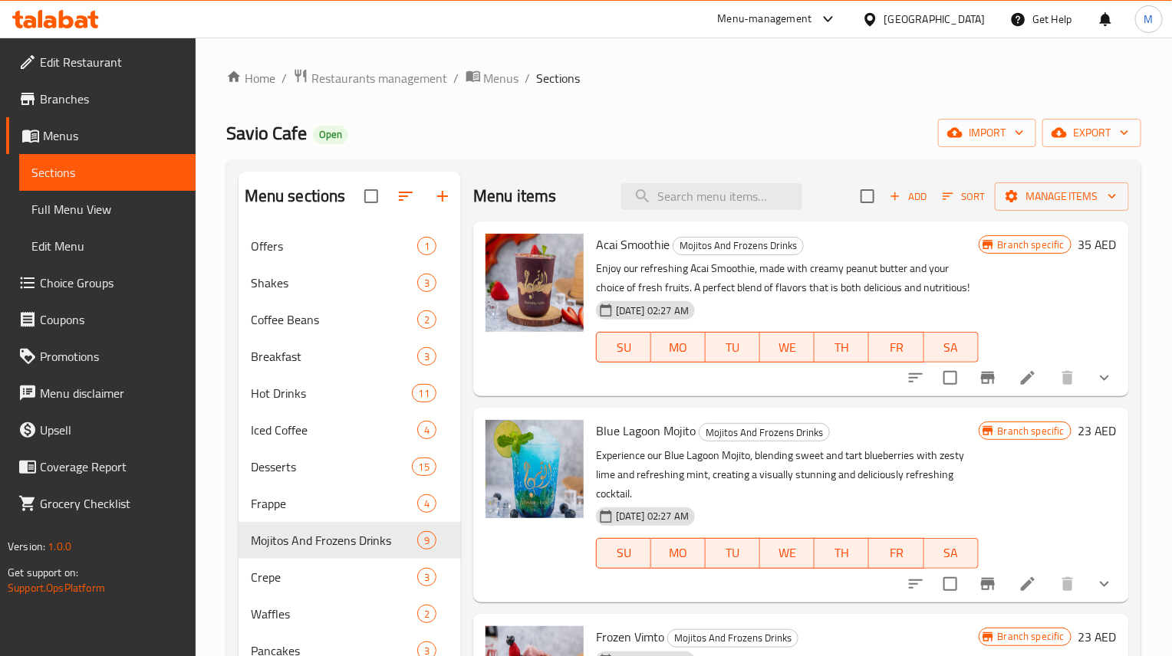
click at [732, 214] on div "Menu items Add Sort Manage items" at bounding box center [801, 197] width 656 height 50
click at [730, 206] on input "search" at bounding box center [711, 196] width 181 height 27
paste input "Bluejito"
type input "Bluejito"
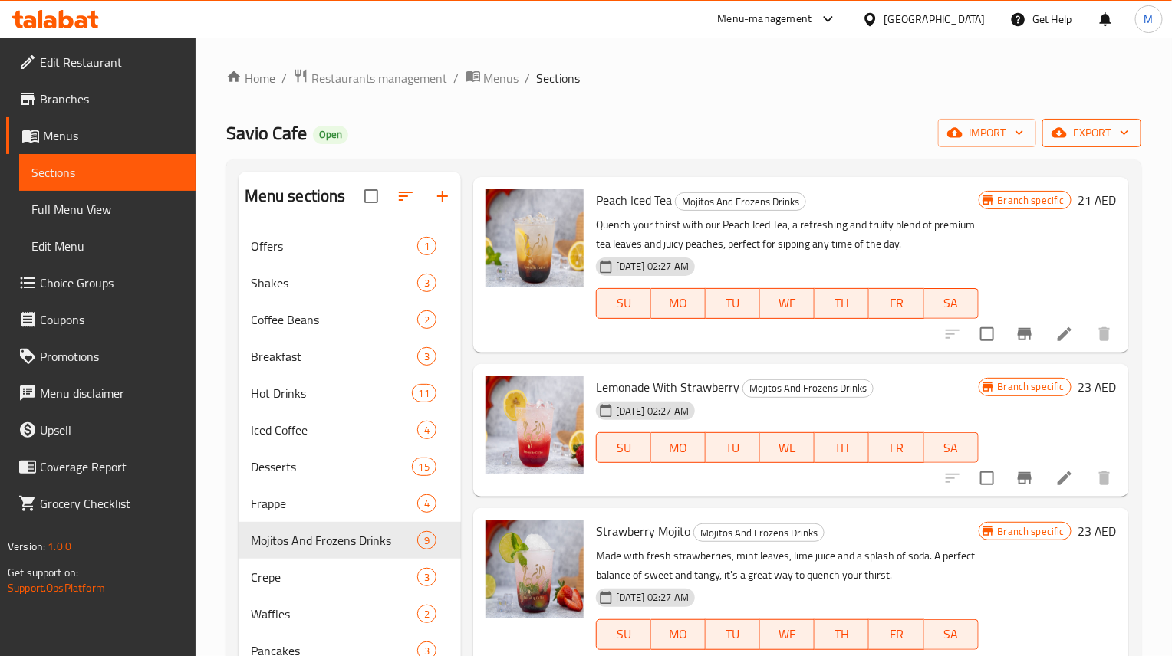
click at [1063, 140] on icon "button" at bounding box center [1058, 132] width 15 height 15
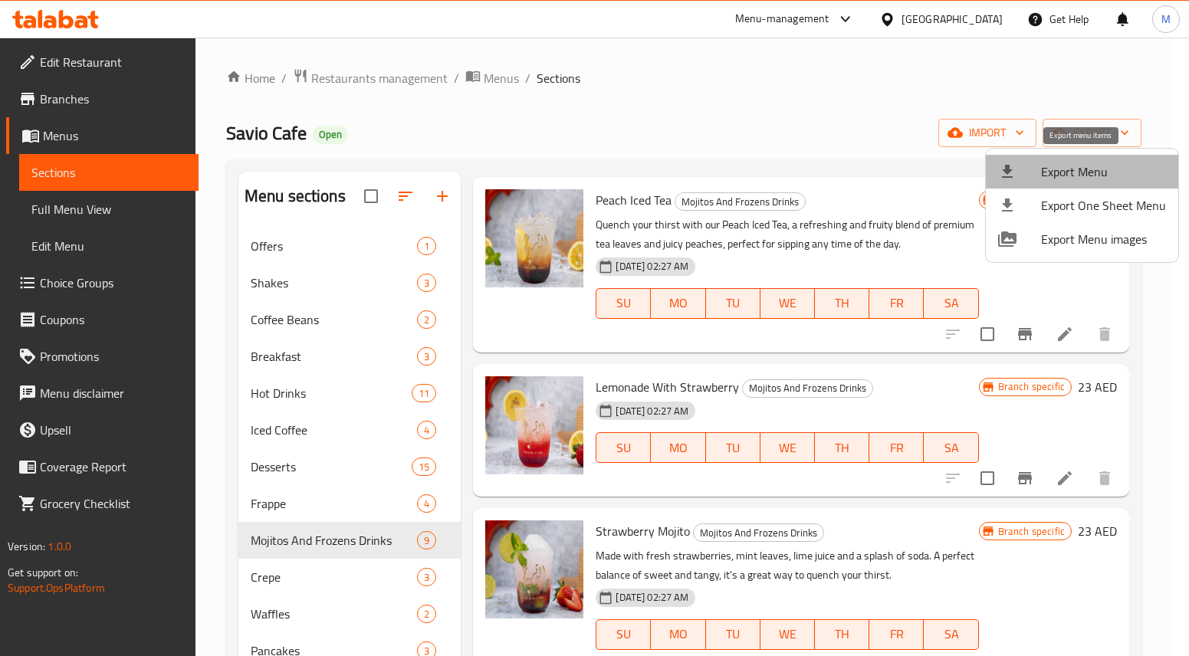
click at [1086, 175] on span "Export Menu" at bounding box center [1103, 172] width 125 height 18
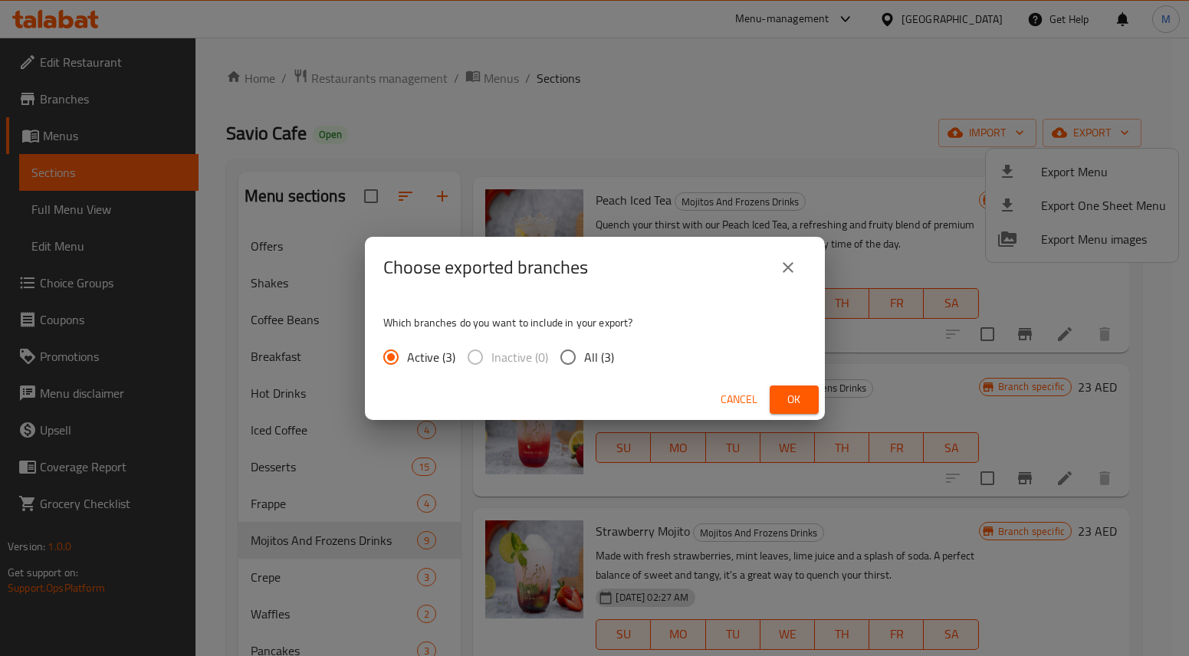
click at [798, 419] on div "Cancel Ok" at bounding box center [595, 400] width 460 height 41
click at [799, 406] on span "Ok" at bounding box center [794, 399] width 25 height 19
